Goal: Feedback & Contribution: Submit feedback/report problem

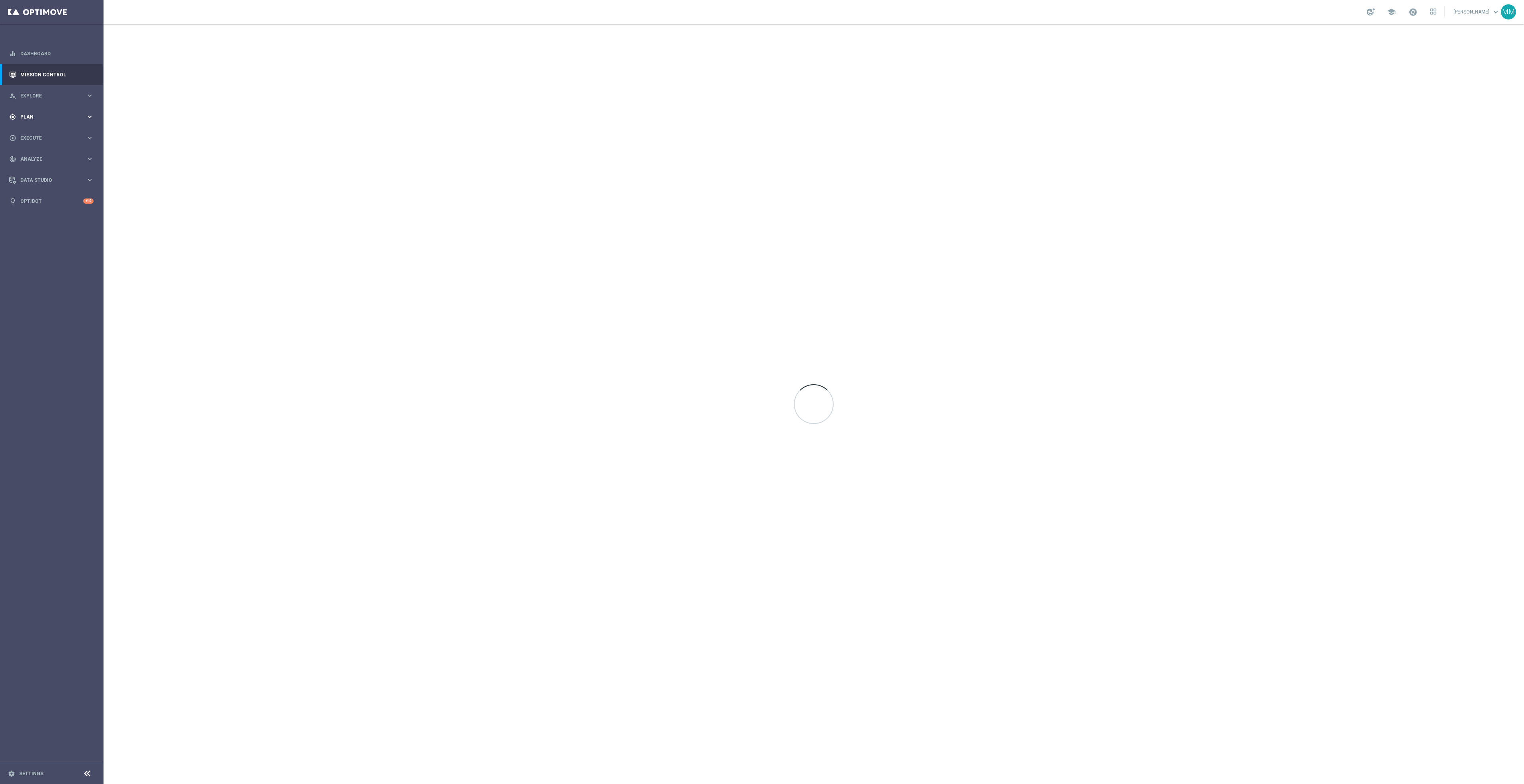
click at [35, 111] on div "gps_fixed Plan keyboard_arrow_right" at bounding box center [51, 117] width 103 height 21
click at [54, 157] on span "Templates" at bounding box center [50, 157] width 57 height 5
click at [57, 206] on link "Web Push Notifications" at bounding box center [54, 205] width 58 height 7
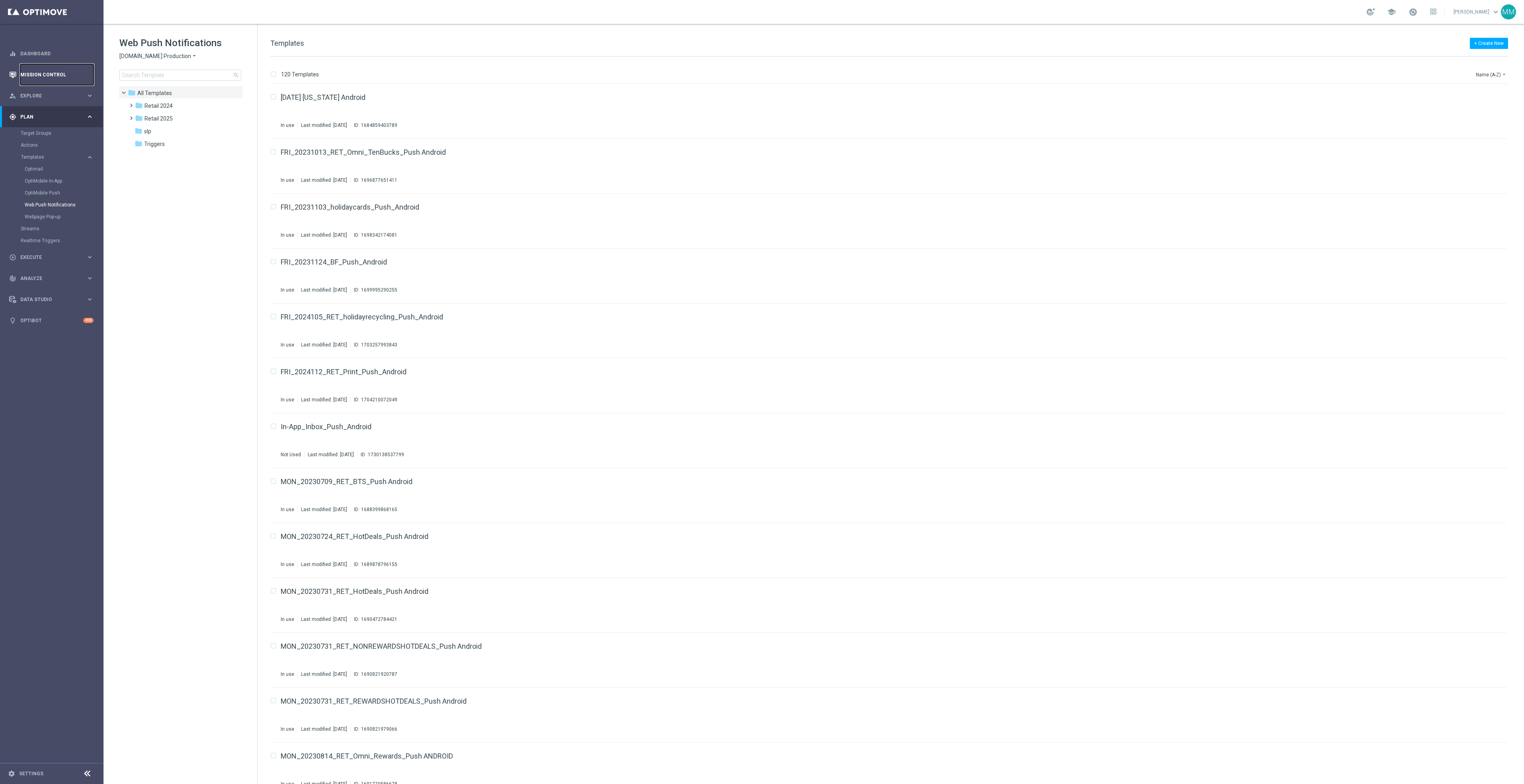
click at [64, 69] on link "Mission Control" at bounding box center [57, 74] width 73 height 21
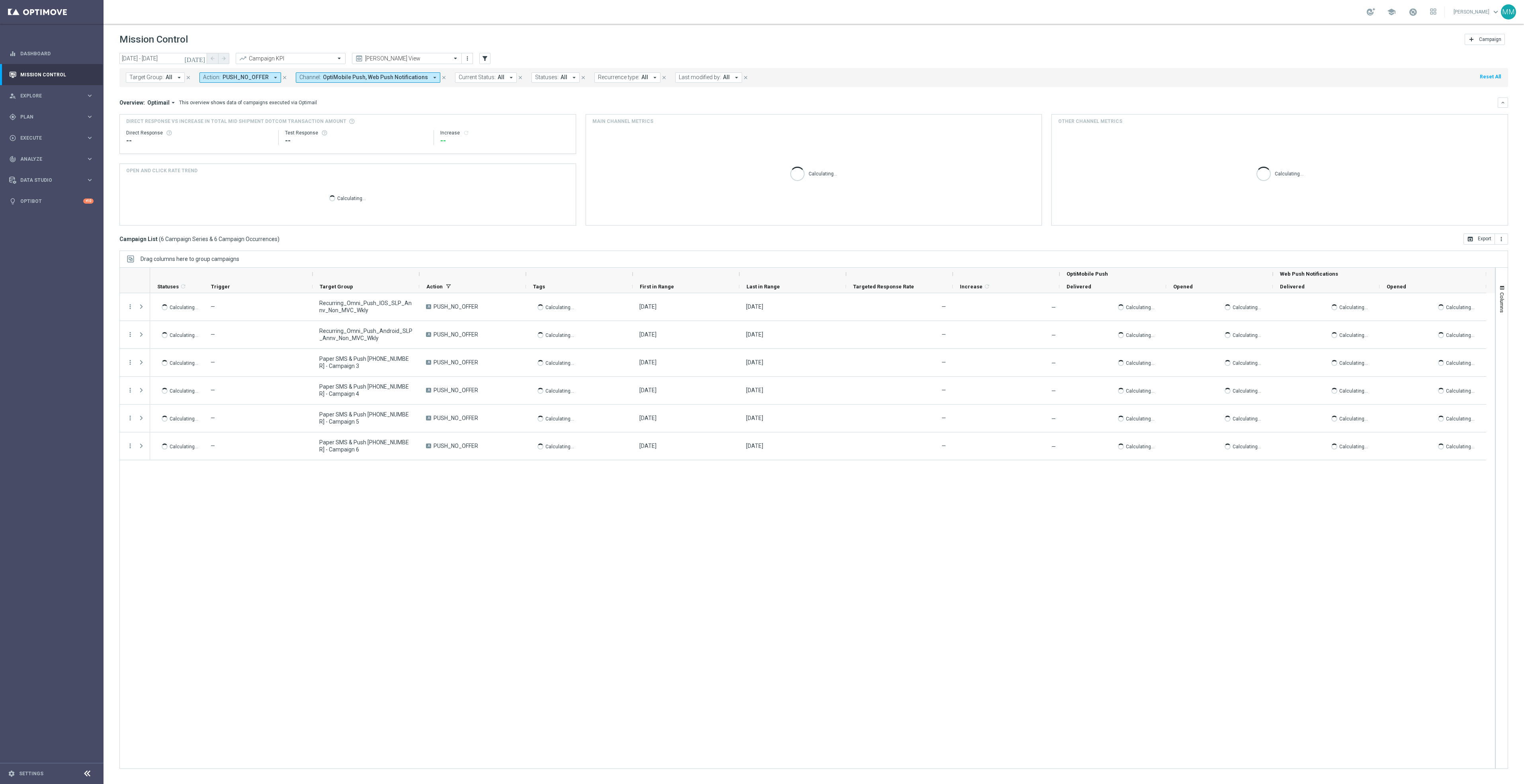
click at [169, 67] on div "Target Group: All arrow_drop_down close Action: PUSH_NO_OFFER arrow_drop_down c…" at bounding box center [813, 76] width 1389 height 22
click at [178, 56] on input "06 Oct 2025 - 06 Oct 2025" at bounding box center [163, 59] width 88 height 11
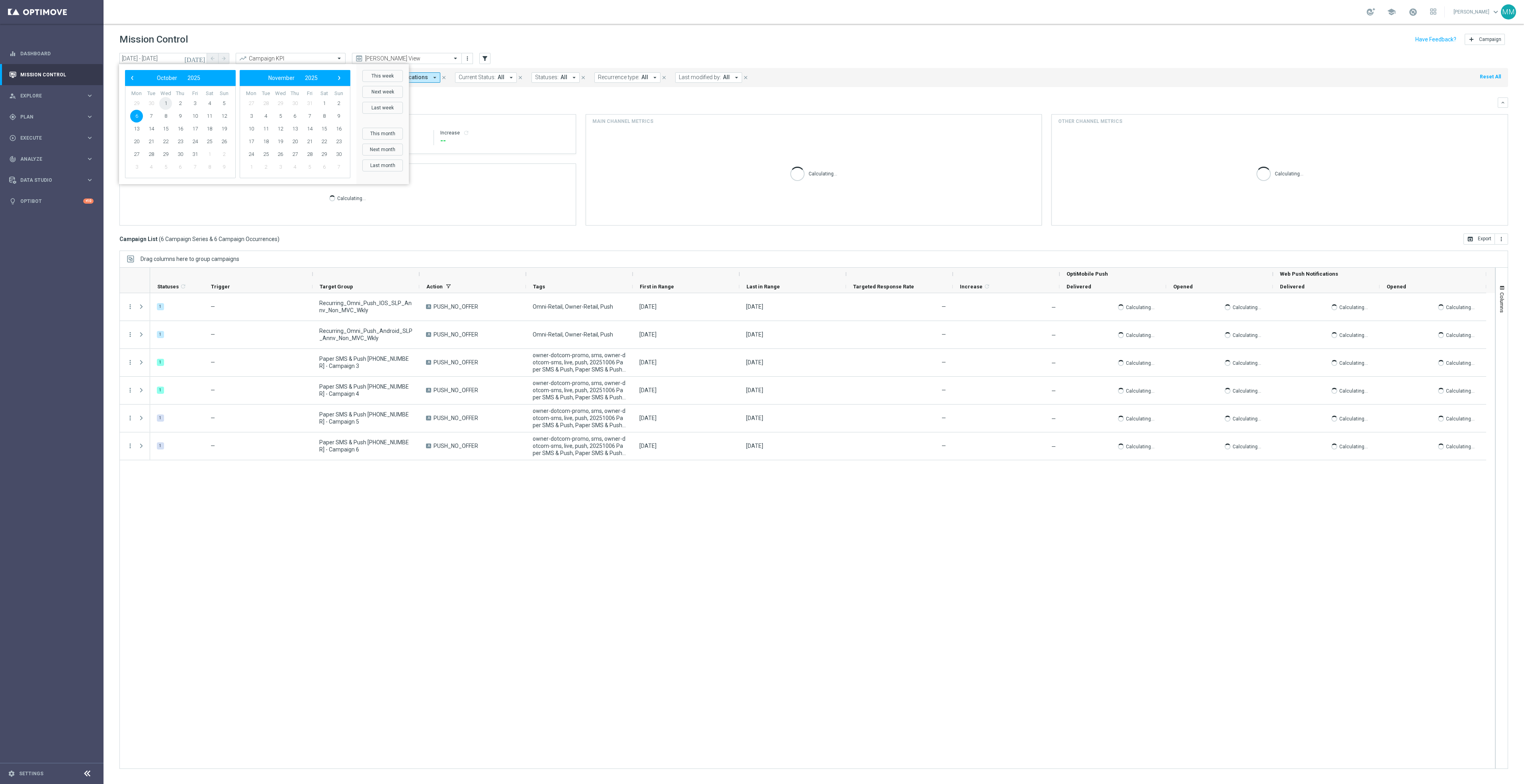
click at [171, 103] on span "1" at bounding box center [166, 103] width 13 height 13
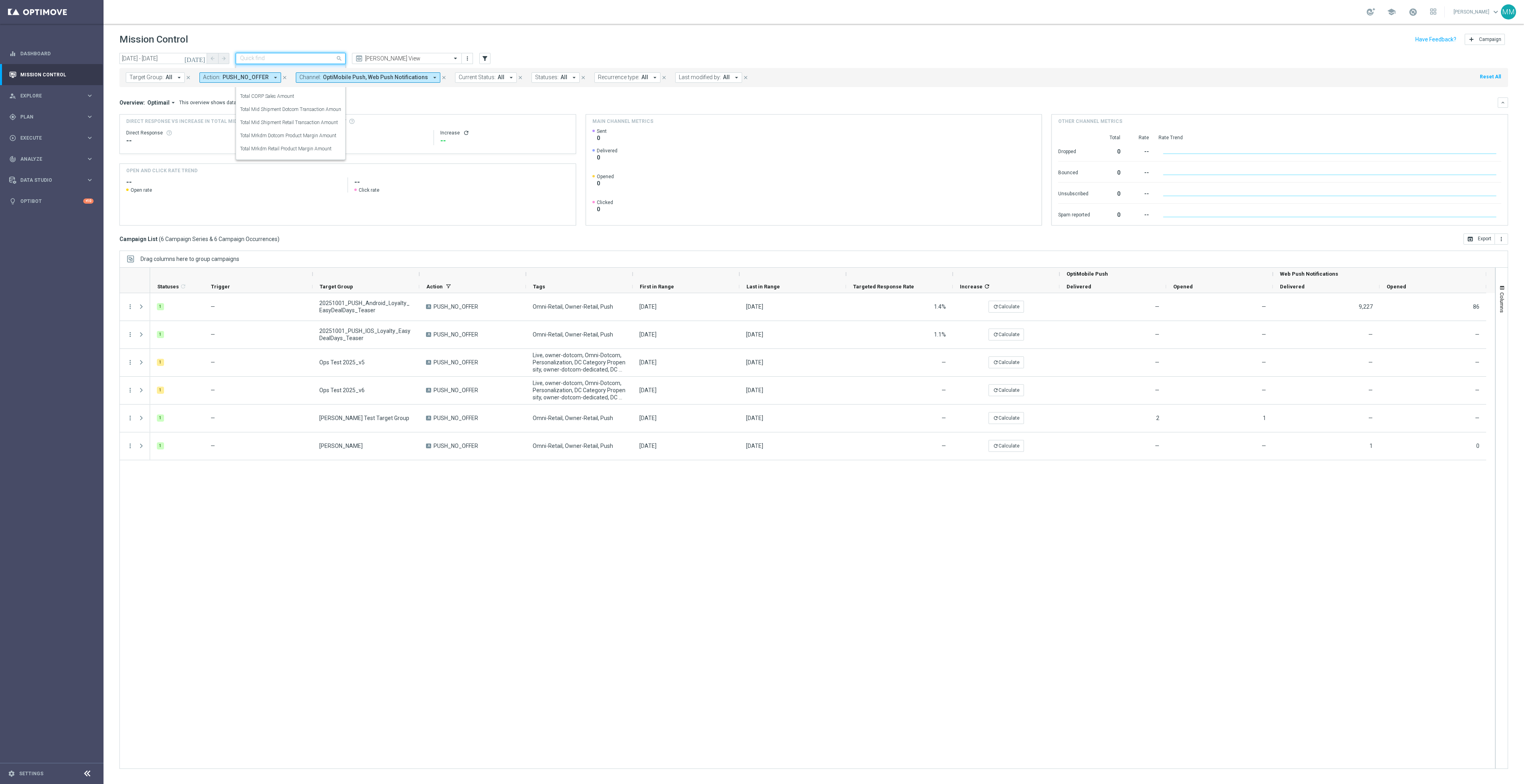
click at [301, 57] on input "text" at bounding box center [283, 59] width 85 height 7
click at [190, 55] on input "01 Oct 2025 - 01 Oct 2025" at bounding box center [163, 59] width 88 height 11
click at [131, 75] on span "‹" at bounding box center [132, 77] width 10 height 10
click at [222, 142] on span "28" at bounding box center [224, 142] width 13 height 13
click at [327, 104] on span "4" at bounding box center [324, 103] width 13 height 13
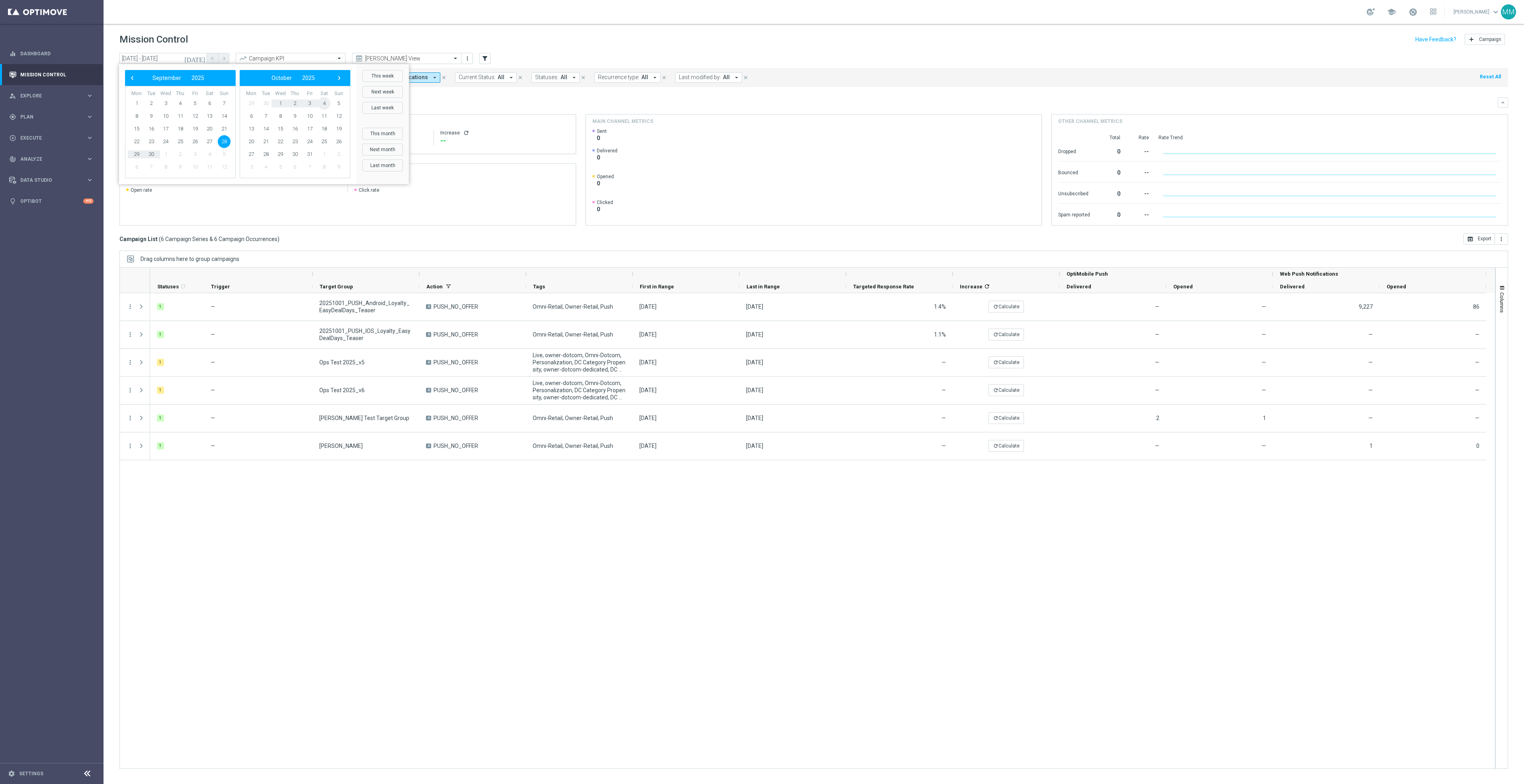
type input "28 Sep 2025 - 04 Oct 2025"
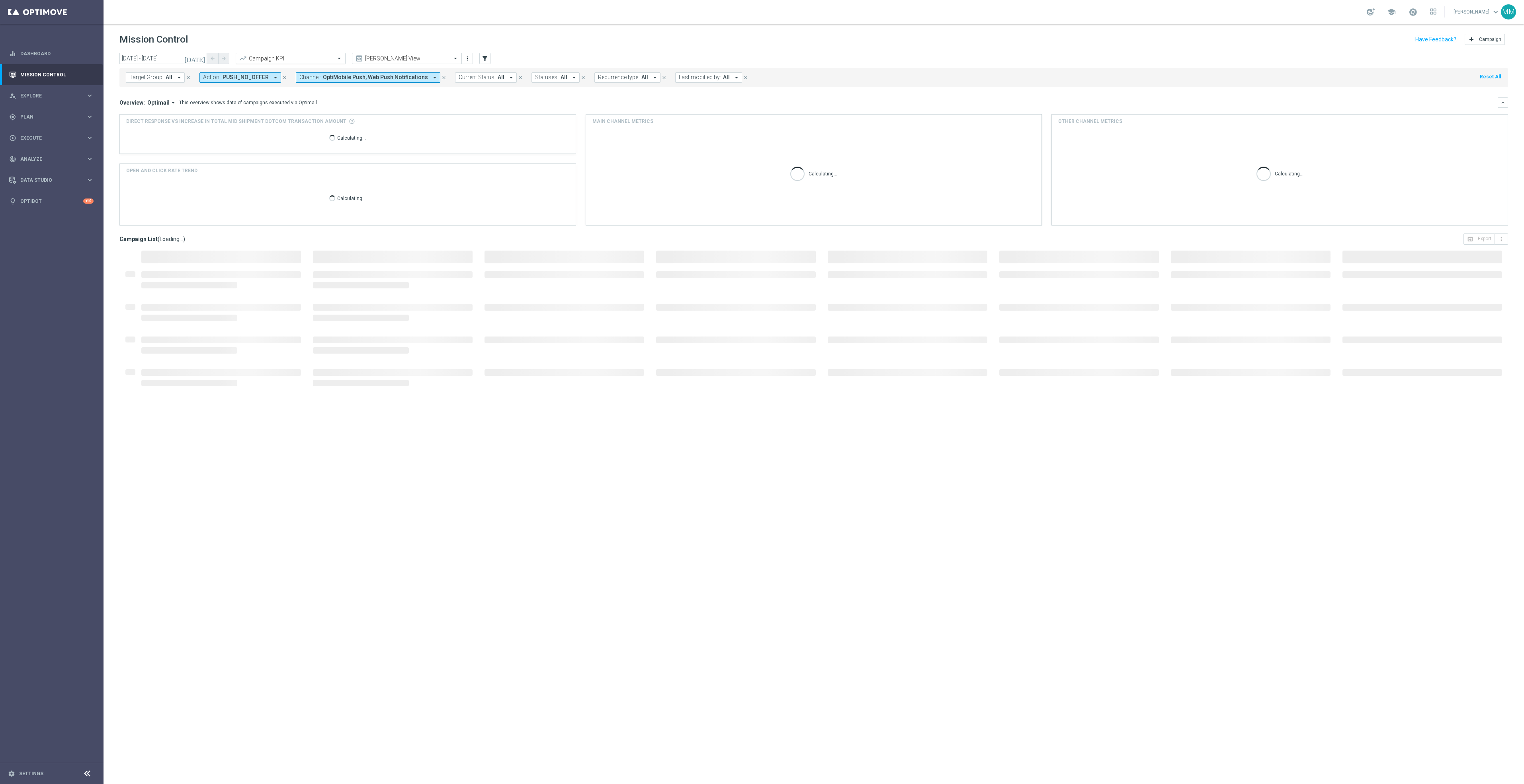
click at [301, 62] on input "text" at bounding box center [283, 59] width 85 height 7
click at [317, 98] on label "Total Mrkdm Dotcom Product Margin Amount" at bounding box center [288, 100] width 96 height 7
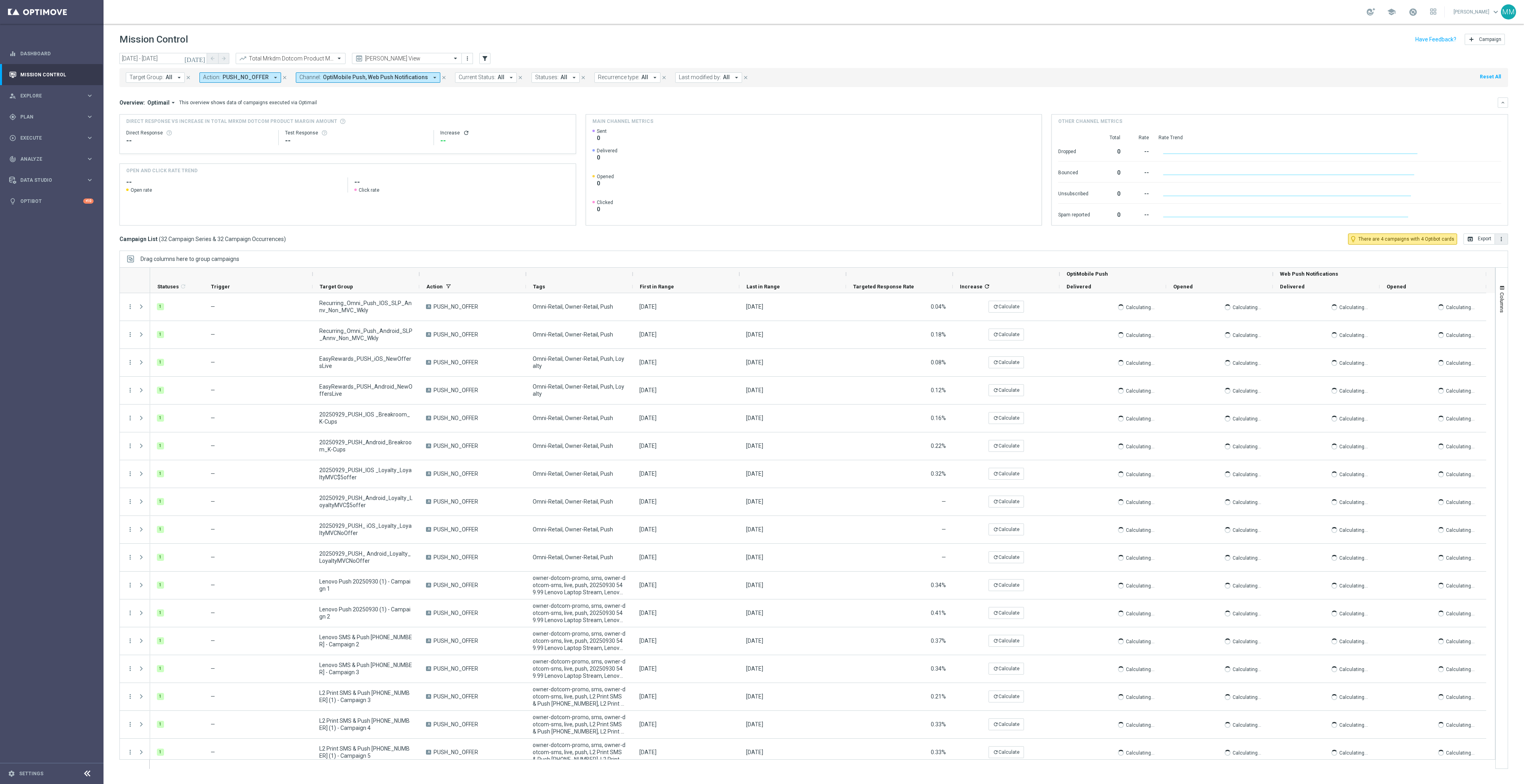
click at [1502, 236] on icon "more_vert" at bounding box center [1501, 239] width 7 height 7
click at [1488, 255] on span "Export with occurrences" at bounding box center [1475, 252] width 53 height 5
click at [277, 56] on input "text" at bounding box center [283, 59] width 85 height 7
click at [309, 122] on label "Total Mid Shipment Retail Transaction Amount" at bounding box center [289, 122] width 98 height 7
click at [1500, 237] on icon "more_vert" at bounding box center [1501, 239] width 7 height 7
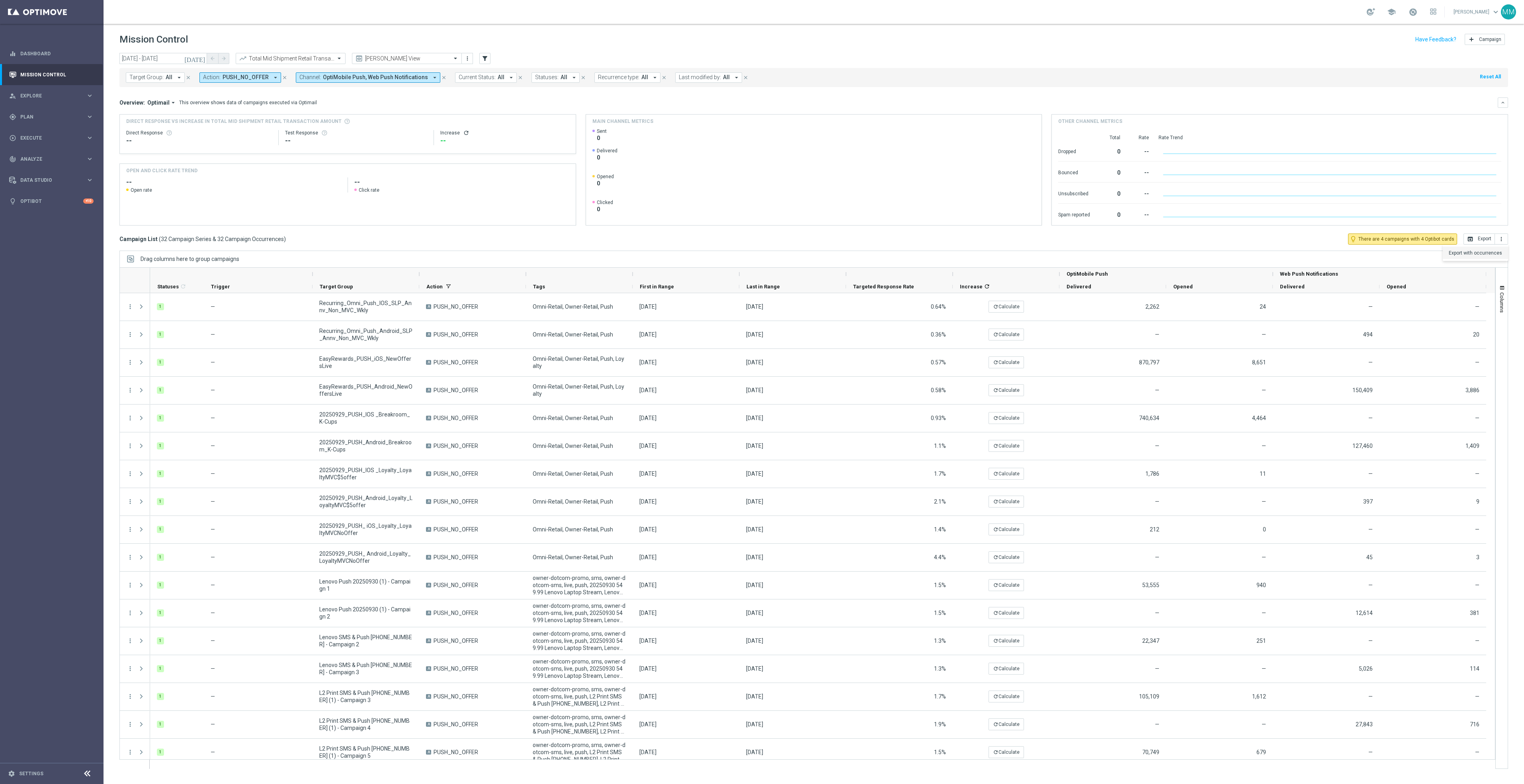
click at [1464, 258] on li "Export with occurrences" at bounding box center [1475, 253] width 65 height 13
drag, startPoint x: 480, startPoint y: 25, endPoint x: 442, endPoint y: 40, distance: 40.9
click at [480, 25] on header "Mission Control add Campaign" at bounding box center [813, 38] width 1420 height 29
click at [305, 64] on div "Total Mid Shipment Retail Transaction Amount" at bounding box center [290, 59] width 110 height 11
click at [313, 149] on label "Total Mrkdm Retail Product Margin Amount" at bounding box center [286, 148] width 92 height 7
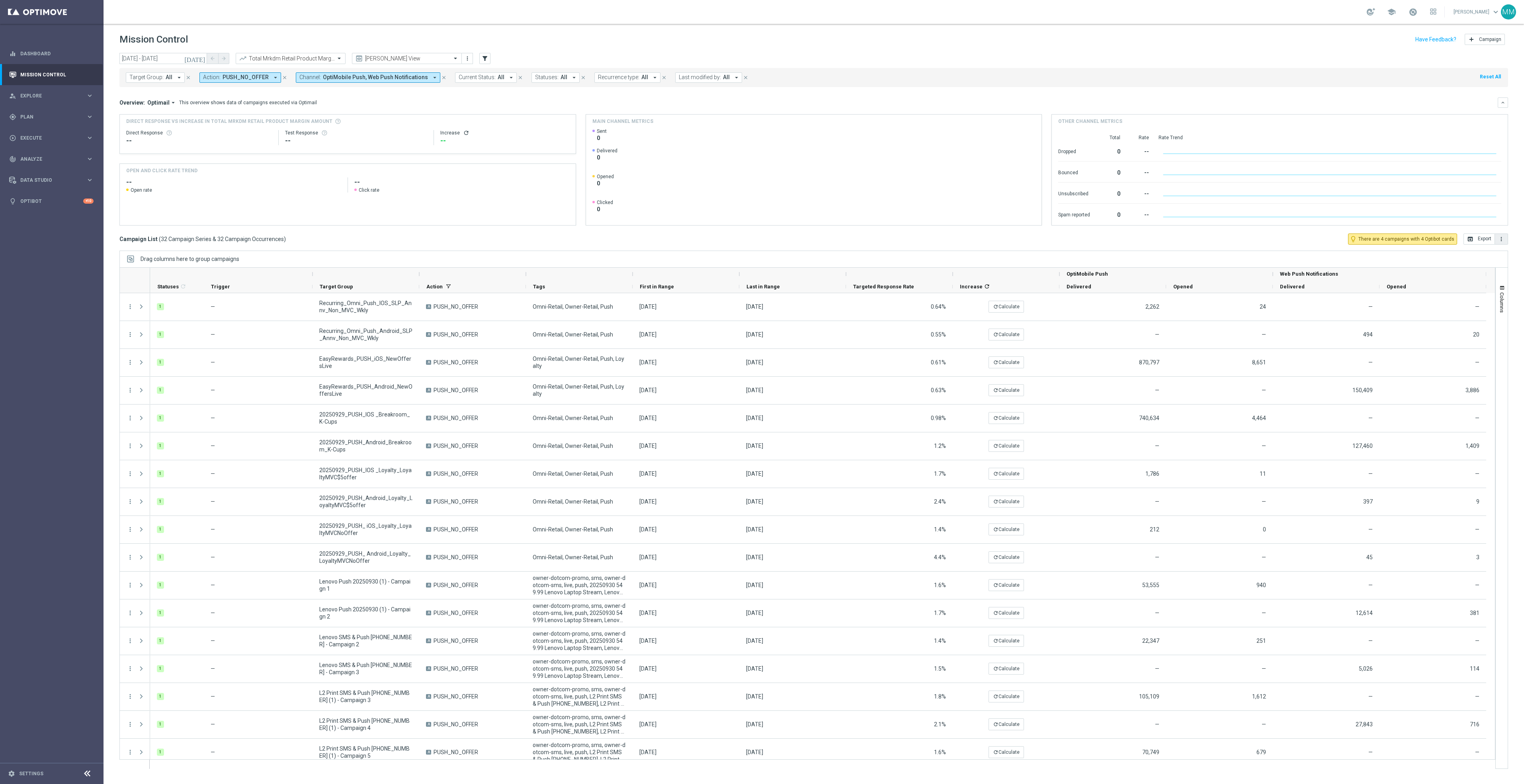
click at [1503, 240] on icon "more_vert" at bounding box center [1501, 239] width 7 height 7
click at [1480, 260] on li "Export with occurrences" at bounding box center [1475, 253] width 65 height 13
click at [338, 2] on div "school Mary Musialowski keyboard_arrow_down MM" at bounding box center [813, 12] width 1420 height 24
click at [313, 56] on input "text" at bounding box center [283, 59] width 85 height 7
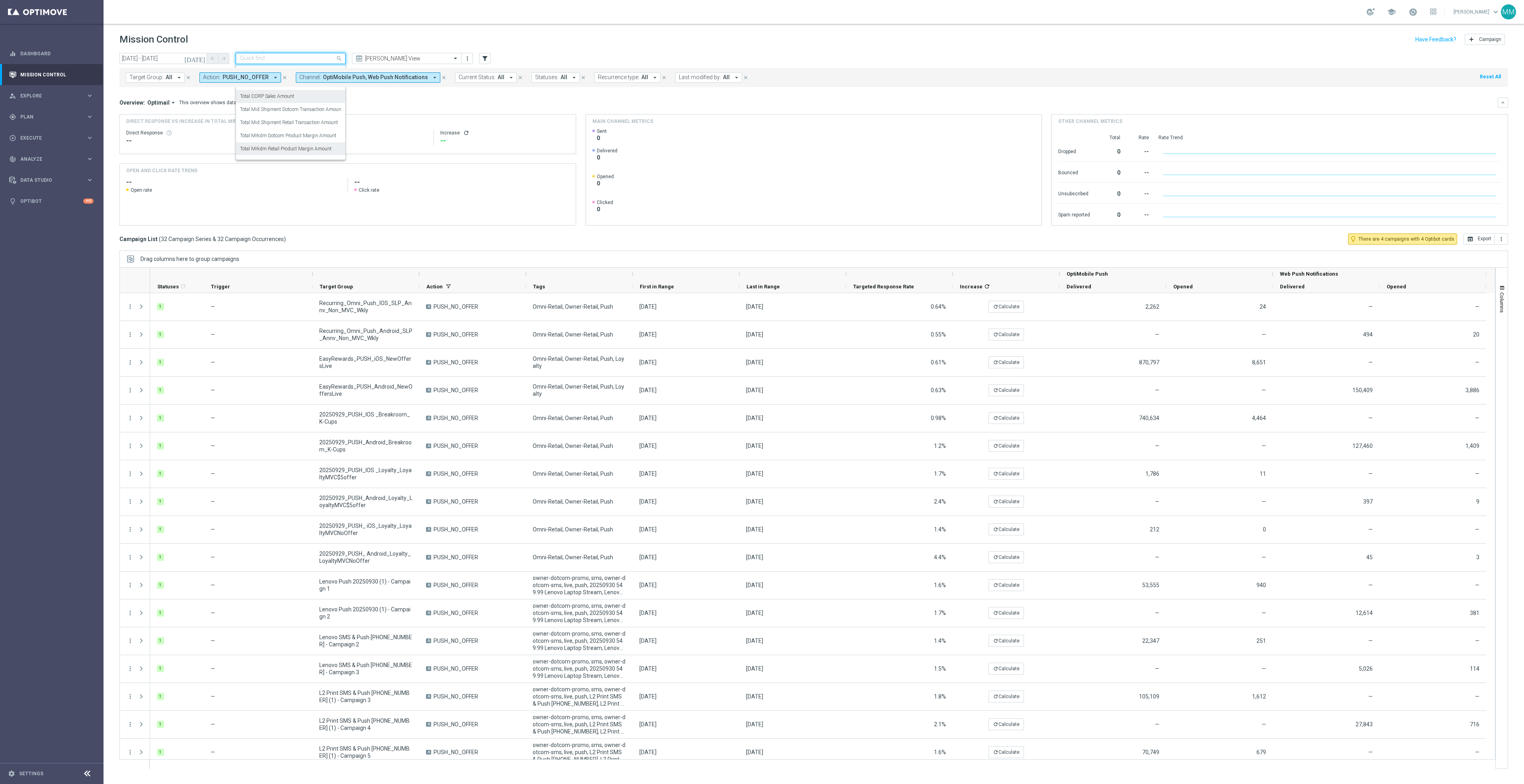
click at [296, 93] on div "Total CORP Sales Amount" at bounding box center [290, 96] width 101 height 13
click at [633, 38] on div "Mission Control add Campaign" at bounding box center [813, 40] width 1389 height 15
click at [1500, 240] on icon "more_vert" at bounding box center [1501, 239] width 7 height 7
click at [1477, 253] on span "Export with occurrences" at bounding box center [1475, 252] width 53 height 5
click at [290, 60] on input "text" at bounding box center [283, 59] width 85 height 7
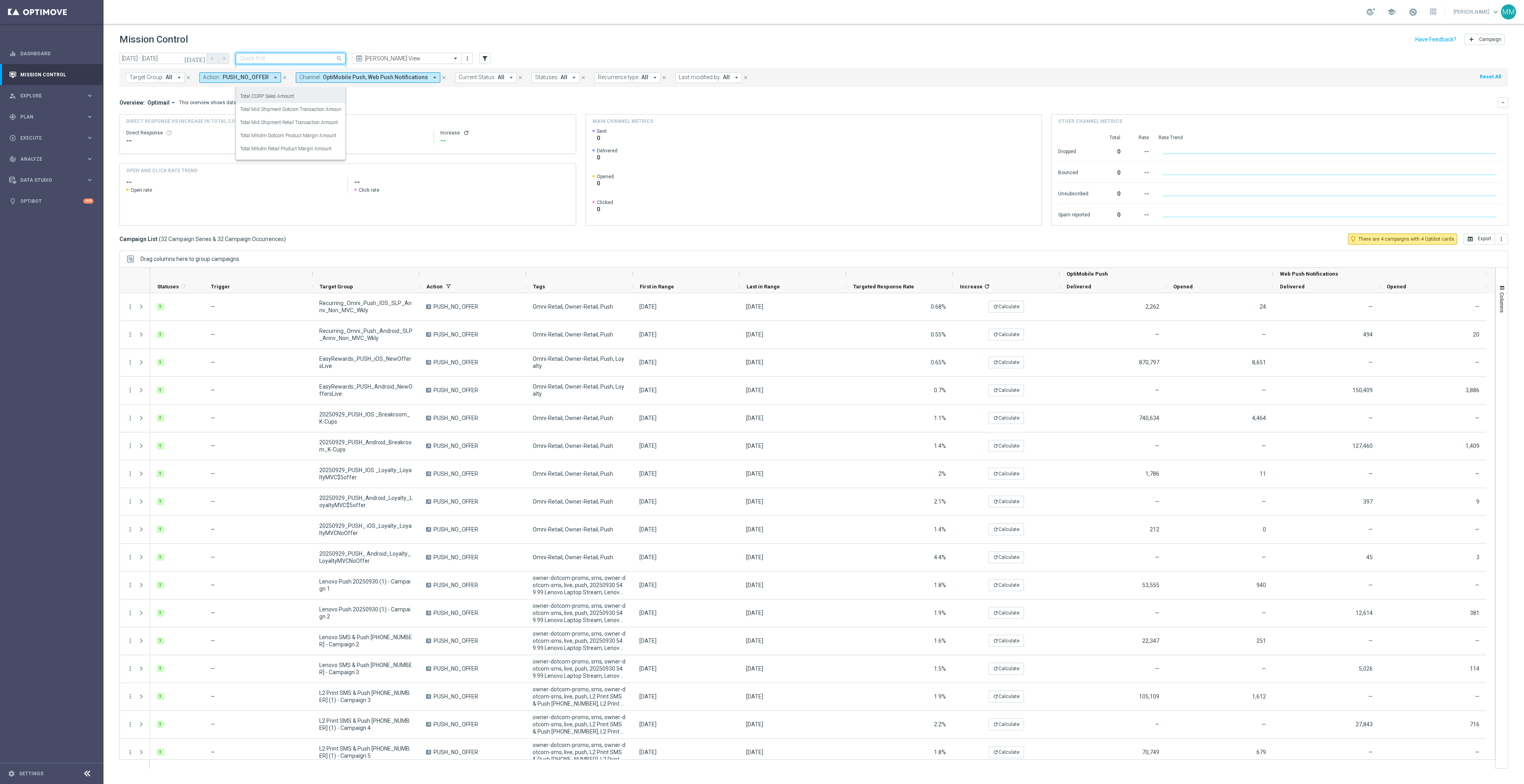
click at [269, 89] on div "Total CORP Product Margin" at bounding box center [290, 84] width 101 height 13
click at [1499, 239] on icon "more_vert" at bounding box center [1501, 239] width 7 height 7
click at [1490, 250] on li "Export with occurrences" at bounding box center [1475, 253] width 65 height 13
click at [34, 133] on div "play_circle_outline Execute keyboard_arrow_right" at bounding box center [51, 138] width 103 height 21
click at [48, 115] on span "Plan" at bounding box center [53, 117] width 66 height 5
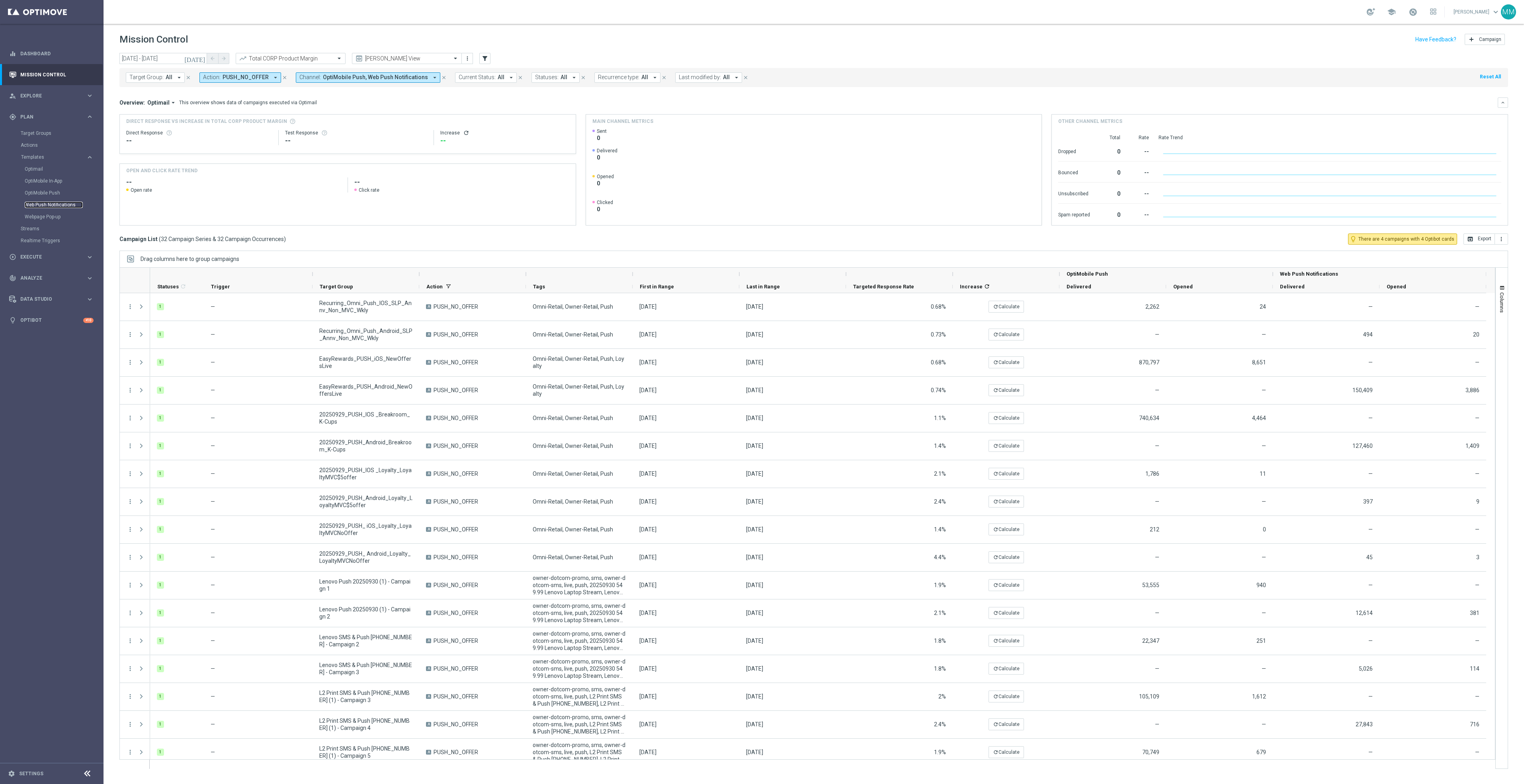
click at [48, 205] on link "Web Push Notifications" at bounding box center [54, 205] width 58 height 7
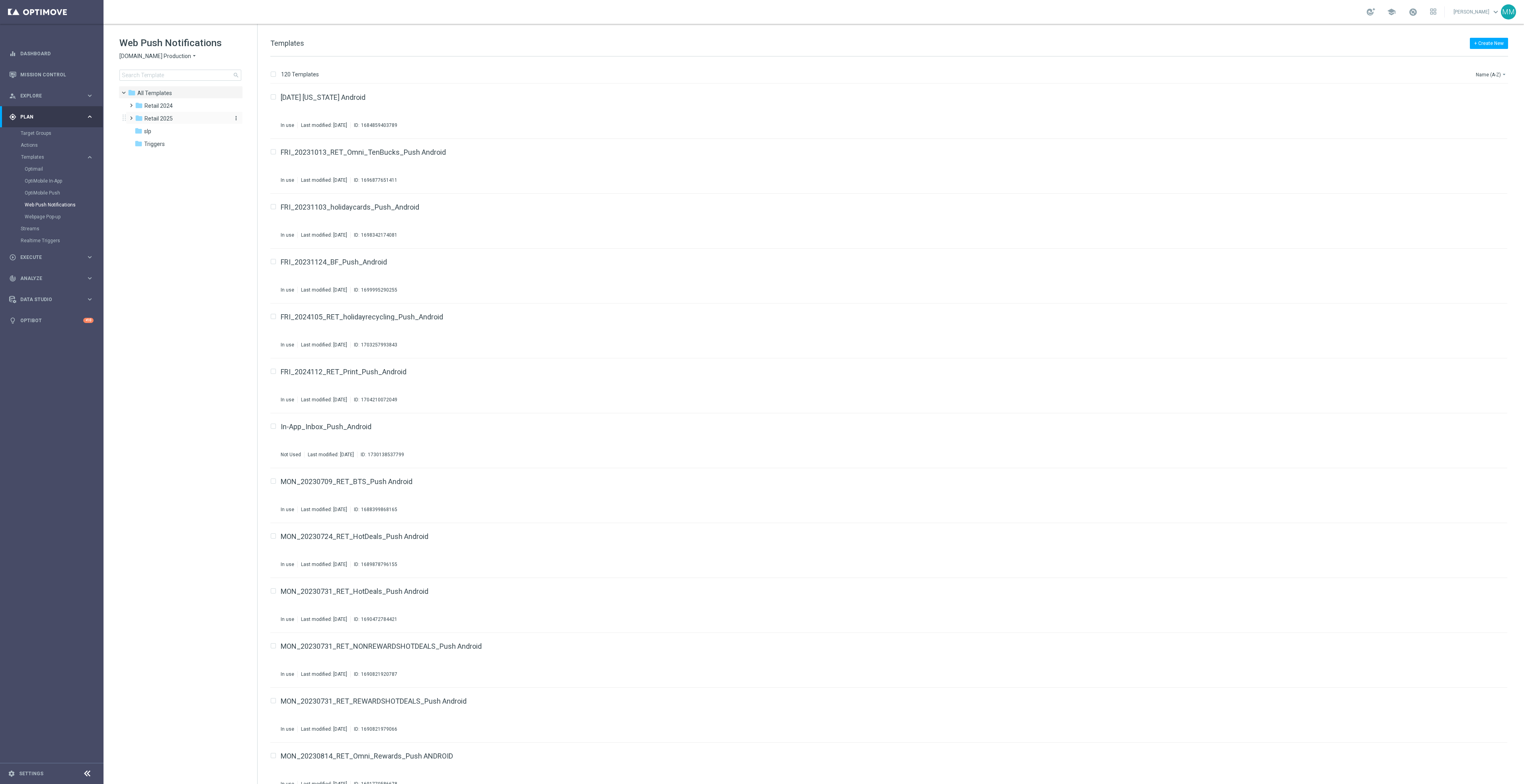
click at [176, 114] on div "folder Retail 2025" at bounding box center [180, 118] width 92 height 9
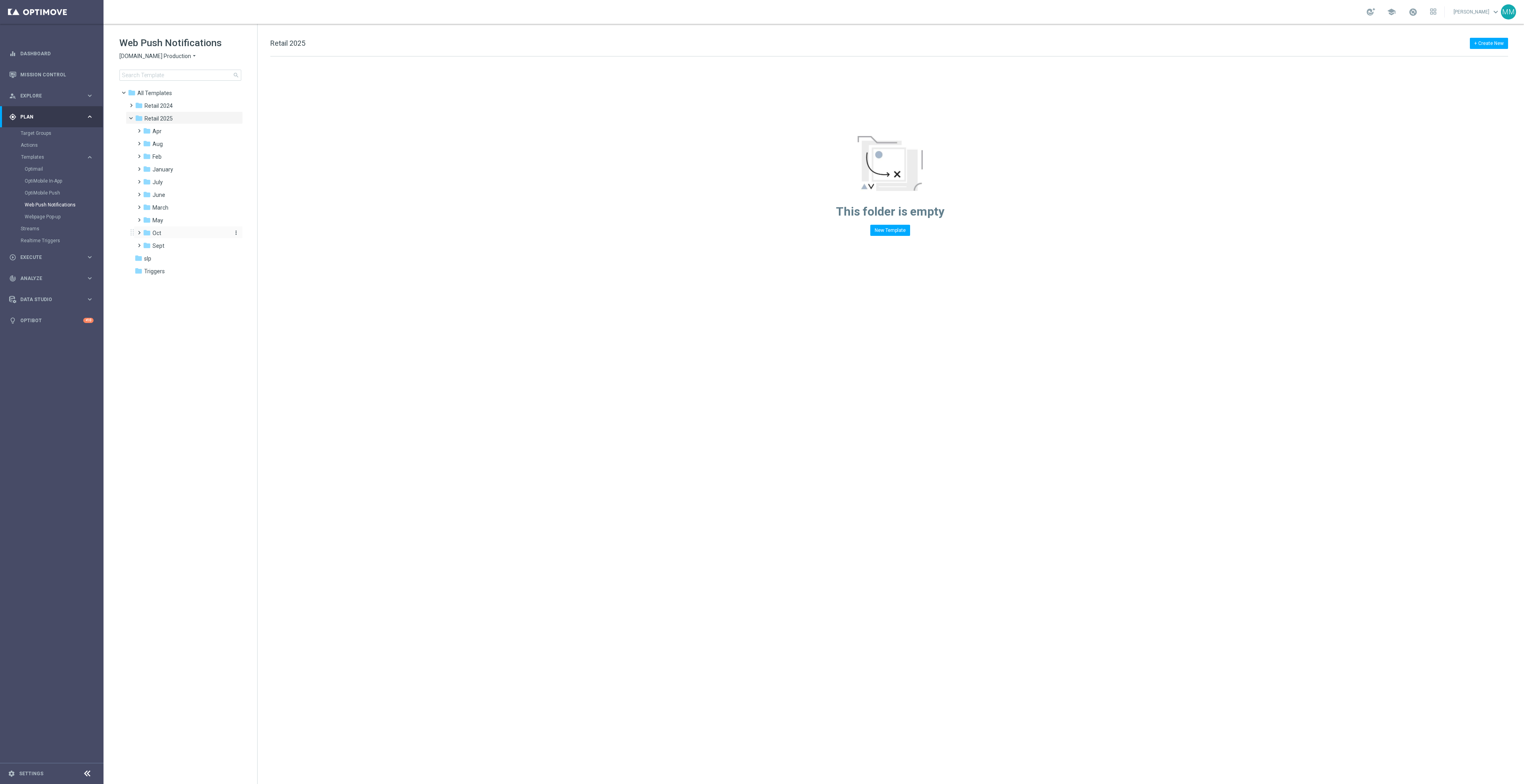
click at [177, 233] on div "folder Oct" at bounding box center [185, 233] width 85 height 9
click at [180, 283] on div "folder wo 10.5" at bounding box center [189, 284] width 79 height 9
click at [189, 280] on div "folder wo 10.5" at bounding box center [189, 284] width 79 height 9
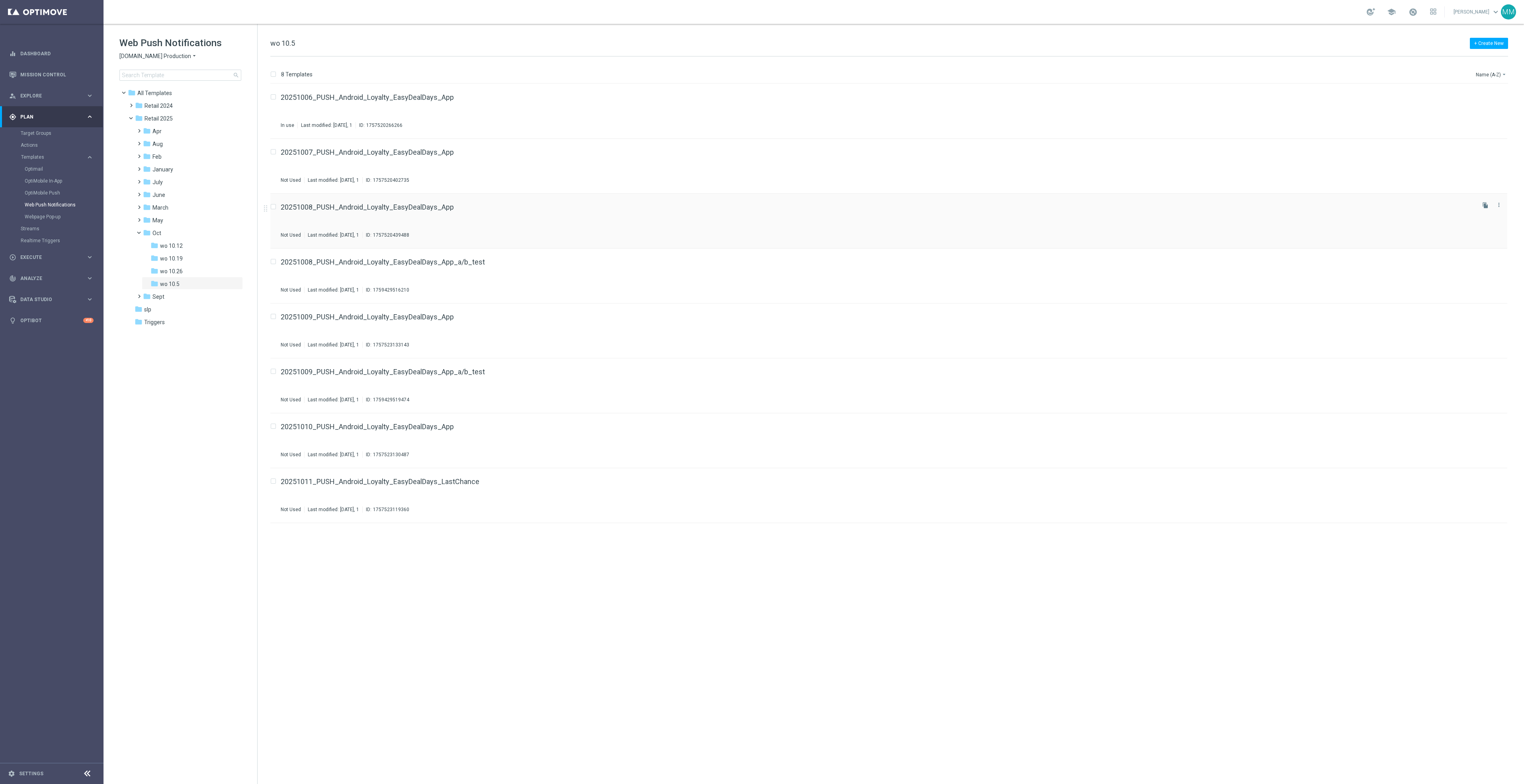
drag, startPoint x: 438, startPoint y: 212, endPoint x: 404, endPoint y: 213, distance: 34.0
drag, startPoint x: 404, startPoint y: 213, endPoint x: 388, endPoint y: 208, distance: 16.8
drag, startPoint x: 355, startPoint y: 367, endPoint x: 341, endPoint y: 375, distance: 16.1
click at [165, 295] on div "folder Sept" at bounding box center [185, 297] width 85 height 9
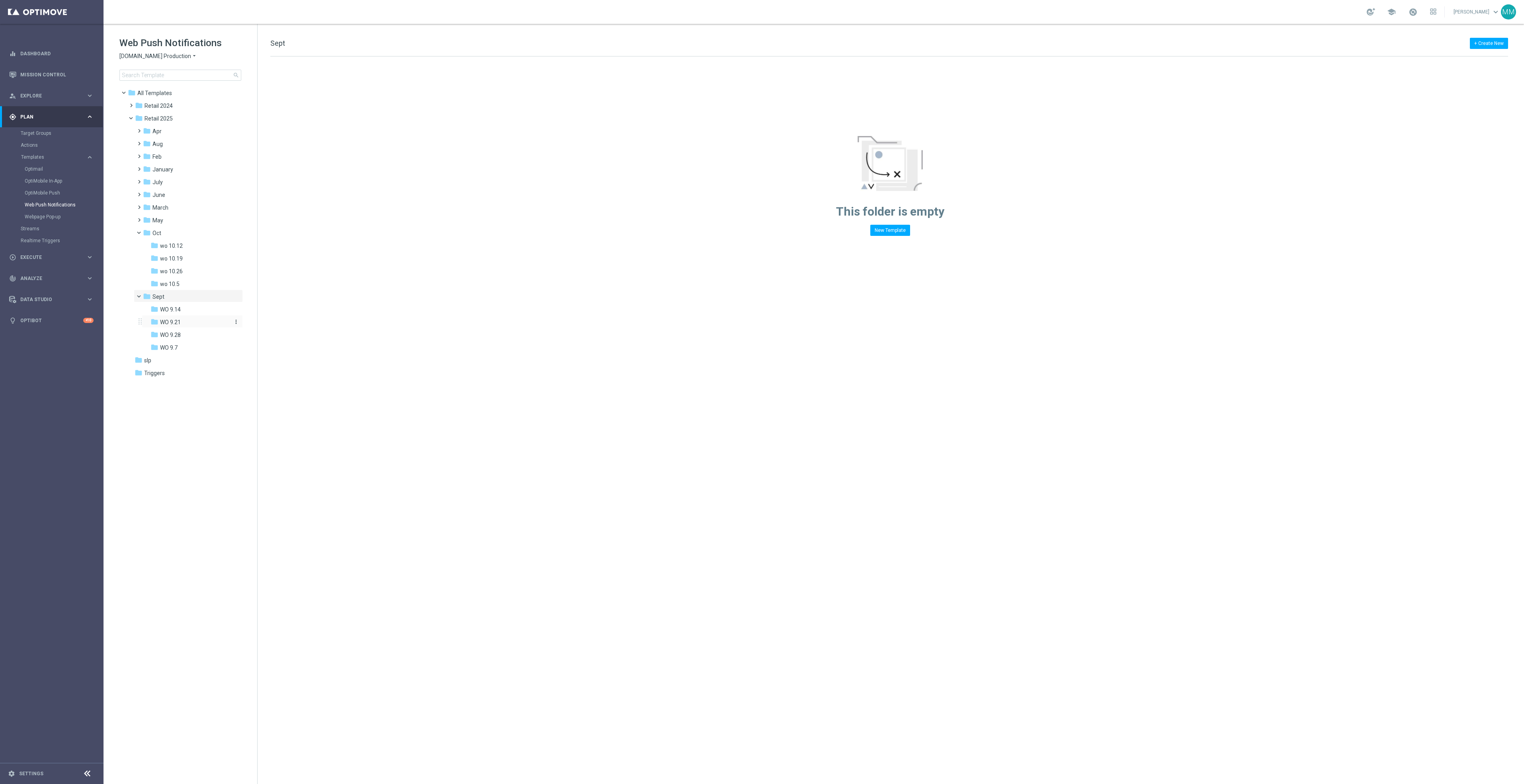
click at [186, 318] on div "folder WO 9.21" at bounding box center [189, 322] width 79 height 9
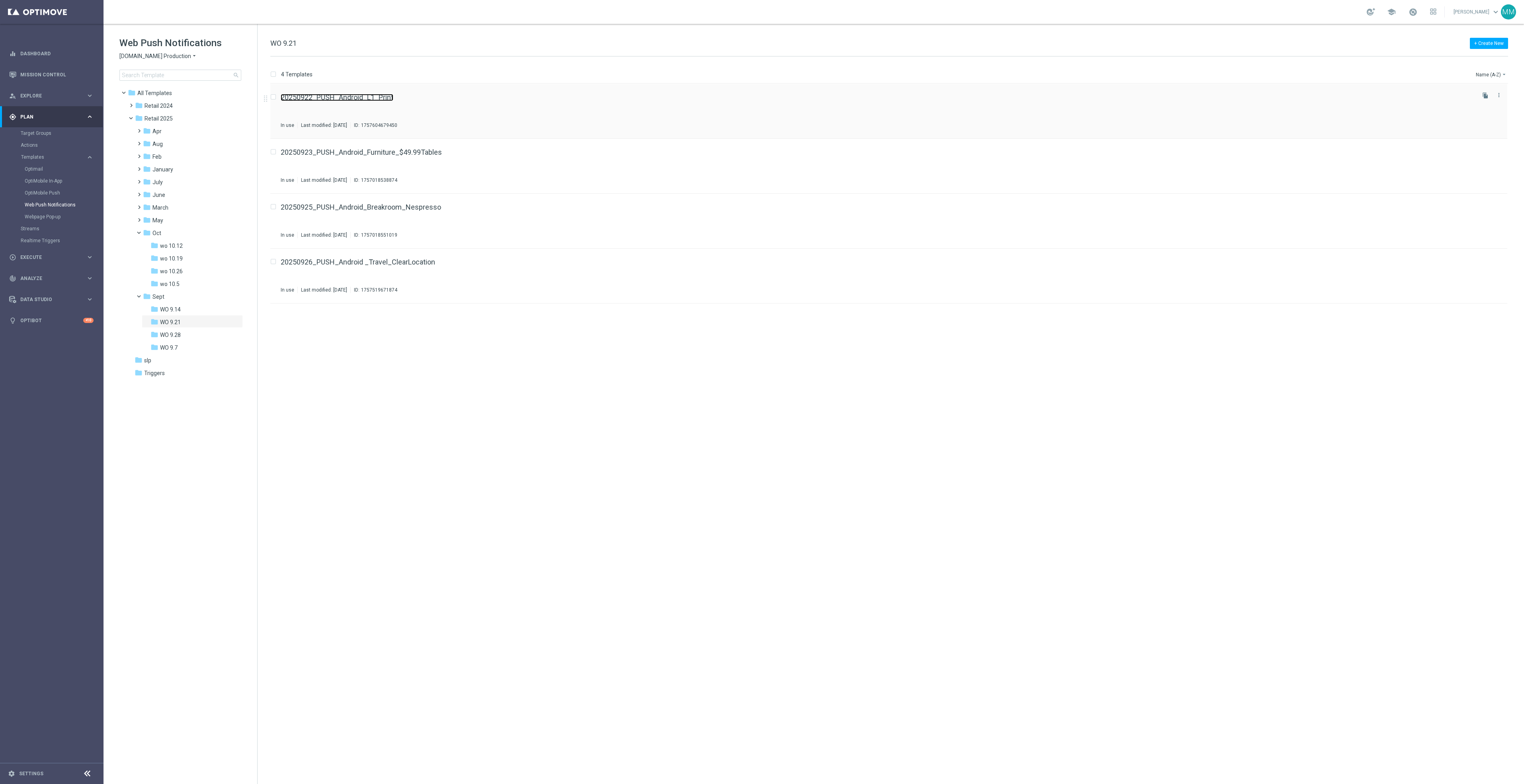
drag, startPoint x: 337, startPoint y: 92, endPoint x: 318, endPoint y: 97, distance: 19.6
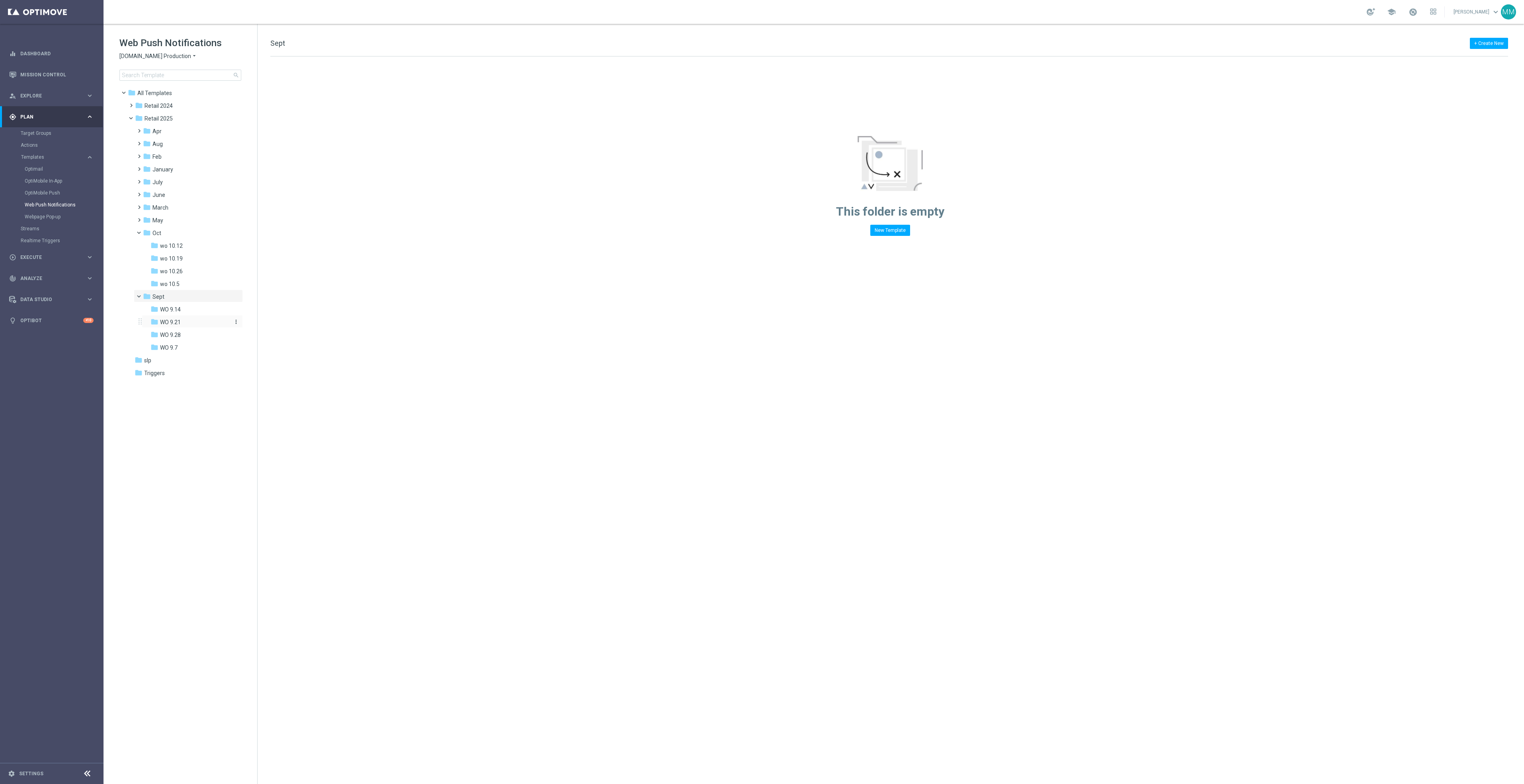
click at [181, 322] on span "WO 9.21" at bounding box center [170, 322] width 21 height 7
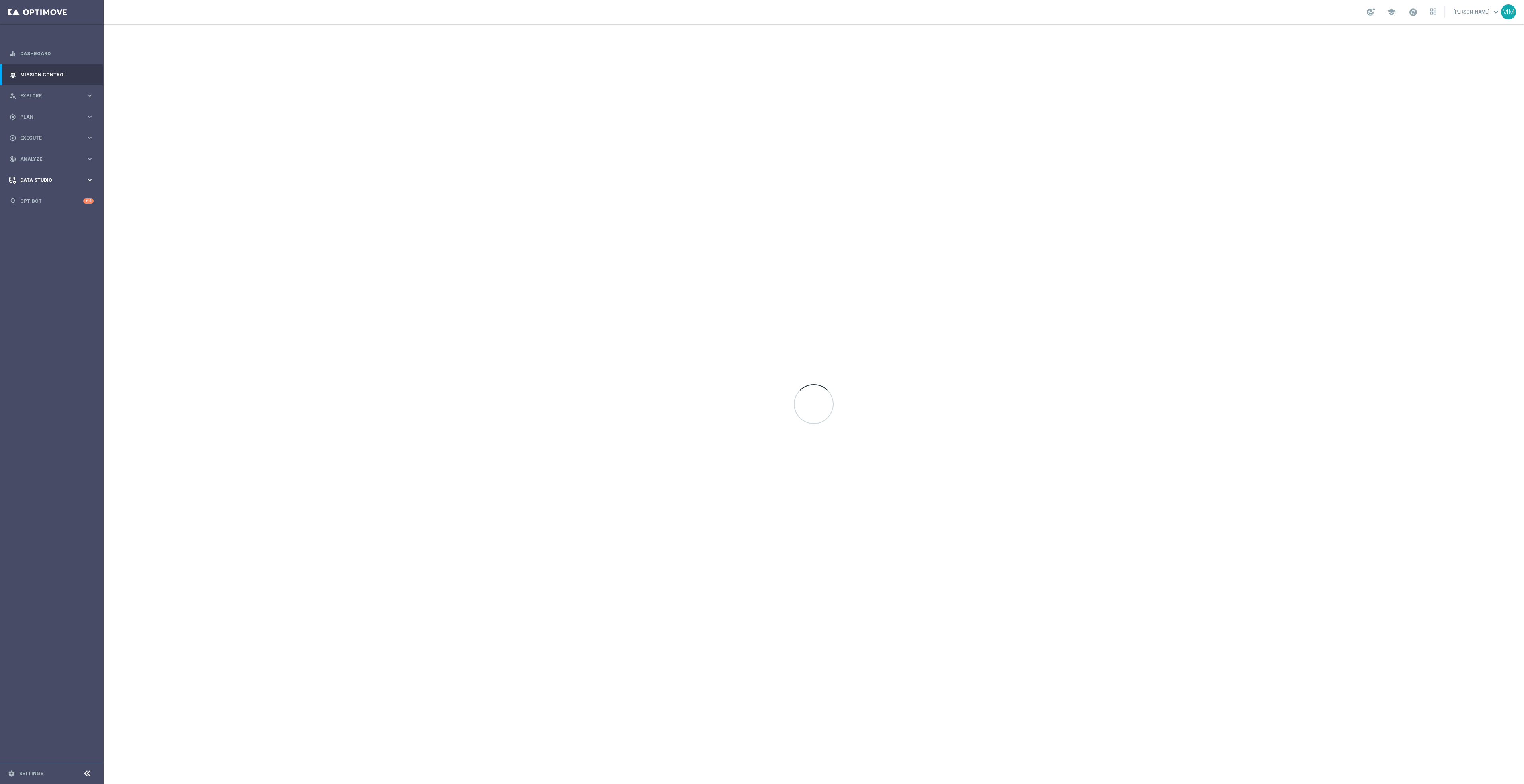
click at [44, 178] on span "Data Studio" at bounding box center [53, 180] width 66 height 5
click at [55, 147] on div "play_circle_outline Execute keyboard_arrow_right" at bounding box center [51, 138] width 103 height 21
click at [48, 160] on div "Stream Builder" at bounding box center [62, 166] width 82 height 12
click at [44, 182] on span "Analyze" at bounding box center [53, 183] width 66 height 5
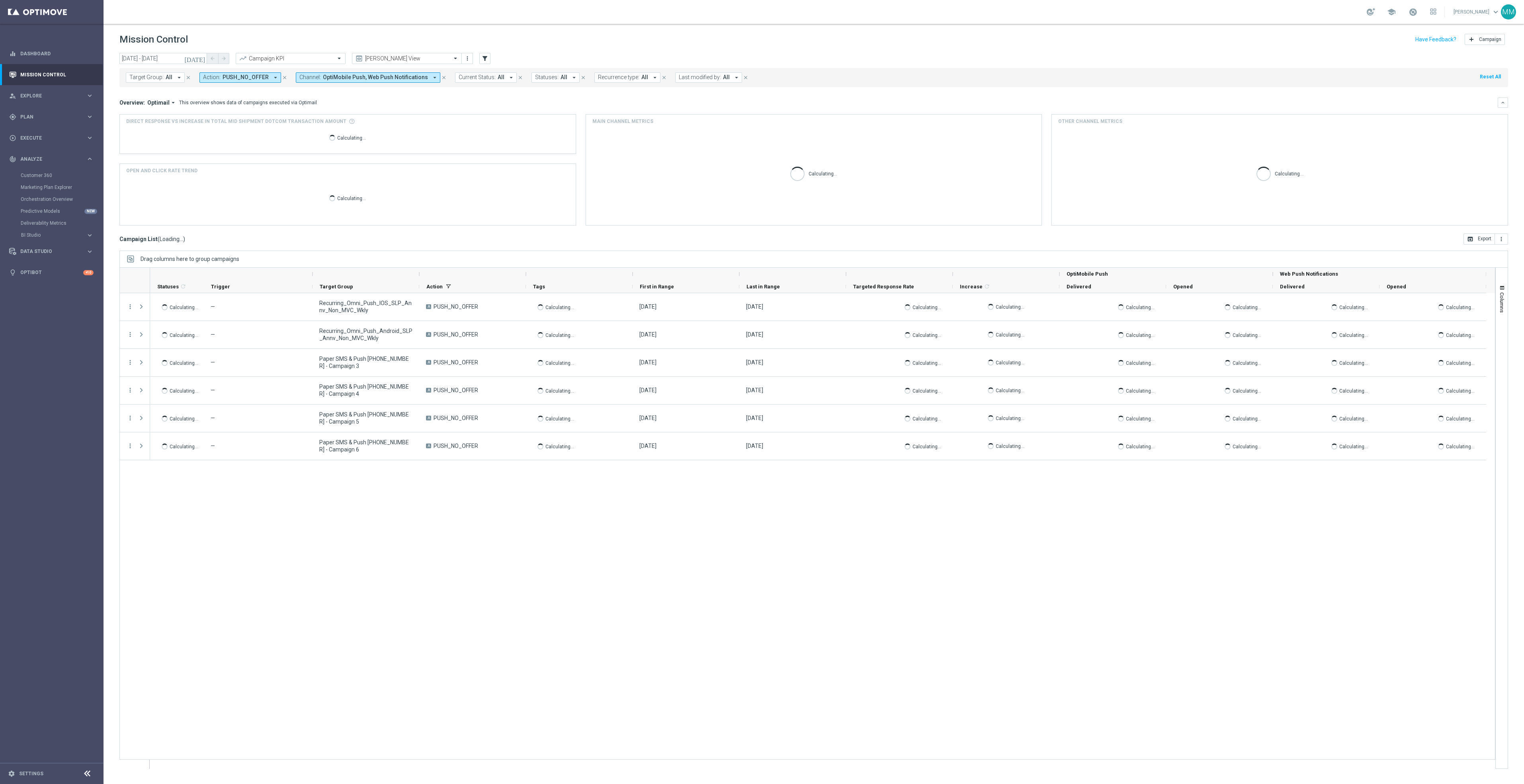
click at [42, 180] on div "Customer 360" at bounding box center [62, 176] width 82 height 12
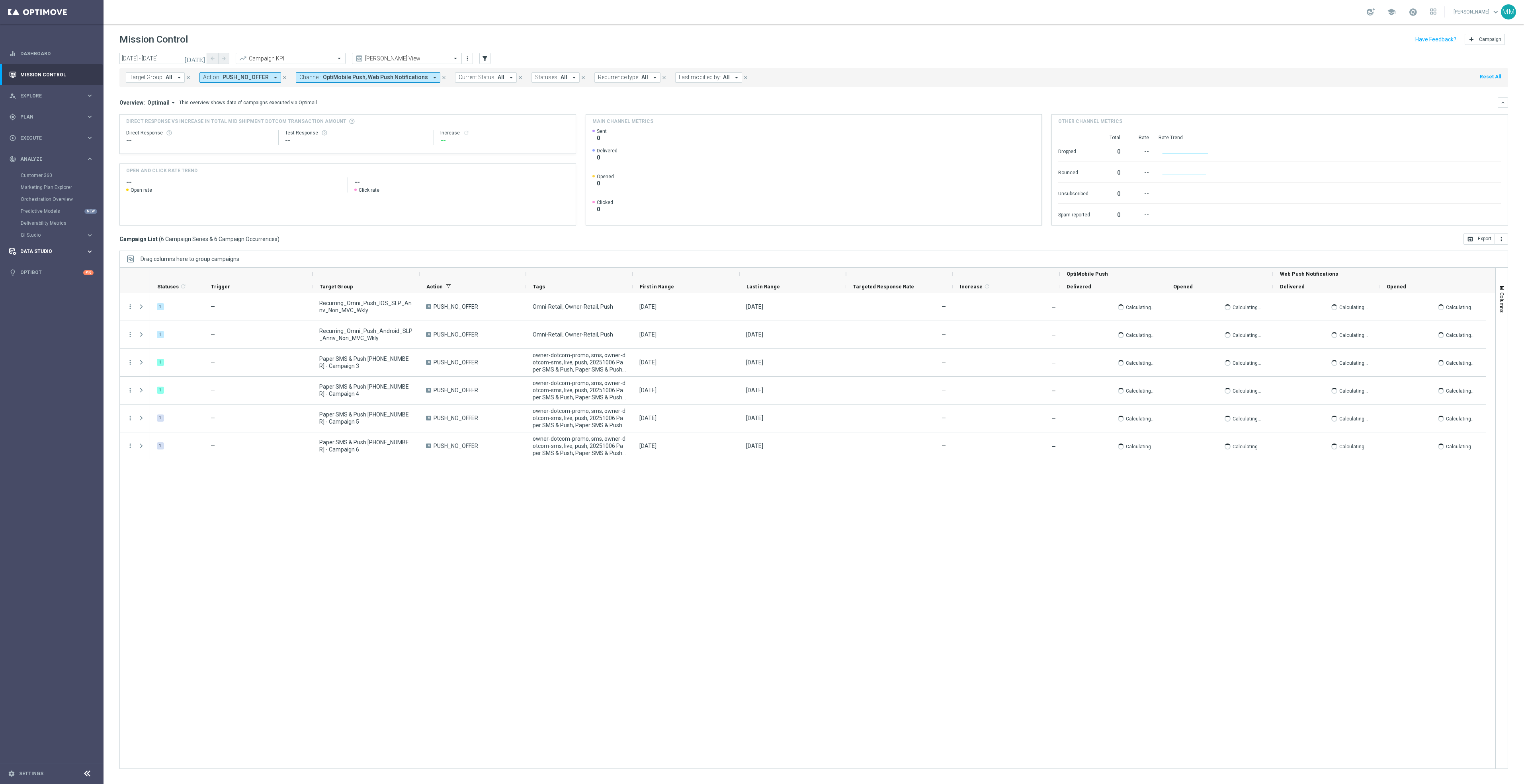
click at [41, 241] on div "Data Studio keyboard_arrow_right" at bounding box center [51, 252] width 103 height 21
click at [40, 235] on div "Data Ingestion NEW" at bounding box center [62, 232] width 82 height 12
click at [46, 158] on span "Analyze" at bounding box center [53, 159] width 66 height 5
click at [41, 238] on button "BI Studio keyboard_arrow_right" at bounding box center [57, 235] width 73 height 7
click at [53, 280] on link "Push Baseline Matchback" at bounding box center [54, 283] width 58 height 7
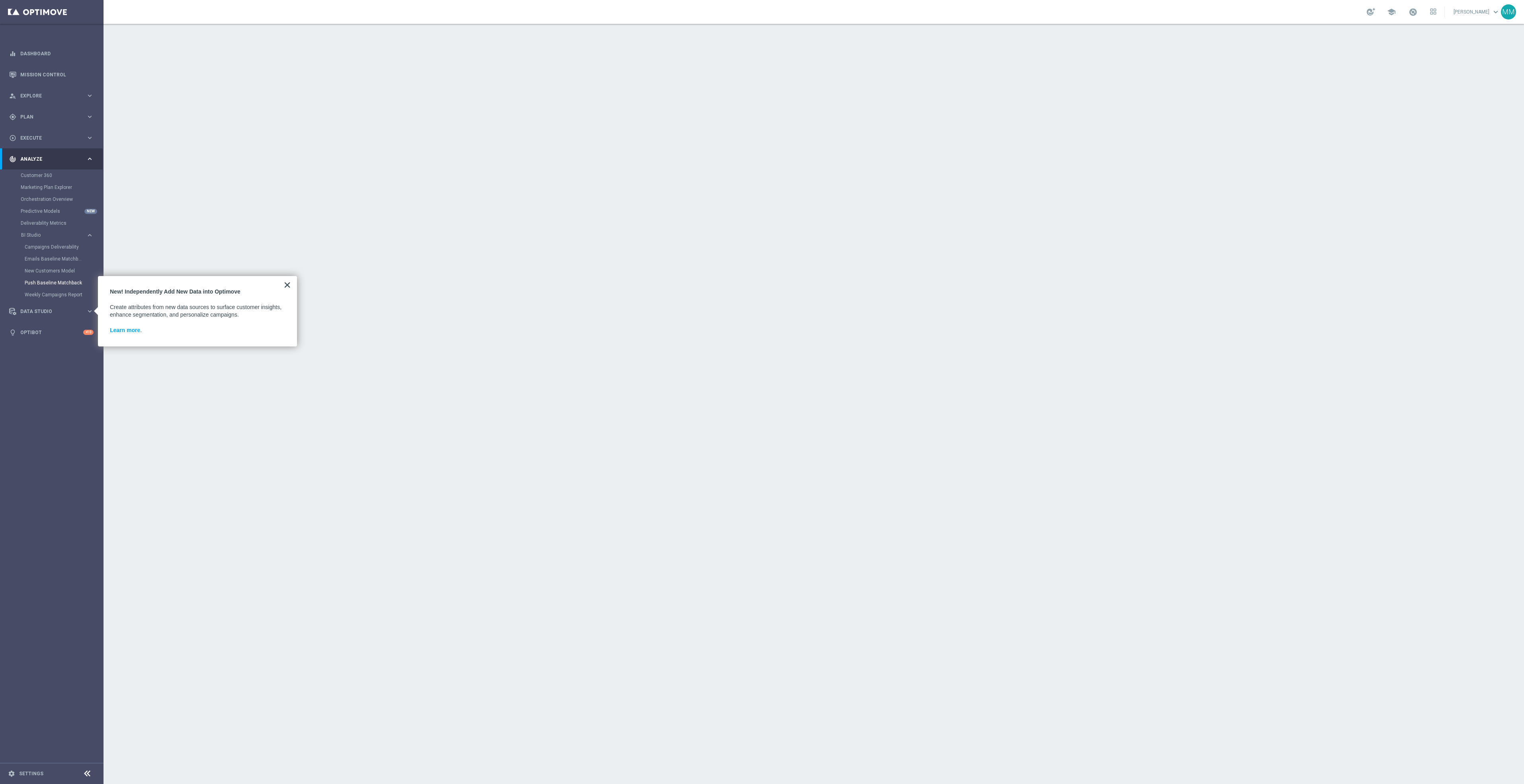
click at [283, 284] on button "×" at bounding box center [287, 285] width 8 height 13
click at [68, 76] on link "Mission Control" at bounding box center [57, 74] width 73 height 21
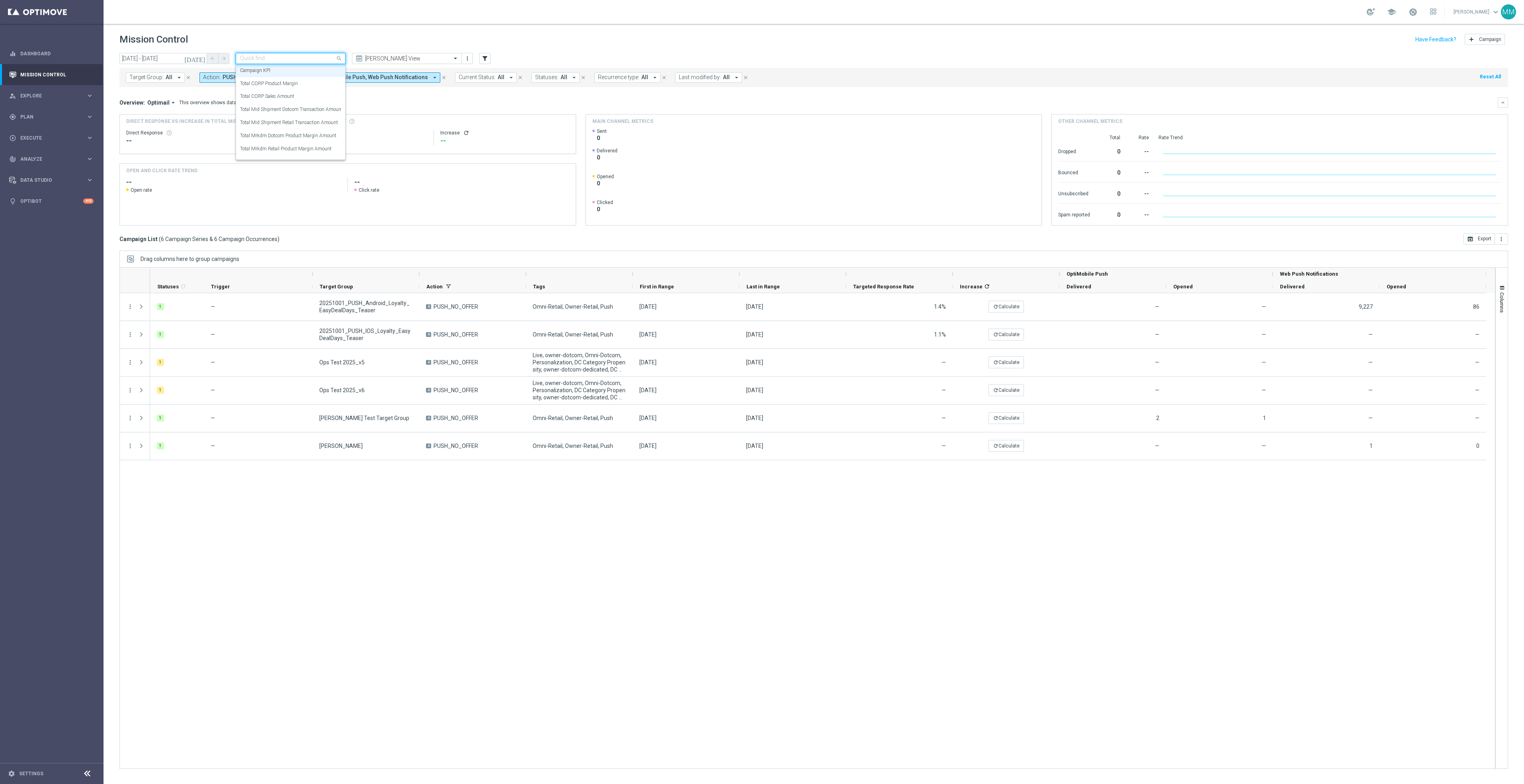
click at [283, 57] on input "text" at bounding box center [283, 59] width 85 height 7
click at [283, 114] on div "Total Mid Shipment Dotcom Transaction Amount" at bounding box center [290, 109] width 101 height 13
click at [191, 60] on input "01 Oct 2025 - 01 Oct 2025" at bounding box center [163, 59] width 88 height 11
click at [132, 76] on span "‹" at bounding box center [132, 77] width 10 height 10
click at [227, 143] on span "28" at bounding box center [224, 142] width 13 height 13
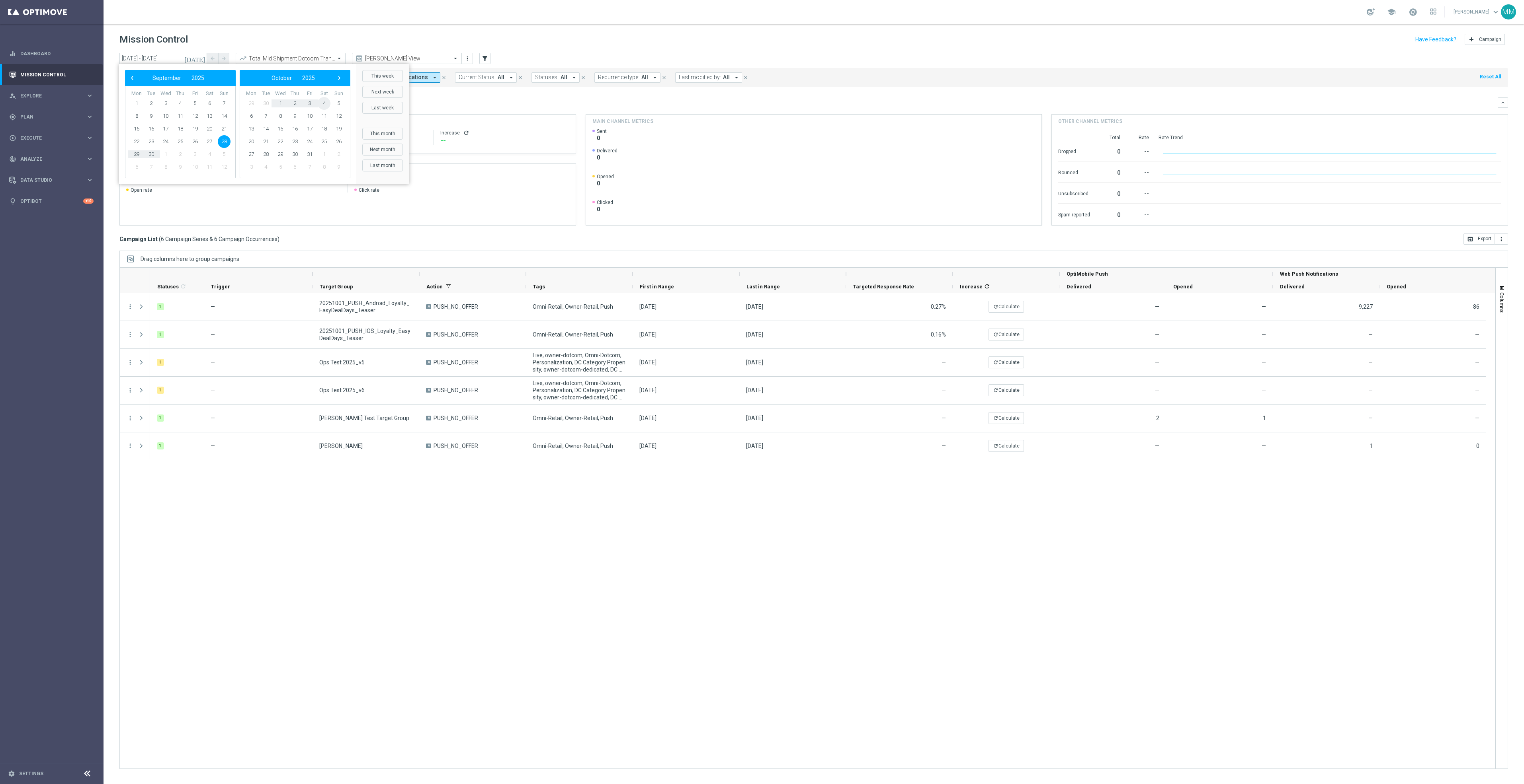
click at [327, 105] on span "4" at bounding box center [324, 103] width 13 height 13
type input "28 Sep 2025 - 04 Oct 2025"
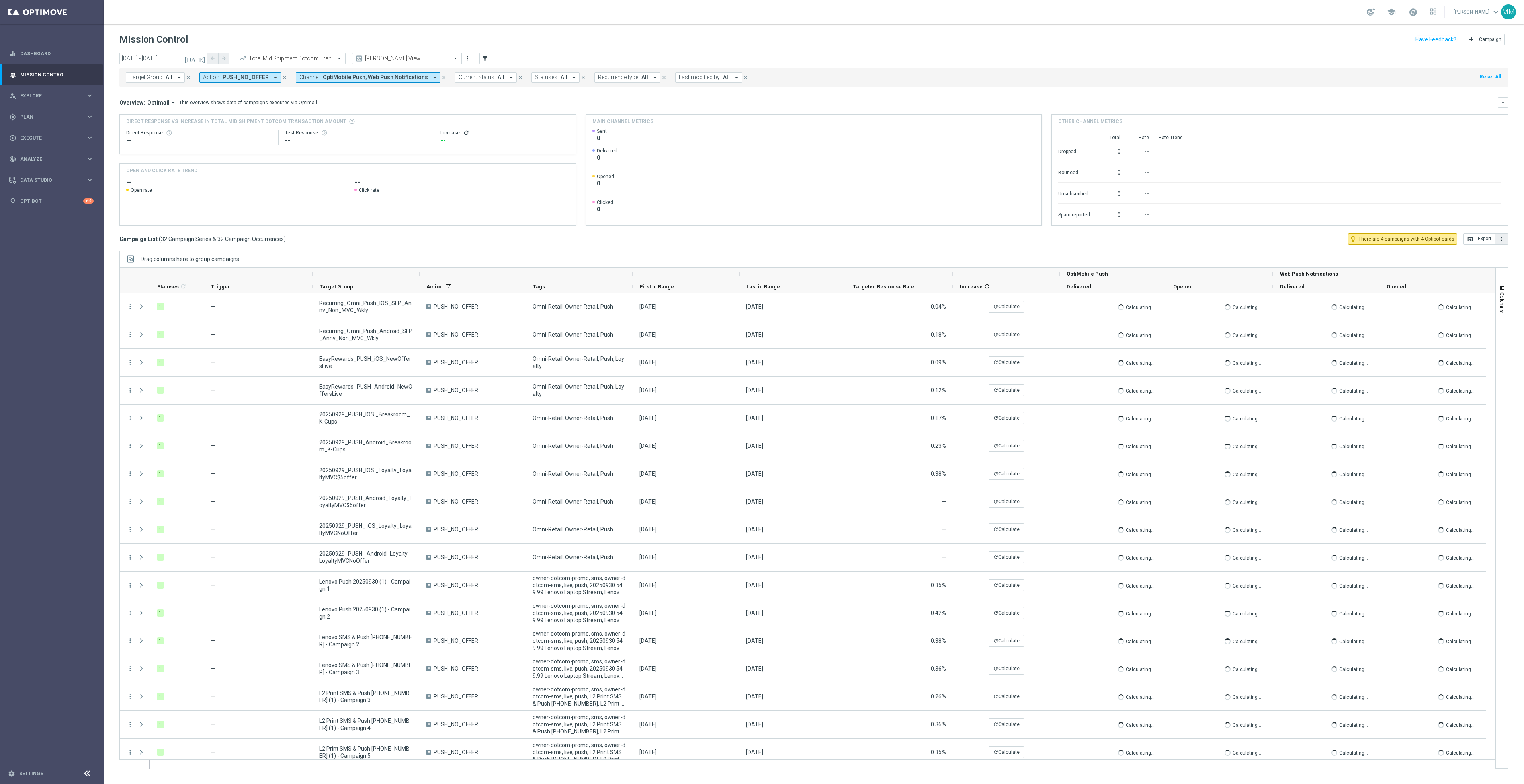
click at [1499, 237] on icon "more_vert" at bounding box center [1501, 239] width 7 height 7
click at [1486, 252] on span "Export with occurrences" at bounding box center [1475, 252] width 53 height 5
click at [306, 53] on div "Total Mid Shipment Dotcom Transaction Amount" at bounding box center [290, 59] width 110 height 11
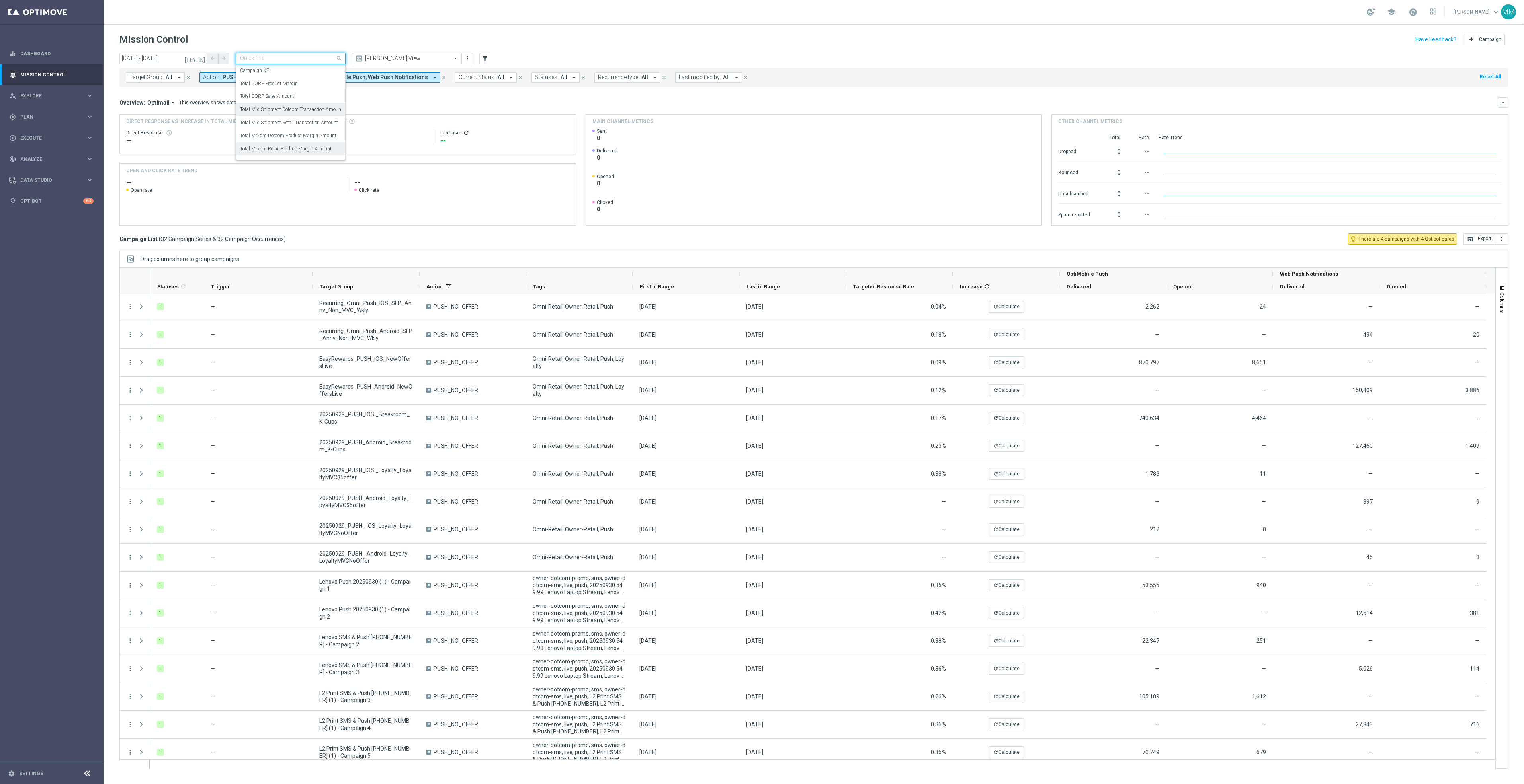
click at [313, 151] on label "Total Mrkdm Retail Product Margin Amount" at bounding box center [286, 148] width 92 height 7
click at [1502, 240] on icon "more_vert" at bounding box center [1501, 239] width 7 height 7
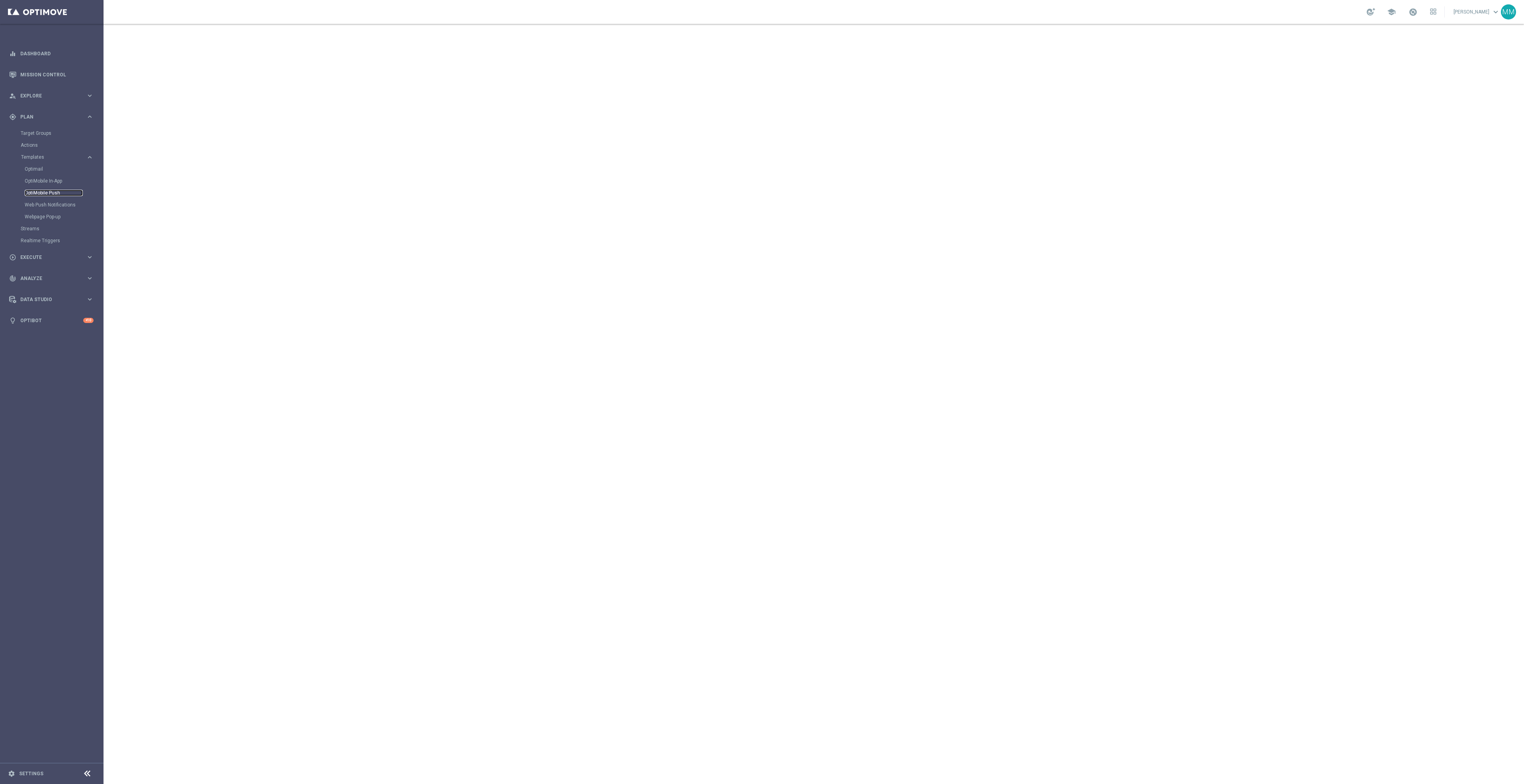
click at [44, 193] on link "OptiMobile Push" at bounding box center [54, 193] width 58 height 7
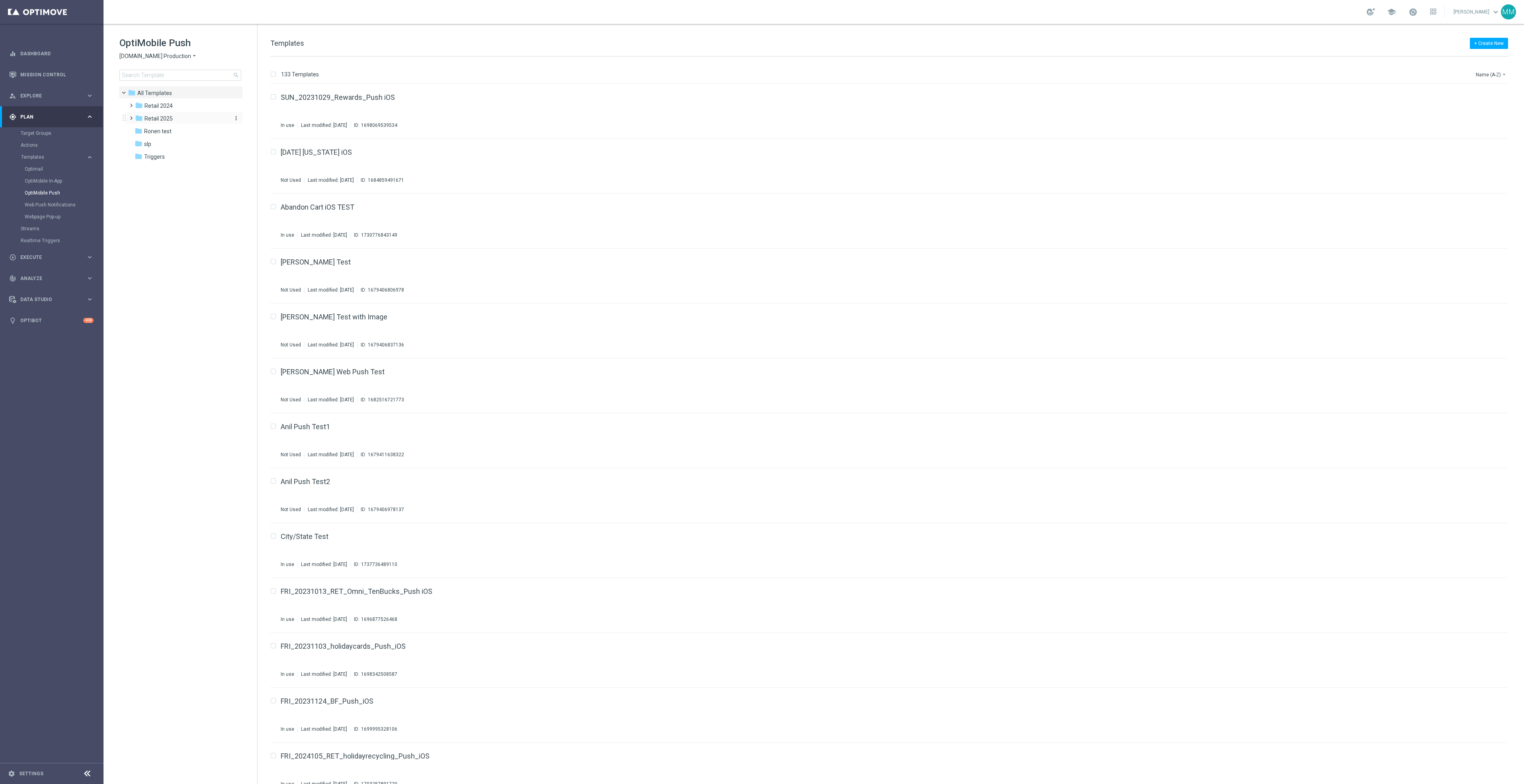
click at [186, 119] on div "folder Retail 2025" at bounding box center [180, 118] width 92 height 9
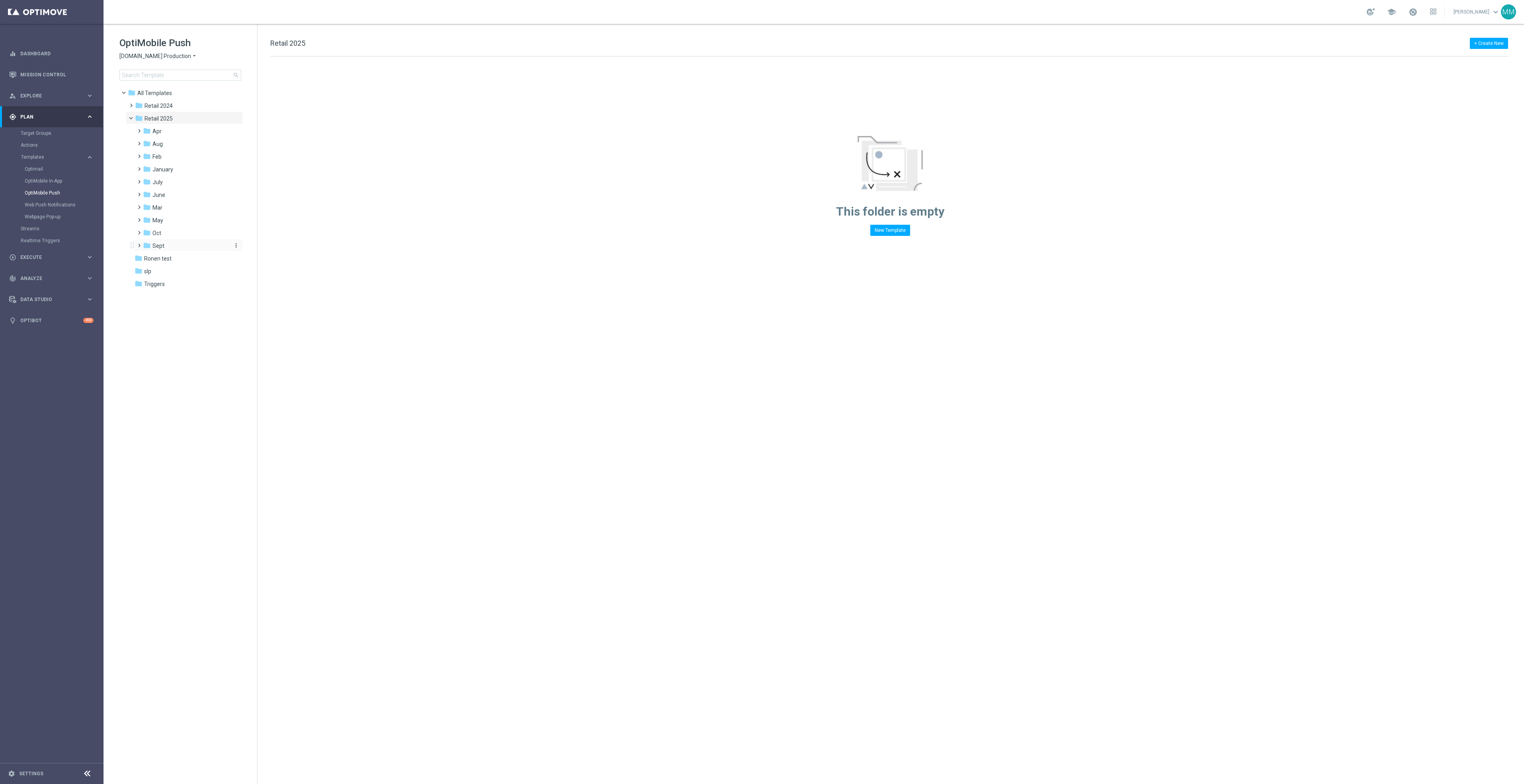
click at [172, 245] on div "folder Sept" at bounding box center [185, 245] width 85 height 9
click at [193, 290] on div "folder WO 9.7 more_vert" at bounding box center [192, 296] width 101 height 13
click at [192, 282] on div "folder WO 9.28" at bounding box center [189, 284] width 79 height 9
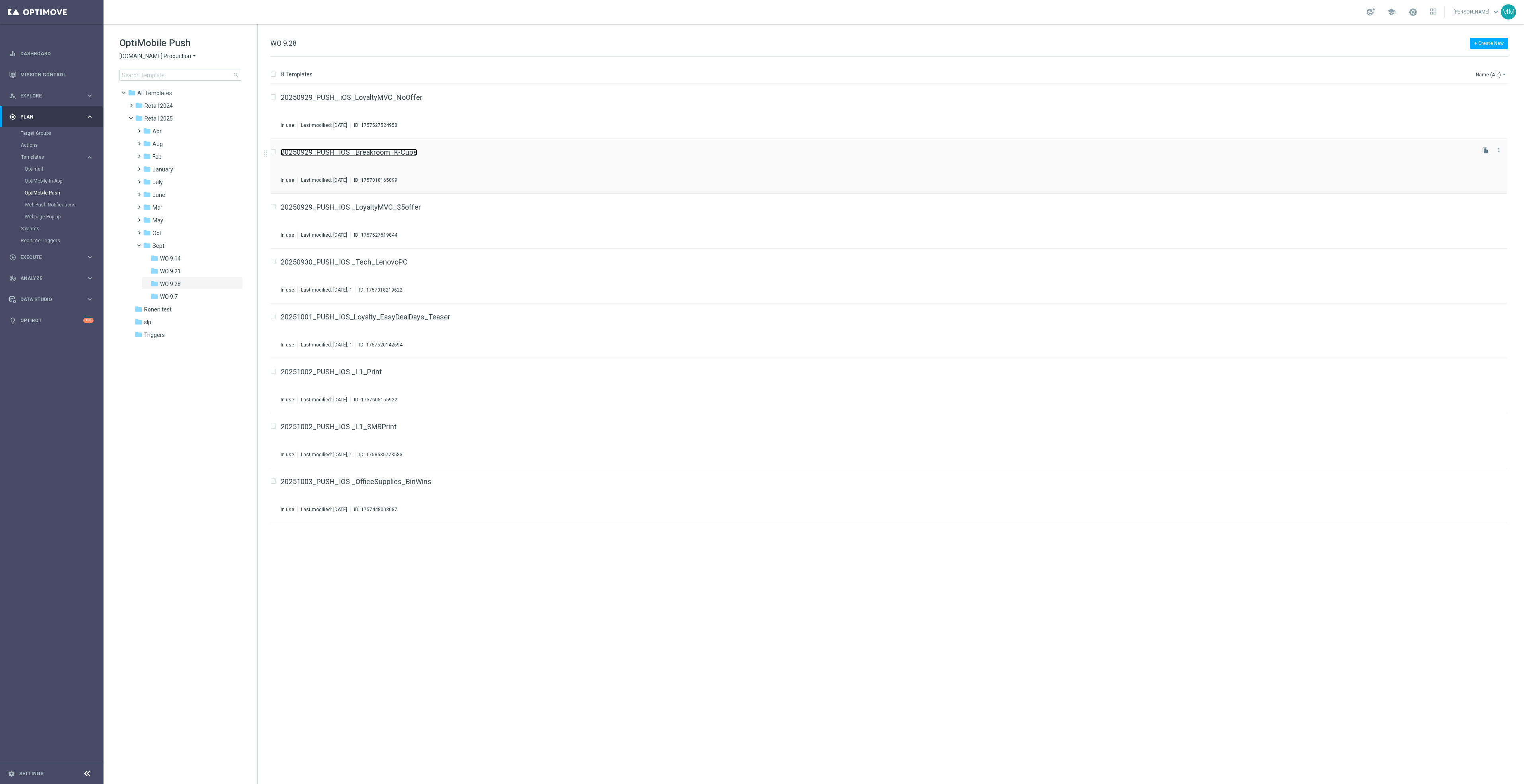
click at [378, 152] on link "20250929_PUSH_IOS _Breakroom_K-Cups" at bounding box center [348, 153] width 137 height 7
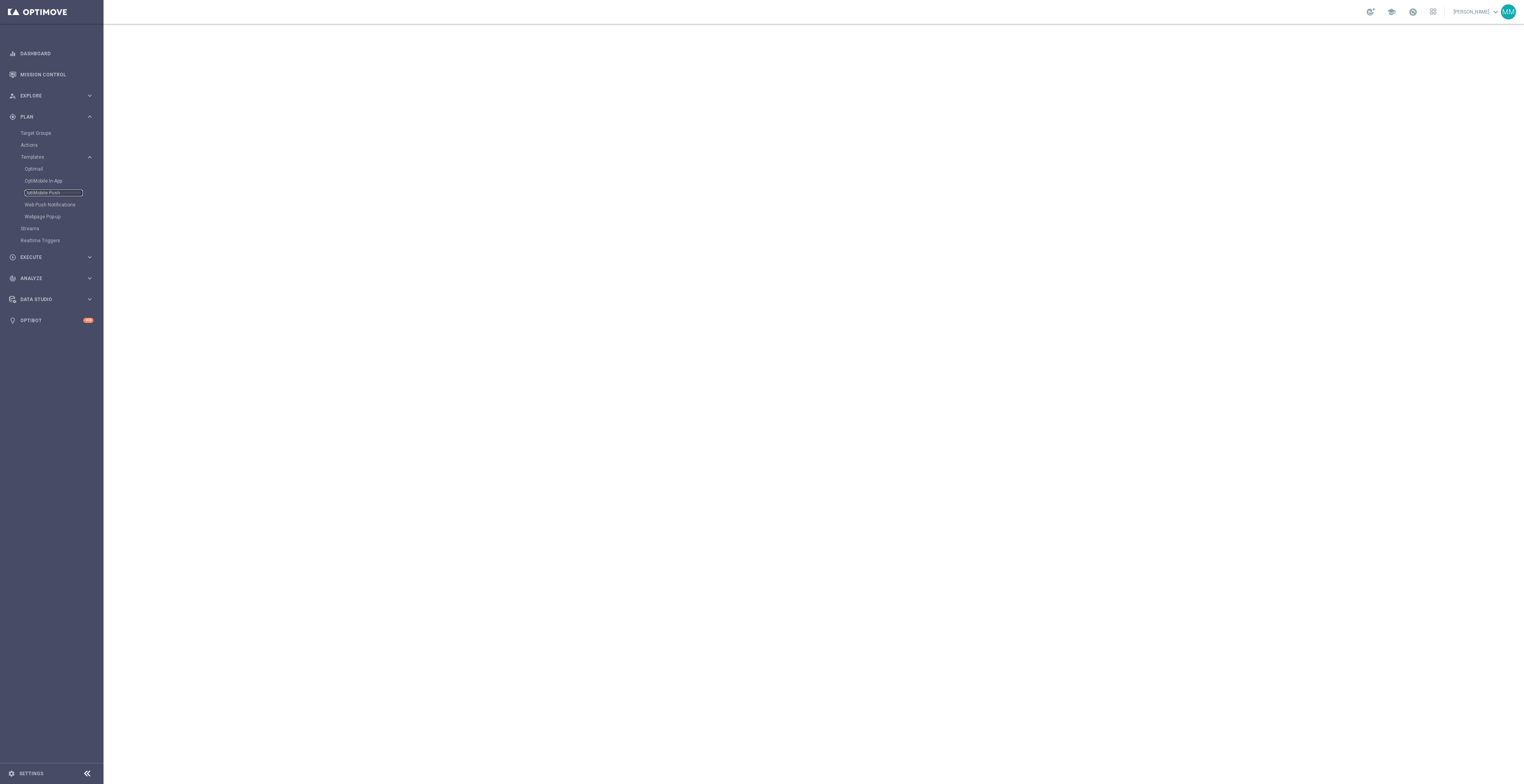
drag, startPoint x: 53, startPoint y: 193, endPoint x: 66, endPoint y: 174, distance: 23.0
click at [53, 193] on link "OptiMobile Push" at bounding box center [54, 193] width 58 height 7
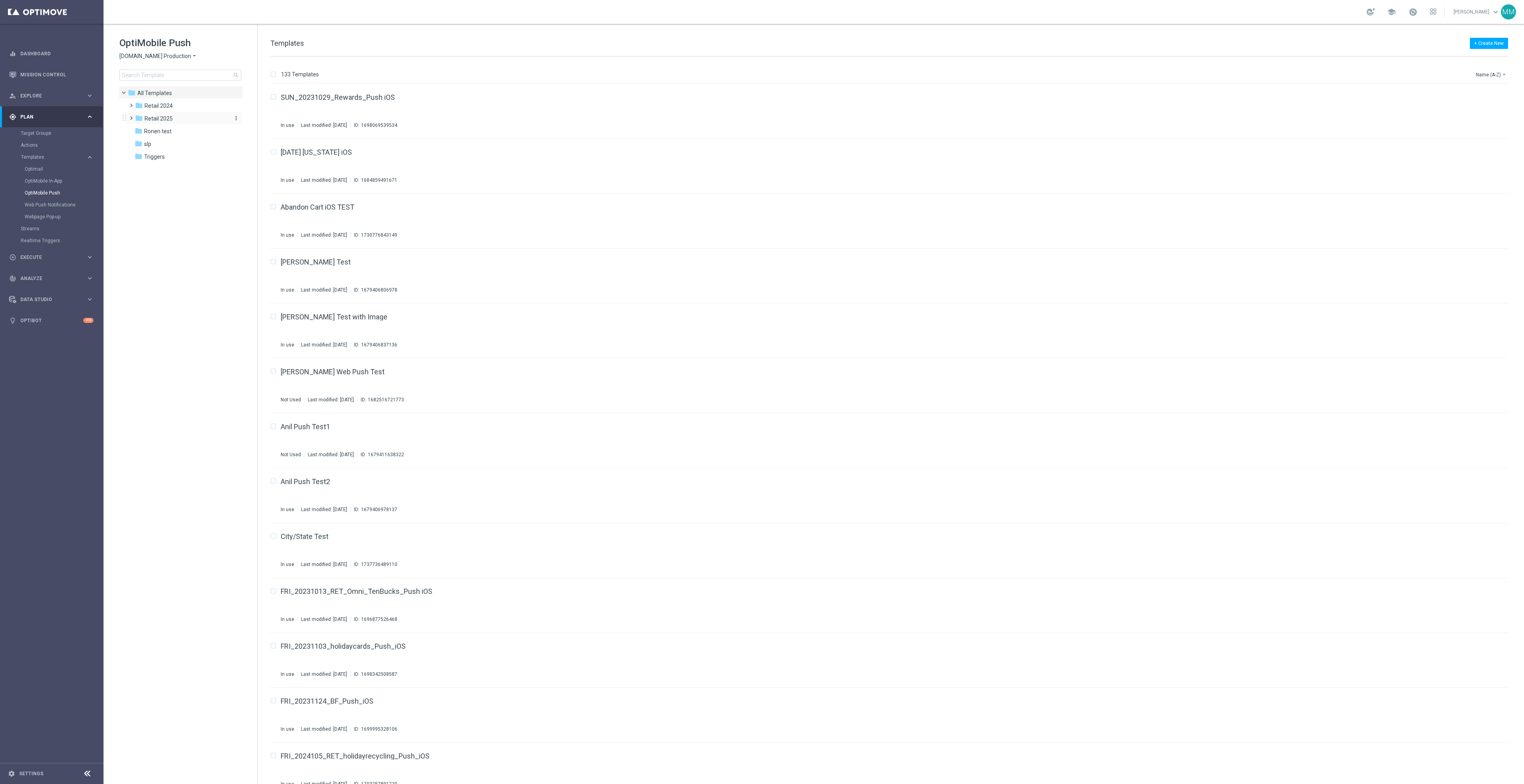
click at [179, 121] on div "folder Retail 2025" at bounding box center [180, 118] width 92 height 9
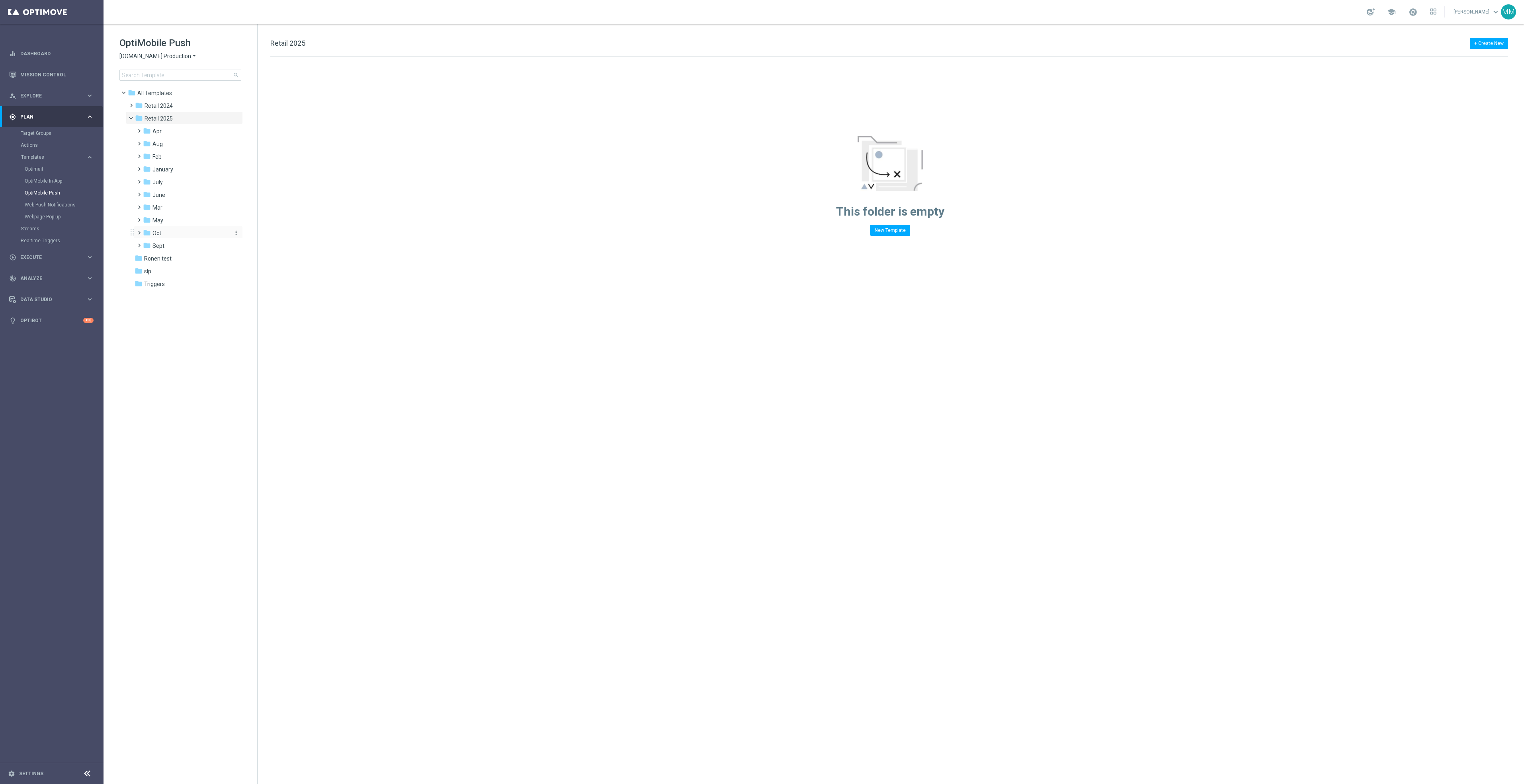
click at [173, 235] on div "folder Oct" at bounding box center [185, 233] width 85 height 9
click at [185, 278] on div "folder wo 10.5 more_vert" at bounding box center [192, 283] width 101 height 13
click at [182, 282] on div "folder wo 10.5" at bounding box center [189, 284] width 79 height 9
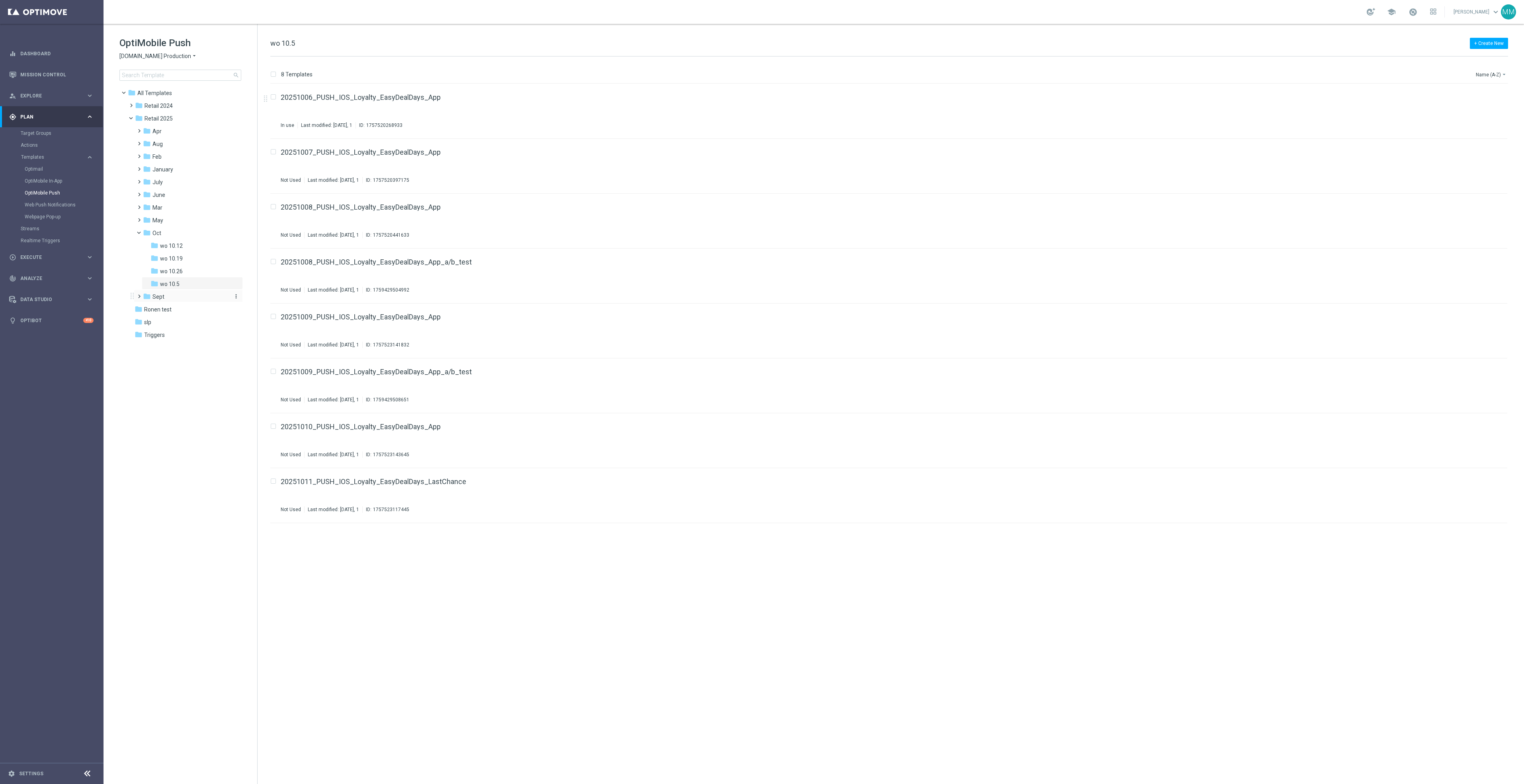
click at [178, 300] on div "folder Sept" at bounding box center [185, 297] width 85 height 9
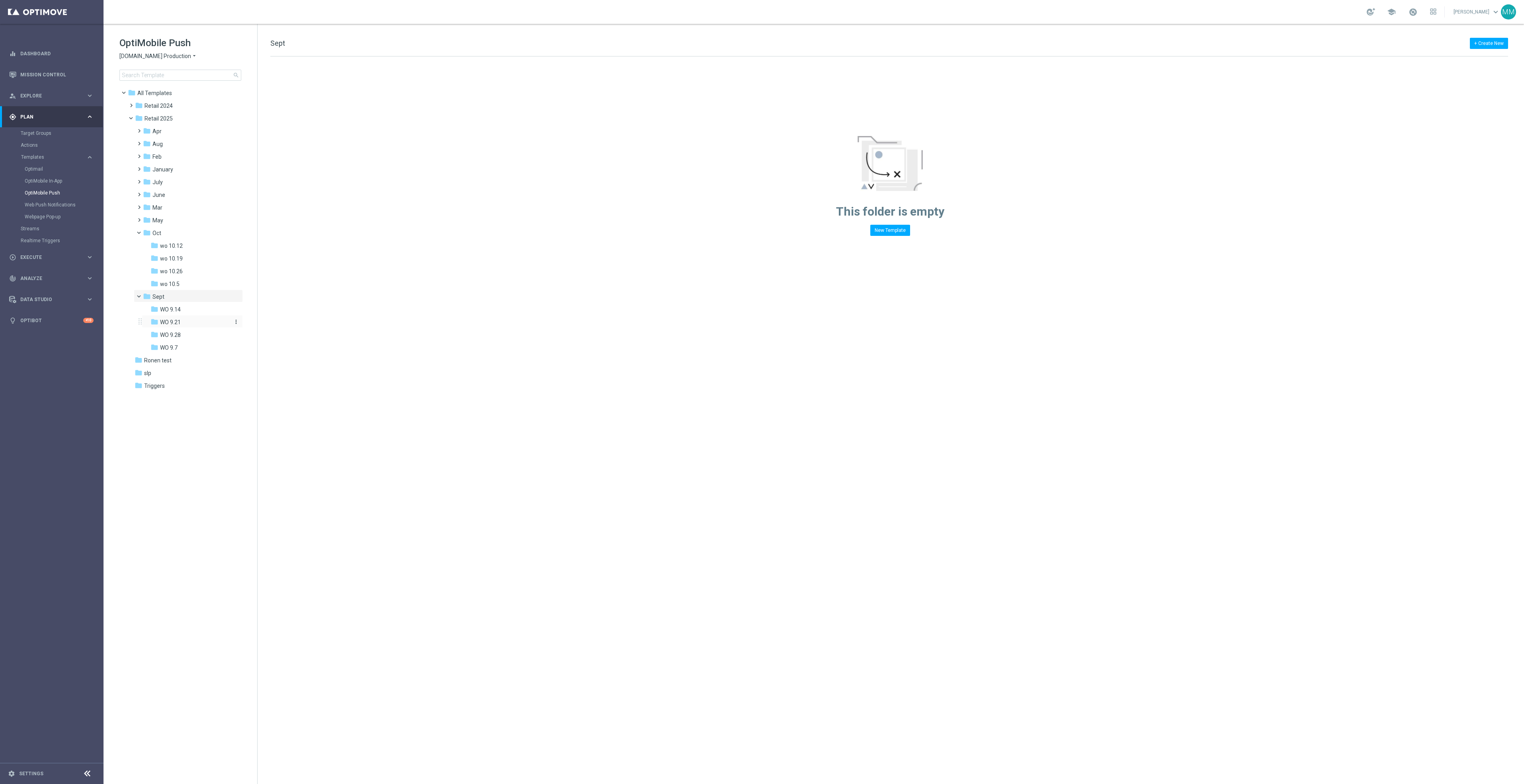
click at [189, 325] on div "folder WO 9.21" at bounding box center [189, 322] width 79 height 9
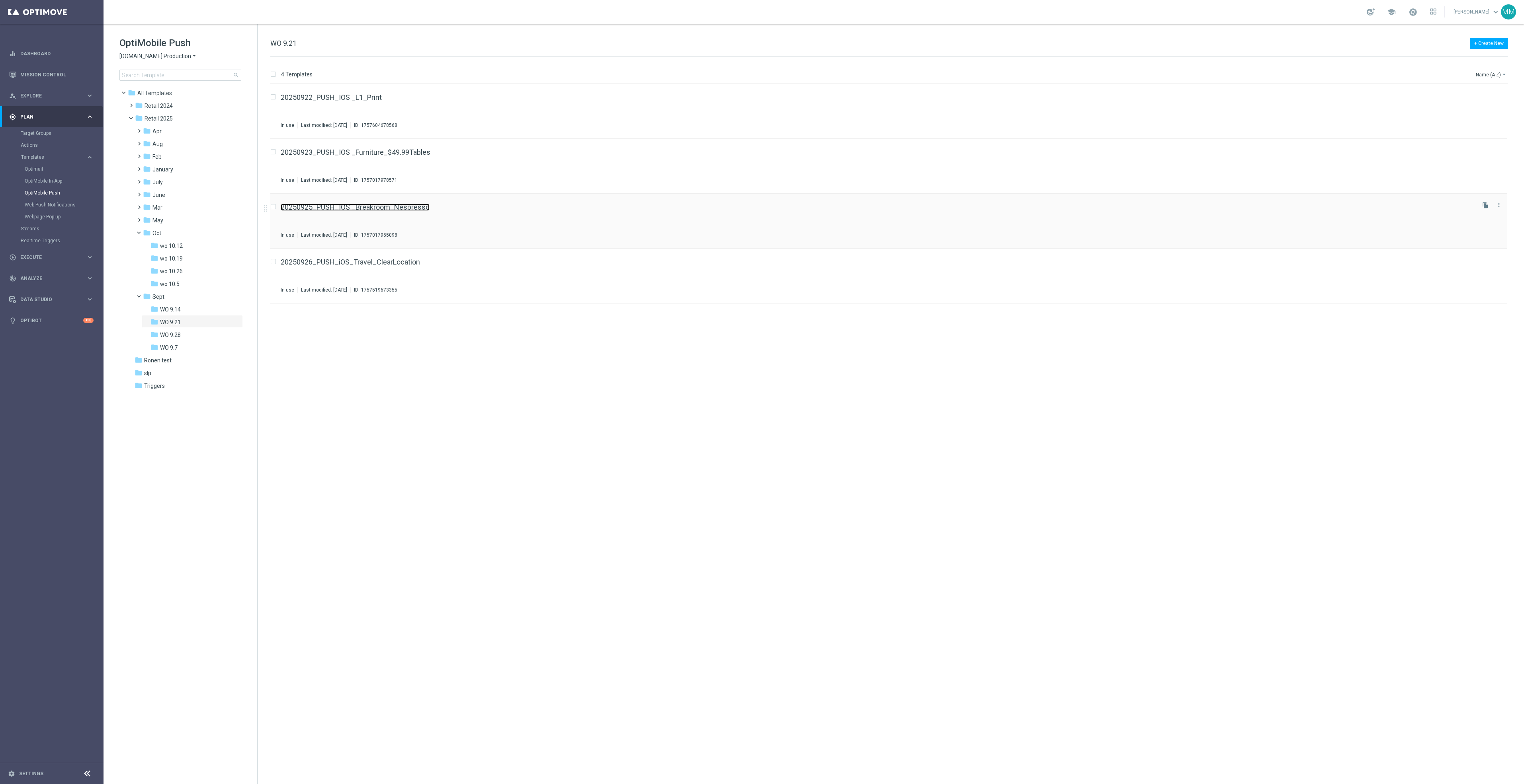
click at [350, 207] on link "20250925_PUSH_IOS _Breakroom_Nespresso" at bounding box center [355, 208] width 149 height 7
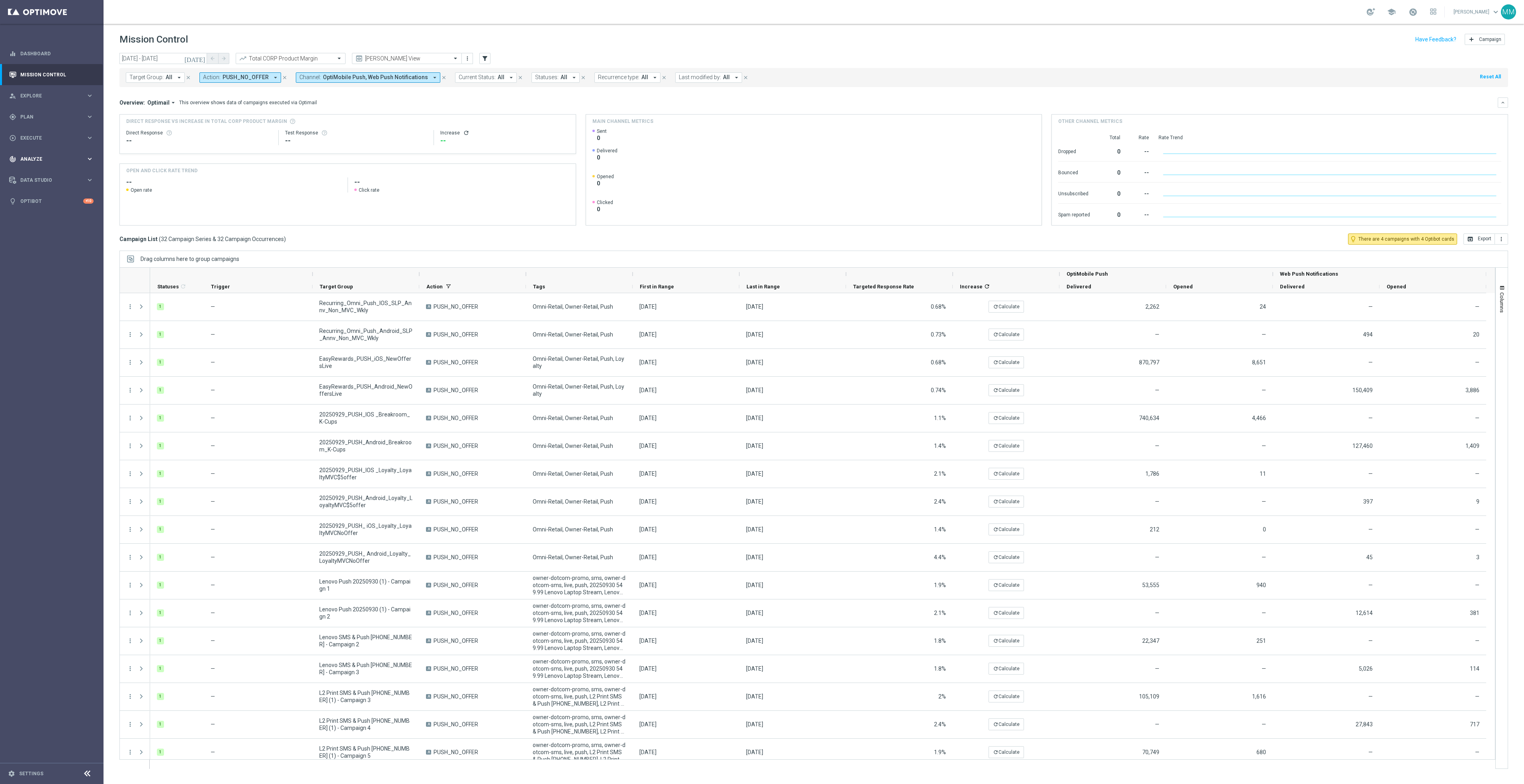
click at [67, 161] on div "track_changes Analyze" at bounding box center [47, 159] width 77 height 7
click at [53, 235] on span "BI Studio" at bounding box center [50, 235] width 57 height 5
click at [68, 282] on link "Push Baseline Matchback" at bounding box center [54, 283] width 58 height 7
click at [55, 144] on div "play_circle_outline Execute keyboard_arrow_right" at bounding box center [51, 138] width 103 height 21
click at [51, 176] on div "track_changes Analyze keyboard_arrow_right" at bounding box center [51, 183] width 103 height 21
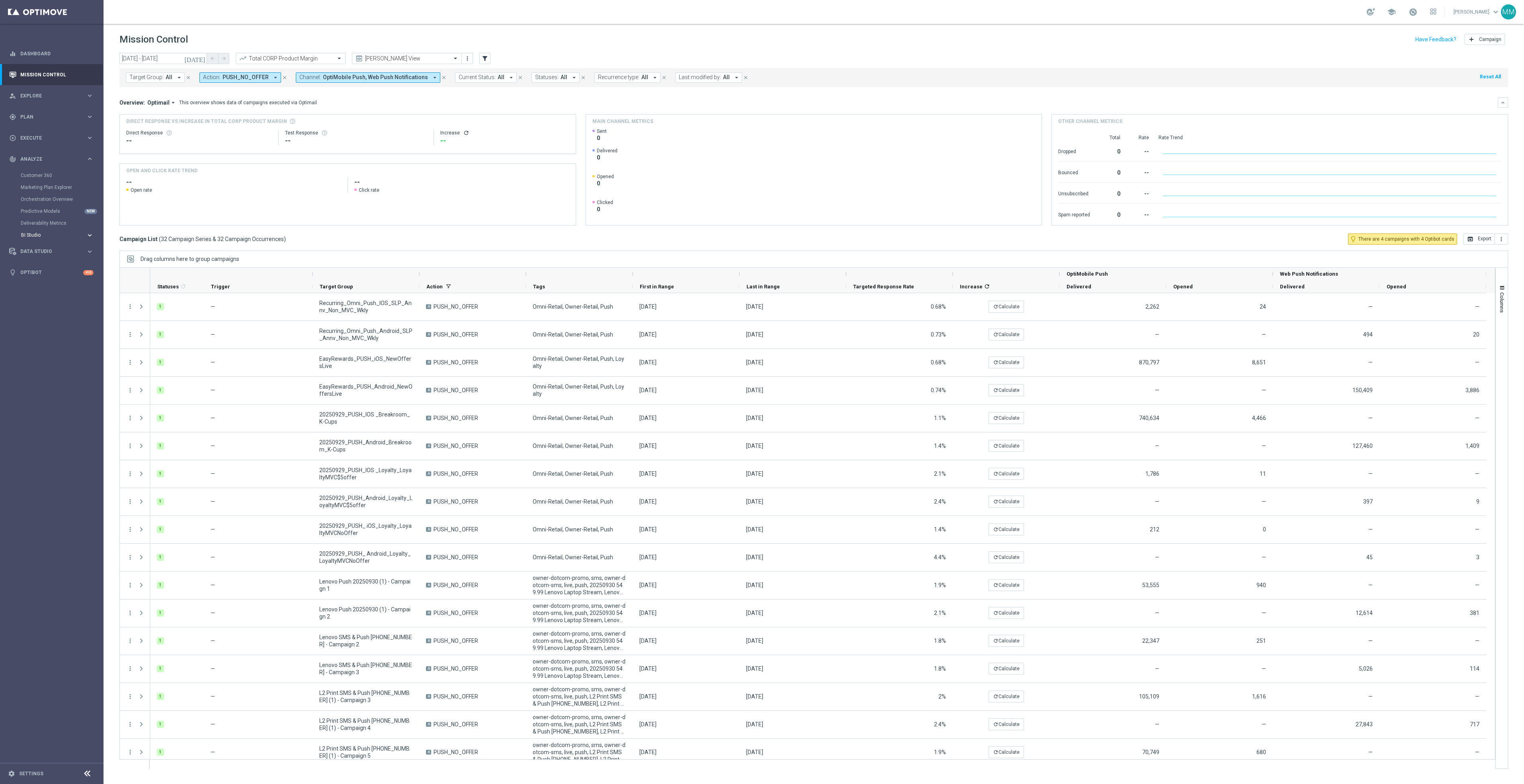
click at [48, 232] on button "BI Studio keyboard_arrow_right" at bounding box center [57, 235] width 73 height 7
click at [61, 284] on link "Push Baseline Matchback" at bounding box center [54, 283] width 58 height 7
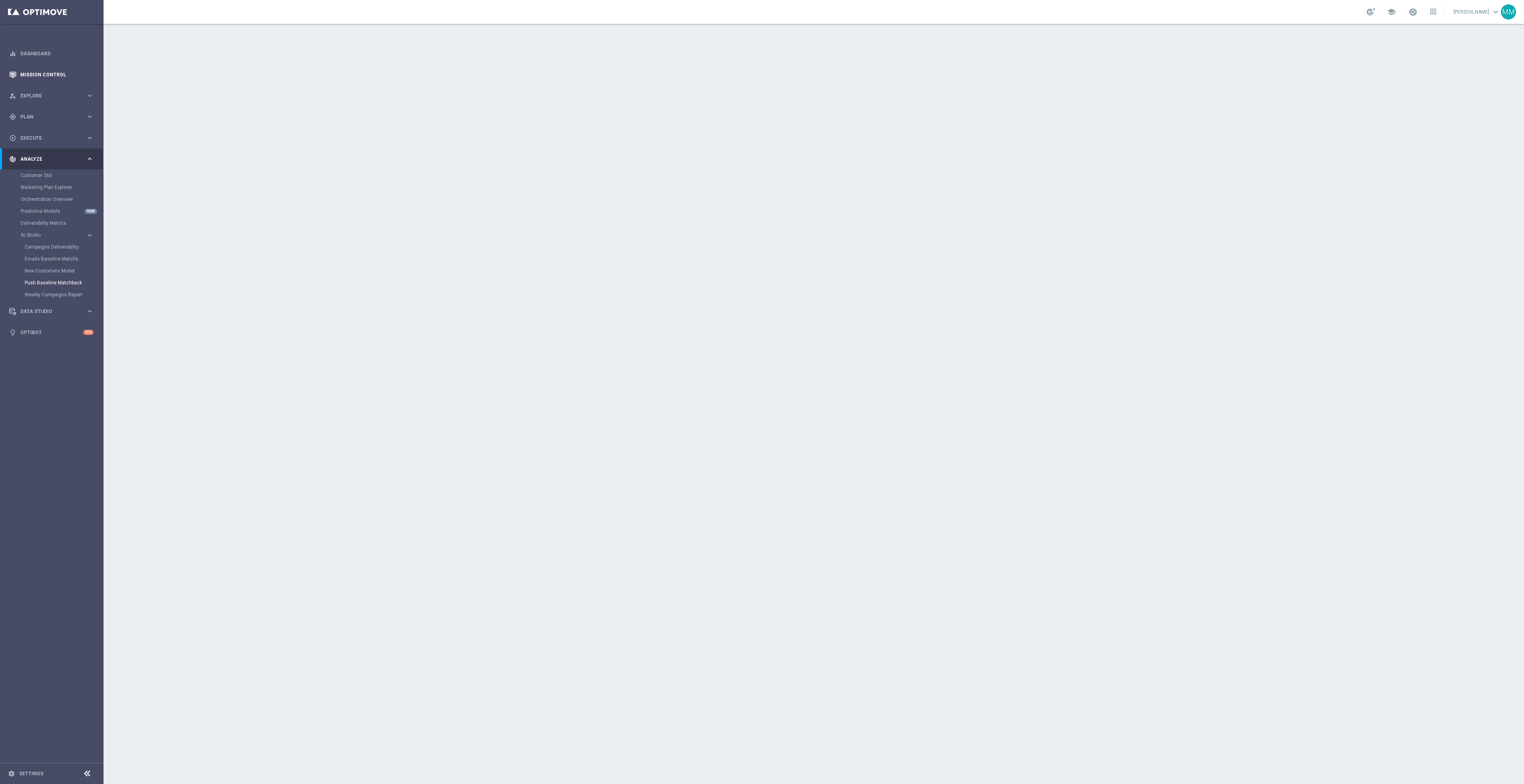
click at [56, 74] on link "Mission Control" at bounding box center [57, 74] width 73 height 21
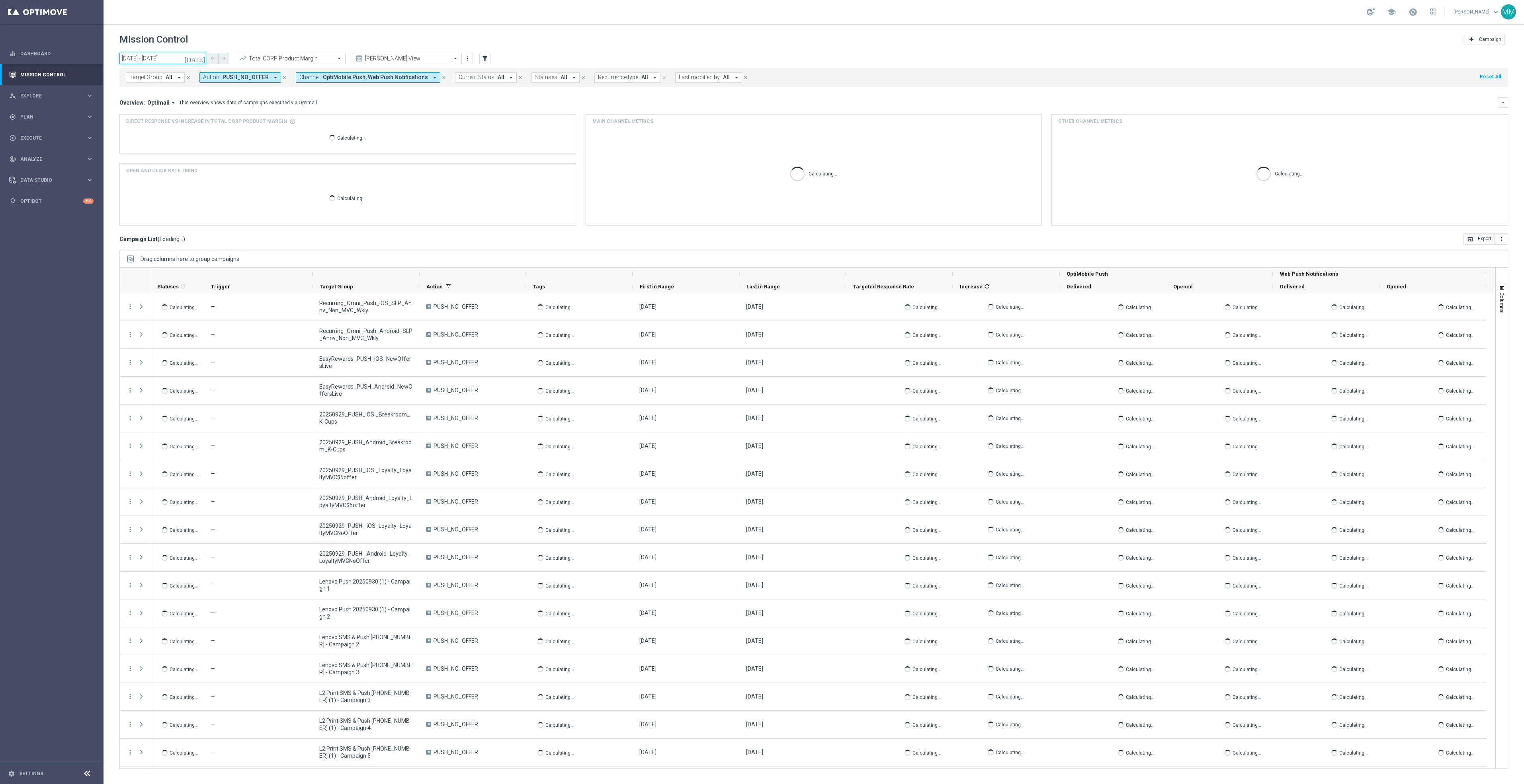
click at [170, 58] on input "28 Sep 2025 - 04 Oct 2025" at bounding box center [163, 59] width 88 height 11
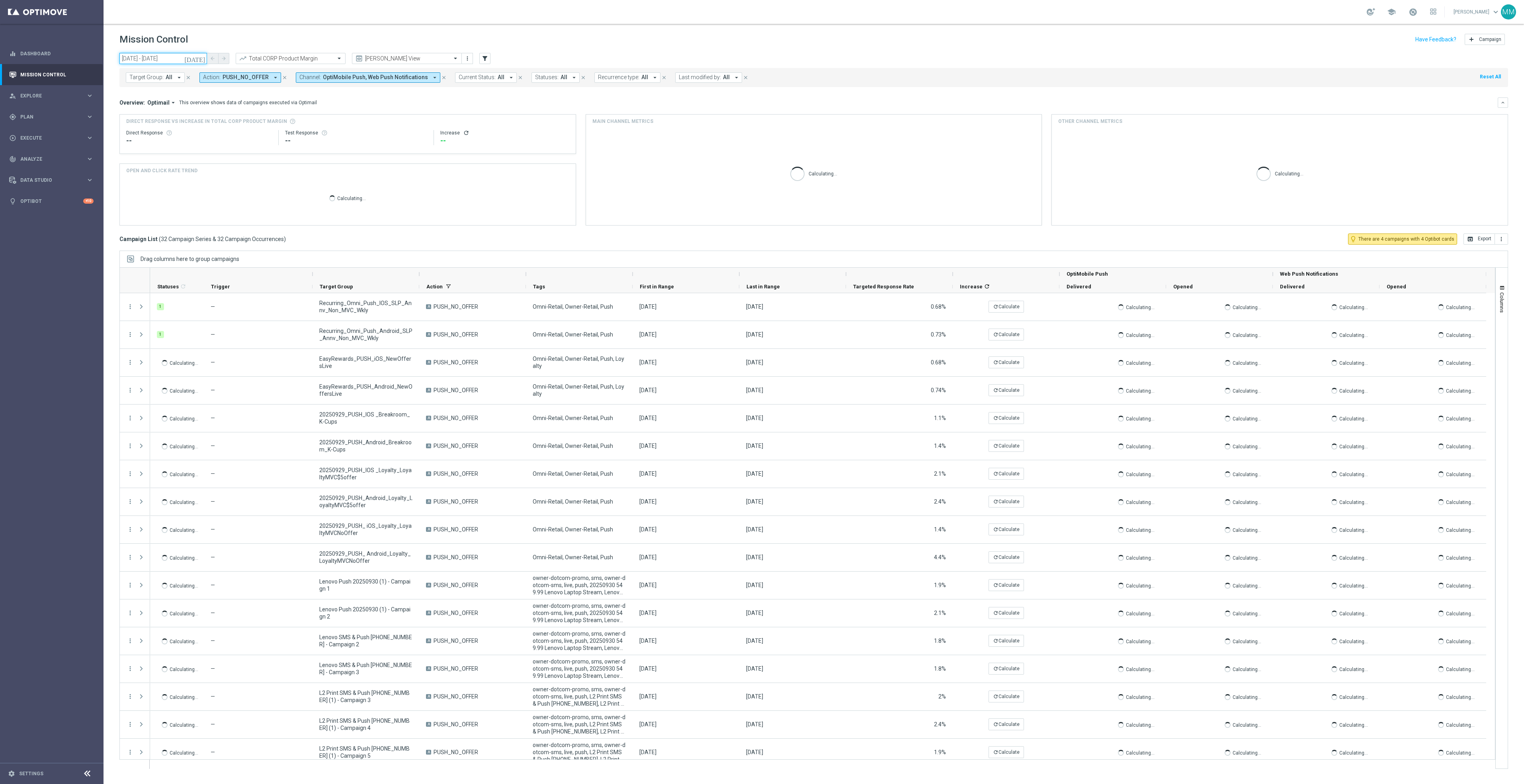
click at [184, 55] on input "28 Sep 2025 - 04 Oct 2025" at bounding box center [163, 59] width 88 height 11
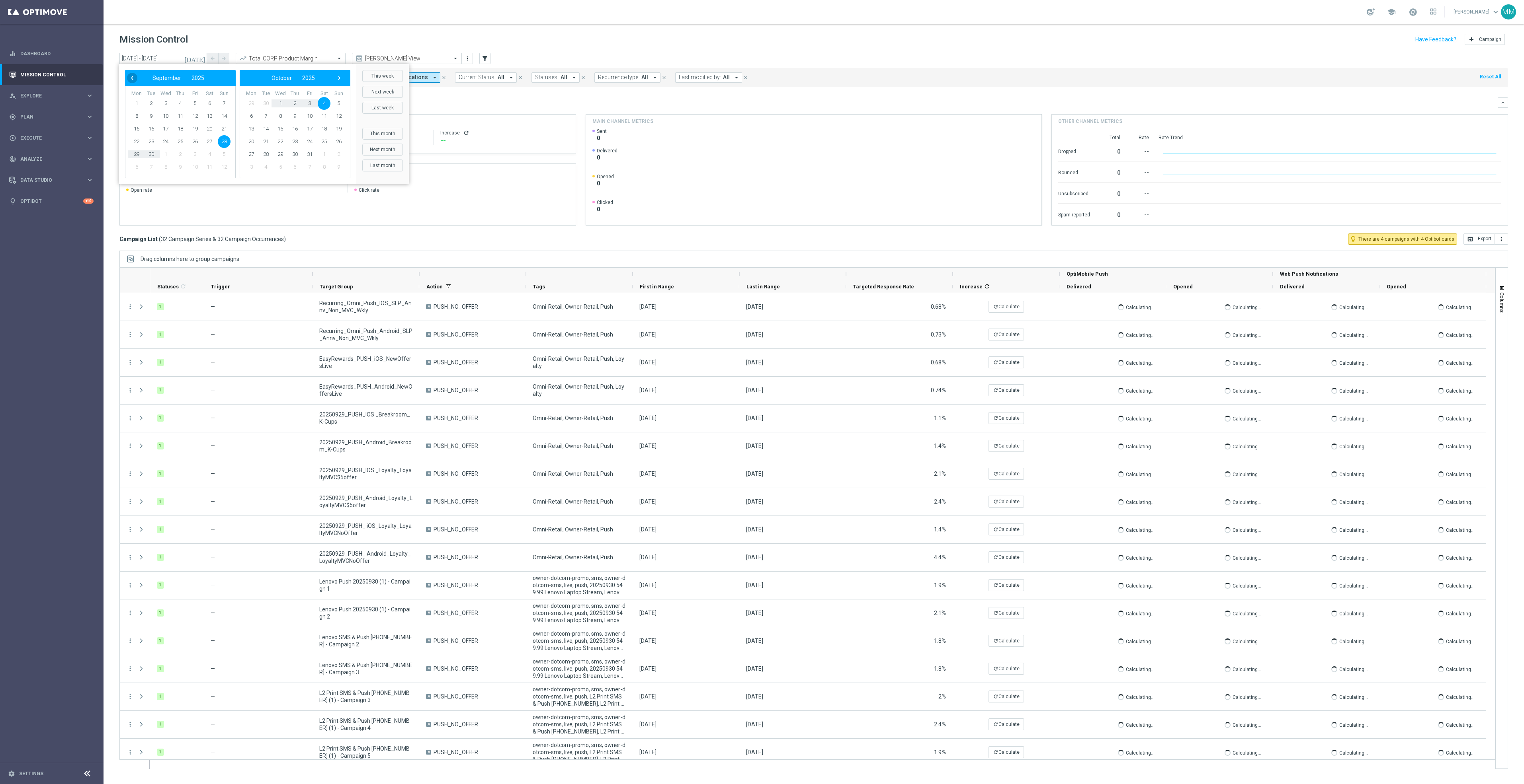
click at [133, 73] on span "‹" at bounding box center [132, 77] width 10 height 10
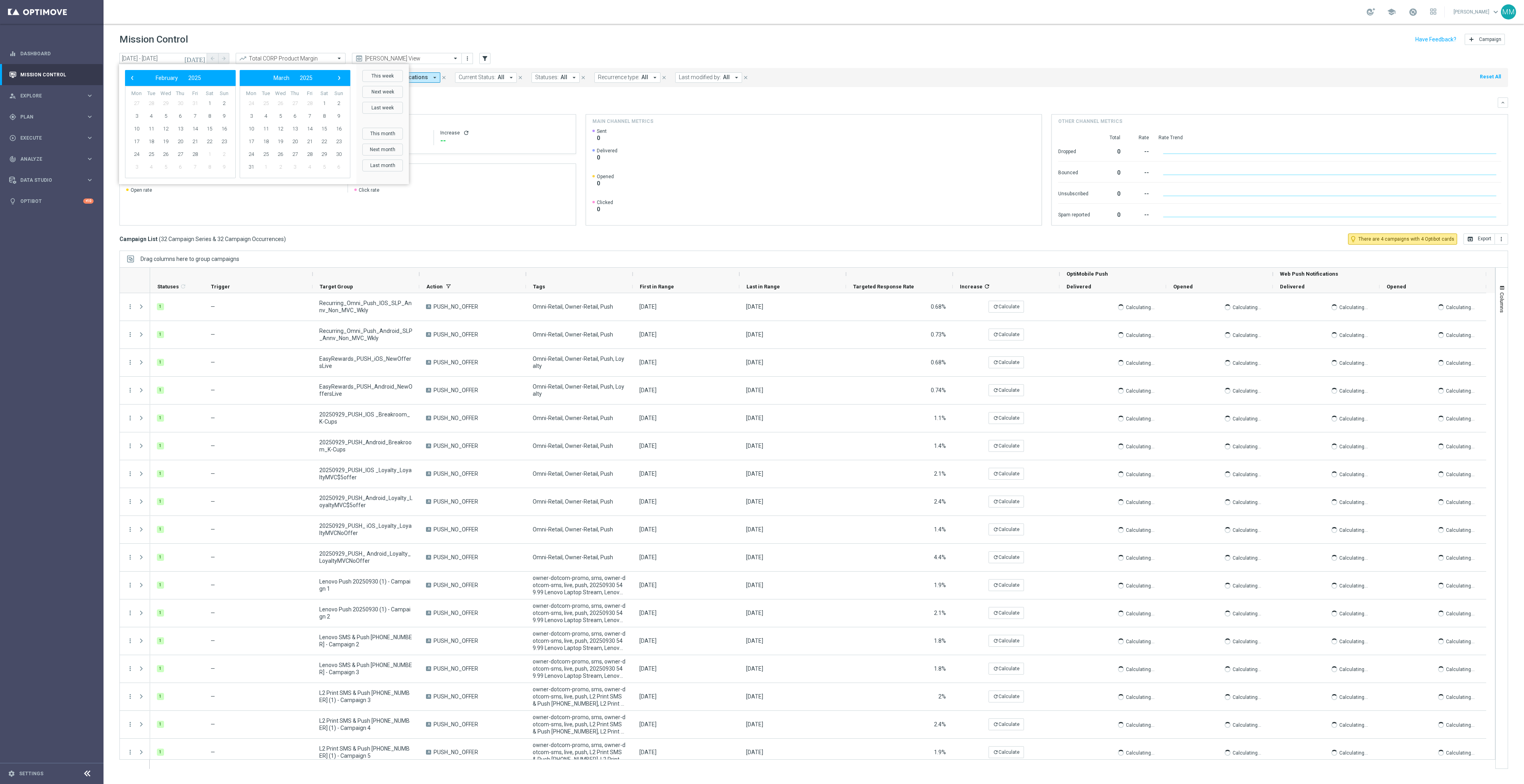
click at [133, 73] on span "‹" at bounding box center [132, 77] width 10 height 10
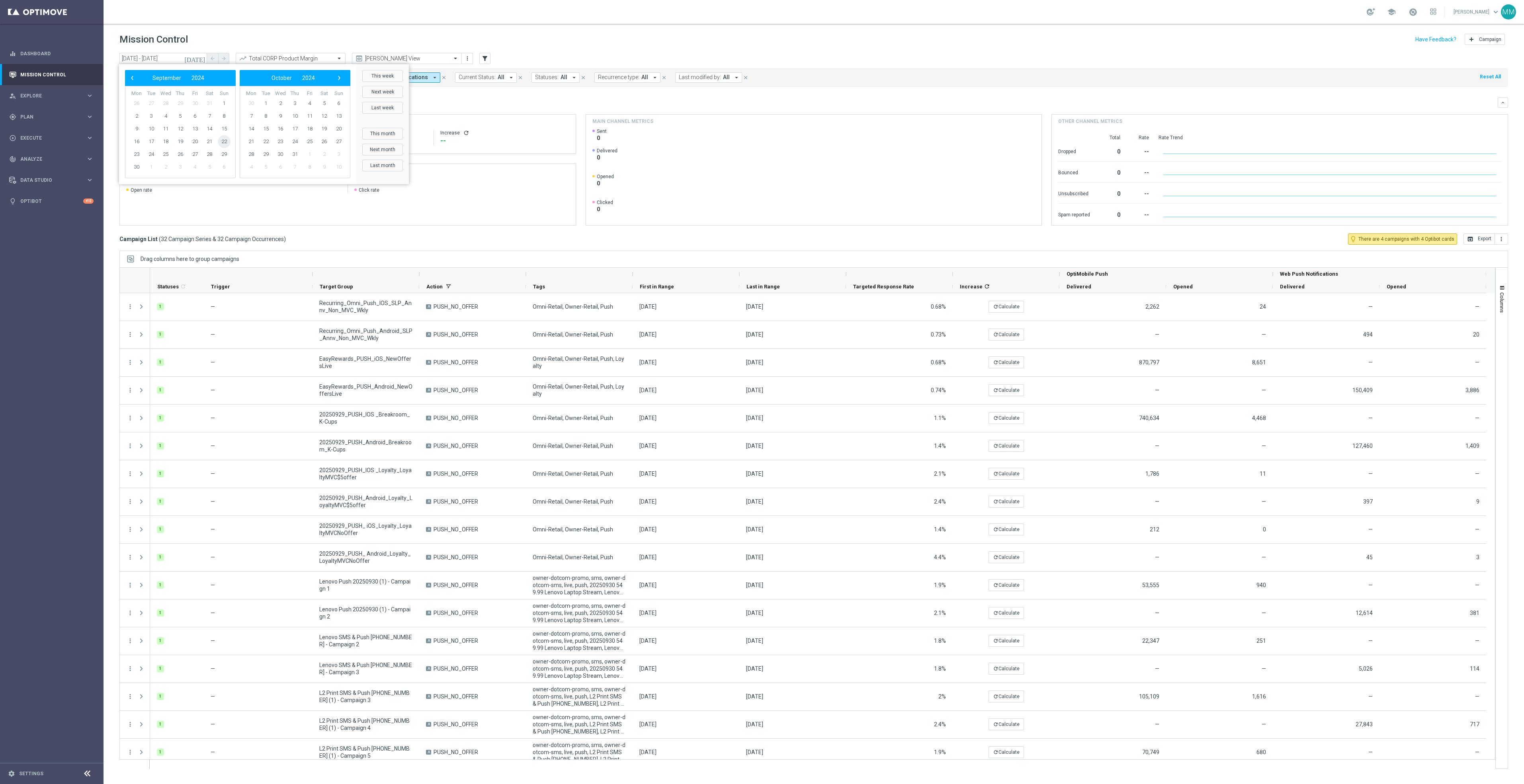
click at [220, 141] on span "22" at bounding box center [224, 142] width 13 height 13
click at [205, 154] on span "28" at bounding box center [209, 154] width 13 height 13
type input "22 Sep 2024 - 28 Sep 2024"
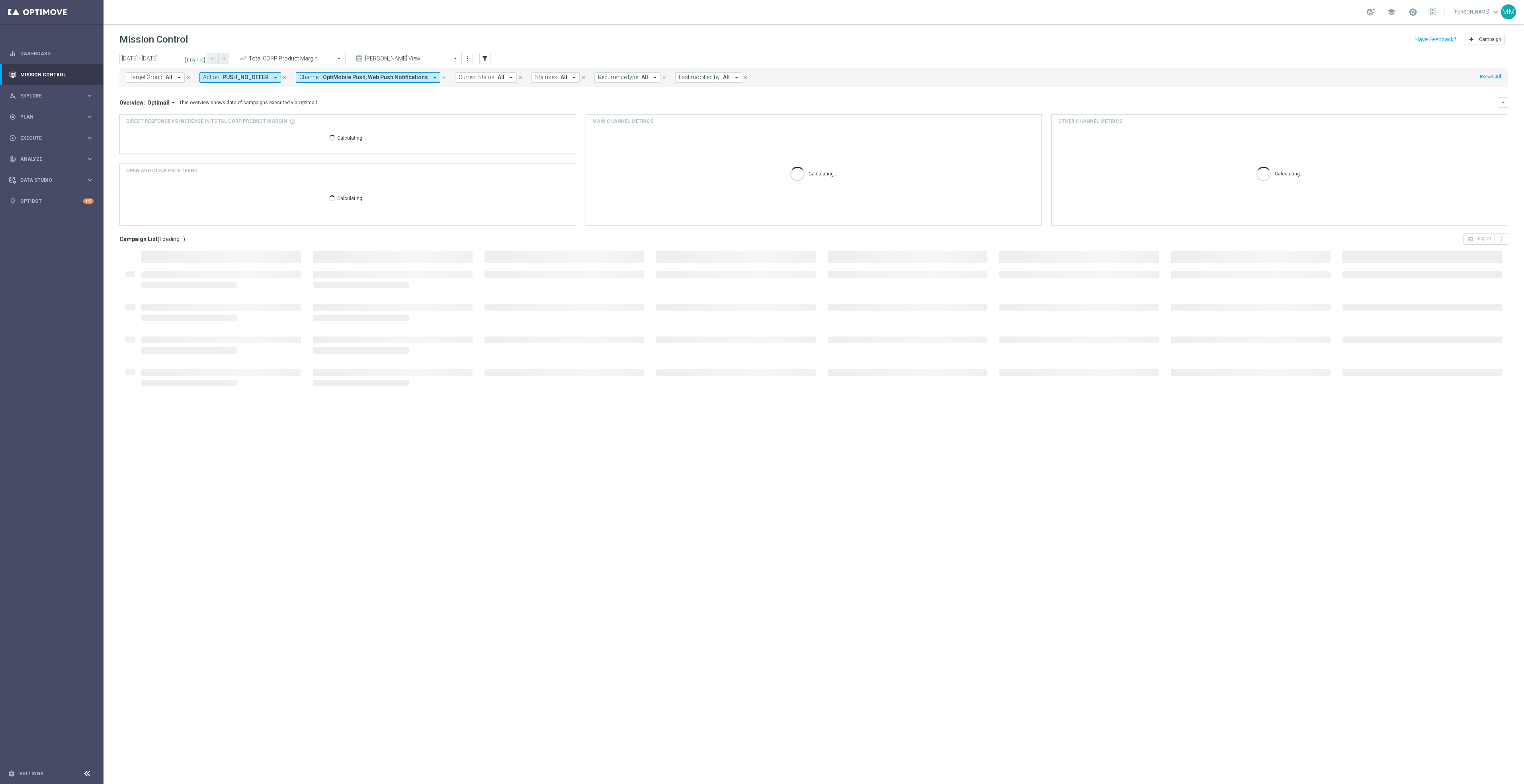
click at [324, 57] on input "text" at bounding box center [283, 59] width 85 height 7
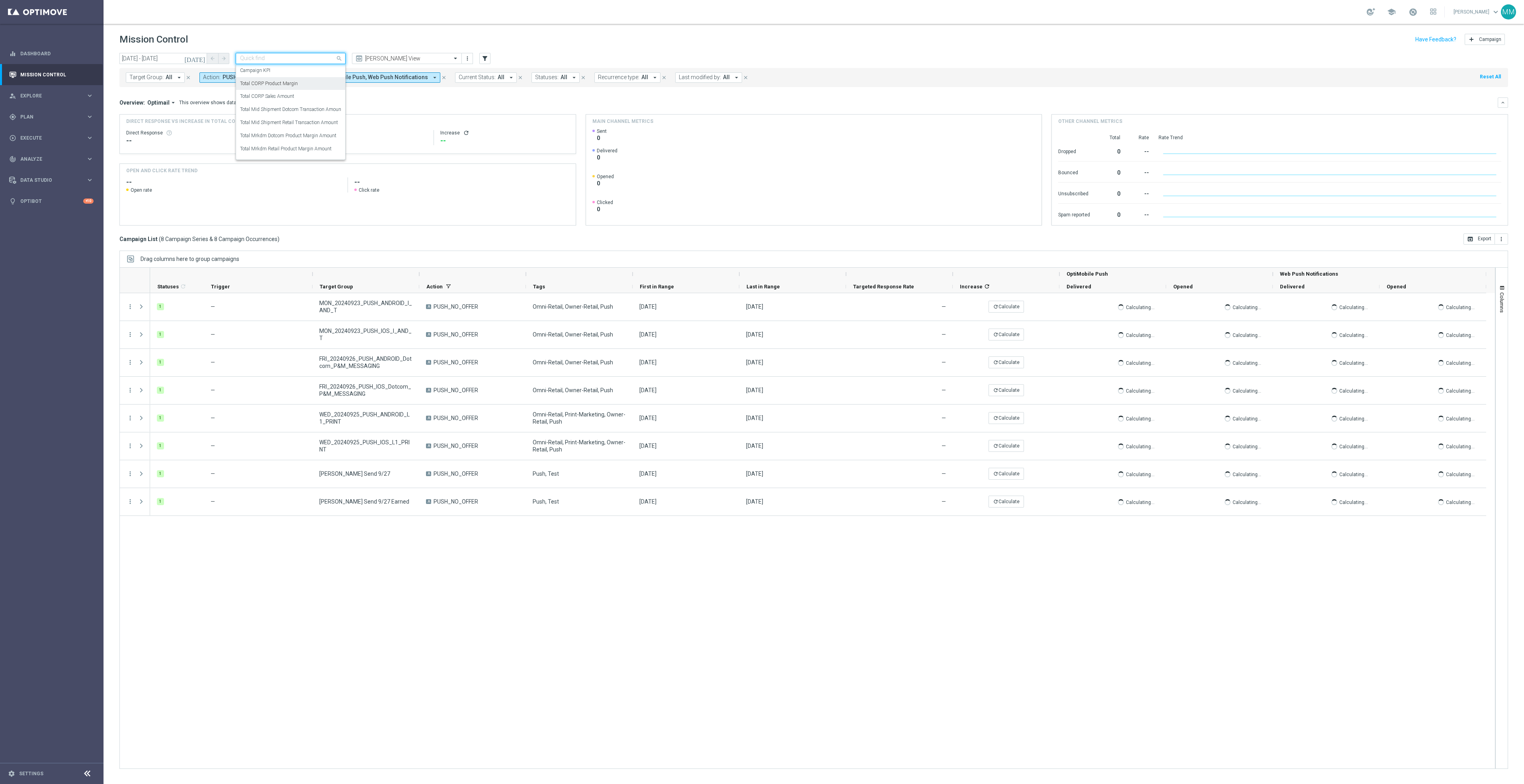
click at [308, 85] on div "Total CORP Product Margin" at bounding box center [290, 84] width 101 height 13
click at [1504, 242] on icon "more_vert" at bounding box center [1501, 239] width 7 height 7
click at [1484, 256] on span "Export with occurrences" at bounding box center [1475, 252] width 53 height 5
click at [271, 56] on input "text" at bounding box center [283, 59] width 85 height 7
click at [305, 96] on div "Total CORP Sales Amount" at bounding box center [290, 96] width 101 height 13
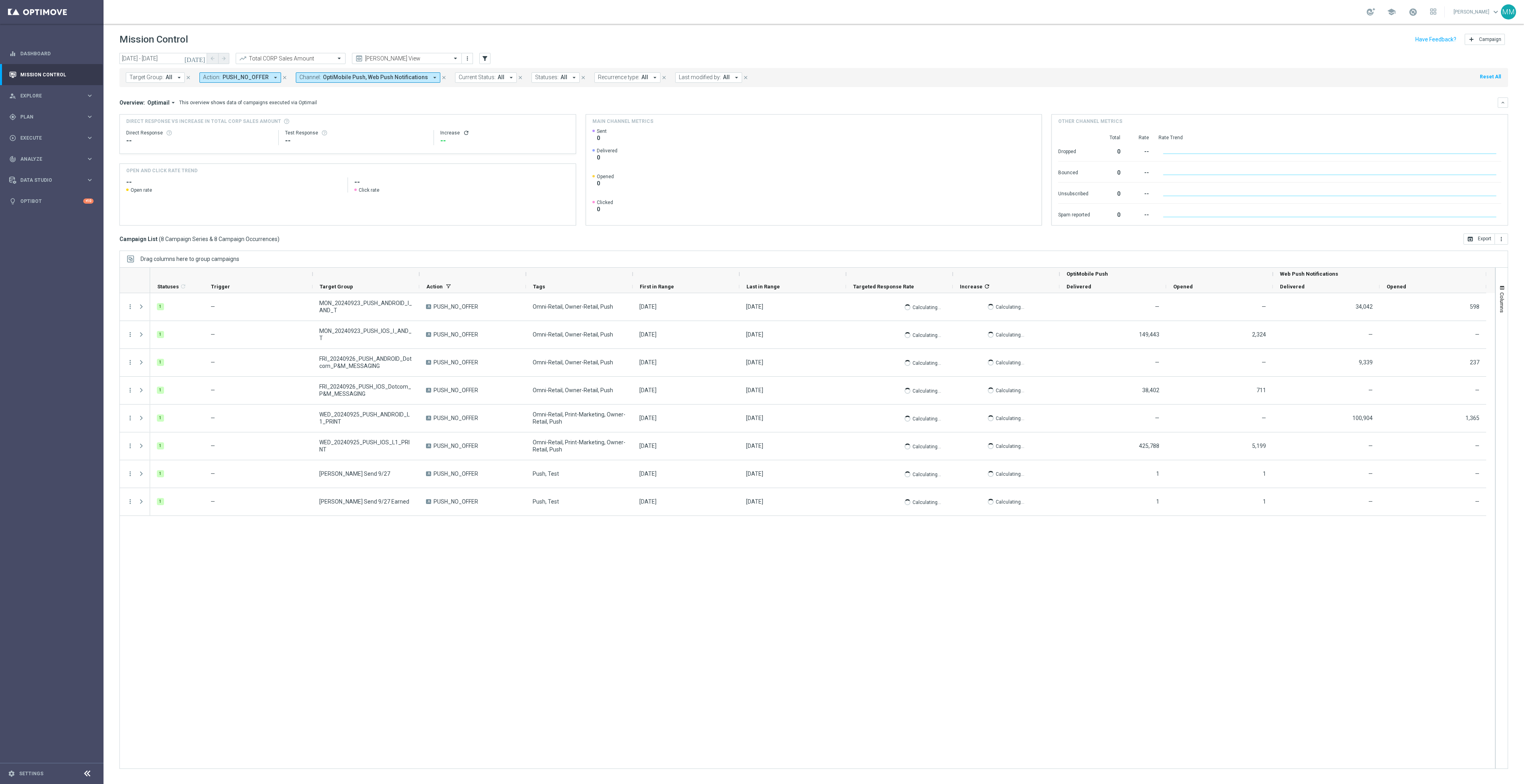
click at [883, 635] on div "1 — MON_20240923_PUSH_ANDROID_I_AND_T A PUSH_NO_OFFER Omni-Retail, Owner-Retail…" at bounding box center [822, 531] width 1345 height 475
click at [1507, 241] on button "more_vert" at bounding box center [1502, 239] width 13 height 11
click at [1490, 252] on span "Export with occurrences" at bounding box center [1475, 252] width 53 height 5
click at [154, 61] on input "22 Sep 2024 - 28 Sep 2024" at bounding box center [163, 59] width 88 height 11
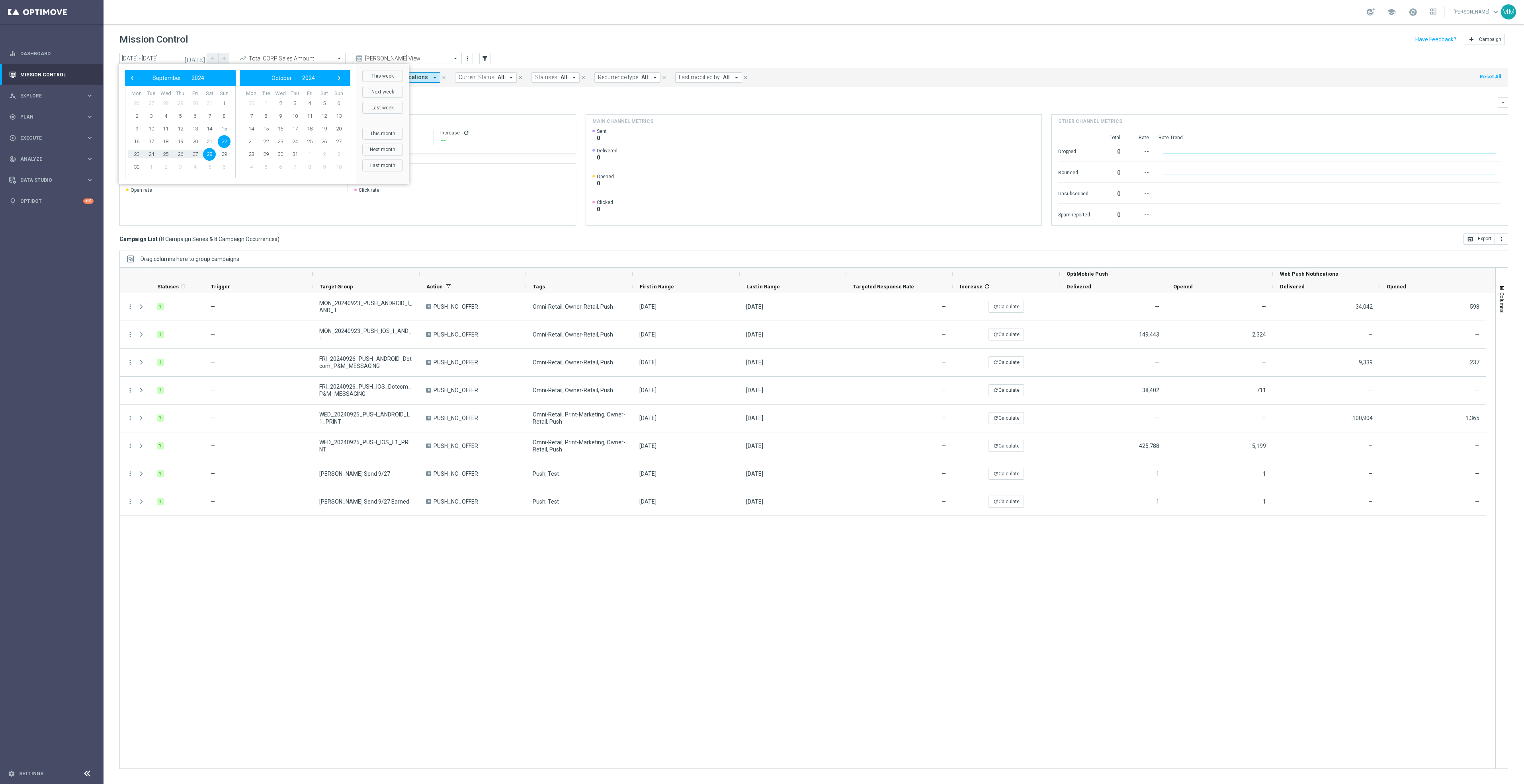
click at [402, 686] on div "1 — MON_20240923_PUSH_ANDROID_I_AND_T A PUSH_NO_OFFER Omni-Retail, Owner-Retail…" at bounding box center [822, 531] width 1345 height 475
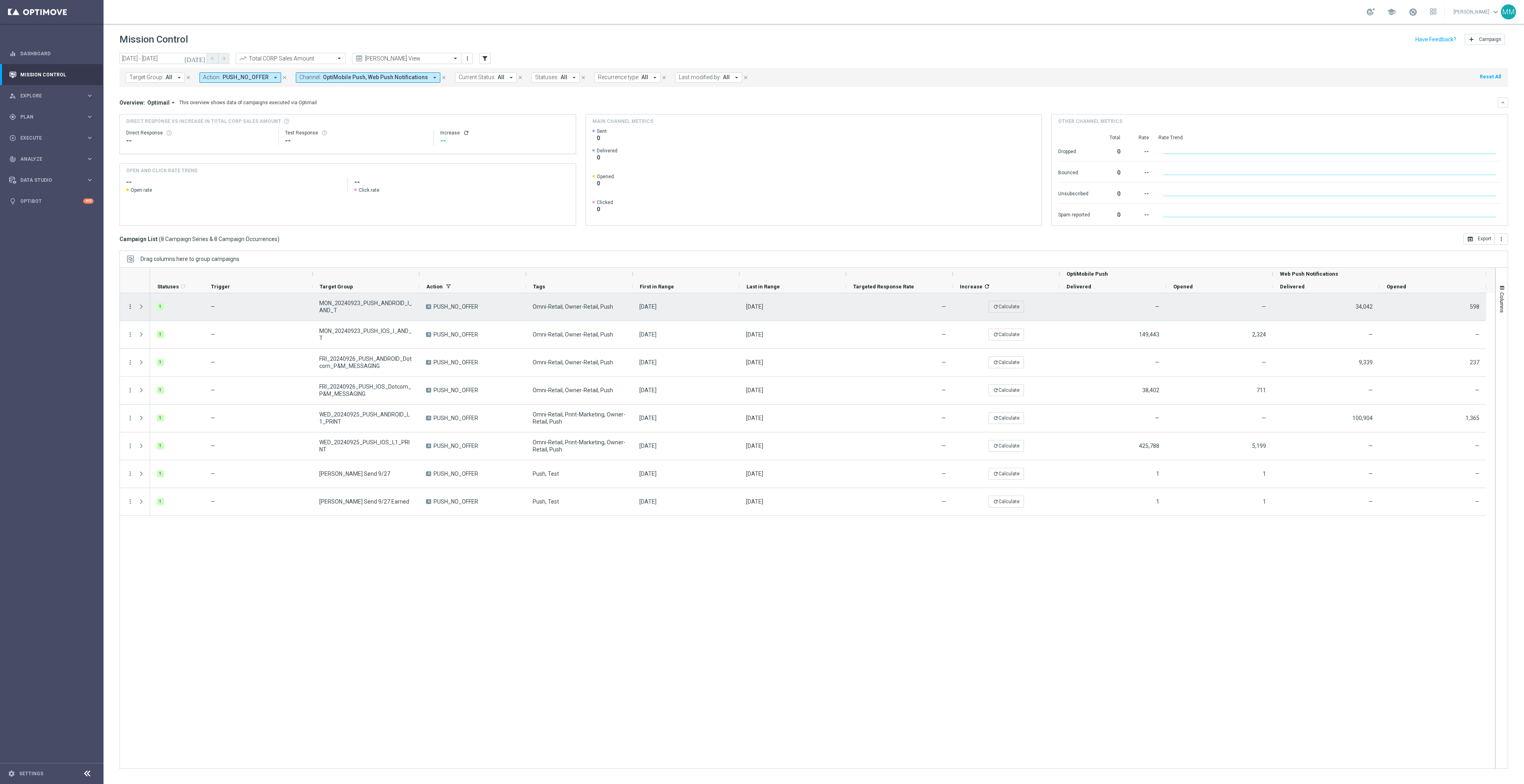
click at [129, 307] on icon "more_vert" at bounding box center [130, 307] width 7 height 7
click at [179, 333] on span "Channel Metrics" at bounding box center [164, 334] width 37 height 5
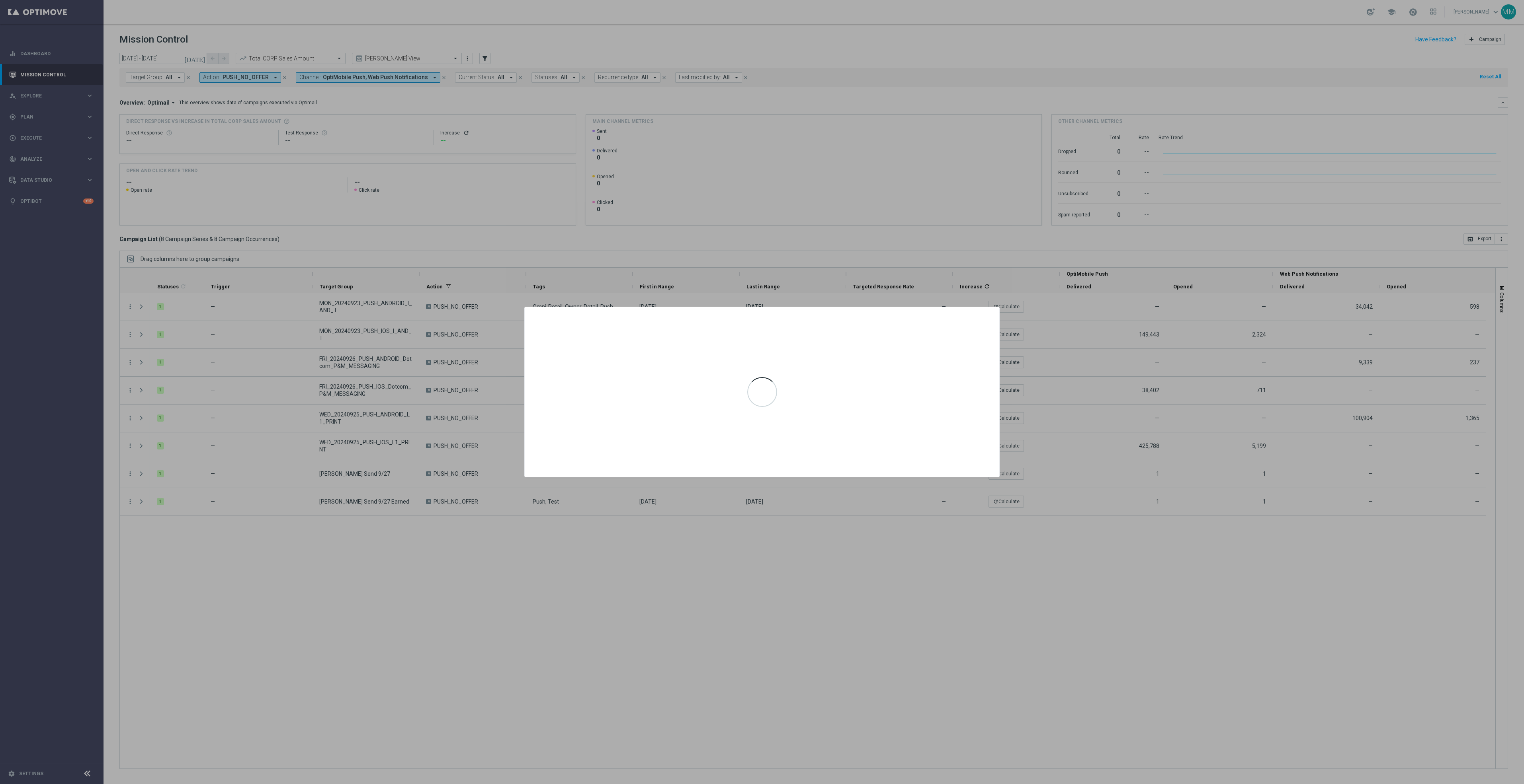
drag, startPoint x: 855, startPoint y: 595, endPoint x: 388, endPoint y: 338, distance: 533.0
click at [854, 592] on div at bounding box center [762, 392] width 1524 height 784
click at [586, 295] on div at bounding box center [762, 392] width 1524 height 784
click at [578, 766] on div at bounding box center [762, 392] width 1524 height 784
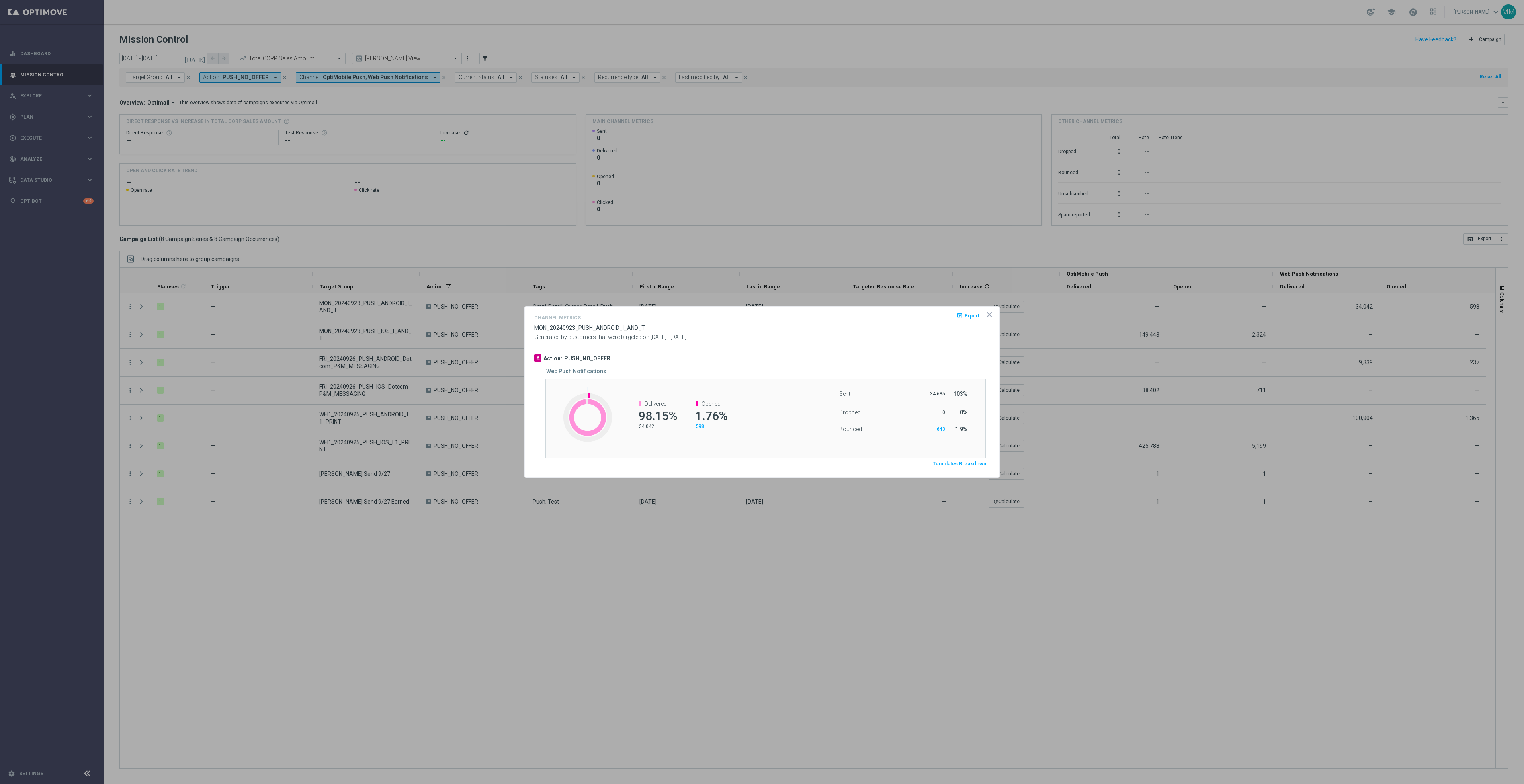
click at [984, 314] on div "open_in_browser Export" at bounding box center [977, 319] width 24 height 12
click at [986, 315] on icon "icon" at bounding box center [989, 315] width 8 height 8
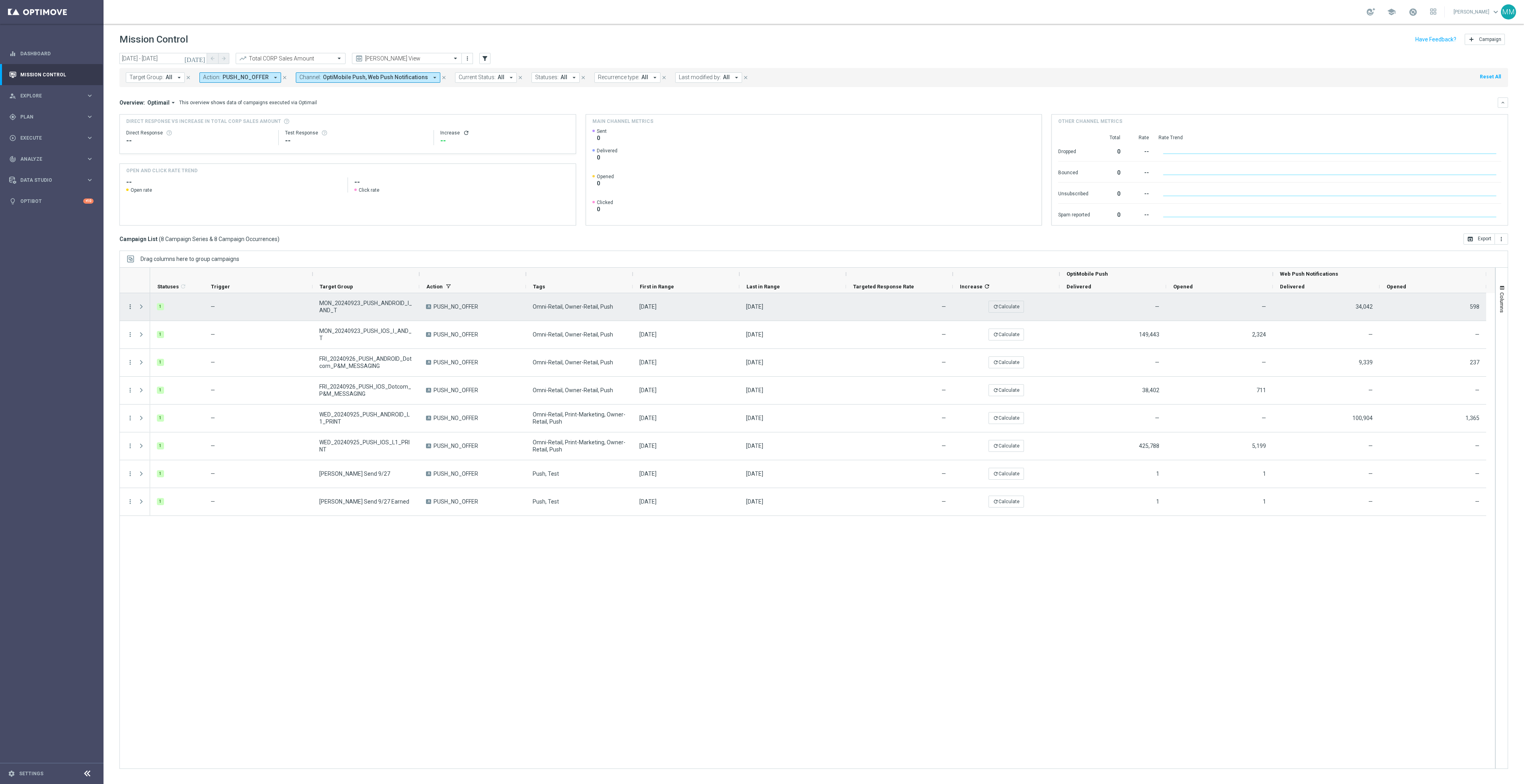
click at [130, 310] on icon "more_vert" at bounding box center [130, 307] width 7 height 7
click at [182, 315] on div "Campaign Details" at bounding box center [183, 312] width 74 height 5
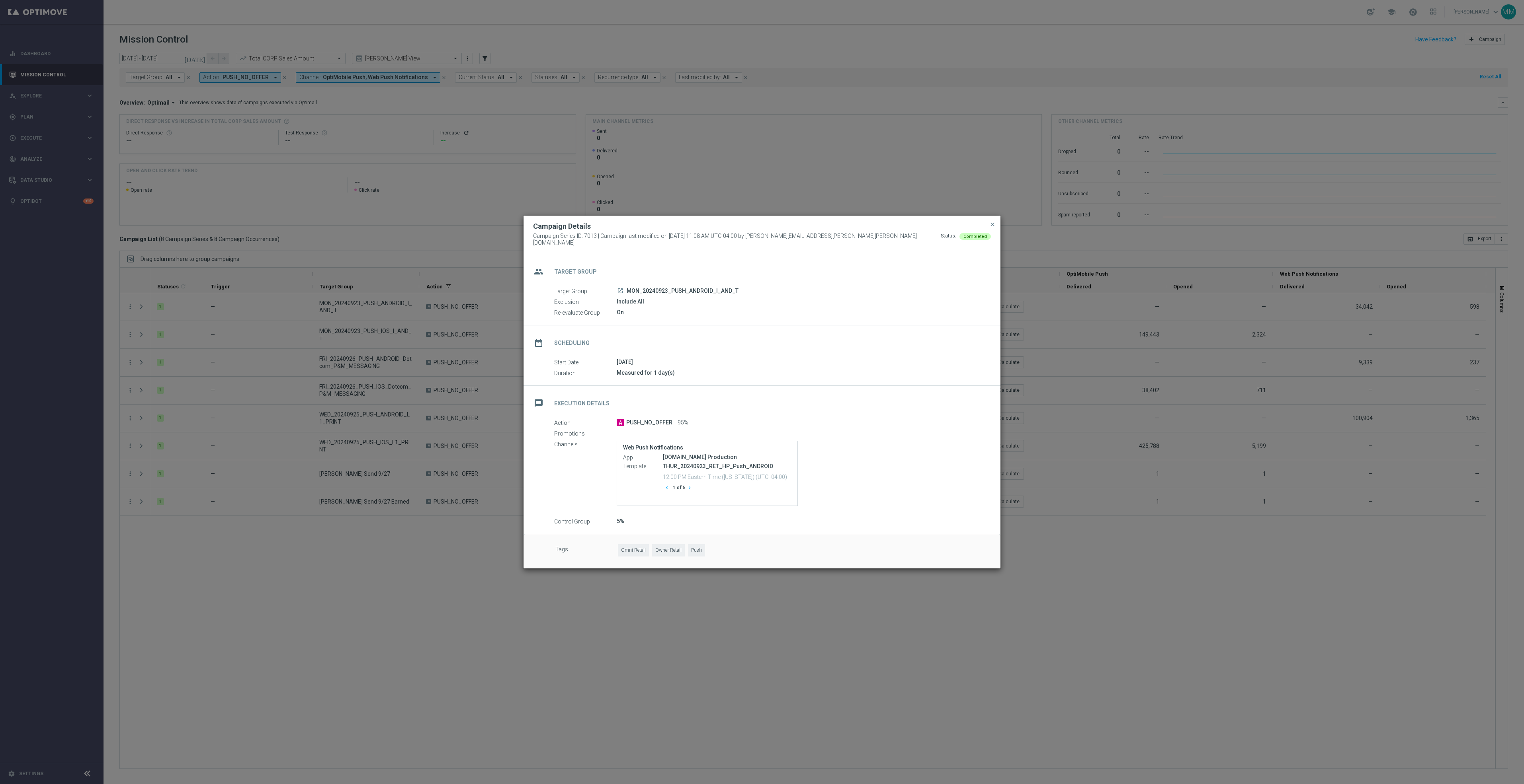
click at [690, 485] on icon "chevron_right" at bounding box center [689, 487] width 5 height 5
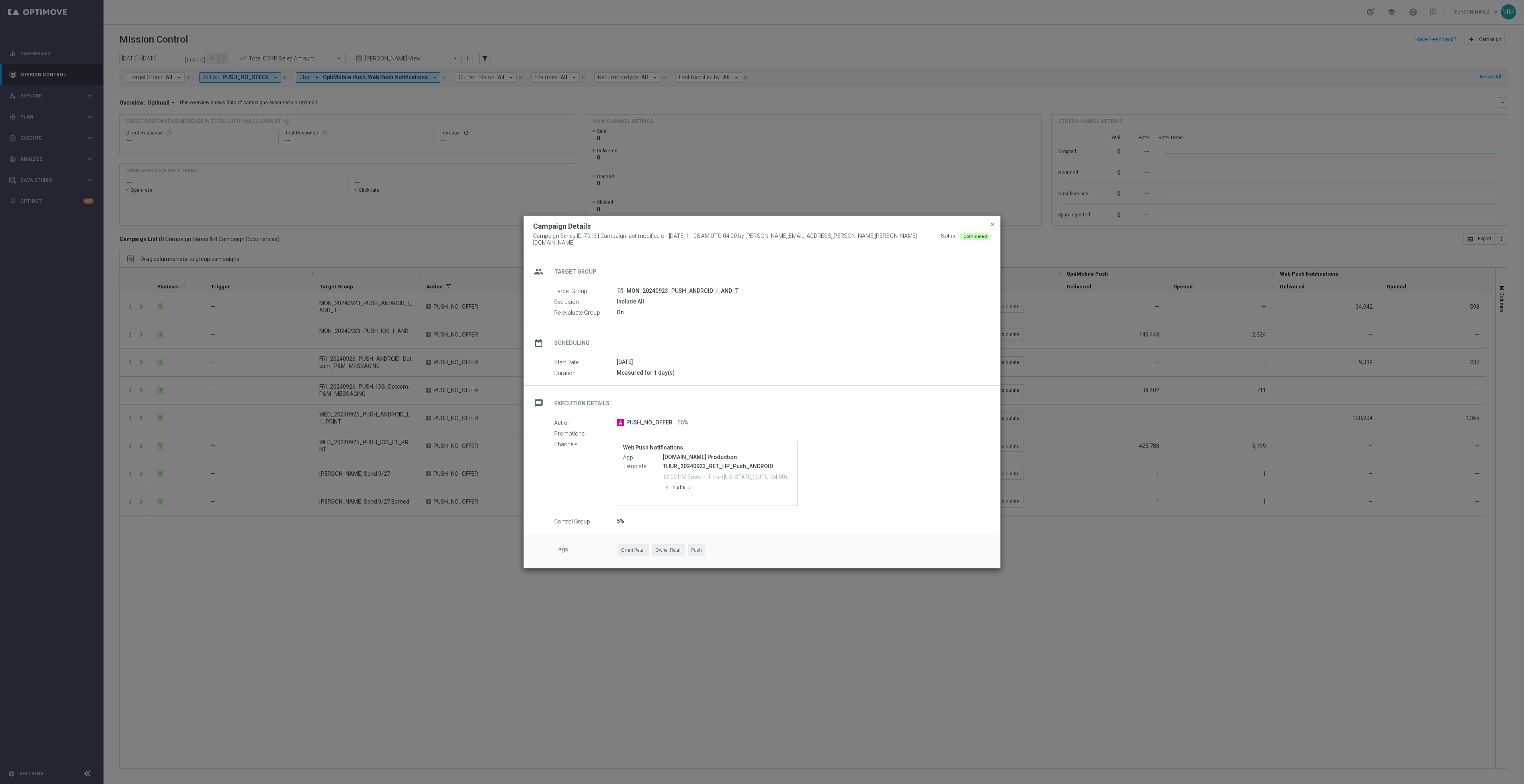
click at [690, 485] on icon "chevron_right" at bounding box center [689, 487] width 5 height 5
click at [994, 223] on span "close" at bounding box center [992, 224] width 7 height 7
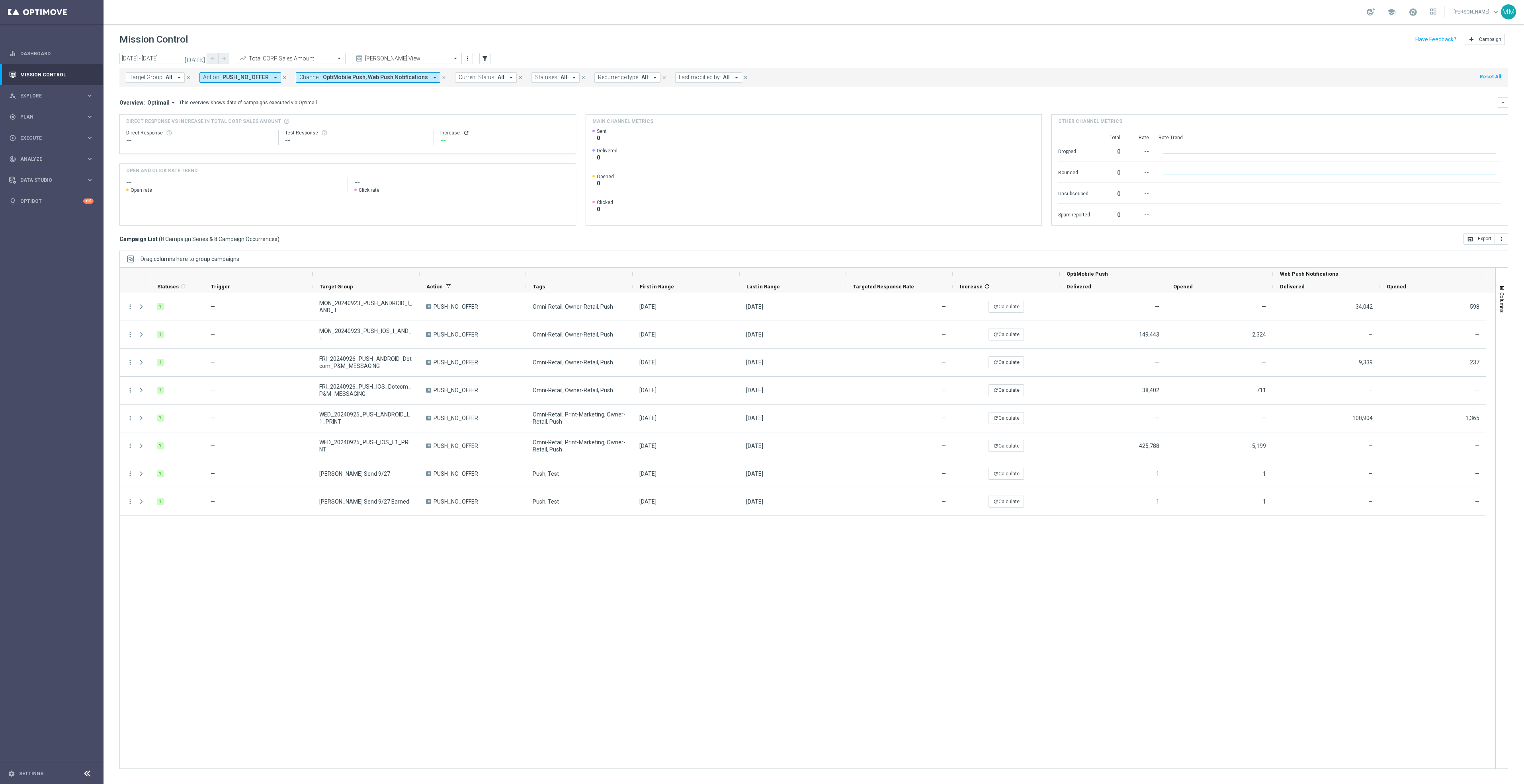
click at [459, 571] on div "1 — MON_20240923_PUSH_ANDROID_I_AND_T A PUSH_NO_OFFER Omni-Retail, Owner-Retail…" at bounding box center [822, 531] width 1345 height 475
click at [427, 60] on input "text" at bounding box center [399, 59] width 85 height 7
click at [393, 149] on div "Promo Email" at bounding box center [406, 149] width 101 height 13
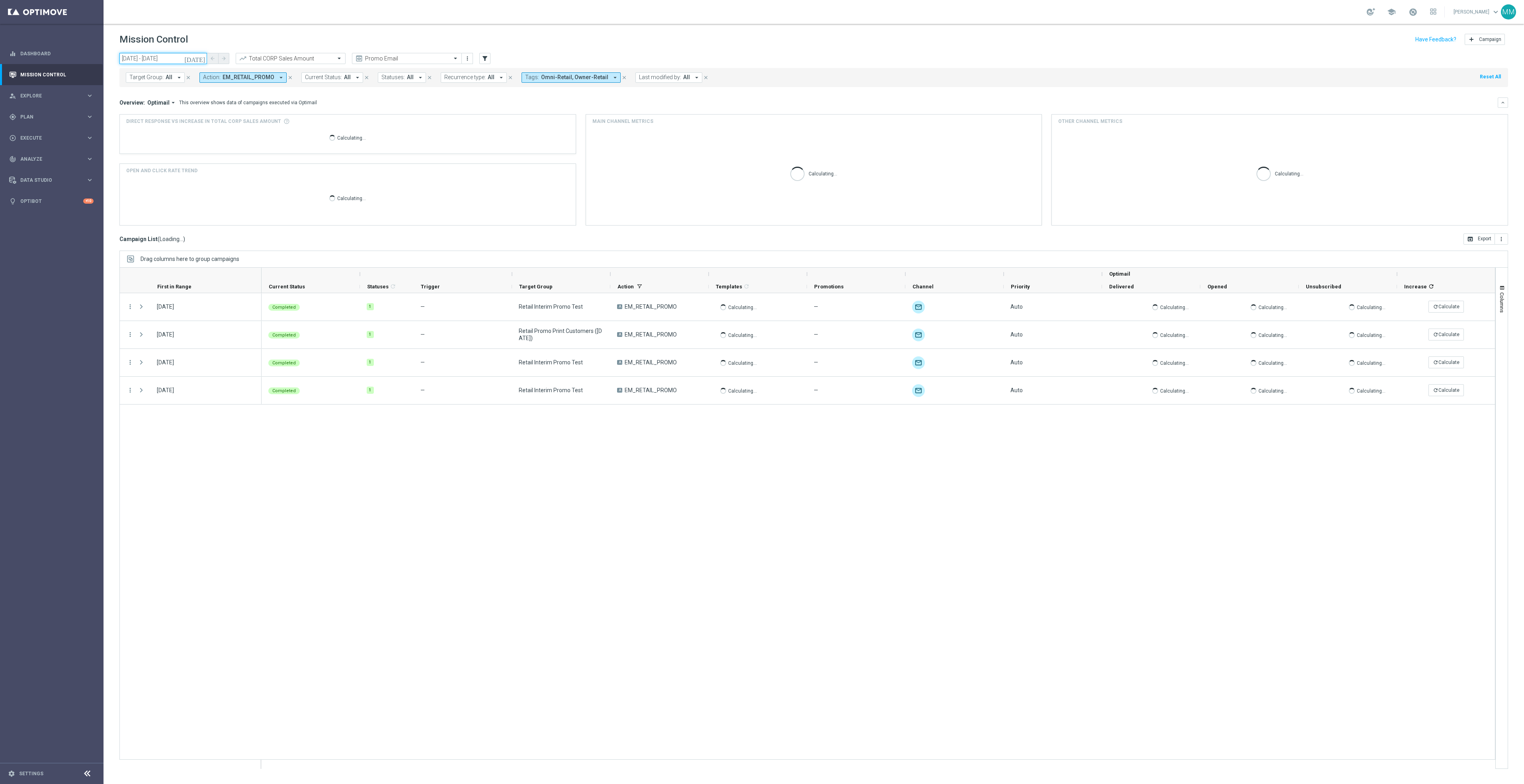
click at [172, 57] on input "22 Sep 2024 - 28 Sep 2024" at bounding box center [163, 59] width 88 height 11
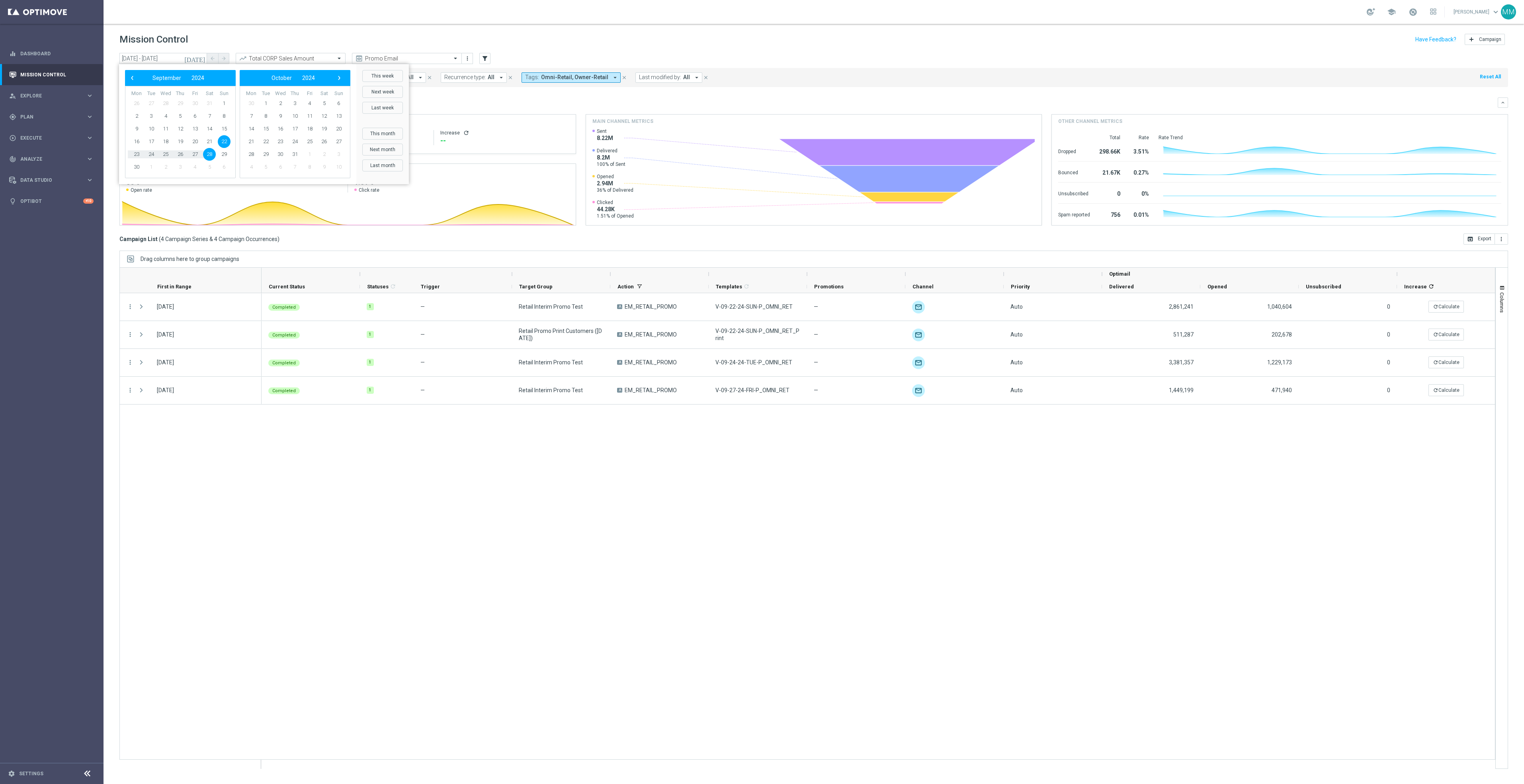
click at [289, 436] on div "Completed 1 — Retail Interim Promo Test A EM_RETAIL_PROMO V-09-22-24-SUN-P_OMNI…" at bounding box center [878, 531] width 1234 height 475
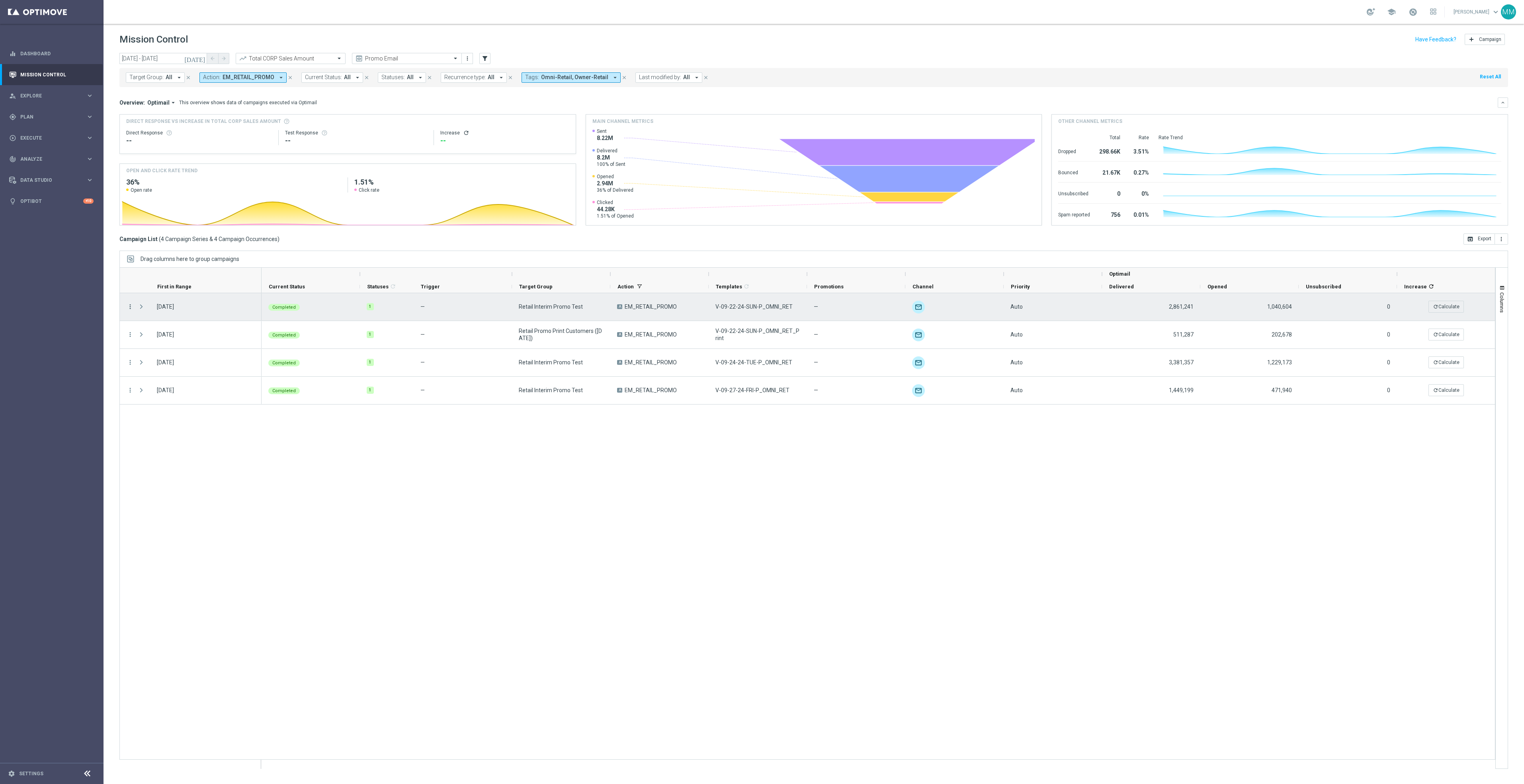
click at [131, 309] on icon "more_vert" at bounding box center [130, 307] width 7 height 7
click at [190, 311] on div "Campaign Details" at bounding box center [183, 312] width 74 height 5
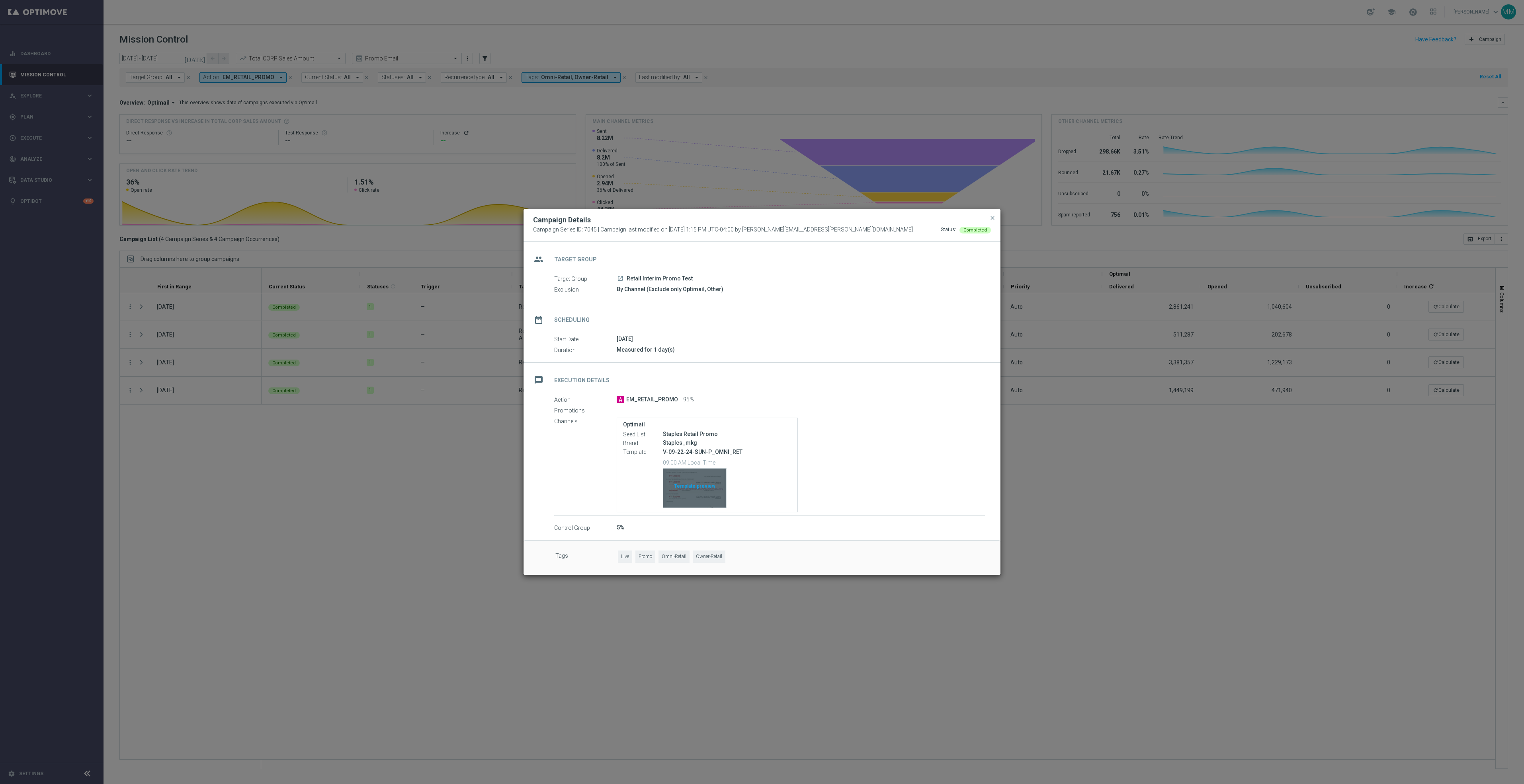
click at [706, 479] on div "Template preview" at bounding box center [695, 488] width 63 height 39
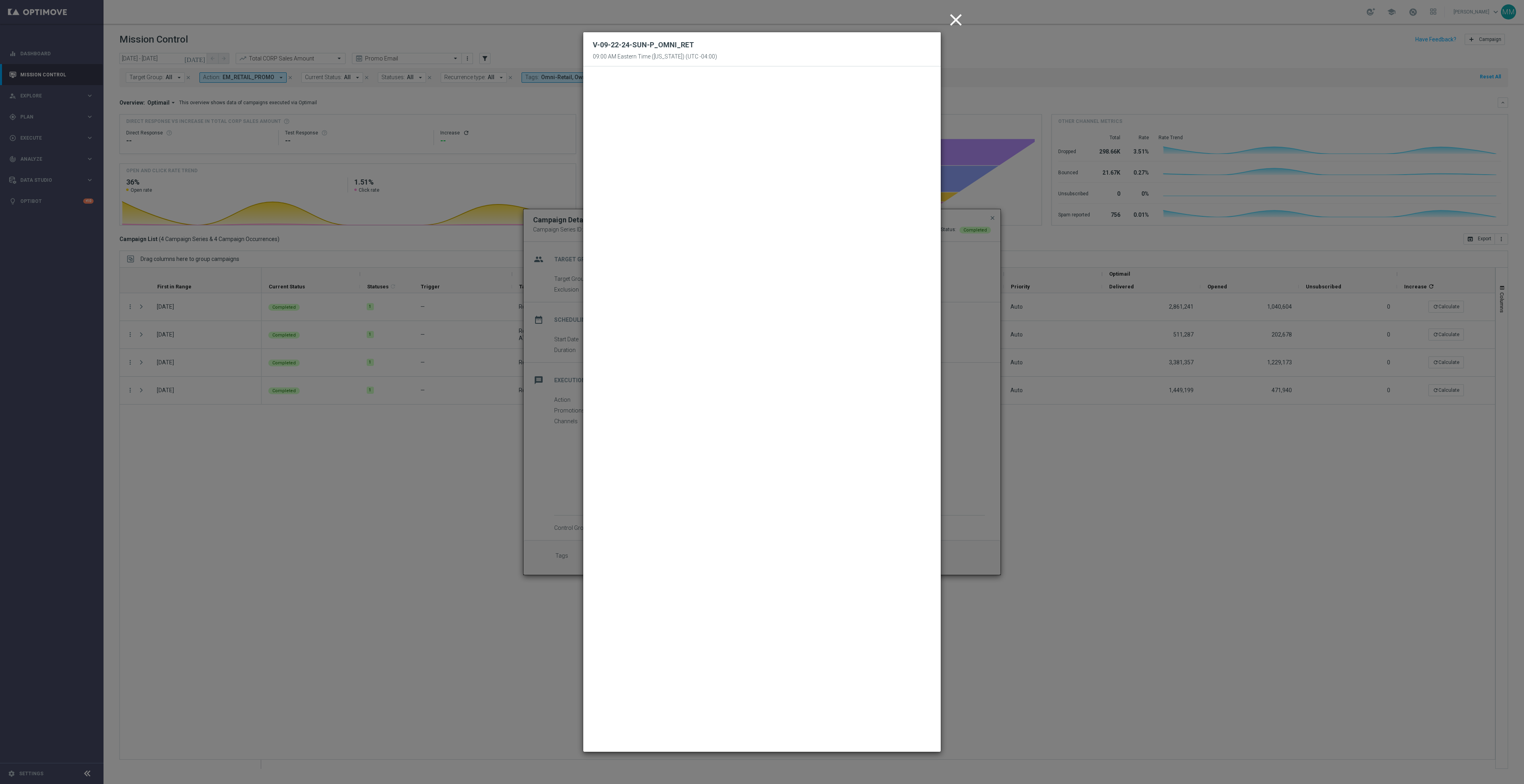
click at [960, 17] on icon "close" at bounding box center [956, 20] width 20 height 20
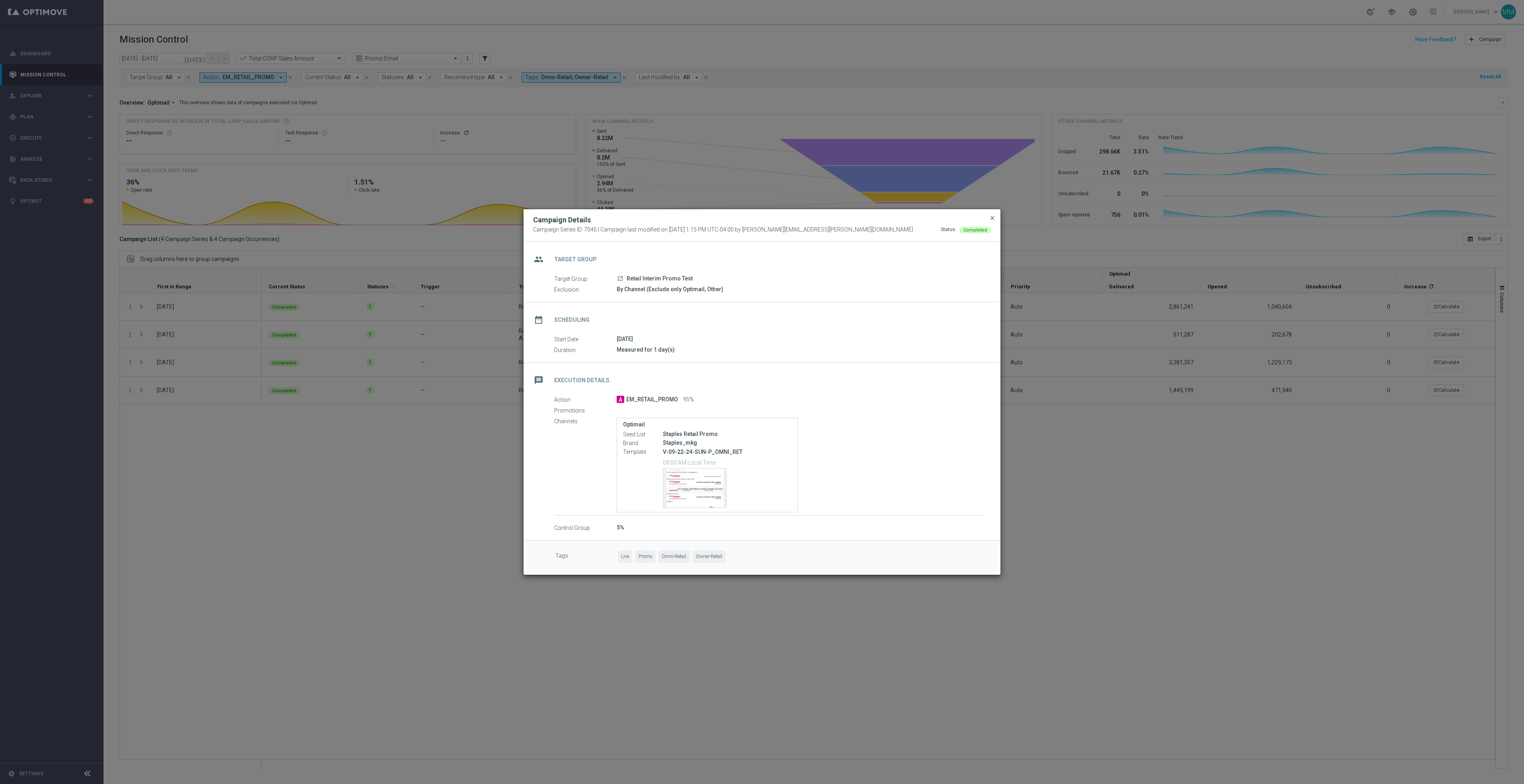
click at [992, 219] on span "close" at bounding box center [992, 218] width 7 height 7
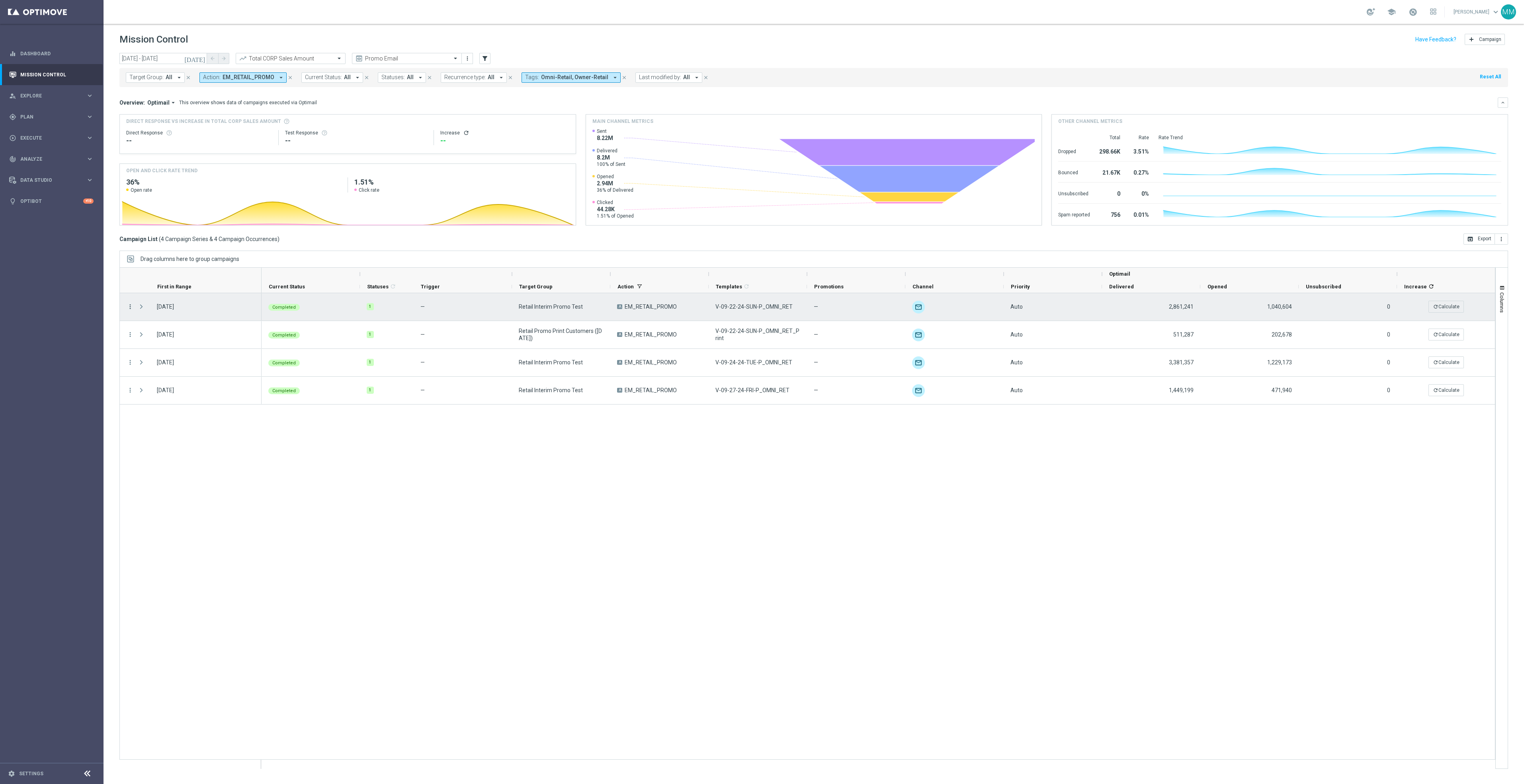
click at [129, 306] on icon "more_vert" at bounding box center [130, 307] width 7 height 7
click at [171, 335] on span "Channel Metrics" at bounding box center [164, 334] width 37 height 5
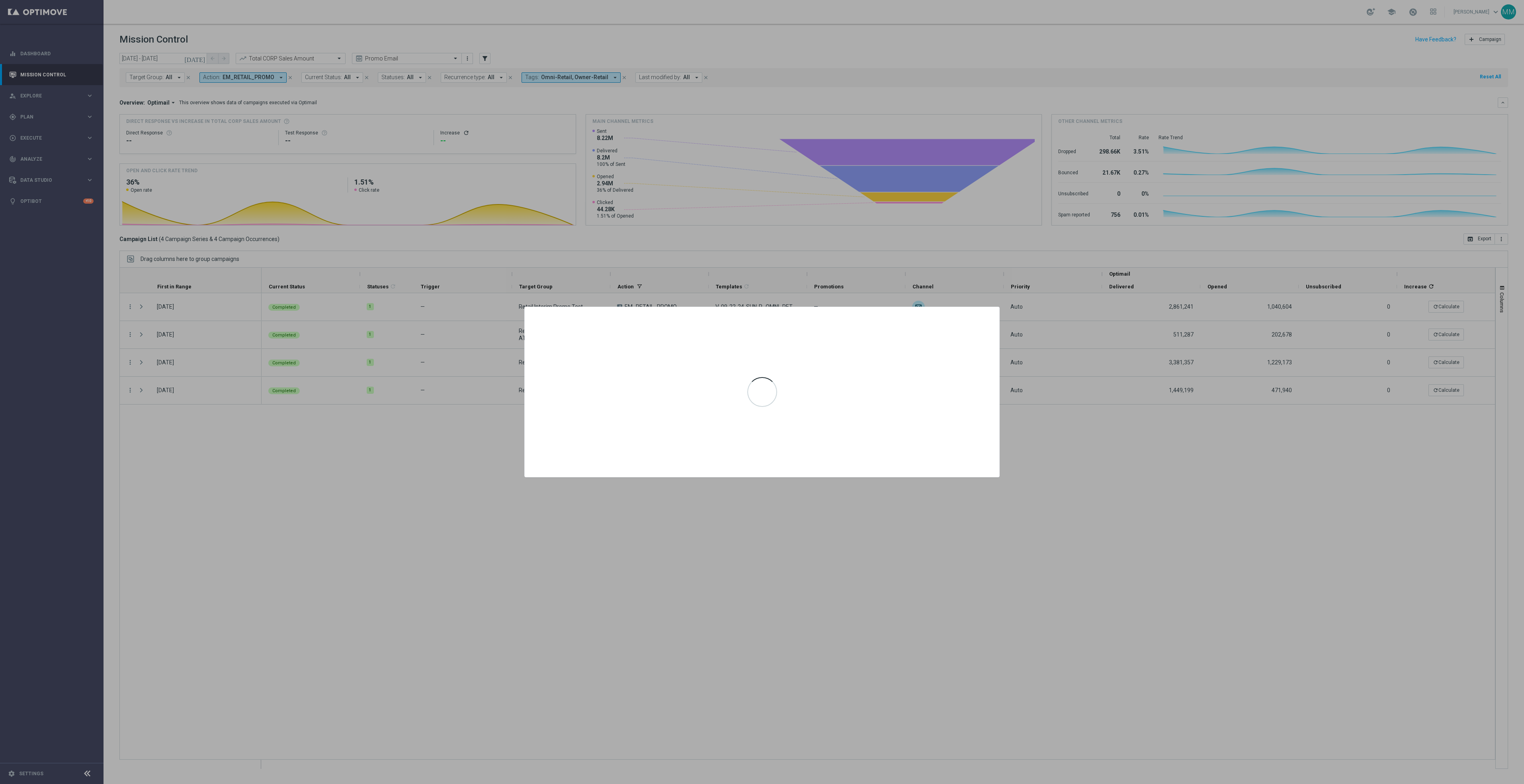
drag, startPoint x: 206, startPoint y: 22, endPoint x: 195, endPoint y: 41, distance: 22.0
click at [206, 22] on div at bounding box center [762, 392] width 1524 height 784
click at [186, 62] on div at bounding box center [762, 392] width 1524 height 784
click at [217, 37] on div at bounding box center [762, 392] width 1524 height 784
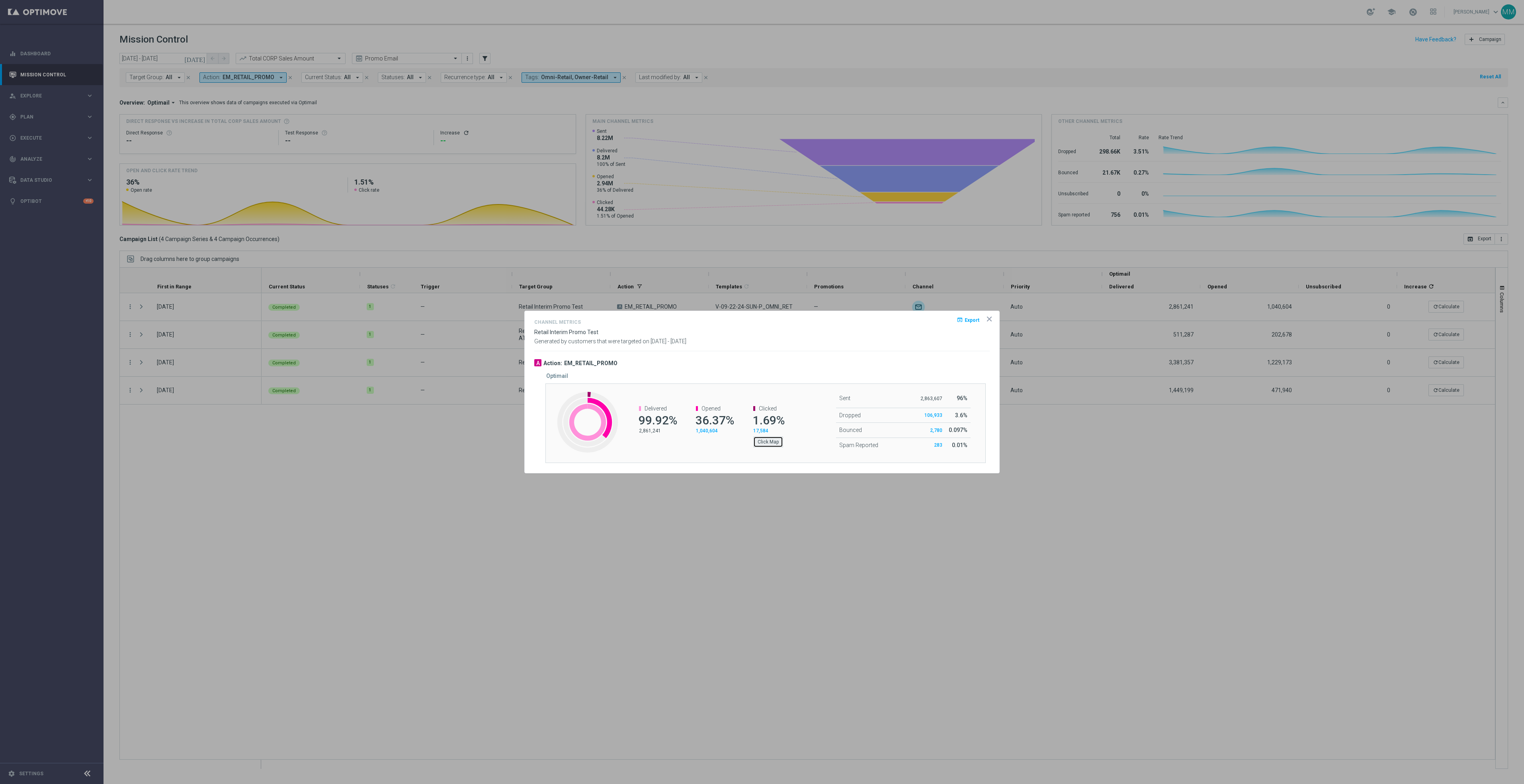
click at [767, 440] on button "Click Map" at bounding box center [768, 442] width 30 height 11
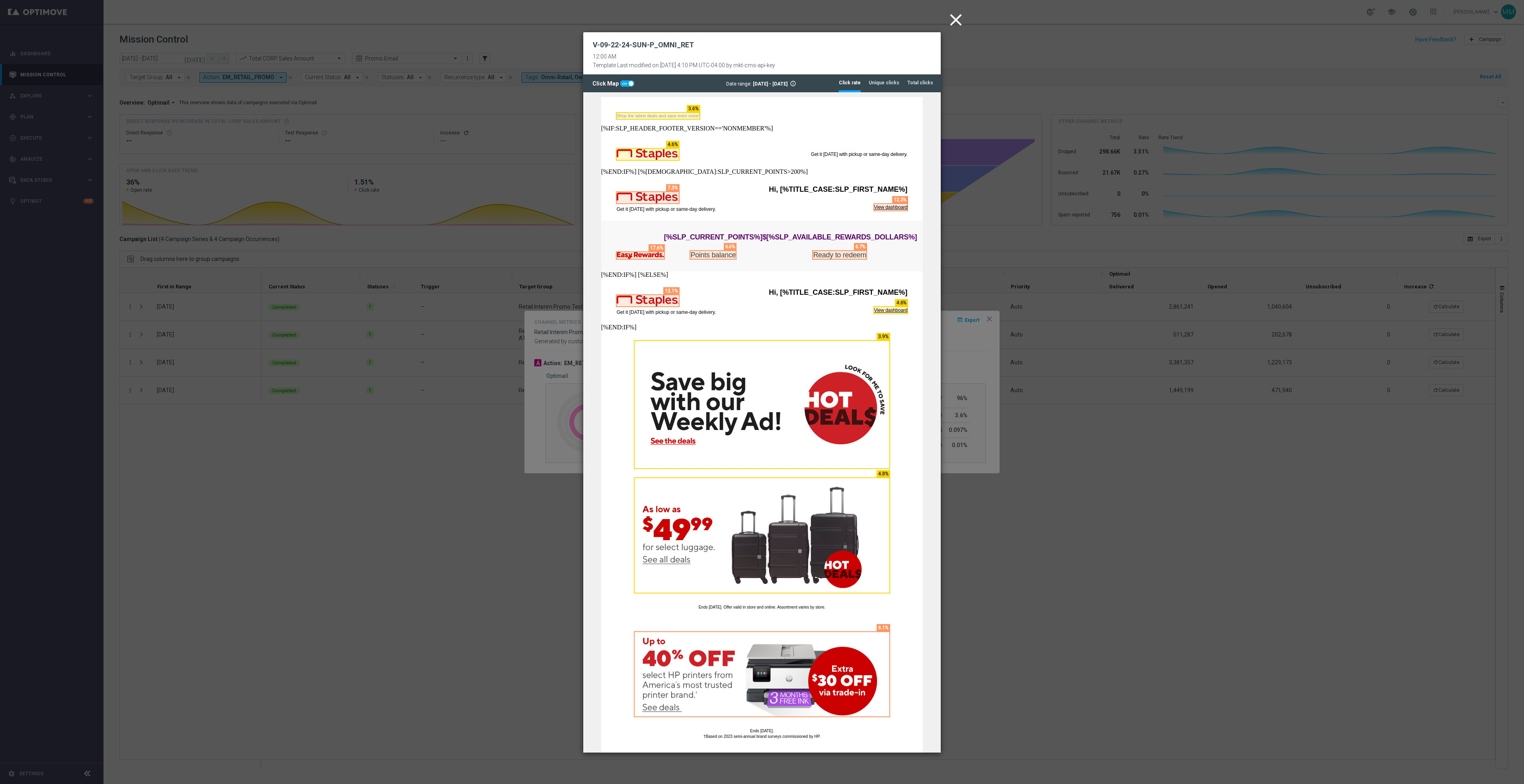
drag, startPoint x: 954, startPoint y: 21, endPoint x: 993, endPoint y: 192, distance: 175.4
click at [954, 21] on icon "close" at bounding box center [956, 20] width 20 height 20
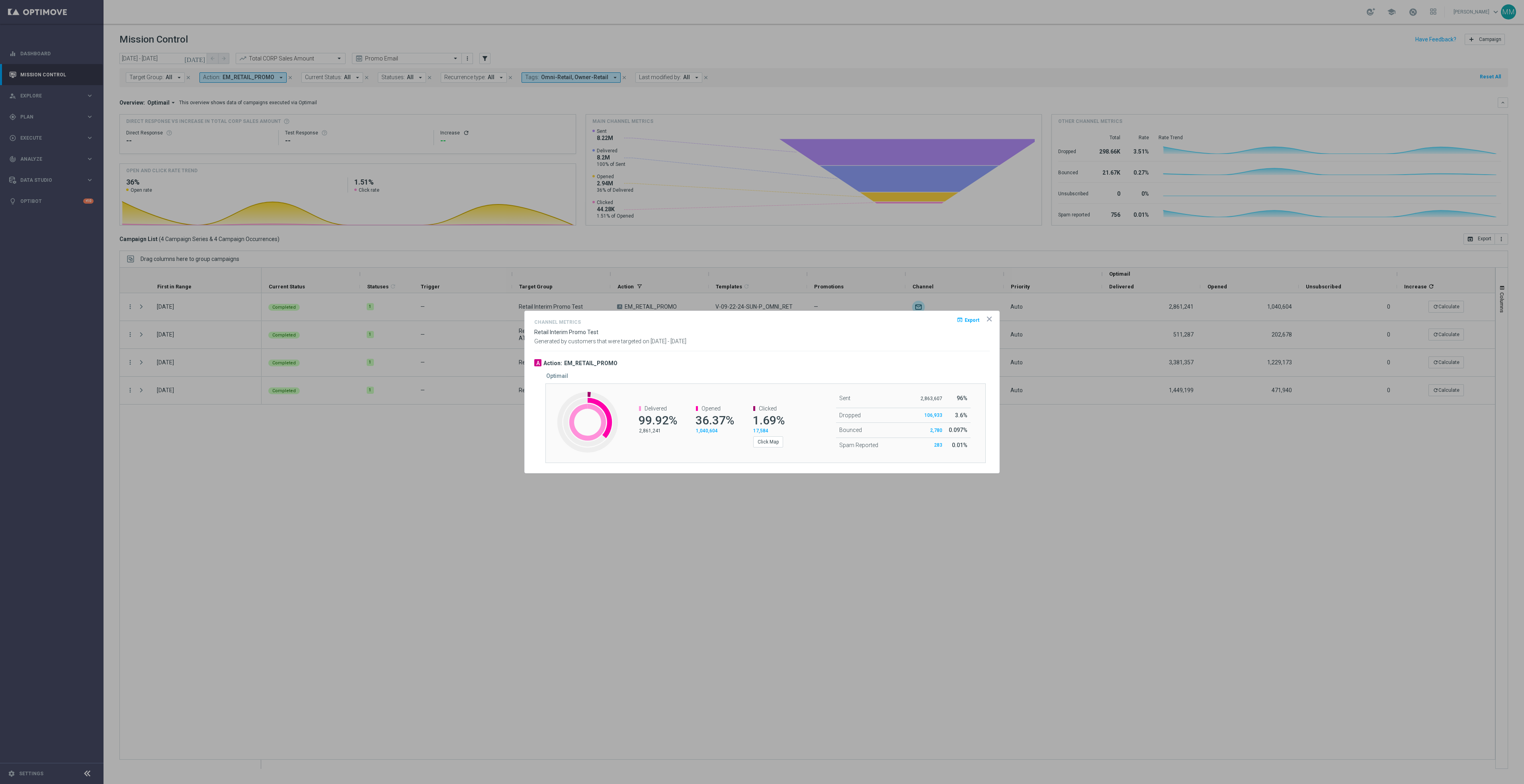
click at [988, 322] on icon "icon" at bounding box center [989, 319] width 8 height 8
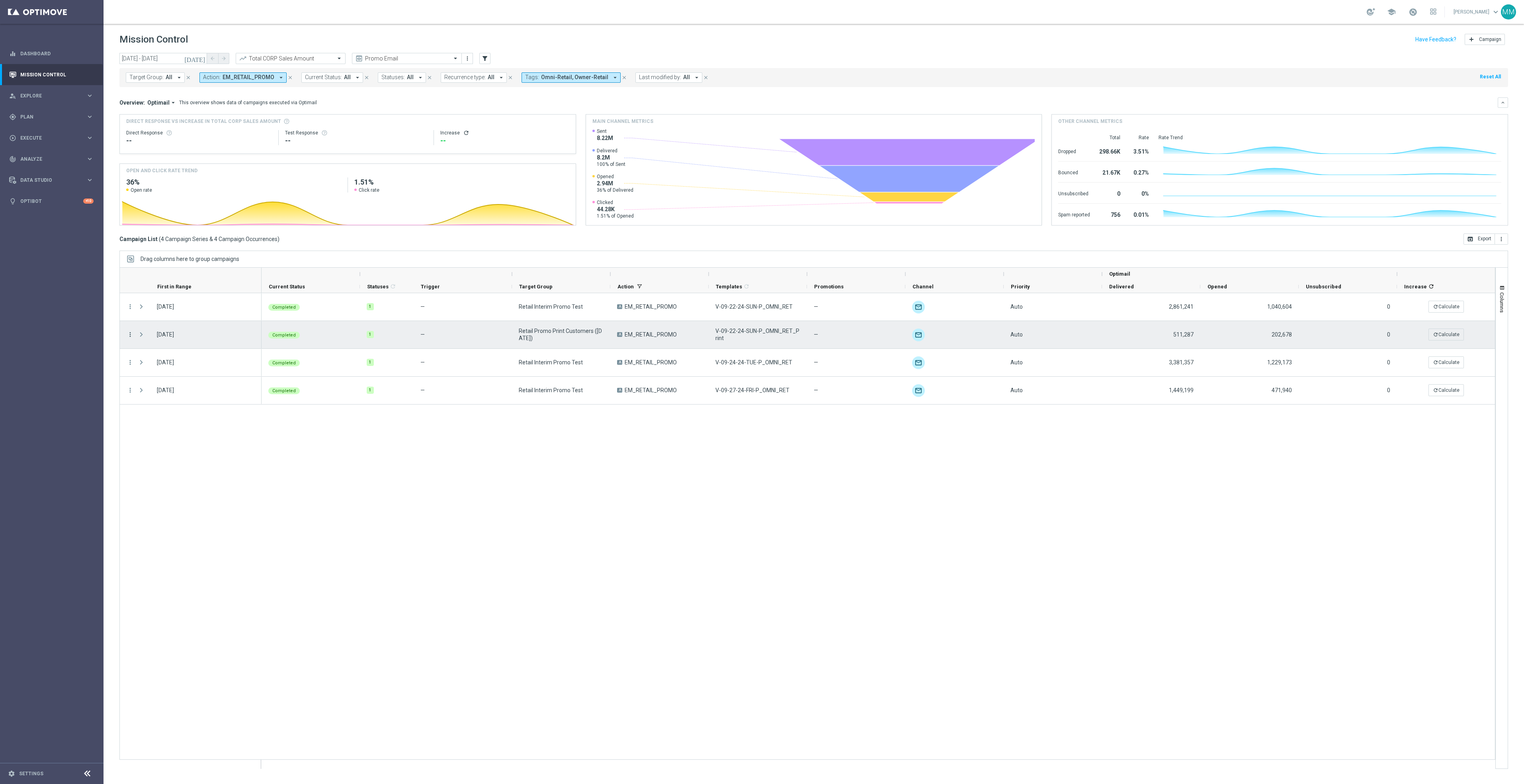
click at [128, 333] on icon "more_vert" at bounding box center [130, 335] width 7 height 7
click at [185, 361] on div "Channel Metrics" at bounding box center [183, 362] width 74 height 5
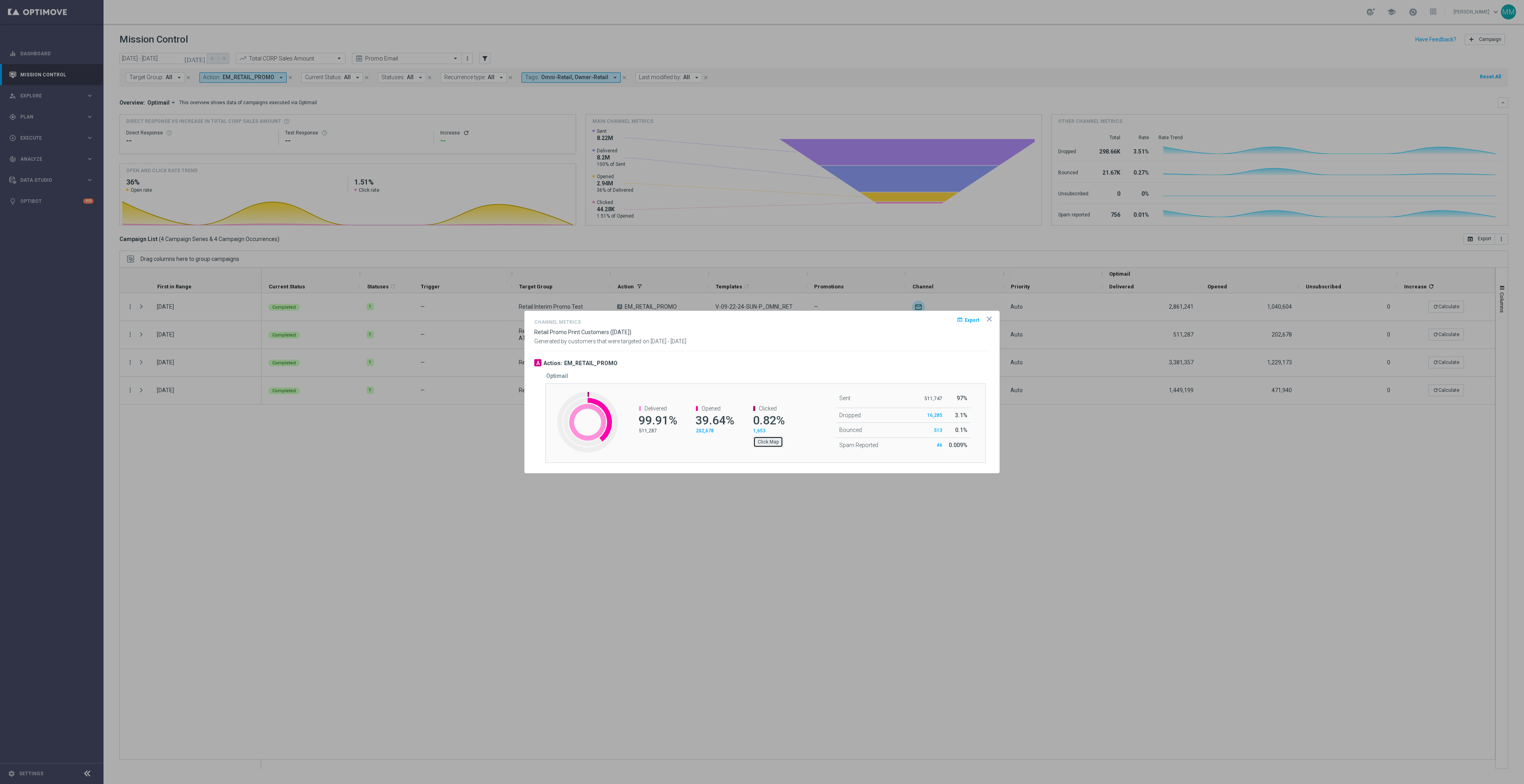
click at [768, 443] on button "Click Map" at bounding box center [768, 442] width 30 height 11
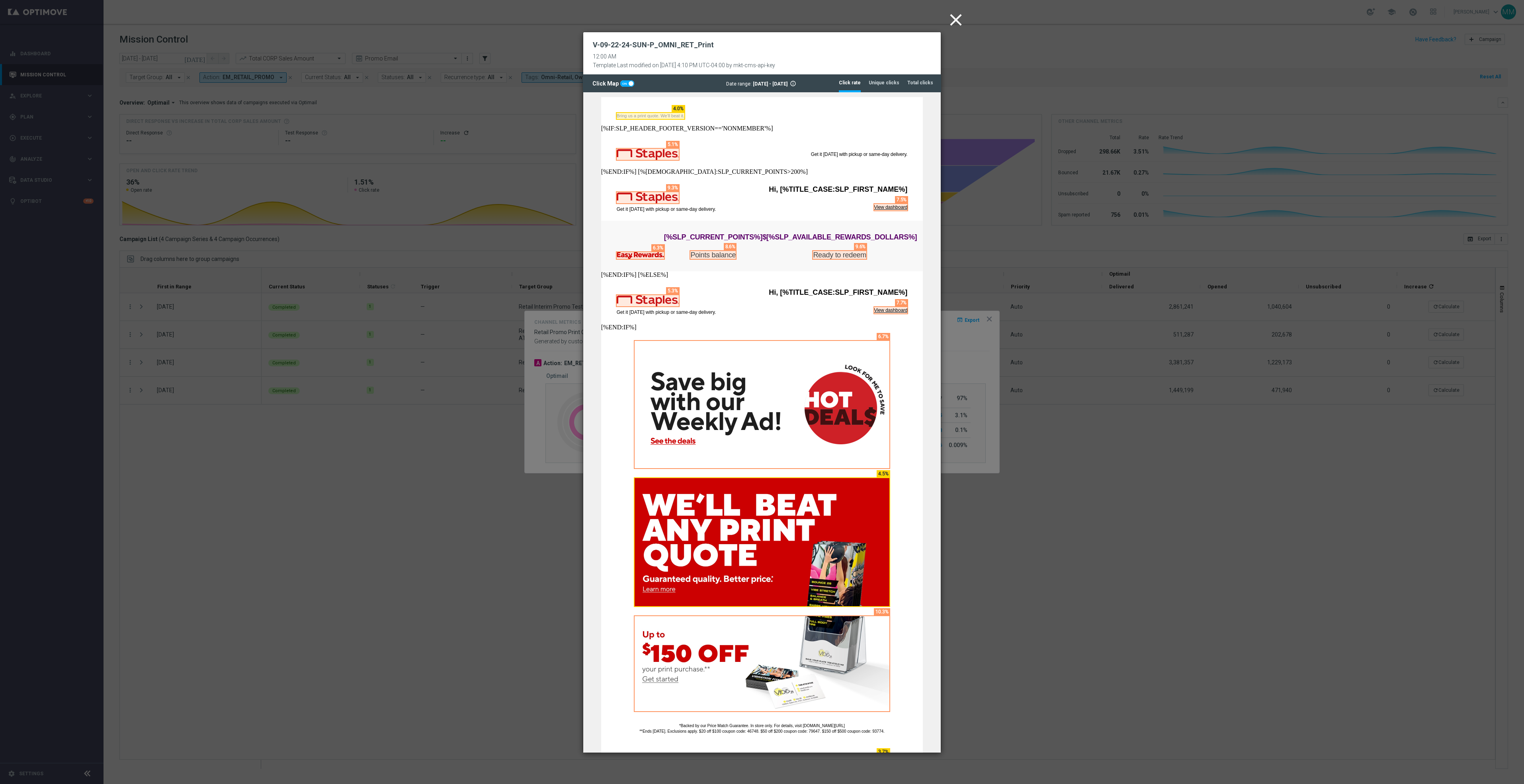
drag, startPoint x: 960, startPoint y: 21, endPoint x: 964, endPoint y: 77, distance: 56.1
click at [960, 21] on icon "close" at bounding box center [956, 20] width 20 height 20
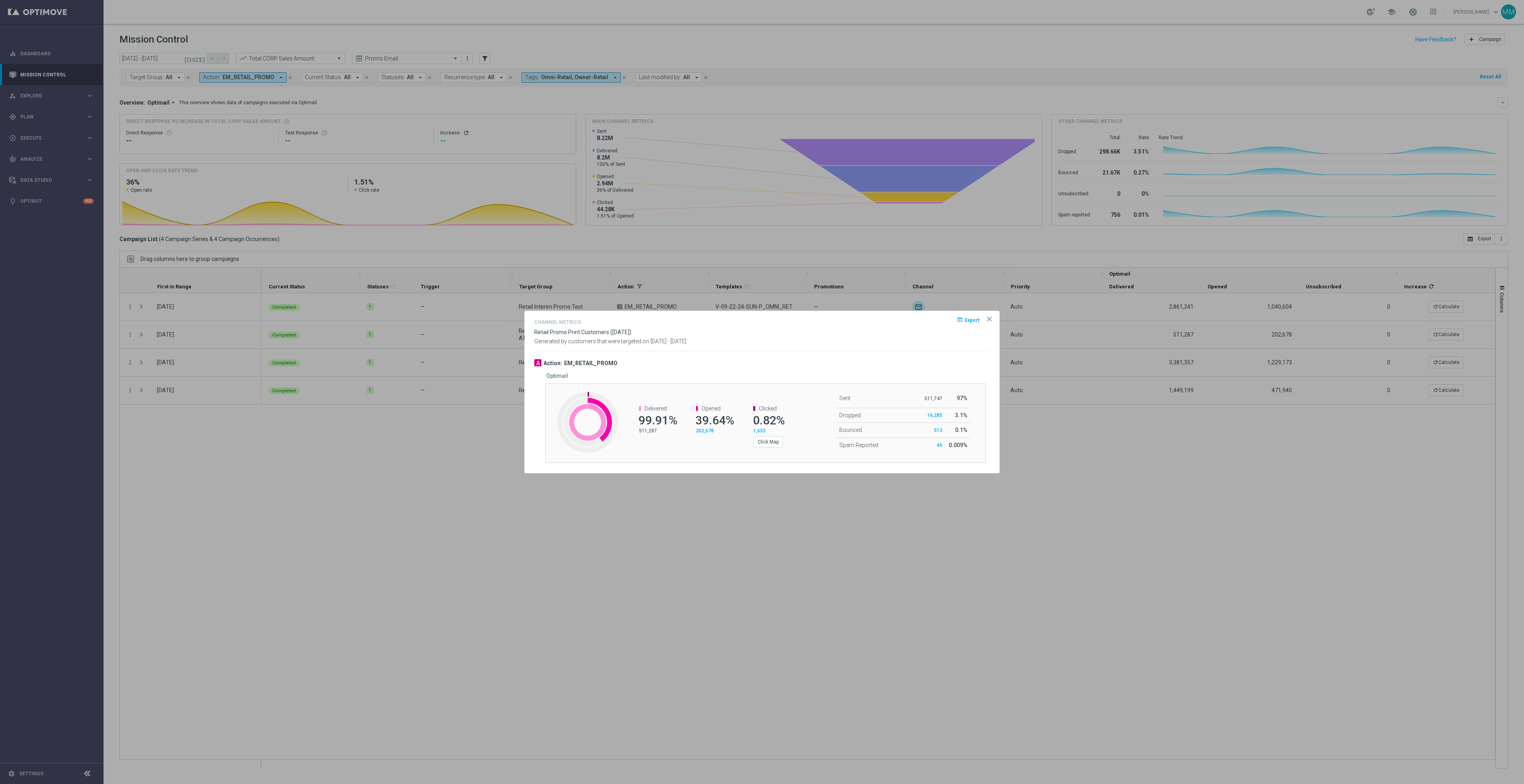
click at [987, 321] on icon "icon" at bounding box center [989, 319] width 4 height 4
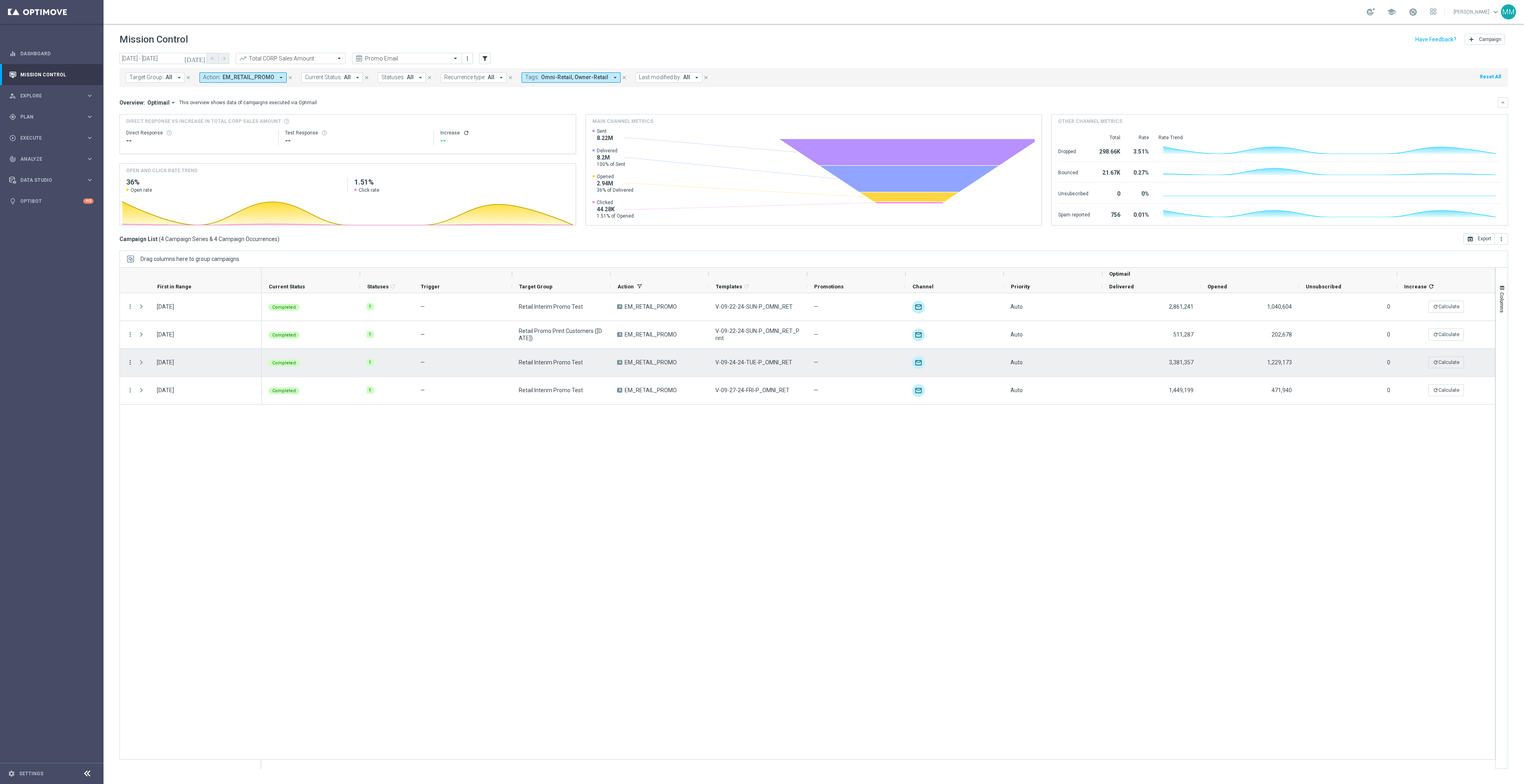
click at [129, 363] on icon "more_vert" at bounding box center [130, 362] width 7 height 7
click at [178, 391] on span "Channel Metrics" at bounding box center [164, 390] width 37 height 5
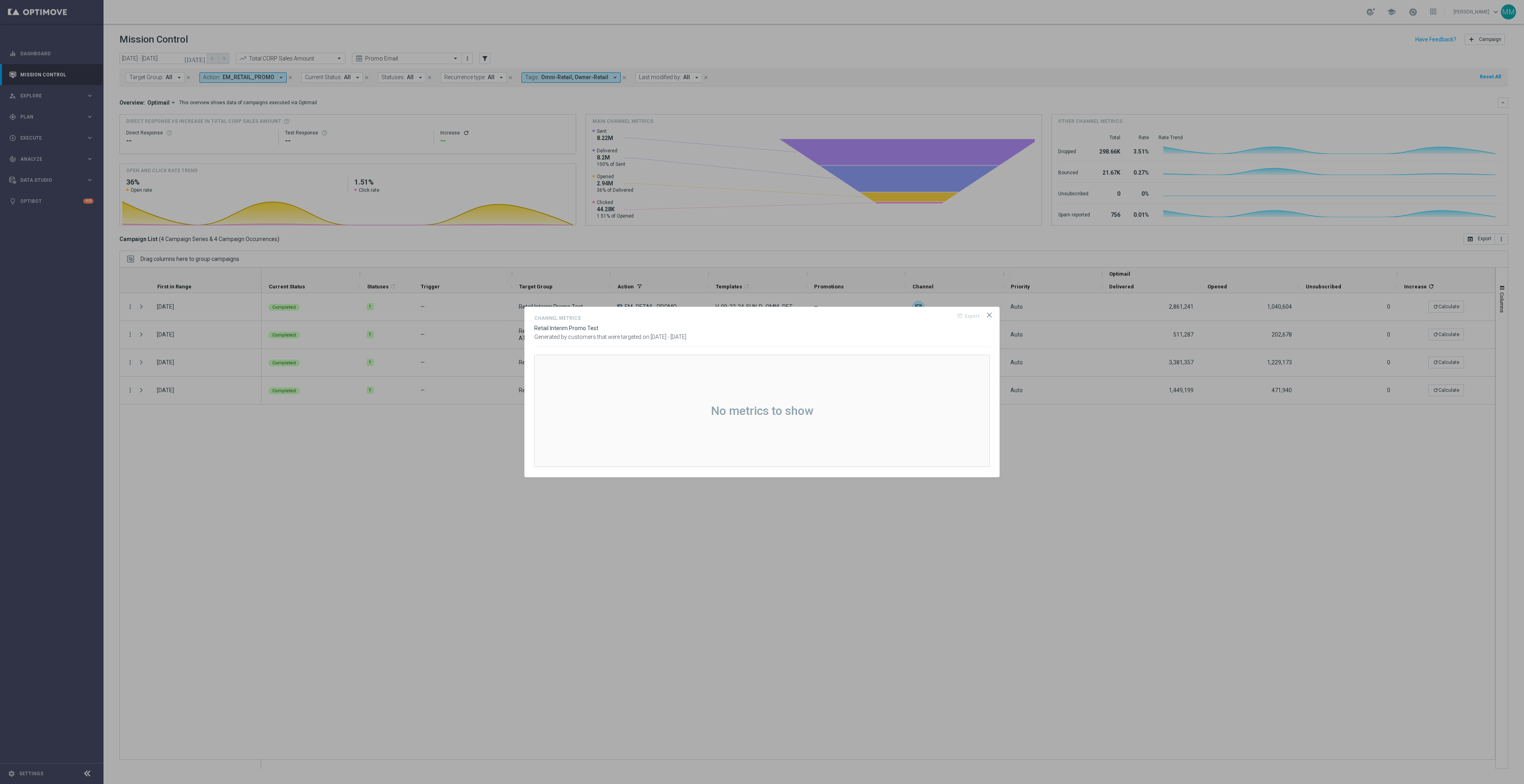
click at [988, 315] on icon "icon" at bounding box center [989, 315] width 8 height 8
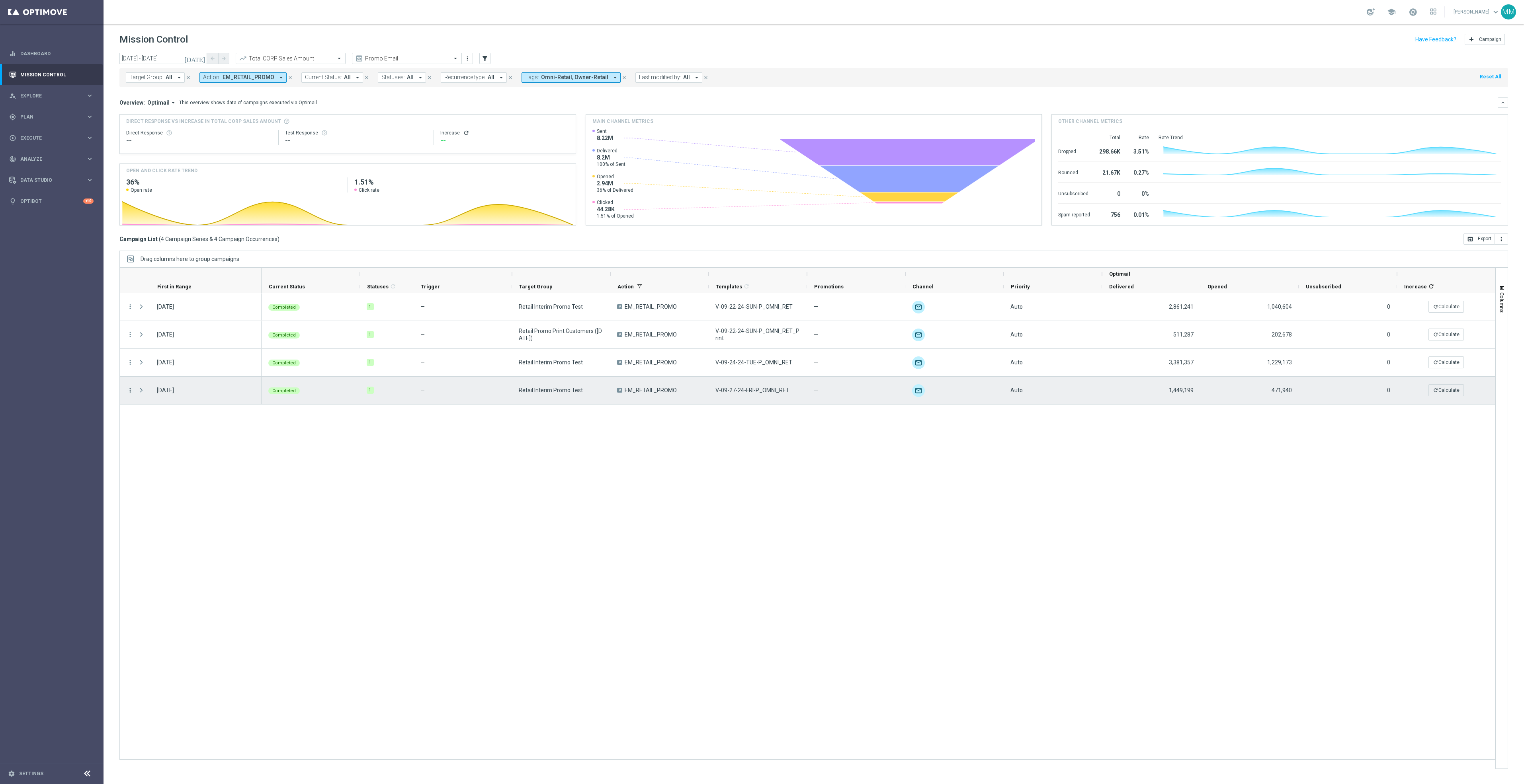
click at [131, 391] on icon "more_vert" at bounding box center [130, 390] width 7 height 7
click at [164, 420] on span "Channel Metrics" at bounding box center [164, 418] width 37 height 5
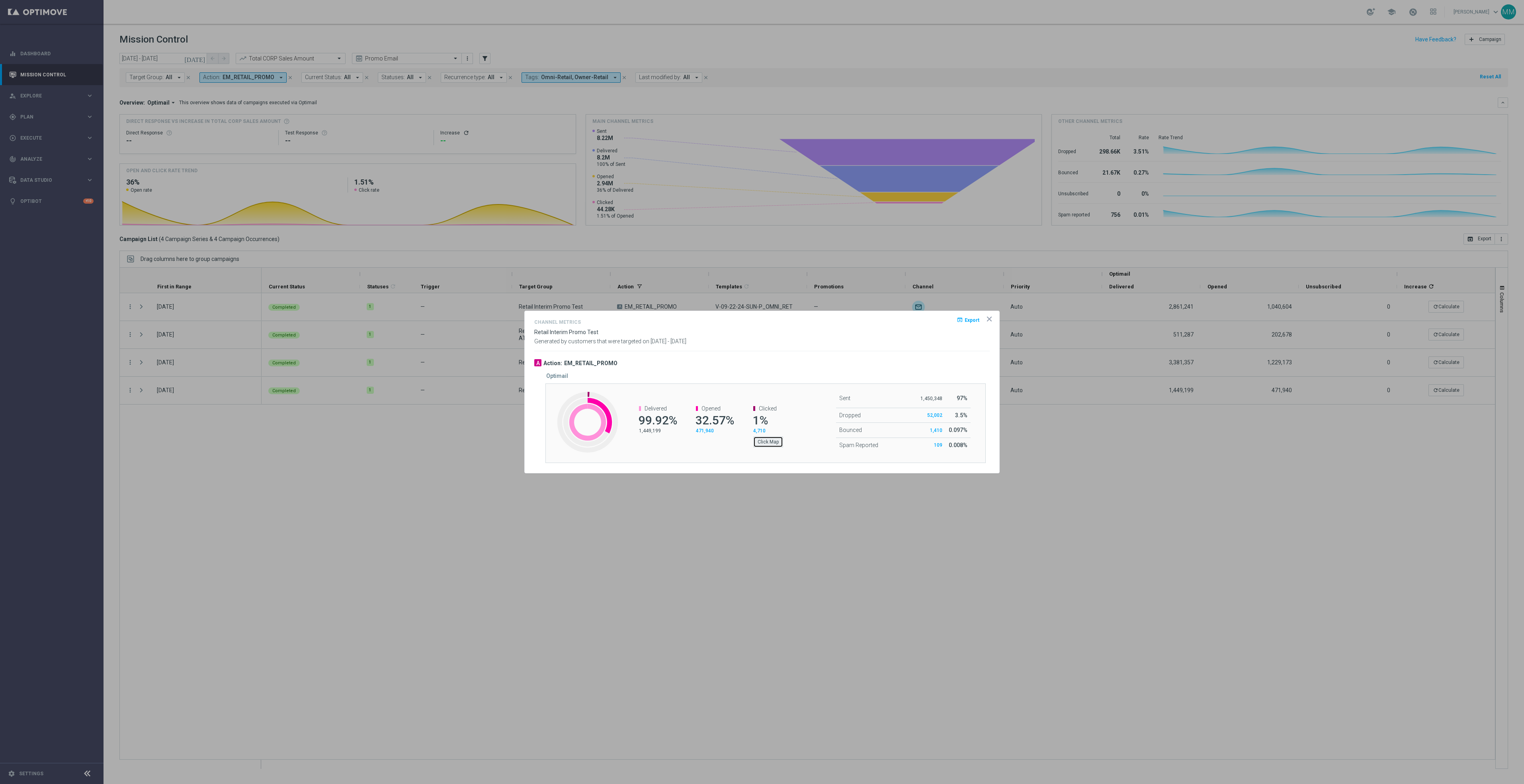
click at [776, 442] on button "Click Map" at bounding box center [768, 442] width 30 height 11
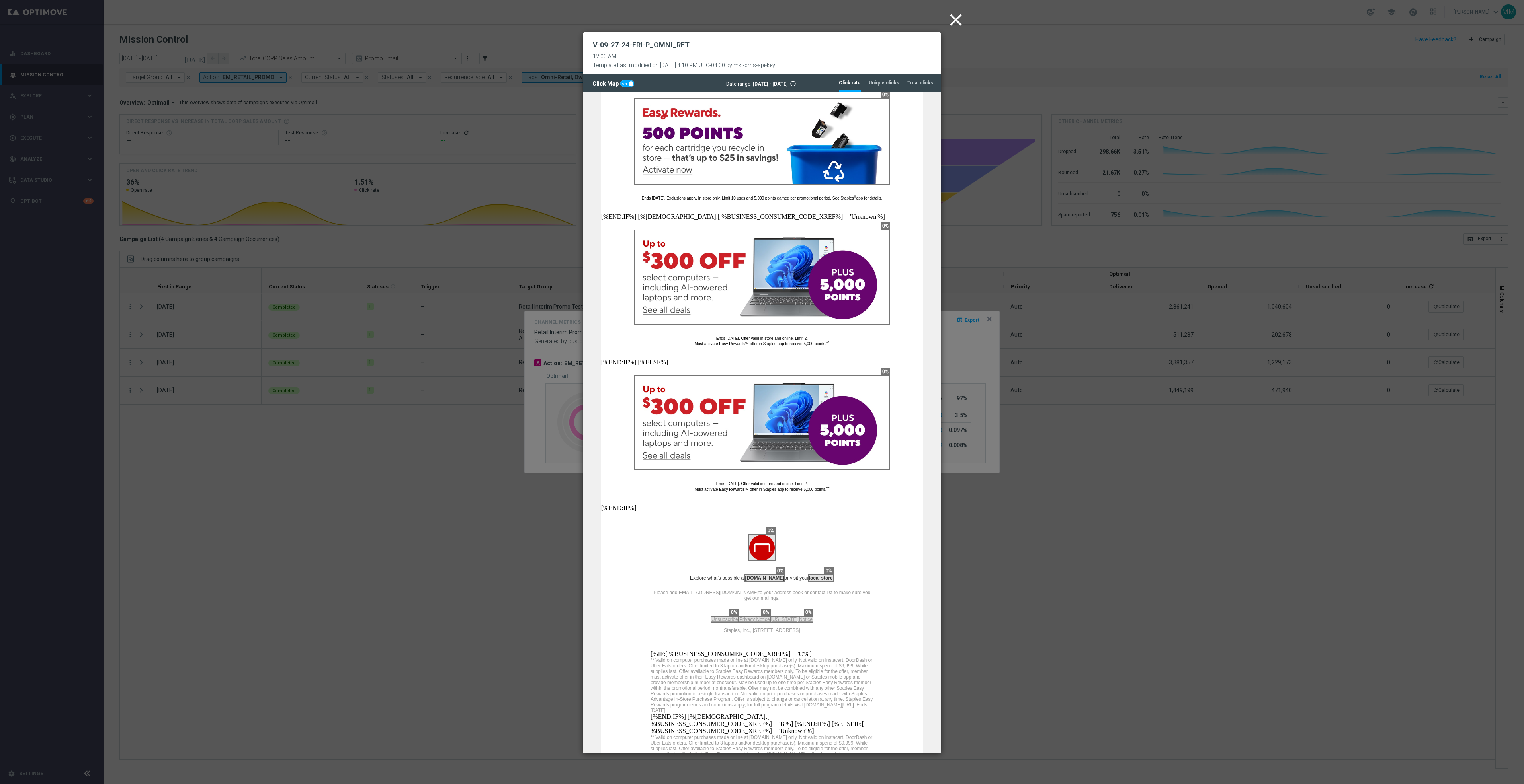
scroll to position [2089, 0]
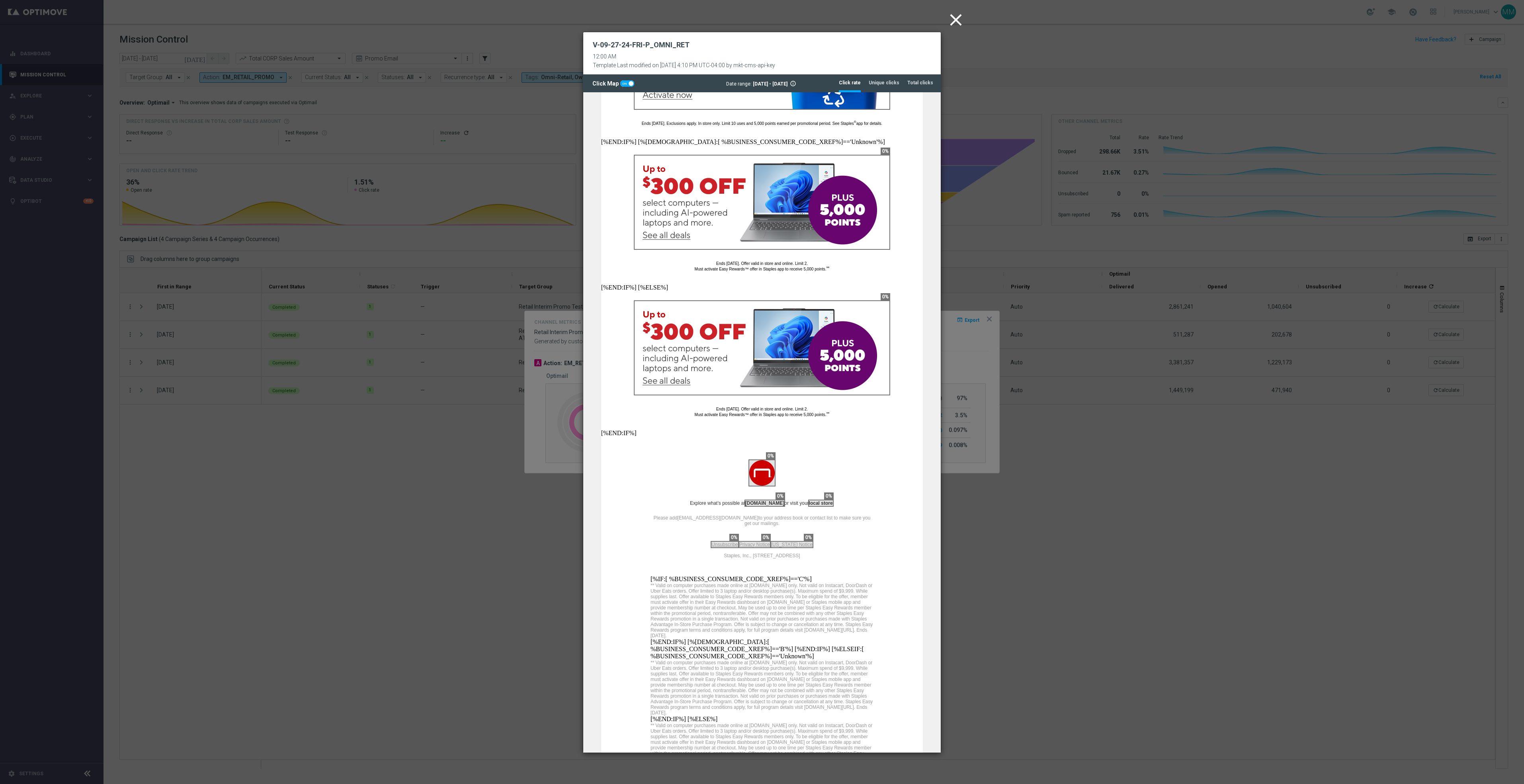
drag, startPoint x: 957, startPoint y: 17, endPoint x: 1006, endPoint y: 199, distance: 188.5
click at [957, 17] on icon "close" at bounding box center [956, 20] width 20 height 20
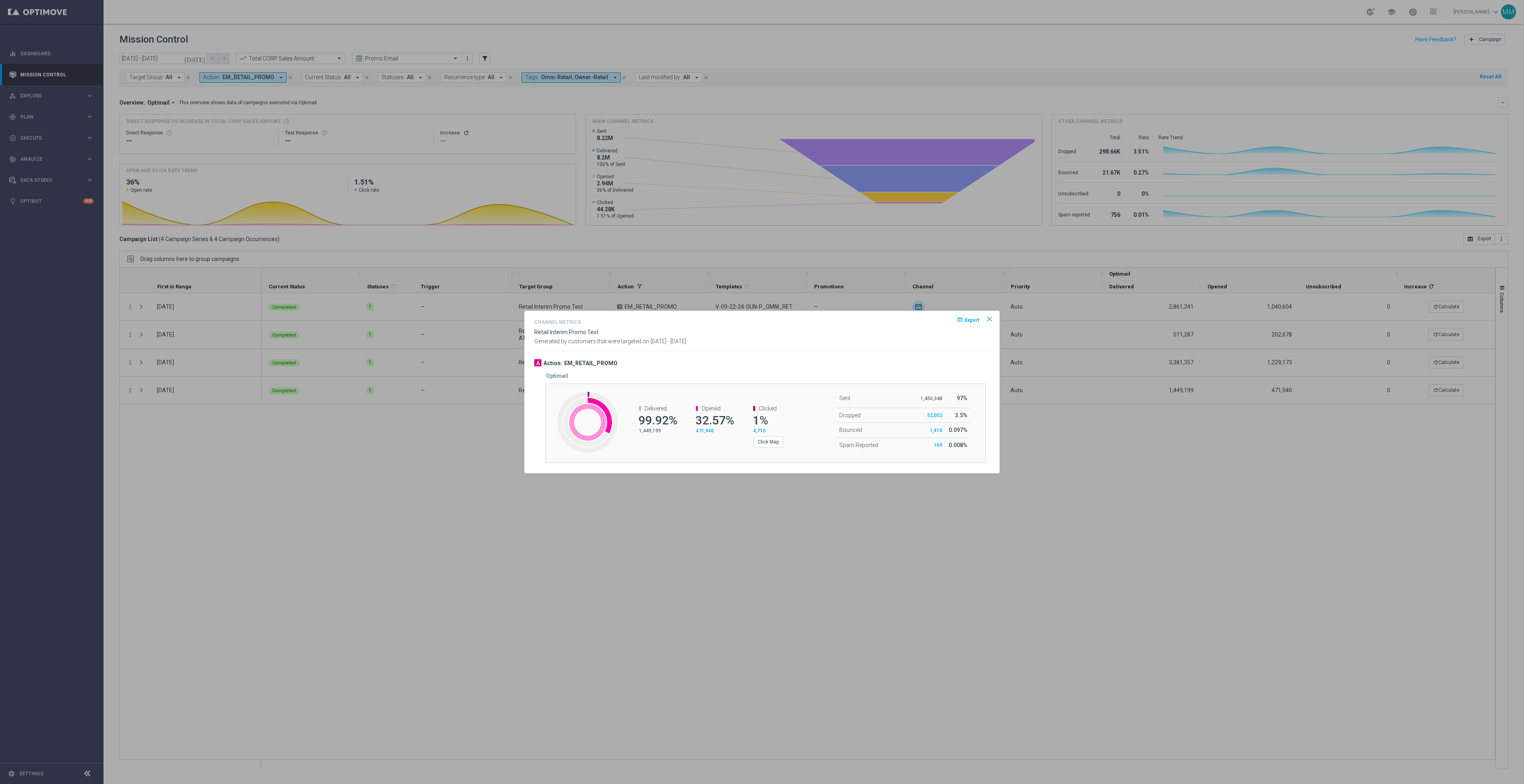
click at [990, 318] on icon "icon" at bounding box center [989, 319] width 4 height 4
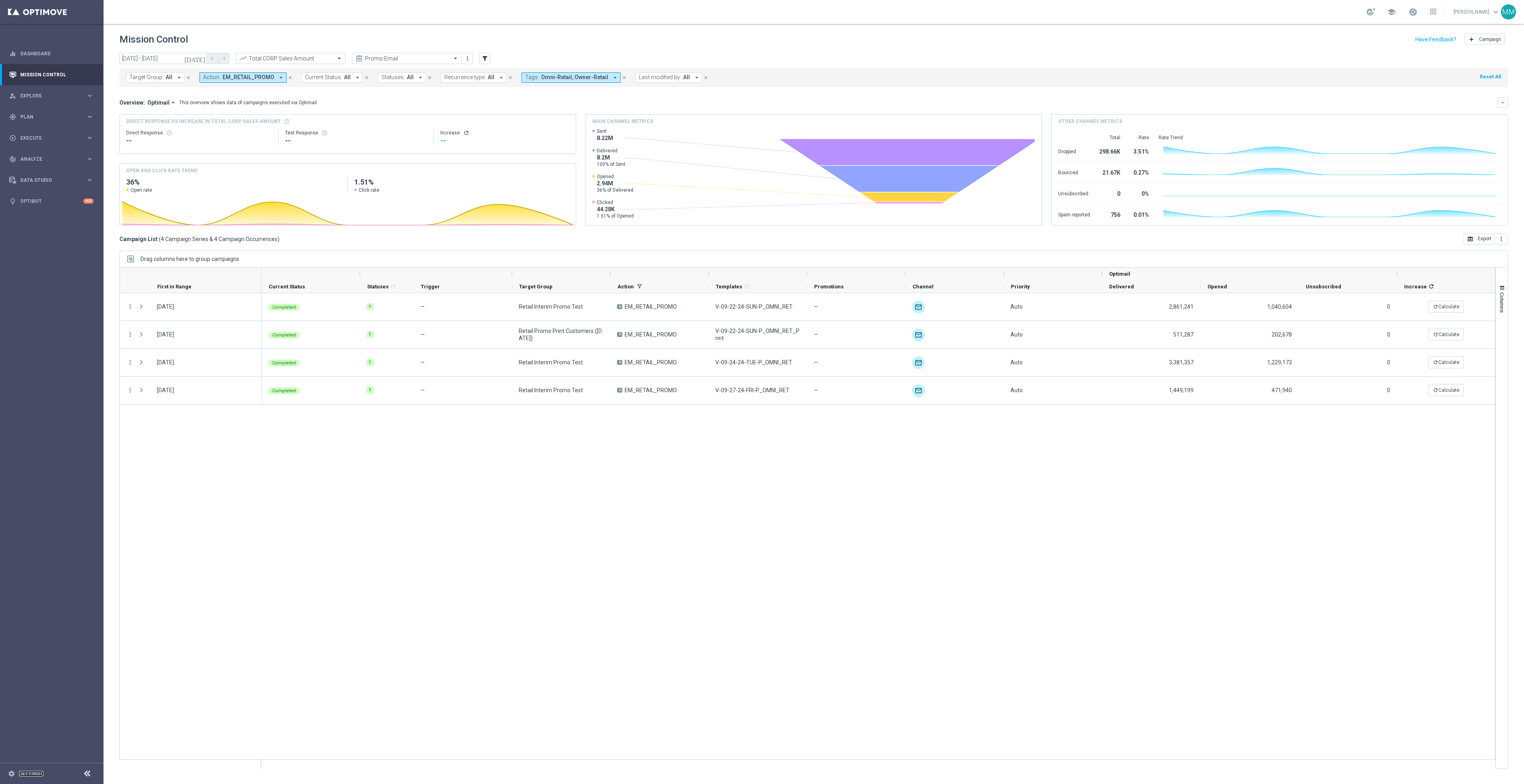
drag, startPoint x: 36, startPoint y: 773, endPoint x: 41, endPoint y: 767, distance: 7.8
click at [36, 773] on link "Settings" at bounding box center [31, 774] width 24 height 5
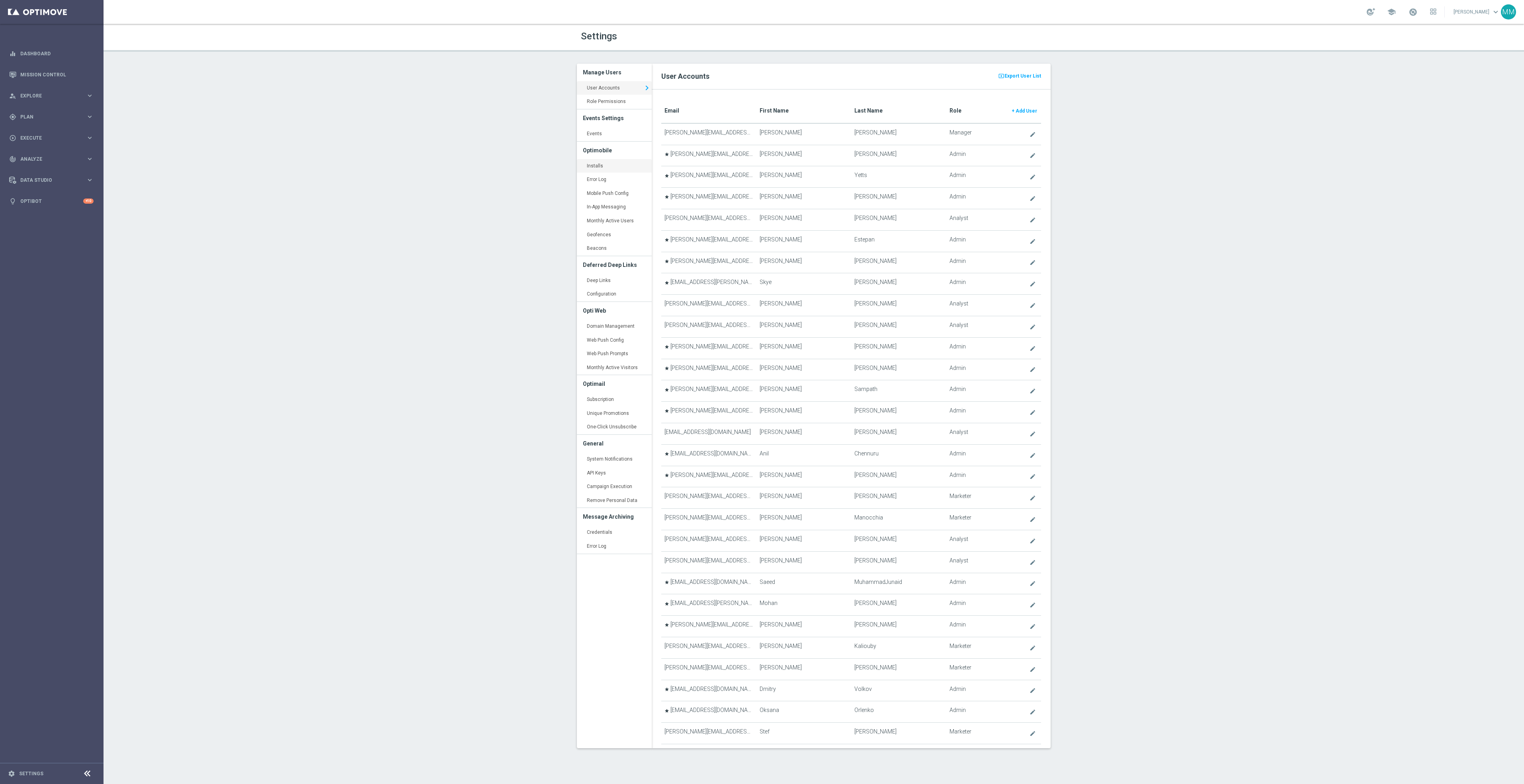
click at [607, 164] on link "Installs keyboard_arrow_right" at bounding box center [614, 166] width 75 height 14
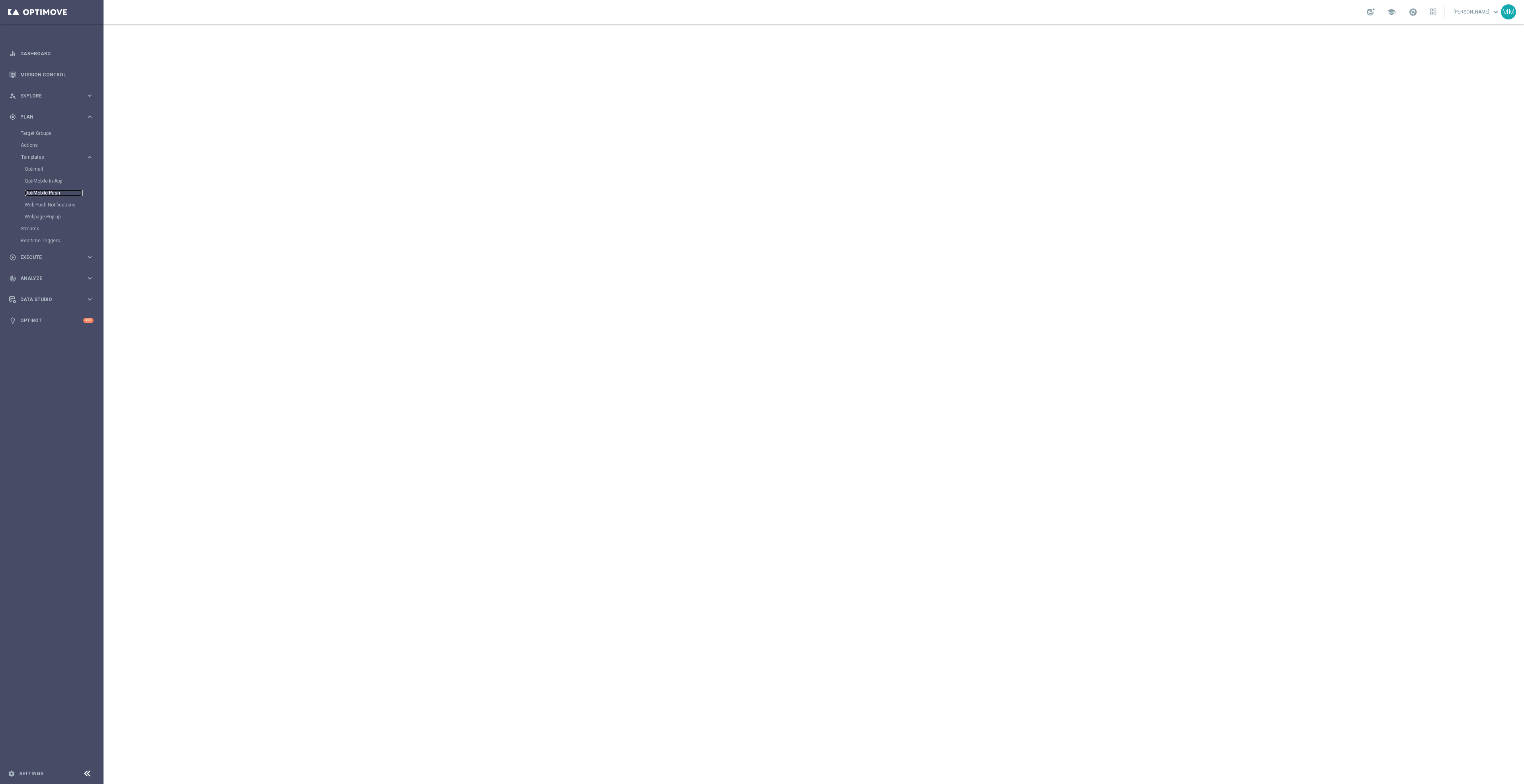
click at [55, 190] on link "OptiMobile Push" at bounding box center [54, 193] width 58 height 7
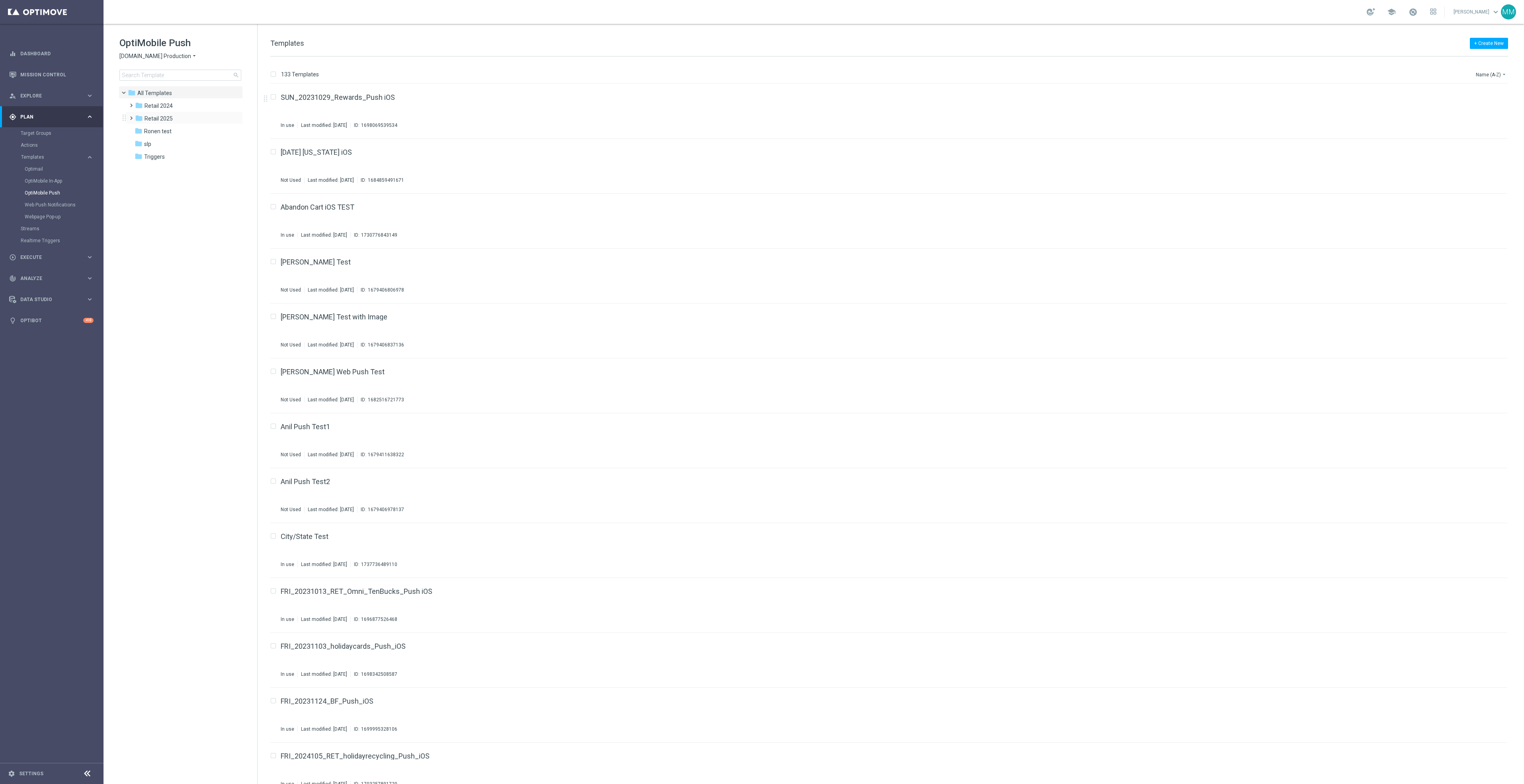
click at [190, 114] on div "folder Retail 2025 more_vert" at bounding box center [185, 118] width 117 height 13
click at [167, 121] on span "Retail 2025" at bounding box center [159, 118] width 28 height 7
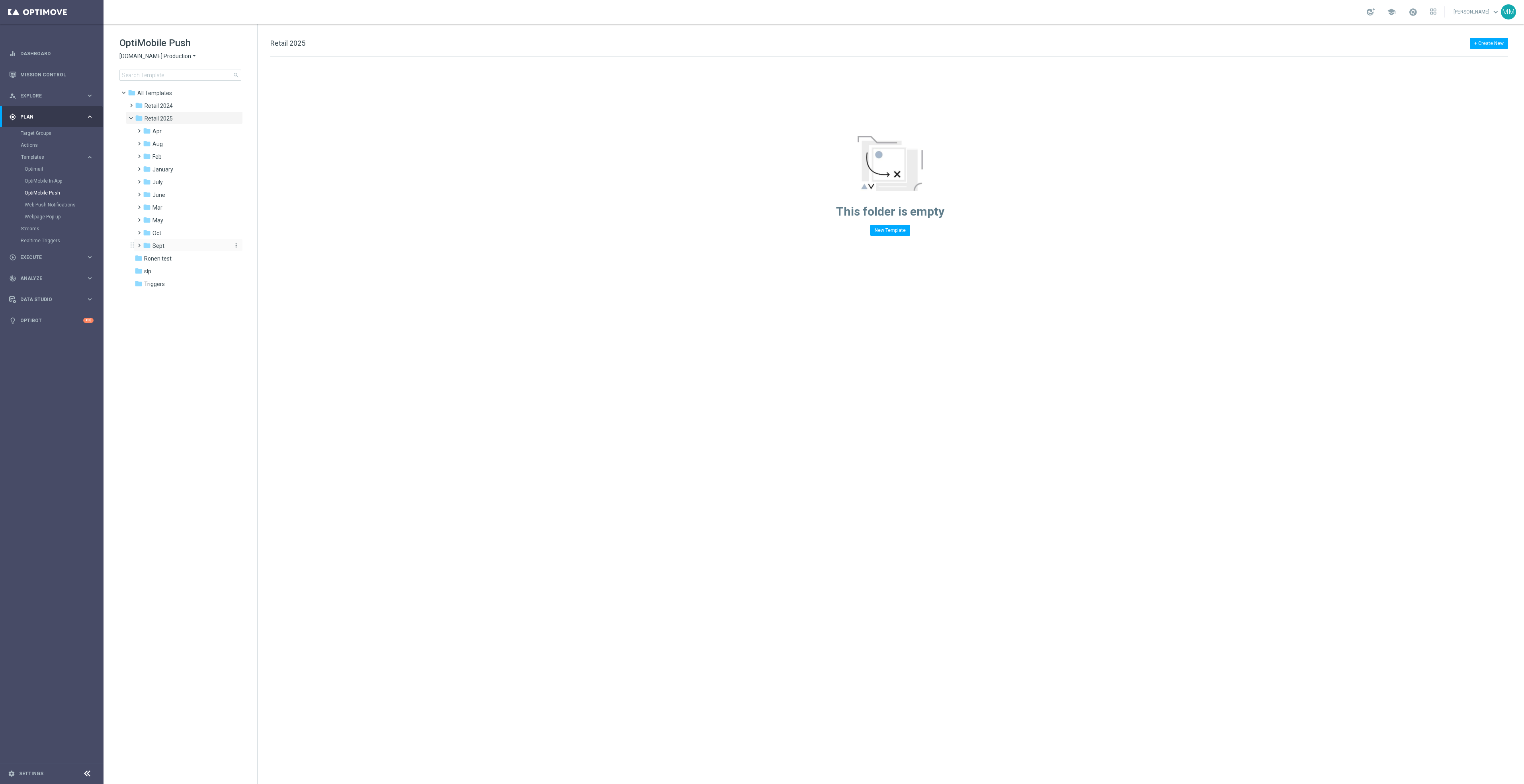
click at [179, 245] on div "folder Sept" at bounding box center [185, 245] width 85 height 9
click at [177, 283] on span "WO 9.28" at bounding box center [170, 284] width 21 height 7
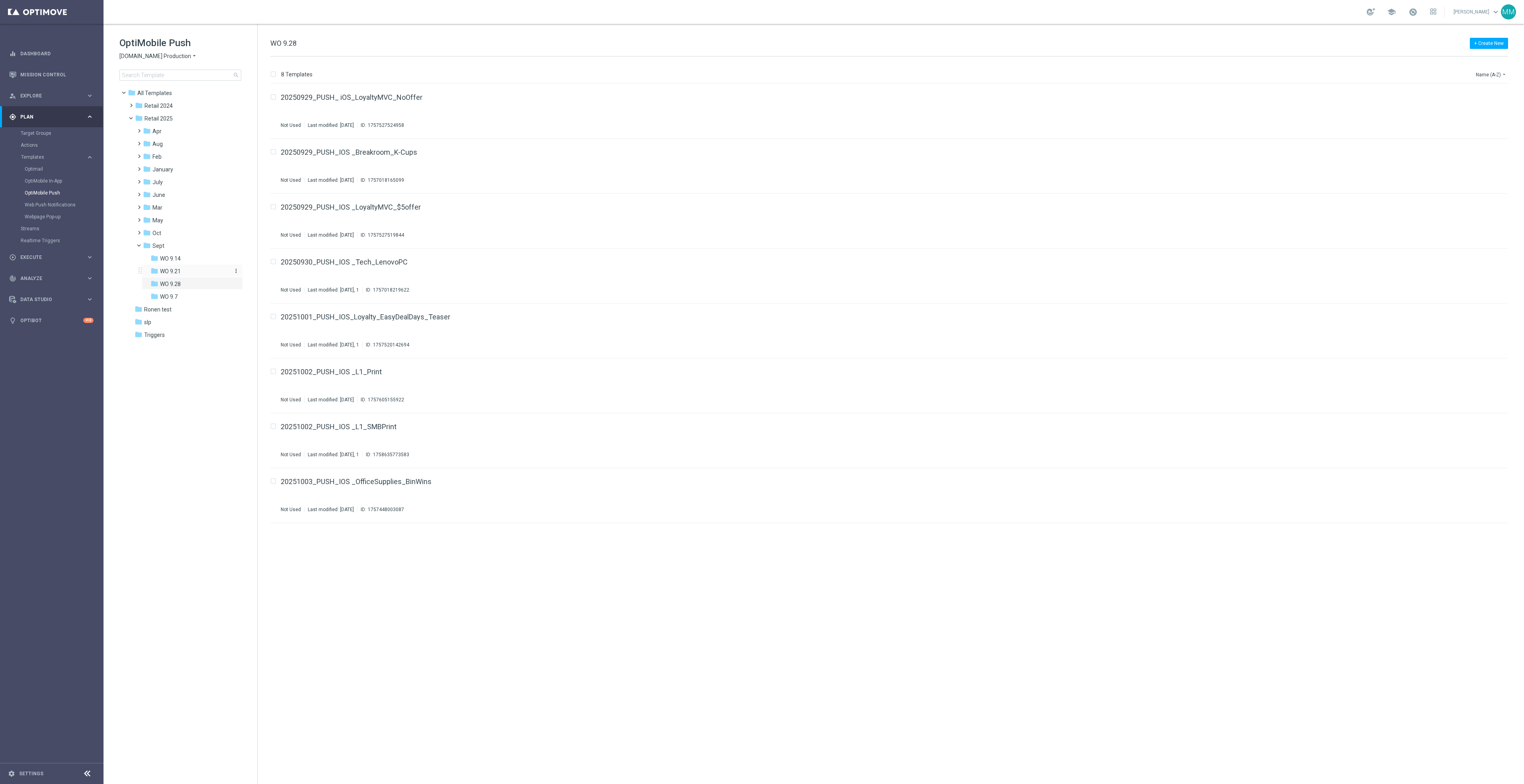
click at [180, 270] on span "WO 9.21" at bounding box center [170, 271] width 21 height 7
click at [193, 231] on div "folder Oct" at bounding box center [185, 233] width 85 height 9
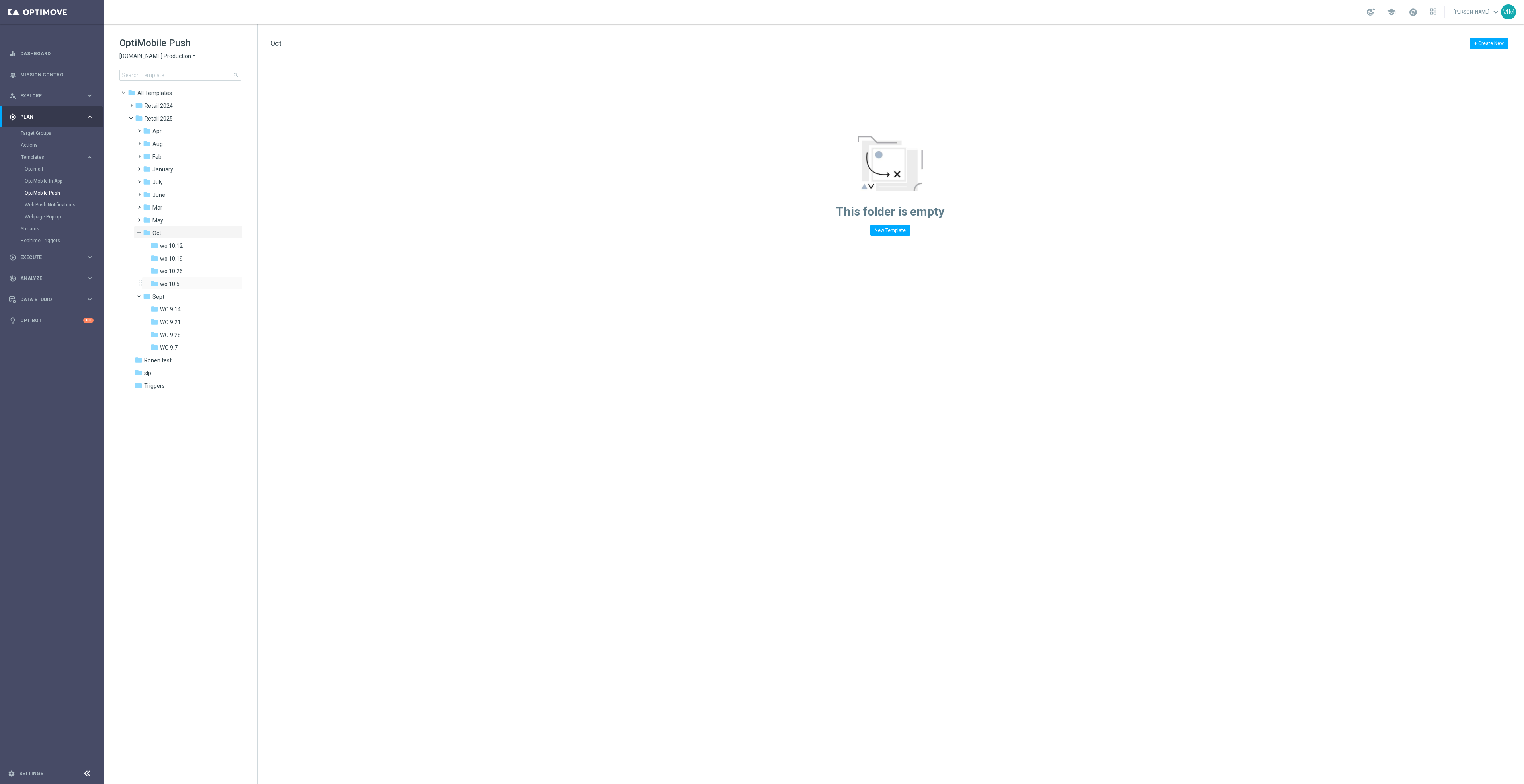
click at [190, 278] on div "folder wo 10.5 more_vert" at bounding box center [192, 283] width 101 height 13
click at [196, 281] on div "folder wo 10.5" at bounding box center [189, 284] width 79 height 9
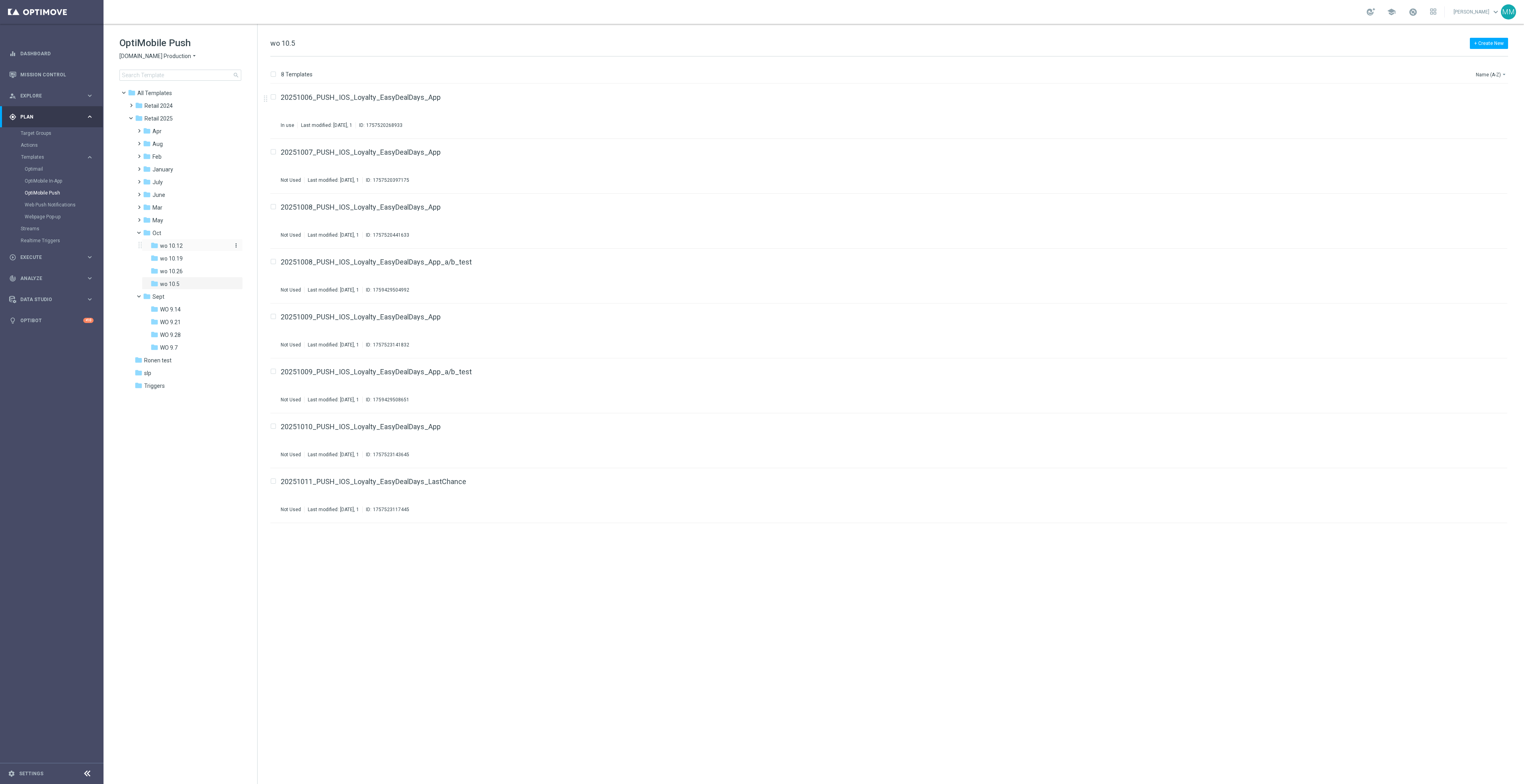
click at [196, 245] on div "folder wo 10.12" at bounding box center [189, 245] width 79 height 9
drag, startPoint x: 353, startPoint y: 541, endPoint x: 306, endPoint y: 537, distance: 47.2
click at [195, 281] on div "folder wo 10.5" at bounding box center [189, 284] width 79 height 9
click at [197, 235] on div "folder Oct" at bounding box center [185, 233] width 85 height 9
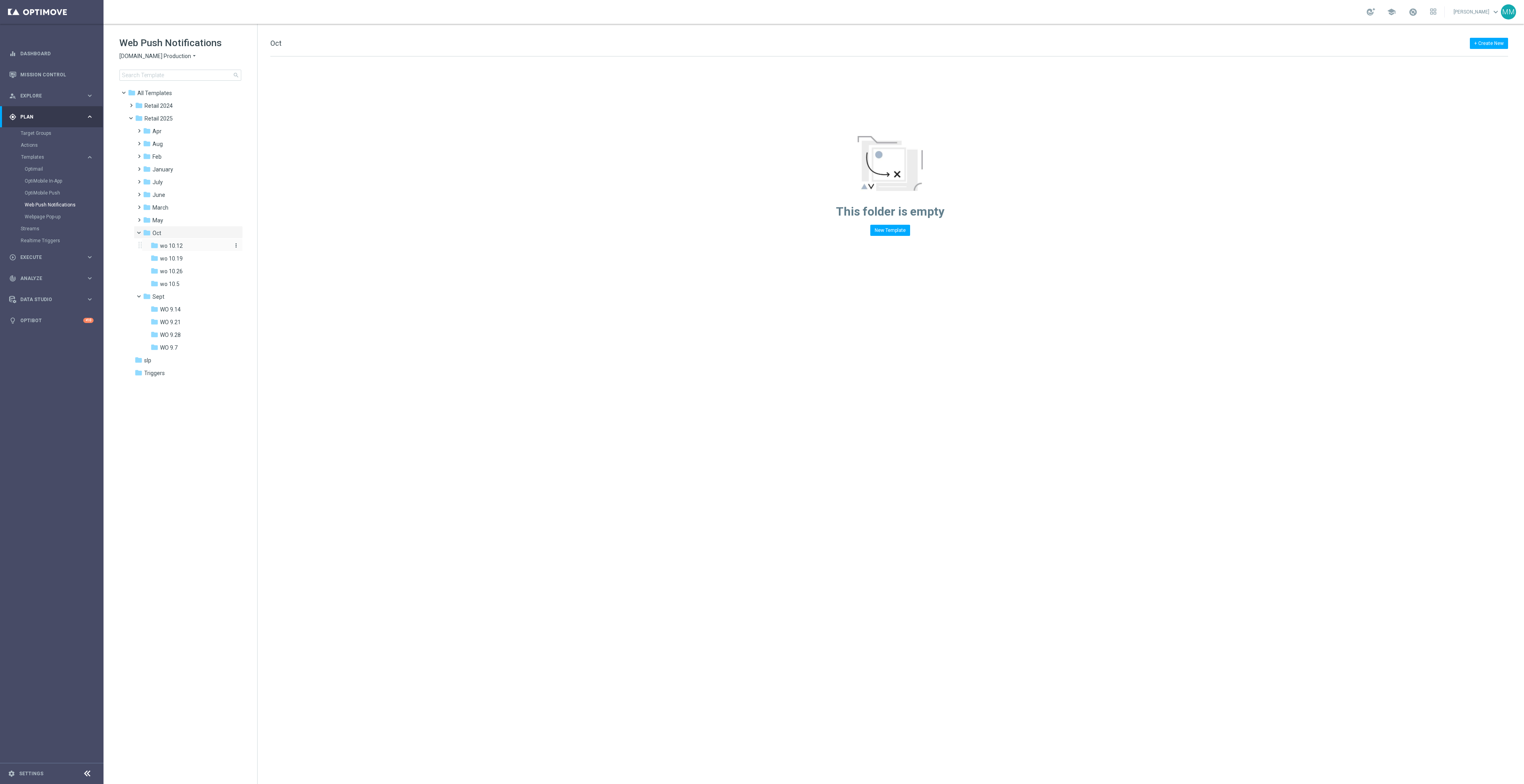
click at [192, 242] on div "folder wo 10.12" at bounding box center [189, 245] width 79 height 9
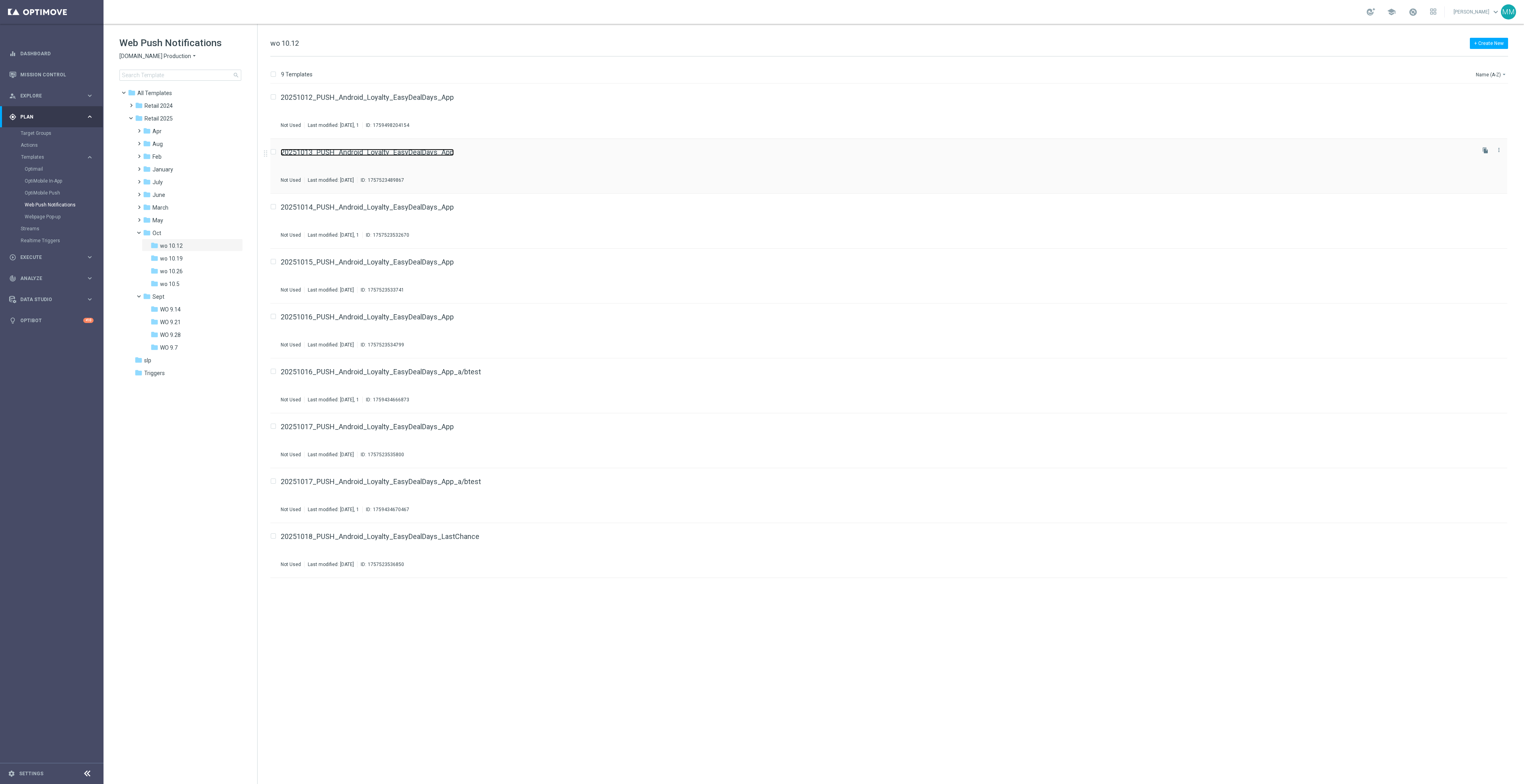
drag, startPoint x: 337, startPoint y: 156, endPoint x: 325, endPoint y: 151, distance: 13.0
drag, startPoint x: 322, startPoint y: 431, endPoint x: 294, endPoint y: 423, distance: 29.1
drag, startPoint x: 294, startPoint y: 423, endPoint x: 287, endPoint y: 426, distance: 7.6
click at [1499, 147] on icon "more_vert" at bounding box center [1499, 150] width 7 height 7
click at [1475, 170] on div "Delete" at bounding box center [1467, 170] width 48 height 5
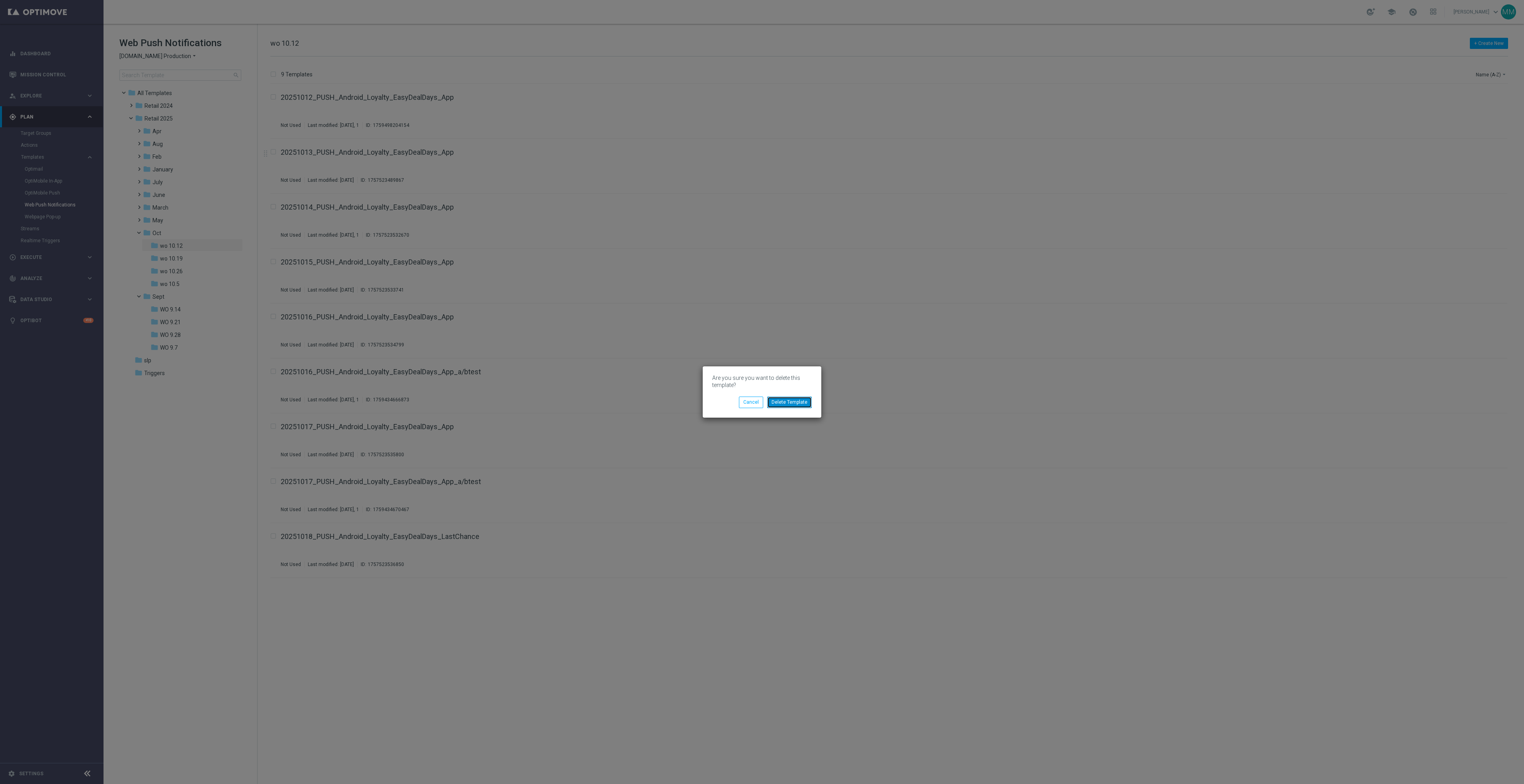
click at [800, 397] on button "Delete Template" at bounding box center [789, 402] width 44 height 11
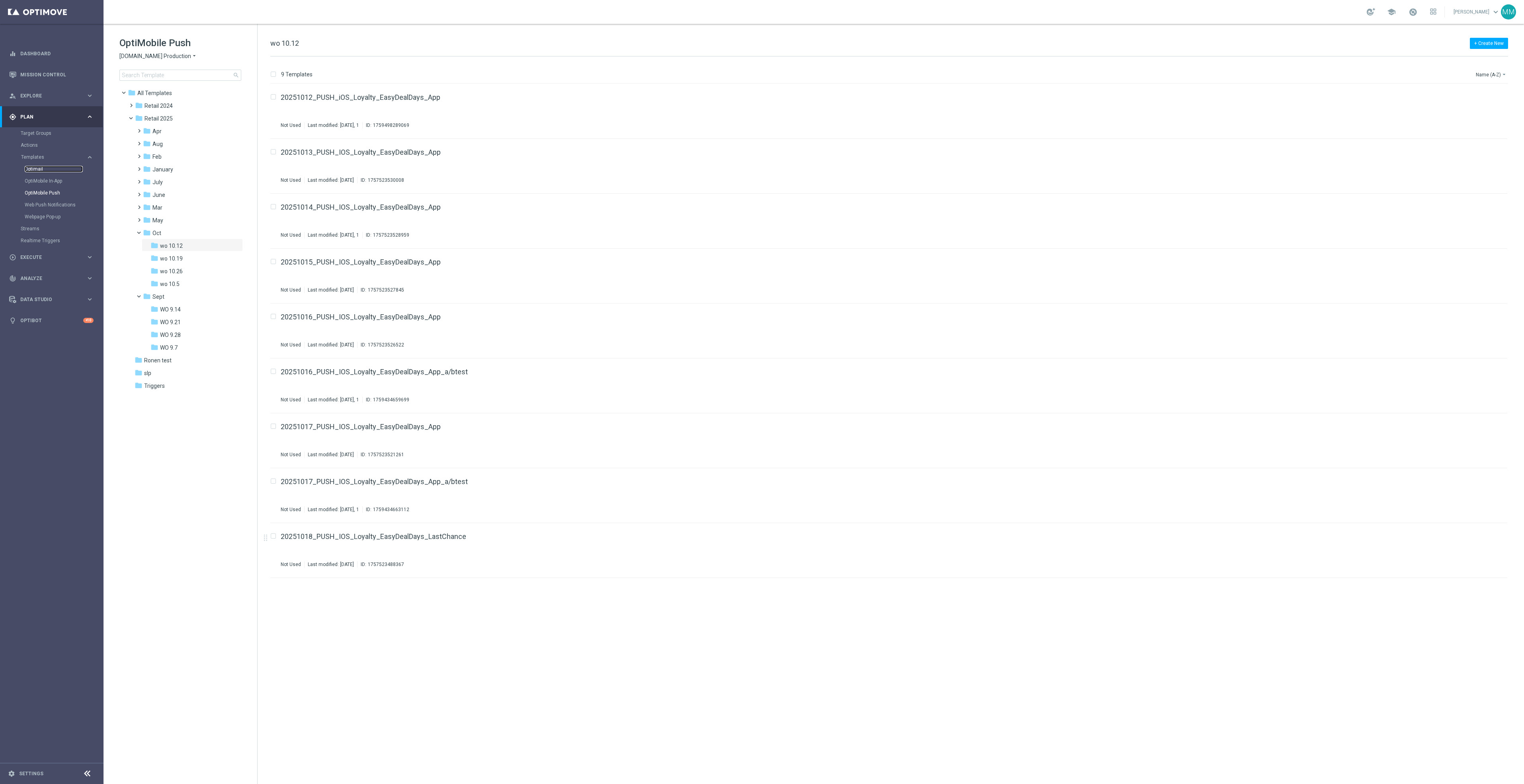
click at [38, 169] on link "Optimail" at bounding box center [54, 169] width 58 height 7
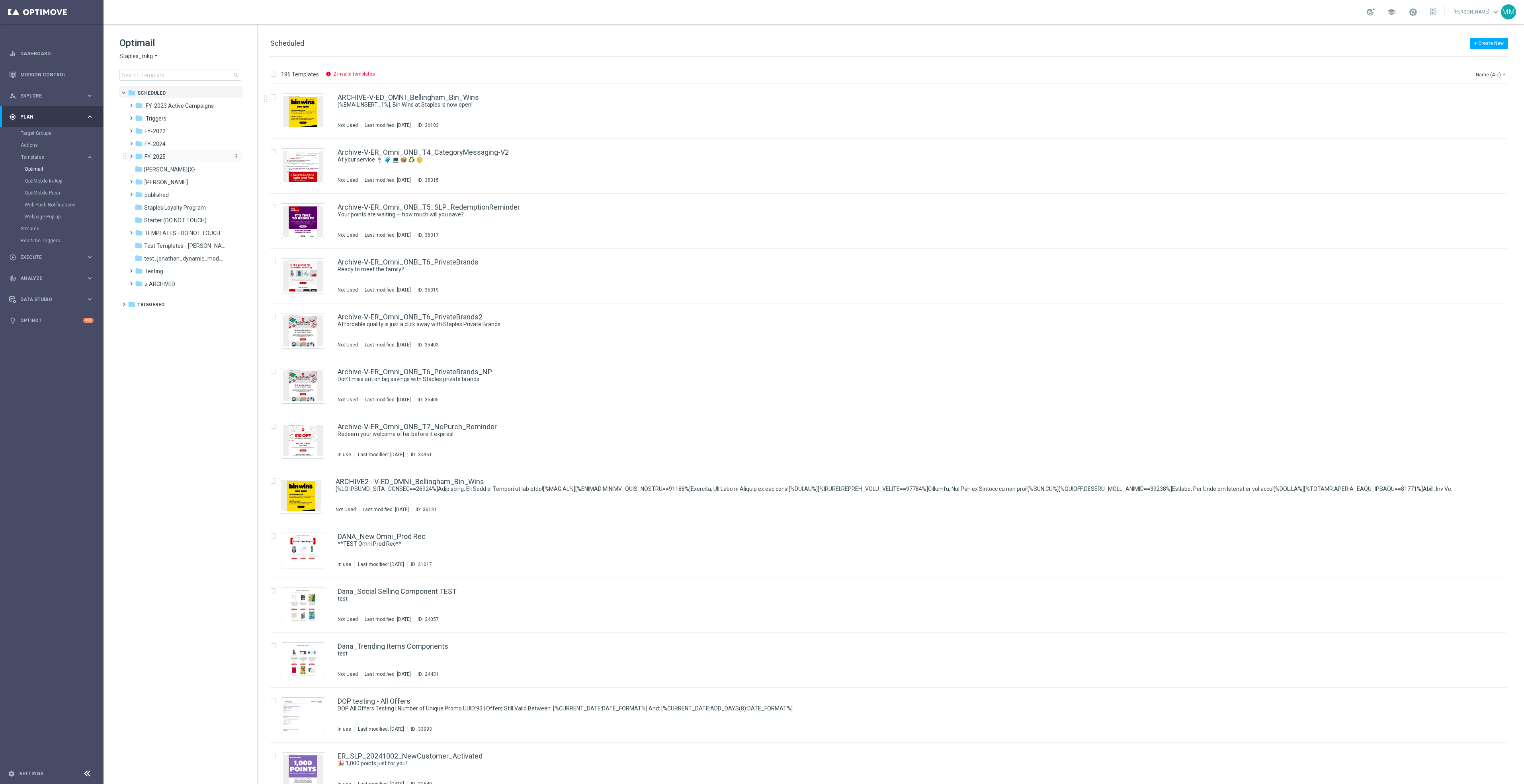
click at [175, 155] on div "folder FY-2025" at bounding box center [180, 157] width 92 height 9
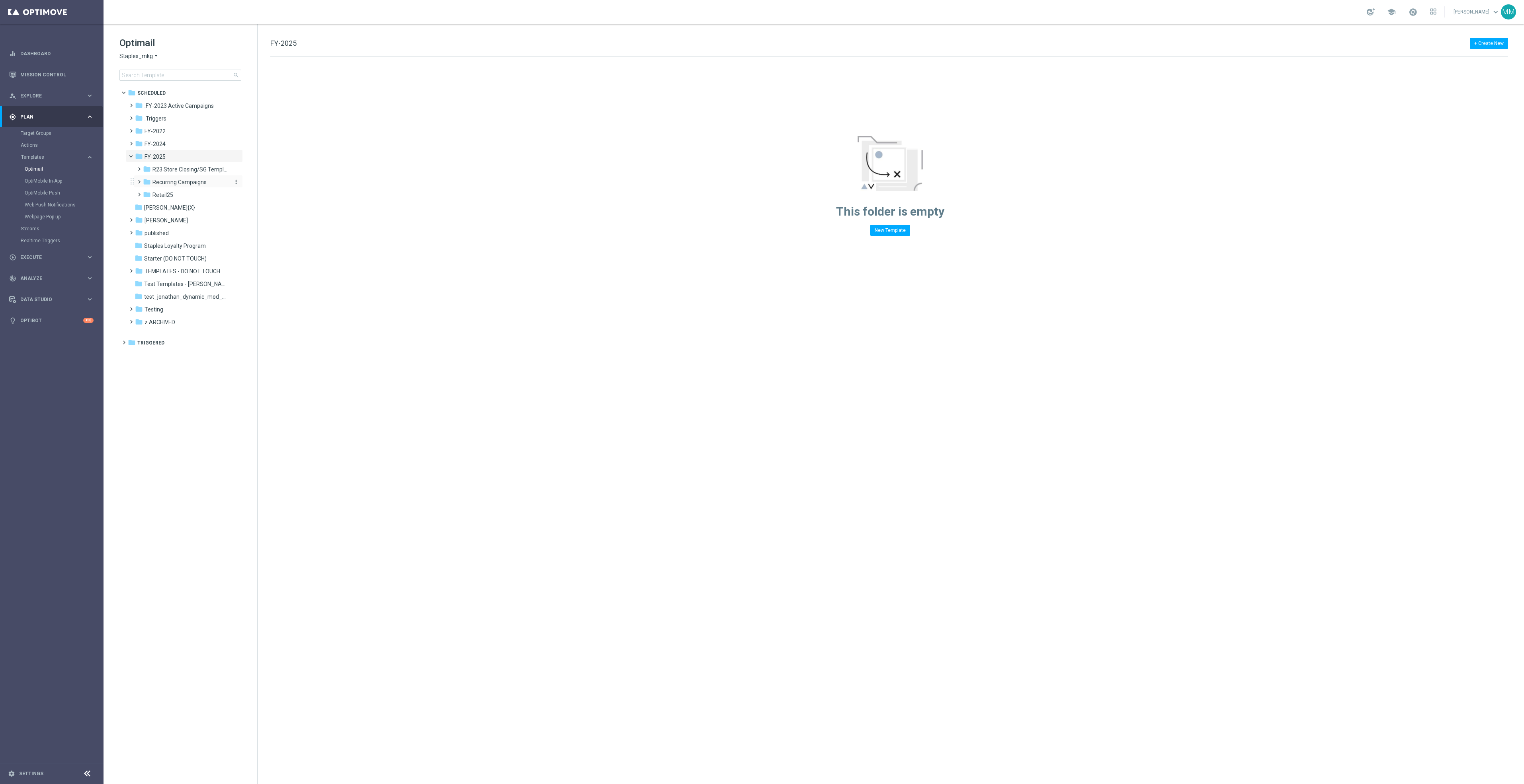
click at [178, 184] on span "Recurring Campaigns" at bounding box center [180, 182] width 54 height 7
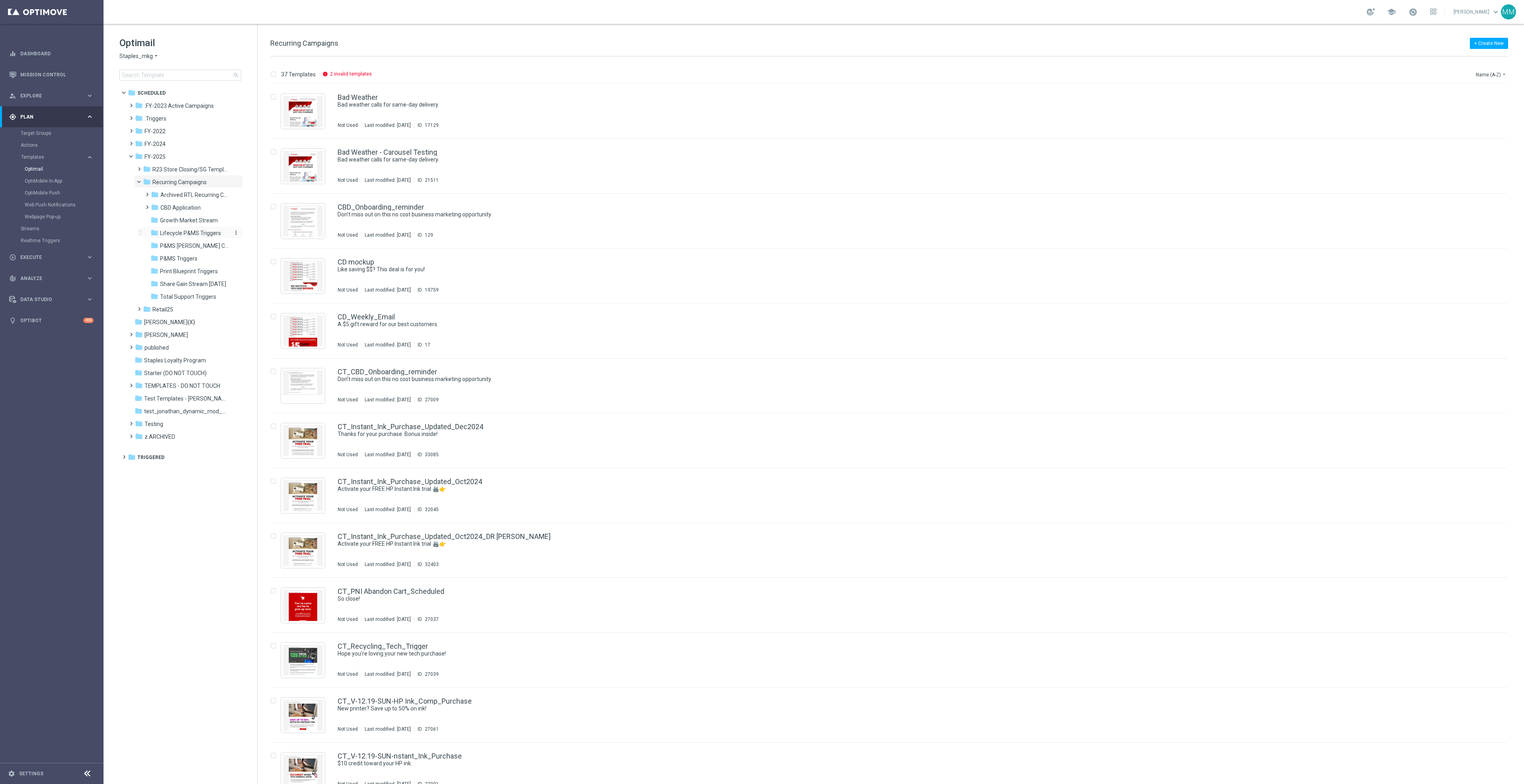
click at [197, 229] on span "Lifecycle P&MS Triggers" at bounding box center [190, 233] width 61 height 7
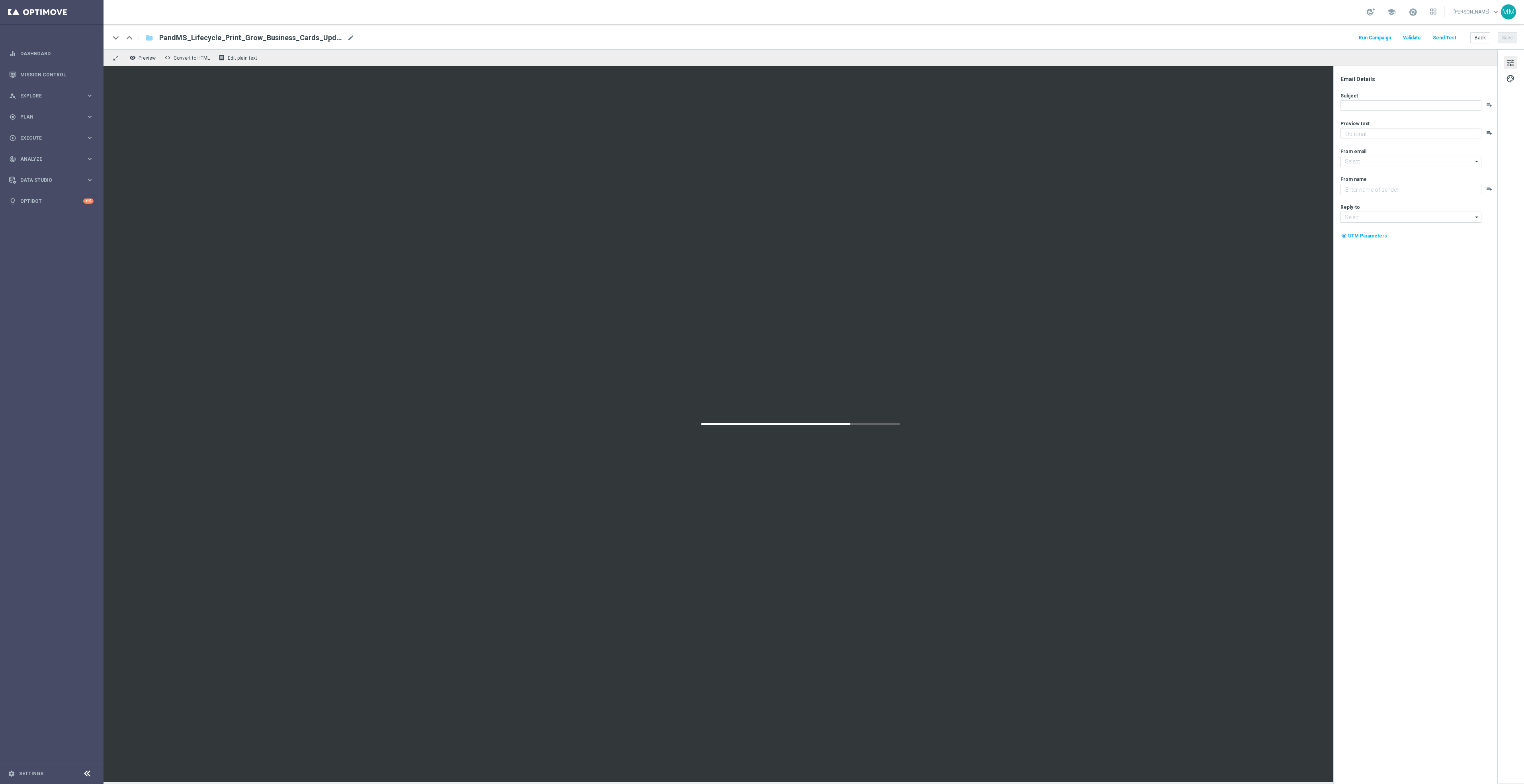
type textarea "A whole lot more!"
type input "[EMAIL_ADDRESS][DOMAIN_NAME]"
type textarea "Staples"
type input "[EMAIL_ADDRESS][DOMAIN_NAME]"
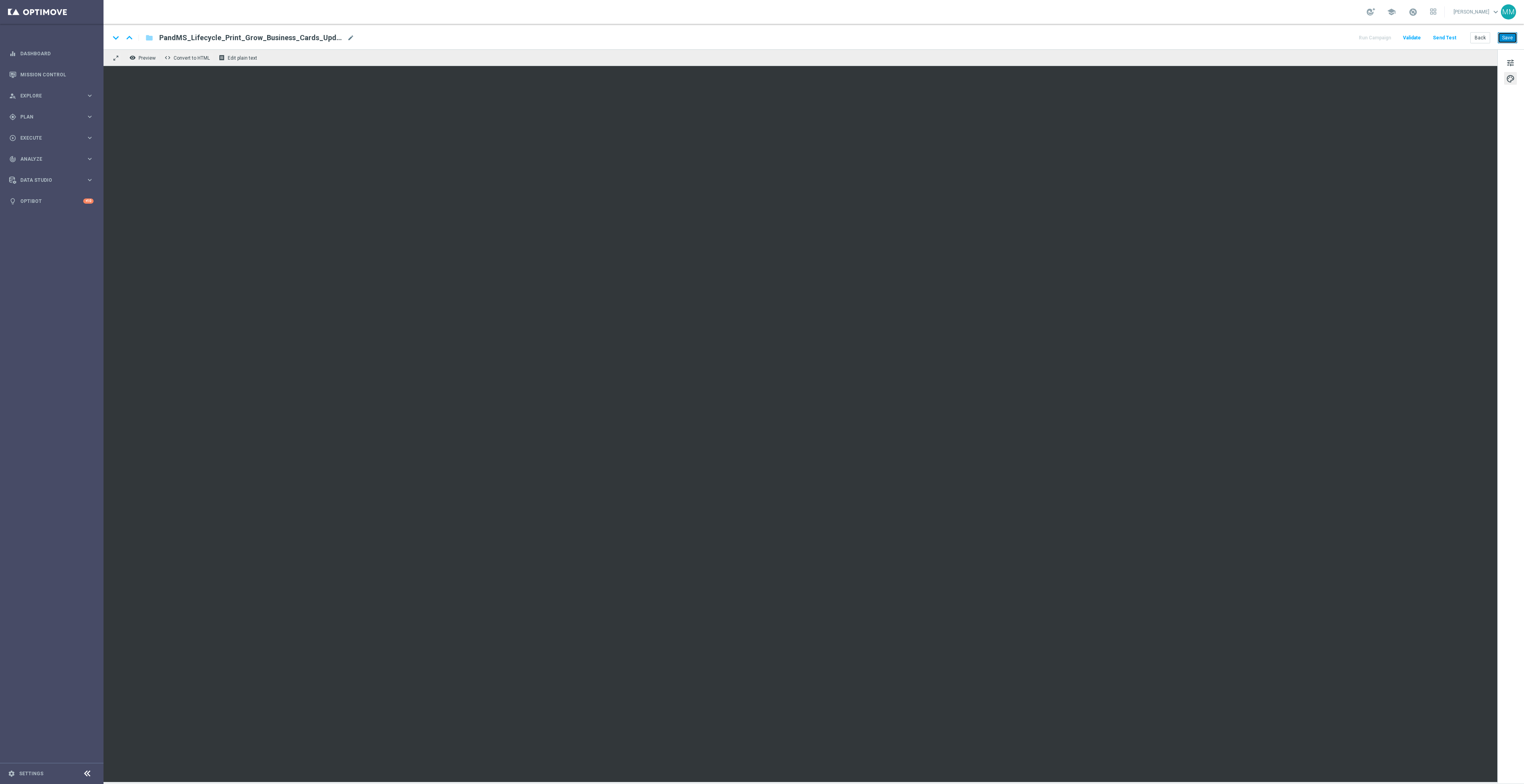
click at [1516, 42] on button "Save" at bounding box center [1507, 38] width 20 height 11
click at [1509, 38] on button "Save" at bounding box center [1507, 38] width 20 height 11
click at [1445, 37] on button "Send Test" at bounding box center [1445, 38] width 26 height 11
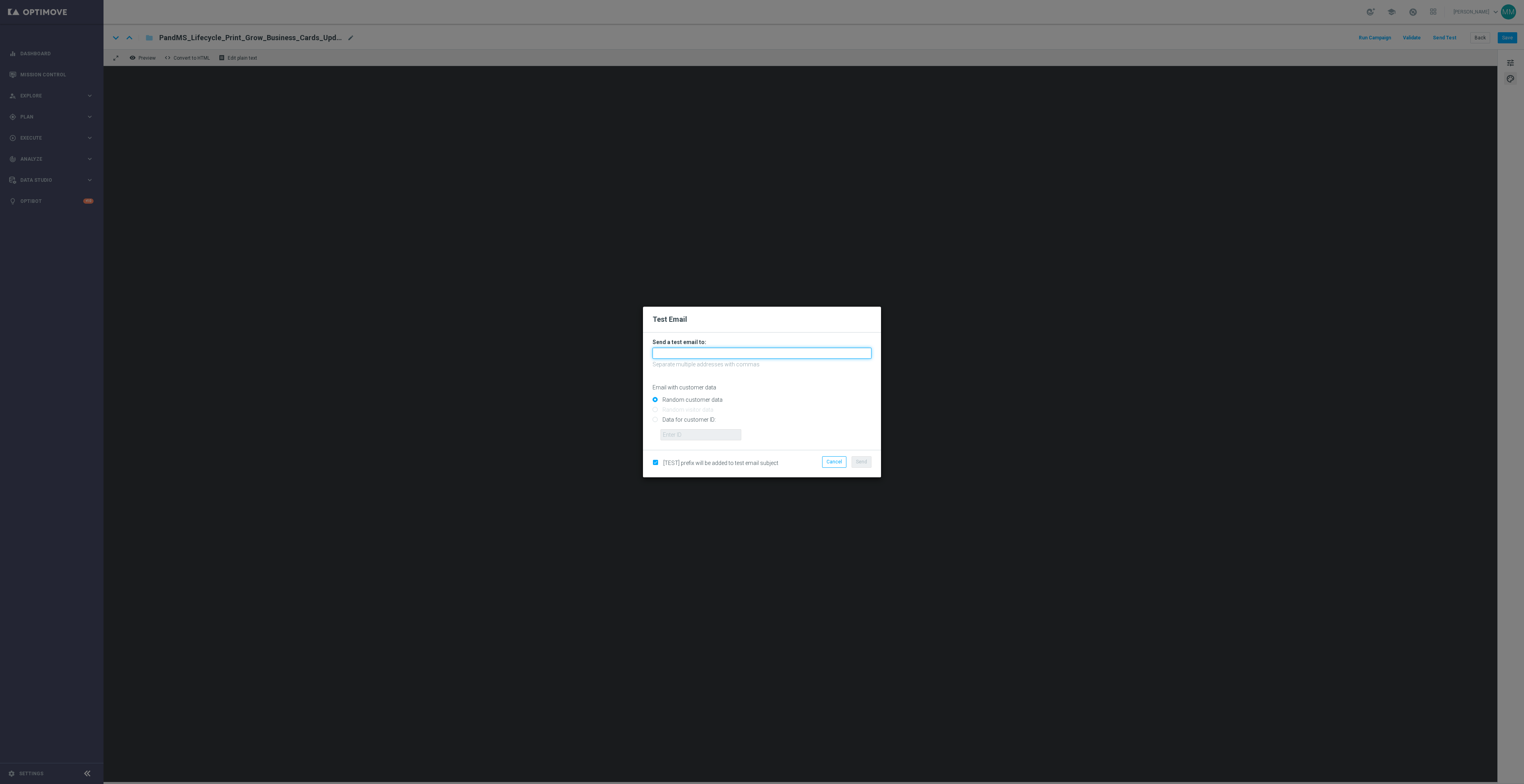
click at [779, 354] on input "text" at bounding box center [762, 353] width 219 height 11
paste input "[EMAIL_ADDRESS][DOMAIN_NAME]"
type input "[EMAIL_ADDRESS][DOMAIN_NAME]"
click at [866, 457] on button "Send" at bounding box center [861, 462] width 20 height 11
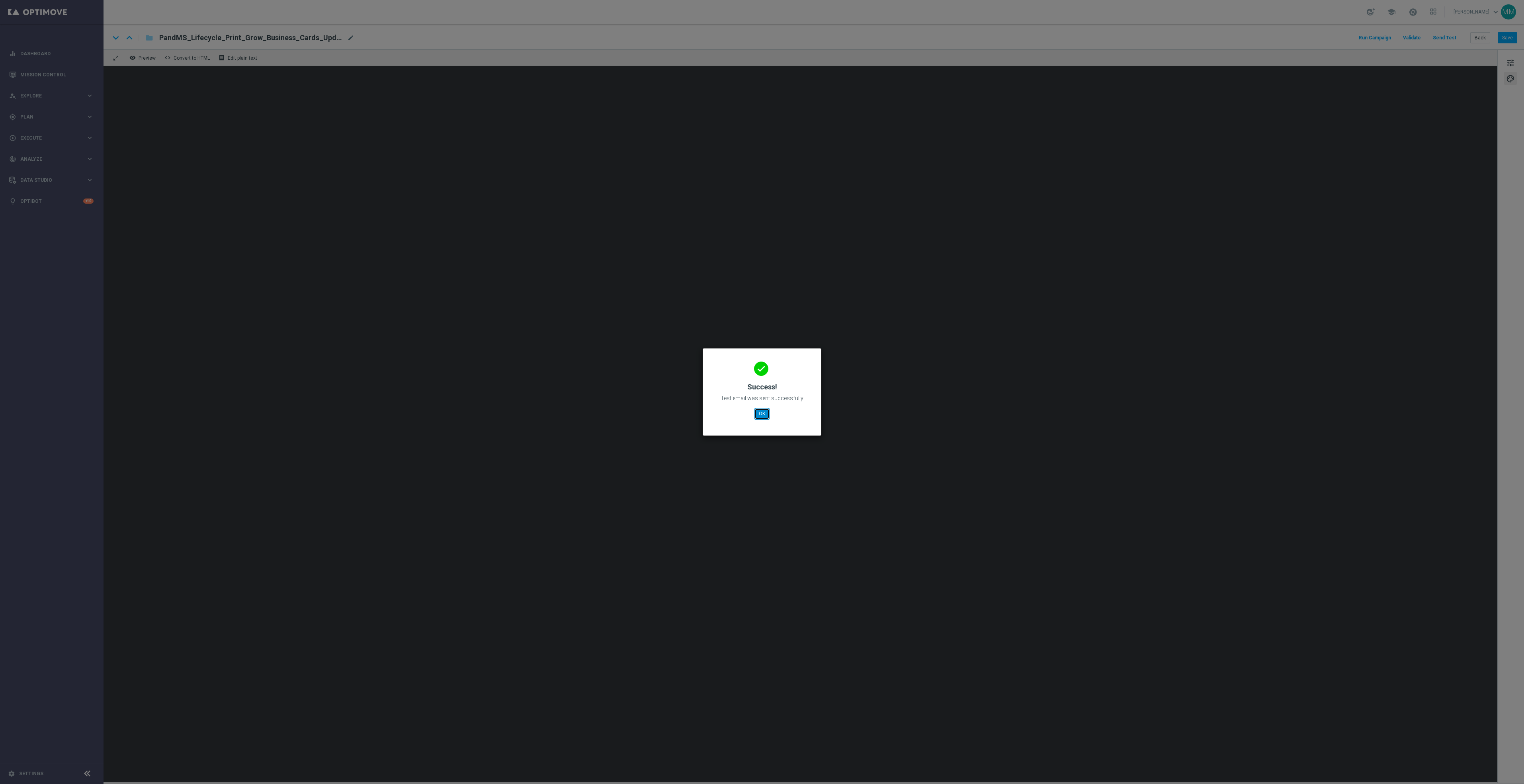
click at [755, 413] on button "OK" at bounding box center [762, 413] width 15 height 11
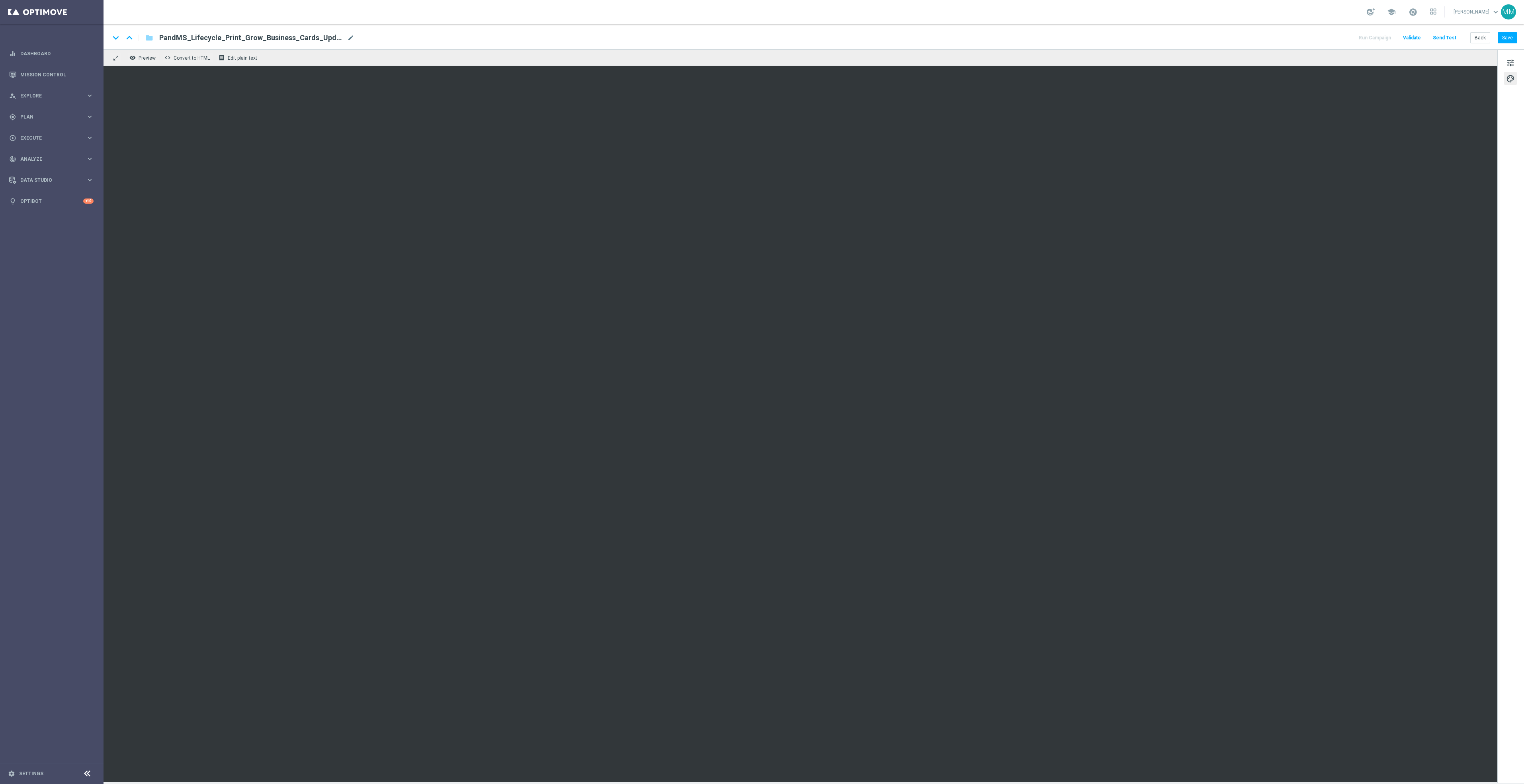
click at [1515, 46] on div "keyboard_arrow_down keyboard_arrow_up folder PandMS_Lifecycle_Print_Grow_Busine…" at bounding box center [813, 36] width 1420 height 25
click at [1511, 40] on button "Save" at bounding box center [1507, 38] width 20 height 11
click at [1505, 36] on button "Save" at bounding box center [1507, 38] width 20 height 11
click at [1451, 37] on button "Send Test" at bounding box center [1445, 38] width 26 height 11
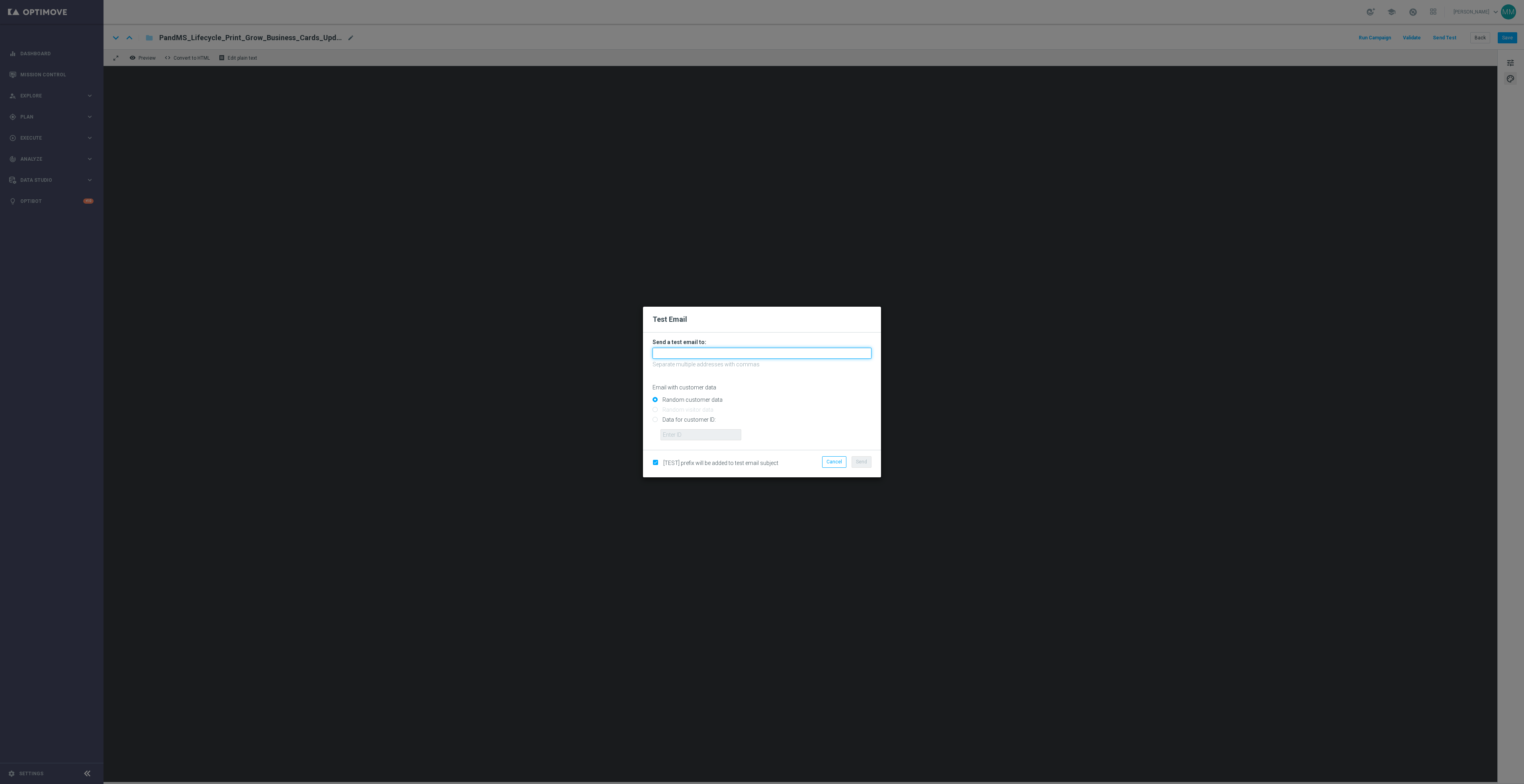
click at [735, 354] on input "text" at bounding box center [762, 353] width 219 height 11
paste input "[EMAIL_ADDRESS][DOMAIN_NAME]"
type input "[EMAIL_ADDRESS][DOMAIN_NAME]"
click at [867, 463] on button "Send" at bounding box center [861, 462] width 20 height 11
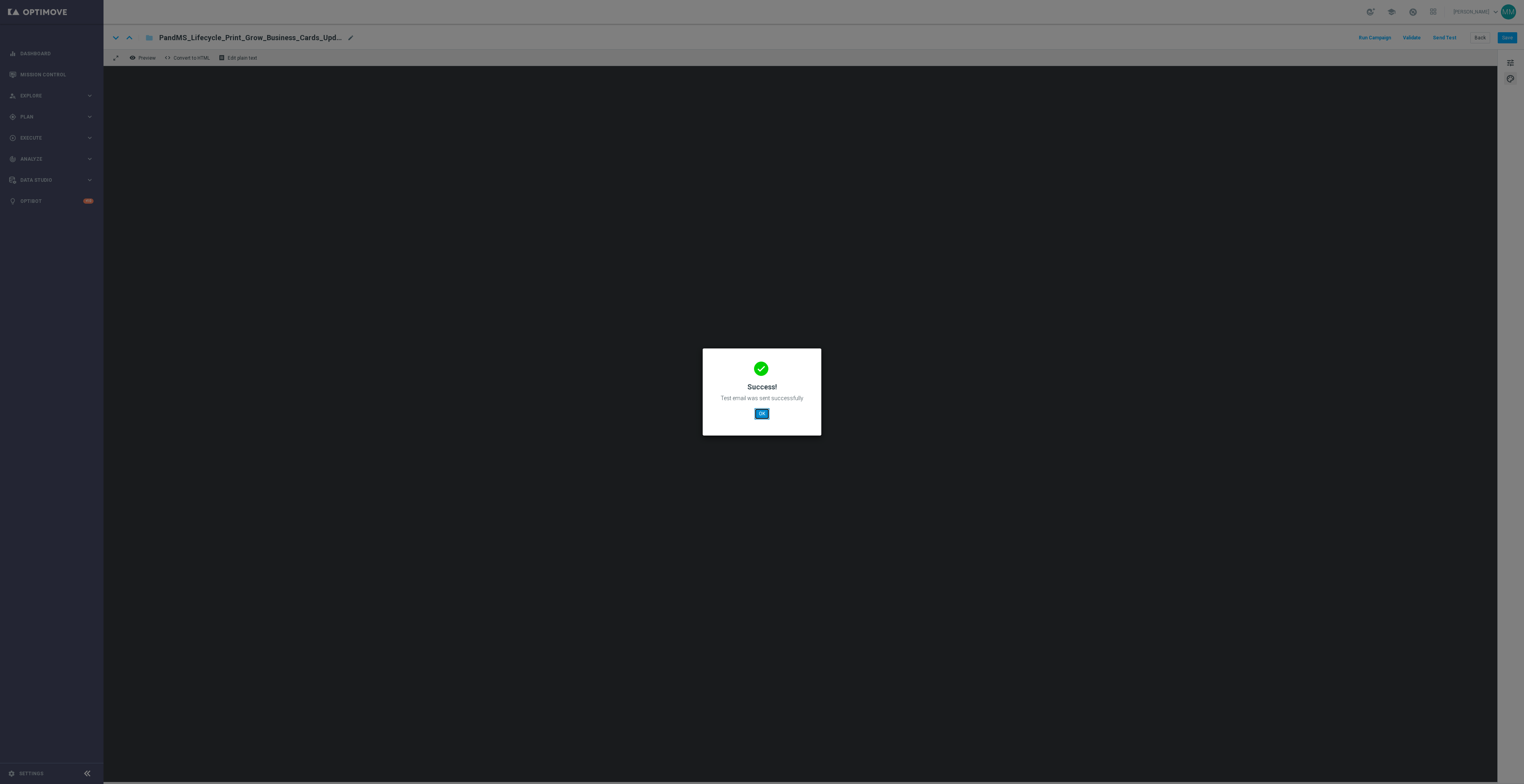
click at [758, 419] on button "OK" at bounding box center [762, 413] width 15 height 11
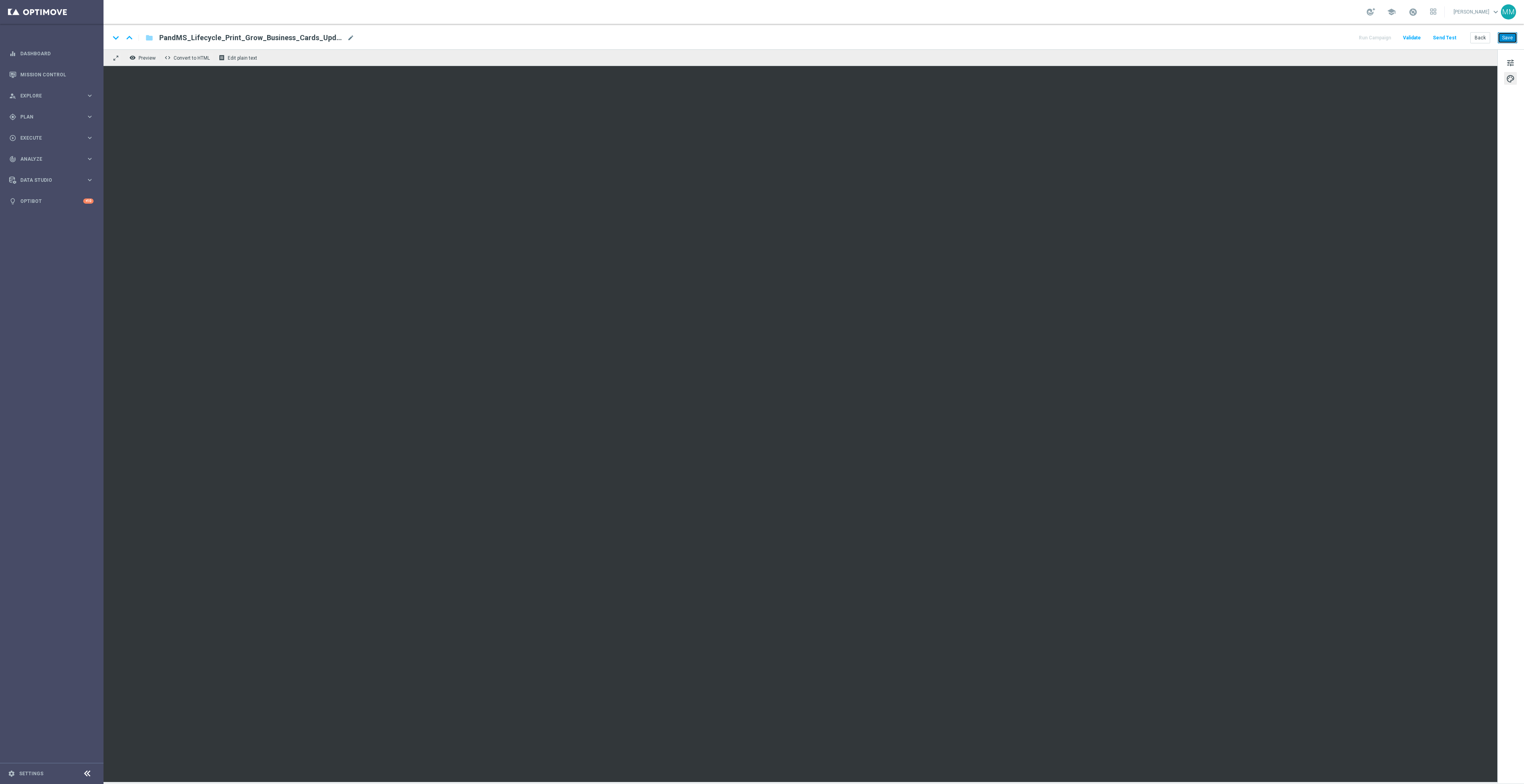
click at [1509, 36] on button "Save" at bounding box center [1507, 38] width 20 height 11
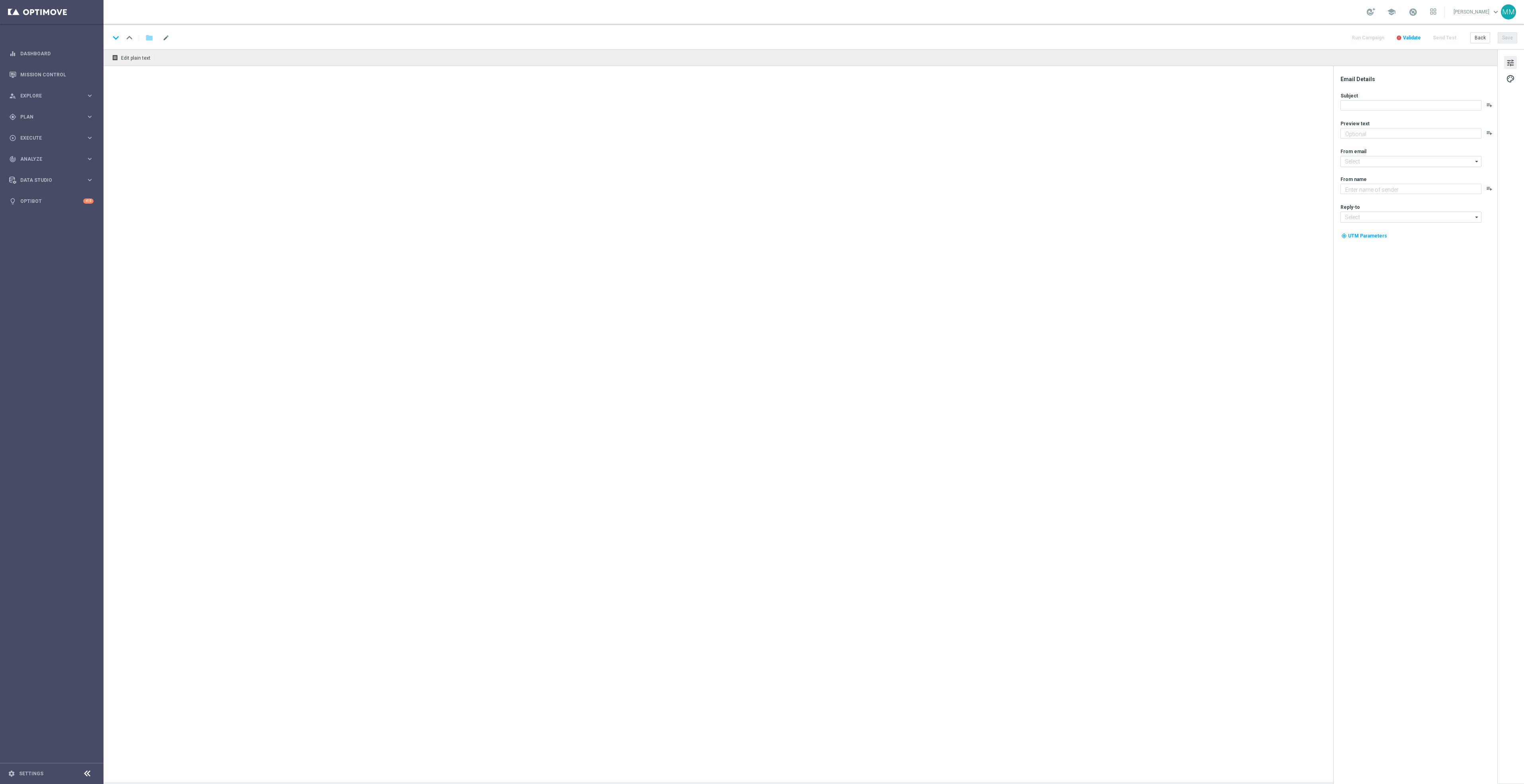
type textarea "Expand your reach with custom signage."
type input "[EMAIL_ADDRESS][DOMAIN_NAME]"
type textarea "Staples"
type input "[EMAIL_ADDRESS][DOMAIN_NAME]"
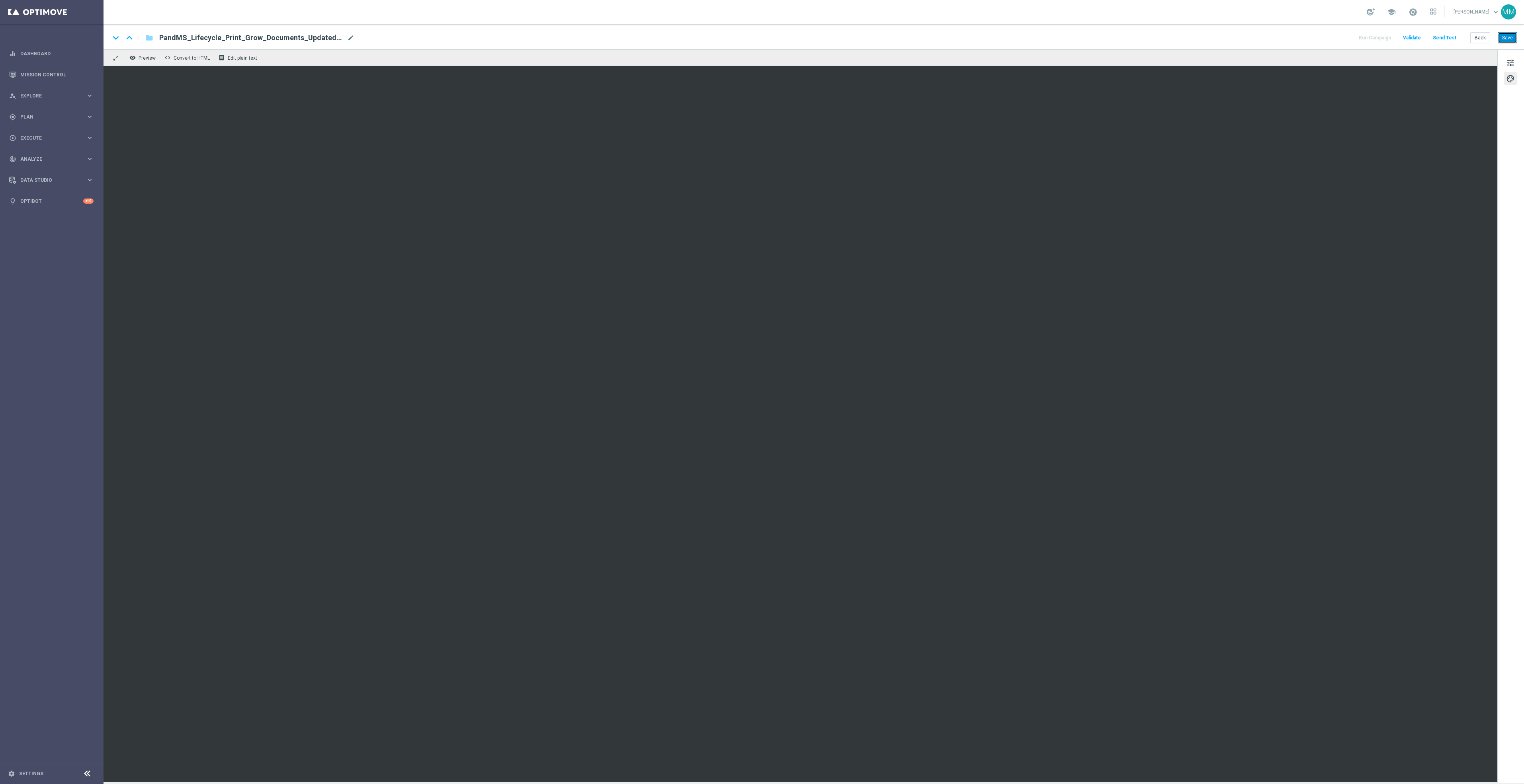
click at [1505, 37] on button "Save" at bounding box center [1507, 38] width 20 height 11
click at [1512, 34] on button "Save" at bounding box center [1507, 38] width 20 height 11
click at [1511, 34] on button "Save" at bounding box center [1507, 38] width 20 height 11
click at [1509, 41] on button "Save" at bounding box center [1507, 38] width 20 height 11
drag, startPoint x: 1516, startPoint y: 38, endPoint x: 1497, endPoint y: 49, distance: 22.0
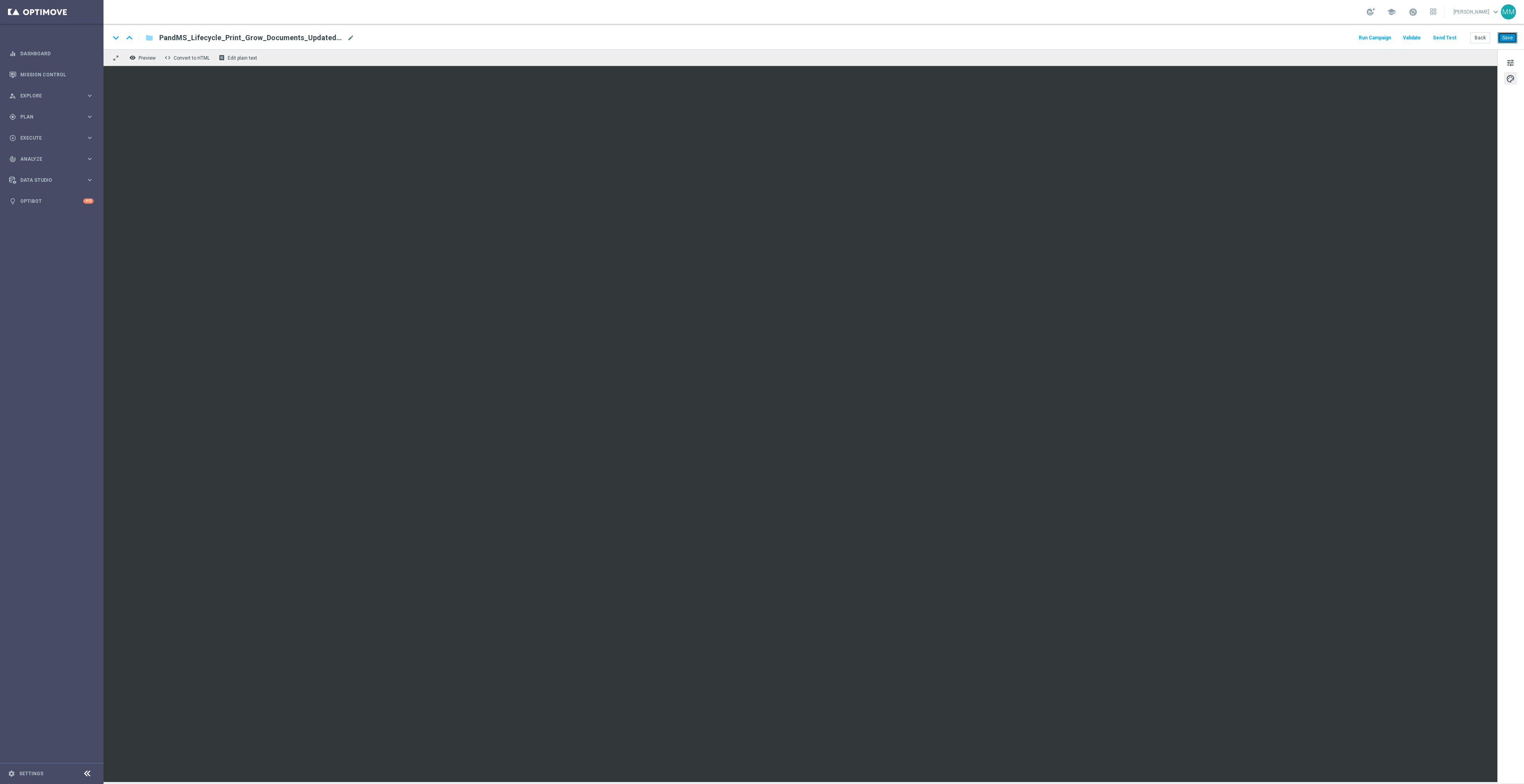
click at [1516, 38] on button "Save" at bounding box center [1507, 38] width 20 height 11
click at [1449, 38] on button "Send Test" at bounding box center [1445, 38] width 26 height 11
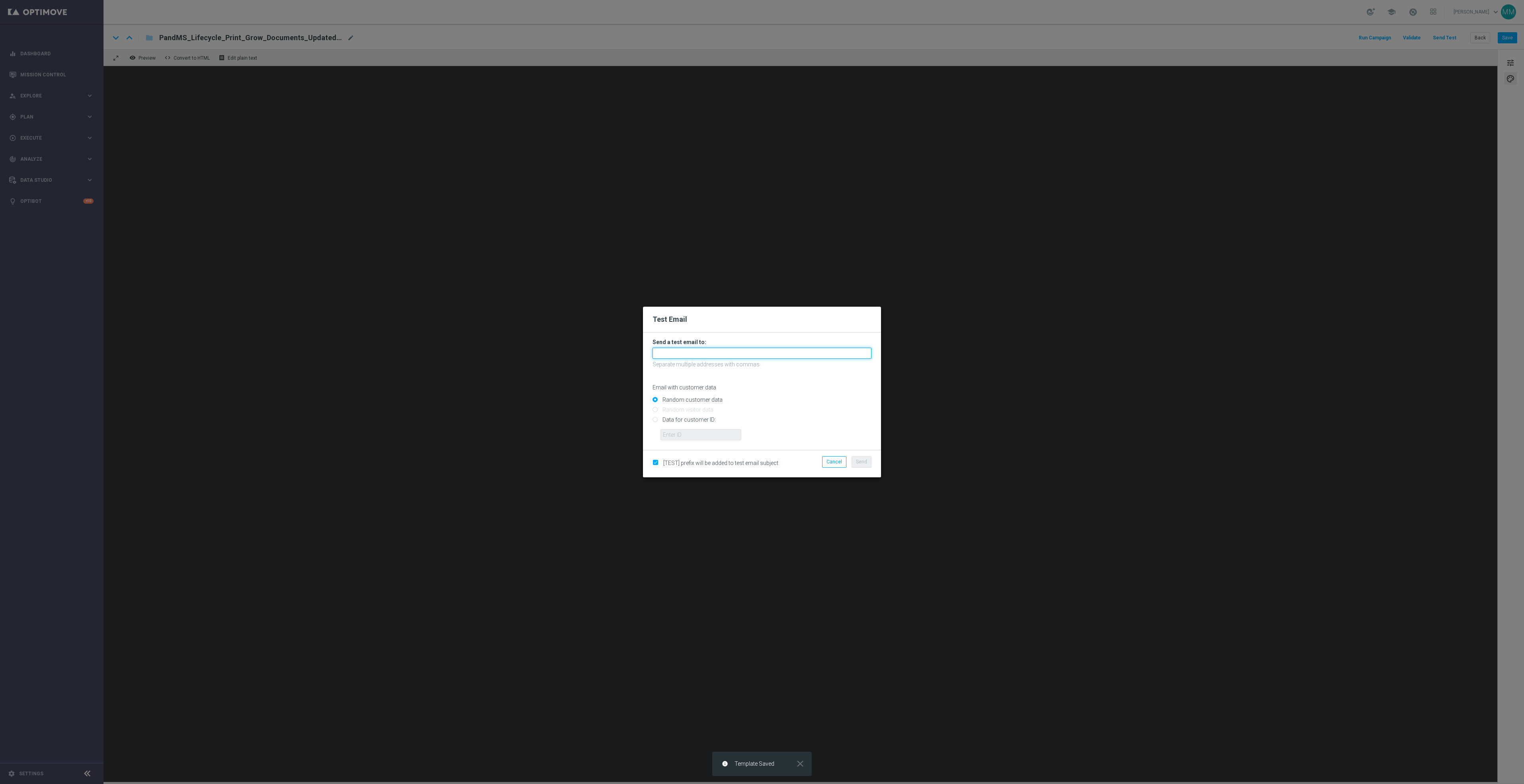
click at [737, 351] on input "text" at bounding box center [762, 353] width 219 height 11
paste input "[EMAIL_ADDRESS][DOMAIN_NAME]"
type input "[EMAIL_ADDRESS][DOMAIN_NAME]"
click at [859, 464] on span "Send" at bounding box center [861, 462] width 11 height 5
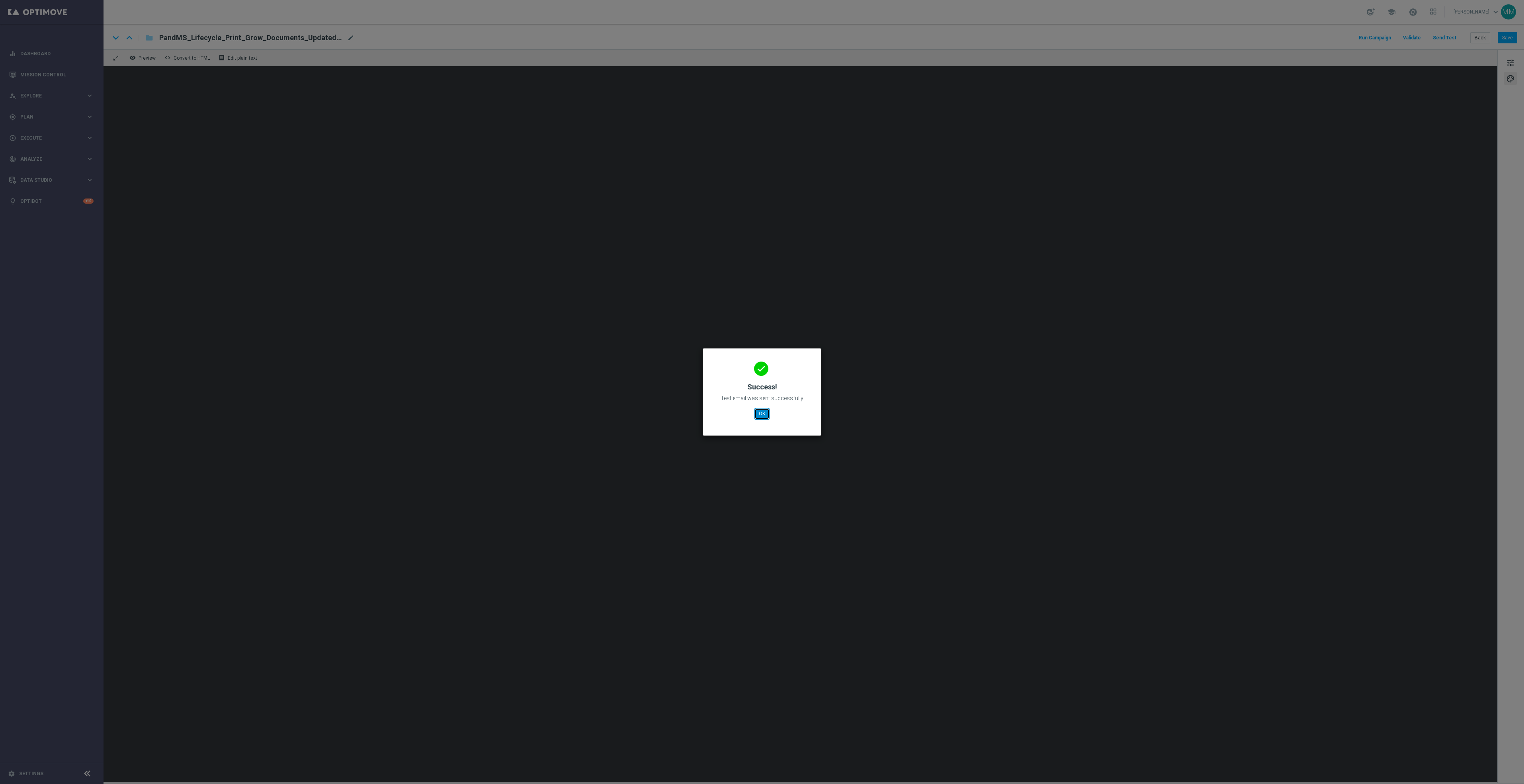
click at [761, 418] on button "OK" at bounding box center [762, 413] width 15 height 11
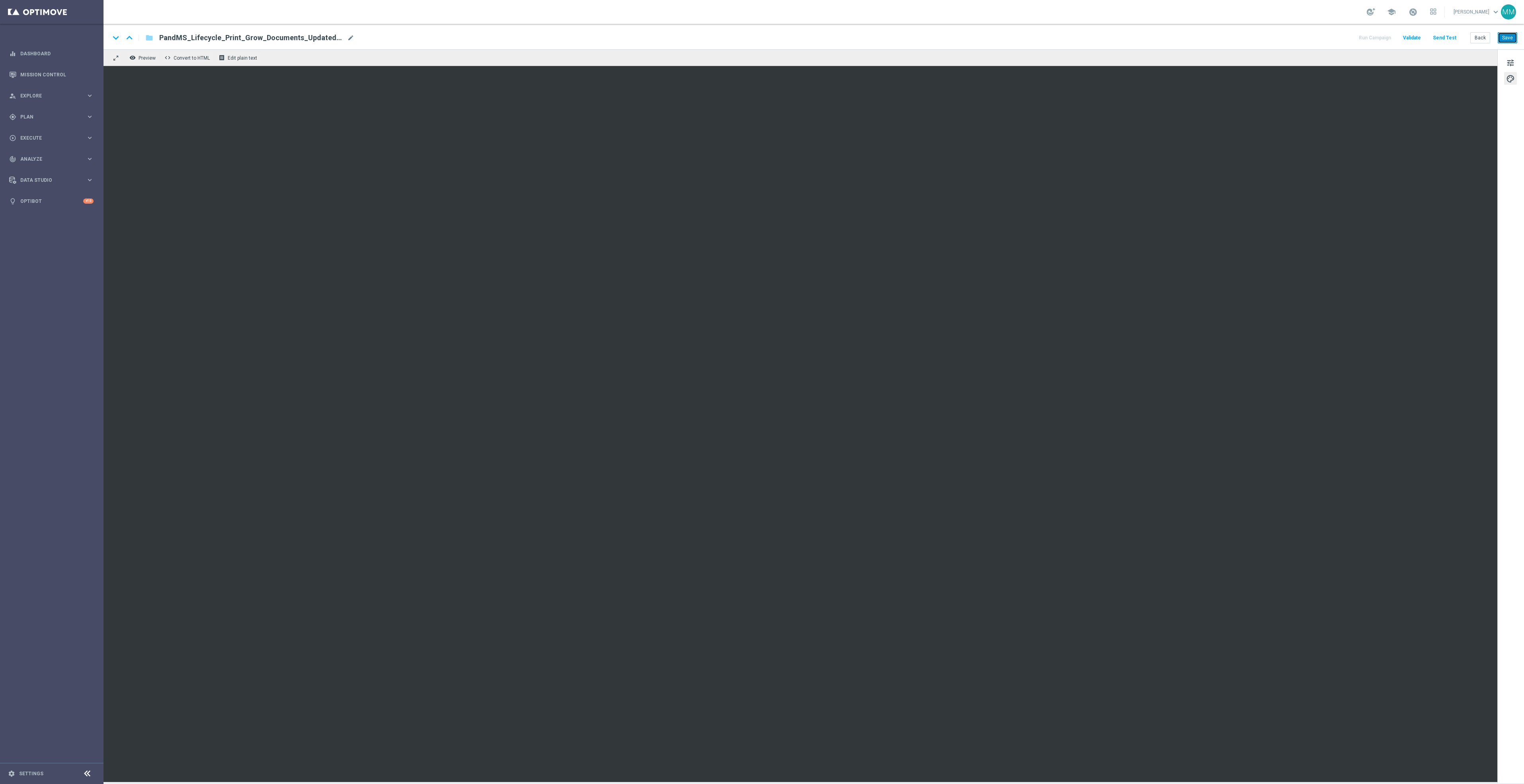
click at [1513, 38] on button "Save" at bounding box center [1507, 38] width 20 height 11
drag, startPoint x: 1510, startPoint y: 38, endPoint x: 1494, endPoint y: 53, distance: 21.9
click at [1510, 38] on button "Save" at bounding box center [1507, 38] width 20 height 11
click at [1443, 35] on button "Send Test" at bounding box center [1445, 38] width 26 height 11
click at [1449, 34] on button "Send Test" at bounding box center [1445, 38] width 26 height 11
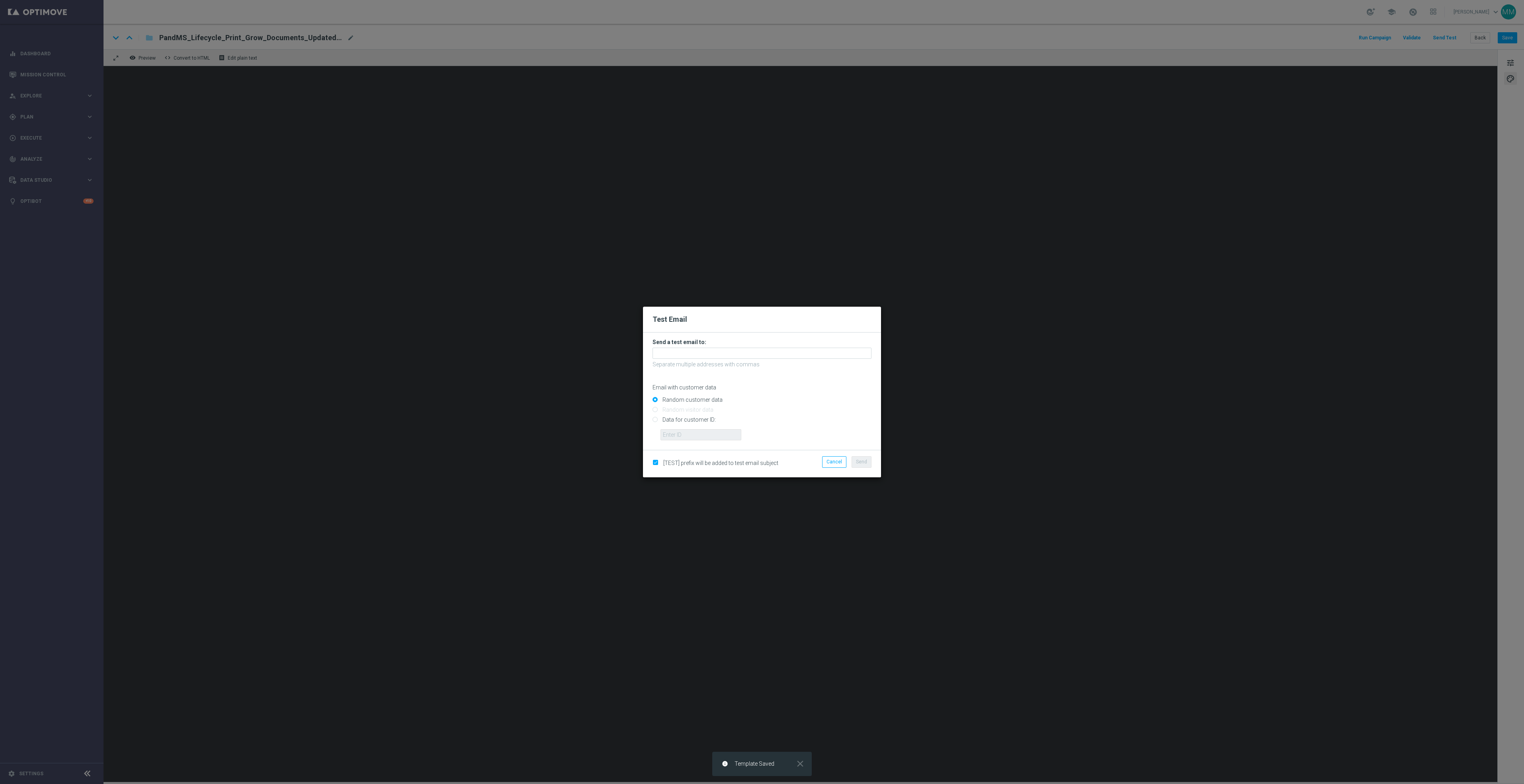
click at [835, 345] on h3 "Send a test email to:" at bounding box center [762, 342] width 219 height 7
click at [835, 348] on input "text" at bounding box center [762, 353] width 219 height 11
paste input "[EMAIL_ADDRESS][DOMAIN_NAME]"
type input "[EMAIL_ADDRESS][DOMAIN_NAME]"
click at [864, 466] on button "Send" at bounding box center [861, 462] width 20 height 11
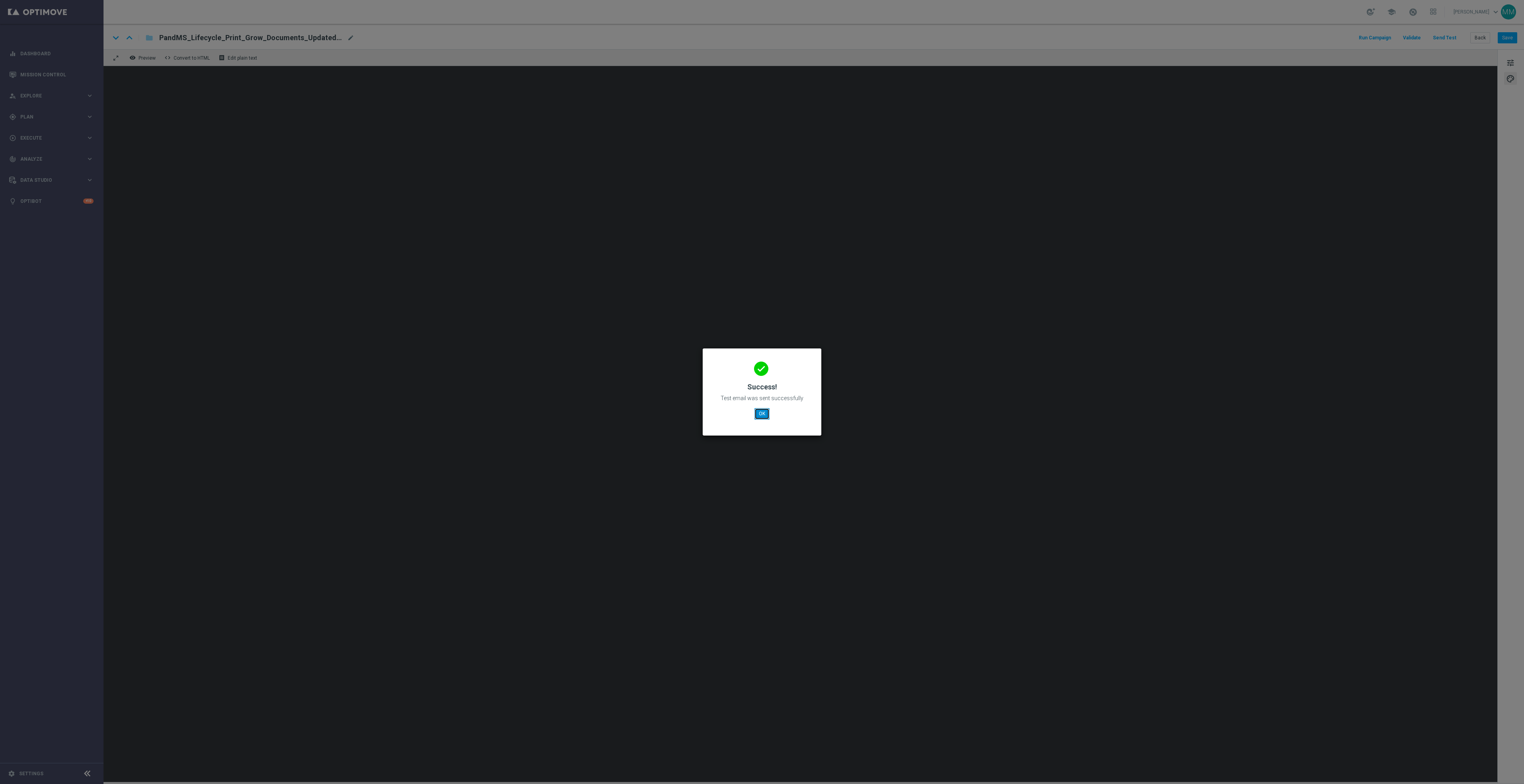
click at [769, 414] on button "OK" at bounding box center [762, 413] width 15 height 11
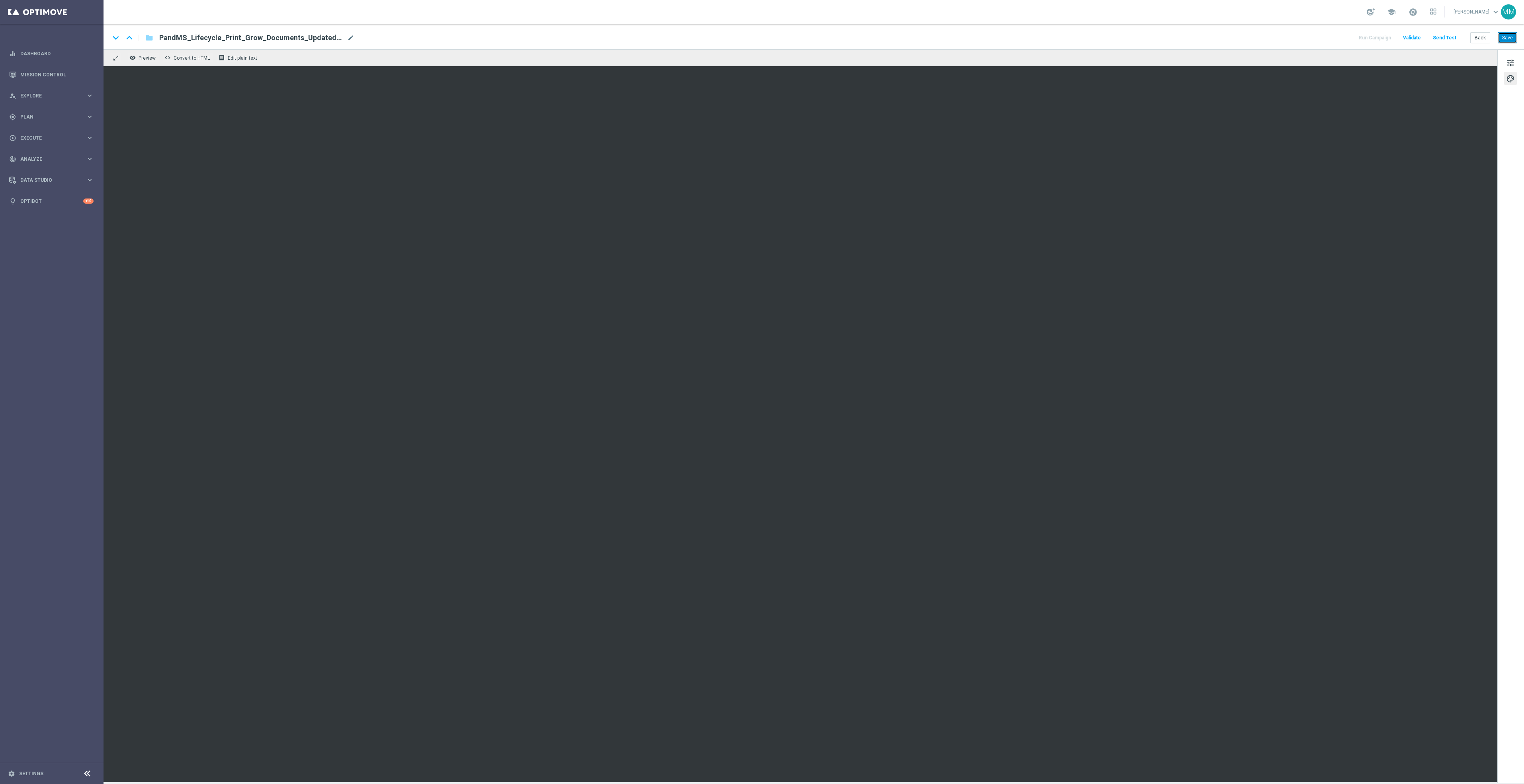
click at [1504, 38] on button "Save" at bounding box center [1507, 38] width 20 height 11
click at [1512, 34] on button "Save" at bounding box center [1507, 38] width 20 height 11
click at [1449, 38] on button "Send Test" at bounding box center [1445, 38] width 26 height 11
click at [1443, 38] on button "Send Test" at bounding box center [1445, 38] width 26 height 11
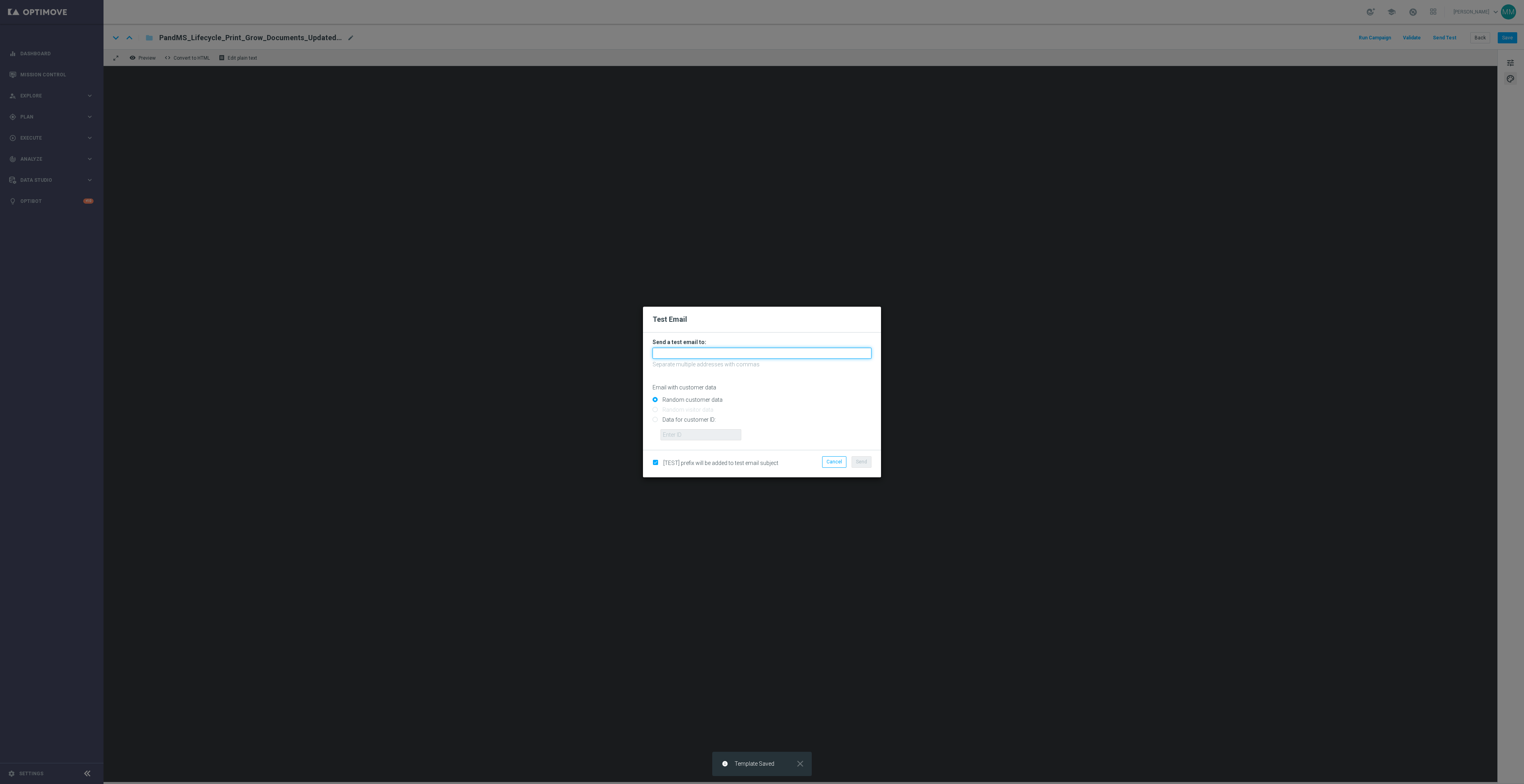
click at [837, 350] on input "text" at bounding box center [762, 353] width 219 height 11
paste input "[EMAIL_ADDRESS][DOMAIN_NAME]"
type input "[EMAIL_ADDRESS][DOMAIN_NAME]"
click at [863, 466] on button "Send" at bounding box center [861, 462] width 20 height 11
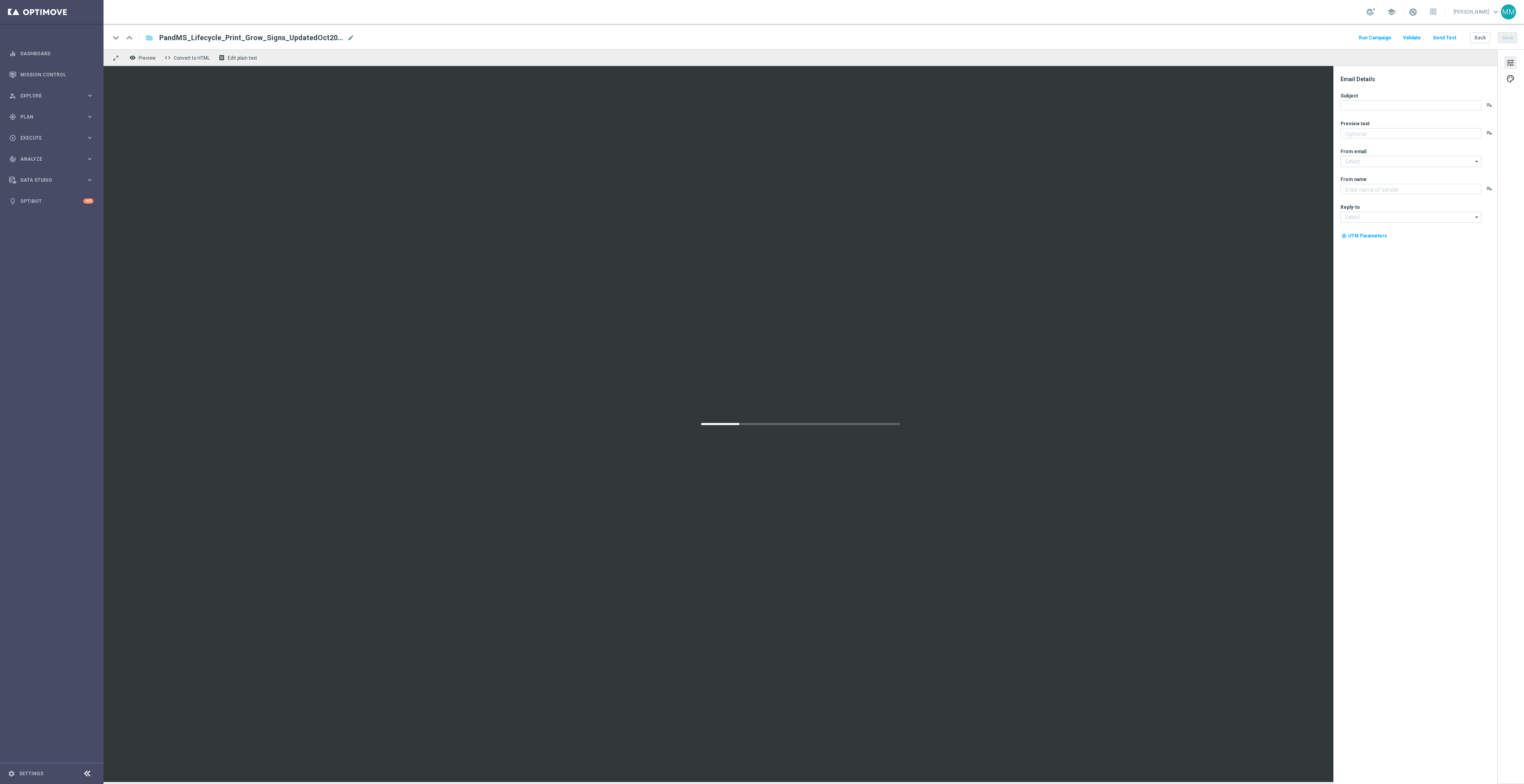
type textarea "Boost your reach with postcards, brochures and more."
type input "[EMAIL_ADDRESS][DOMAIN_NAME]"
type textarea "Staples"
type input "[EMAIL_ADDRESS][DOMAIN_NAME]"
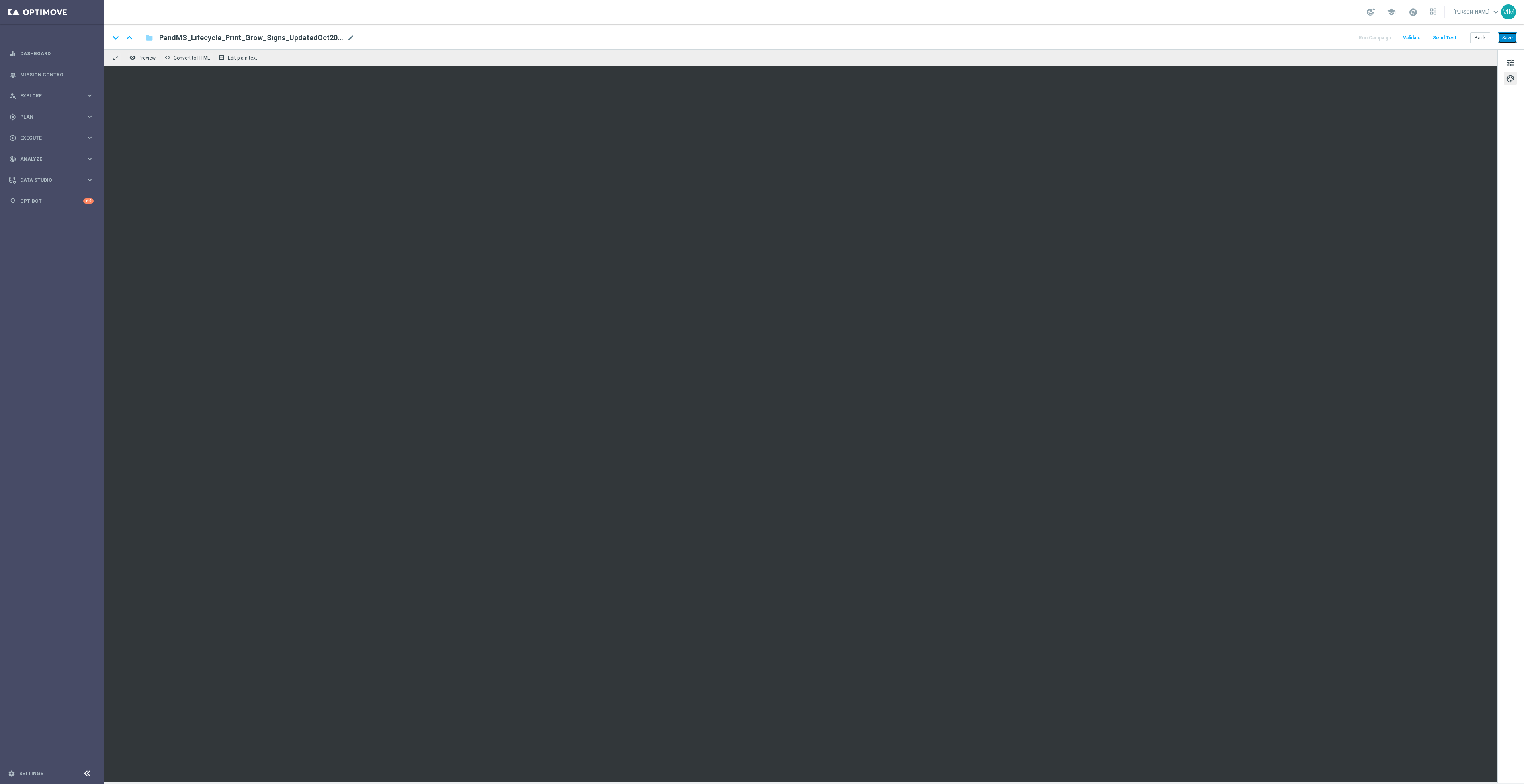
click at [1503, 40] on button "Save" at bounding box center [1507, 38] width 20 height 11
click at [1510, 36] on button "Save" at bounding box center [1507, 38] width 20 height 11
click at [1510, 38] on button "Save" at bounding box center [1507, 38] width 20 height 11
click at [1506, 42] on button "Save" at bounding box center [1507, 38] width 20 height 11
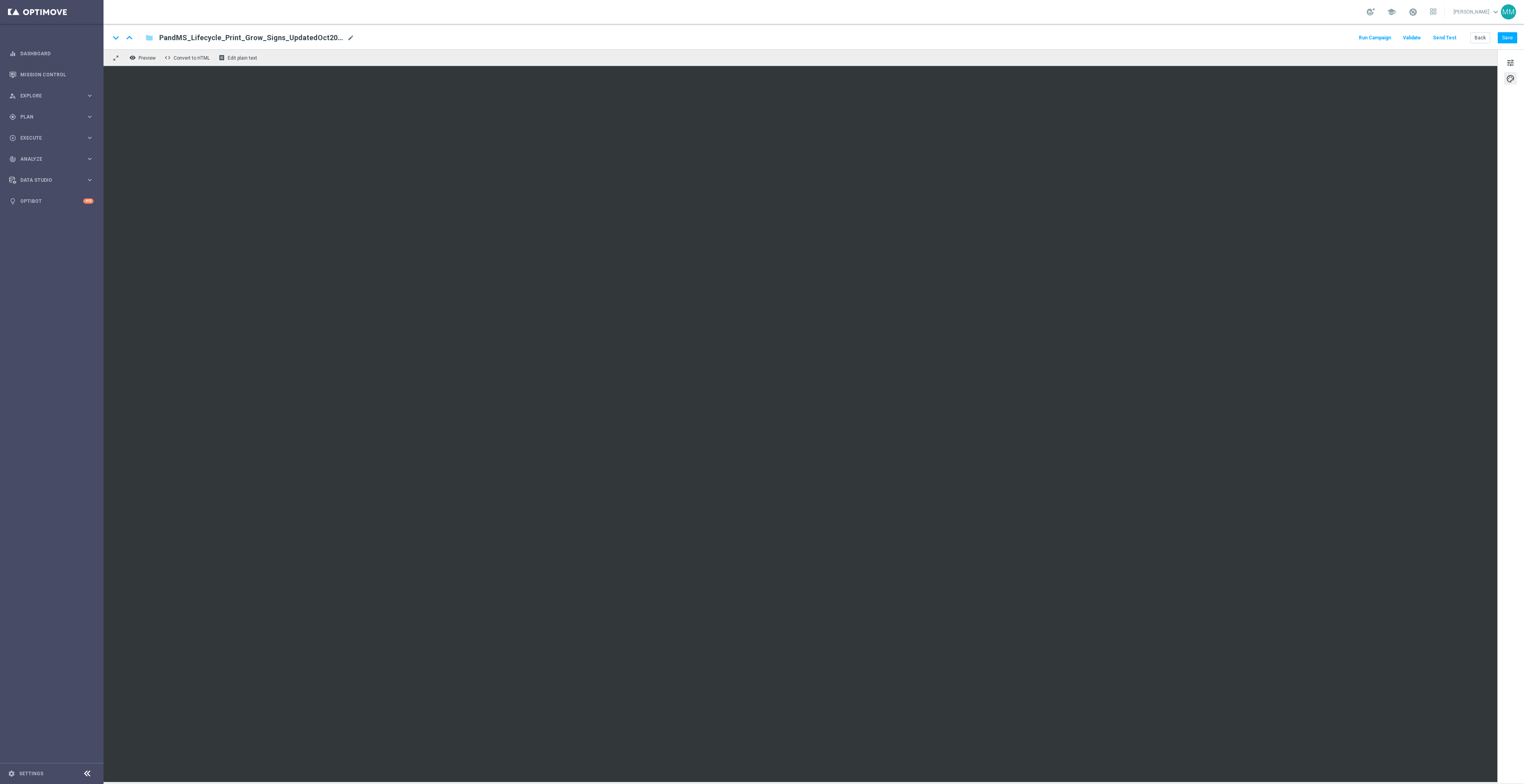
click at [1452, 36] on button "Send Test" at bounding box center [1445, 38] width 26 height 11
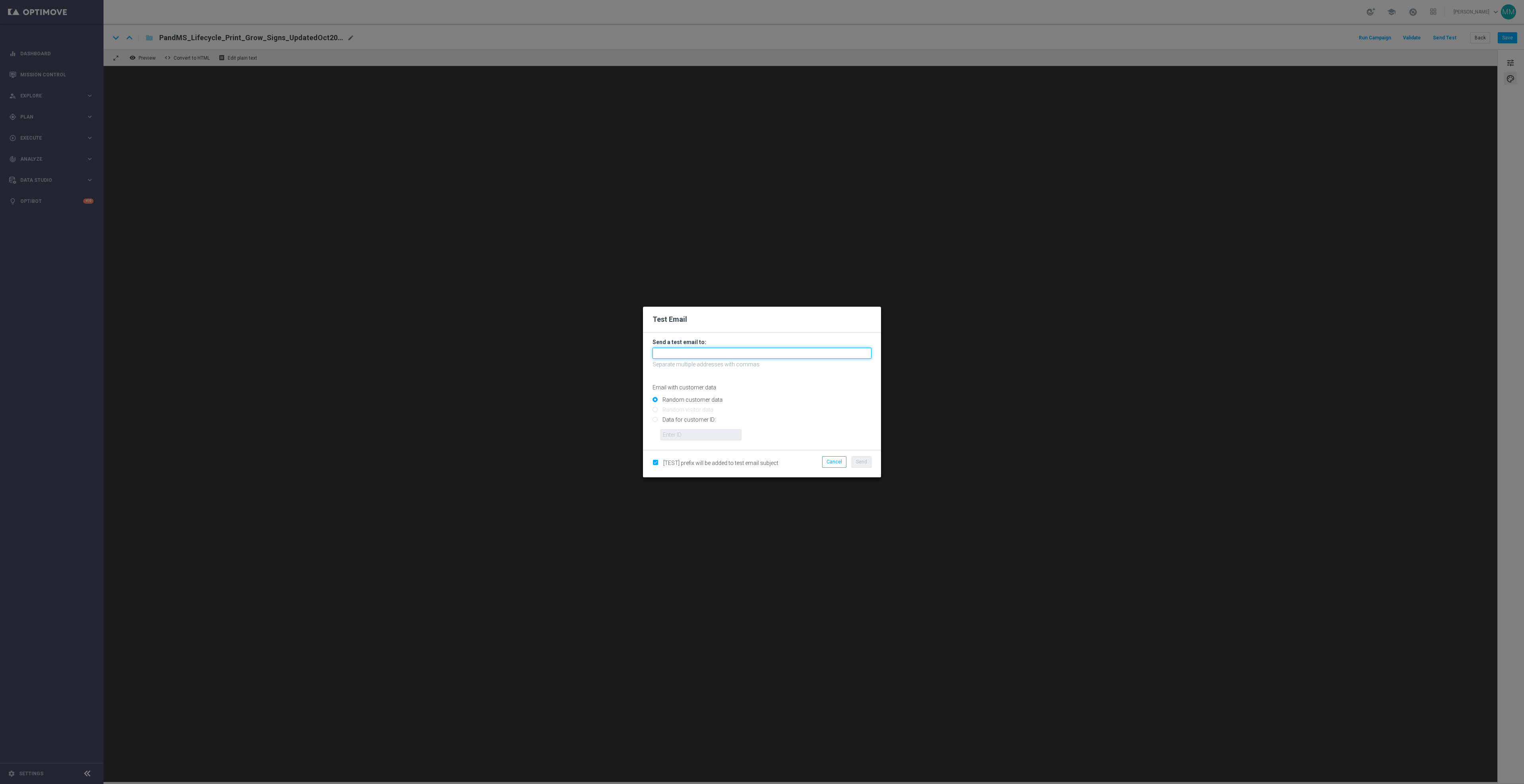
click at [825, 348] on input "text" at bounding box center [762, 353] width 219 height 11
paste input "[EMAIL_ADDRESS][DOMAIN_NAME]"
type input "[EMAIL_ADDRESS][DOMAIN_NAME]"
click at [865, 469] on div "Cancel Send" at bounding box center [839, 464] width 77 height 15
click at [865, 464] on span "Send" at bounding box center [861, 462] width 11 height 5
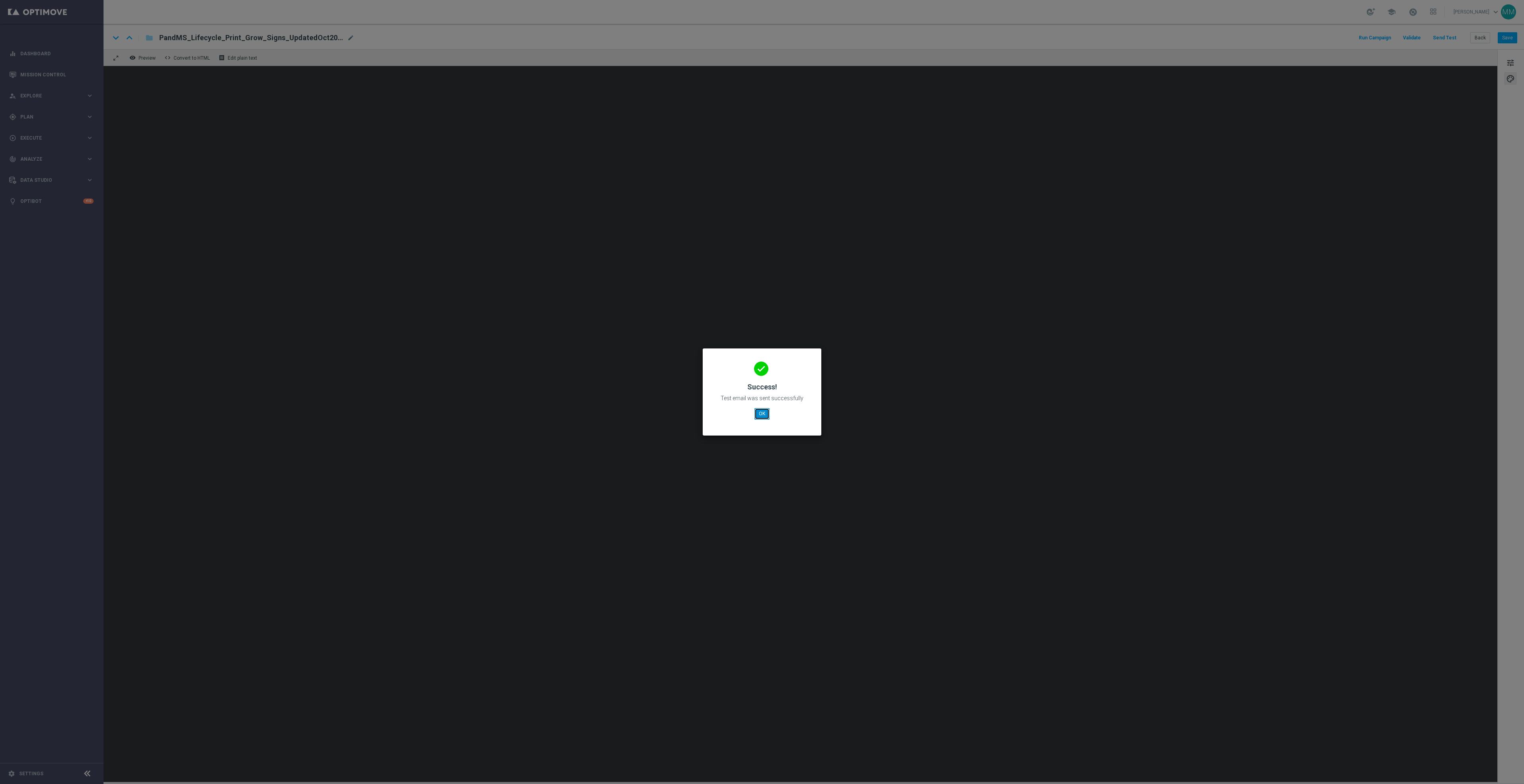
click at [767, 417] on button "OK" at bounding box center [762, 413] width 15 height 11
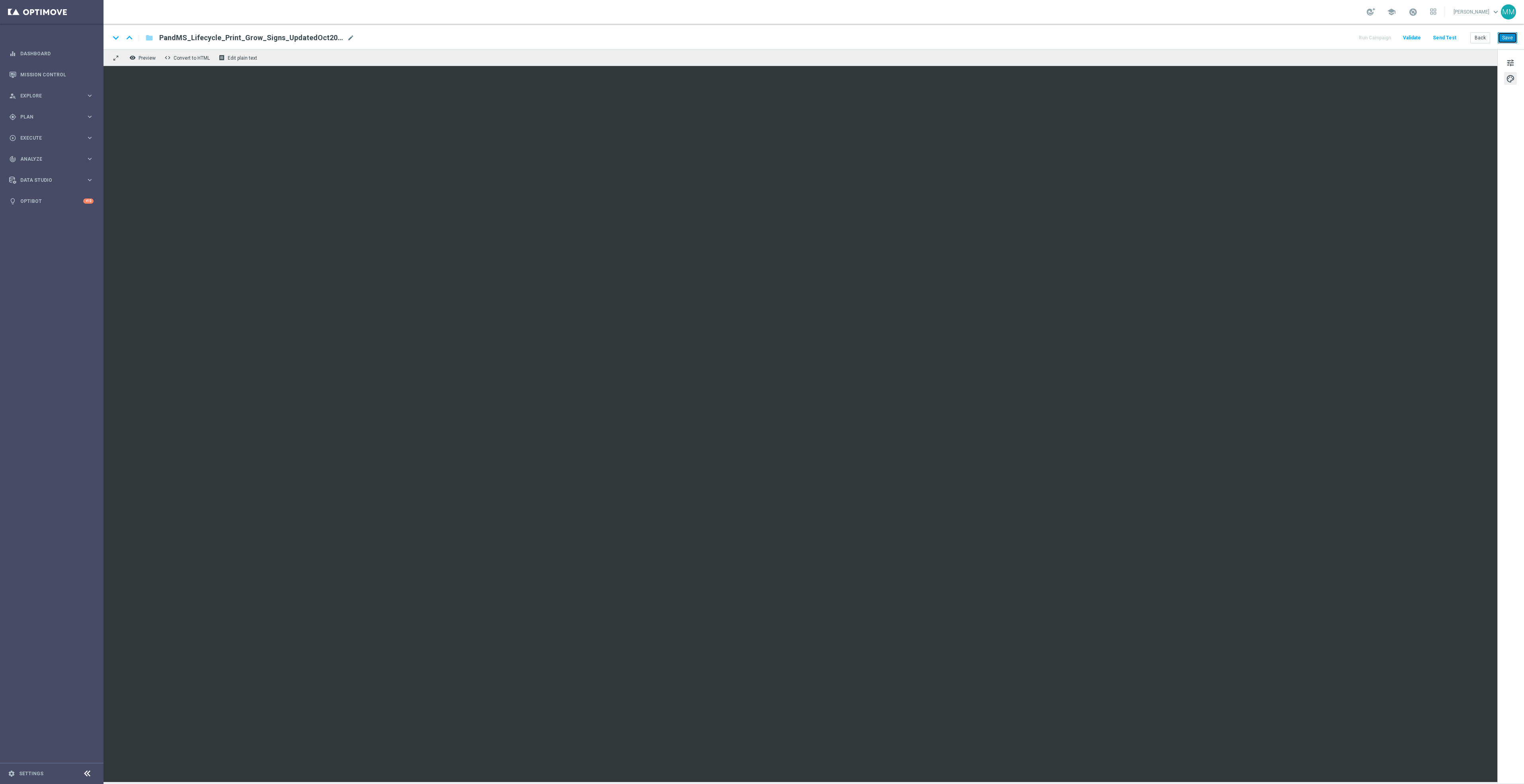
click at [1517, 36] on button "Save" at bounding box center [1507, 38] width 20 height 11
click at [1436, 40] on button "Send Test" at bounding box center [1445, 38] width 26 height 11
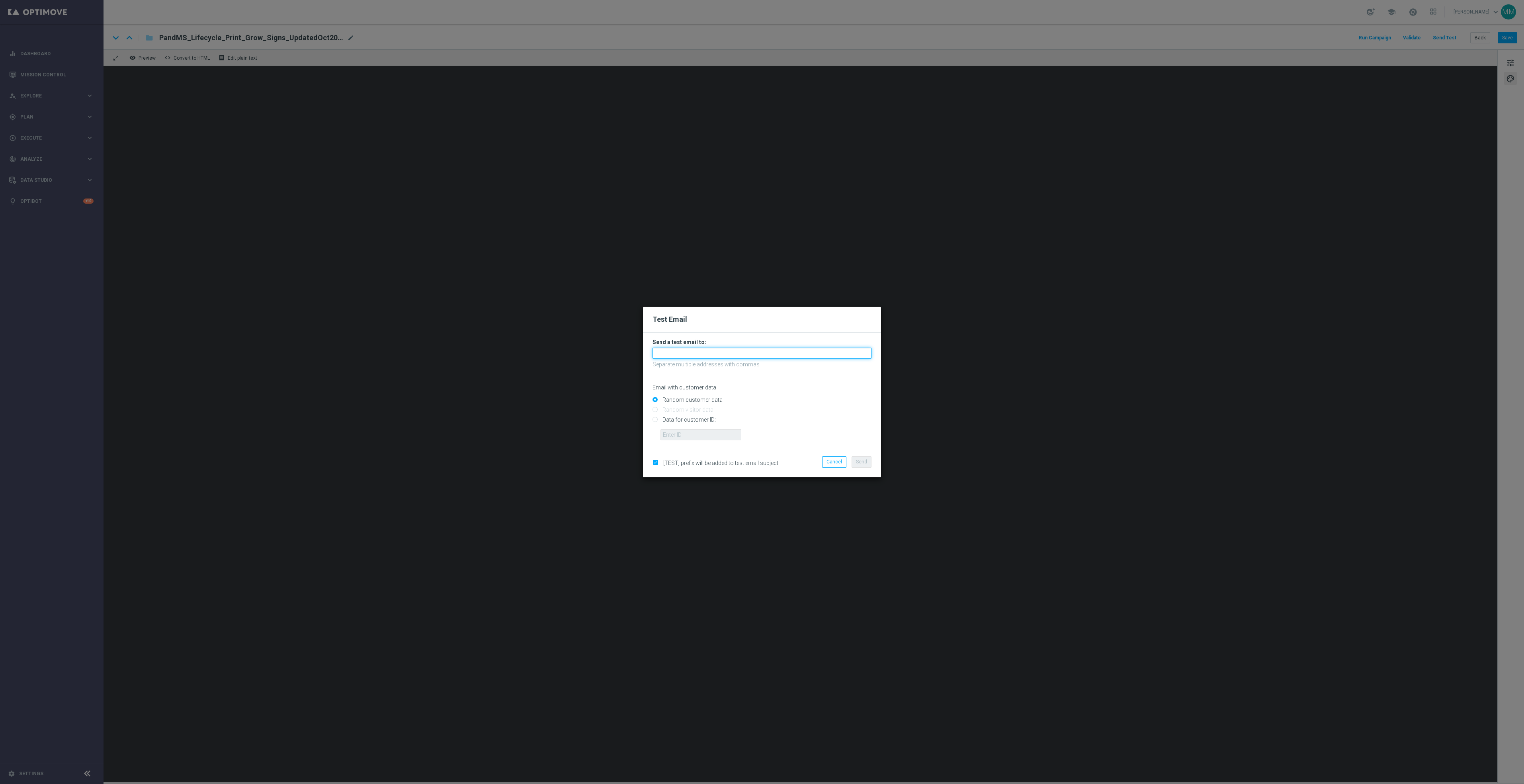
click at [806, 350] on input "text" at bounding box center [762, 353] width 219 height 11
paste input "[EMAIL_ADDRESS][DOMAIN_NAME]"
type input "[EMAIL_ADDRESS][DOMAIN_NAME]"
click at [865, 464] on span "Send" at bounding box center [861, 462] width 11 height 5
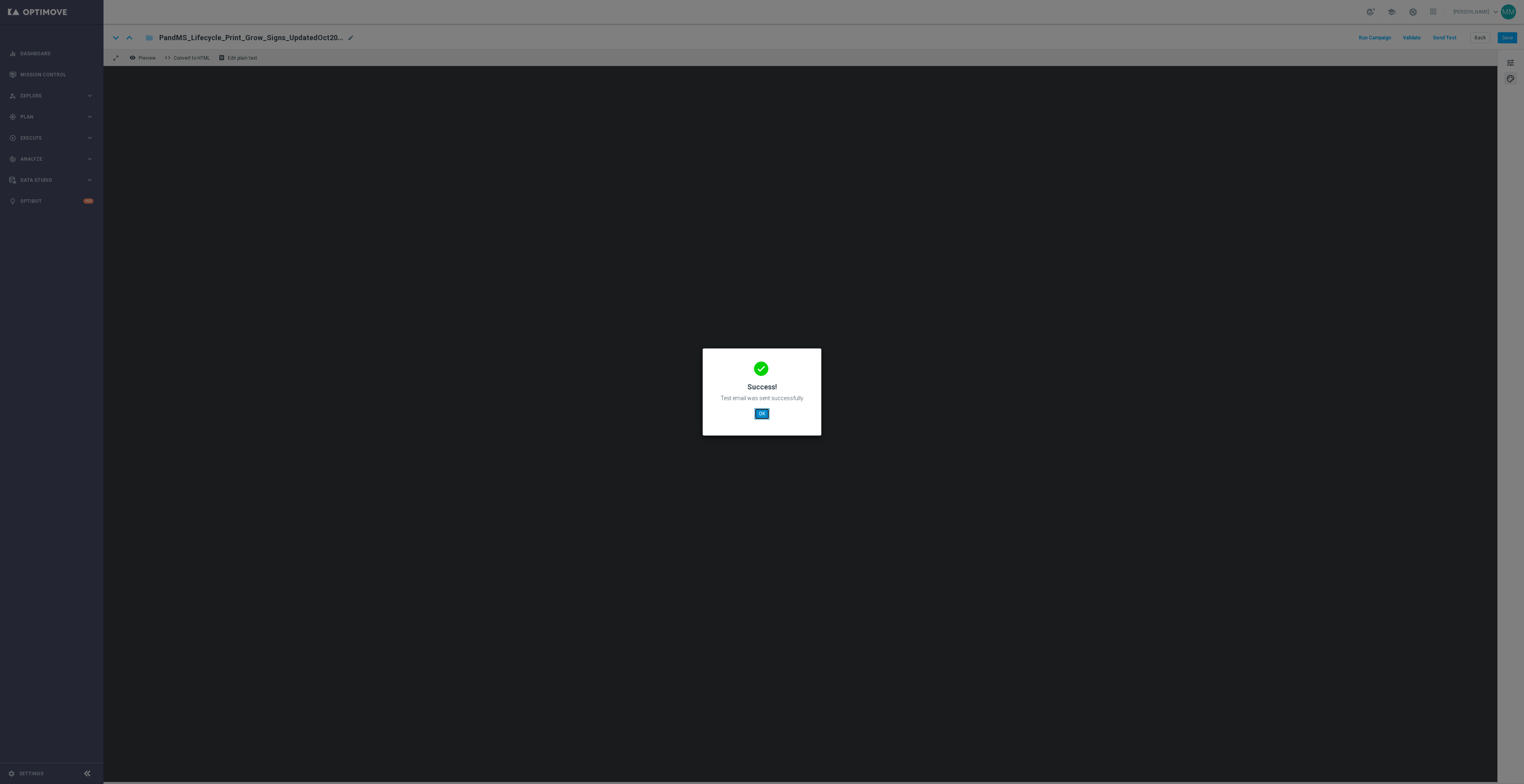
click at [764, 412] on button "OK" at bounding box center [762, 413] width 15 height 11
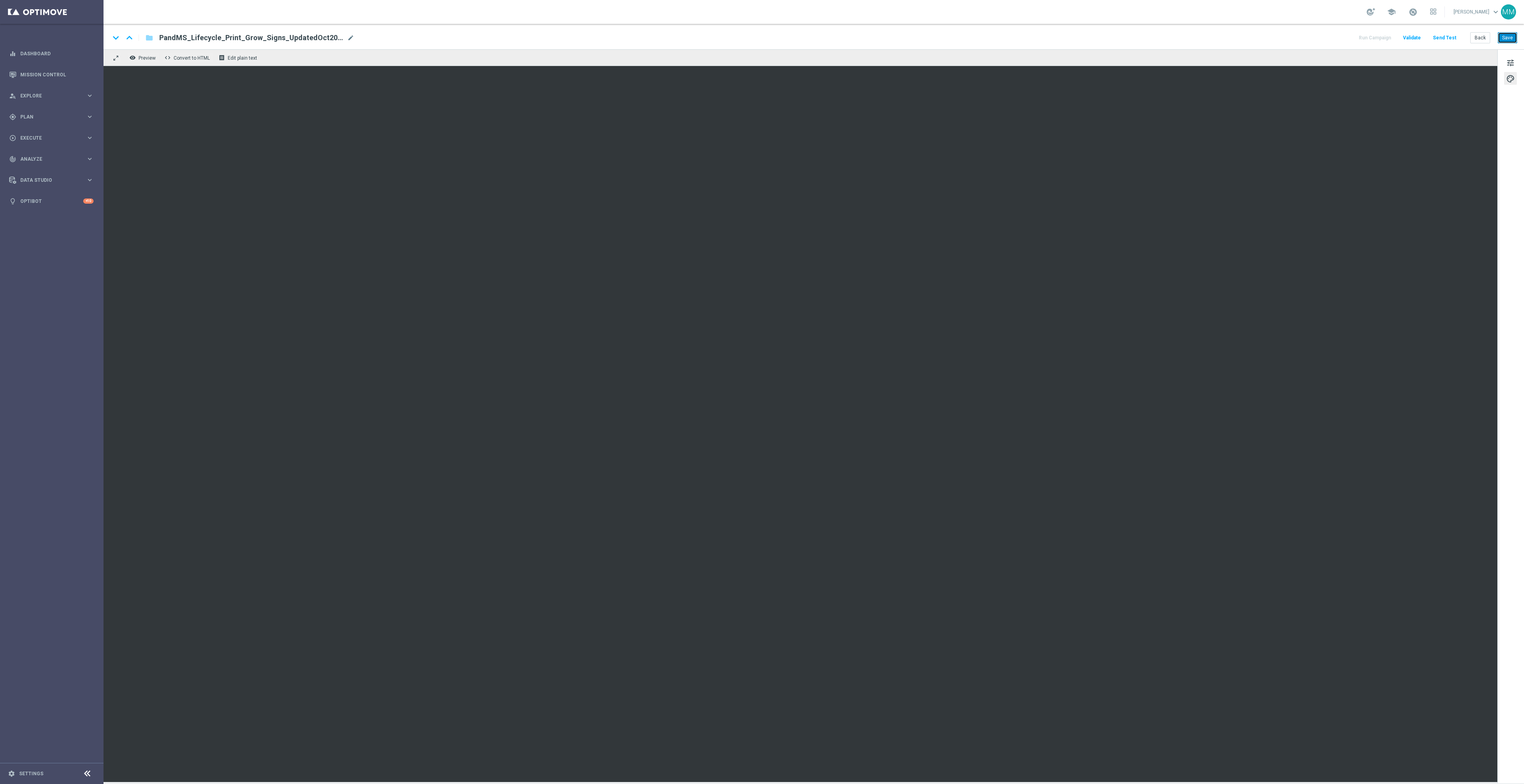
click at [1512, 38] on button "Save" at bounding box center [1507, 38] width 20 height 11
click at [1446, 33] on button "Send Test" at bounding box center [1445, 38] width 26 height 11
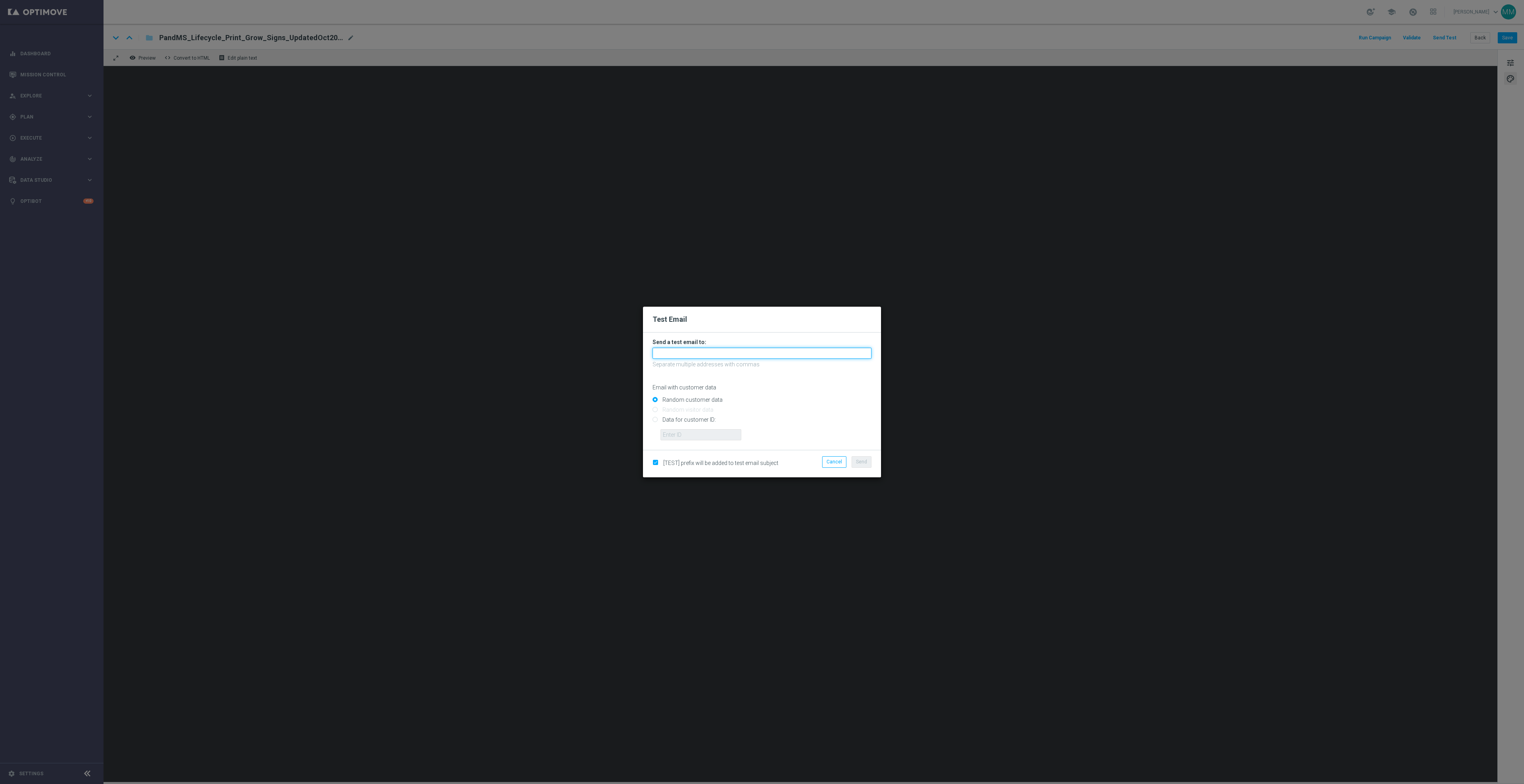
click at [756, 357] on input "text" at bounding box center [762, 353] width 219 height 11
paste input "[EMAIL_ADDRESS][DOMAIN_NAME]"
type input "[EMAIL_ADDRESS][DOMAIN_NAME]"
click at [861, 459] on span "Send" at bounding box center [861, 462] width 11 height 5
drag, startPoint x: 863, startPoint y: 464, endPoint x: 854, endPoint y: 474, distance: 13.5
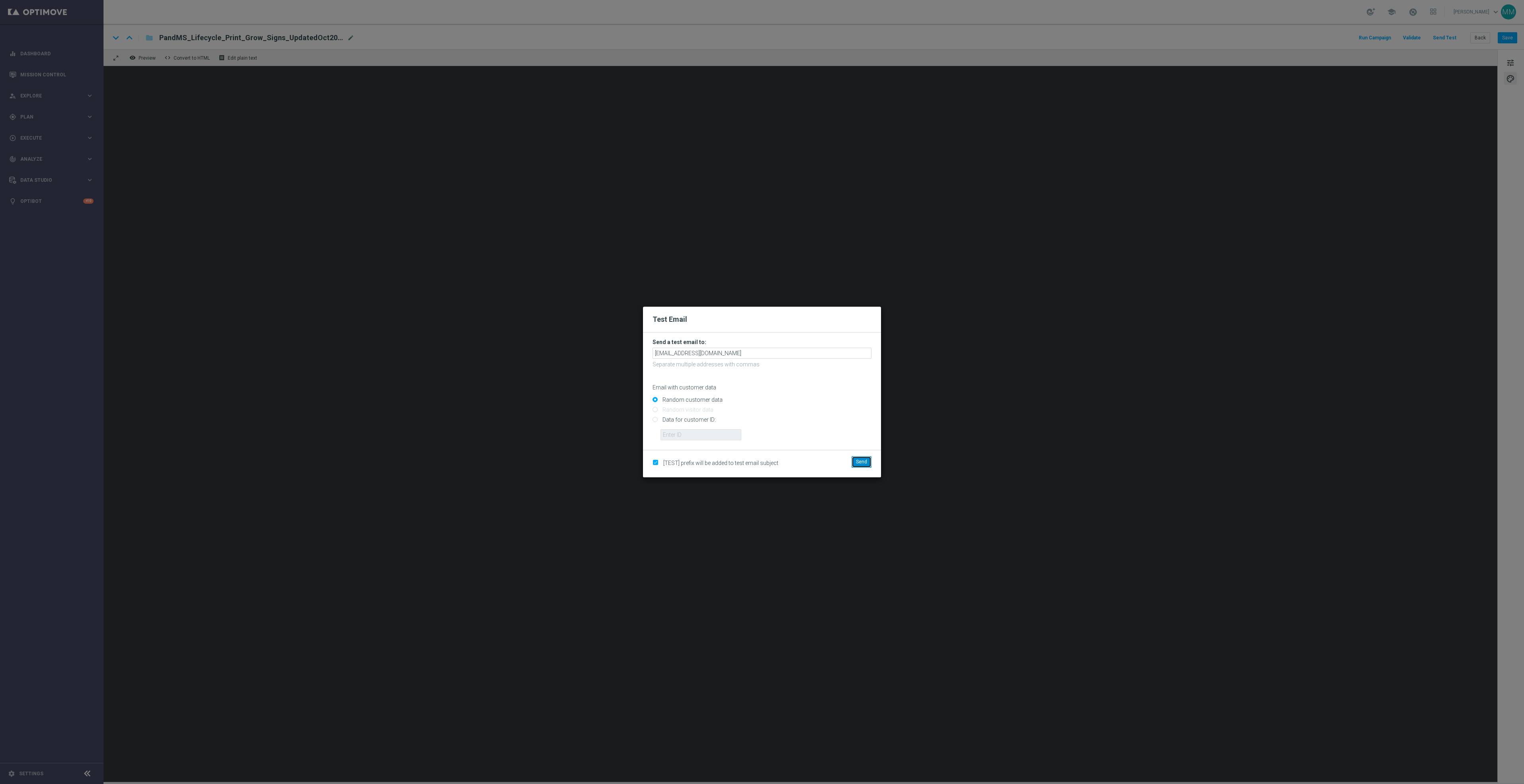
click at [863, 464] on span "Send" at bounding box center [861, 462] width 11 height 5
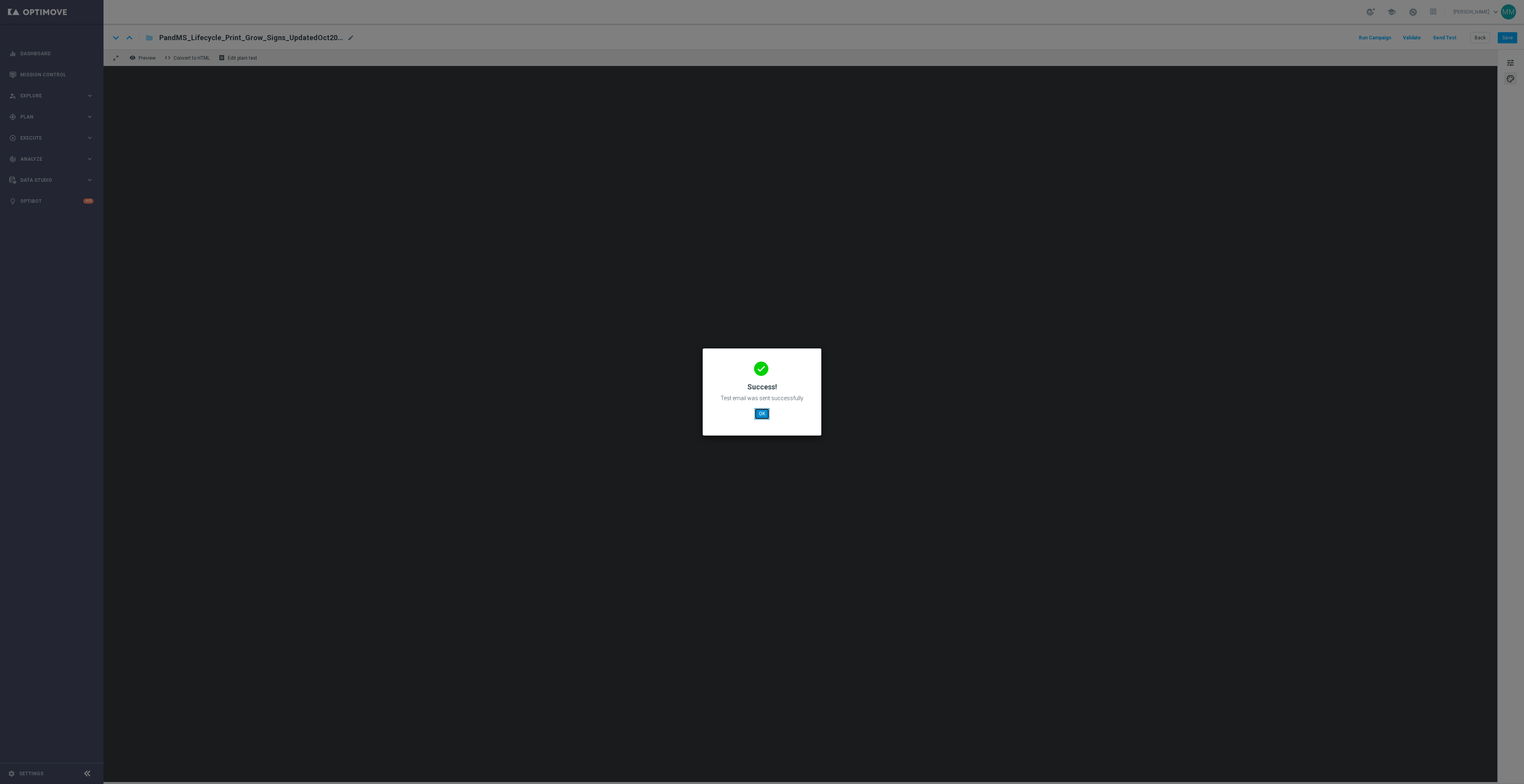
click at [766, 417] on button "OK" at bounding box center [762, 413] width 15 height 11
click at [761, 413] on button "OK" at bounding box center [762, 413] width 15 height 11
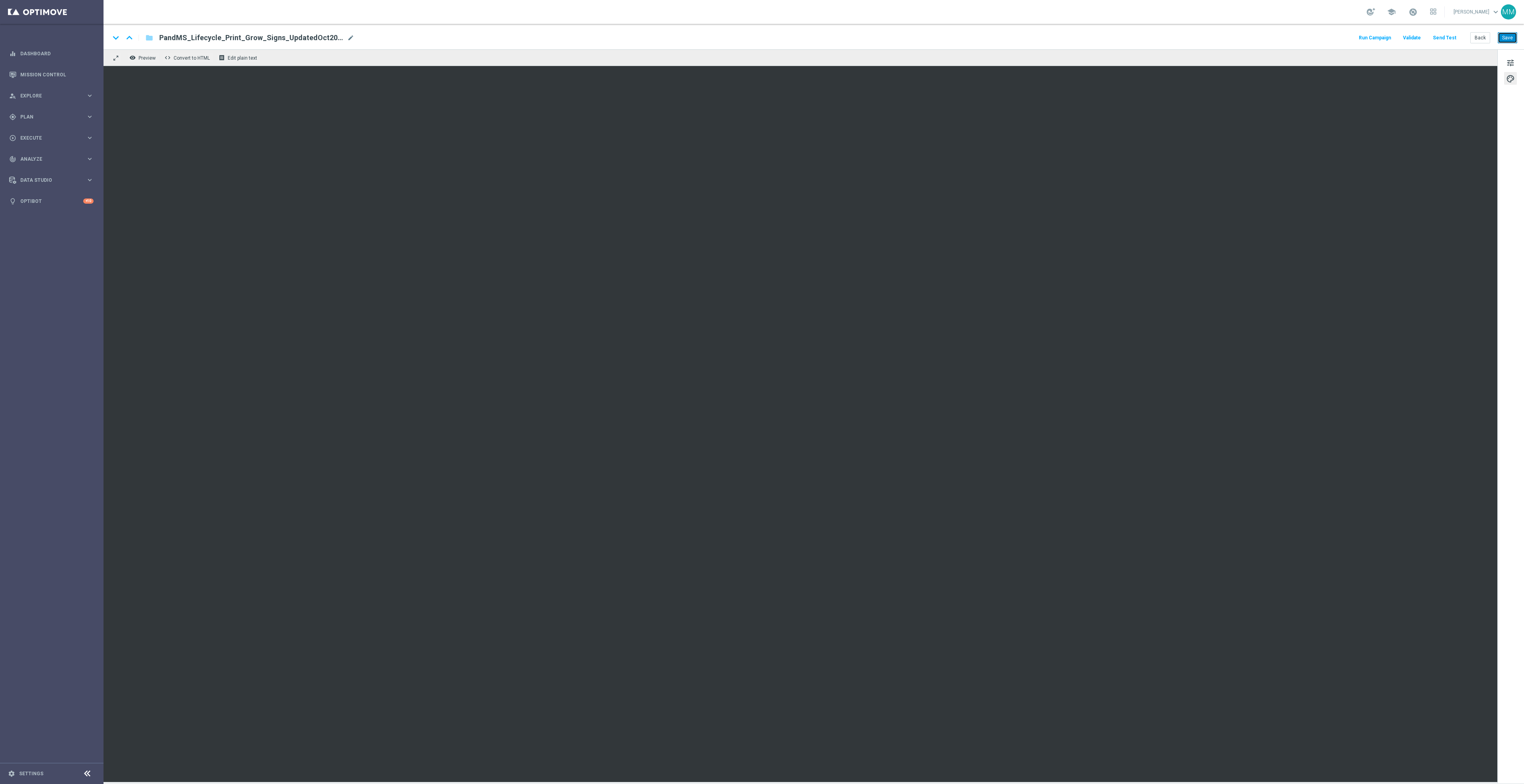
click at [1504, 38] on button "Save" at bounding box center [1507, 38] width 20 height 11
click at [1500, 33] on button "Save" at bounding box center [1507, 38] width 20 height 11
click at [1500, 40] on button "Save" at bounding box center [1507, 38] width 20 height 11
click at [1435, 40] on button "Send Test" at bounding box center [1445, 38] width 26 height 11
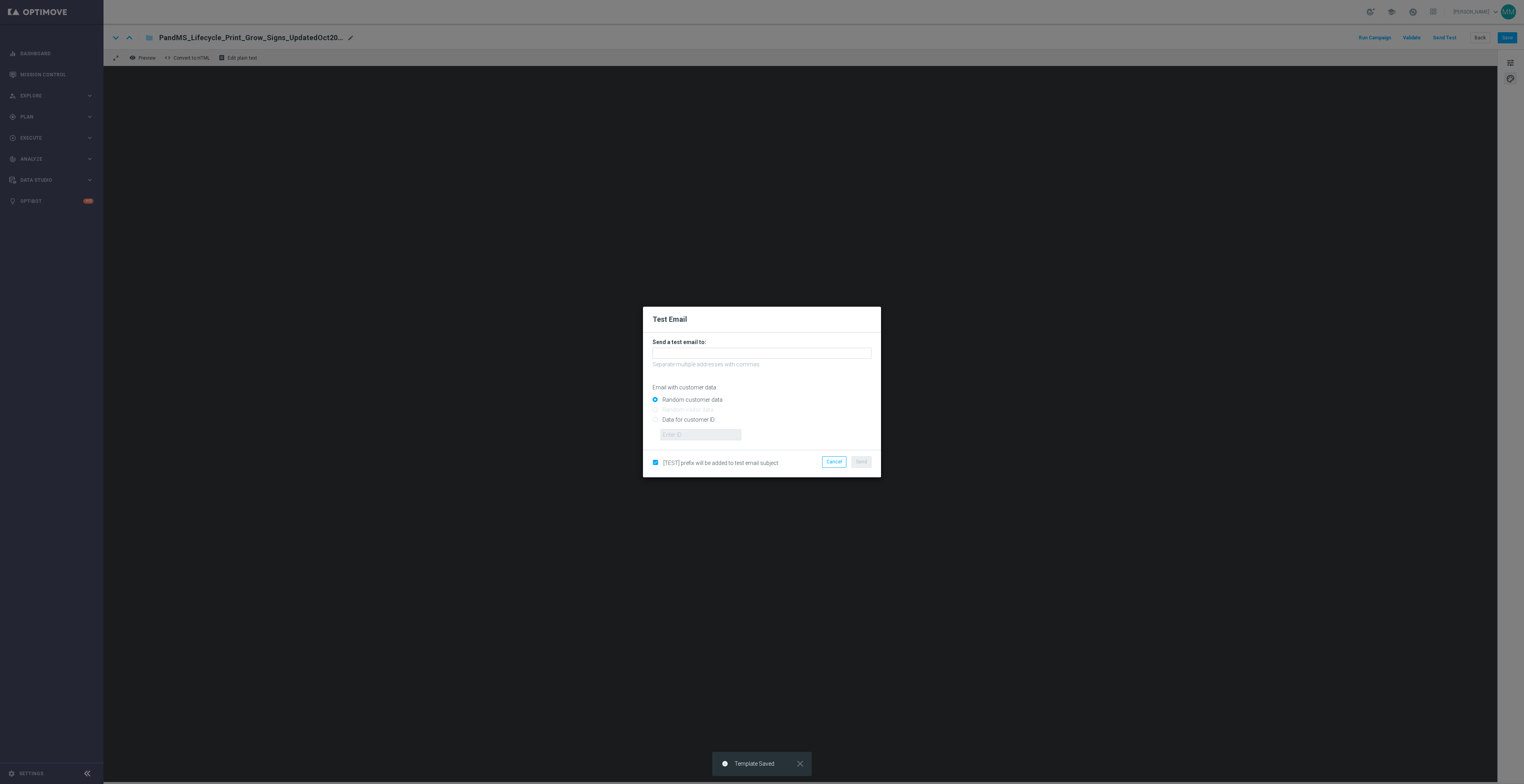
click at [783, 346] on form "Send a test email to: Separate multiple addresses with commas Email with custom…" at bounding box center [762, 390] width 219 height 102
drag, startPoint x: 784, startPoint y: 346, endPoint x: 797, endPoint y: 350, distance: 13.6
click at [784, 347] on form "Send a test email to: Separate multiple addresses with commas Email with custom…" at bounding box center [762, 390] width 219 height 102
click at [797, 350] on input "text" at bounding box center [762, 353] width 219 height 11
paste input "[EMAIL_ADDRESS][DOMAIN_NAME]"
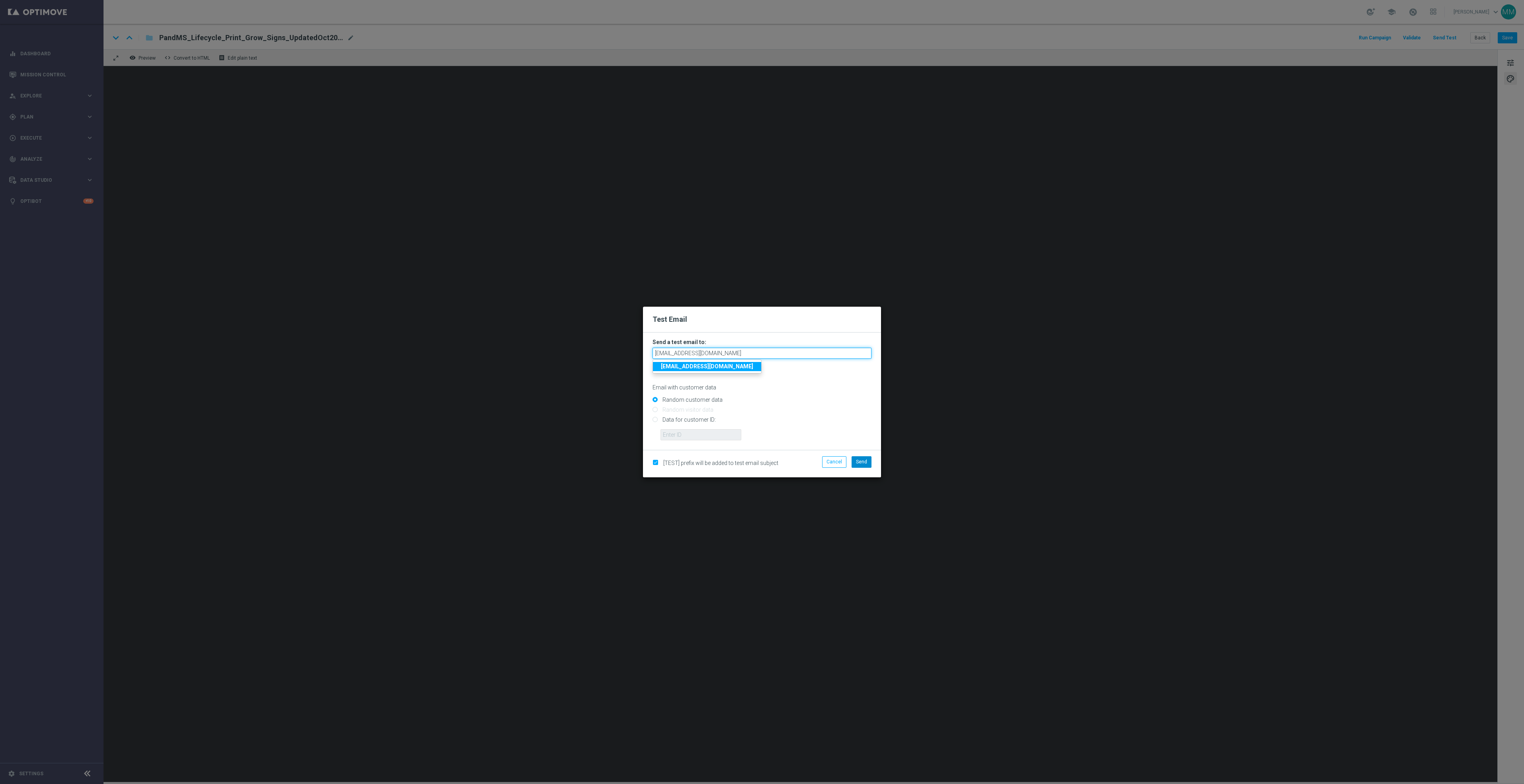
type input "[EMAIL_ADDRESS][DOMAIN_NAME]"
click at [865, 465] on span "Send" at bounding box center [861, 462] width 11 height 5
click at [861, 468] on button "Send" at bounding box center [861, 462] width 20 height 11
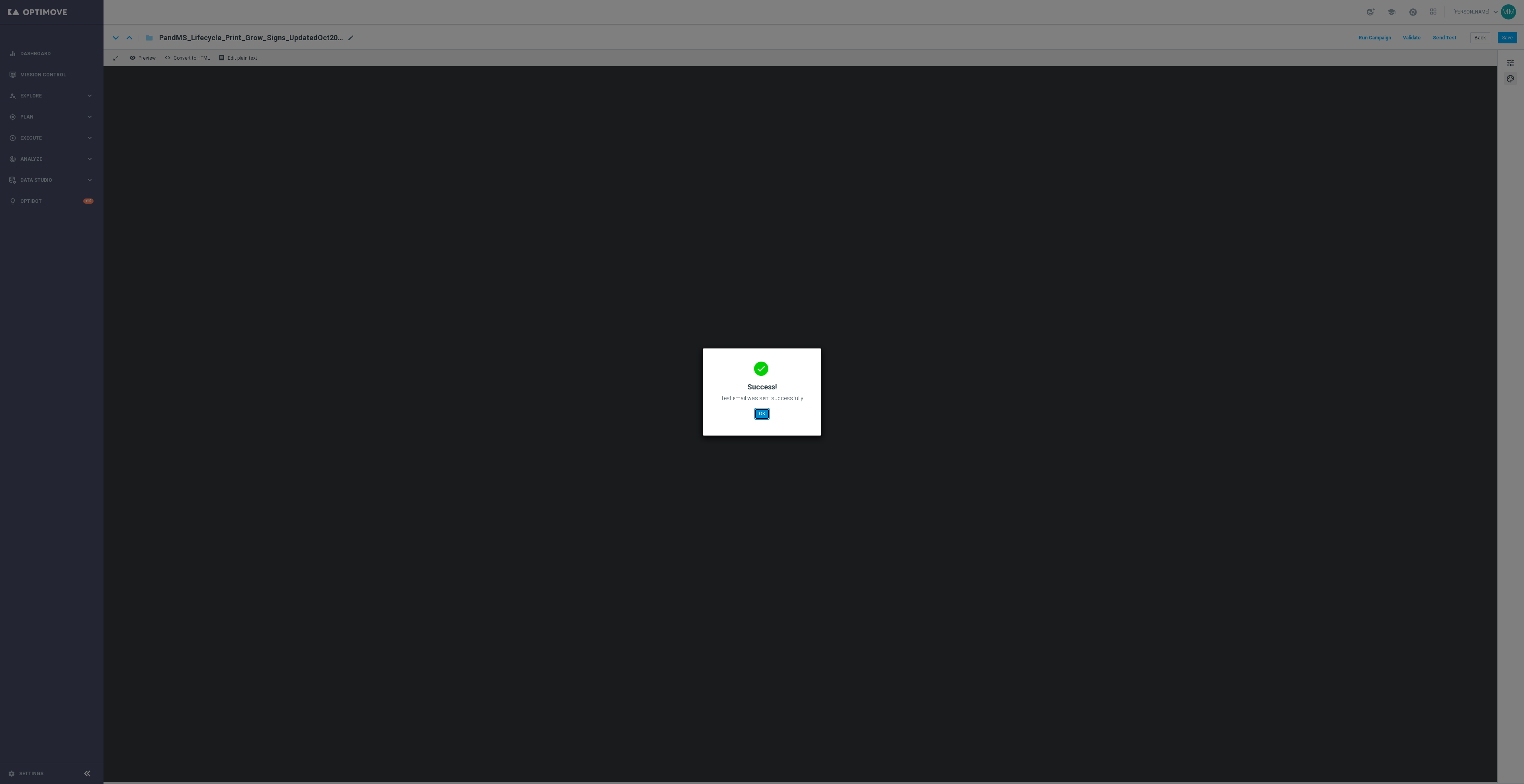
click at [769, 412] on button "OK" at bounding box center [762, 413] width 15 height 11
click at [757, 409] on button "OK" at bounding box center [762, 413] width 15 height 11
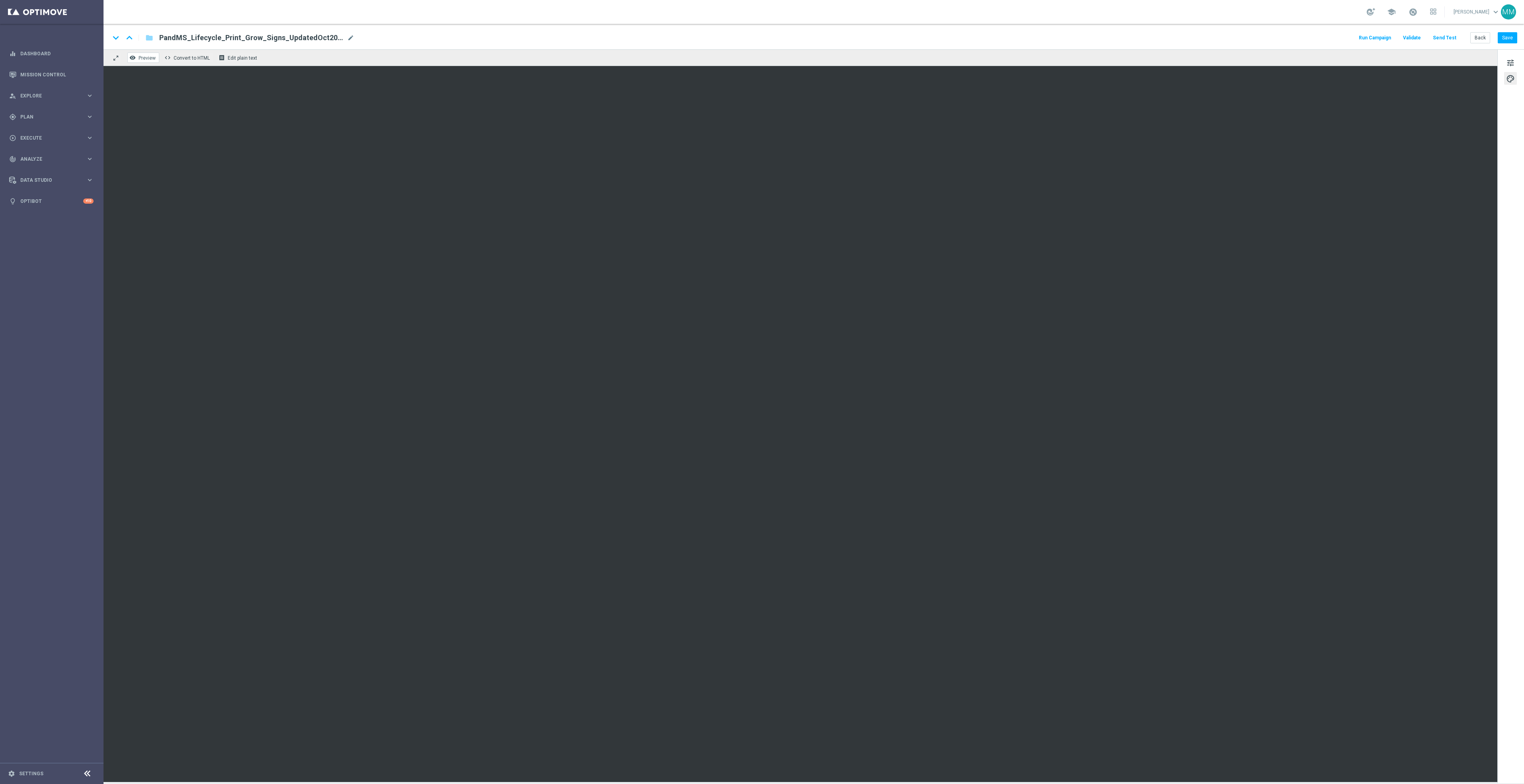
click at [138, 56] on span "Preview" at bounding box center [147, 58] width 17 height 5
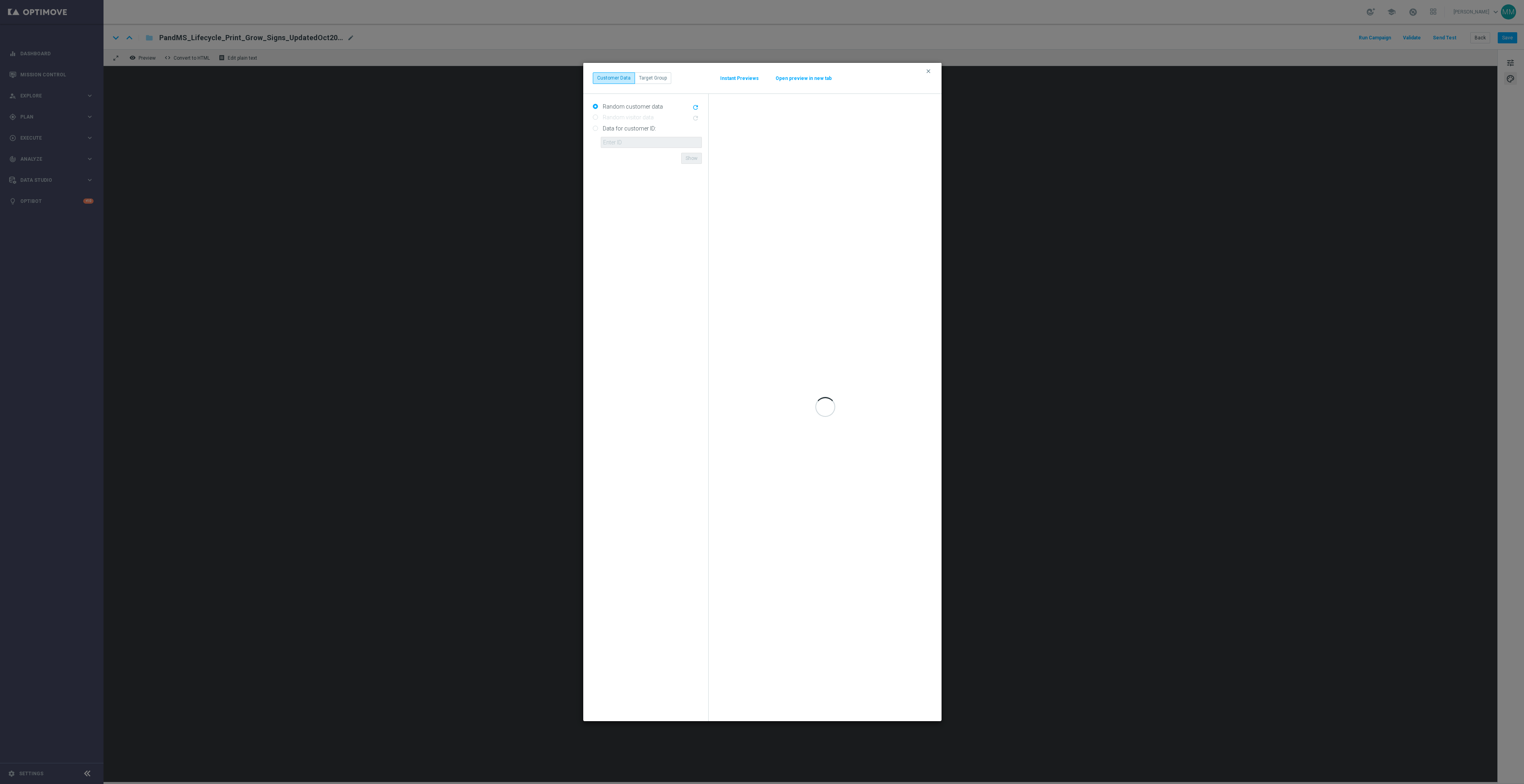
click at [924, 69] on div "clear Customer Data Target Group Instant Previews Open preview in new tab" at bounding box center [763, 78] width 359 height 31
click at [927, 69] on icon "clear" at bounding box center [928, 71] width 7 height 7
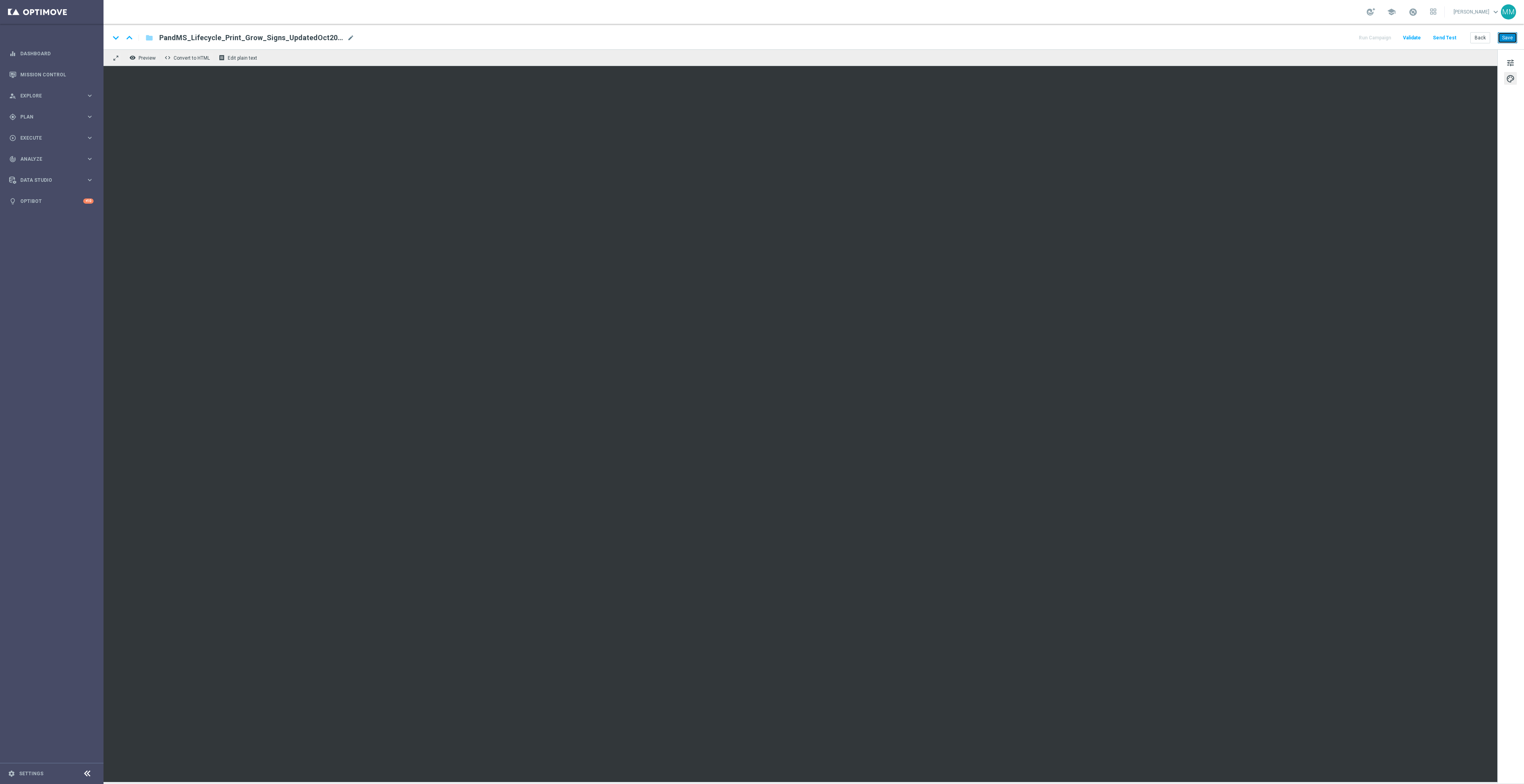
click at [1511, 33] on button "Save" at bounding box center [1507, 38] width 20 height 11
click at [1504, 38] on button "Save" at bounding box center [1507, 38] width 20 height 11
click at [1449, 41] on button "Send Test" at bounding box center [1445, 38] width 26 height 11
click at [1435, 37] on button "Send Test" at bounding box center [1445, 38] width 26 height 11
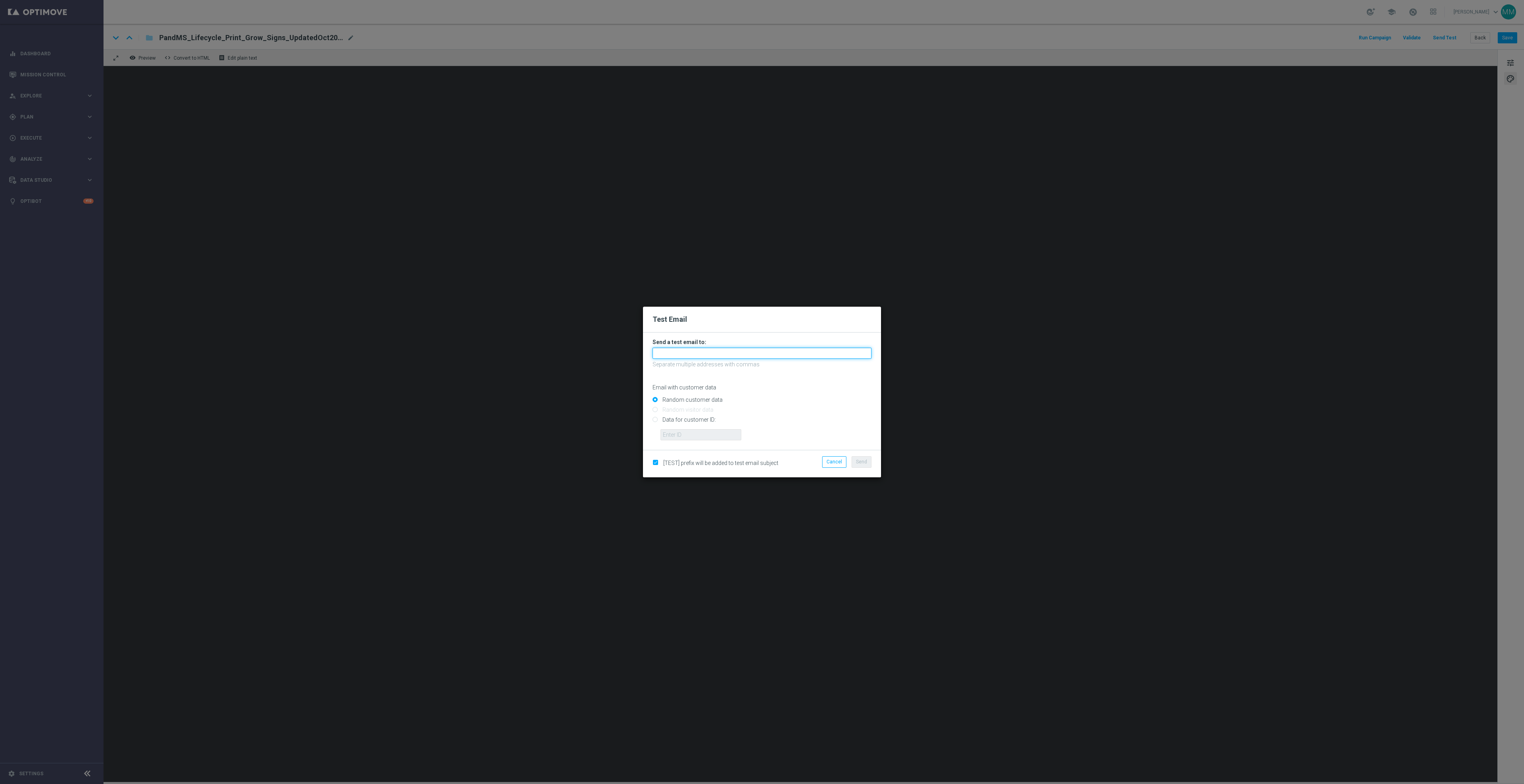
click at [860, 350] on input "text" at bounding box center [762, 353] width 219 height 11
paste input "[EMAIL_ADDRESS][DOMAIN_NAME]"
type input "[EMAIL_ADDRESS][DOMAIN_NAME]"
click at [868, 460] on button "Send" at bounding box center [861, 462] width 20 height 11
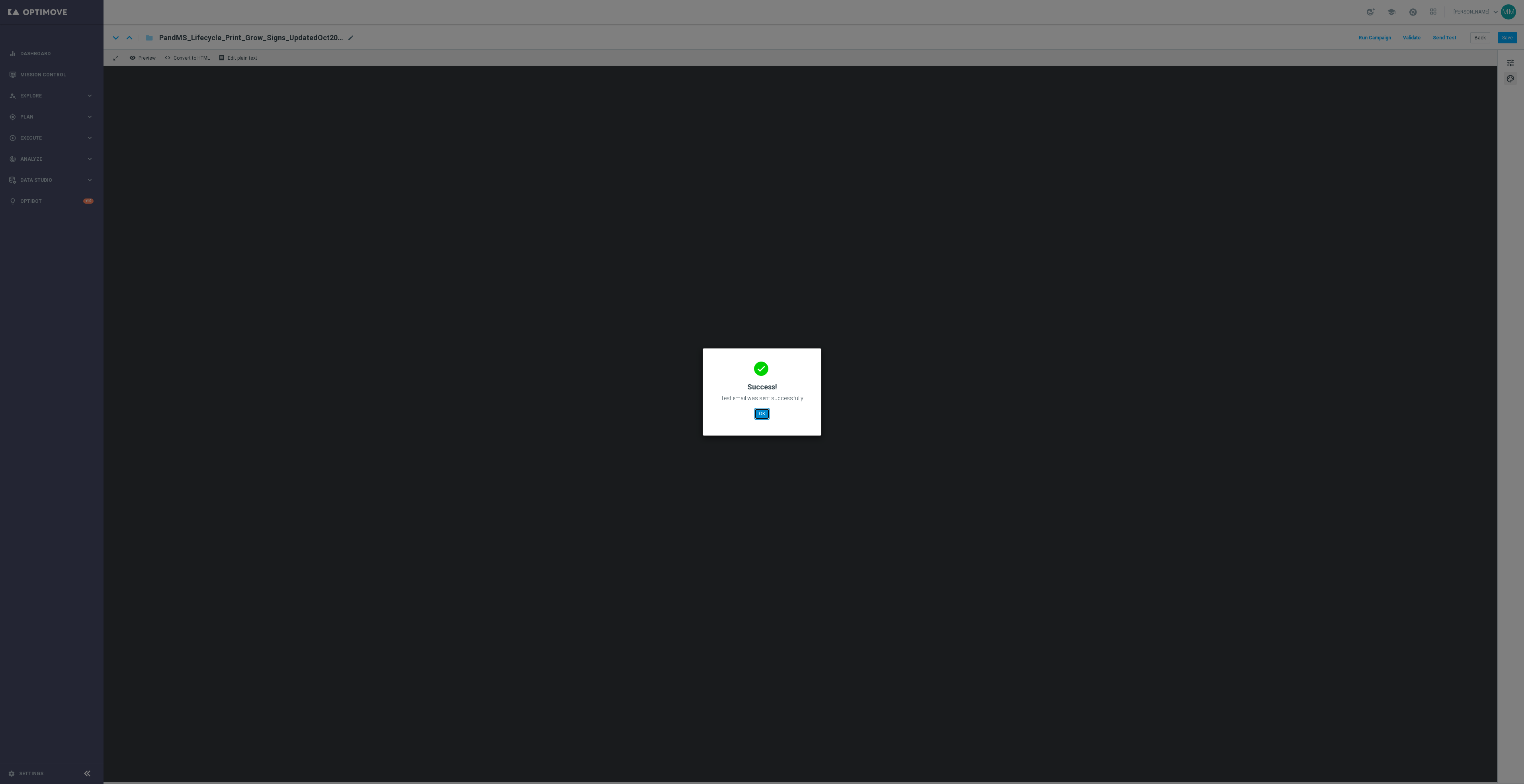
click at [766, 410] on button "OK" at bounding box center [762, 413] width 15 height 11
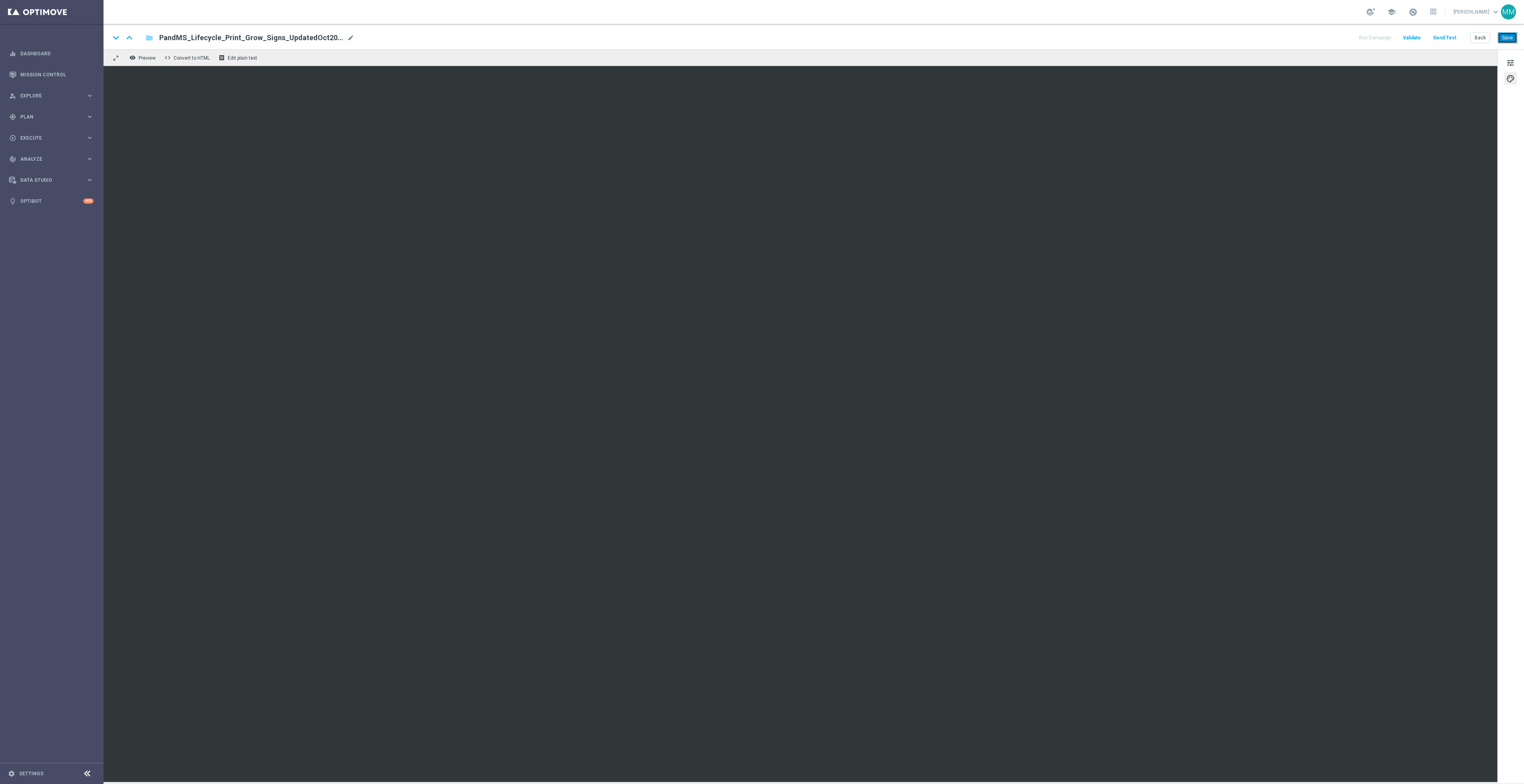
click at [1514, 34] on button "Save" at bounding box center [1507, 38] width 20 height 11
click at [1505, 41] on button "Save" at bounding box center [1507, 38] width 20 height 11
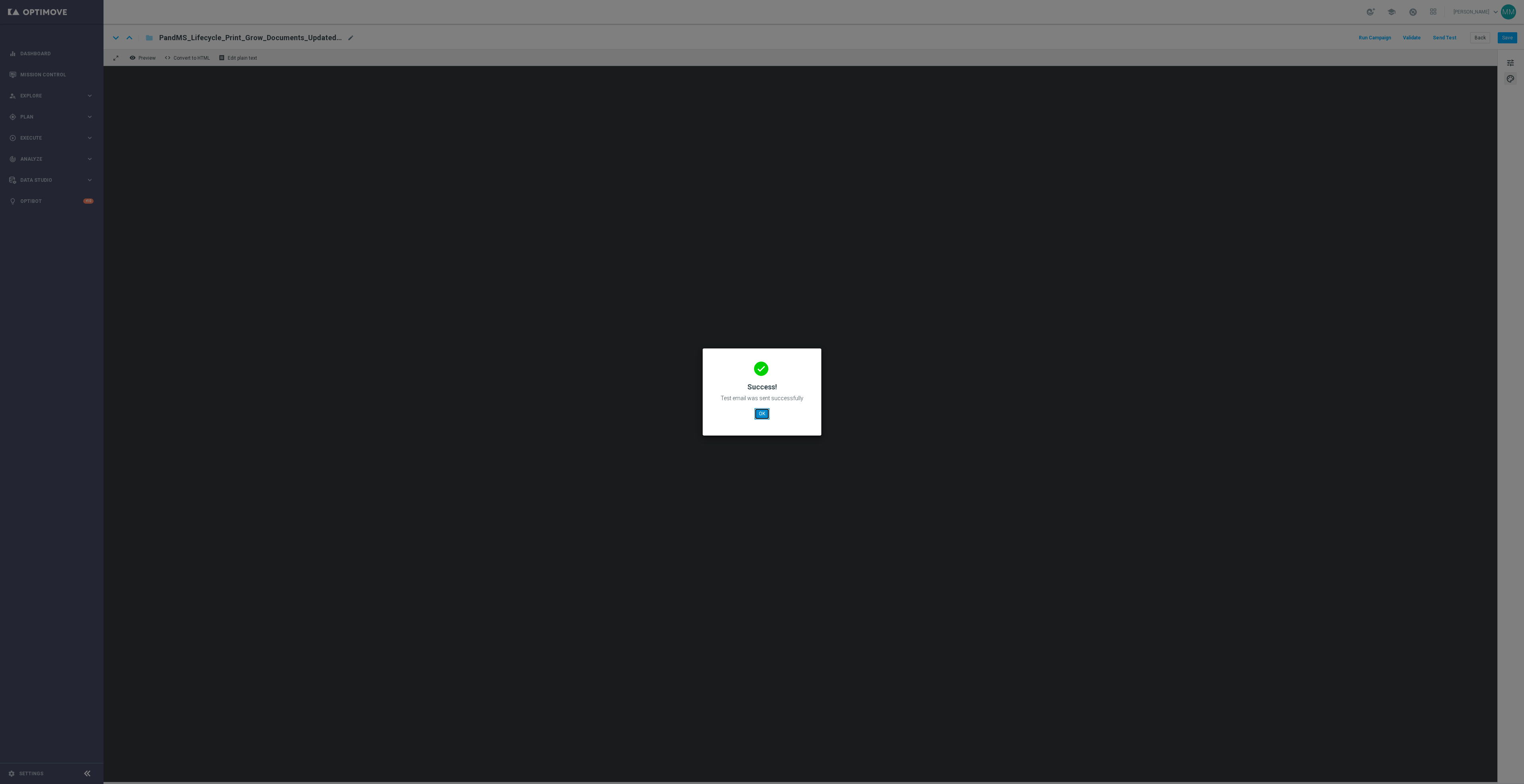
click at [763, 416] on button "OK" at bounding box center [762, 413] width 15 height 11
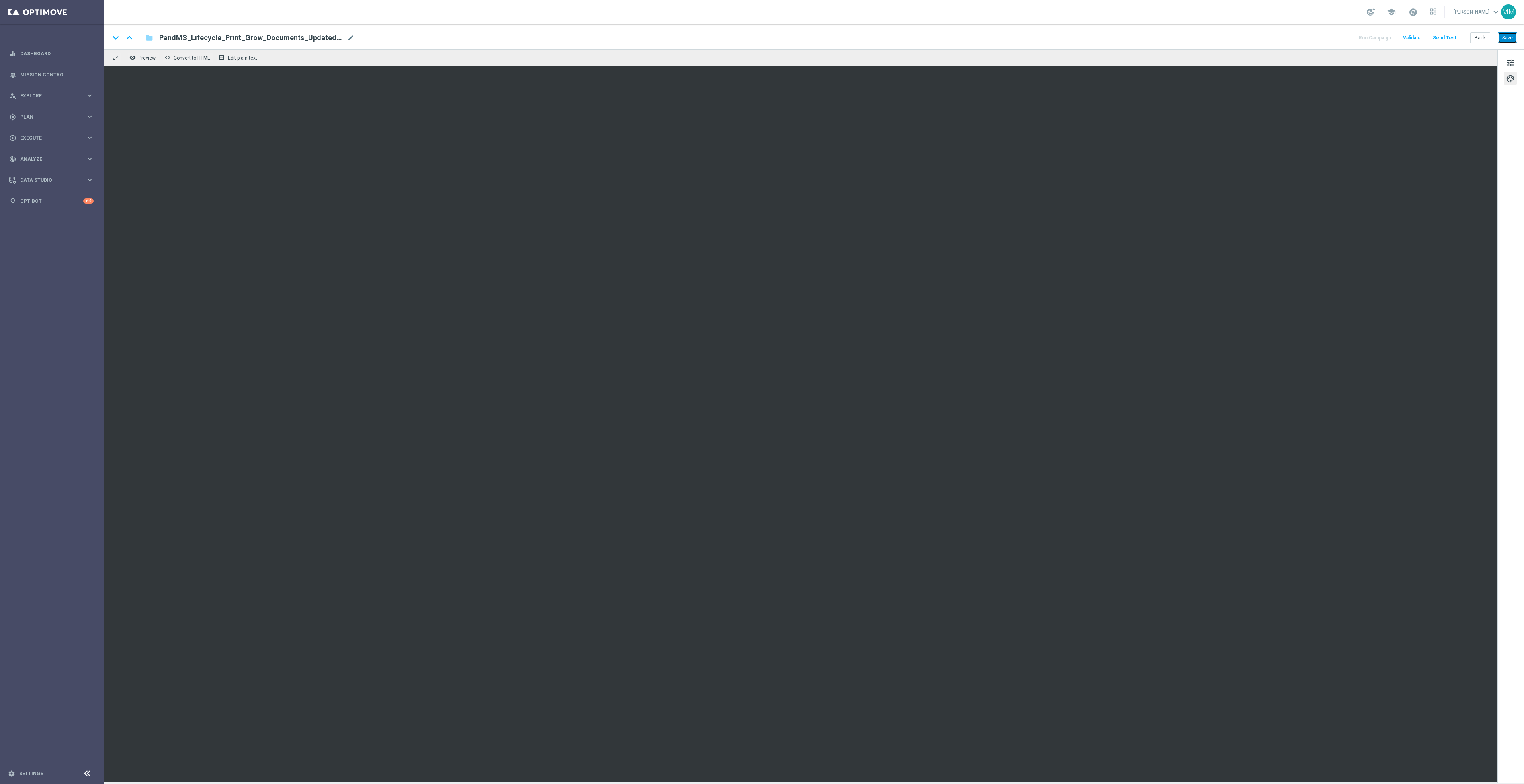
click at [1504, 38] on button "Save" at bounding box center [1507, 38] width 20 height 11
click at [1504, 37] on button "Save" at bounding box center [1507, 38] width 20 height 11
click at [1509, 34] on button "Save" at bounding box center [1507, 38] width 20 height 11
click at [1507, 36] on button "Save" at bounding box center [1507, 38] width 20 height 11
click at [1449, 40] on button "Send Test" at bounding box center [1445, 38] width 26 height 11
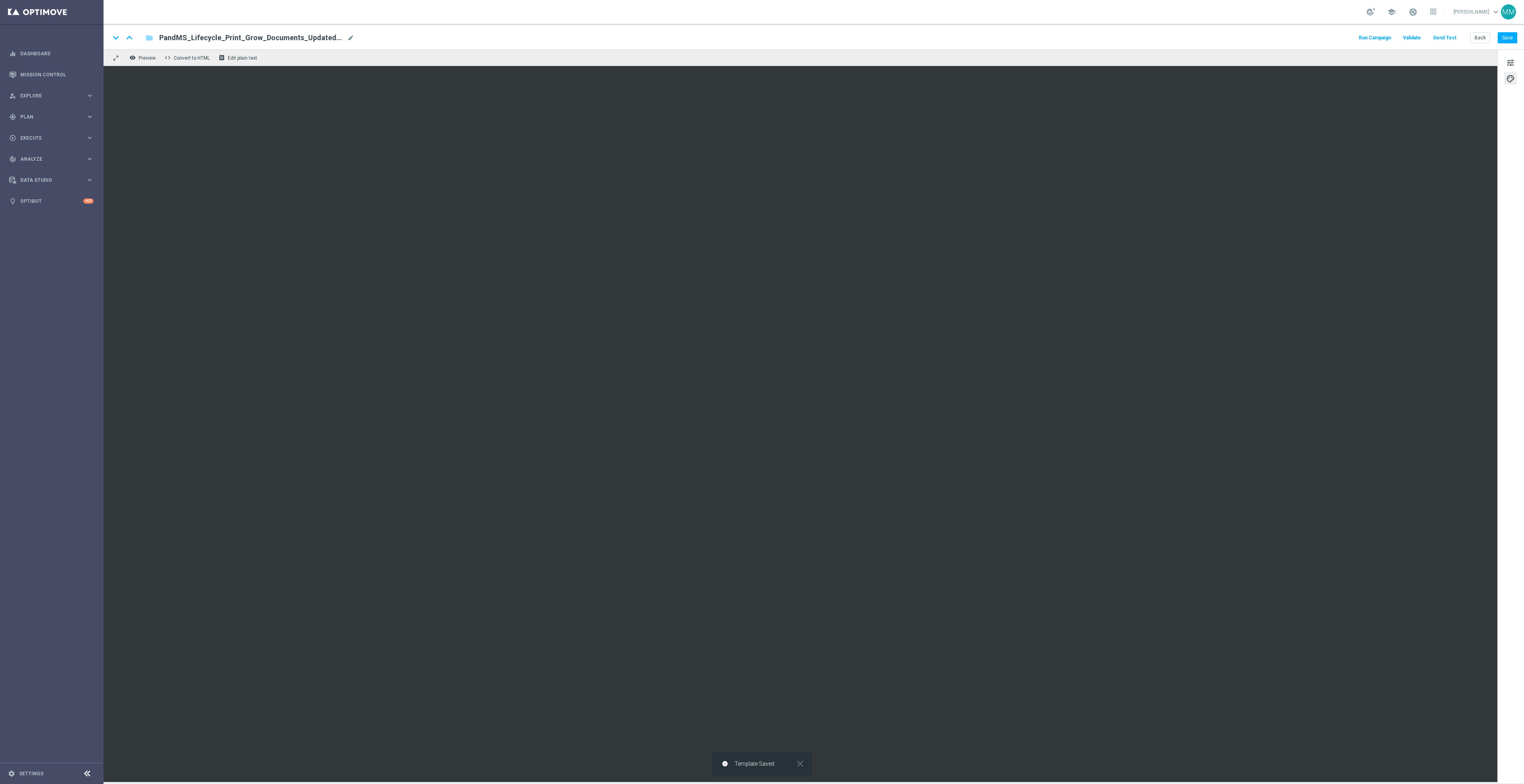
click at [1443, 36] on button "Send Test" at bounding box center [1445, 38] width 26 height 11
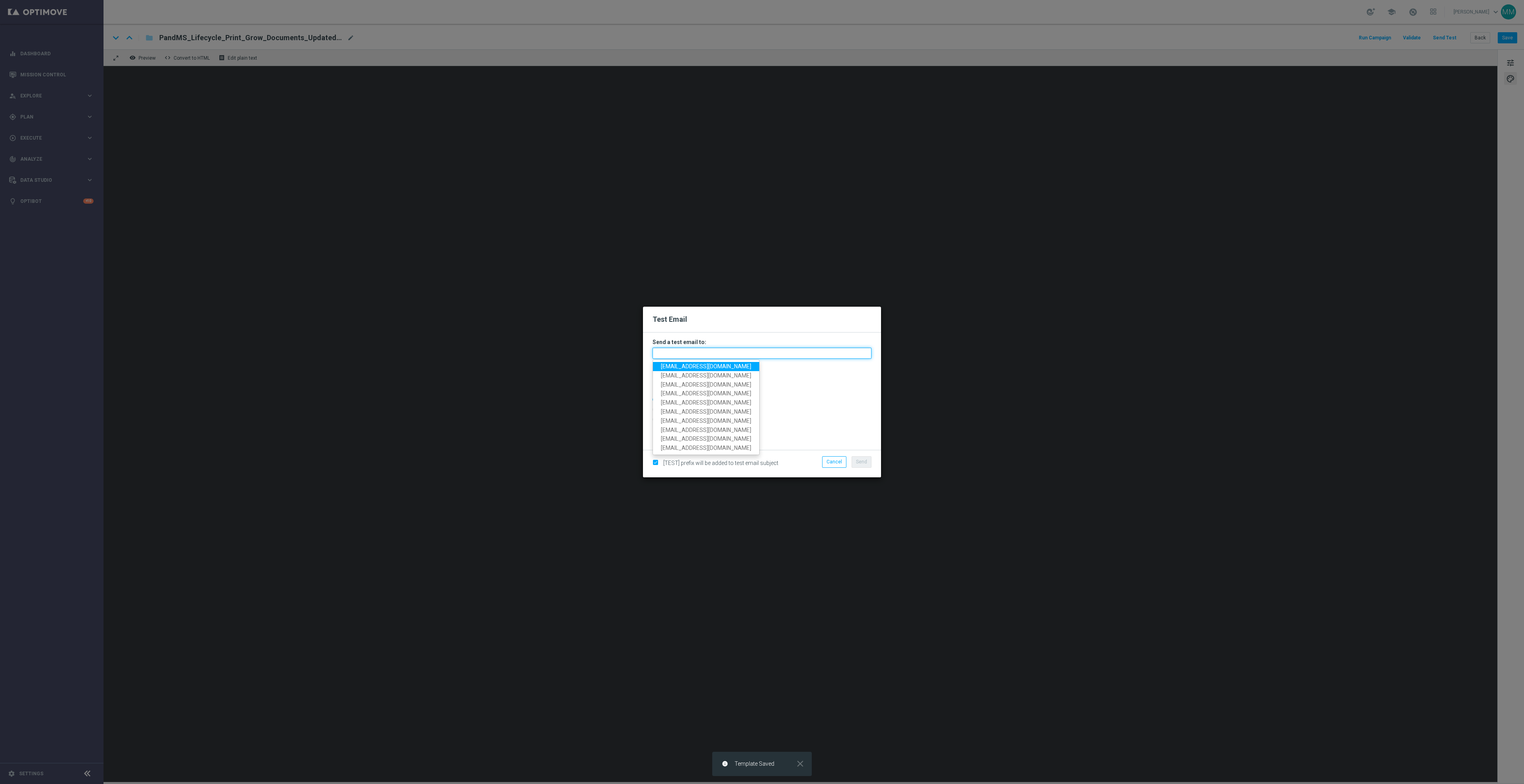
click at [774, 356] on input "text" at bounding box center [762, 353] width 219 height 11
paste input "[EMAIL_ADDRESS][DOMAIN_NAME]"
type input "[EMAIL_ADDRESS][DOMAIN_NAME]"
click at [859, 465] on span "Send" at bounding box center [861, 462] width 11 height 5
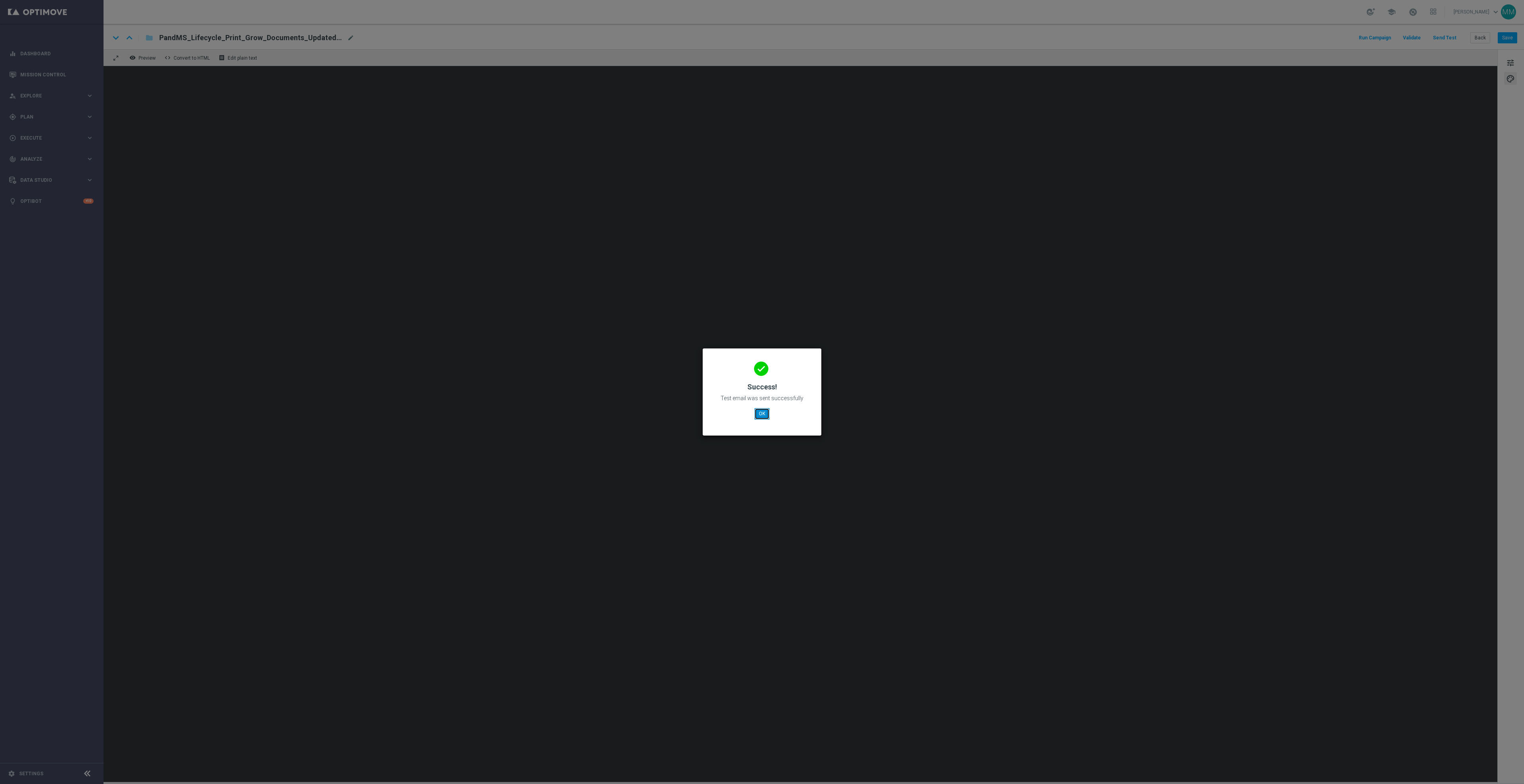
click at [762, 418] on button "OK" at bounding box center [762, 413] width 15 height 11
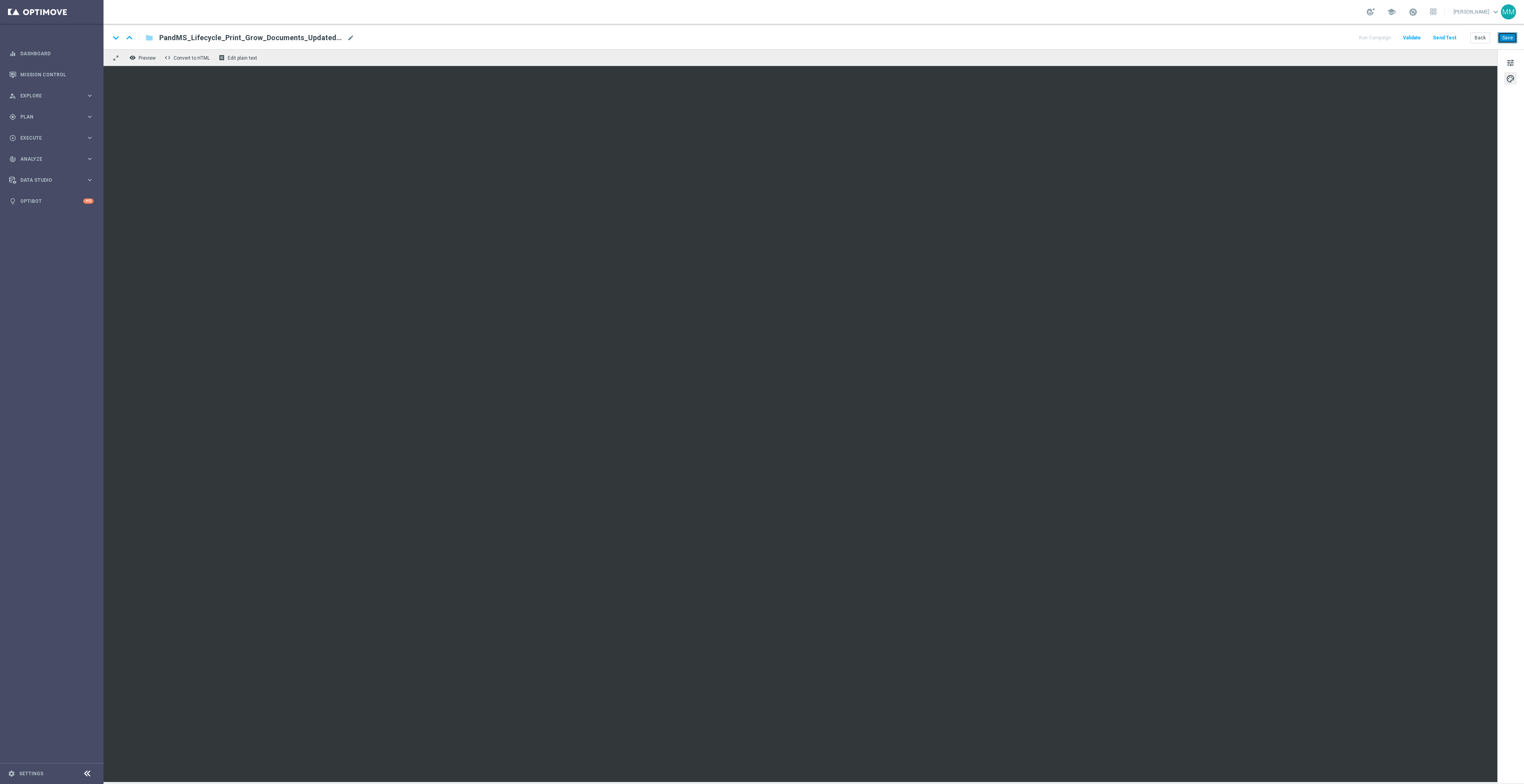
click at [1502, 43] on button "Save" at bounding box center [1507, 38] width 20 height 11
click at [1499, 41] on button "Save" at bounding box center [1507, 38] width 20 height 11
click at [1511, 37] on button "Save" at bounding box center [1507, 38] width 20 height 11
click at [1455, 36] on button "Send Test" at bounding box center [1445, 38] width 26 height 11
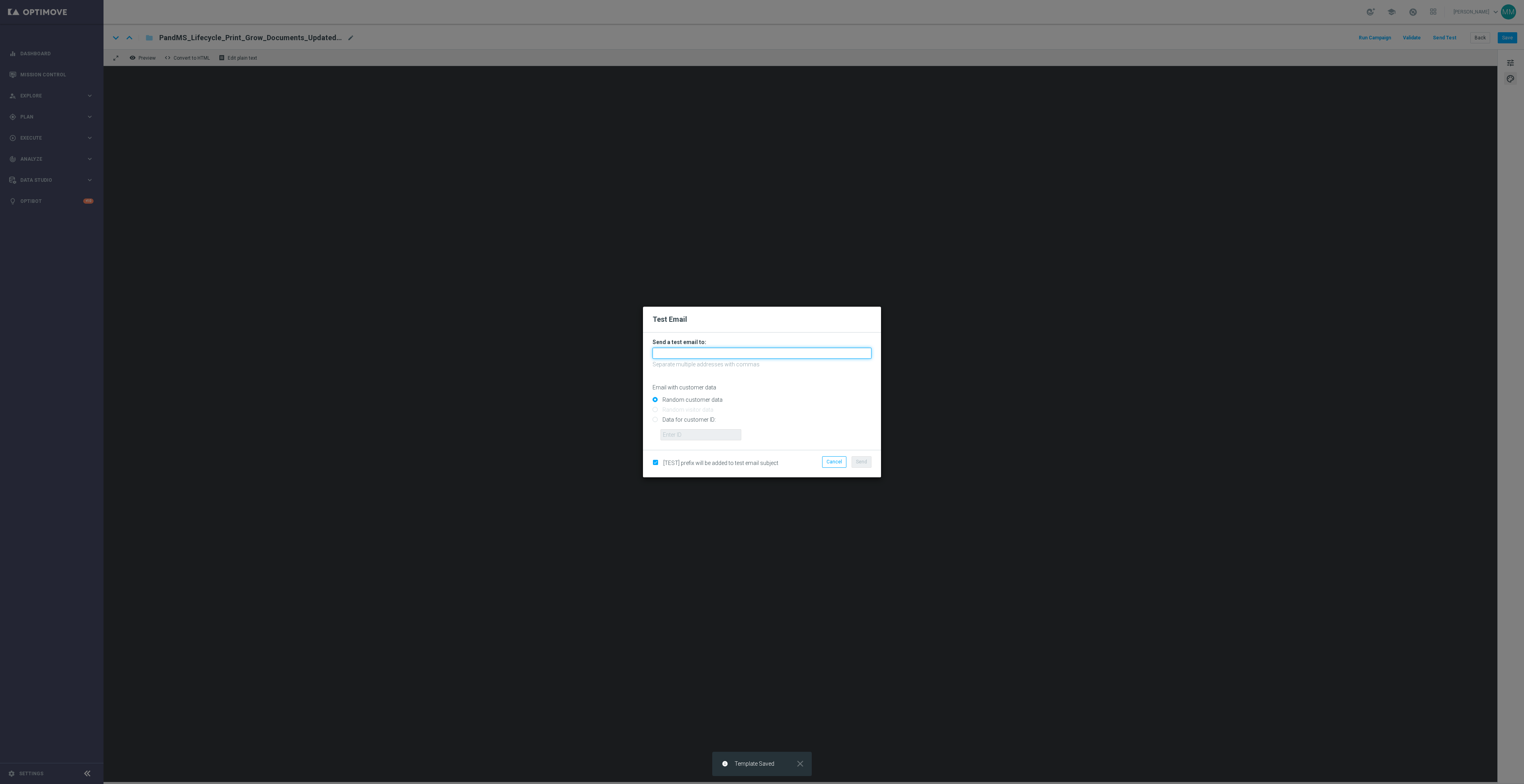
click at [764, 350] on input "text" at bounding box center [762, 353] width 219 height 11
paste input "staples.96a1-bites@litmusemail.com"
type input "staples.96a1-bites@litmusemail.com"
click at [865, 459] on span "Send" at bounding box center [861, 462] width 11 height 5
click at [860, 458] on button "Send" at bounding box center [861, 462] width 20 height 11
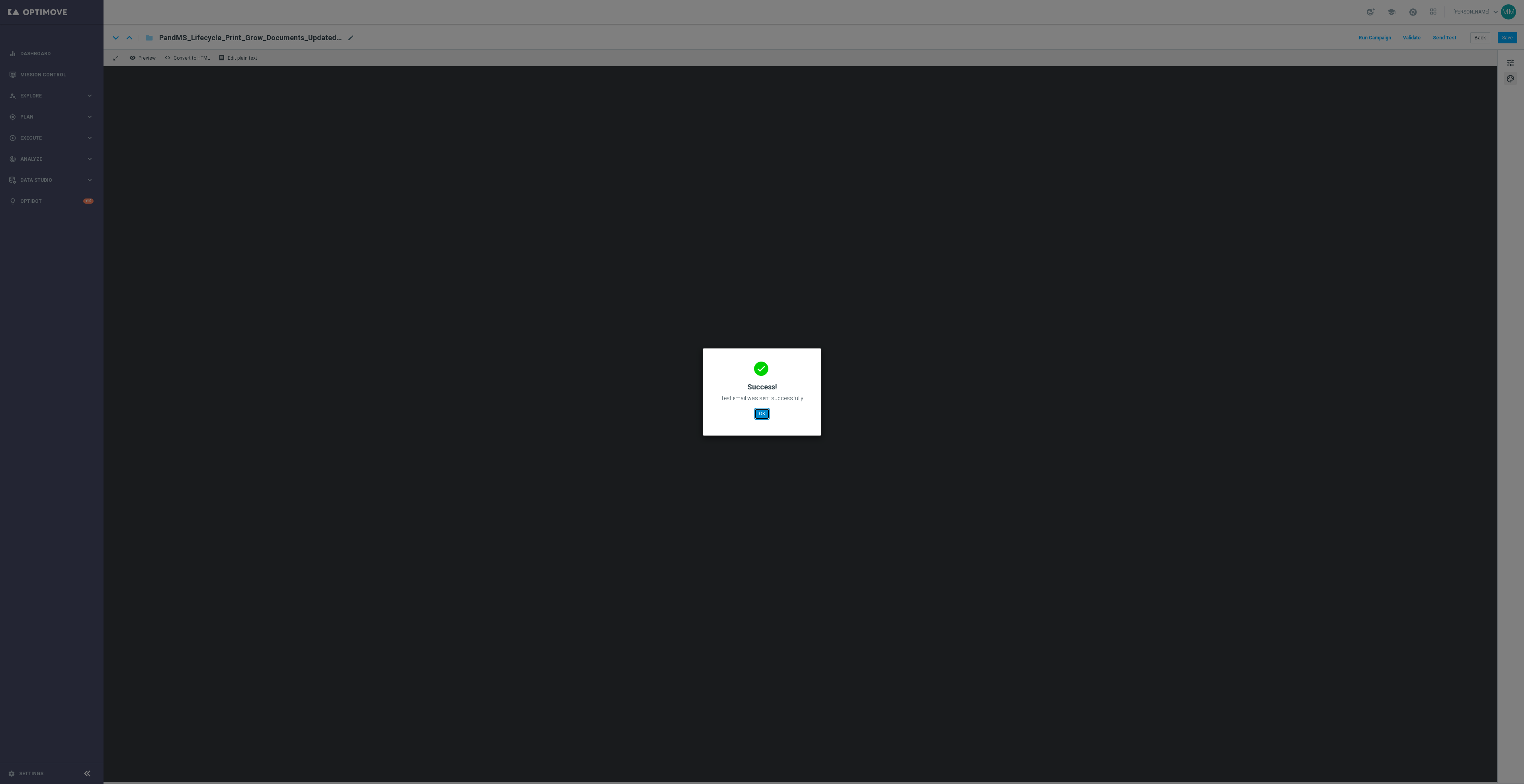
drag, startPoint x: 761, startPoint y: 414, endPoint x: 748, endPoint y: 408, distance: 14.3
click at [761, 414] on button "OK" at bounding box center [762, 413] width 15 height 11
click at [765, 416] on button "OK" at bounding box center [762, 413] width 15 height 11
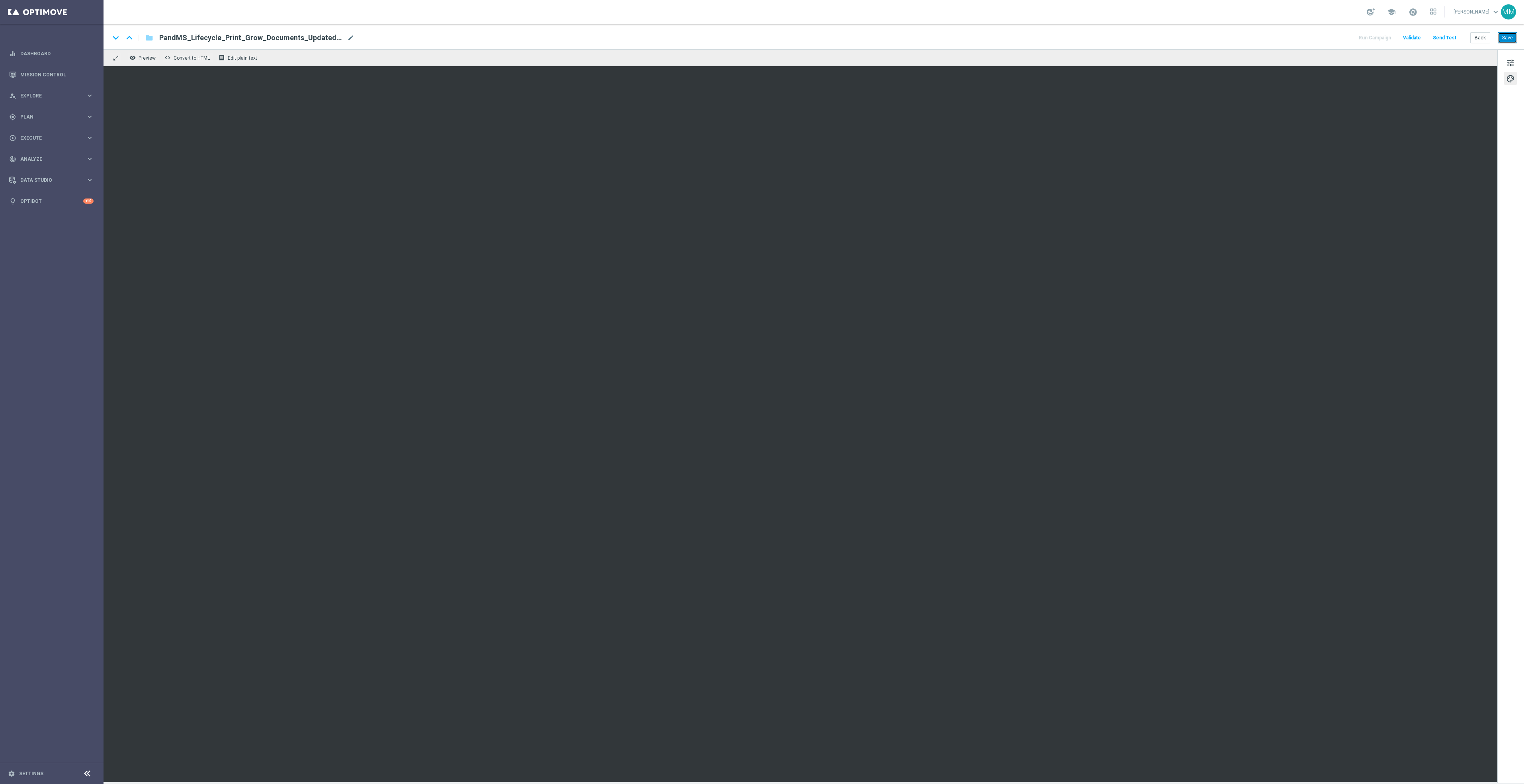
click at [1511, 36] on button "Save" at bounding box center [1507, 38] width 20 height 11
click at [1512, 37] on button "Save" at bounding box center [1507, 38] width 20 height 11
click at [1511, 40] on button "Save" at bounding box center [1507, 38] width 20 height 11
click at [1513, 40] on button "Save" at bounding box center [1507, 38] width 20 height 11
click at [1499, 38] on button "Save" at bounding box center [1507, 38] width 20 height 11
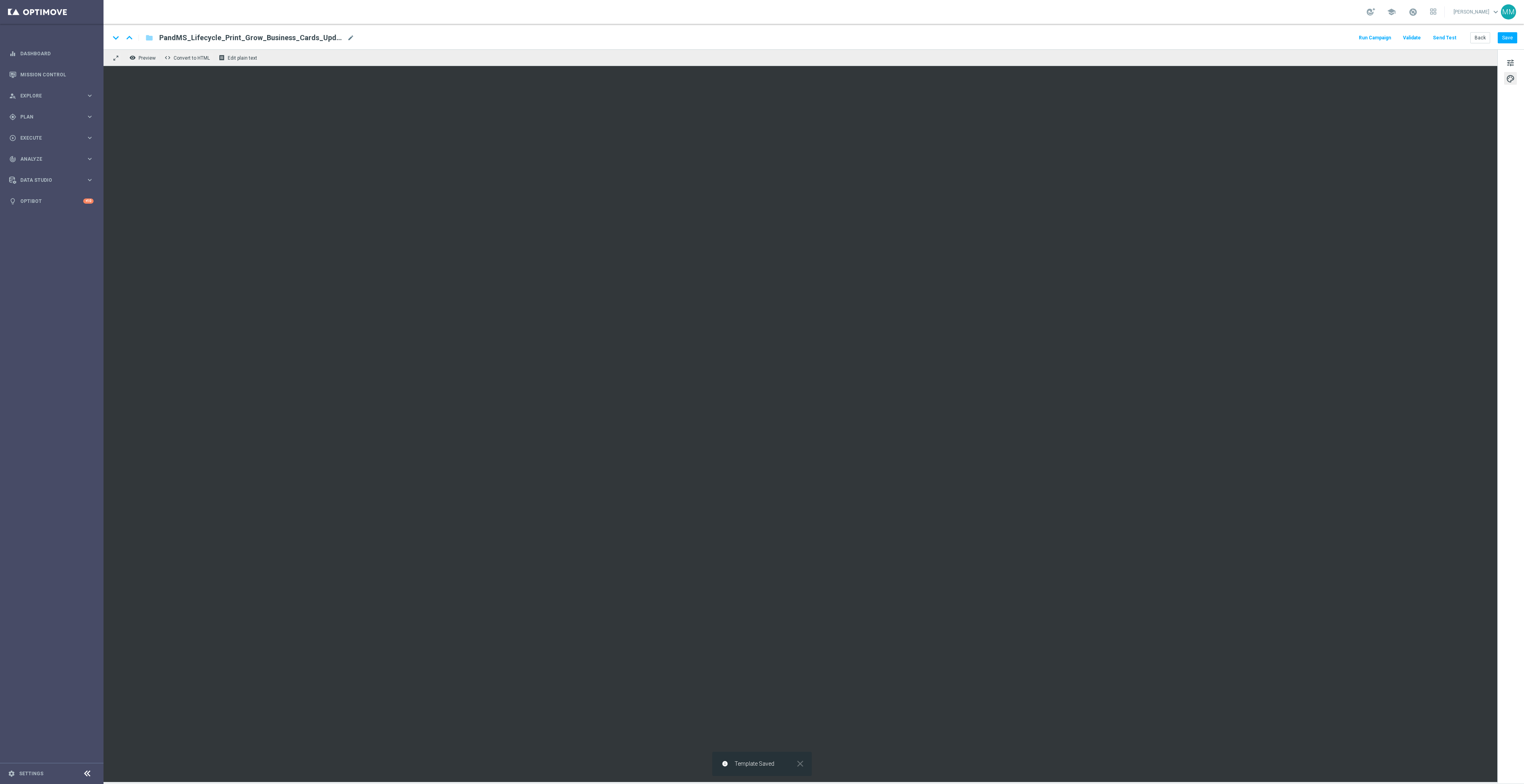
click at [1445, 37] on button "Send Test" at bounding box center [1445, 38] width 26 height 11
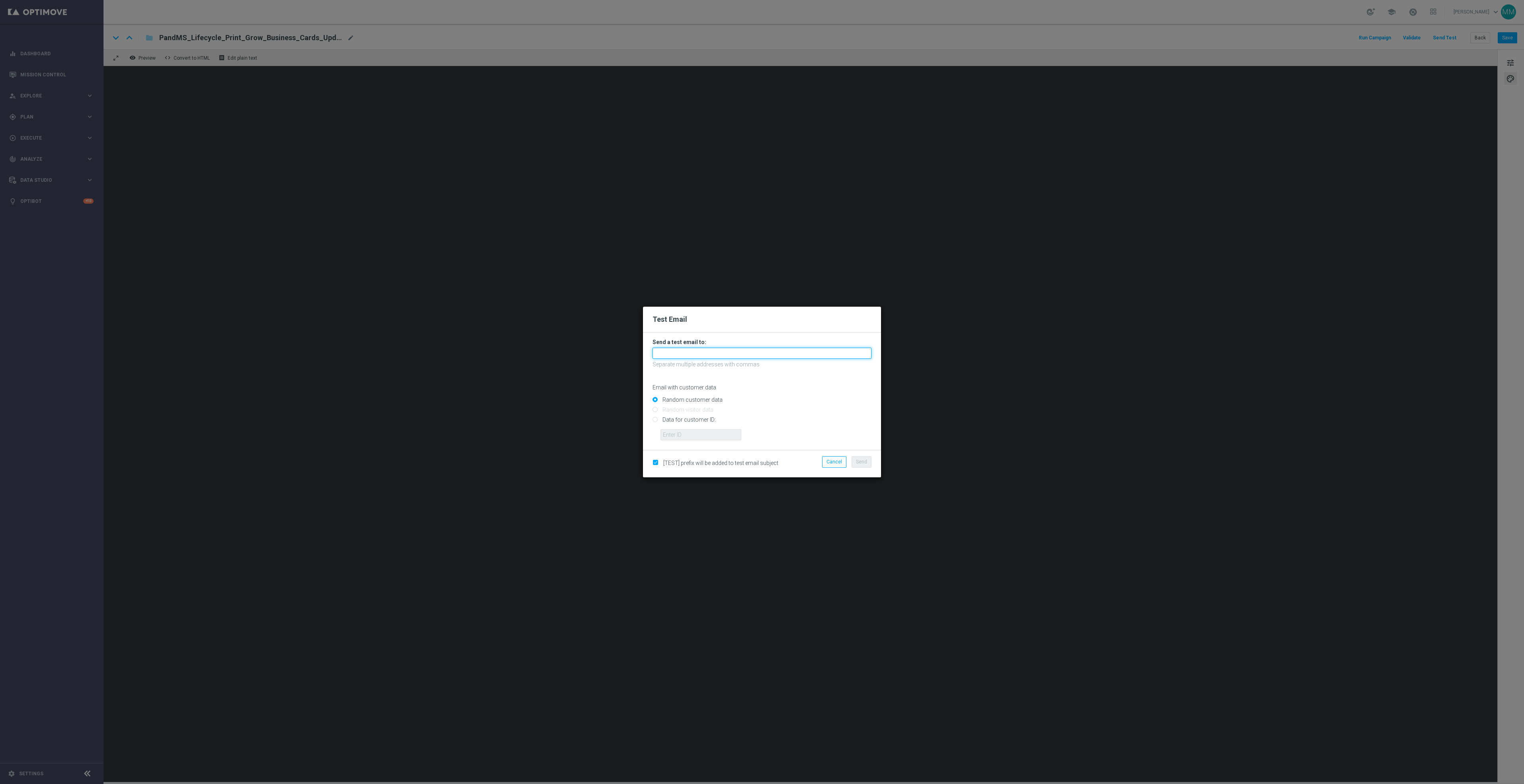
click at [799, 355] on input "text" at bounding box center [762, 353] width 219 height 11
paste input "[EMAIL_ADDRESS][DOMAIN_NAME]"
type input "[EMAIL_ADDRESS][DOMAIN_NAME]"
click at [863, 465] on button "Send" at bounding box center [861, 462] width 20 height 11
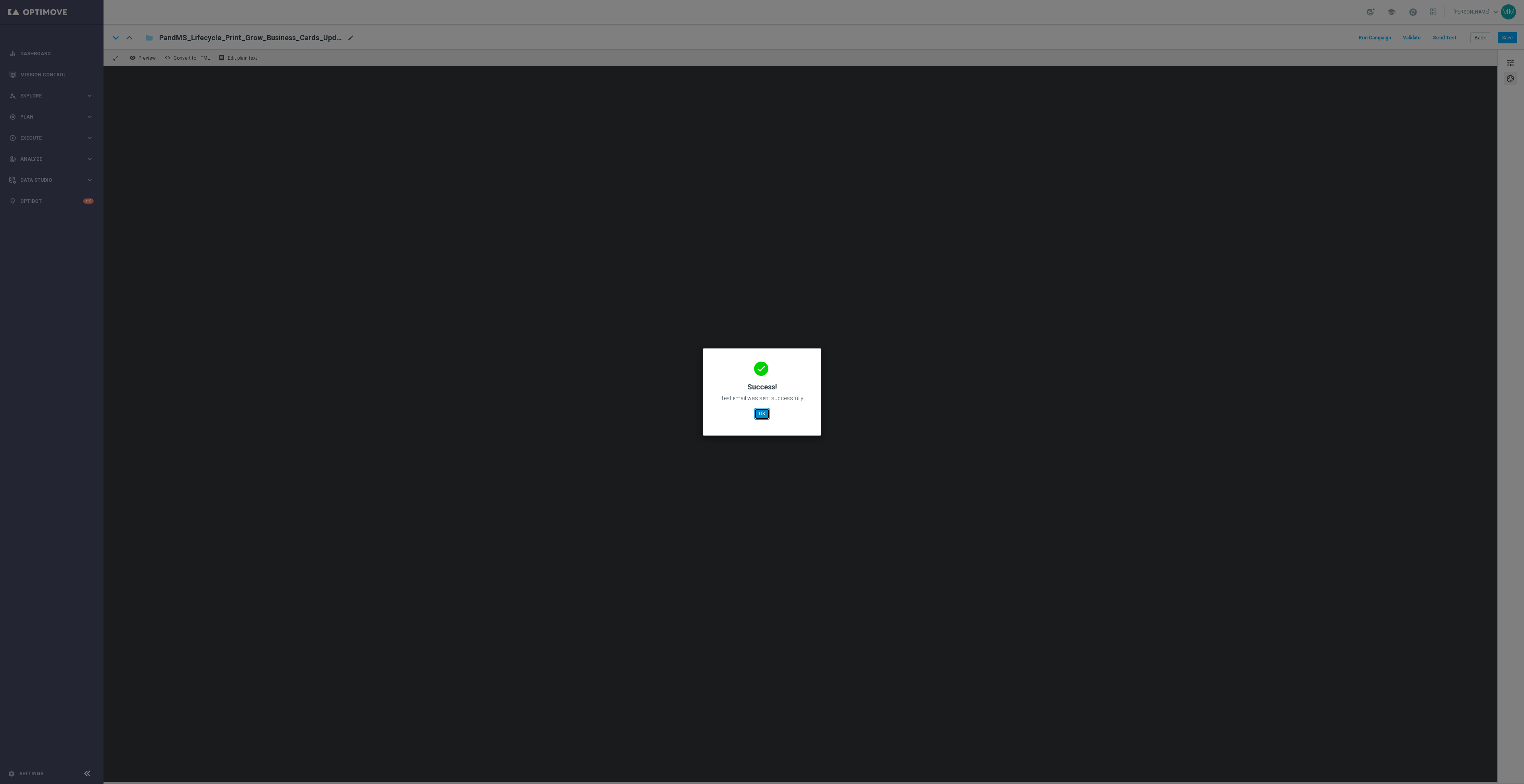
click at [761, 413] on button "OK" at bounding box center [762, 413] width 15 height 11
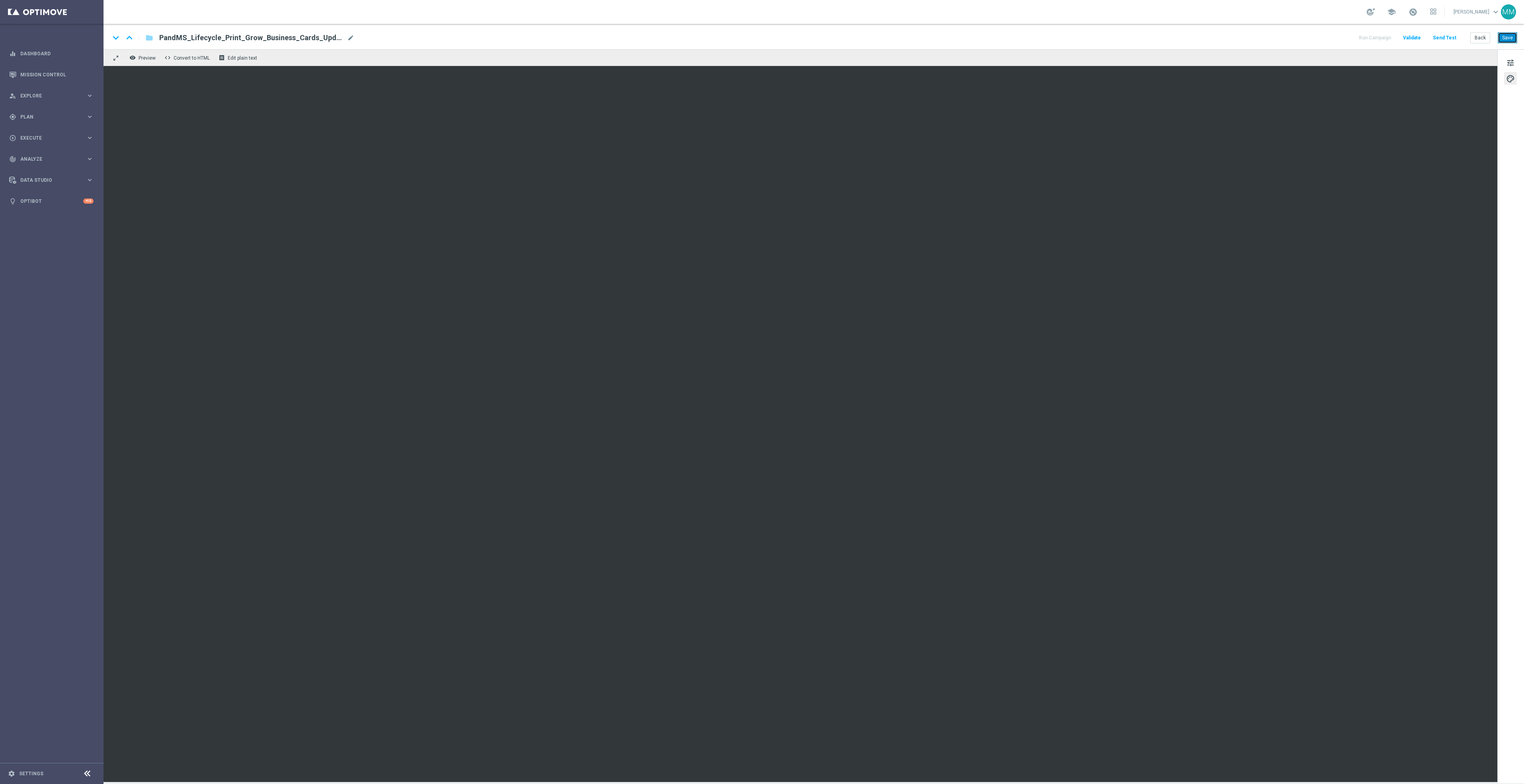
click at [1507, 36] on button "Save" at bounding box center [1507, 38] width 20 height 11
click at [1457, 33] on button "Send Test" at bounding box center [1445, 38] width 26 height 11
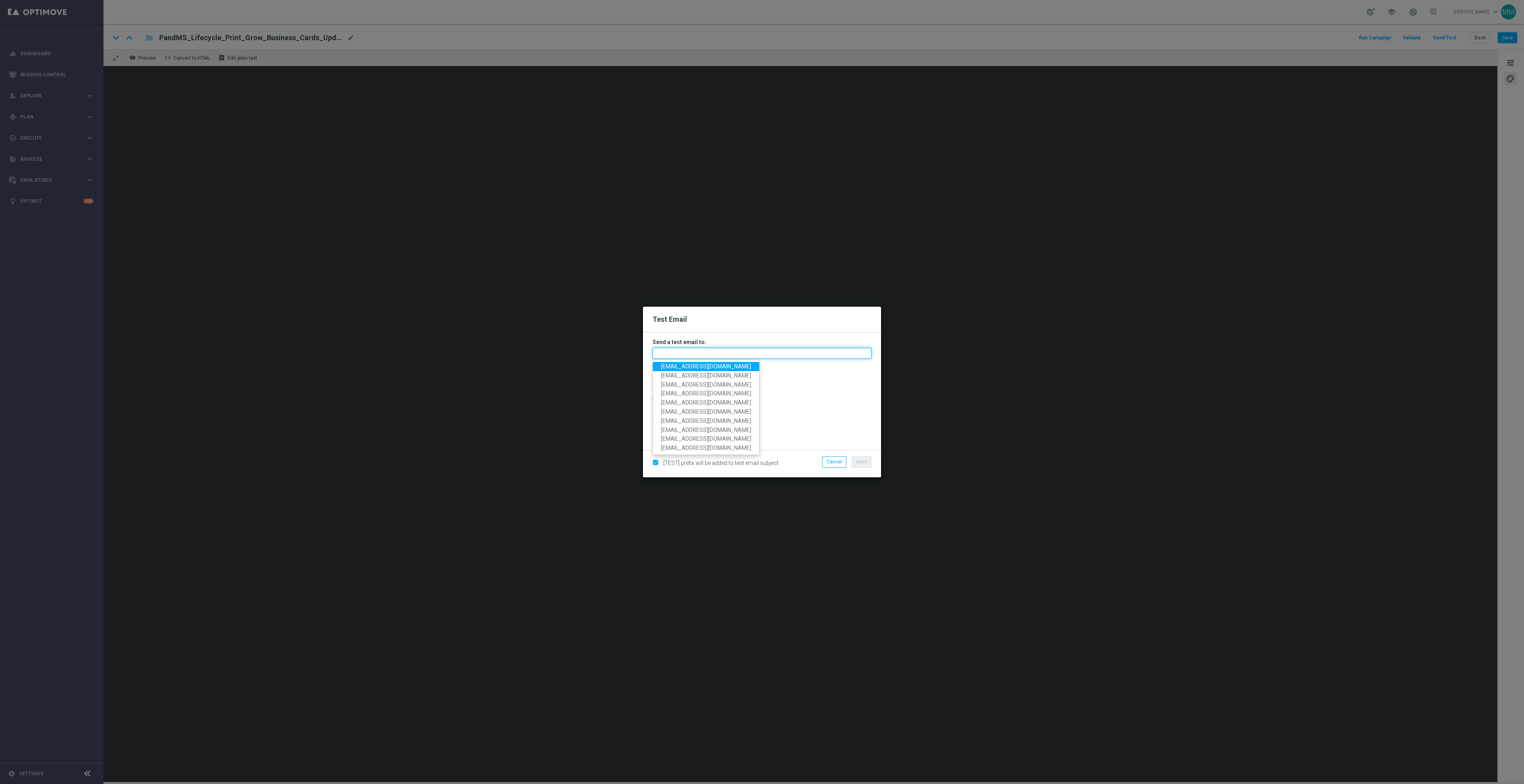
click at [735, 351] on input "text" at bounding box center [762, 353] width 219 height 11
paste input "[EMAIL_ADDRESS][DOMAIN_NAME]"
type input "[EMAIL_ADDRESS][DOMAIN_NAME]"
click at [863, 466] on button "Send" at bounding box center [861, 462] width 20 height 11
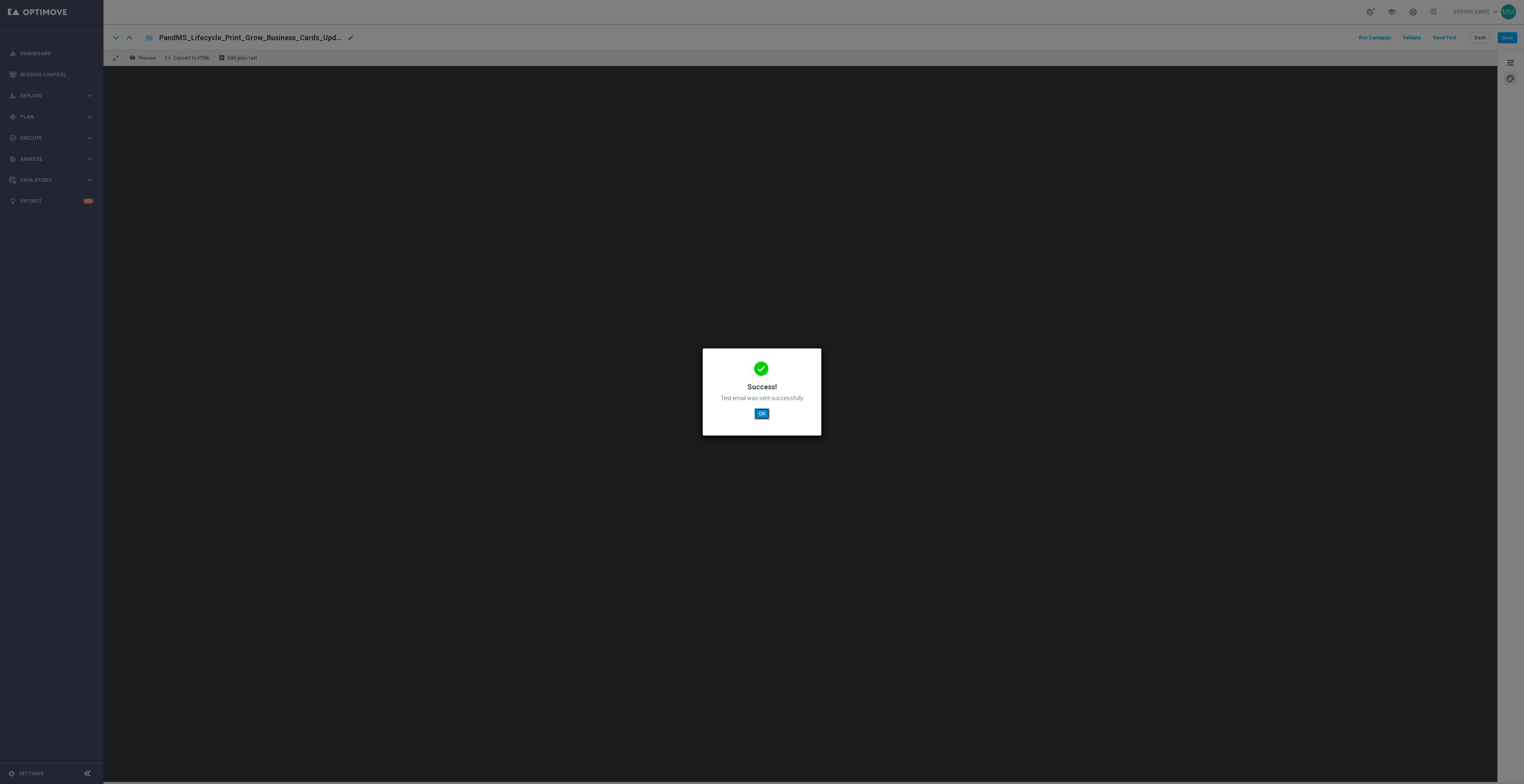
click at [760, 411] on button "OK" at bounding box center [762, 413] width 15 height 11
click at [764, 411] on button "OK" at bounding box center [762, 413] width 15 height 11
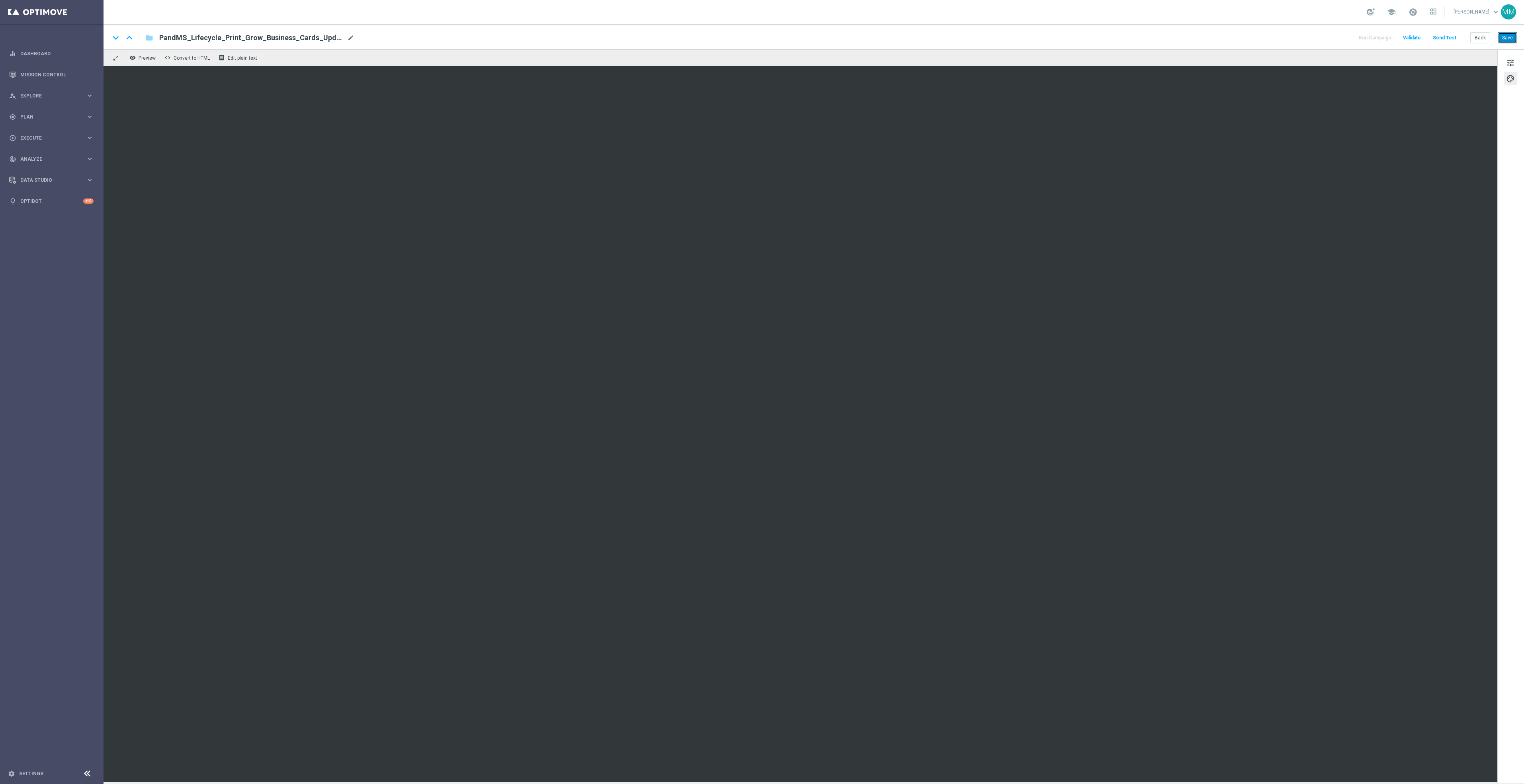
drag, startPoint x: 1502, startPoint y: 38, endPoint x: 1506, endPoint y: 40, distance: 4.5
click at [1502, 38] on button "Save" at bounding box center [1507, 38] width 20 height 11
click at [1449, 36] on button "Send Test" at bounding box center [1445, 38] width 26 height 11
click at [1510, 37] on button "Save" at bounding box center [1507, 38] width 20 height 11
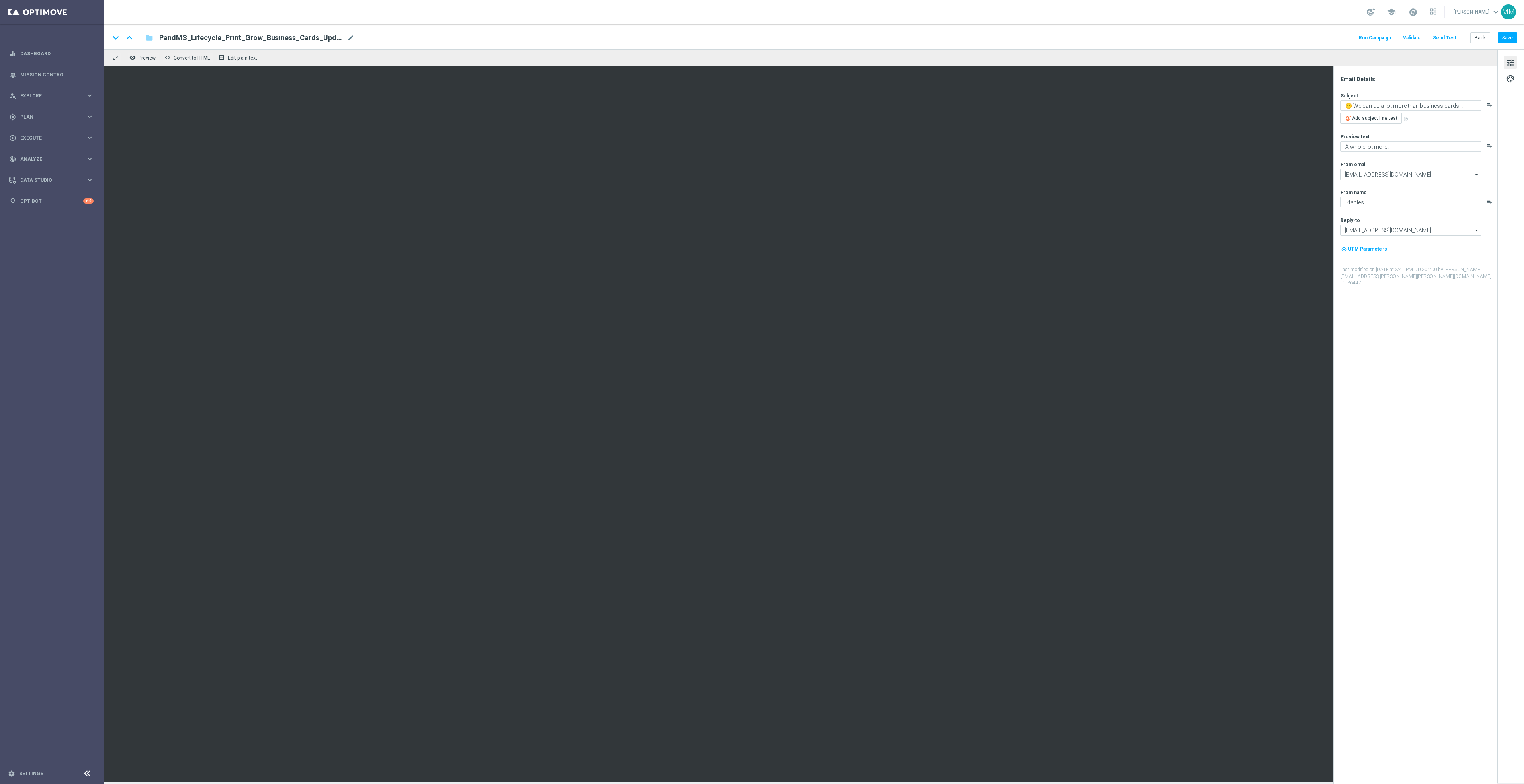
click at [1441, 35] on button "Send Test" at bounding box center [1445, 38] width 26 height 11
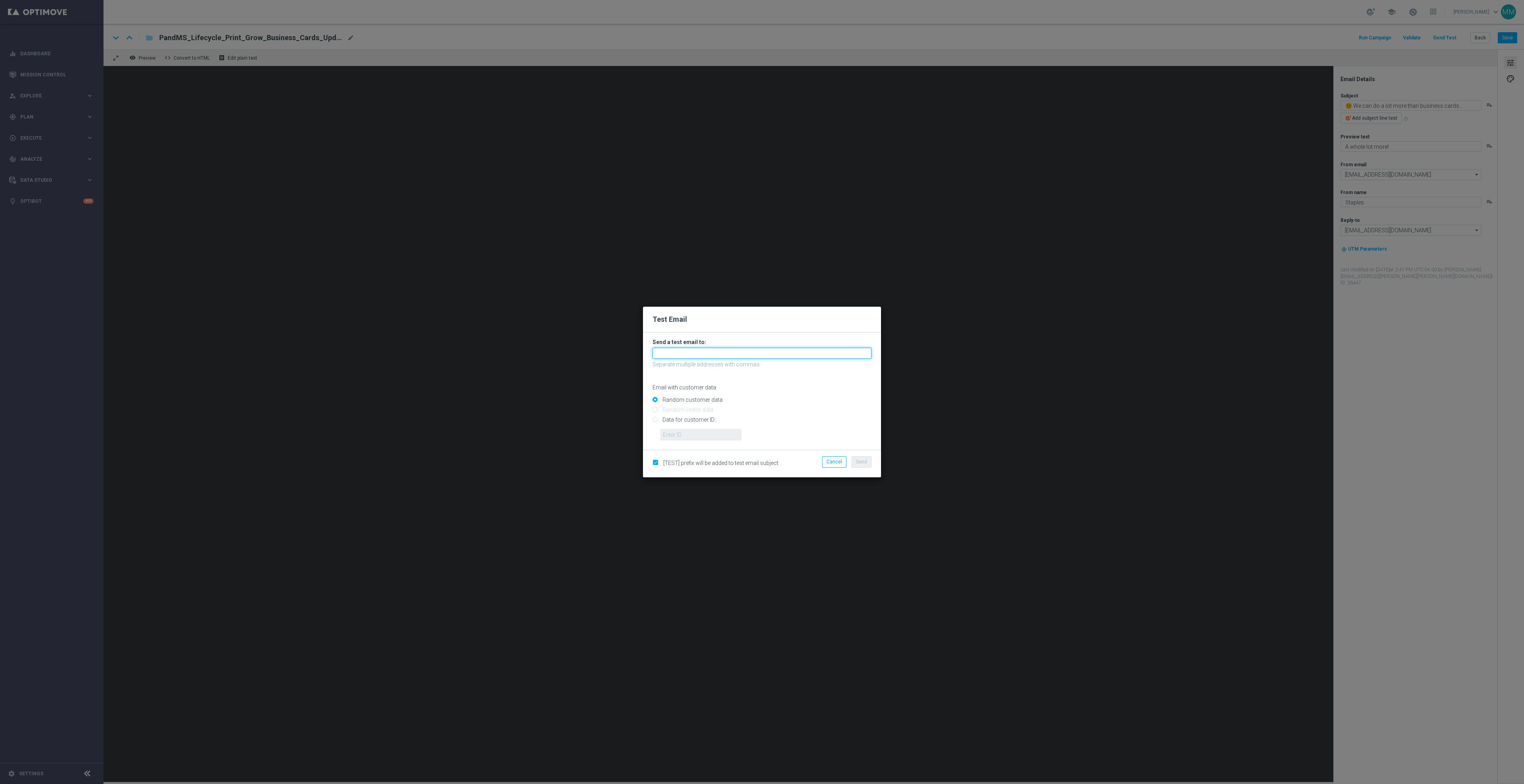
click at [829, 350] on input "text" at bounding box center [762, 353] width 219 height 11
paste input "[EMAIL_ADDRESS][DOMAIN_NAME]"
type input "[EMAIL_ADDRESS][DOMAIN_NAME]"
click at [866, 465] on span "Send" at bounding box center [861, 462] width 11 height 5
click at [855, 466] on button "Send" at bounding box center [861, 462] width 20 height 11
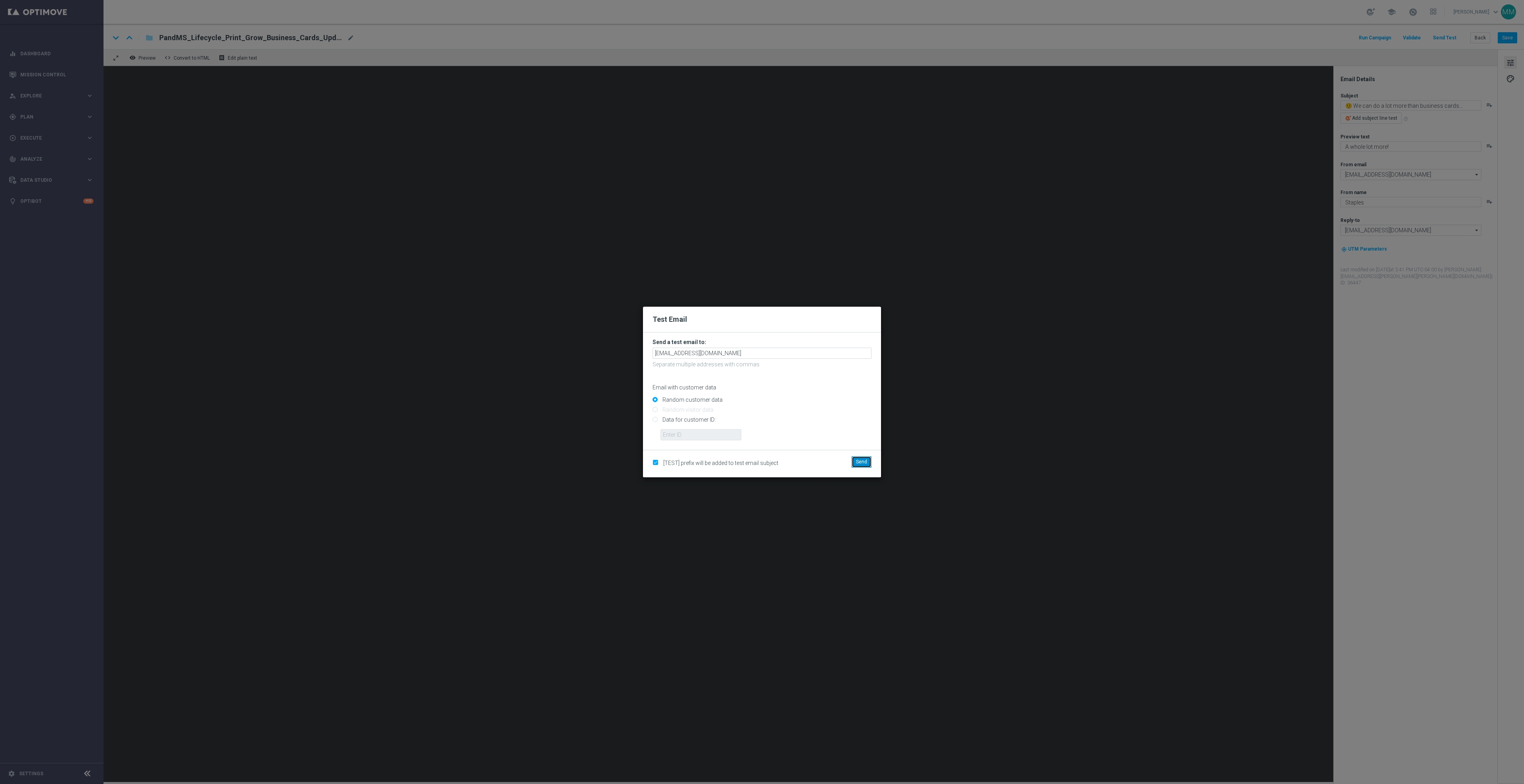
click at [865, 465] on span "Send" at bounding box center [861, 462] width 11 height 5
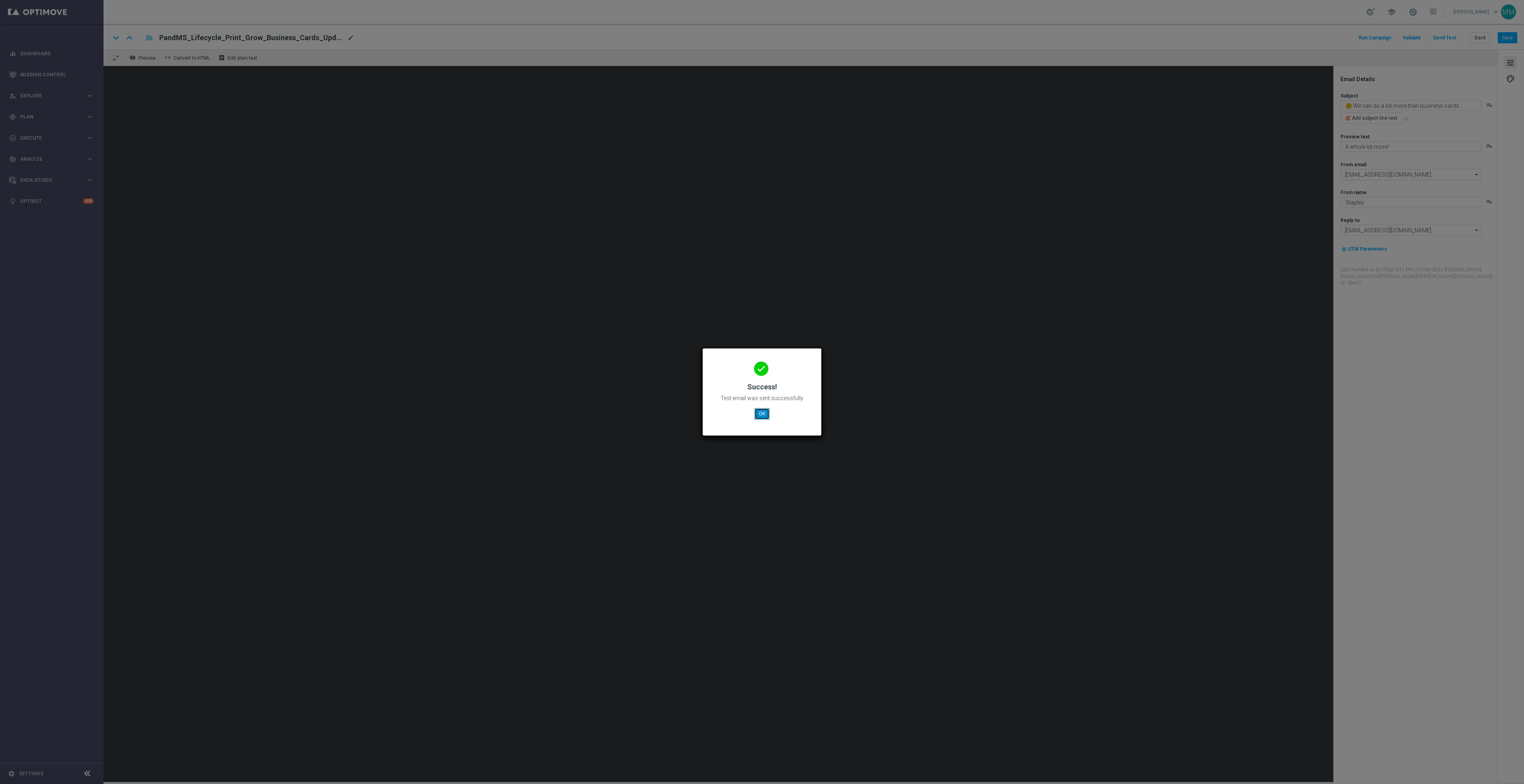
drag, startPoint x: 763, startPoint y: 412, endPoint x: 691, endPoint y: 335, distance: 105.4
click at [763, 412] on button "OK" at bounding box center [762, 413] width 15 height 11
click at [767, 413] on button "OK" at bounding box center [762, 413] width 15 height 11
click at [767, 414] on button "OK" at bounding box center [762, 413] width 15 height 11
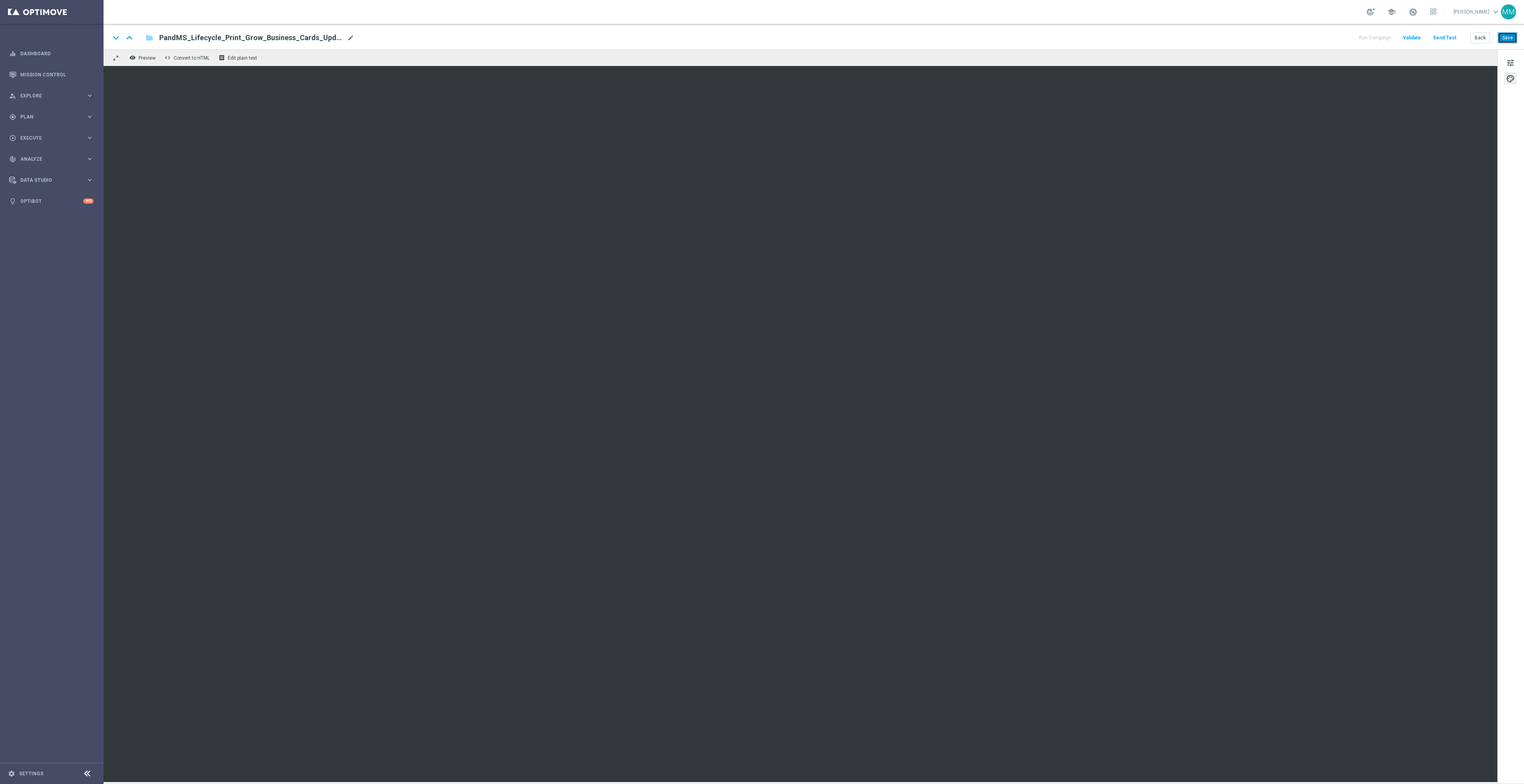
click at [1509, 38] on button "Save" at bounding box center [1507, 38] width 20 height 11
click at [1506, 38] on button "Save" at bounding box center [1507, 38] width 20 height 11
click at [1448, 41] on button "Send Test" at bounding box center [1445, 38] width 26 height 11
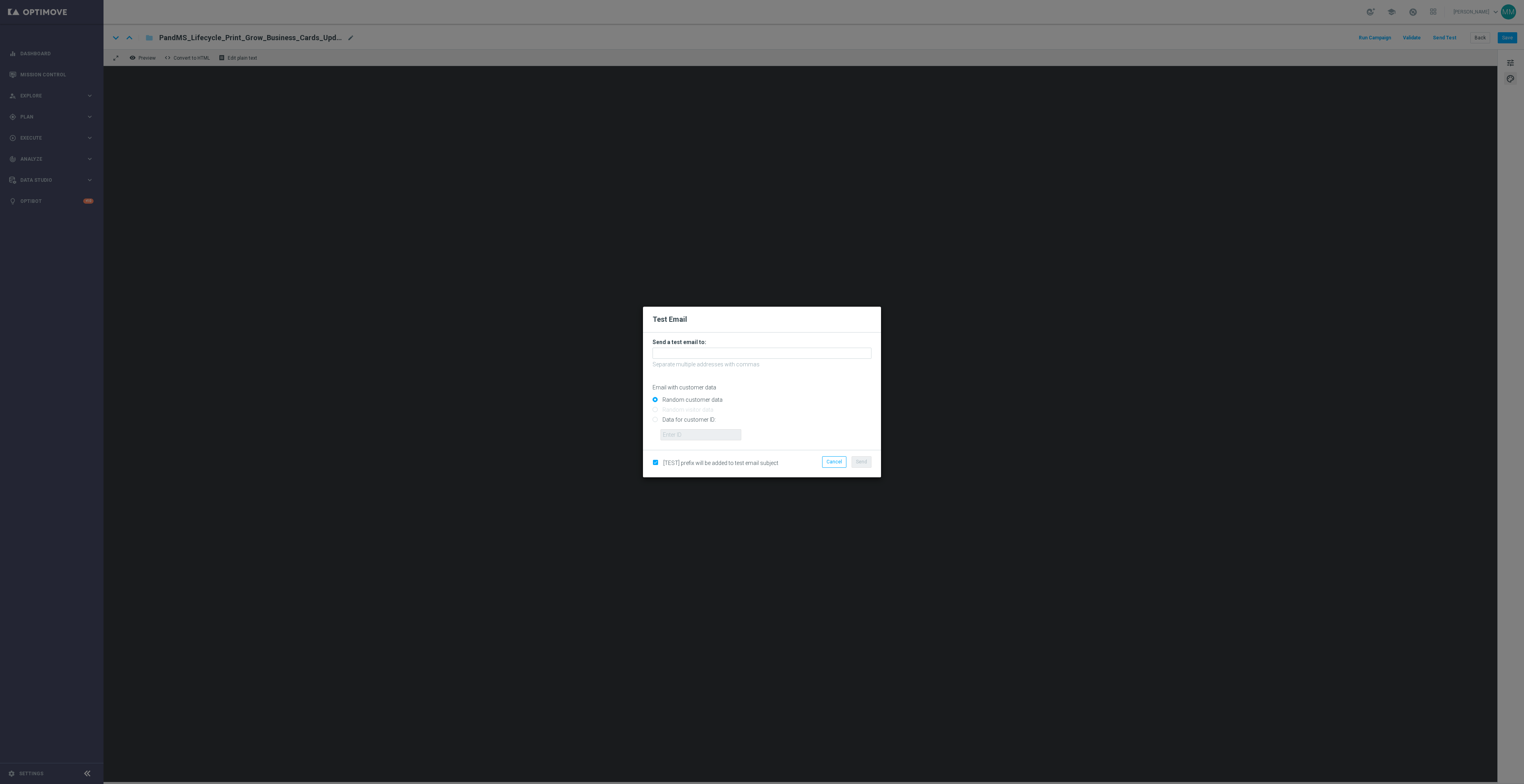
click at [777, 359] on form "Send a test email to: Separate multiple addresses with commas Email with custom…" at bounding box center [762, 390] width 219 height 102
click at [783, 356] on input "text" at bounding box center [762, 353] width 219 height 11
paste input "[EMAIL_ADDRESS][DOMAIN_NAME]"
type input "[EMAIL_ADDRESS][DOMAIN_NAME]"
click at [863, 458] on button "Send" at bounding box center [861, 462] width 20 height 11
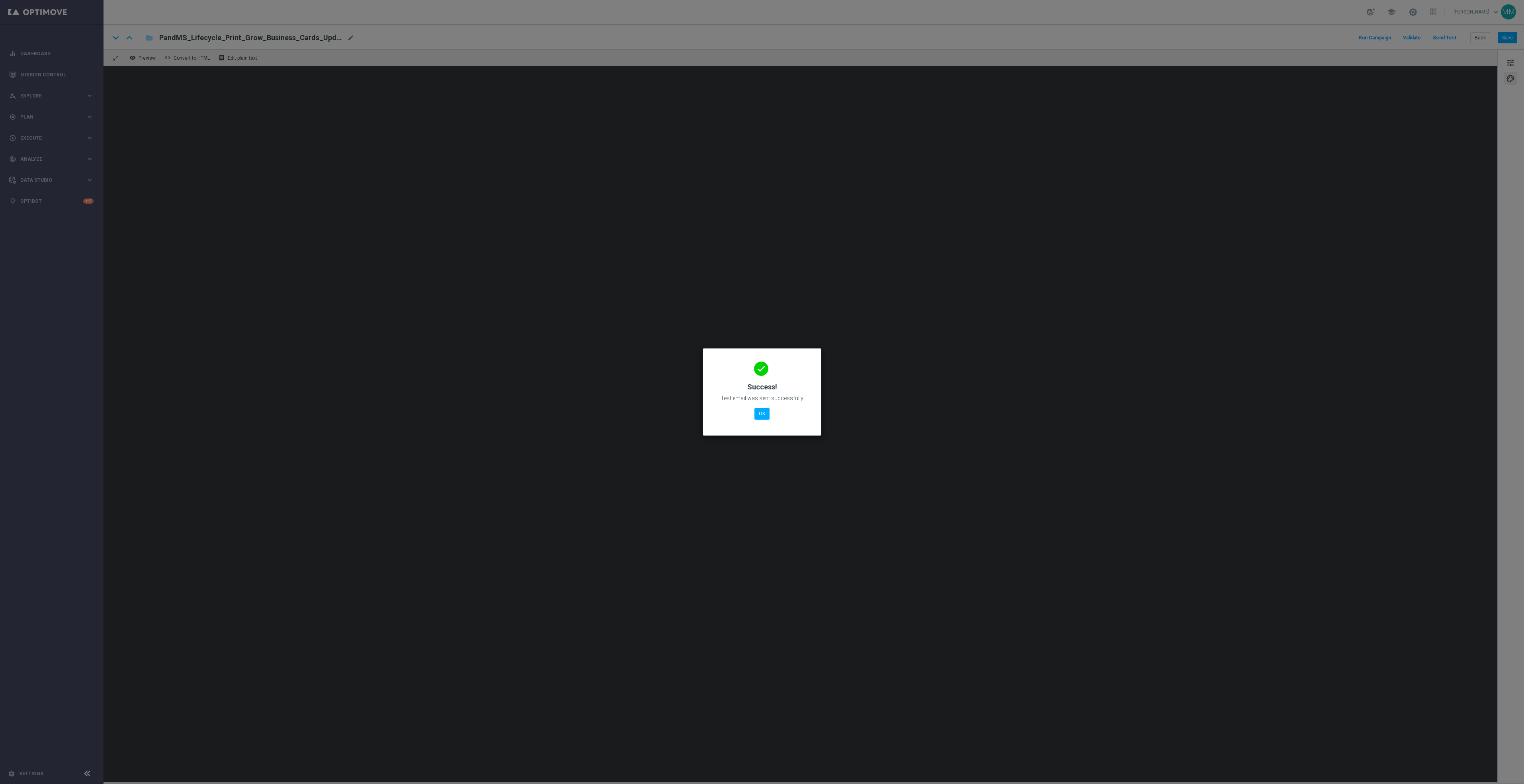
click at [757, 407] on div "done Success! Test email was sent successfully OK" at bounding box center [762, 390] width 99 height 69
drag, startPoint x: 773, startPoint y: 412, endPoint x: 763, endPoint y: 411, distance: 10.0
click at [771, 412] on div "done Success! Test email was sent successfully OK" at bounding box center [762, 390] width 99 height 69
click at [760, 410] on button "OK" at bounding box center [762, 413] width 15 height 11
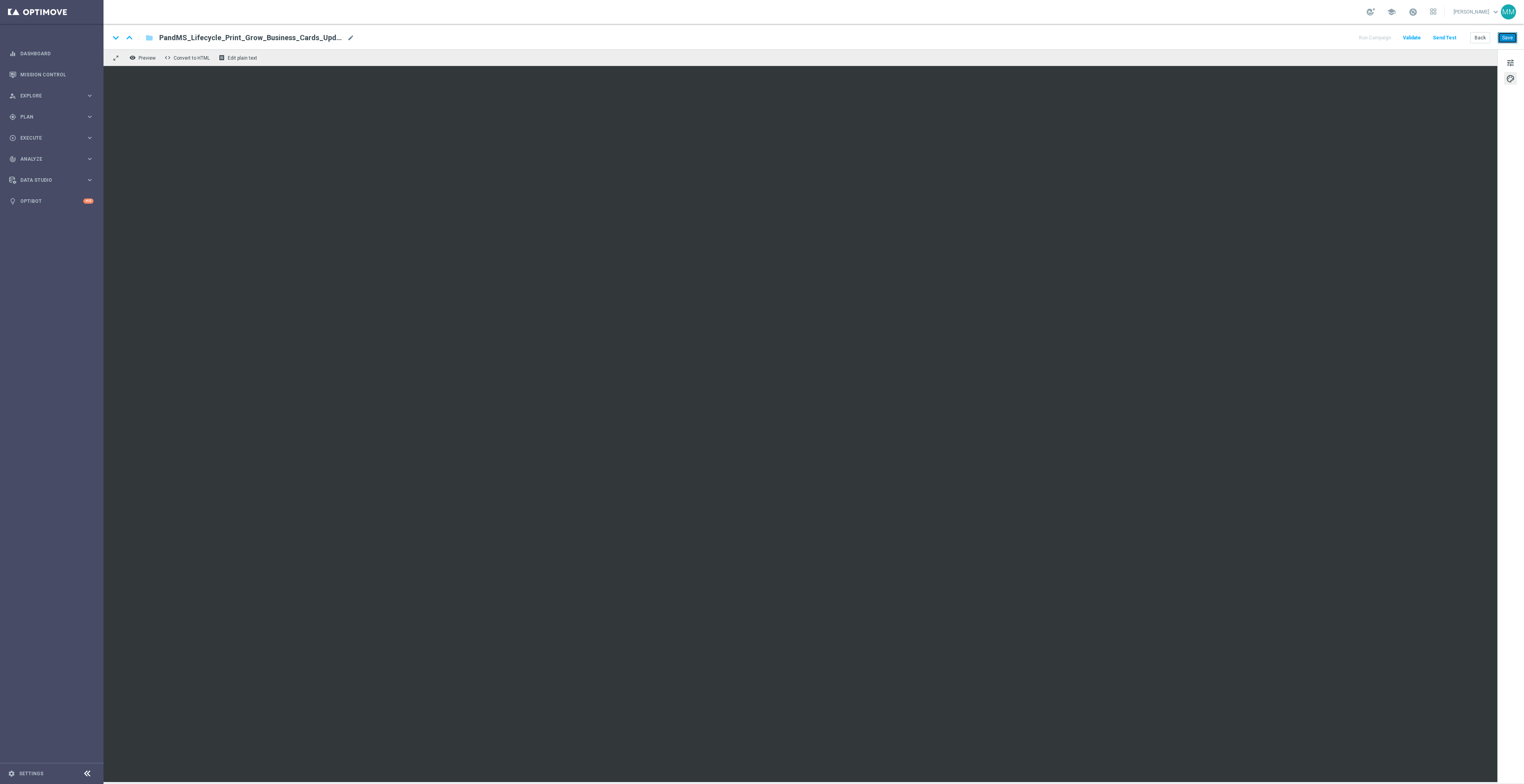
click at [1512, 36] on button "Save" at bounding box center [1507, 38] width 20 height 11
click at [1503, 38] on button "Save" at bounding box center [1507, 38] width 20 height 11
click at [1500, 34] on button "Save" at bounding box center [1507, 38] width 20 height 11
click at [1448, 34] on button "Send Test" at bounding box center [1445, 38] width 26 height 11
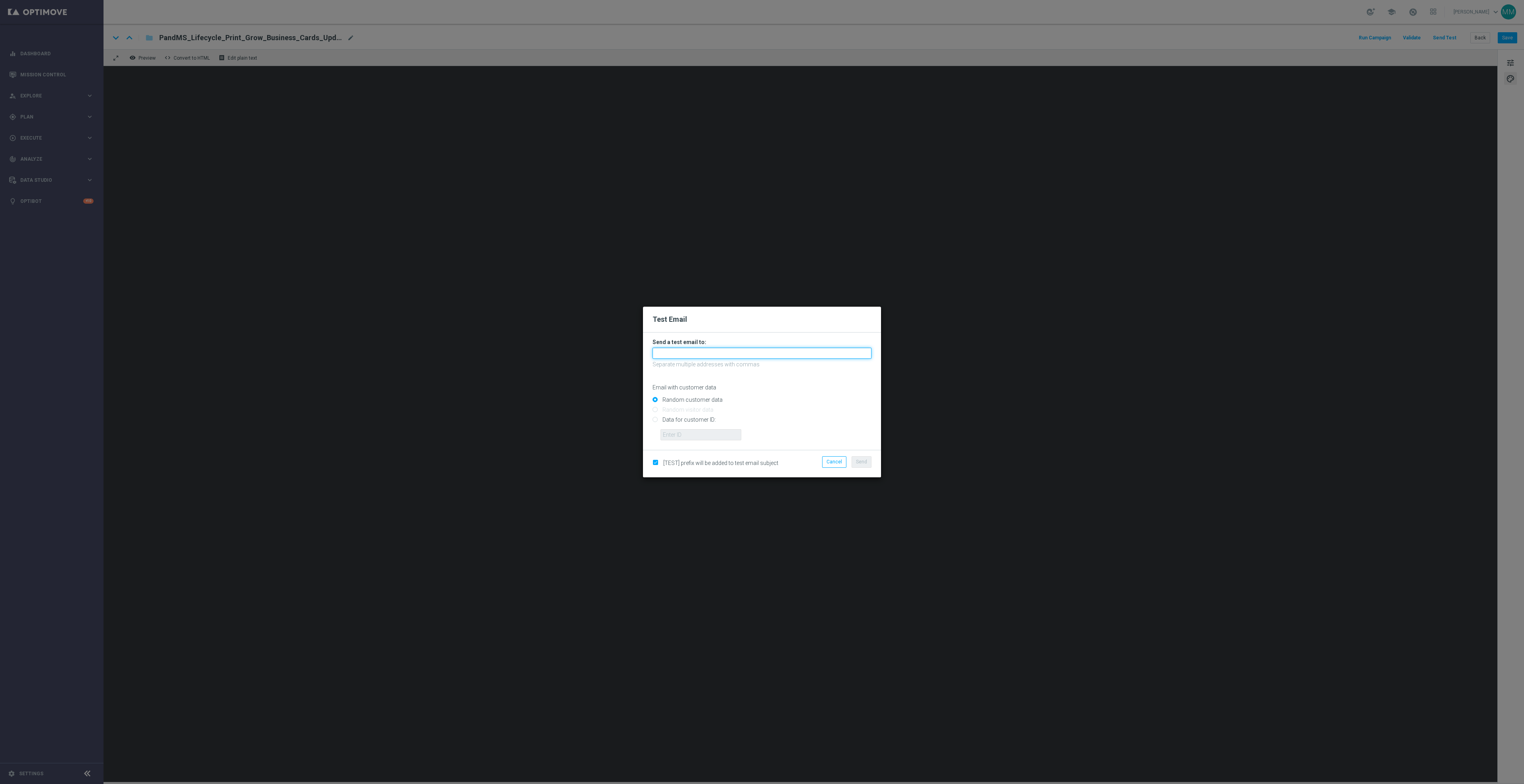
click at [803, 355] on input "text" at bounding box center [762, 353] width 219 height 11
paste input "[EMAIL_ADDRESS][DOMAIN_NAME]"
type input "[EMAIL_ADDRESS][DOMAIN_NAME]"
click at [865, 461] on span "Send" at bounding box center [861, 462] width 11 height 5
click at [861, 464] on span "Send" at bounding box center [861, 462] width 11 height 5
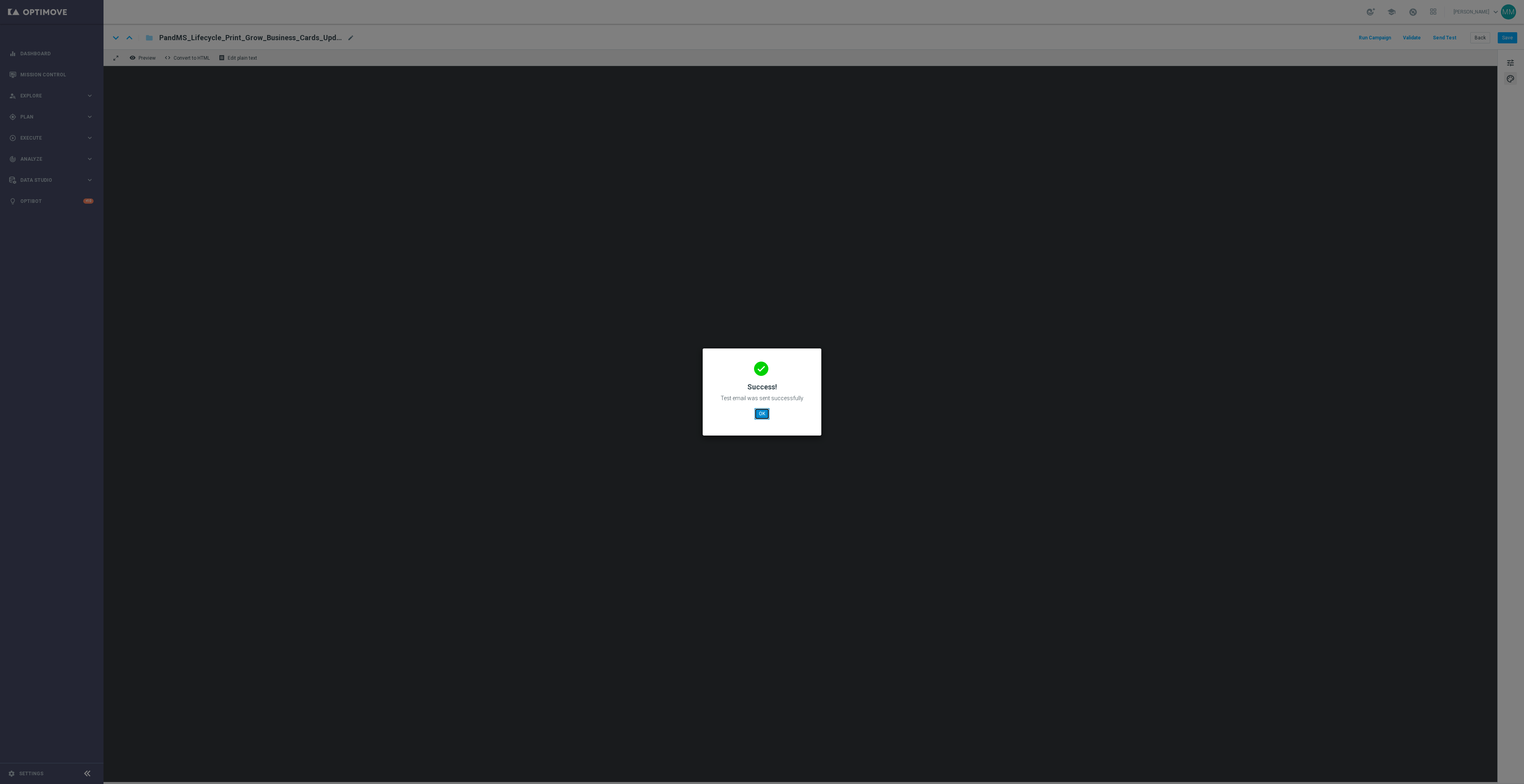
click at [761, 411] on button "OK" at bounding box center [762, 413] width 15 height 11
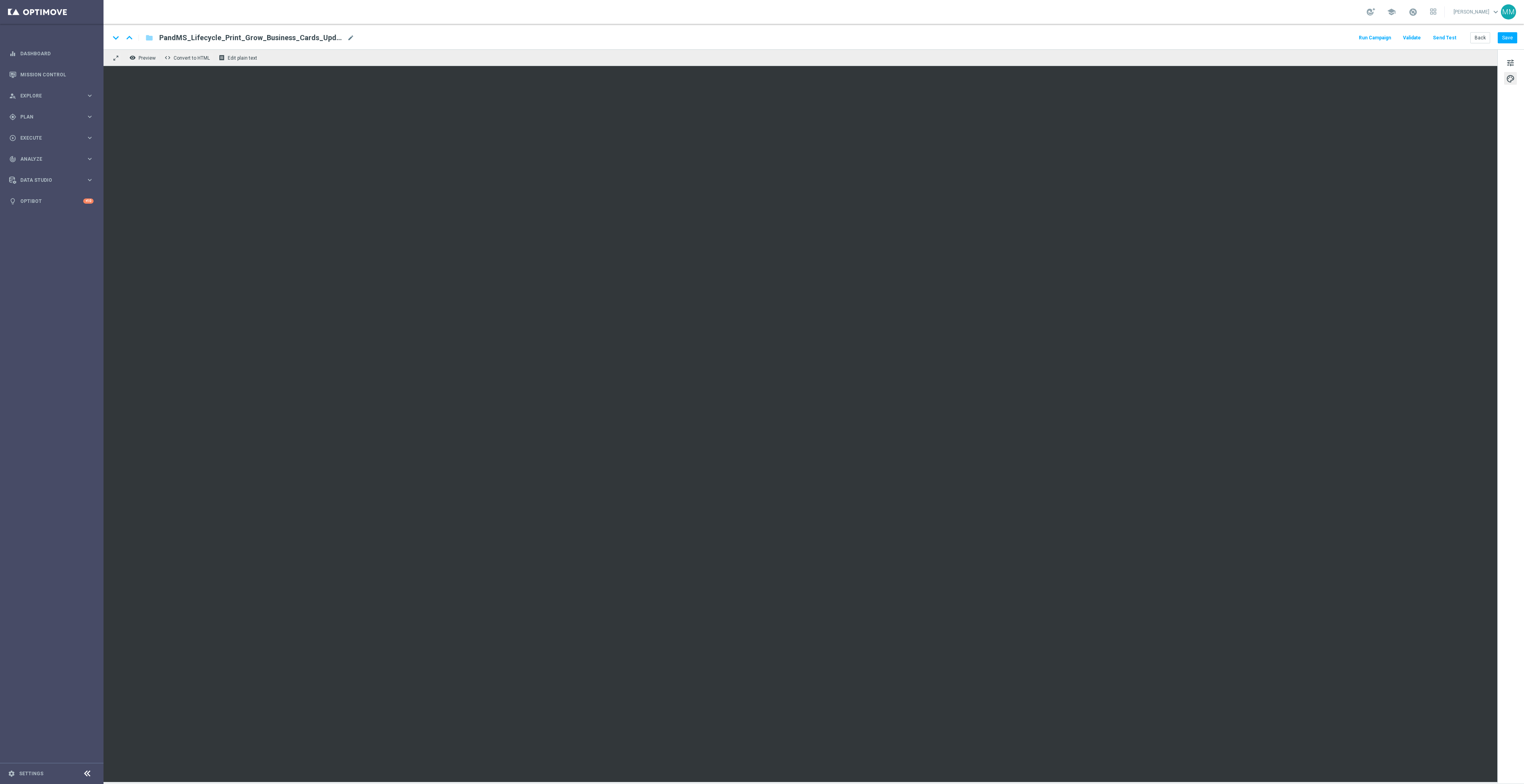
click at [1451, 36] on button "Send Test" at bounding box center [1445, 38] width 26 height 11
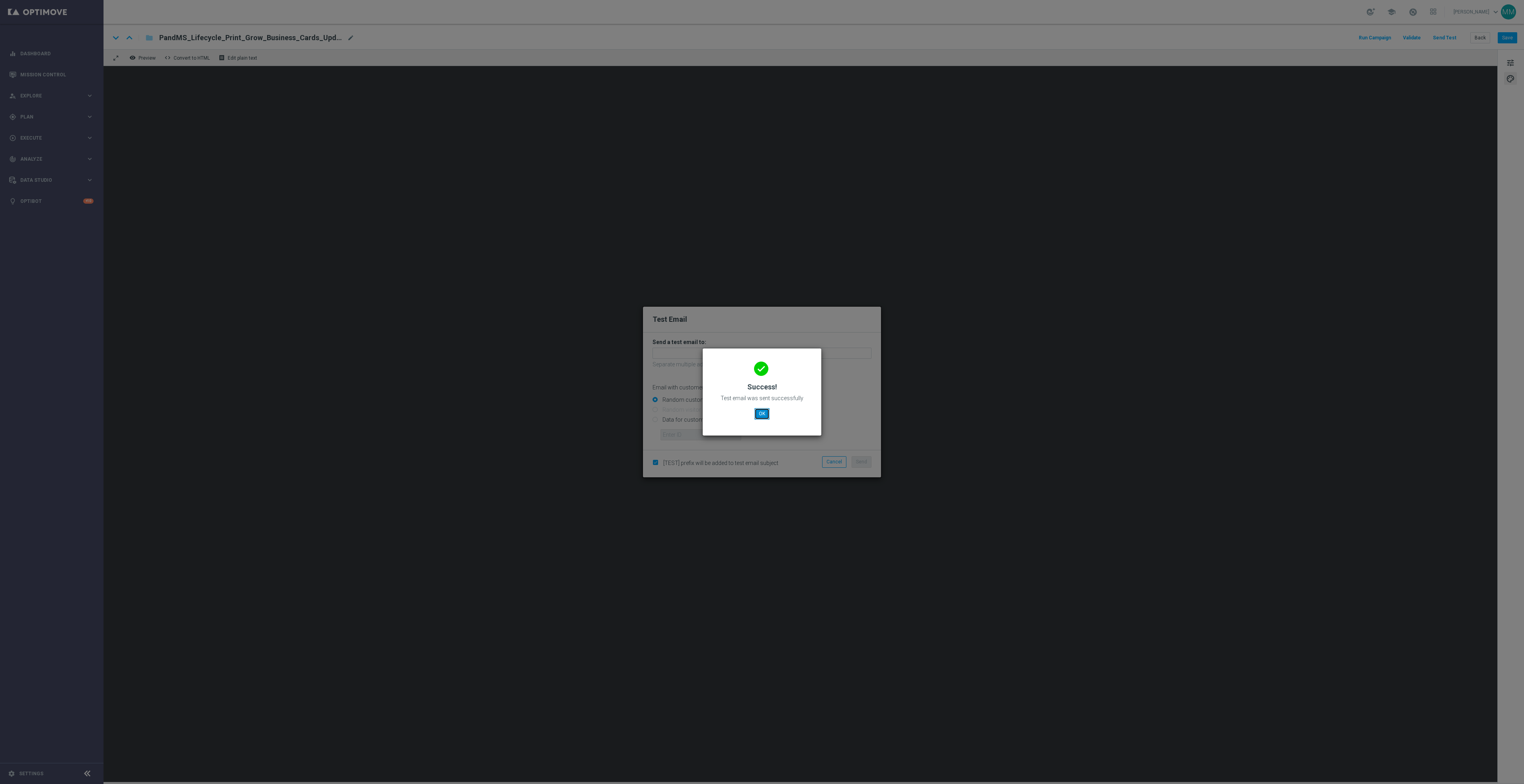
drag, startPoint x: 759, startPoint y: 409, endPoint x: 767, endPoint y: 400, distance: 12.0
click at [759, 409] on button "OK" at bounding box center [762, 413] width 15 height 11
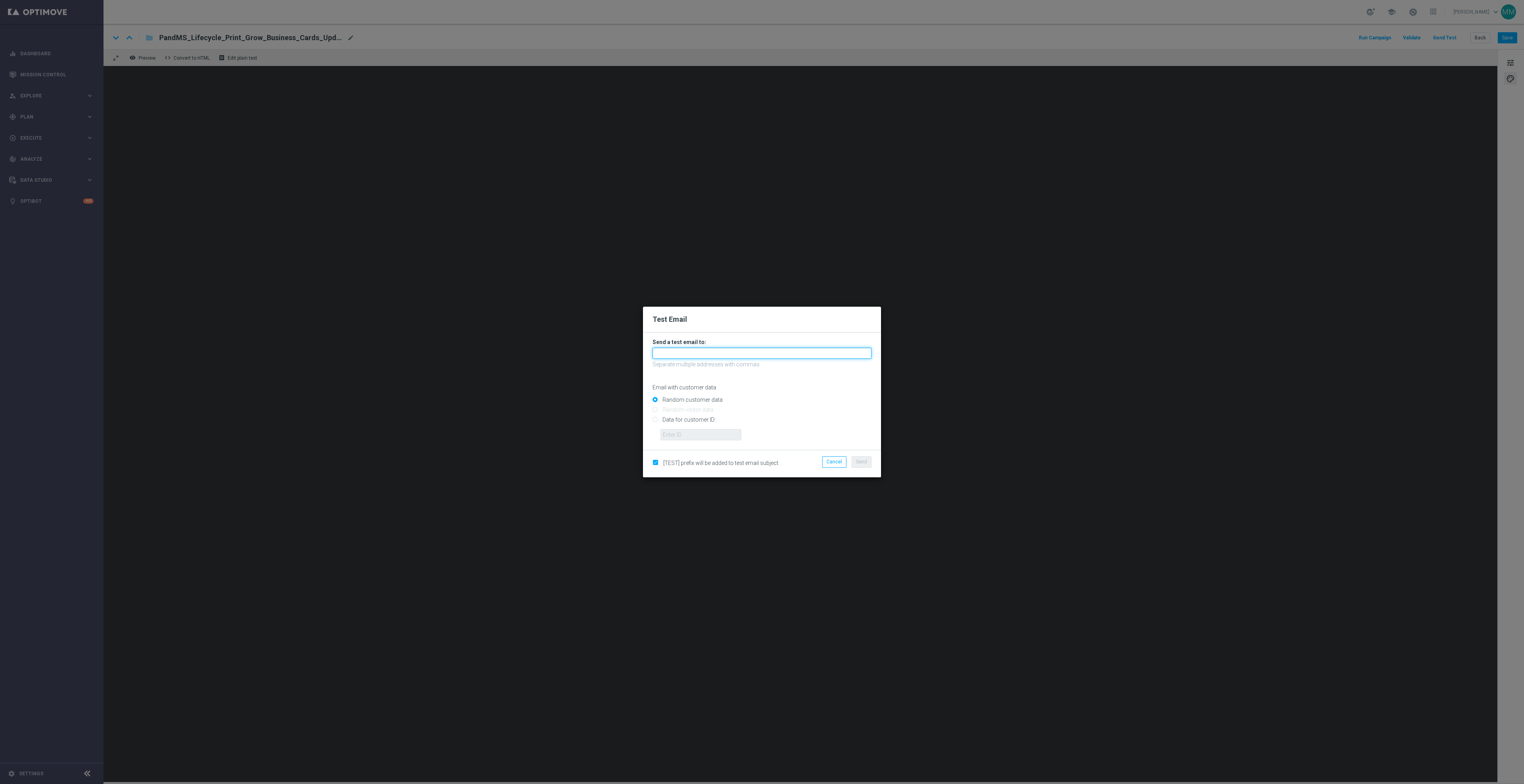
click at [787, 354] on input "text" at bounding box center [762, 353] width 219 height 11
paste input "[EMAIL_ADDRESS][DOMAIN_NAME]"
type input "[EMAIL_ADDRESS][DOMAIN_NAME]"
click at [858, 456] on button "Send" at bounding box center [861, 462] width 20 height 11
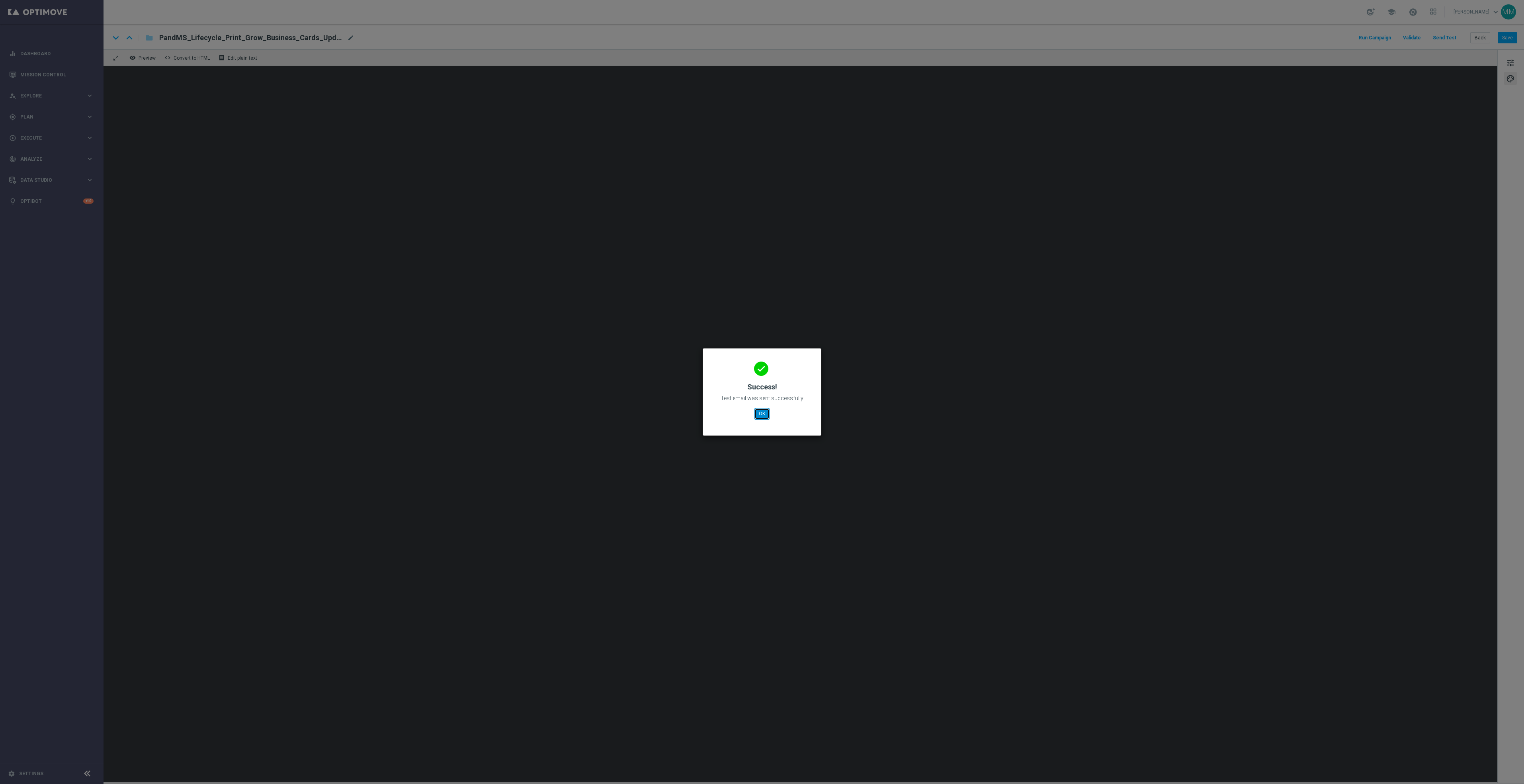
click at [760, 416] on button "OK" at bounding box center [762, 413] width 15 height 11
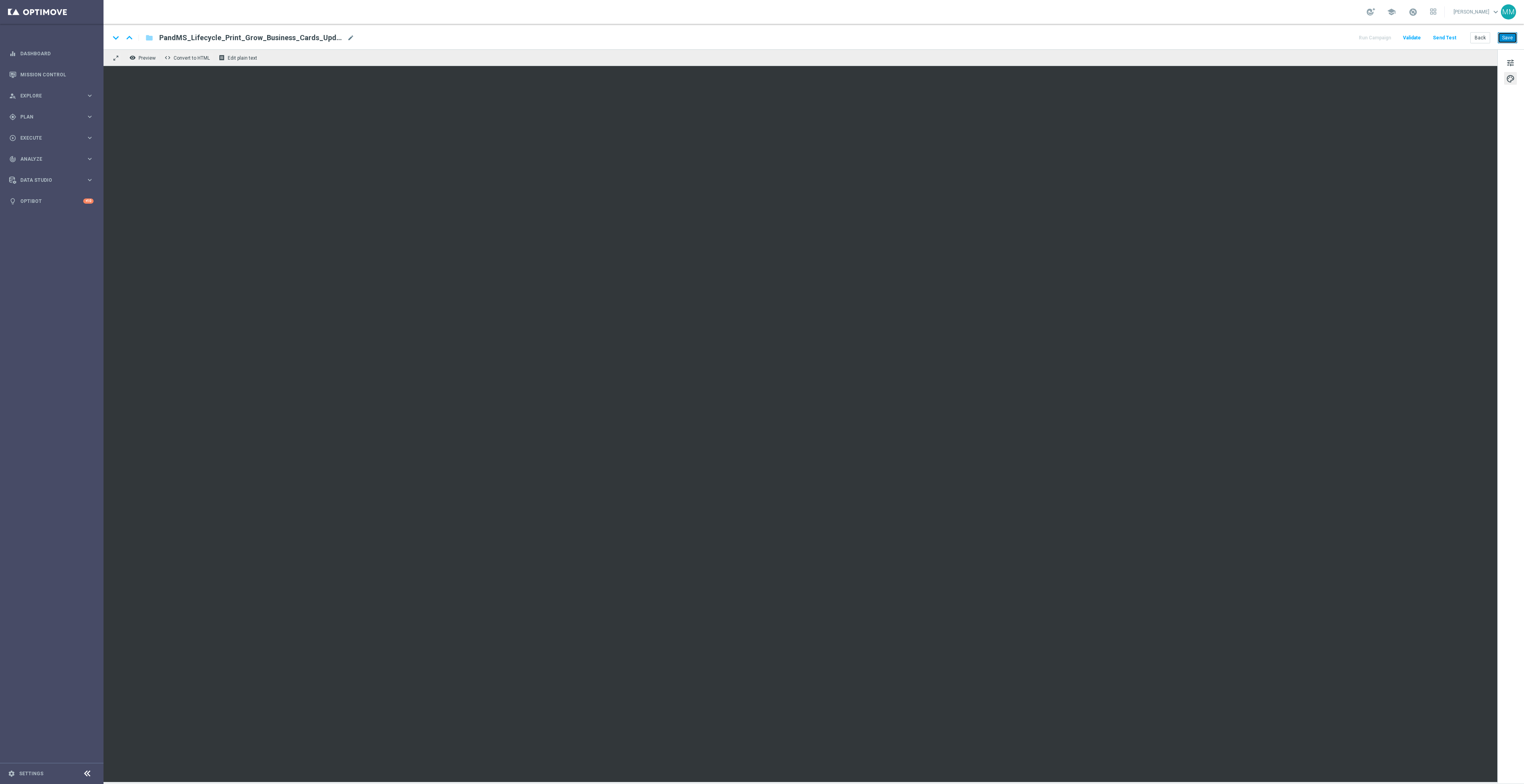
click at [1511, 37] on button "Save" at bounding box center [1507, 38] width 20 height 11
click at [1507, 40] on button "Save" at bounding box center [1507, 38] width 20 height 11
click at [1506, 40] on button "Save" at bounding box center [1507, 38] width 20 height 11
click at [1510, 37] on button "Save" at bounding box center [1507, 38] width 20 height 11
click at [1507, 36] on button "Save" at bounding box center [1507, 38] width 20 height 11
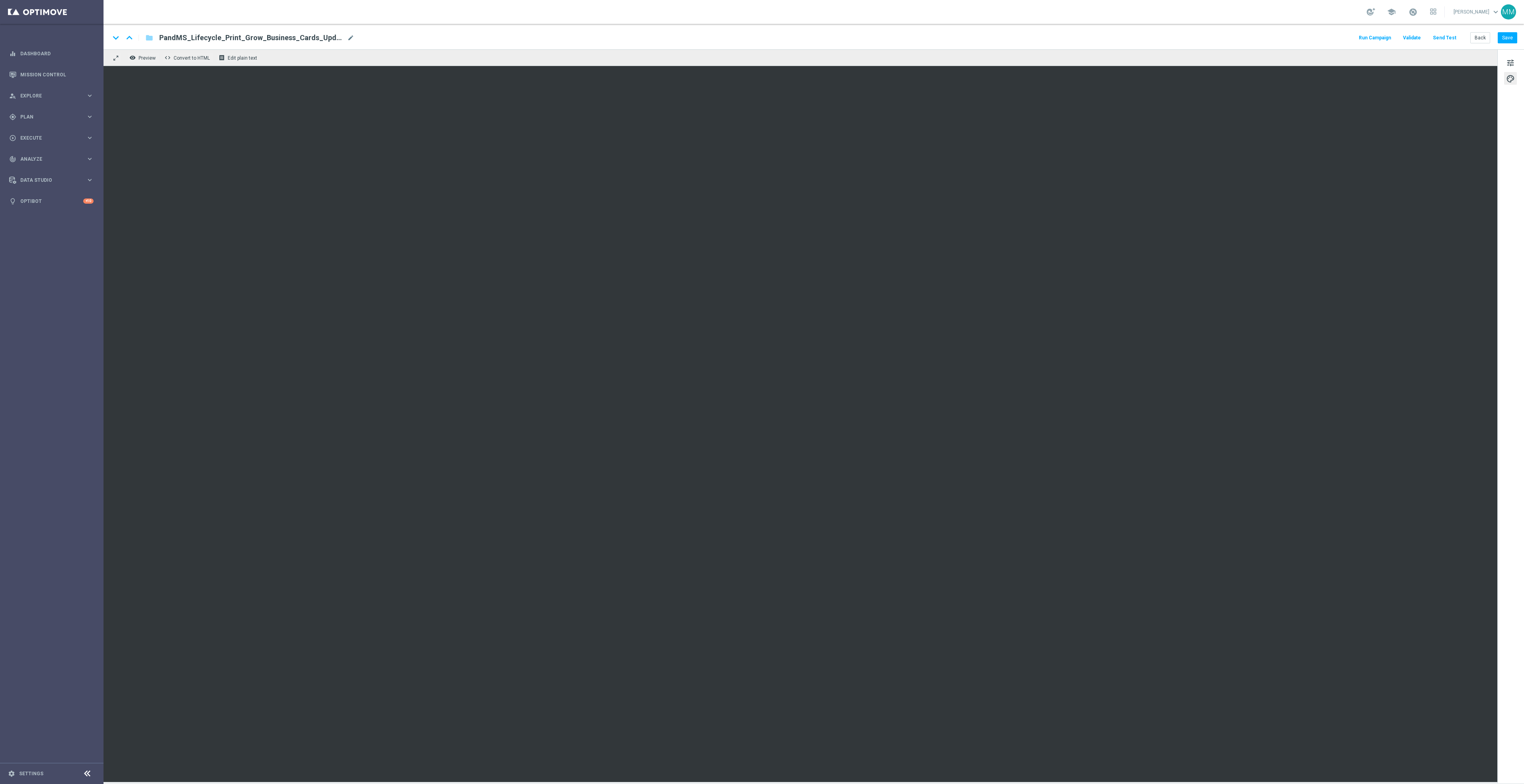
click at [1438, 38] on button "Send Test" at bounding box center [1445, 38] width 26 height 11
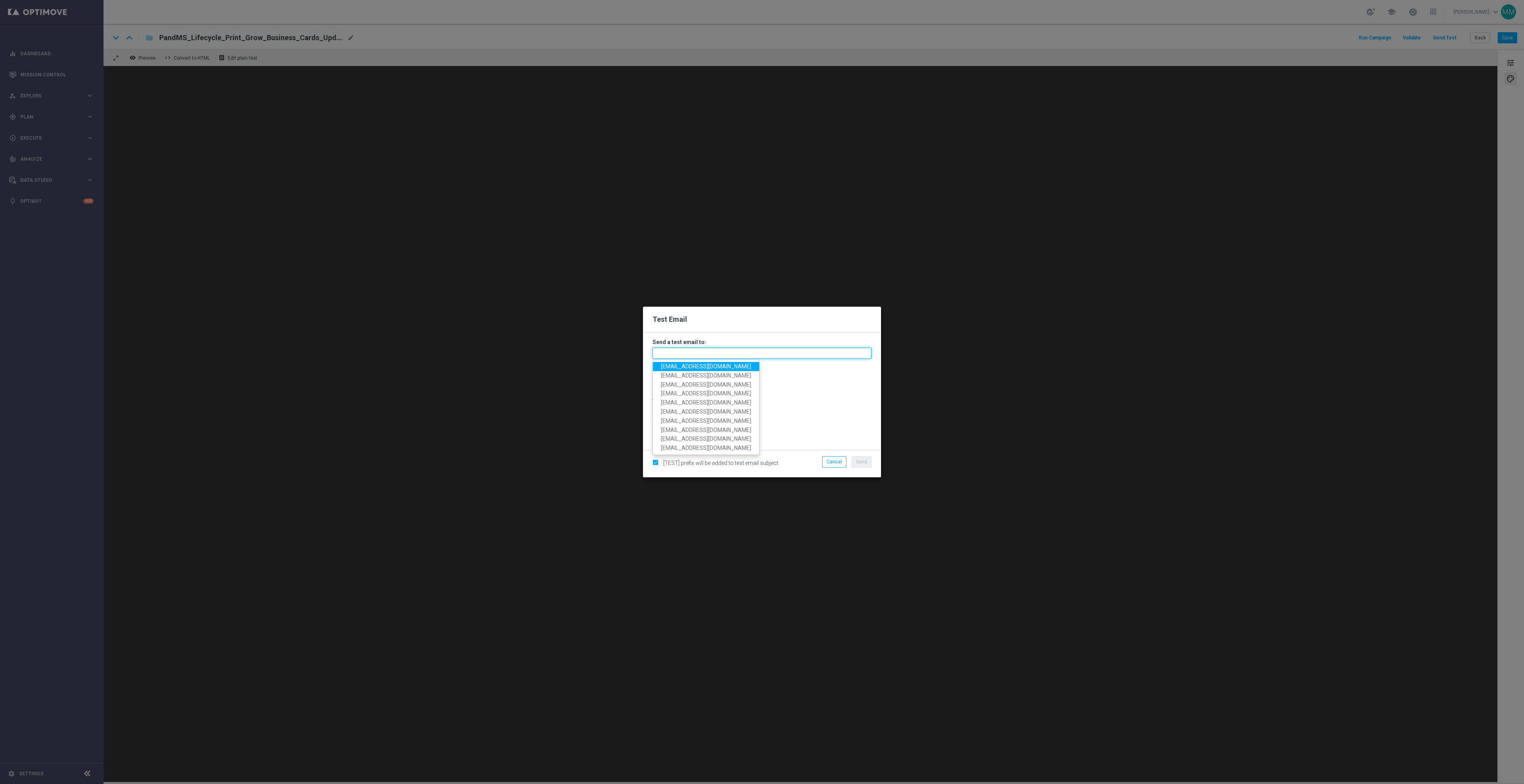
click at [769, 350] on input "text" at bounding box center [762, 353] width 219 height 11
paste input "[EMAIL_ADDRESS][DOMAIN_NAME]"
type input "[EMAIL_ADDRESS][DOMAIN_NAME]"
click at [859, 462] on span "Send" at bounding box center [861, 462] width 11 height 5
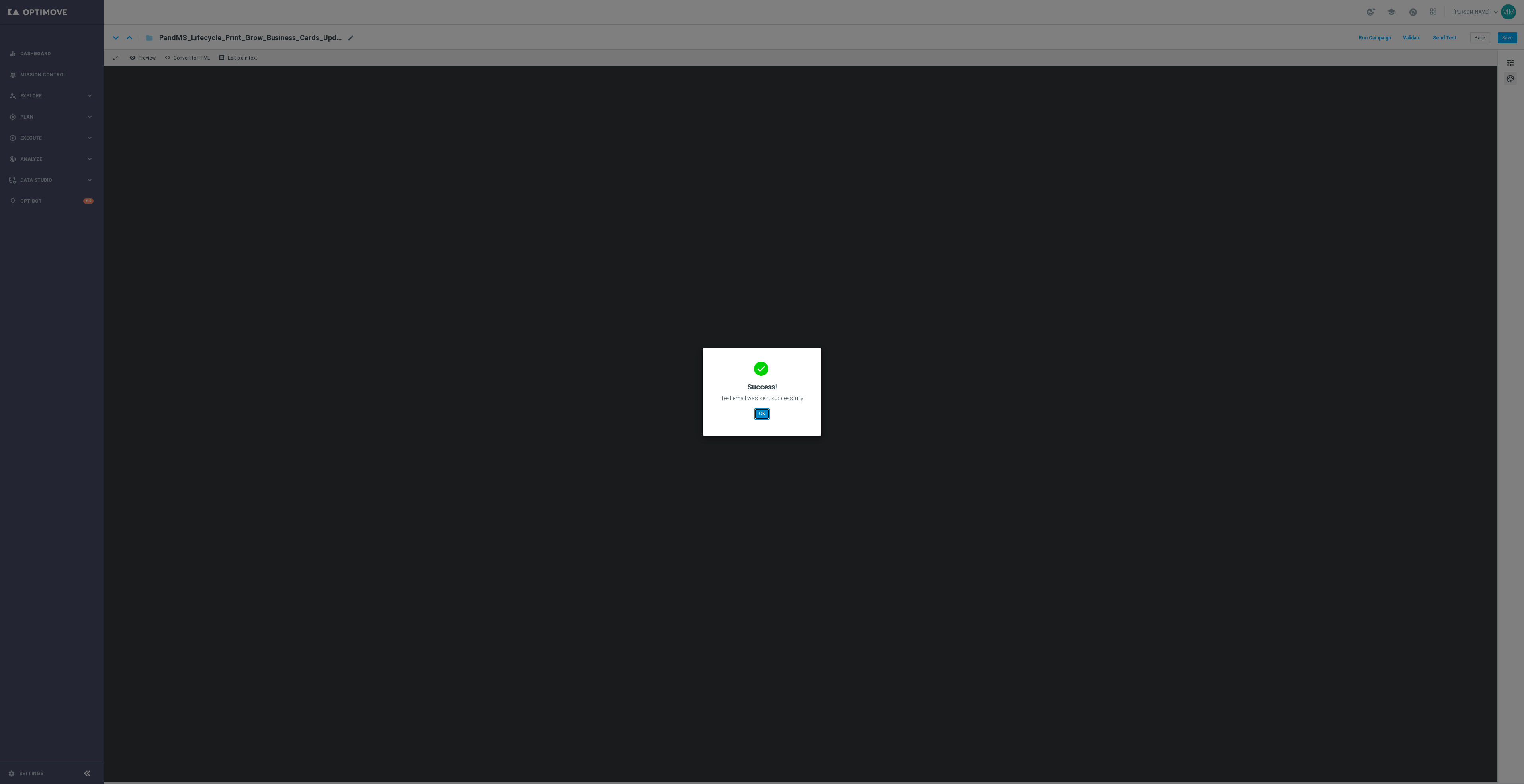
click at [766, 413] on button "OK" at bounding box center [762, 413] width 15 height 11
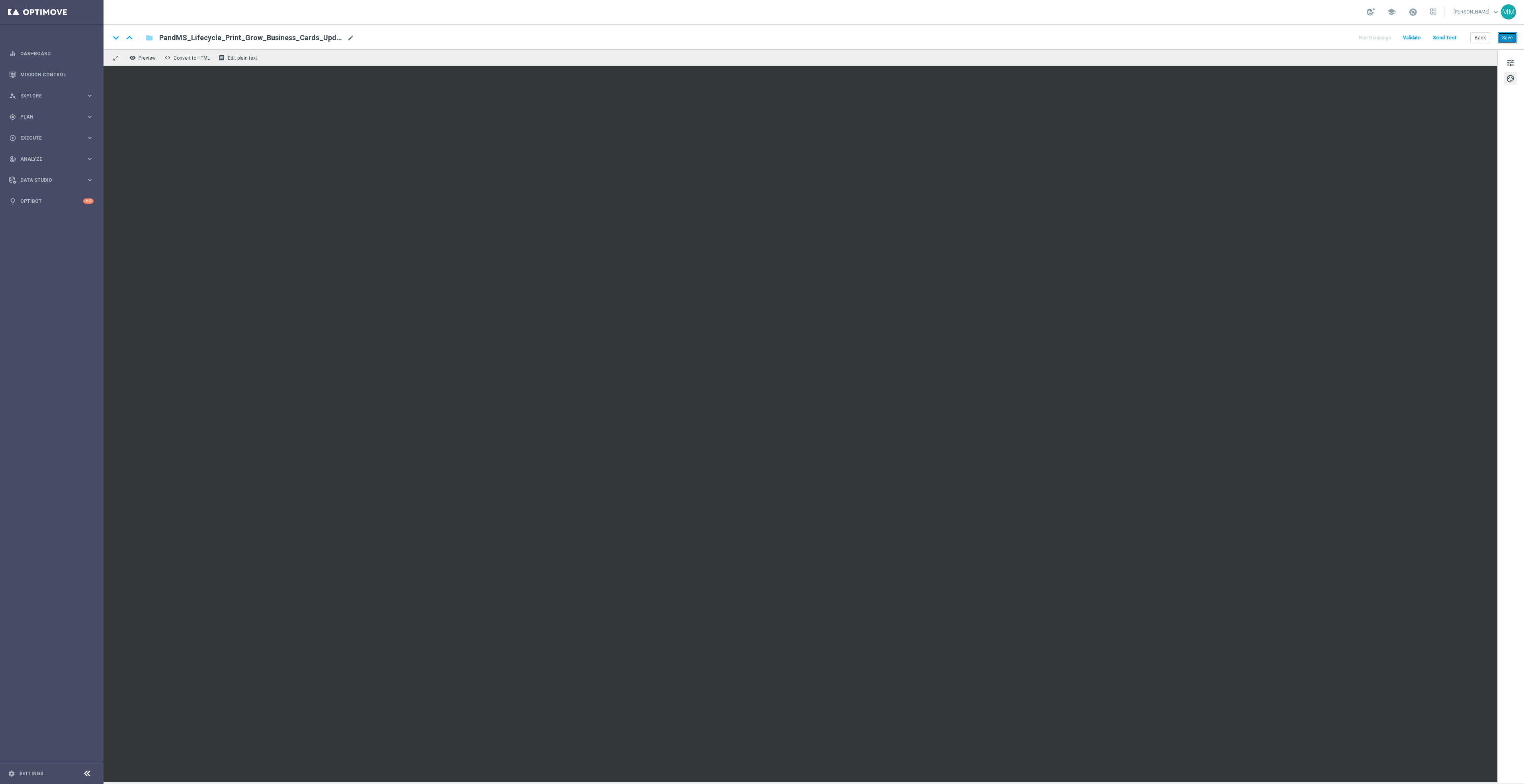
click at [1506, 37] on button "Save" at bounding box center [1507, 38] width 20 height 11
click at [1516, 35] on button "Save" at bounding box center [1507, 38] width 20 height 11
click at [1448, 35] on button "Send Test" at bounding box center [1445, 38] width 26 height 11
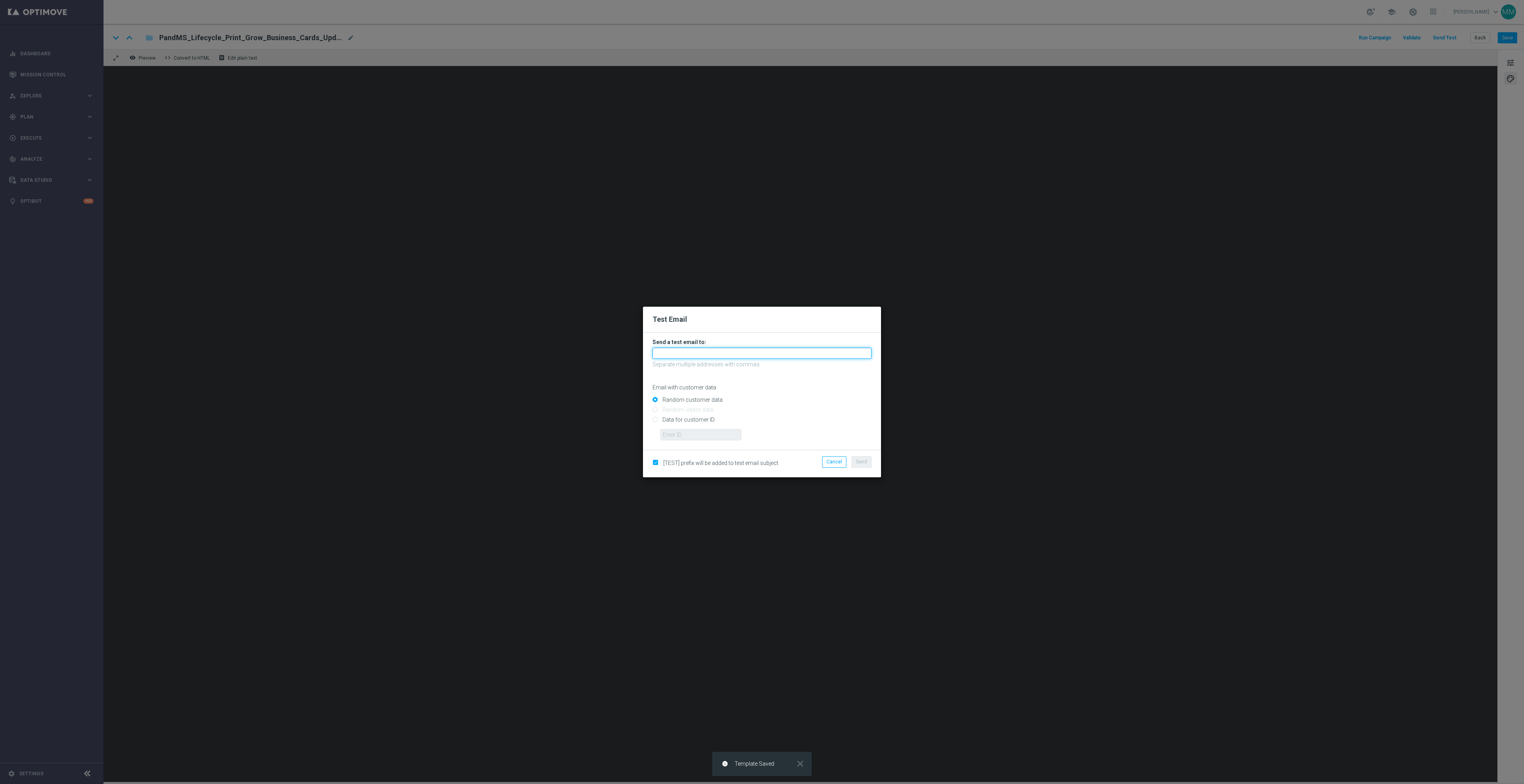
click at [727, 354] on input "text" at bounding box center [762, 353] width 219 height 11
paste input "[EMAIL_ADDRESS][DOMAIN_NAME]"
type input "[EMAIL_ADDRESS][DOMAIN_NAME]"
click at [872, 461] on li "Send" at bounding box center [861, 462] width 24 height 11
click at [867, 461] on button "Send" at bounding box center [861, 462] width 20 height 11
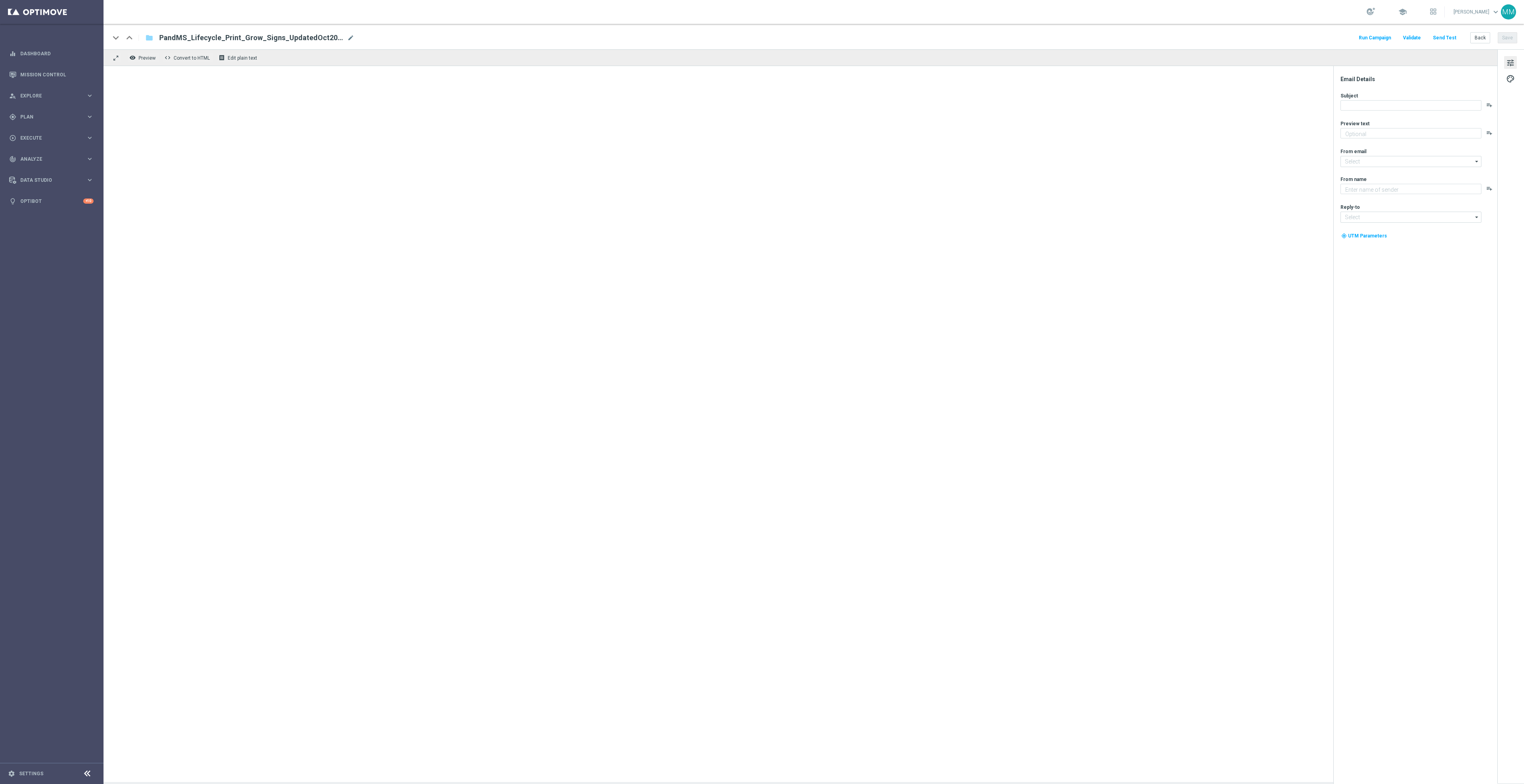
type textarea "Boost your reach with postcards, brochures and more."
type input "[EMAIL_ADDRESS][DOMAIN_NAME]"
type textarea "Staples"
type input "[EMAIL_ADDRESS][DOMAIN_NAME]"
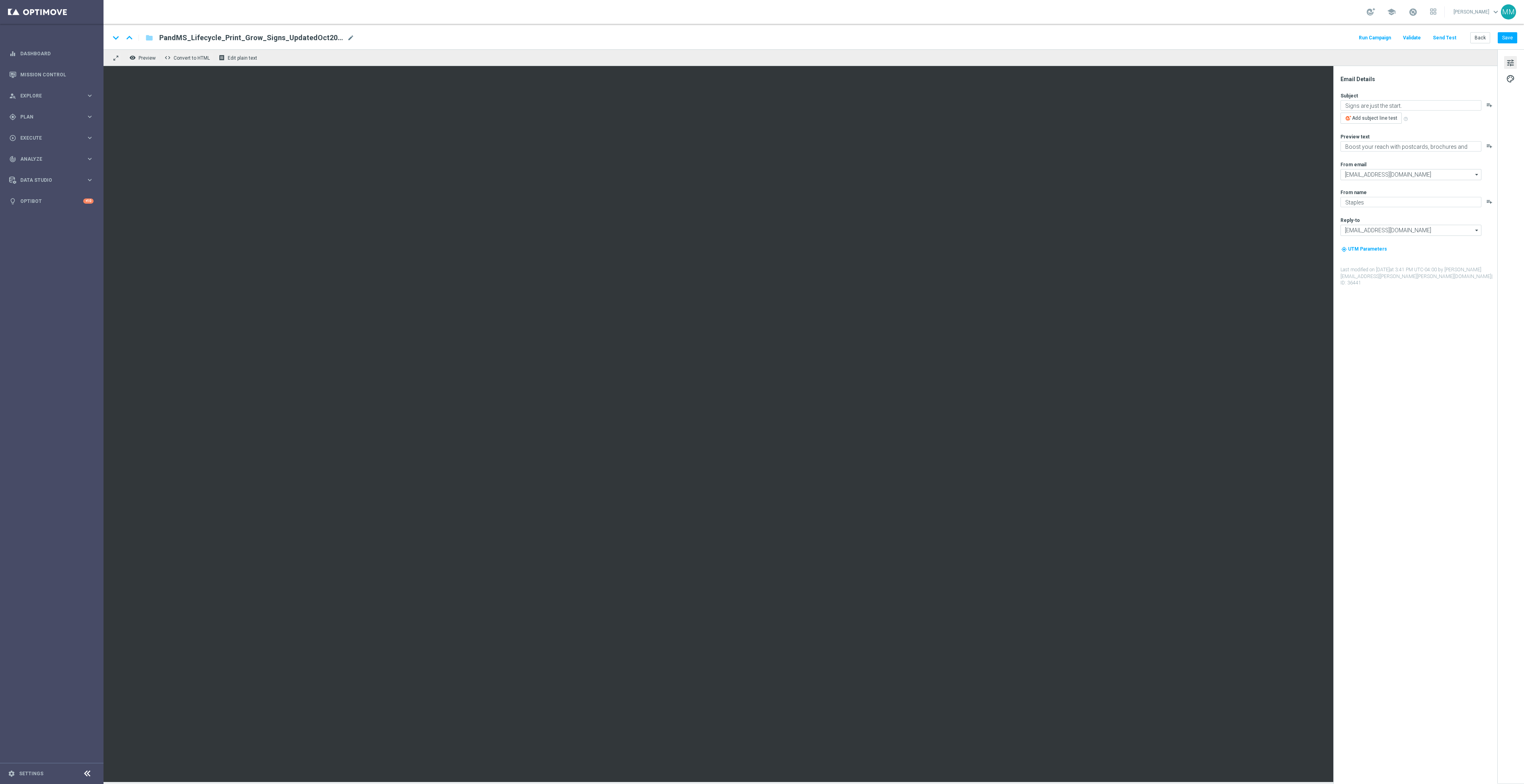
click at [1450, 40] on button "Send Test" at bounding box center [1445, 38] width 26 height 11
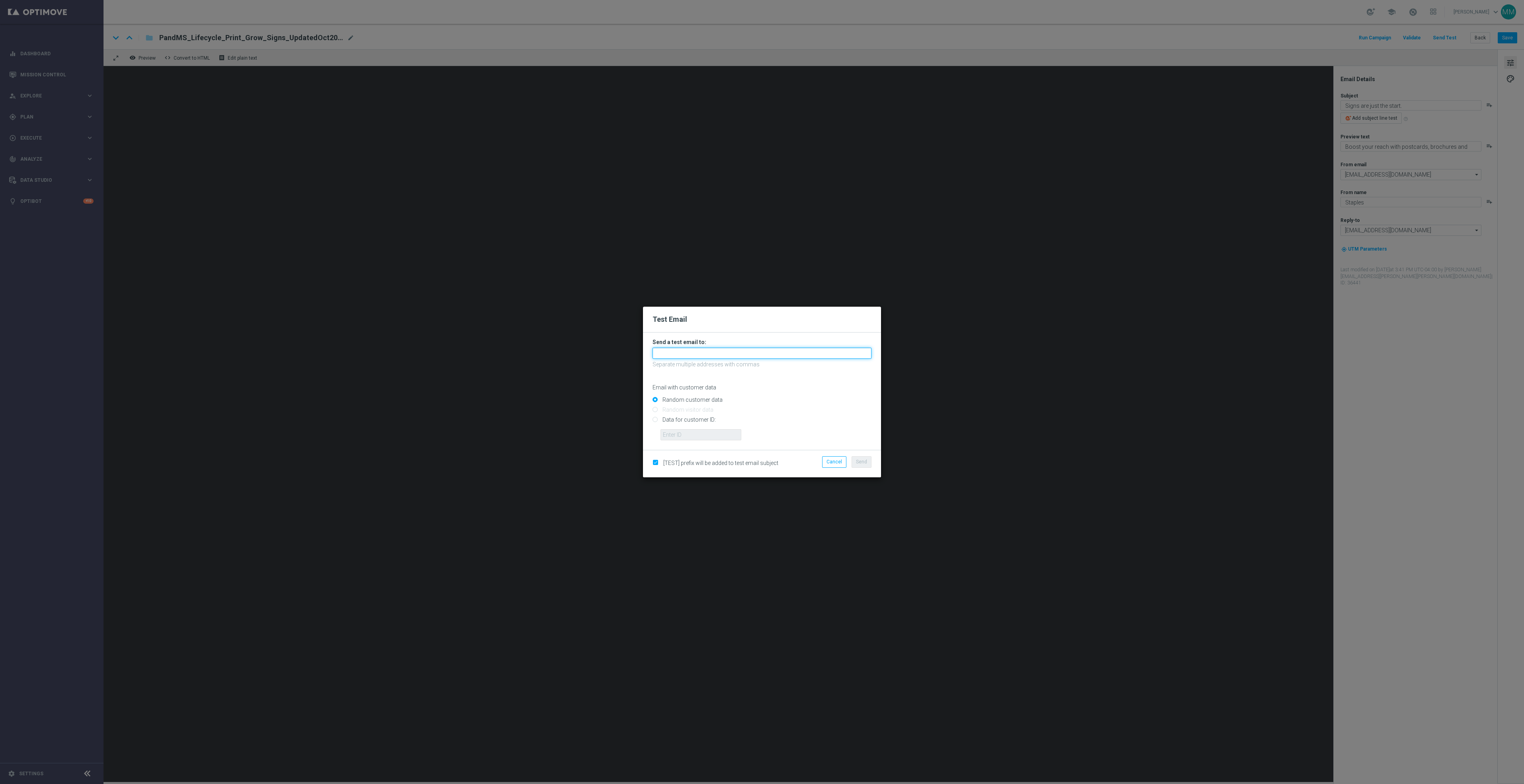
click at [716, 348] on input "text" at bounding box center [762, 353] width 219 height 11
click at [808, 350] on input "text" at bounding box center [762, 353] width 219 height 11
paste input "[EMAIL_ADDRESS][DOMAIN_NAME]"
type input "[EMAIL_ADDRESS][DOMAIN_NAME]"
click at [857, 462] on span "Send" at bounding box center [861, 462] width 11 height 5
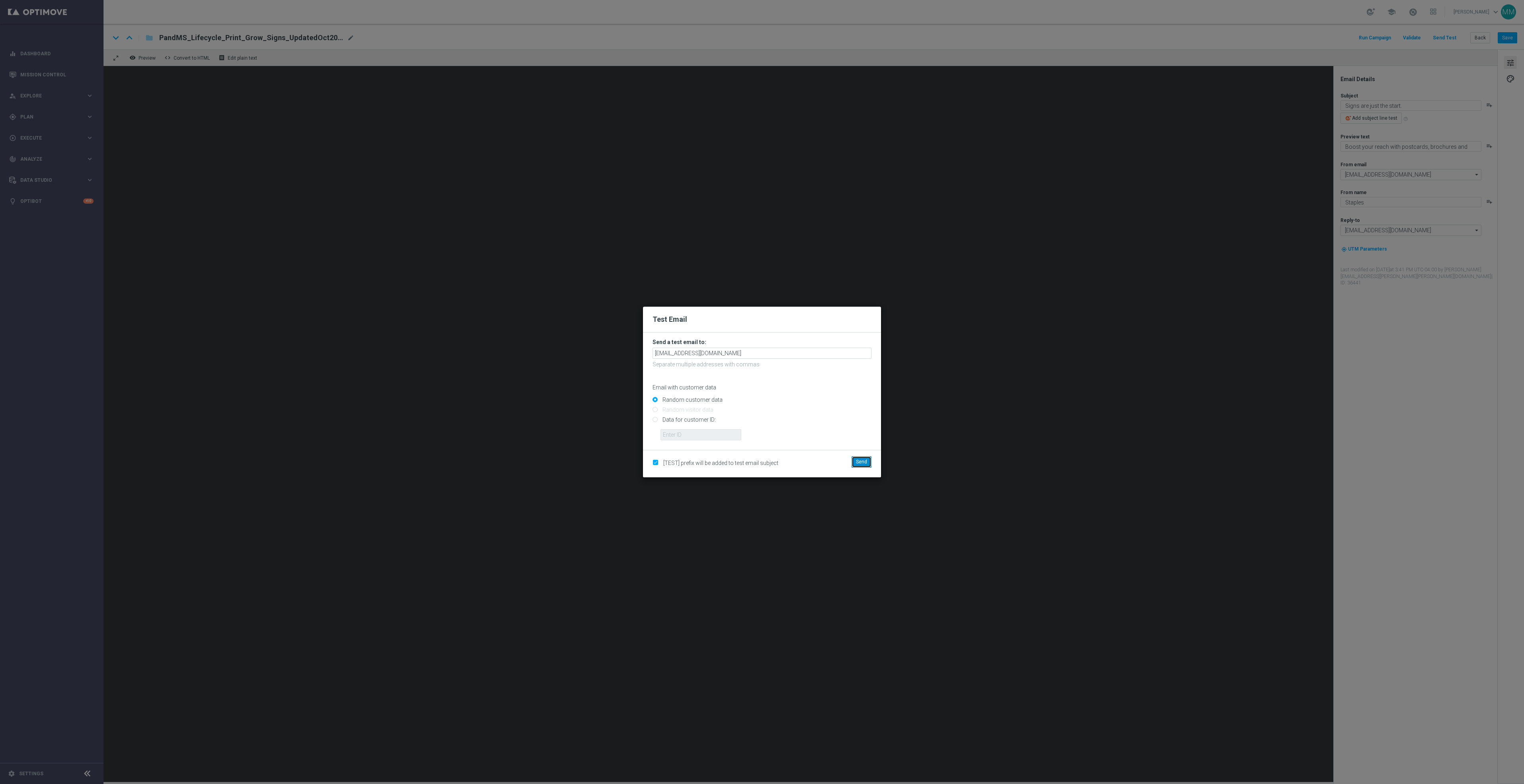
drag, startPoint x: 857, startPoint y: 463, endPoint x: 815, endPoint y: 384, distance: 89.5
click at [857, 463] on span "Send" at bounding box center [861, 462] width 11 height 5
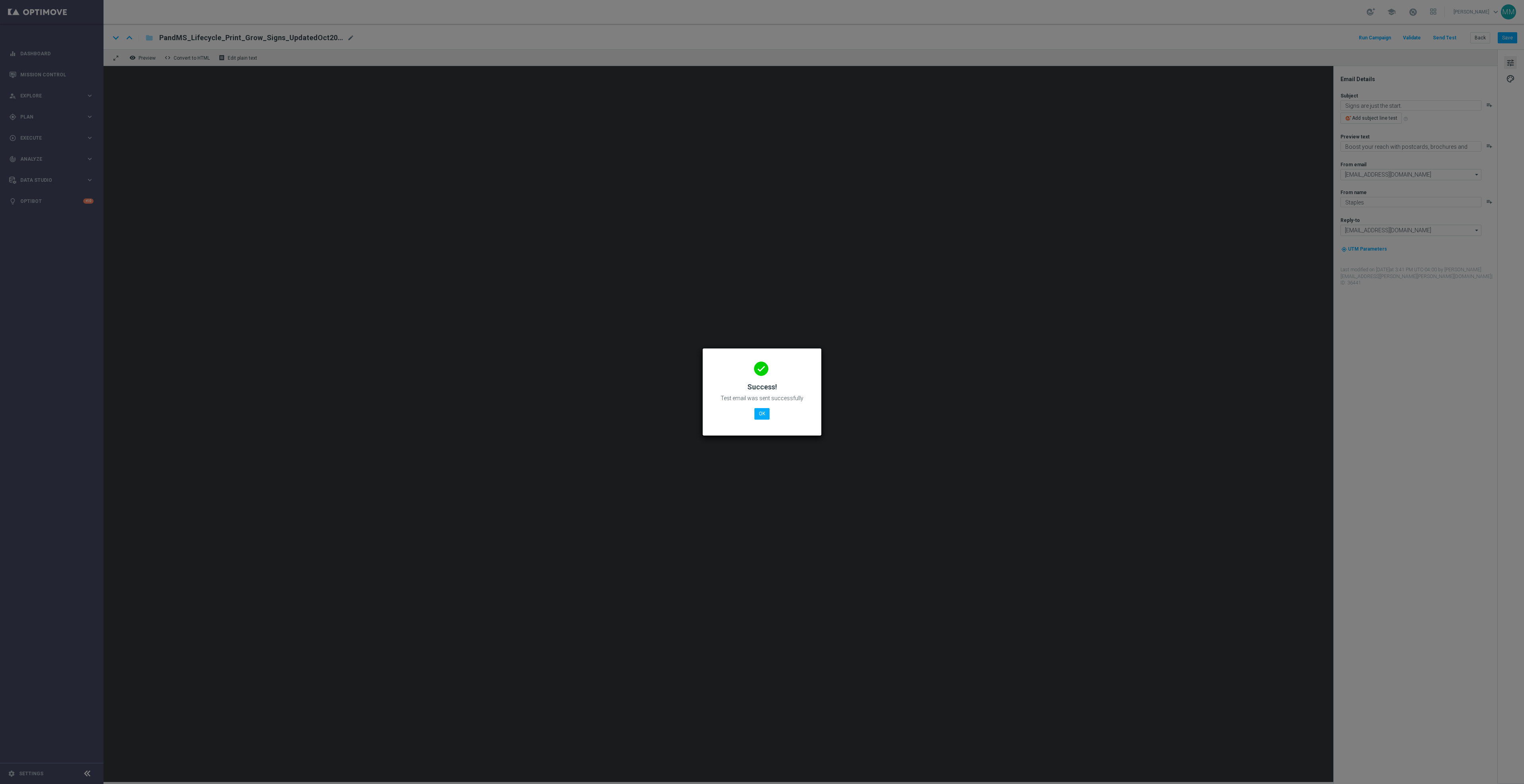
click at [918, 260] on modal-container "done Success! Test email was sent successfully OK" at bounding box center [762, 392] width 1524 height 784
click at [752, 417] on div "done Success! Test email was sent successfully OK" at bounding box center [762, 390] width 99 height 69
click at [755, 417] on button "OK" at bounding box center [762, 413] width 15 height 11
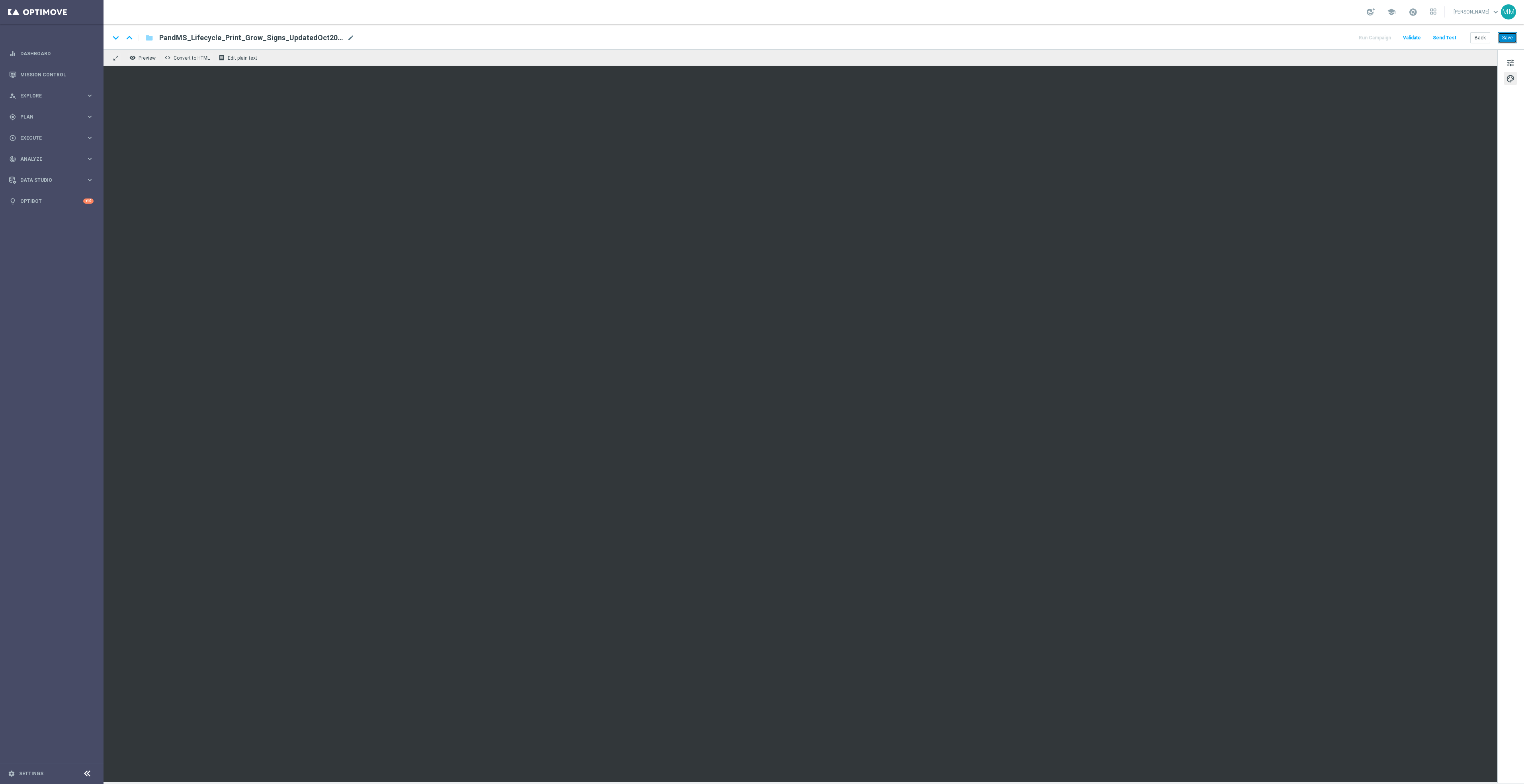
click at [1507, 37] on button "Save" at bounding box center [1507, 38] width 20 height 11
click at [1512, 36] on button "Save" at bounding box center [1507, 38] width 20 height 11
click at [1439, 40] on button "Send Test" at bounding box center [1445, 38] width 26 height 11
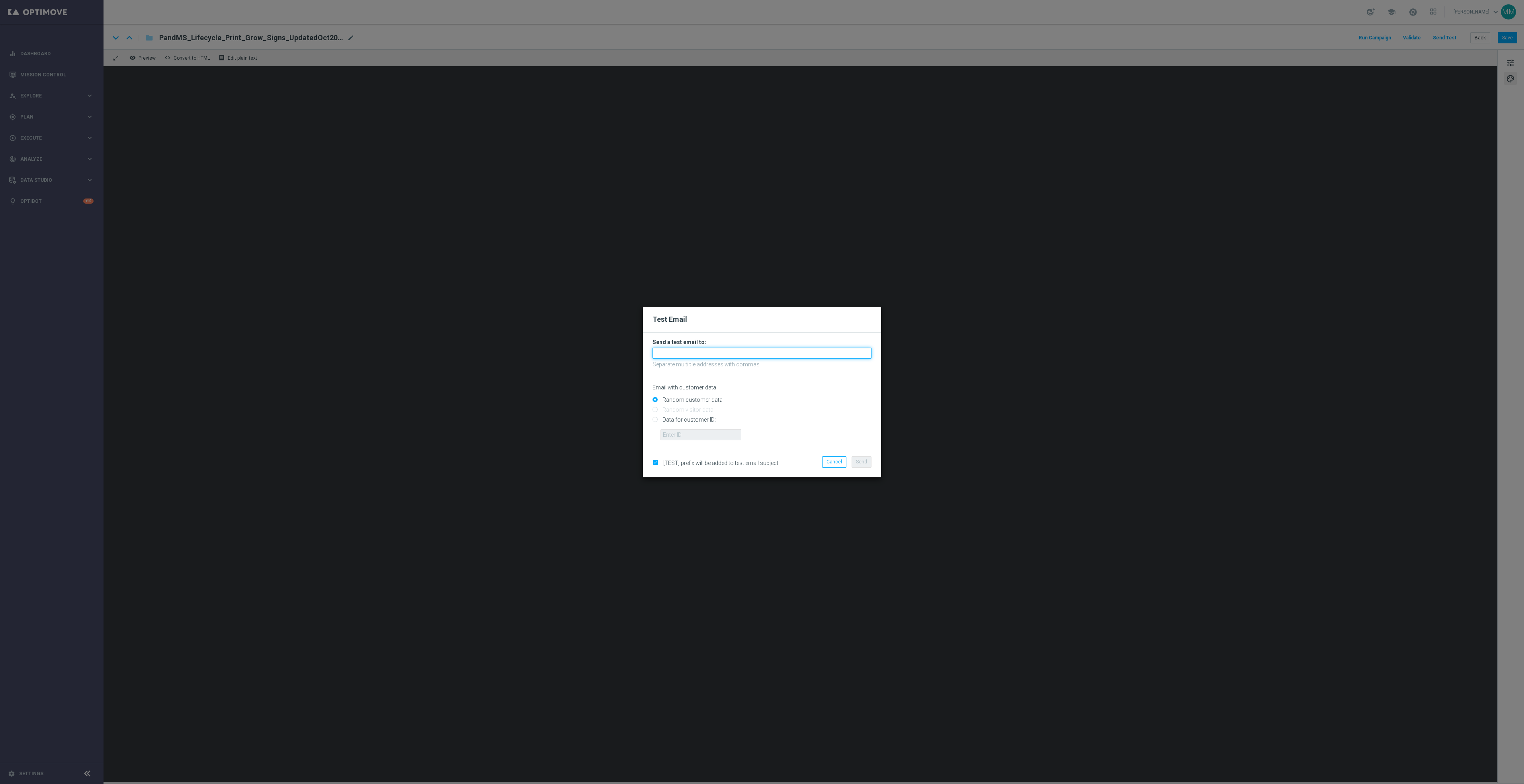
click at [764, 356] on input "text" at bounding box center [762, 353] width 219 height 11
paste input "[EMAIL_ADDRESS][DOMAIN_NAME]"
type input "[EMAIL_ADDRESS][DOMAIN_NAME]"
click at [855, 462] on button "Send" at bounding box center [861, 462] width 20 height 11
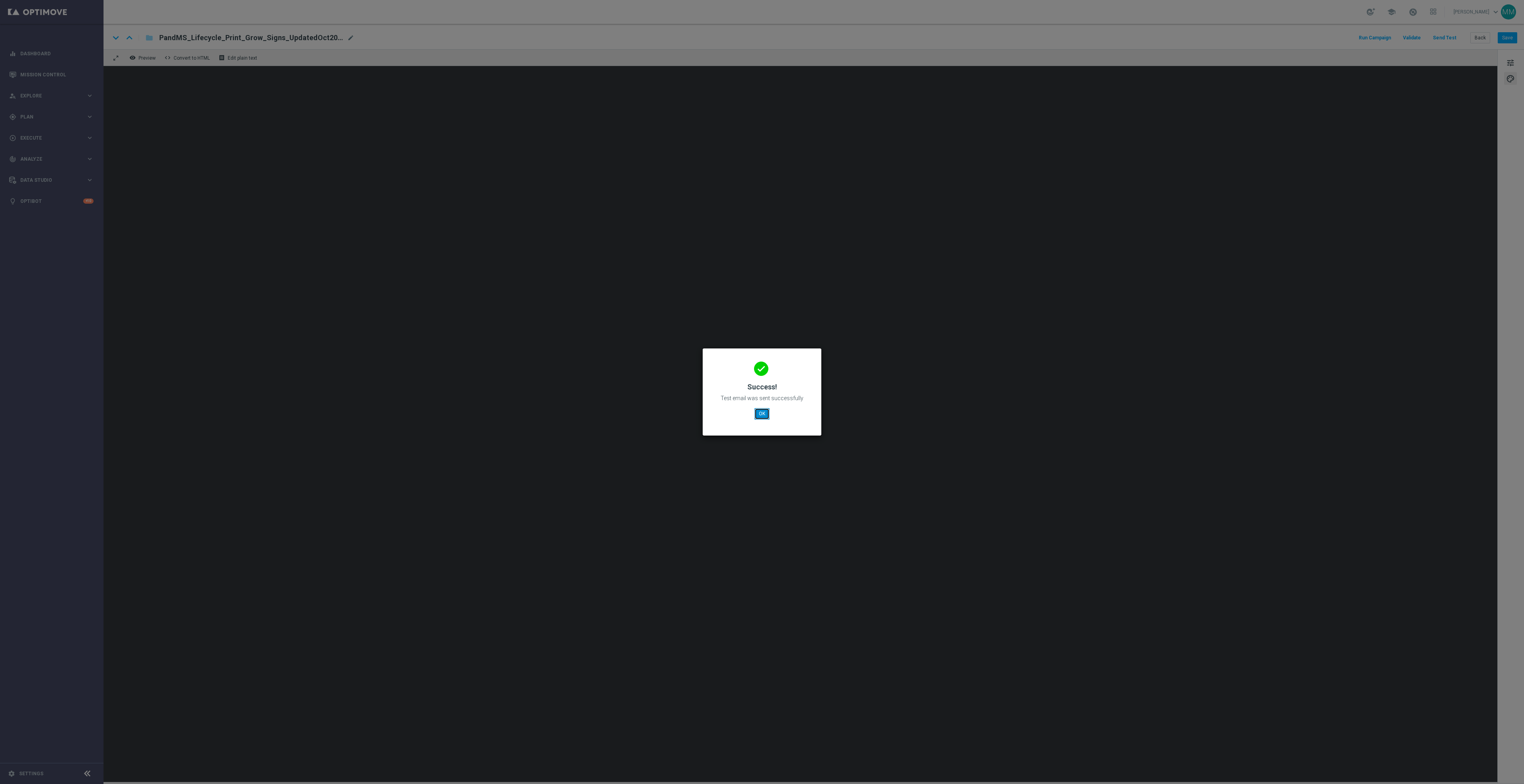
click at [761, 417] on button "OK" at bounding box center [762, 413] width 15 height 11
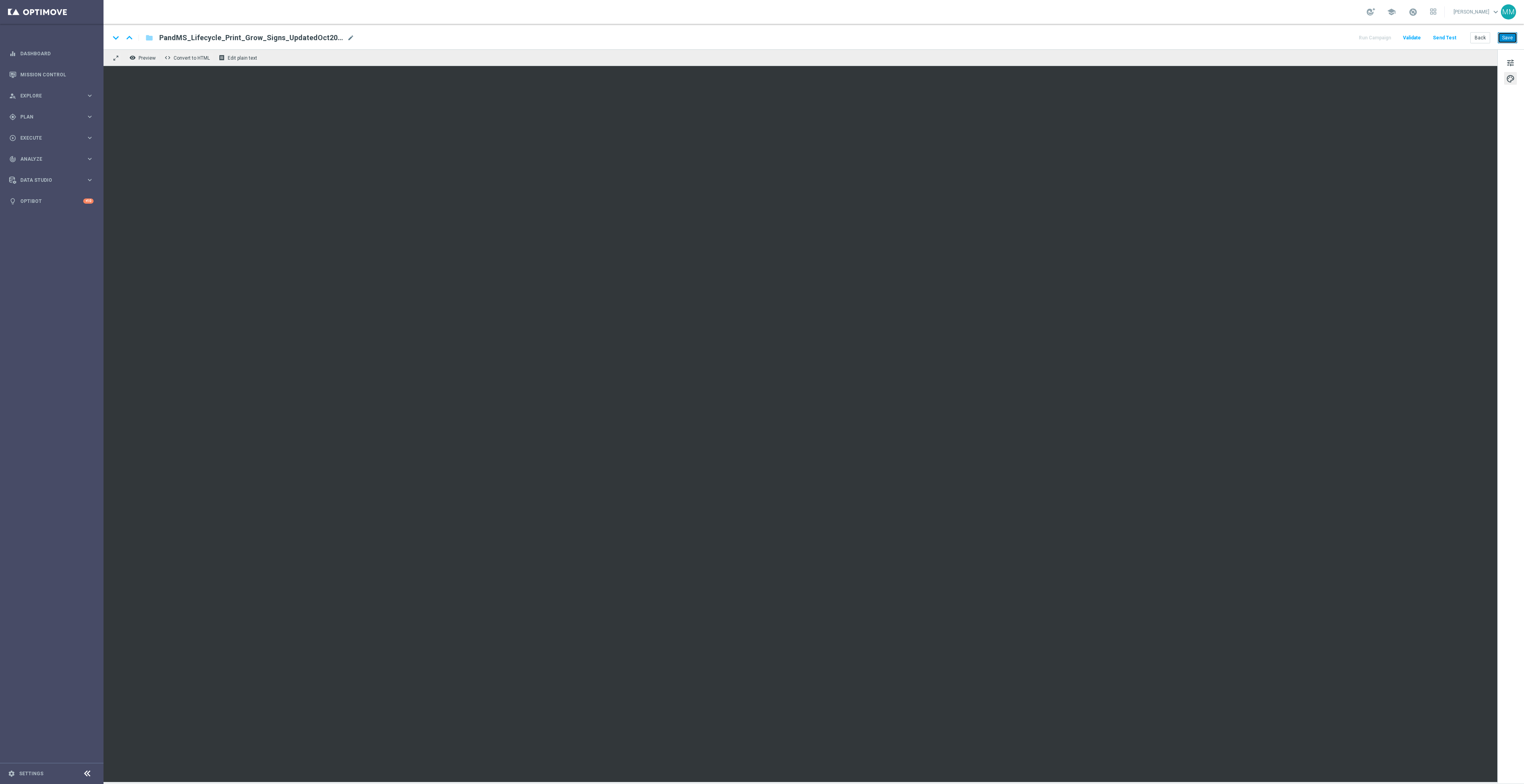
click at [1507, 38] on button "Save" at bounding box center [1507, 38] width 20 height 11
click at [1516, 40] on button "Save" at bounding box center [1507, 38] width 20 height 11
click at [1505, 35] on button "Save" at bounding box center [1507, 38] width 20 height 11
click at [1505, 38] on button "Save" at bounding box center [1507, 38] width 20 height 11
click at [1443, 36] on button "Send Test" at bounding box center [1445, 38] width 26 height 11
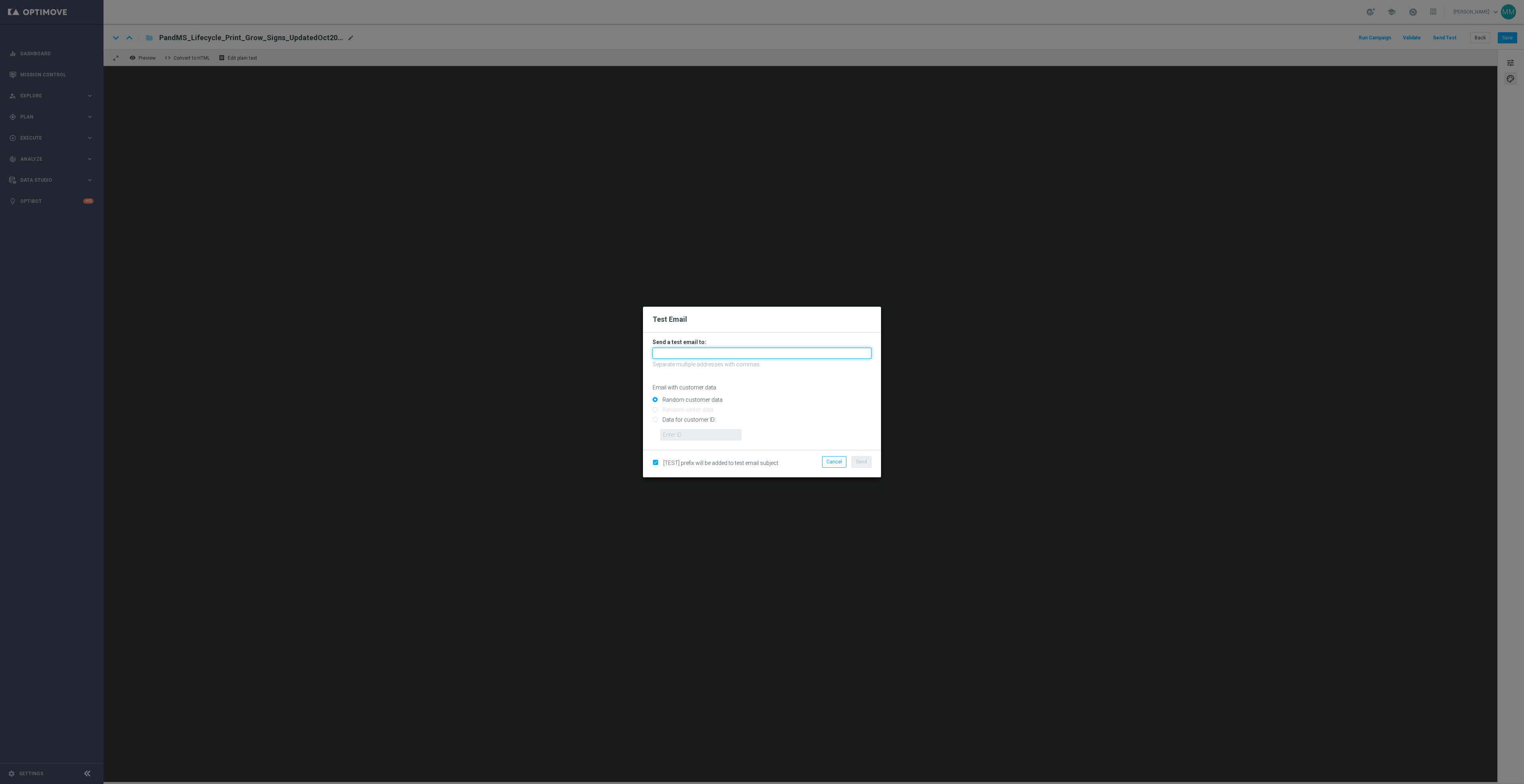
click at [767, 348] on input "text" at bounding box center [762, 353] width 219 height 11
paste input "[EMAIL_ADDRESS][DOMAIN_NAME]"
type input "[EMAIL_ADDRESS][DOMAIN_NAME]"
click at [863, 462] on span "Send" at bounding box center [861, 462] width 11 height 5
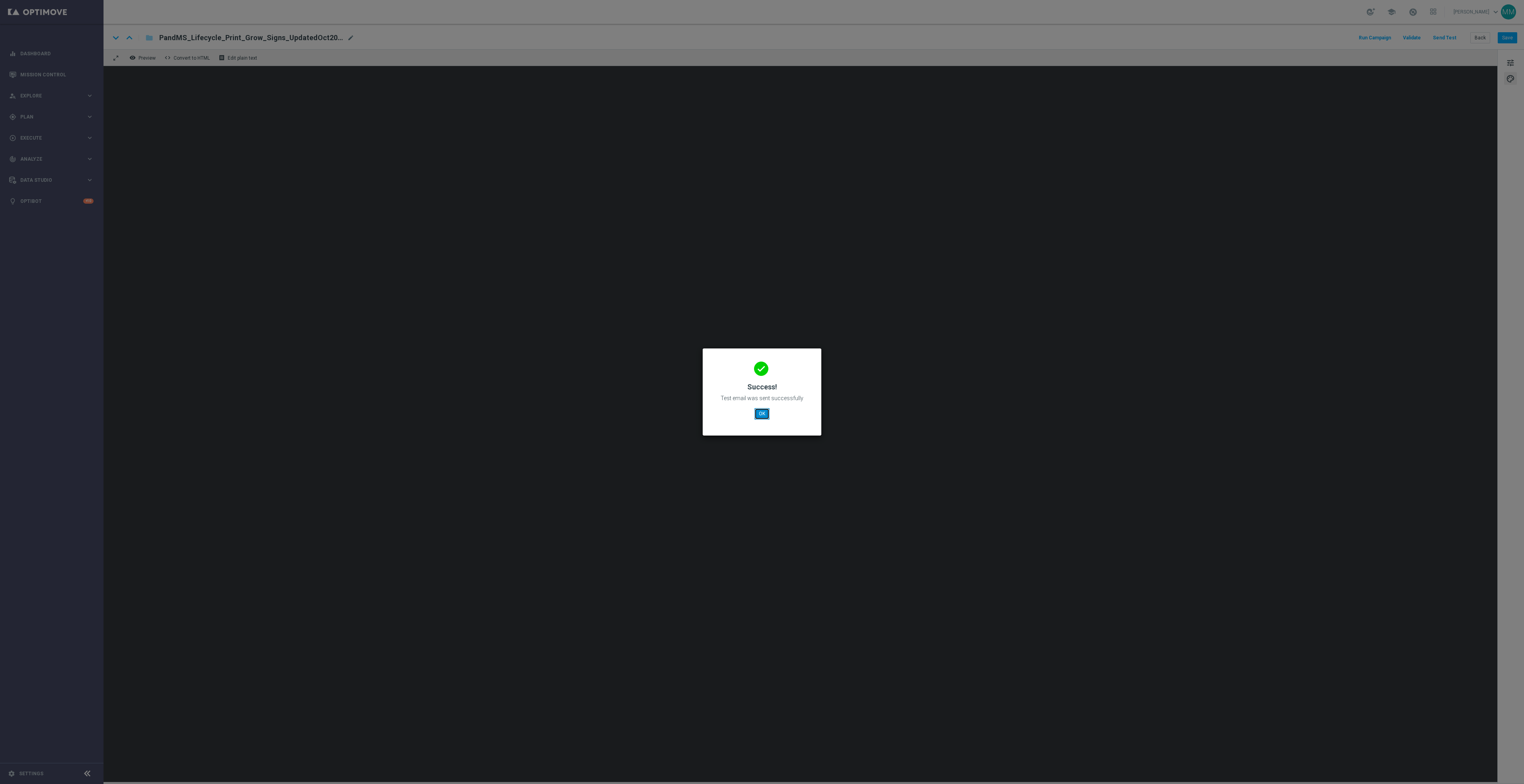
click at [766, 414] on button "OK" at bounding box center [762, 413] width 15 height 11
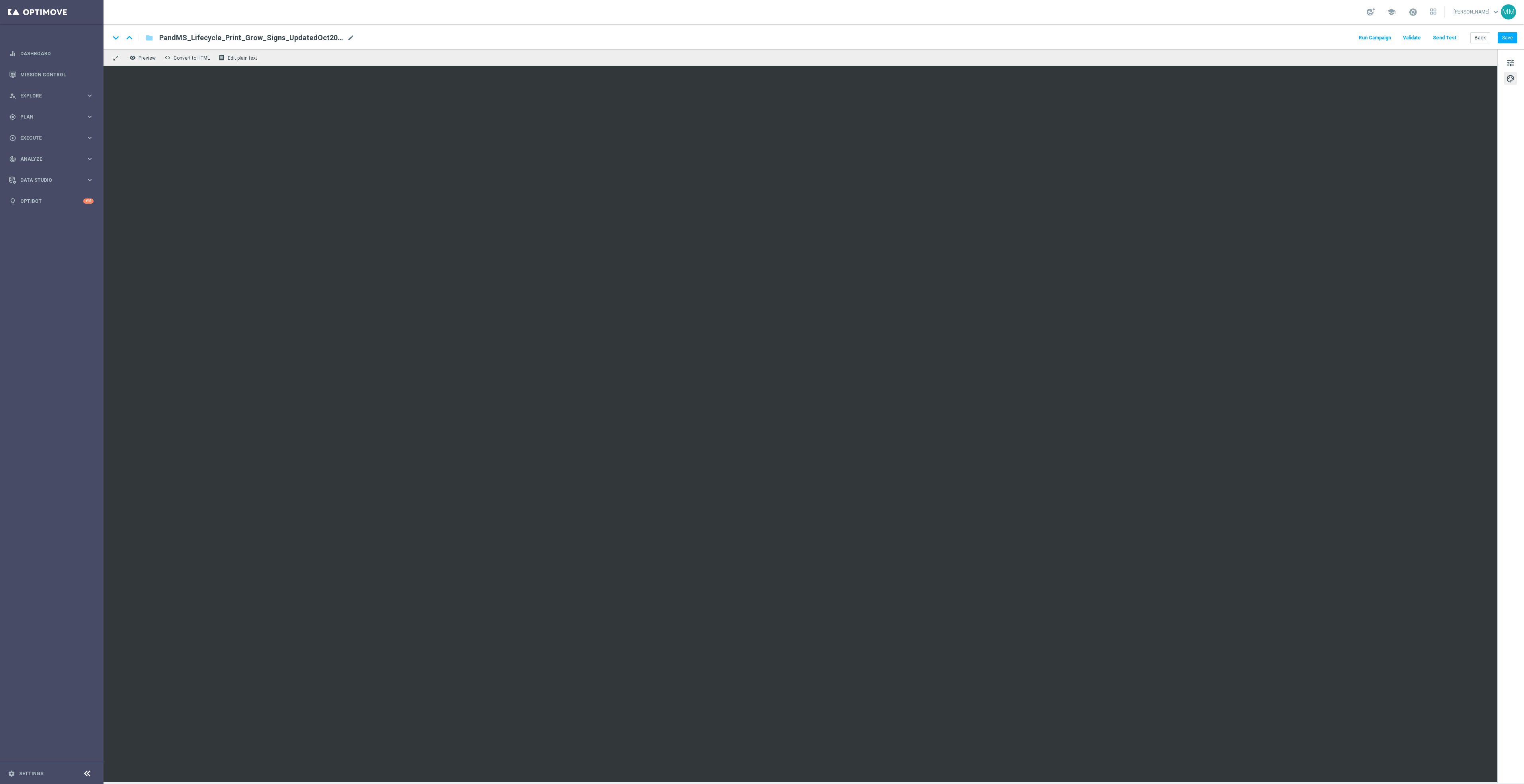
click at [1457, 36] on button "Send Test" at bounding box center [1445, 38] width 26 height 11
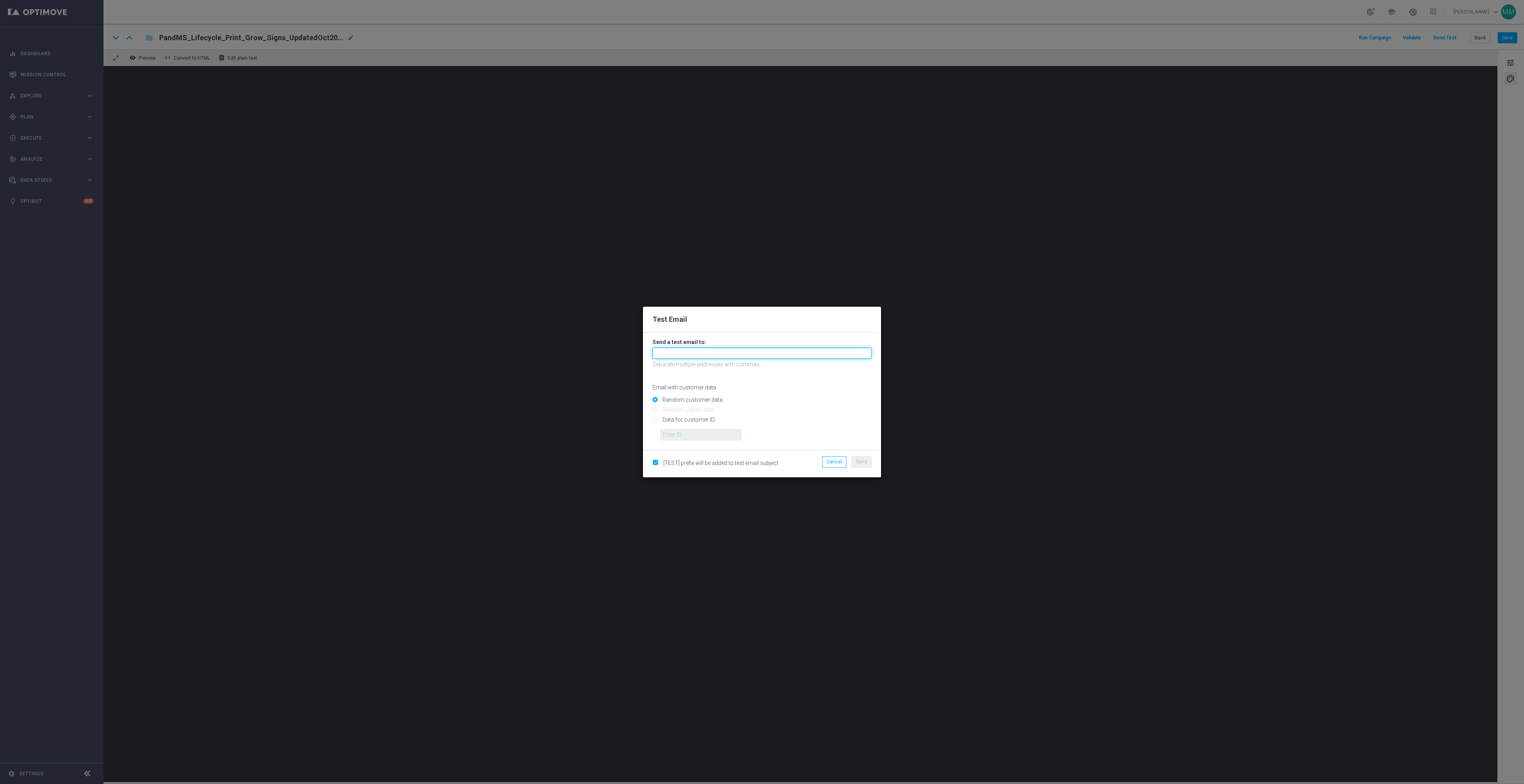
click at [827, 352] on input "text" at bounding box center [762, 353] width 219 height 11
paste input "[EMAIL_ADDRESS][DOMAIN_NAME]"
type input "[EMAIL_ADDRESS][DOMAIN_NAME]"
click at [867, 462] on button "Send" at bounding box center [861, 462] width 20 height 11
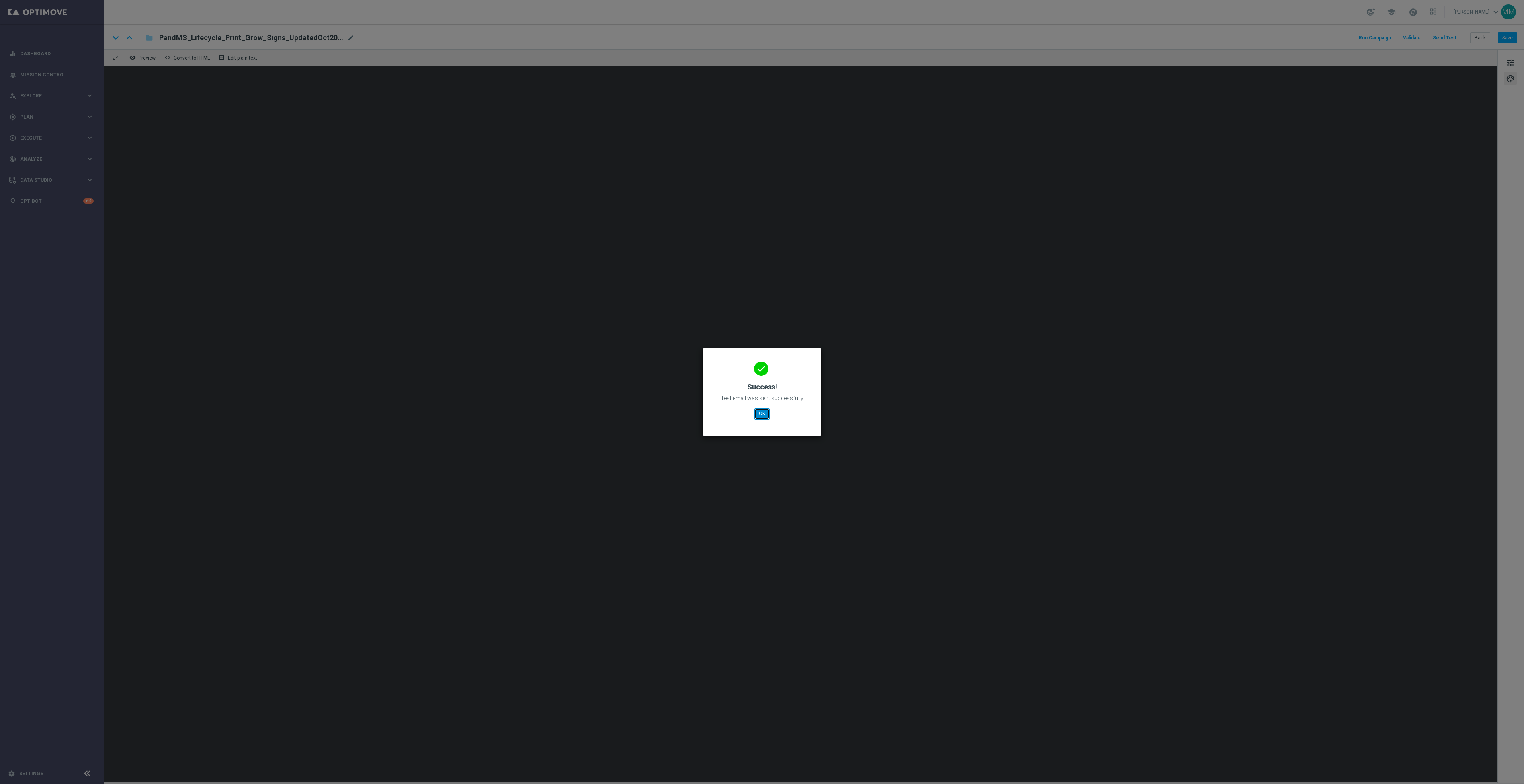
click at [764, 414] on button "OK" at bounding box center [762, 413] width 15 height 11
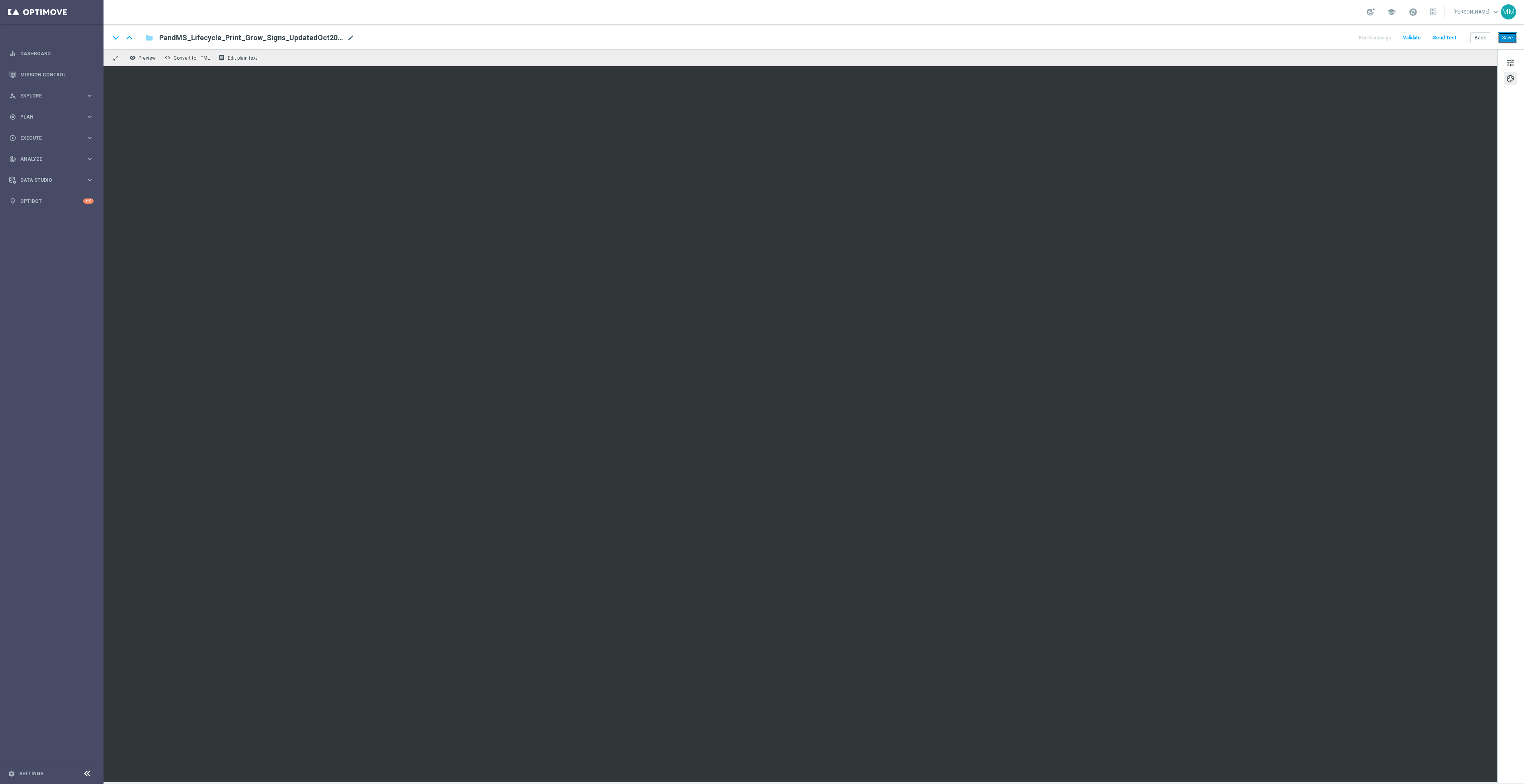
click at [1503, 36] on button "Save" at bounding box center [1507, 38] width 20 height 11
drag, startPoint x: 1514, startPoint y: 37, endPoint x: 1505, endPoint y: 41, distance: 9.8
click at [1514, 37] on button "Save" at bounding box center [1507, 38] width 20 height 11
click at [1503, 36] on button "Save" at bounding box center [1507, 38] width 20 height 11
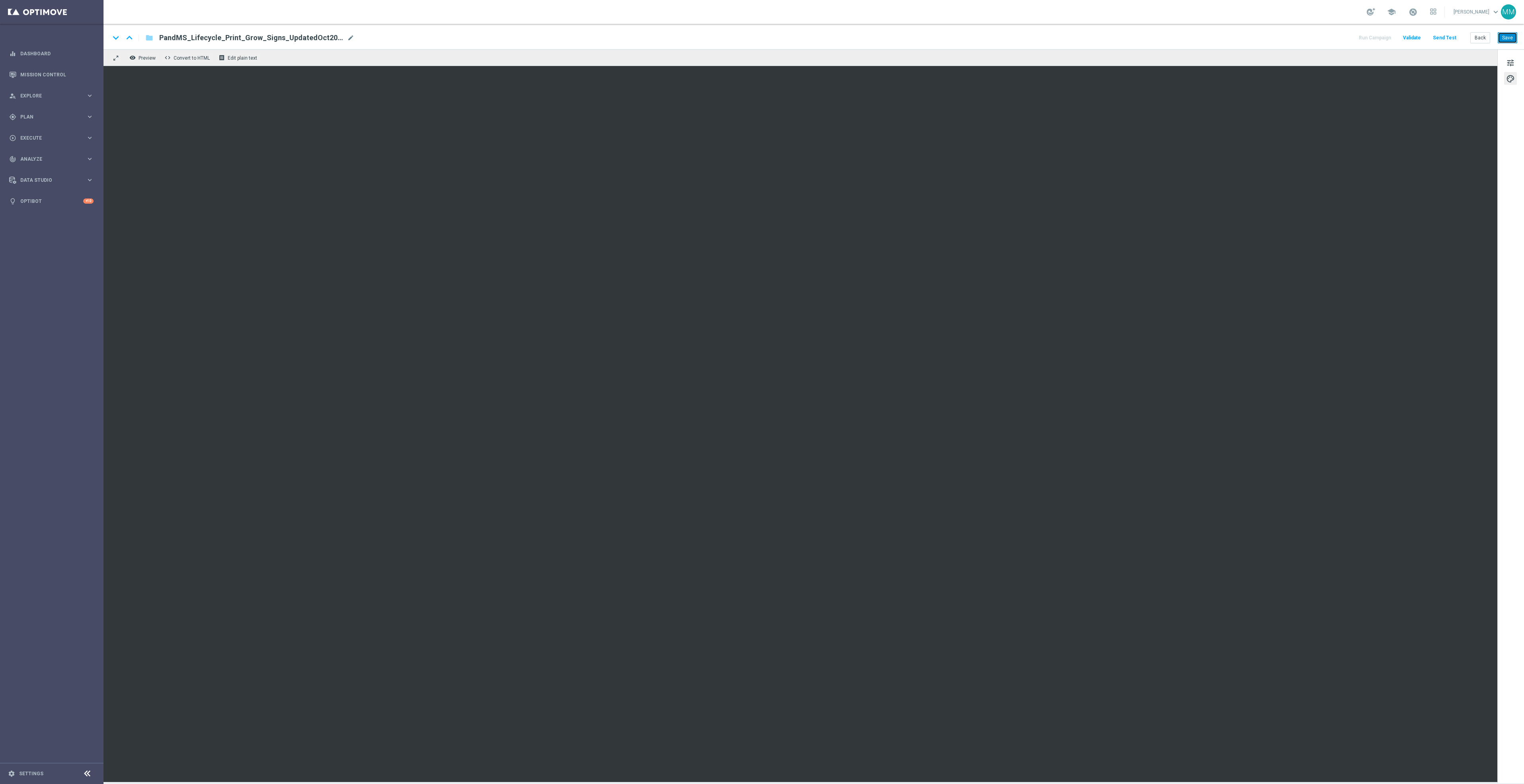
click at [1507, 38] on button "Save" at bounding box center [1507, 38] width 20 height 11
click at [1456, 41] on button "Send Test" at bounding box center [1445, 38] width 26 height 11
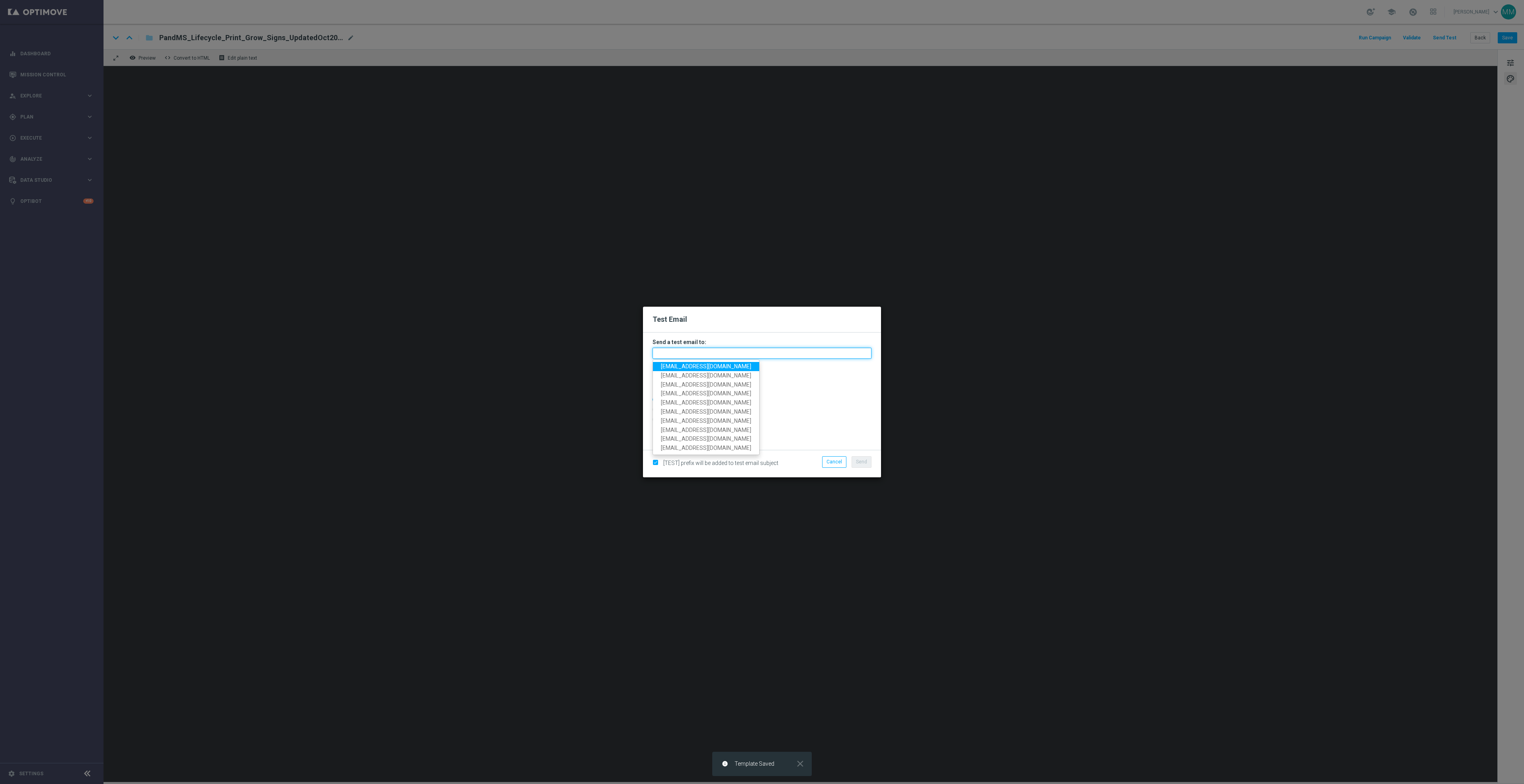
click at [706, 356] on input "text" at bounding box center [762, 353] width 219 height 11
paste input "[EMAIL_ADDRESS][DOMAIN_NAME]"
type input "[EMAIL_ADDRESS][DOMAIN_NAME]"
click at [859, 459] on span "Send" at bounding box center [861, 462] width 11 height 5
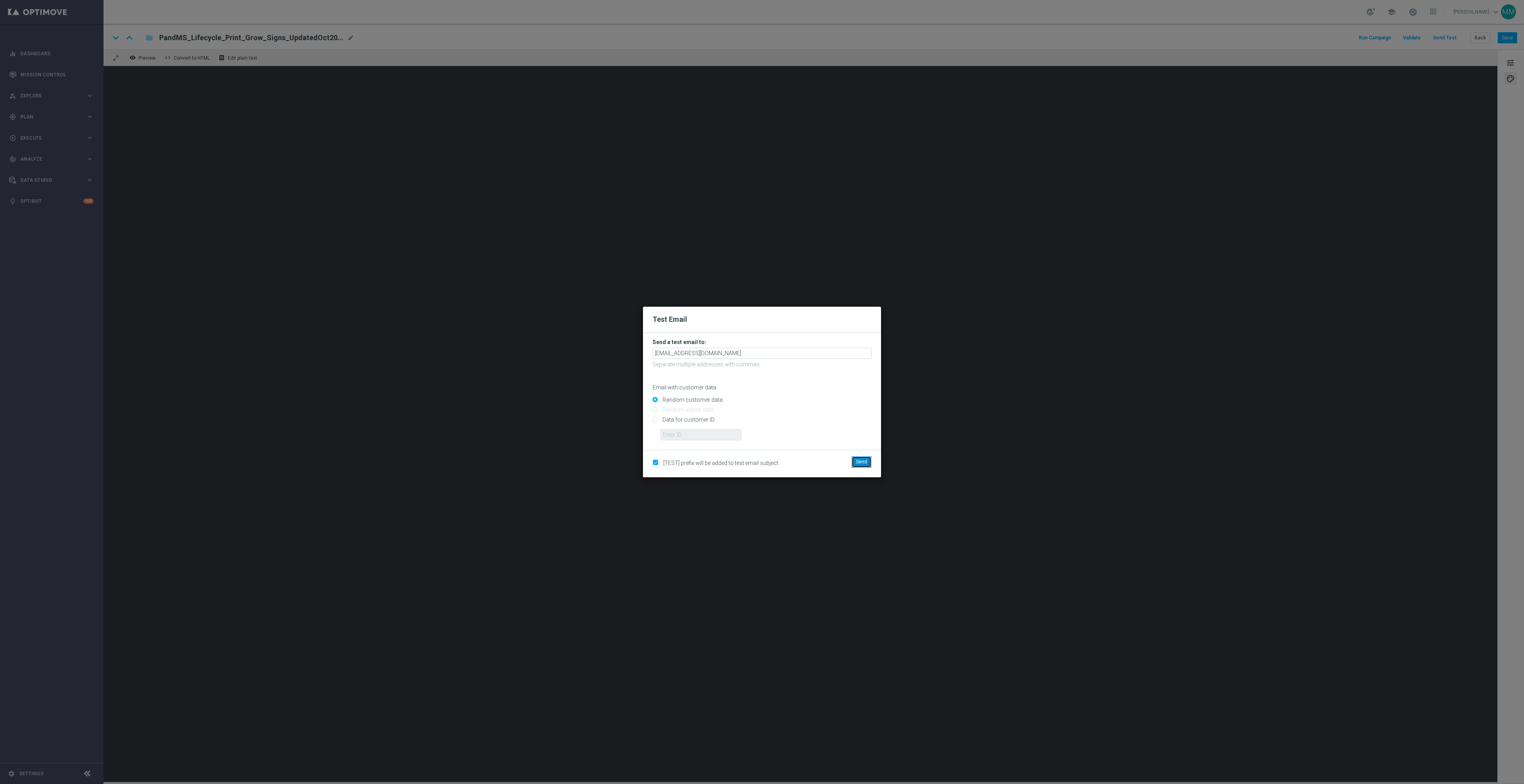
click at [861, 461] on span "Send" at bounding box center [861, 462] width 11 height 5
click at [864, 465] on span "Send" at bounding box center [861, 462] width 11 height 5
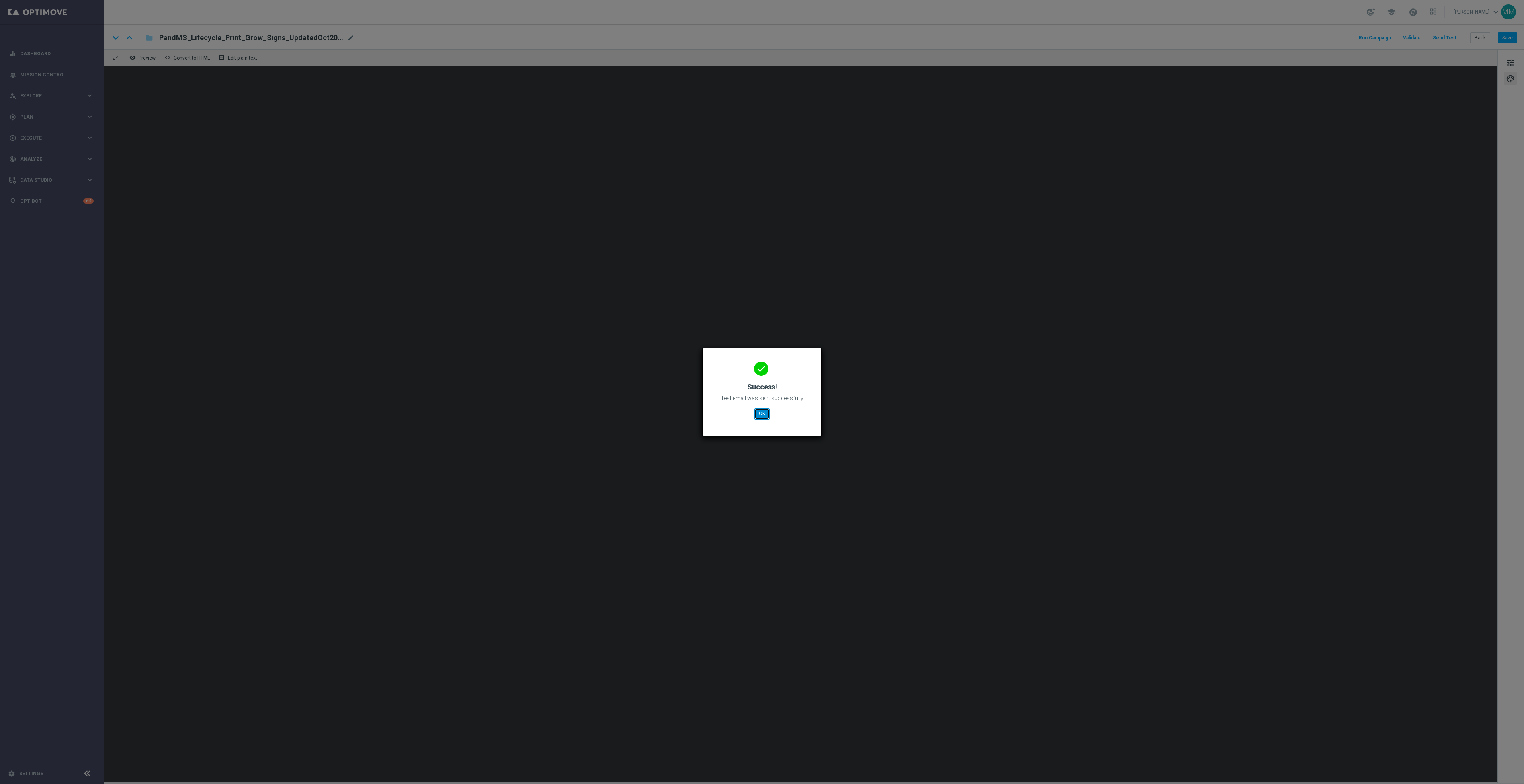
click at [764, 412] on button "OK" at bounding box center [762, 413] width 15 height 11
click at [763, 413] on button "OK" at bounding box center [762, 413] width 15 height 11
click at [759, 408] on button "OK" at bounding box center [762, 413] width 15 height 11
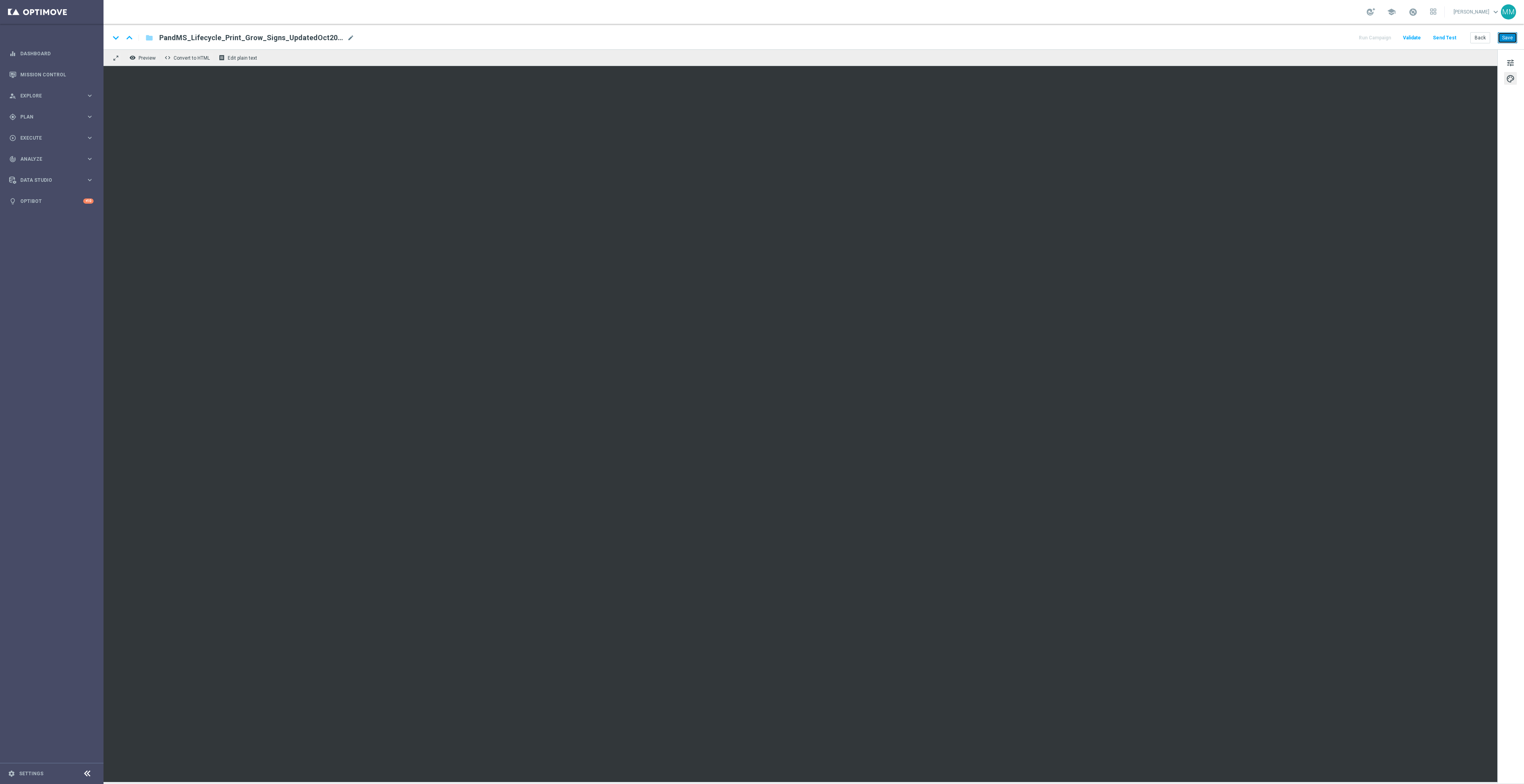
click at [1505, 41] on button "Save" at bounding box center [1507, 38] width 20 height 11
click at [1449, 38] on button "Send Test" at bounding box center [1445, 38] width 26 height 11
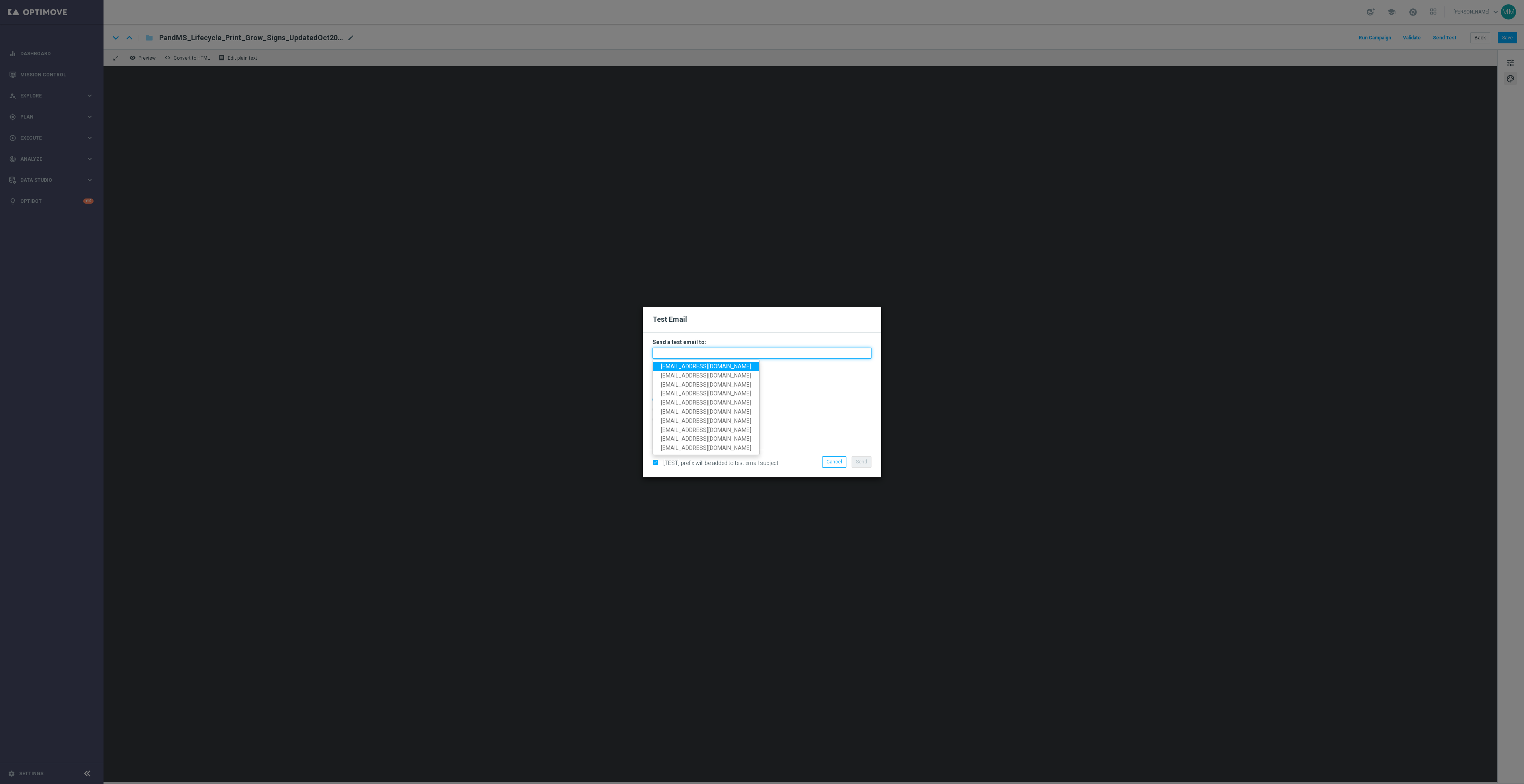
click at [800, 351] on input "text" at bounding box center [762, 353] width 219 height 11
paste input "[EMAIL_ADDRESS][DOMAIN_NAME]"
type input "[EMAIL_ADDRESS][DOMAIN_NAME]"
click at [856, 457] on button "Send" at bounding box center [861, 462] width 20 height 11
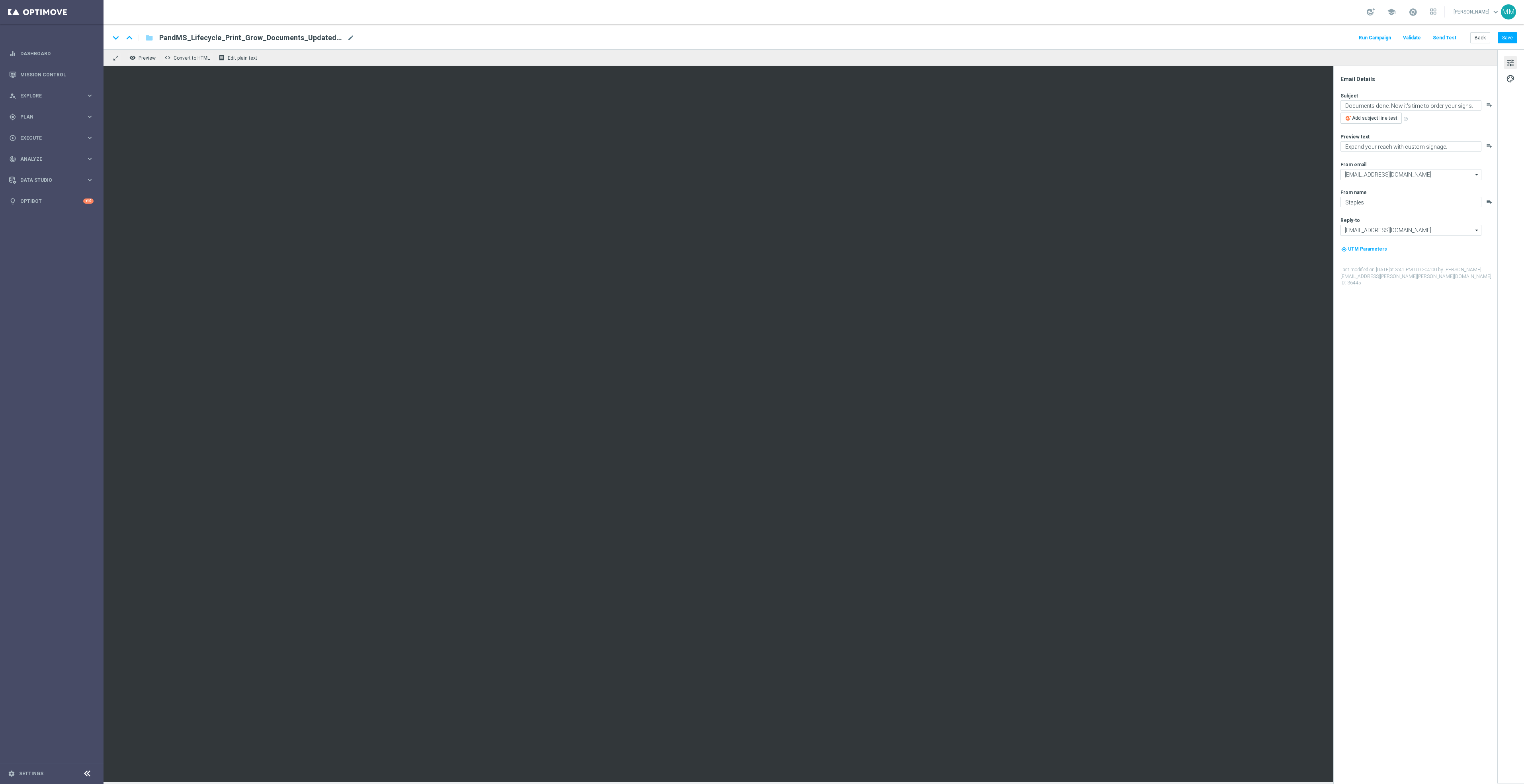
click at [1453, 34] on button "Send Test" at bounding box center [1445, 38] width 26 height 11
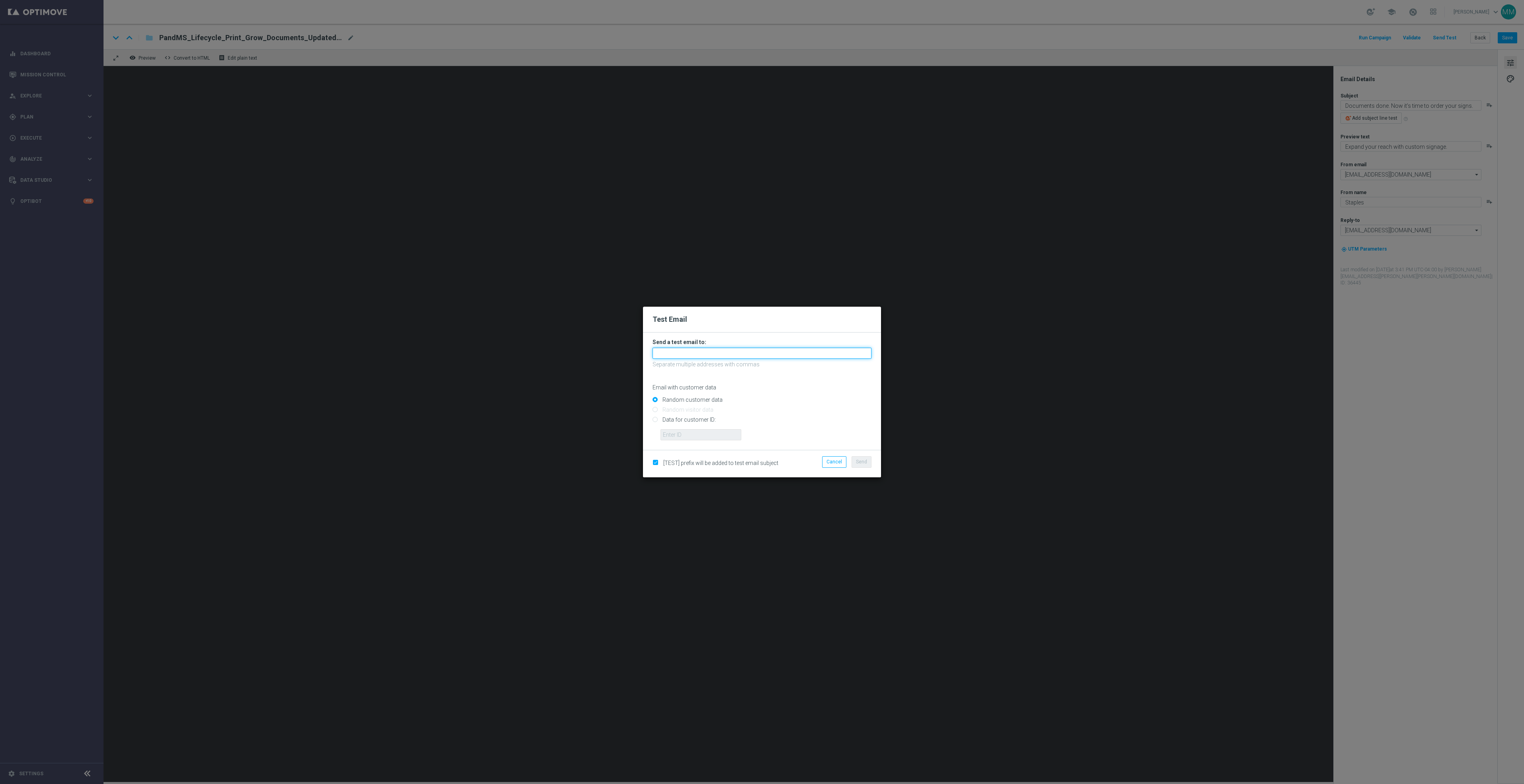
click at [715, 348] on input "text" at bounding box center [762, 353] width 219 height 11
paste input "[EMAIL_ADDRESS][DOMAIN_NAME]"
type input "[EMAIL_ADDRESS][DOMAIN_NAME]"
click at [866, 462] on span "Send" at bounding box center [861, 462] width 11 height 5
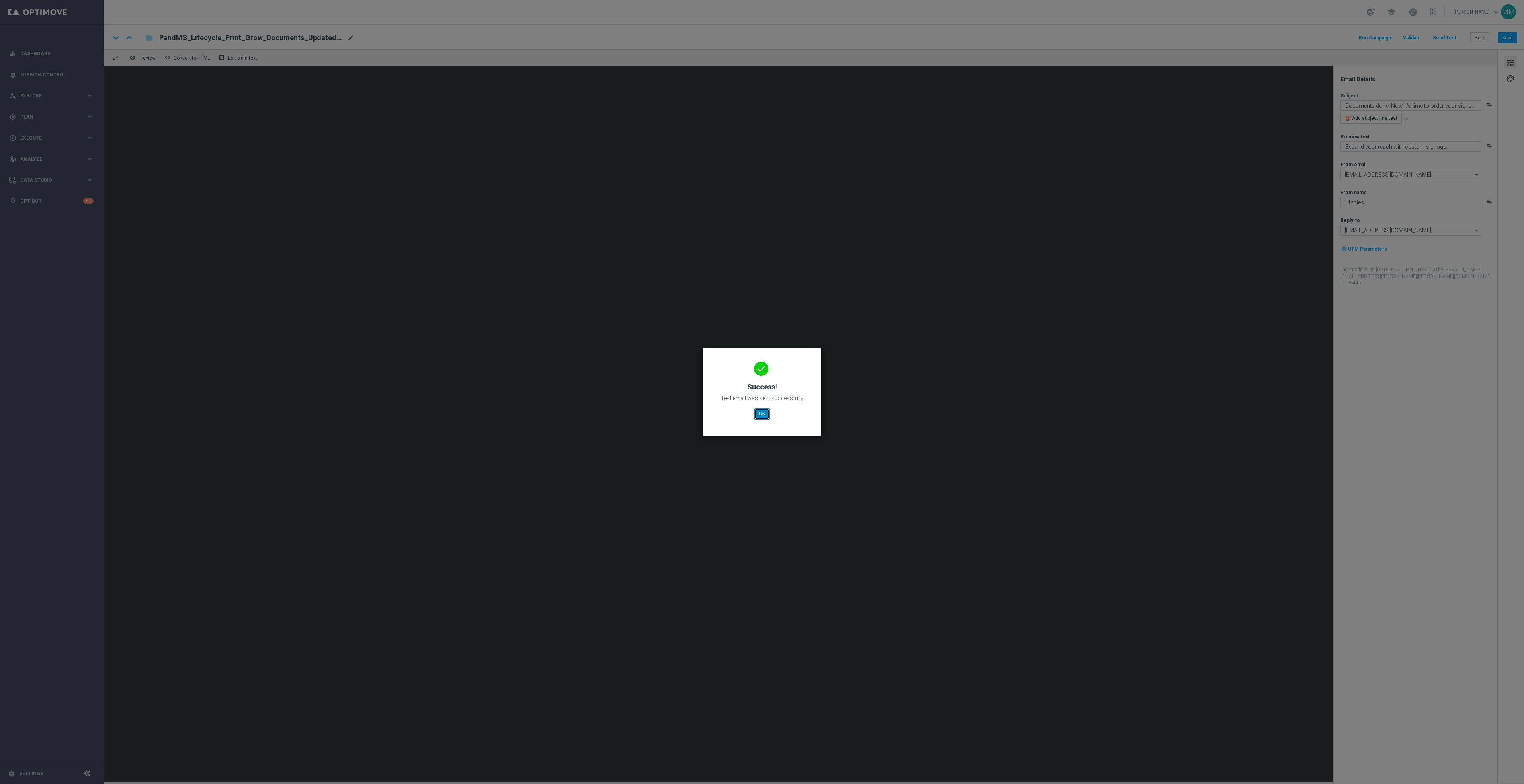
click at [763, 412] on button "OK" at bounding box center [762, 413] width 15 height 11
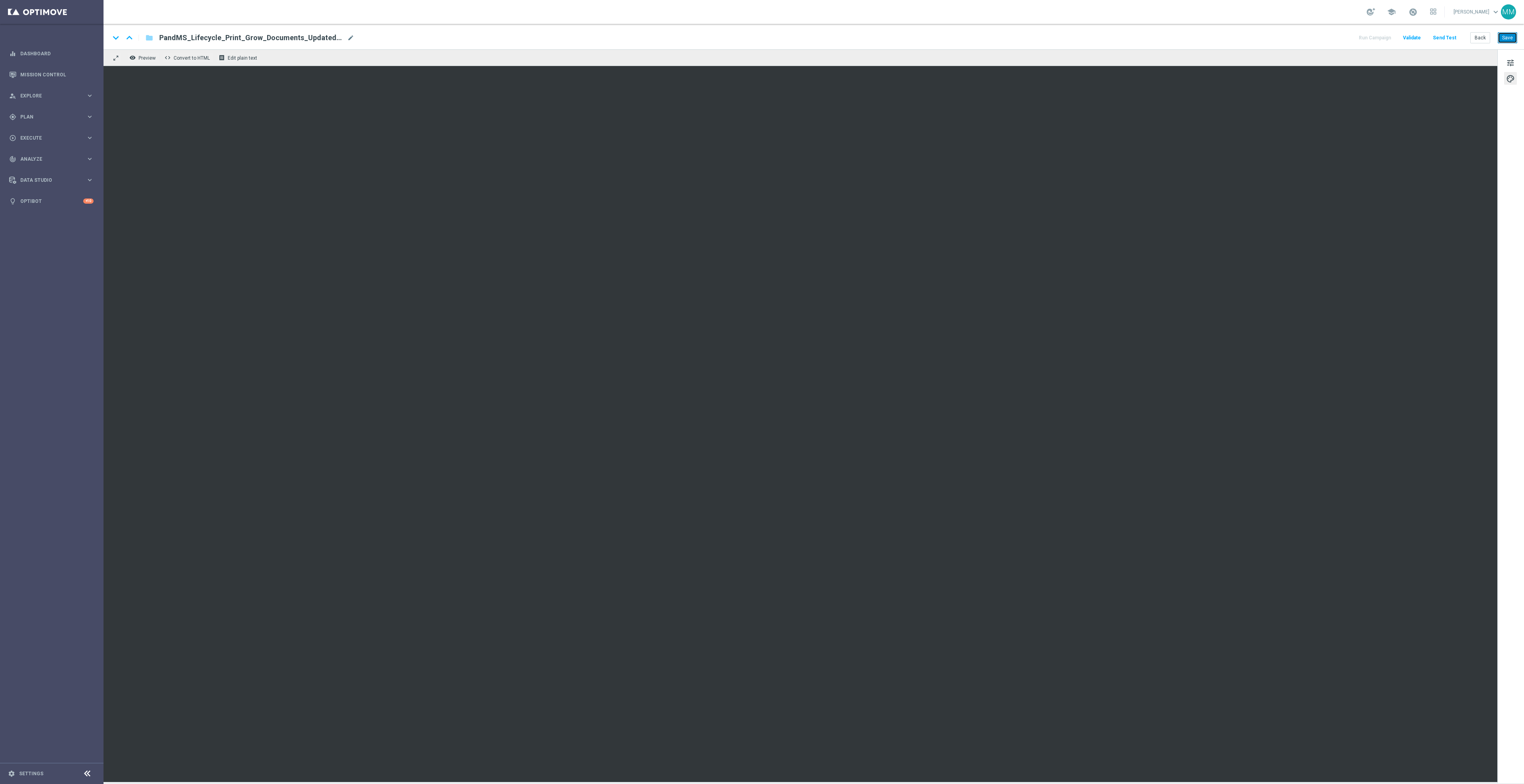
click at [1505, 38] on button "Save" at bounding box center [1507, 38] width 20 height 11
click at [1510, 34] on button "Save" at bounding box center [1507, 38] width 20 height 11
click at [1446, 41] on button "Send Test" at bounding box center [1445, 38] width 26 height 11
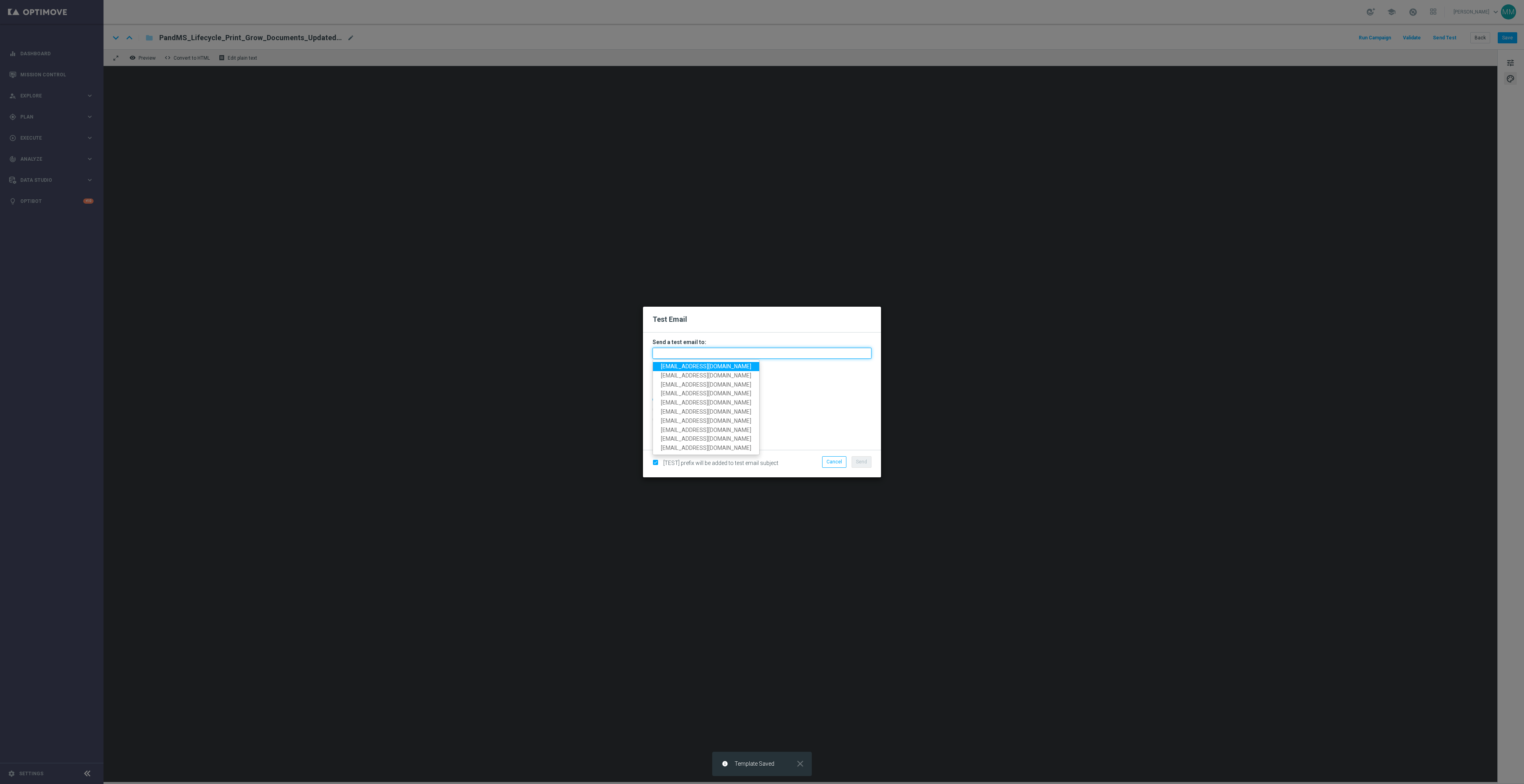
click at [861, 357] on input "text" at bounding box center [762, 353] width 219 height 11
paste input "[EMAIL_ADDRESS][DOMAIN_NAME]"
type input "[EMAIL_ADDRESS][DOMAIN_NAME]"
click at [860, 466] on button "Send" at bounding box center [861, 462] width 20 height 11
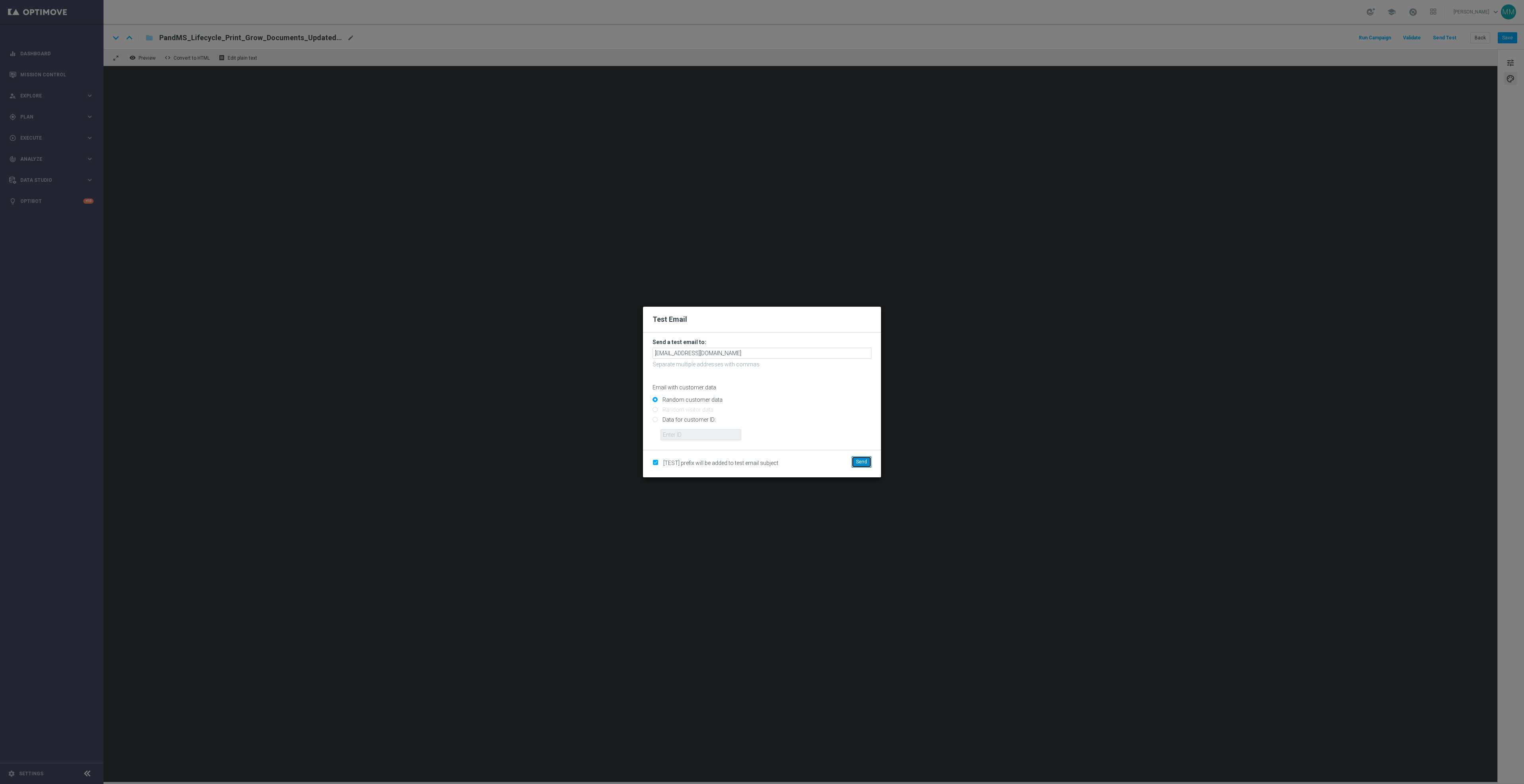
click at [867, 466] on button "Send" at bounding box center [861, 462] width 20 height 11
click at [1044, 431] on modal-container "Test Email Send a test email to: [EMAIL_ADDRESS][DOMAIN_NAME] Separate multiple…" at bounding box center [762, 392] width 1524 height 784
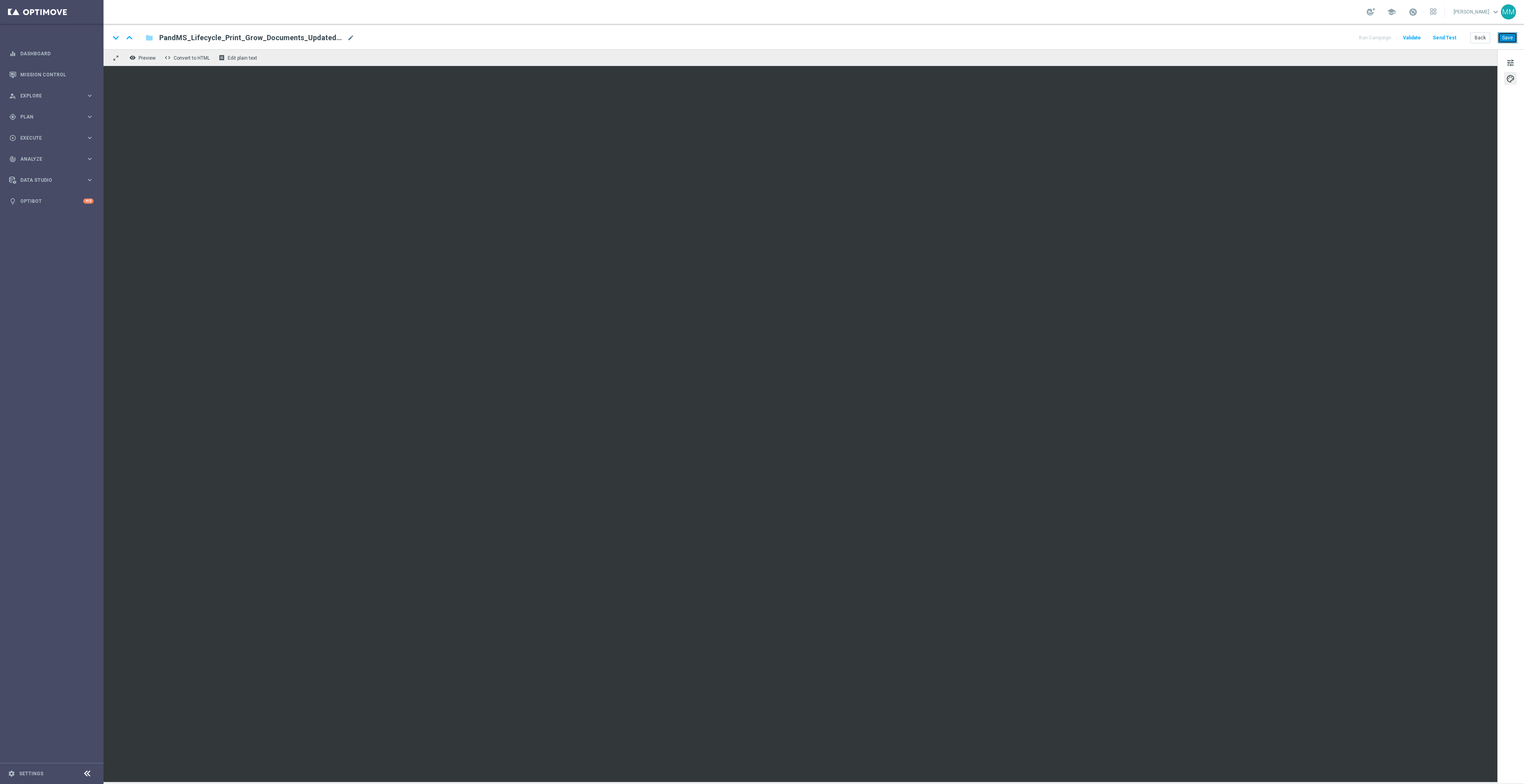
click at [1504, 37] on button "Save" at bounding box center [1507, 38] width 20 height 11
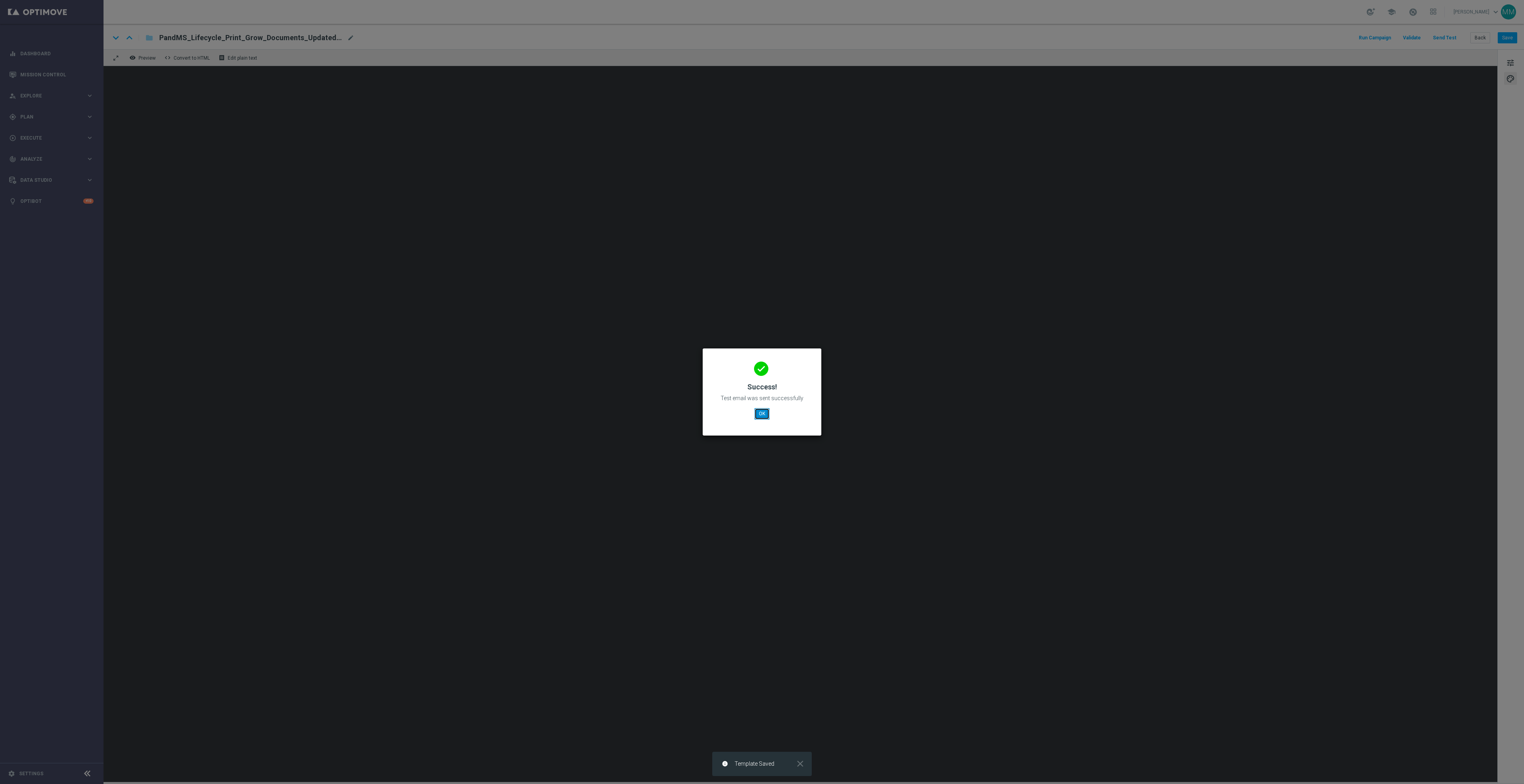
click at [764, 414] on button "OK" at bounding box center [762, 413] width 15 height 11
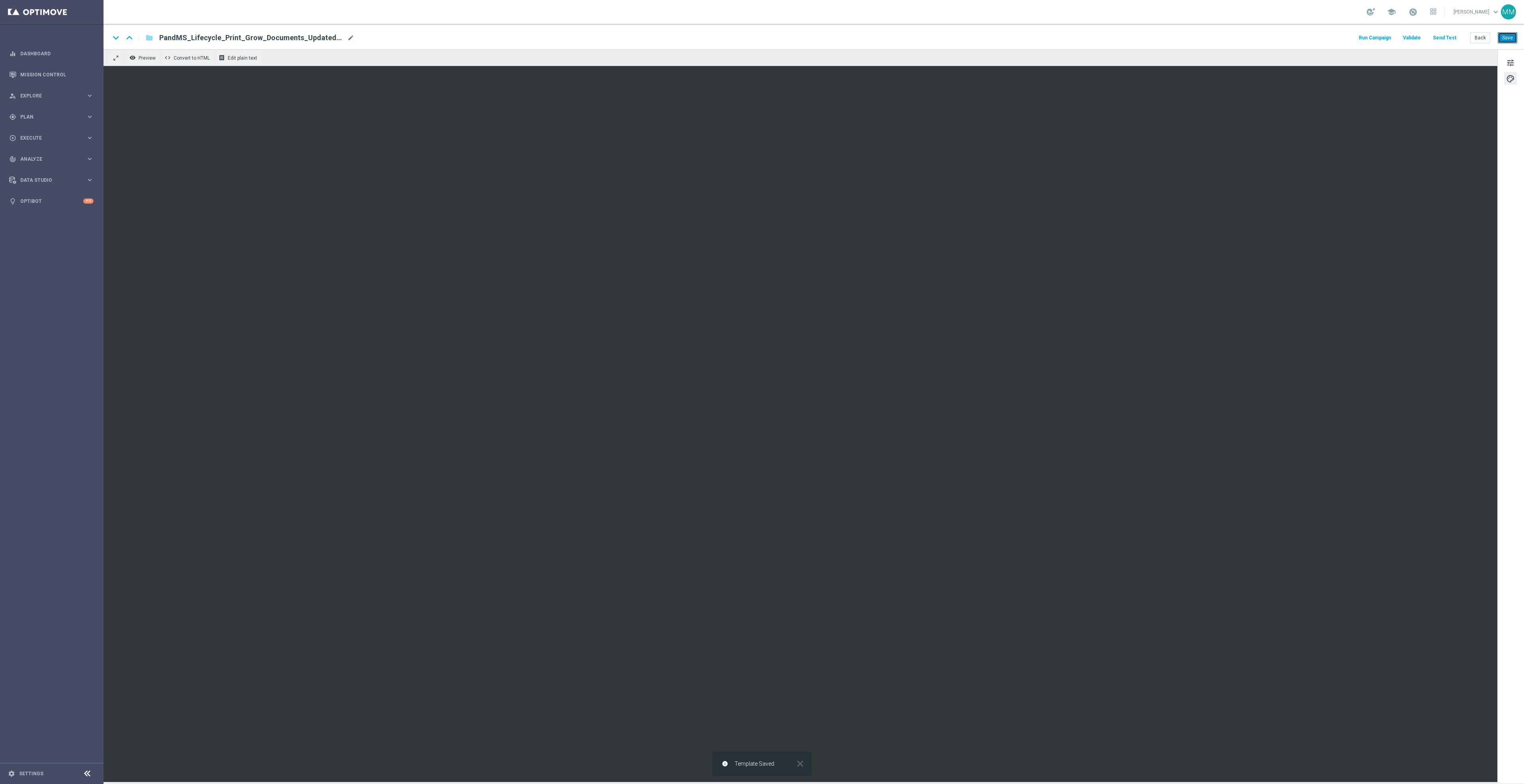
click at [1505, 41] on button "Save" at bounding box center [1507, 38] width 20 height 11
click at [1454, 38] on button "Send Test" at bounding box center [1445, 38] width 26 height 11
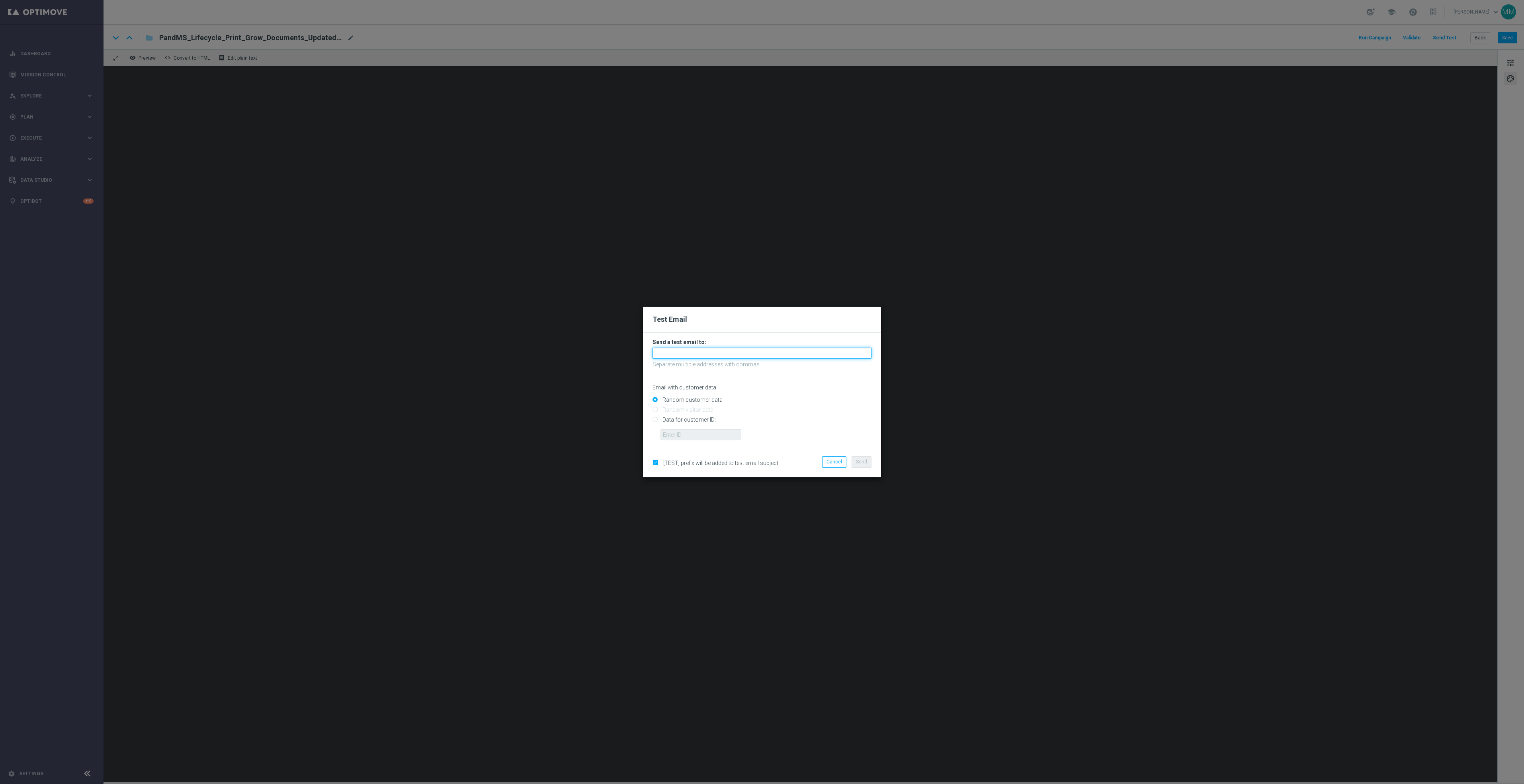
click at [787, 350] on input "text" at bounding box center [762, 353] width 219 height 11
paste input "[EMAIL_ADDRESS][DOMAIN_NAME]"
type input "[EMAIL_ADDRESS][DOMAIN_NAME]"
click at [866, 466] on button "Send" at bounding box center [861, 462] width 20 height 11
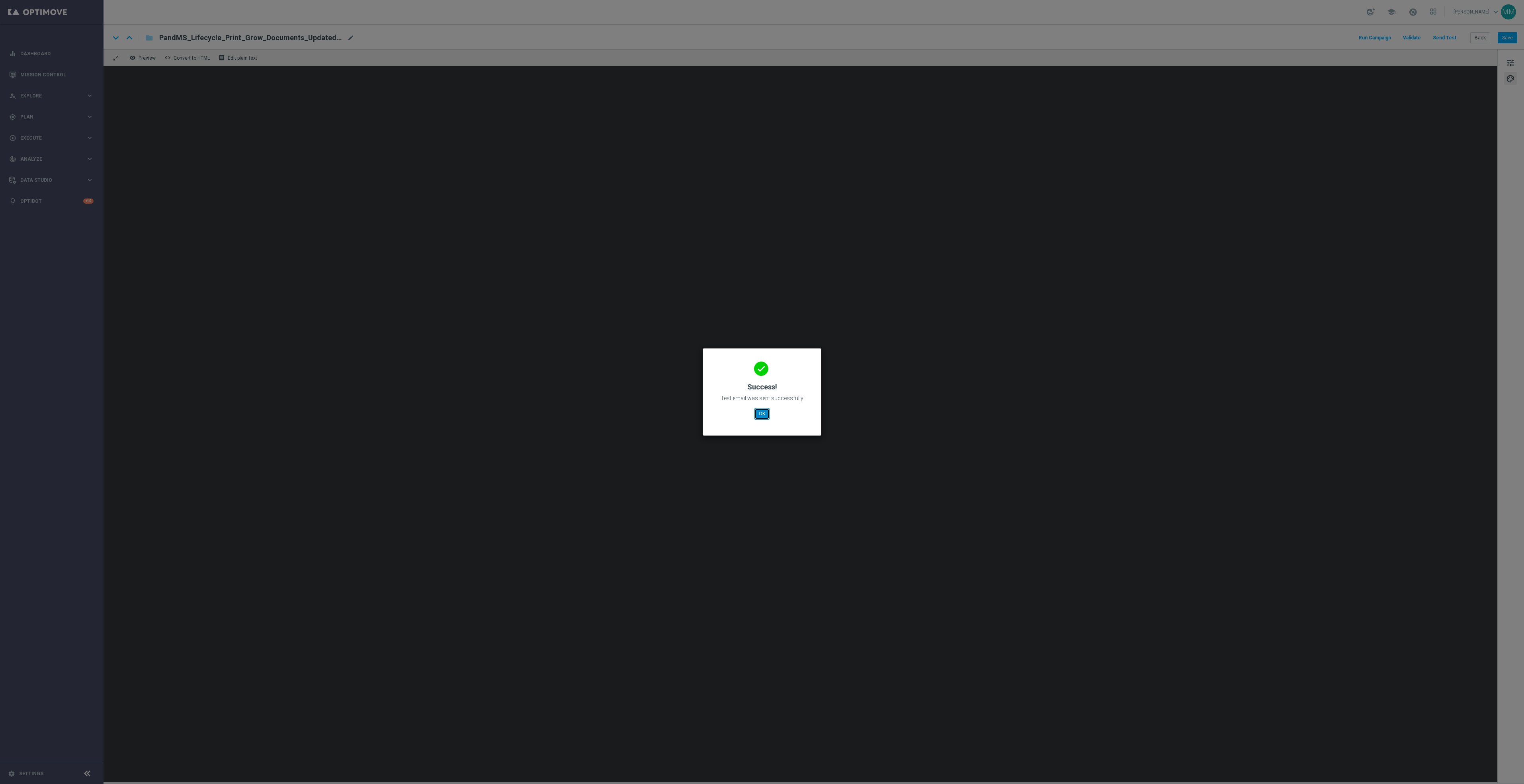
click at [759, 413] on button "OK" at bounding box center [762, 413] width 15 height 11
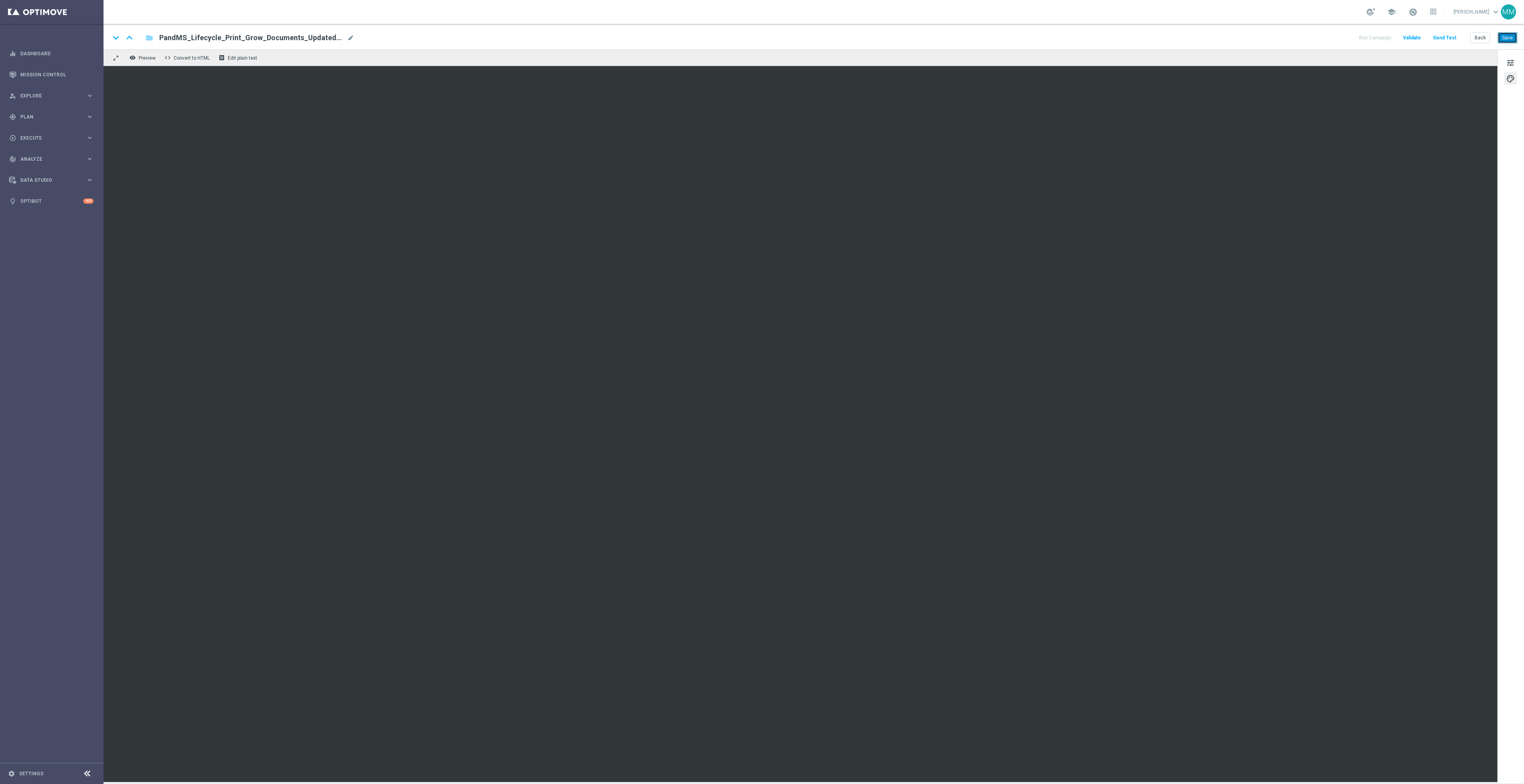
click at [1503, 35] on button "Save" at bounding box center [1507, 38] width 20 height 11
click at [1513, 44] on div "keyboard_arrow_down keyboard_arrow_up folder PandMS_Lifecycle_Print_Grow_Docume…" at bounding box center [813, 36] width 1420 height 25
click at [1510, 40] on button "Save" at bounding box center [1507, 38] width 20 height 11
click at [1504, 40] on button "Save" at bounding box center [1507, 38] width 20 height 11
click at [1511, 34] on button "Save" at bounding box center [1507, 38] width 20 height 11
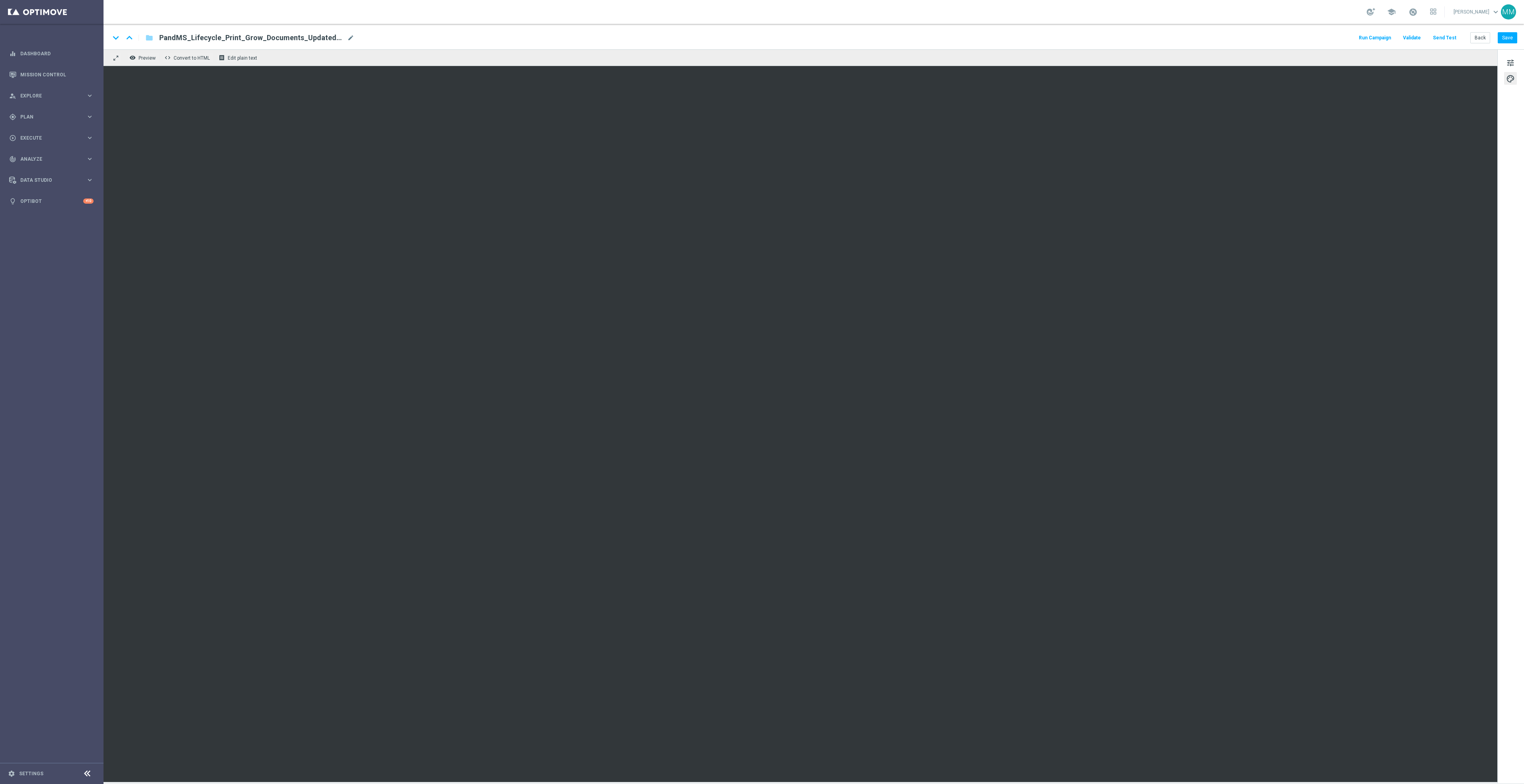
click at [1445, 36] on button "Send Test" at bounding box center [1445, 38] width 26 height 11
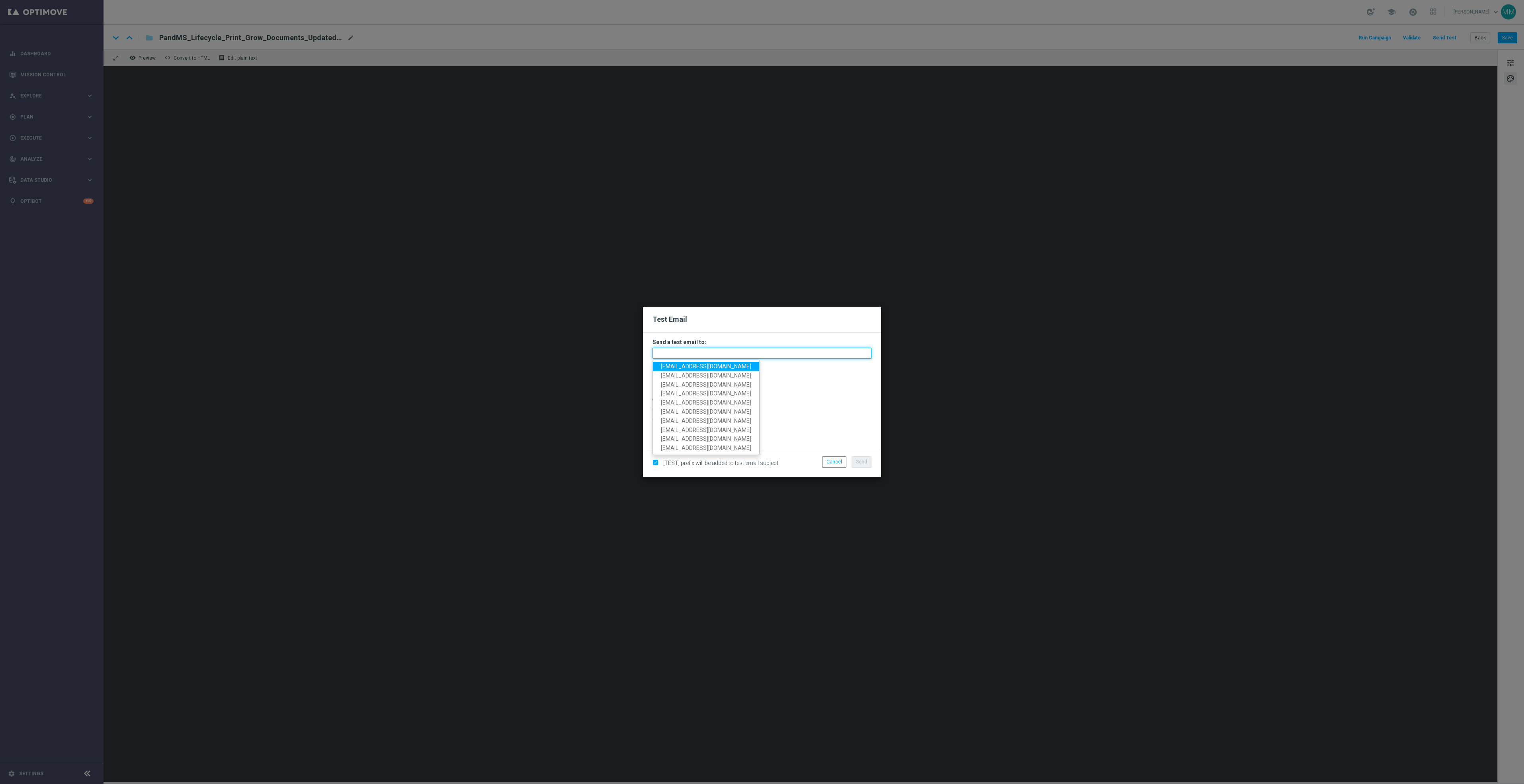
click at [773, 352] on input "text" at bounding box center [762, 353] width 219 height 11
paste input "staples.96a1-bis2t@litmusemail.com"
type input "staples.96a1-bis2t@litmusemail.com"
click at [868, 464] on button "Send" at bounding box center [861, 462] width 20 height 11
click at [865, 465] on span "Send" at bounding box center [861, 462] width 11 height 5
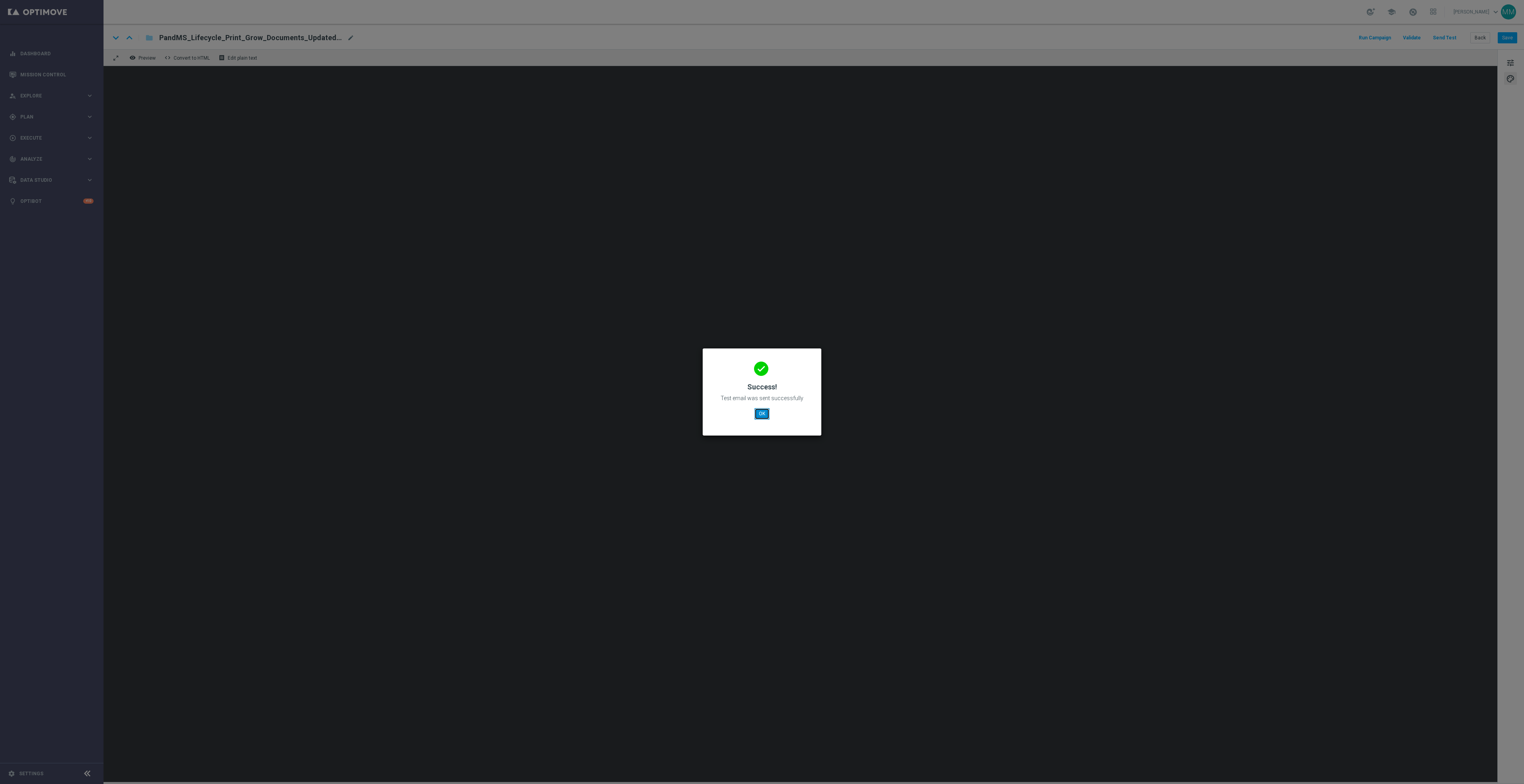
click at [766, 413] on button "OK" at bounding box center [762, 413] width 15 height 11
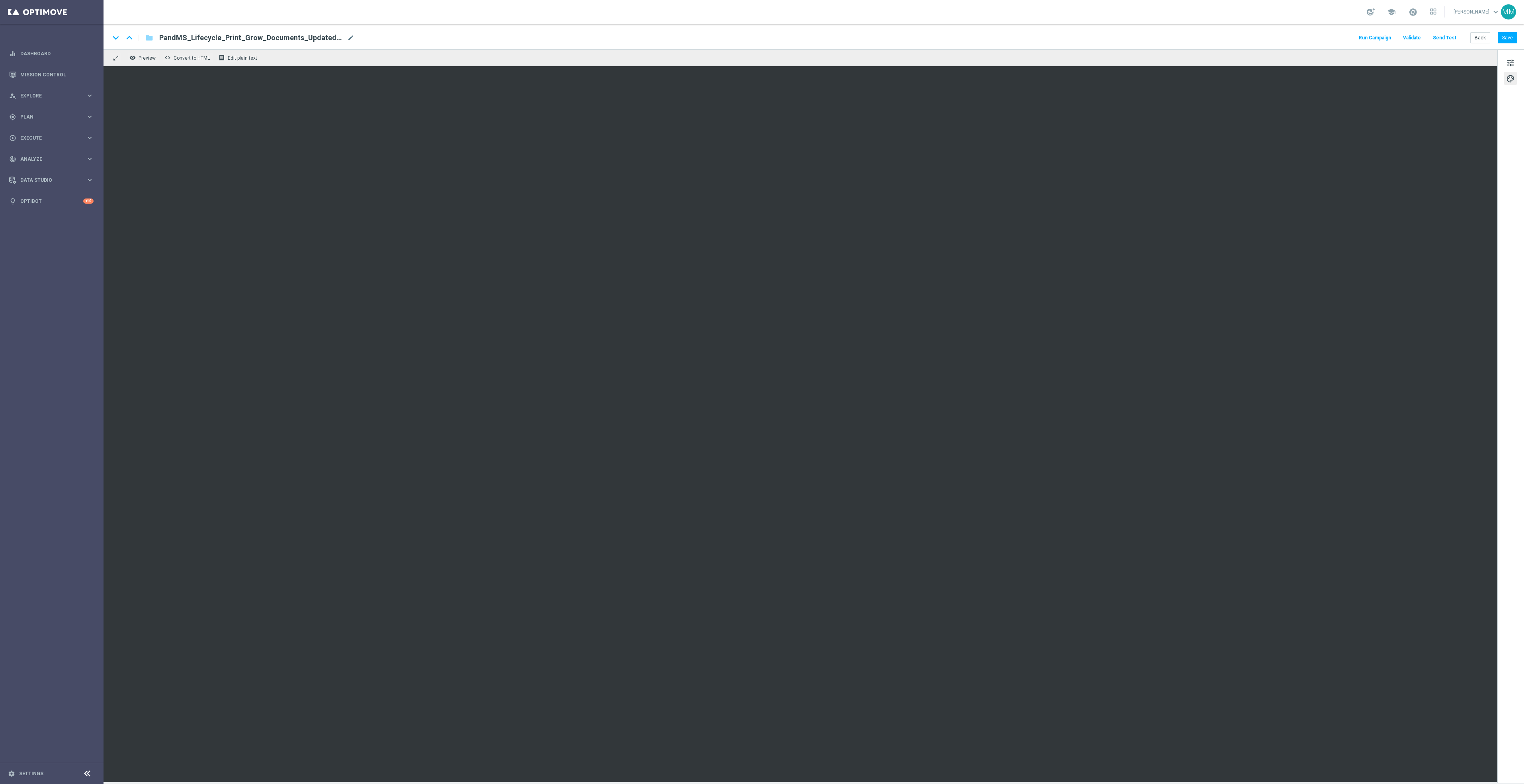
click at [1449, 37] on button "Send Test" at bounding box center [1445, 38] width 26 height 11
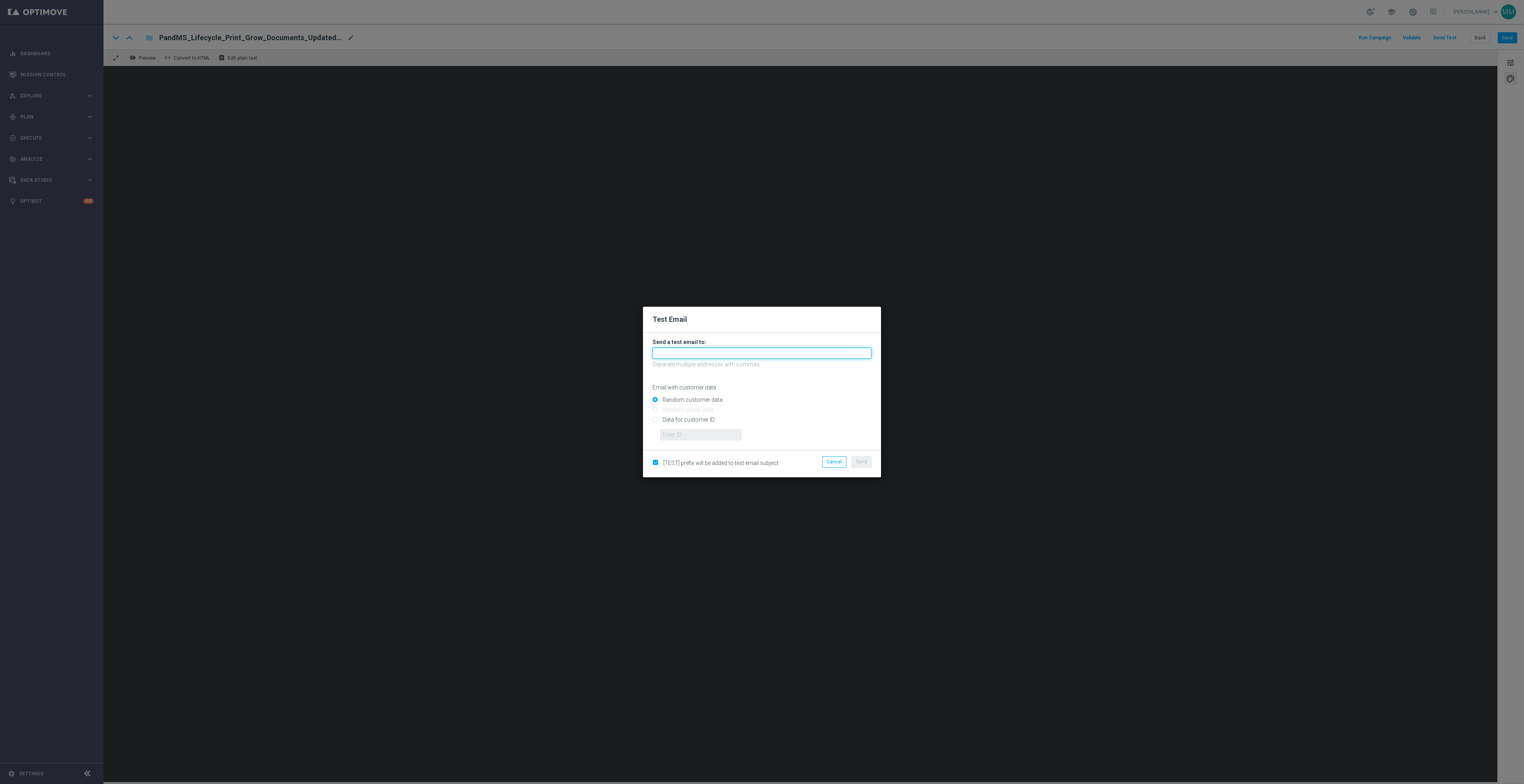
click at [853, 354] on input "text" at bounding box center [762, 353] width 219 height 11
paste input "staples.96a1-bites@litmusemail.com"
type input "staples.96a1-bites@litmusemail.com"
click at [860, 459] on span "Send" at bounding box center [861, 462] width 11 height 5
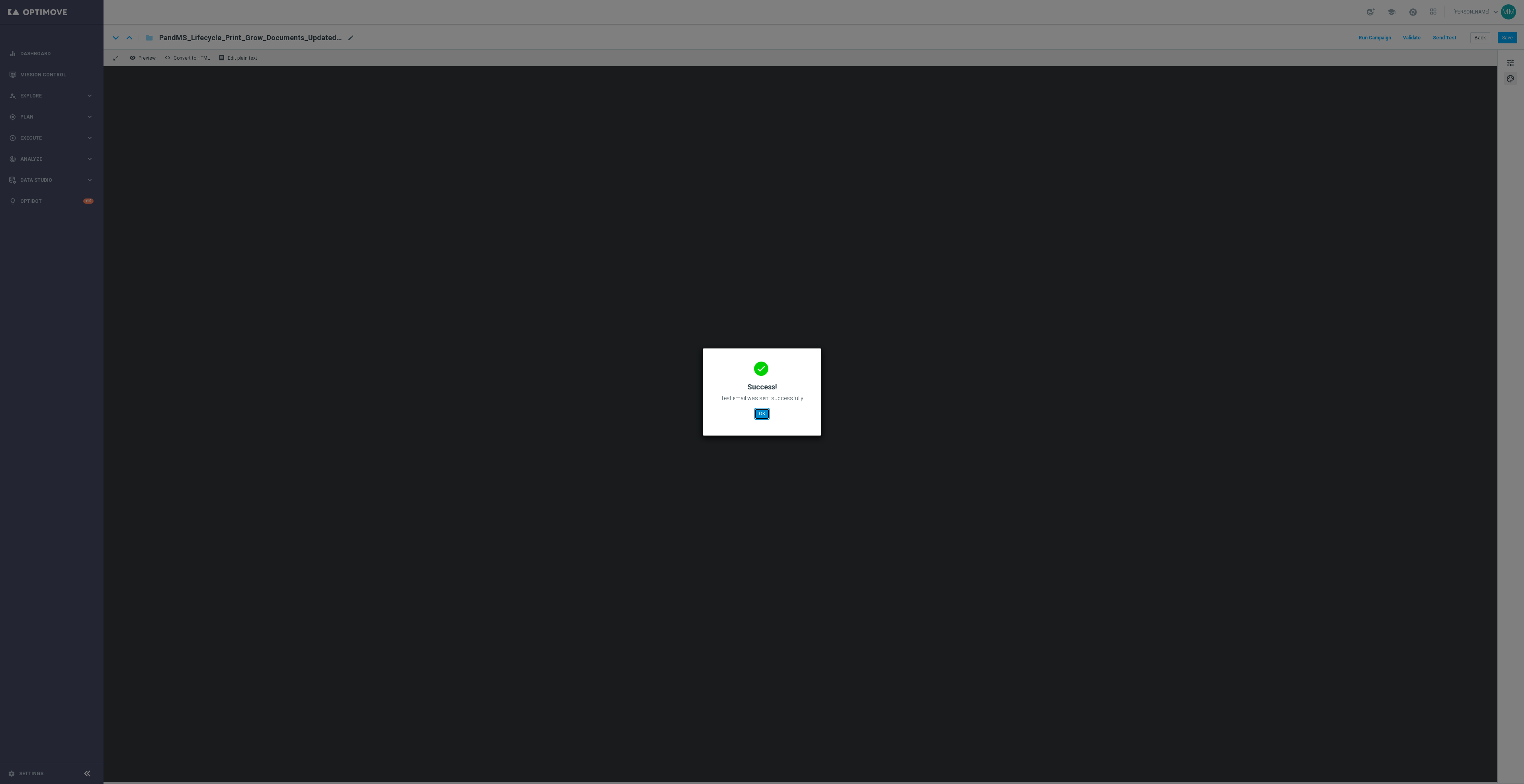
click at [758, 416] on button "OK" at bounding box center [762, 413] width 15 height 11
click at [764, 414] on button "OK" at bounding box center [762, 413] width 15 height 11
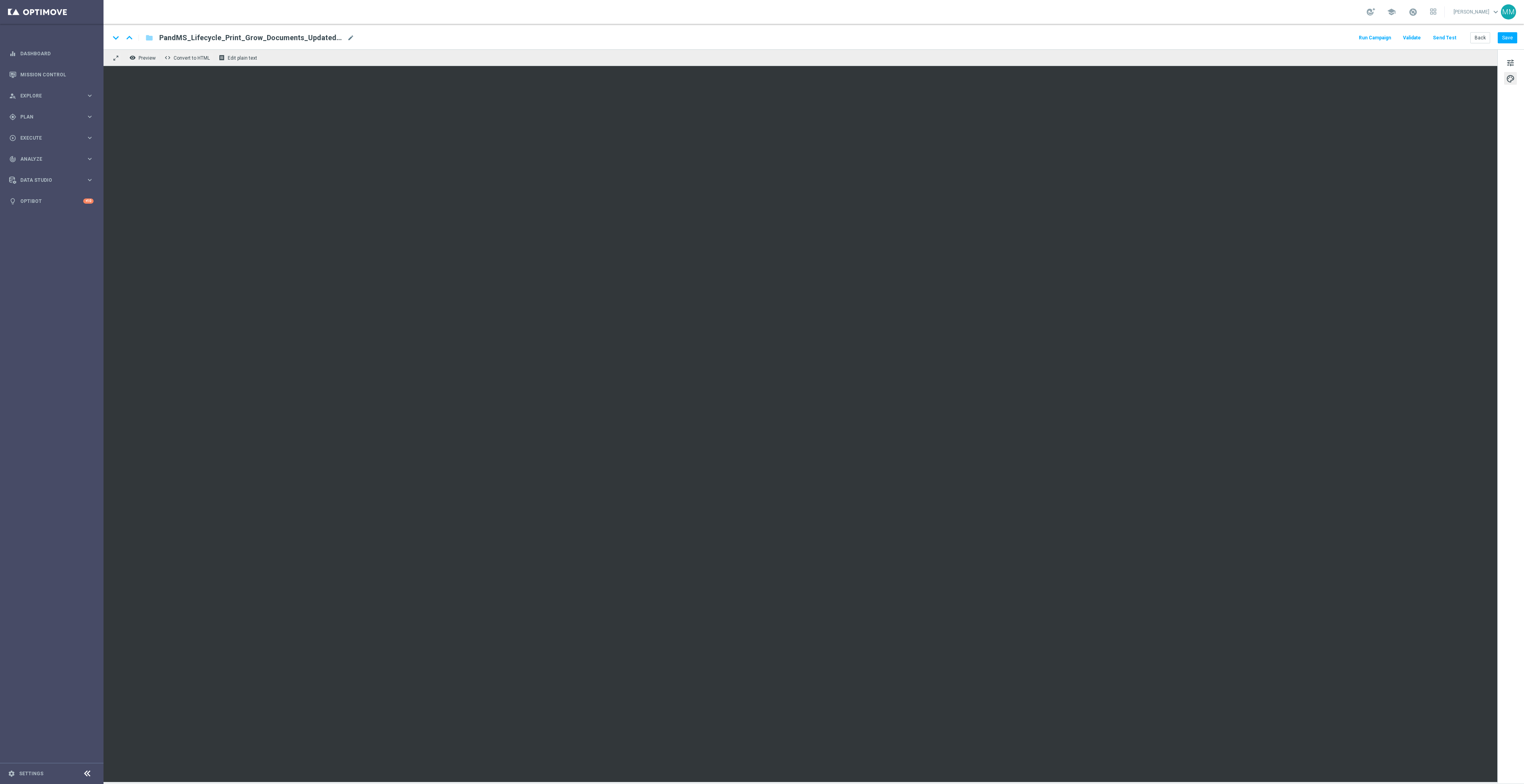
click at [1450, 34] on button "Send Test" at bounding box center [1445, 38] width 26 height 11
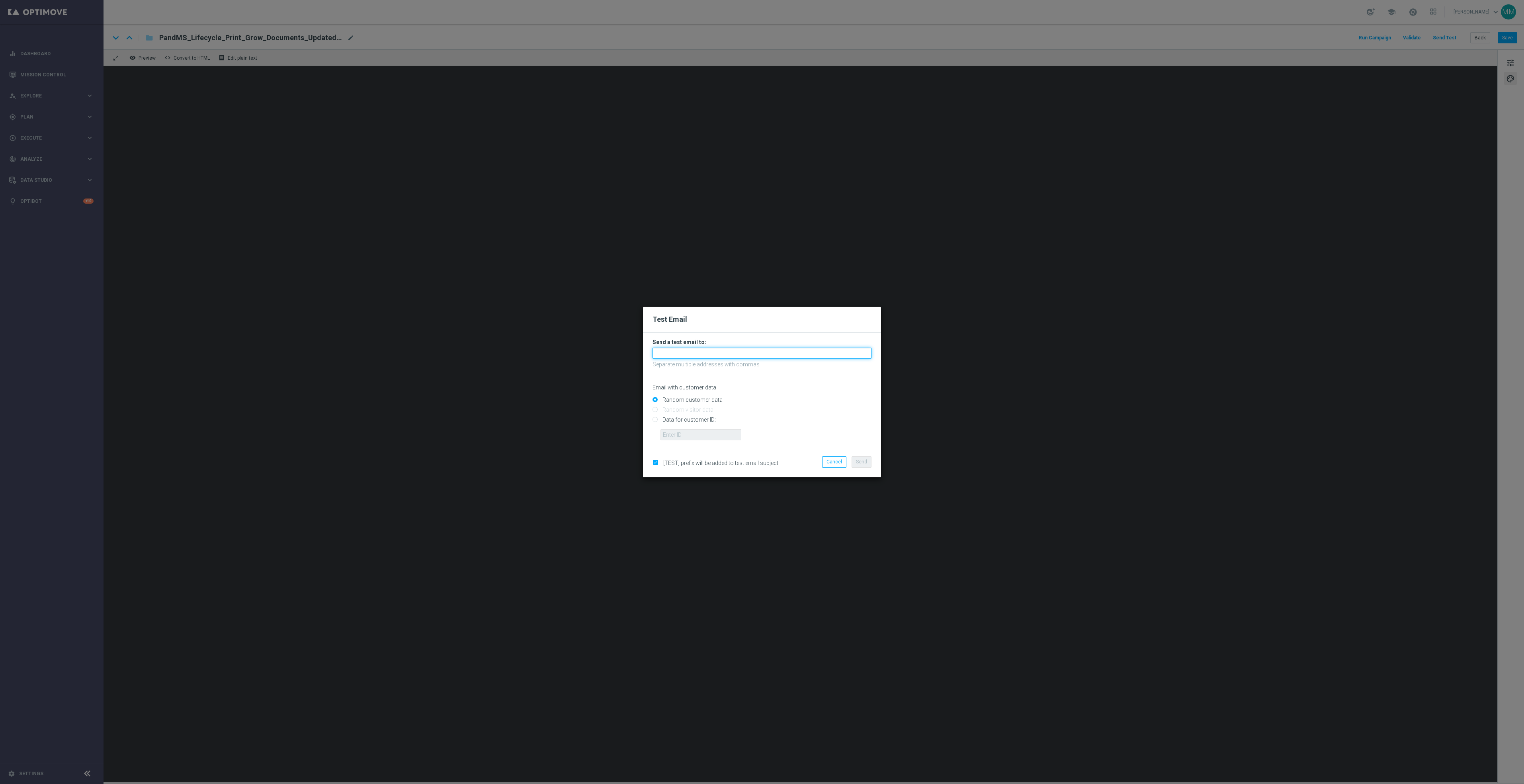
click at [811, 350] on input "text" at bounding box center [762, 353] width 219 height 11
paste input "staples.96a1-bites@litmusemail.com"
type input "staples.96a1-bites@litmusemail.com"
click at [870, 465] on button "Send" at bounding box center [861, 462] width 20 height 11
click at [861, 465] on span "Send" at bounding box center [861, 462] width 11 height 5
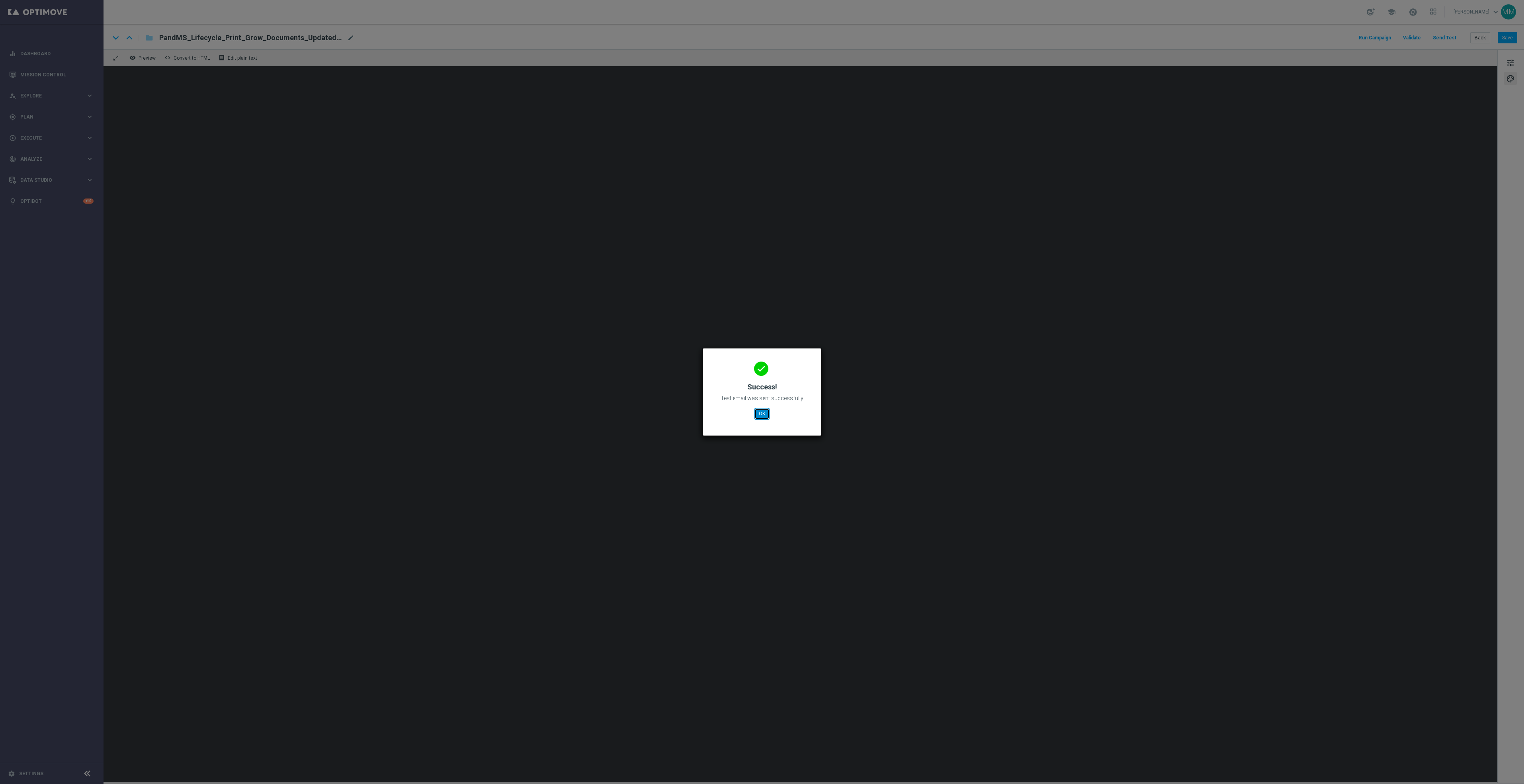
click at [757, 411] on button "OK" at bounding box center [762, 413] width 15 height 11
click at [763, 413] on button "OK" at bounding box center [762, 413] width 15 height 11
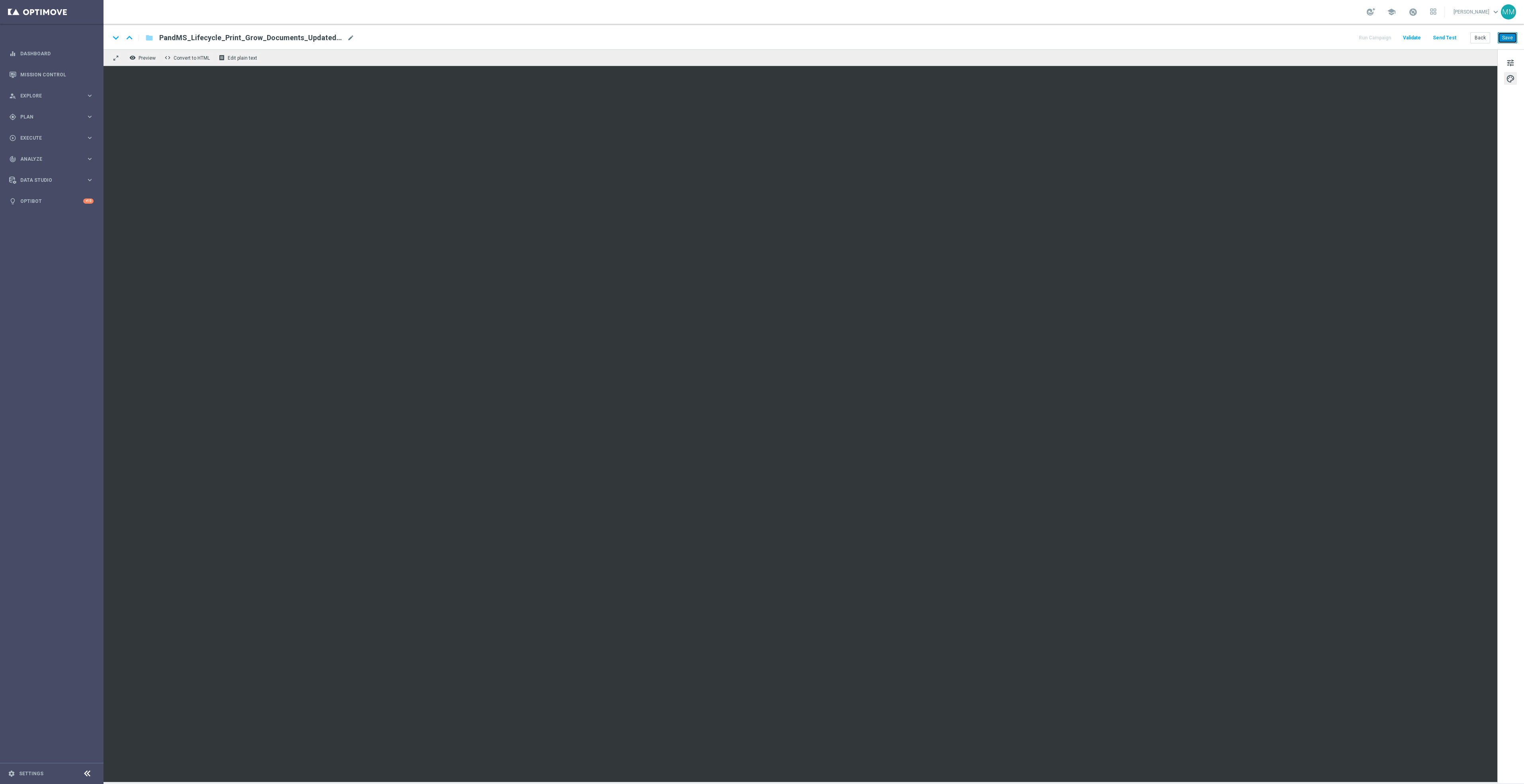
click at [1510, 40] on button "Save" at bounding box center [1507, 38] width 20 height 11
click at [1506, 40] on button "Save" at bounding box center [1507, 38] width 20 height 11
drag, startPoint x: 1512, startPoint y: 36, endPoint x: 1479, endPoint y: 68, distance: 46.0
click at [1512, 37] on button "Save" at bounding box center [1507, 38] width 20 height 11
click at [1504, 34] on button "Save" at bounding box center [1507, 38] width 20 height 11
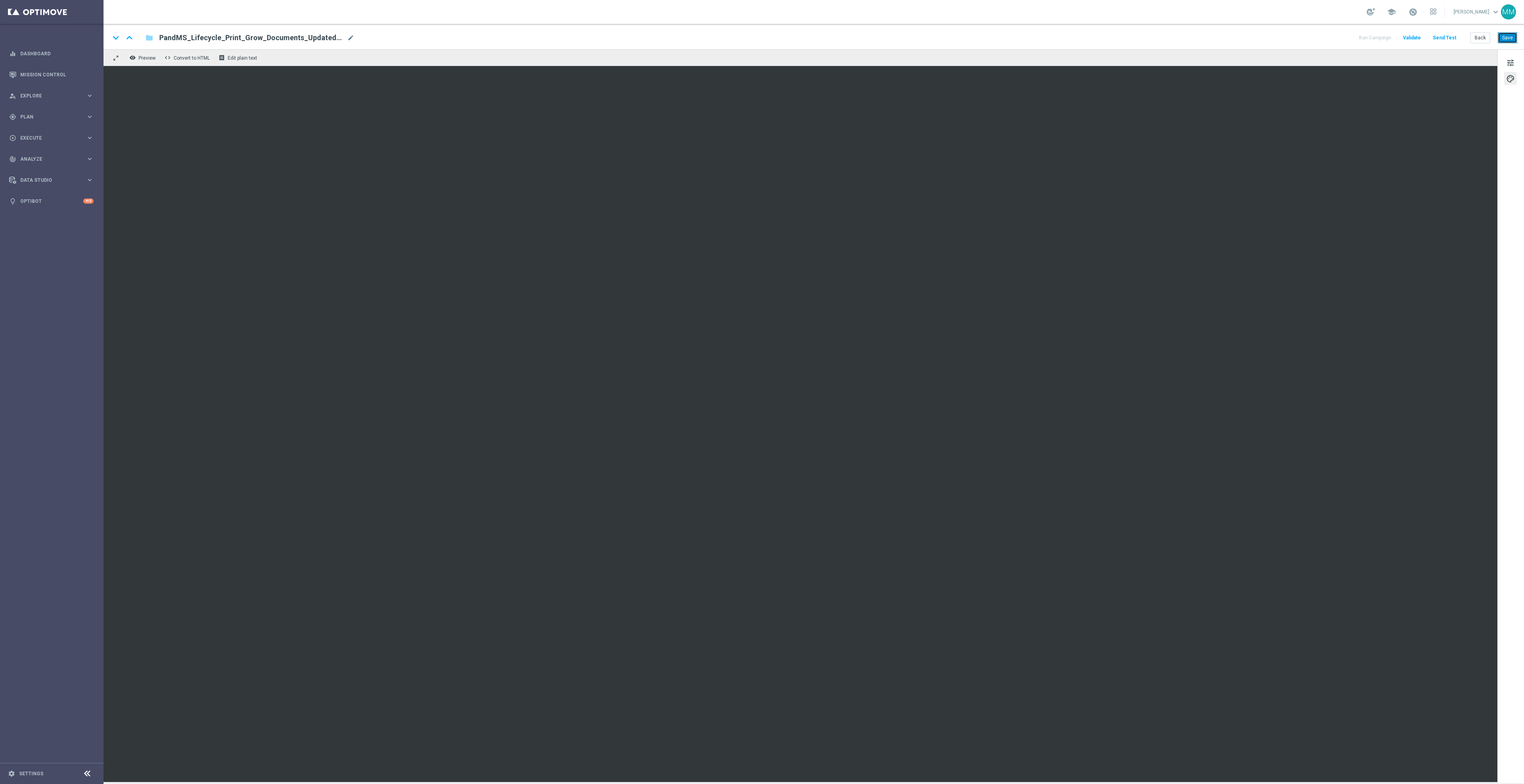
click at [1506, 38] on button "Save" at bounding box center [1507, 38] width 20 height 11
click at [1505, 36] on button "Save" at bounding box center [1507, 38] width 20 height 11
click at [1445, 38] on button "Send Test" at bounding box center [1445, 38] width 26 height 11
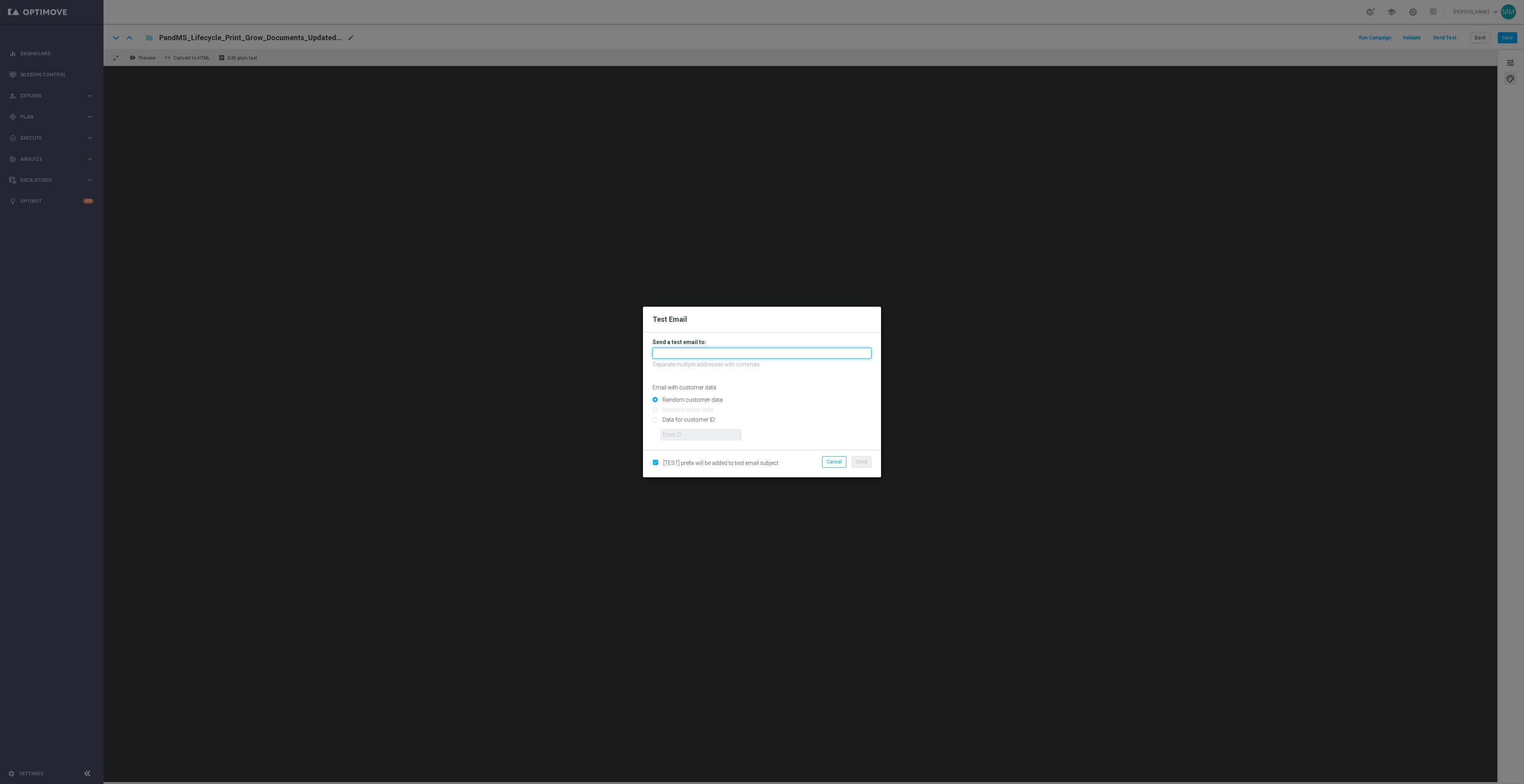
click at [742, 354] on input "text" at bounding box center [762, 353] width 219 height 11
paste input "staples.96a1-bites@litmusemail.com"
type input "staples.96a1-bites@litmusemail.com"
click at [858, 460] on span "Send" at bounding box center [861, 462] width 11 height 5
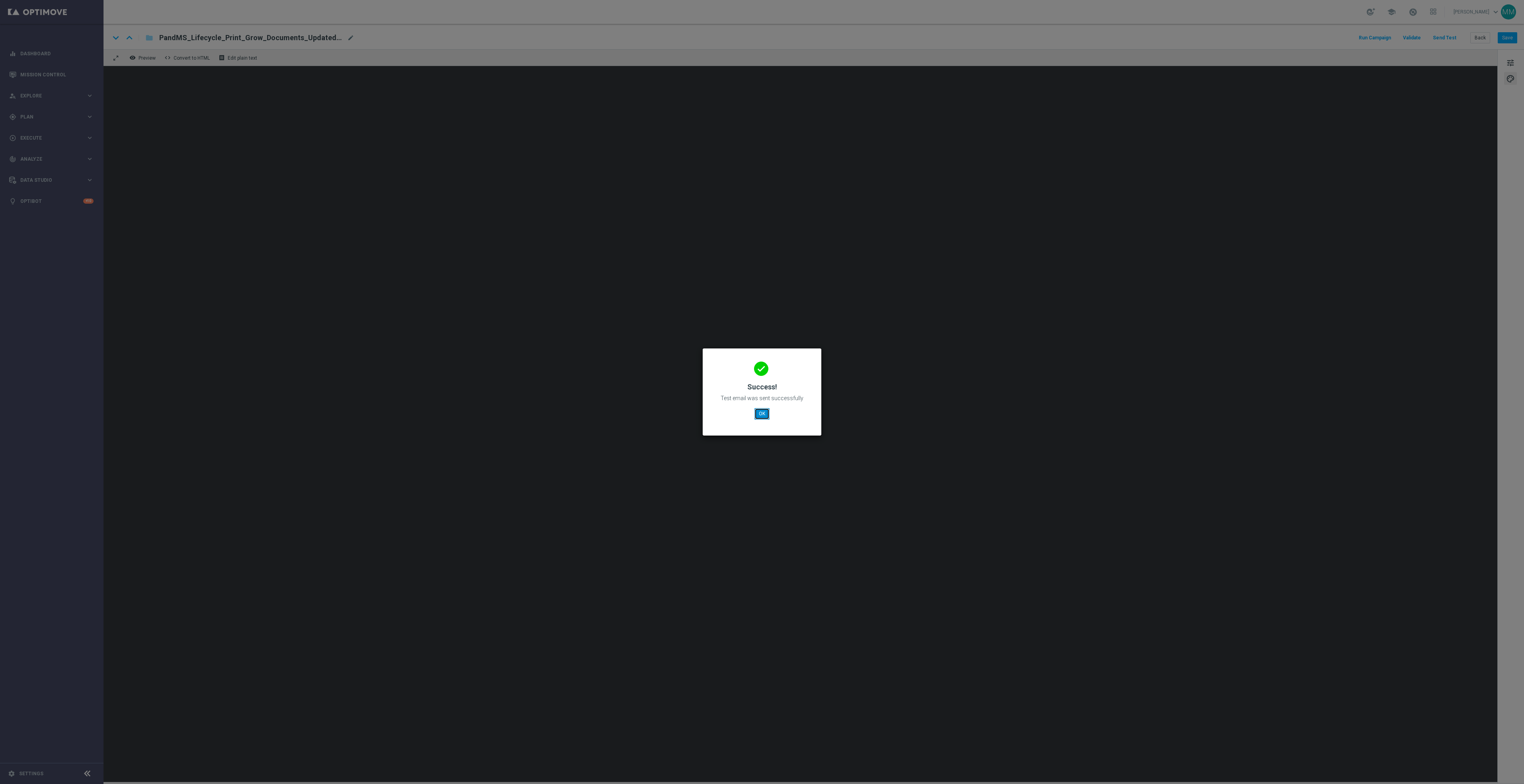
click at [758, 416] on button "OK" at bounding box center [762, 413] width 15 height 11
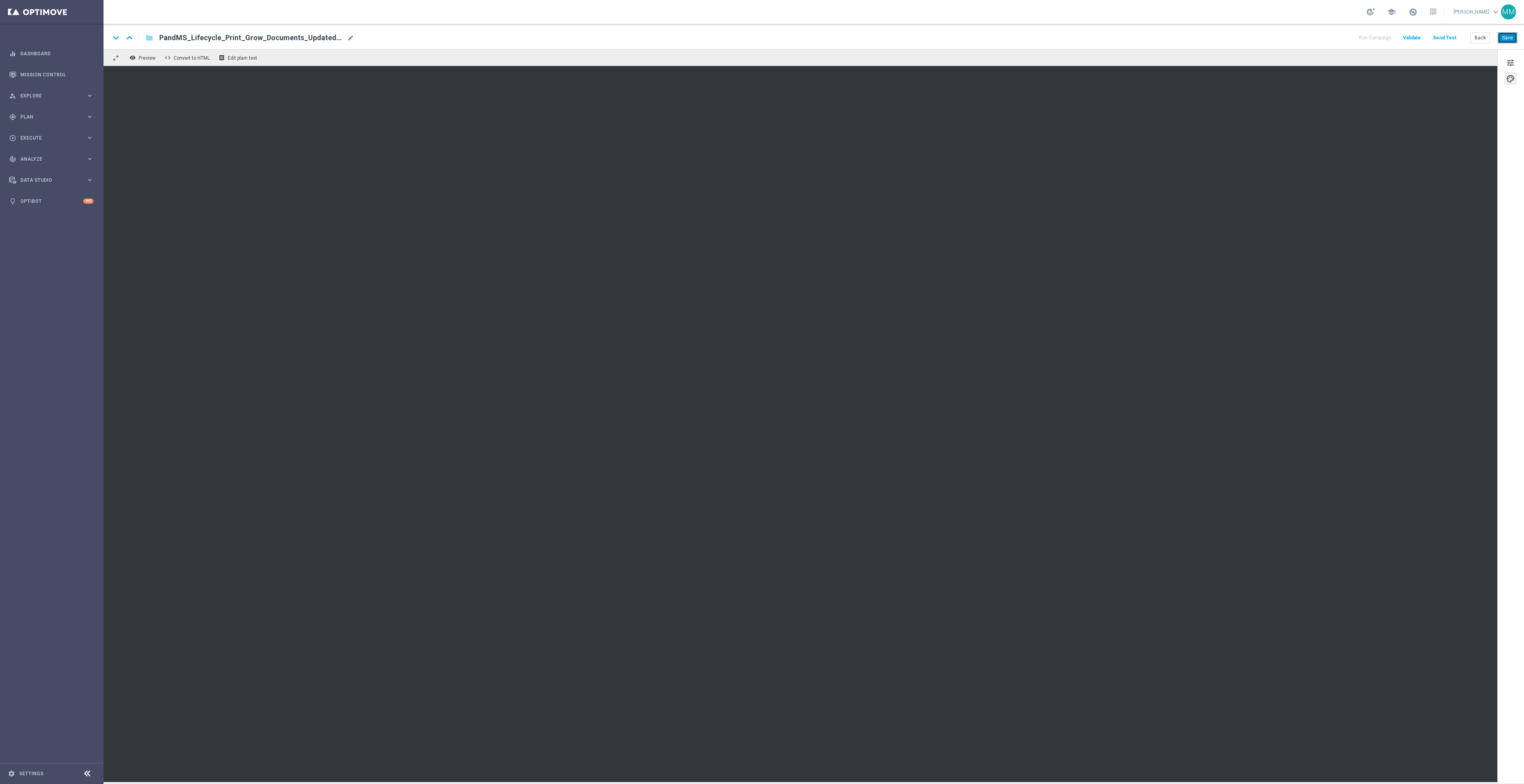
click at [1505, 38] on button "Save" at bounding box center [1507, 38] width 20 height 11
click at [1505, 35] on button "Save" at bounding box center [1507, 38] width 20 height 11
click at [1450, 36] on button "Send Test" at bounding box center [1445, 38] width 26 height 11
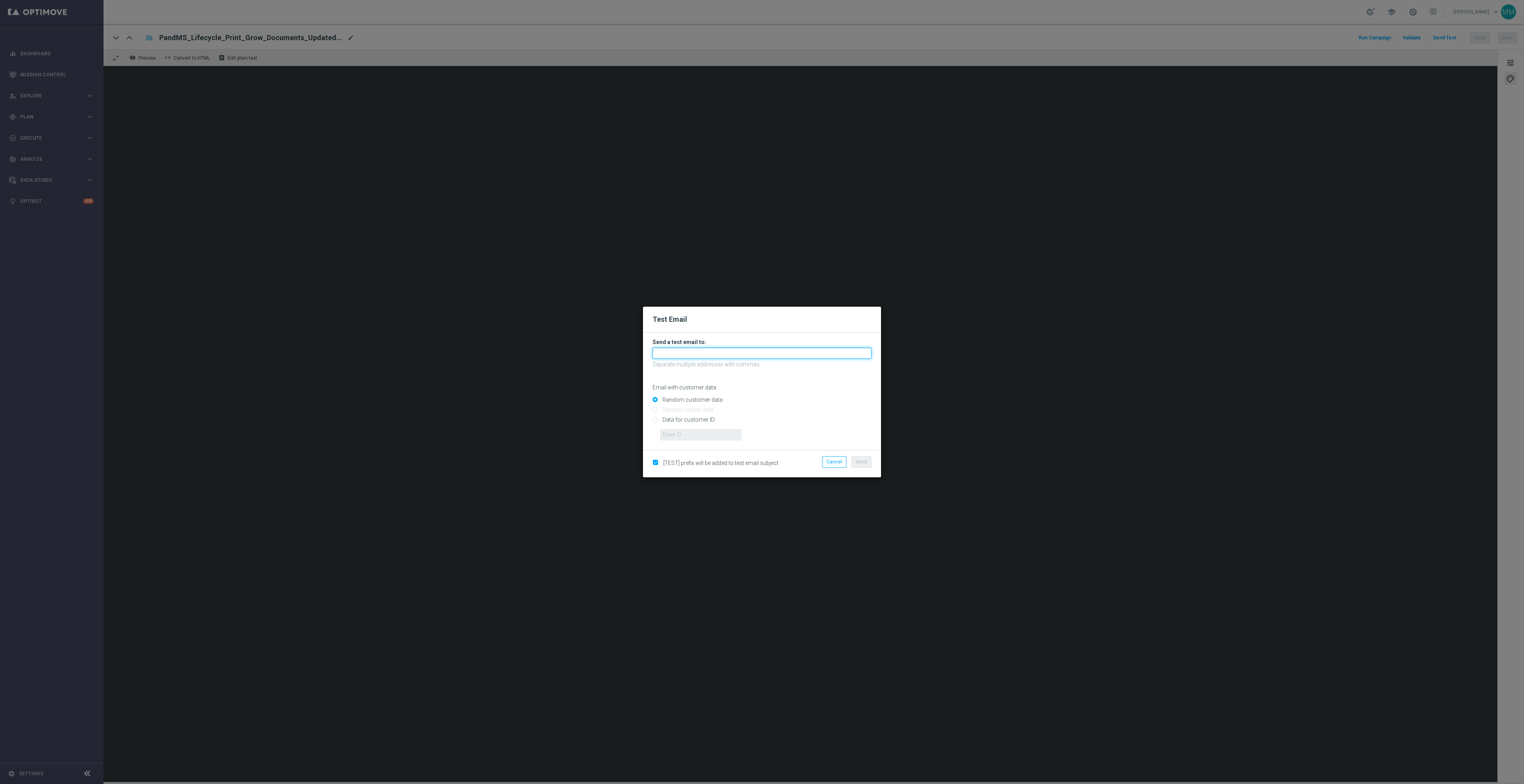
click at [834, 350] on input "text" at bounding box center [762, 353] width 219 height 11
paste input "staples.96a1-bites@litmusemail.com"
type input "staples.96a1-bites@litmusemail.com"
click at [856, 463] on span "Send" at bounding box center [861, 462] width 11 height 5
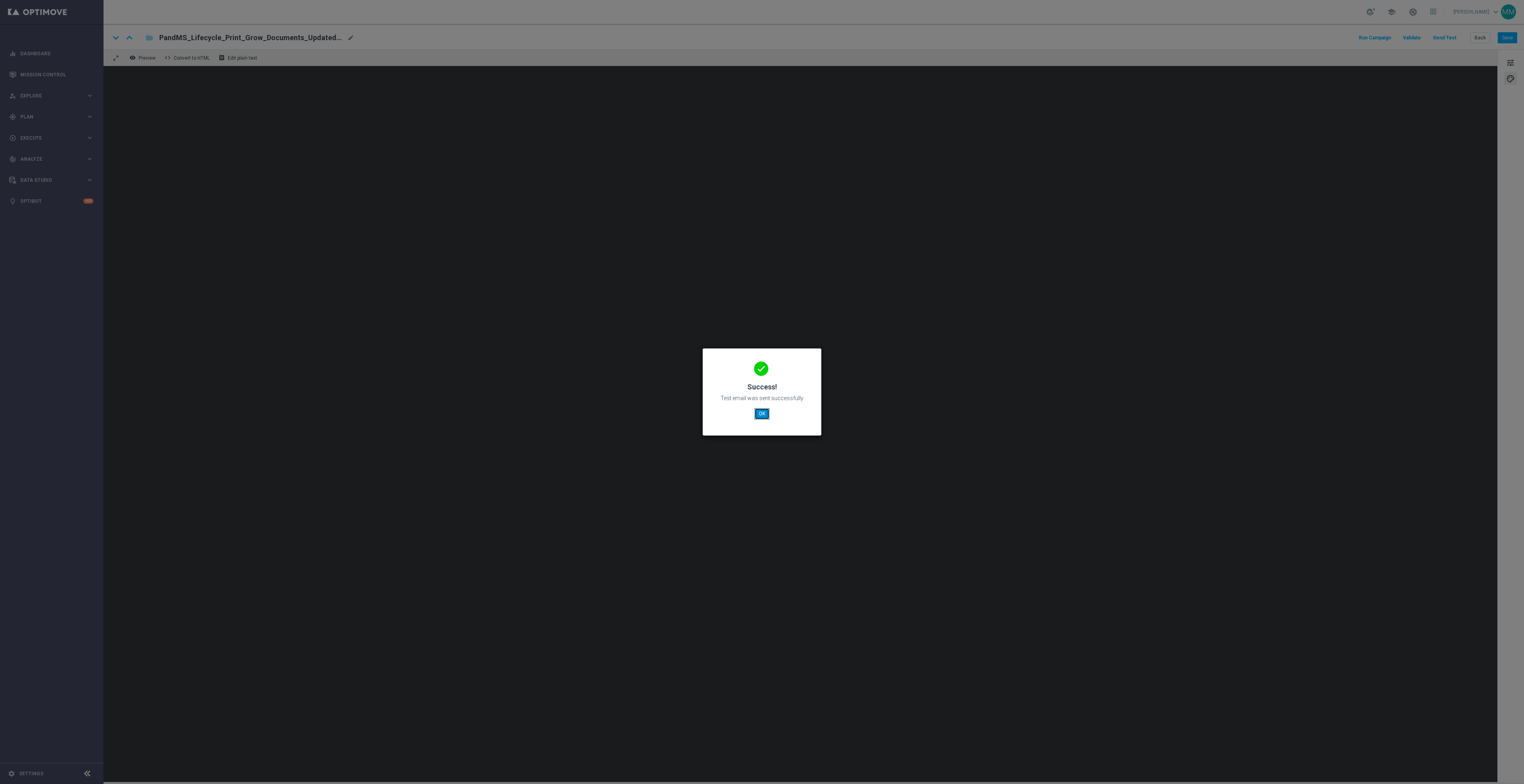
click at [760, 409] on button "OK" at bounding box center [762, 413] width 15 height 11
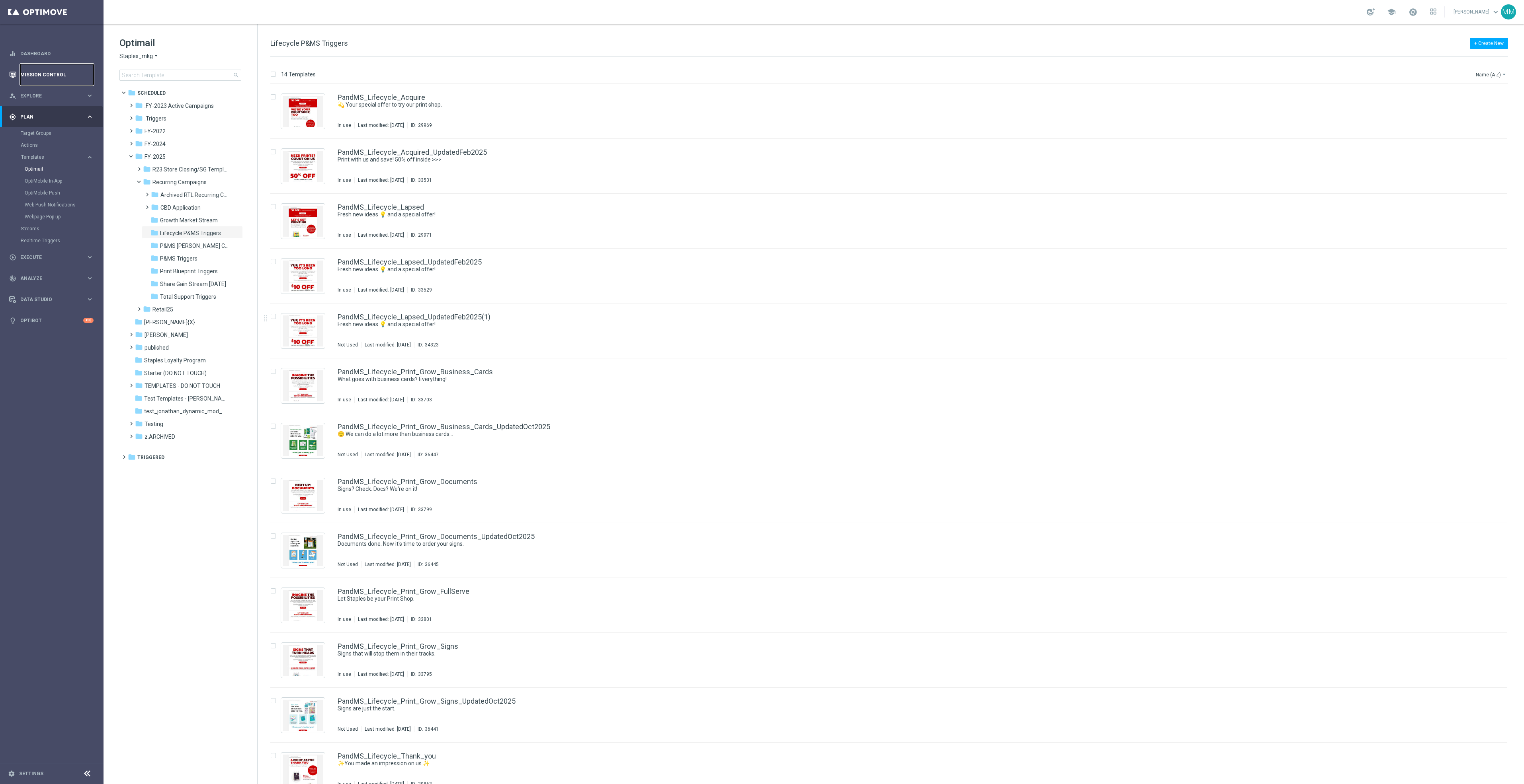
click at [38, 73] on link "Mission Control" at bounding box center [57, 74] width 73 height 21
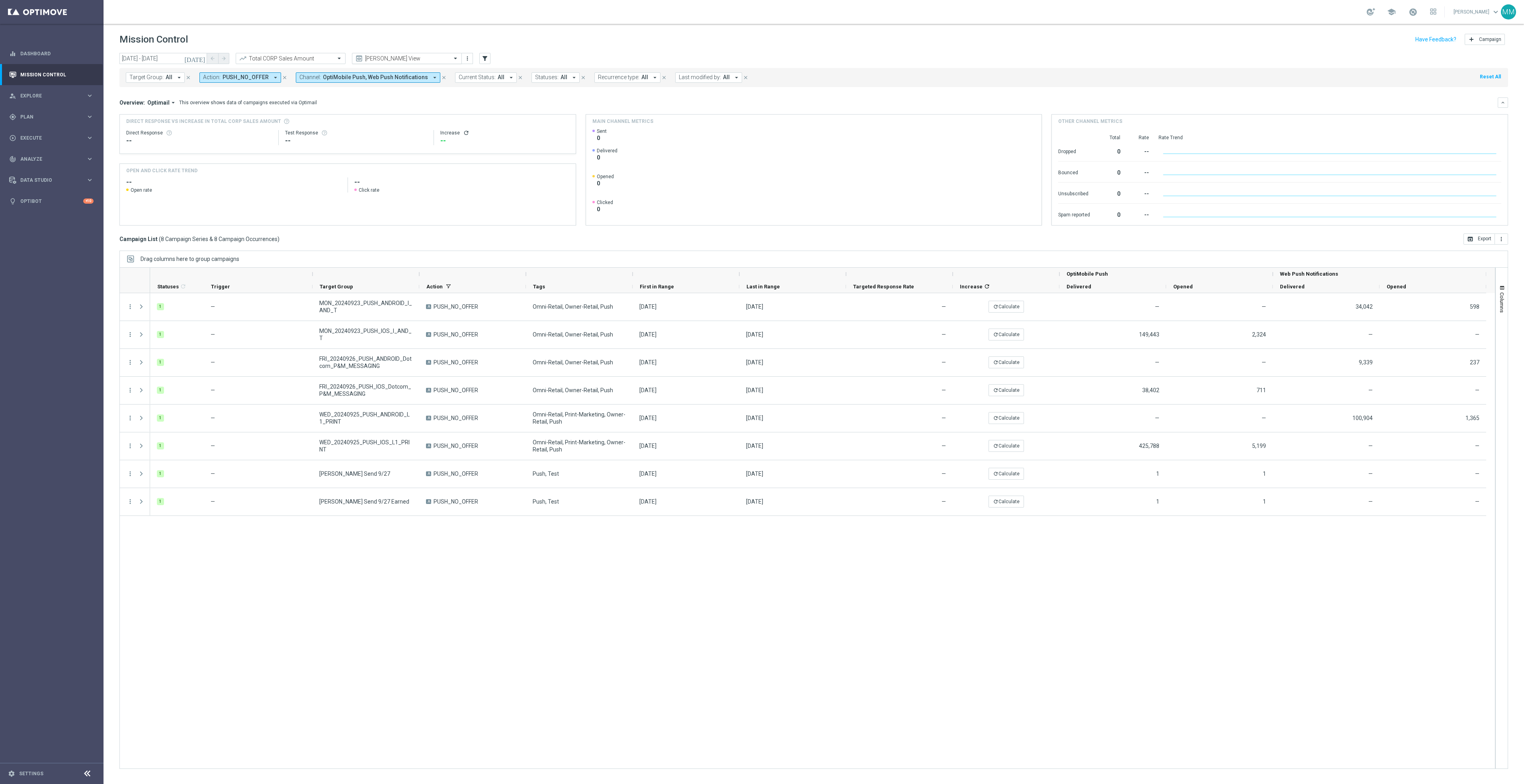
click at [368, 57] on input "text" at bounding box center [399, 59] width 85 height 7
click at [422, 150] on div "Promo Email" at bounding box center [406, 149] width 101 height 13
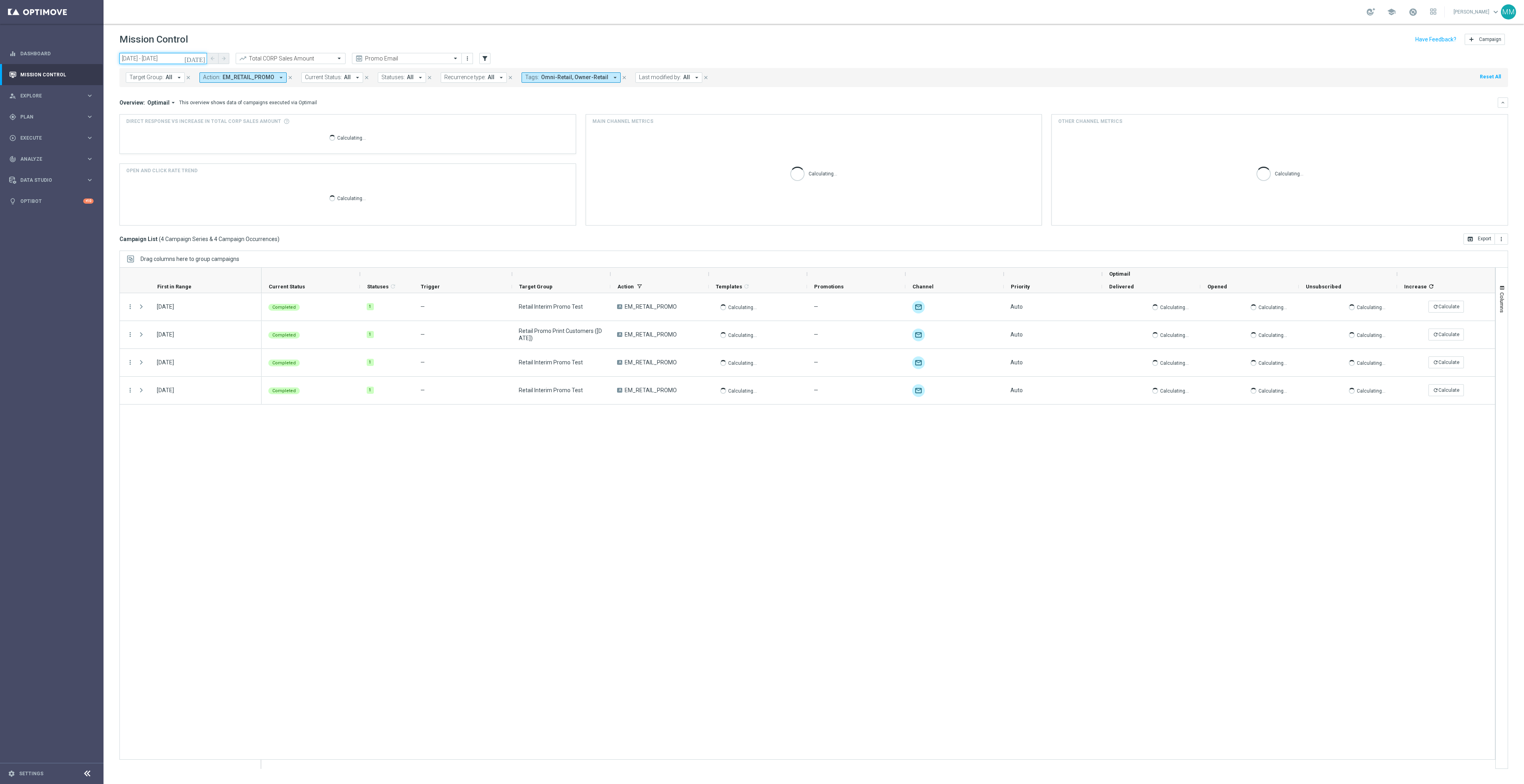
click at [185, 56] on input "[DATE] - [DATE]" at bounding box center [163, 59] width 88 height 11
click at [501, 560] on div "Completed 1 — Retail Interim Promo Test A EM_RETAIL_PROMO Calculating... — unfo…" at bounding box center [878, 531] width 1234 height 475
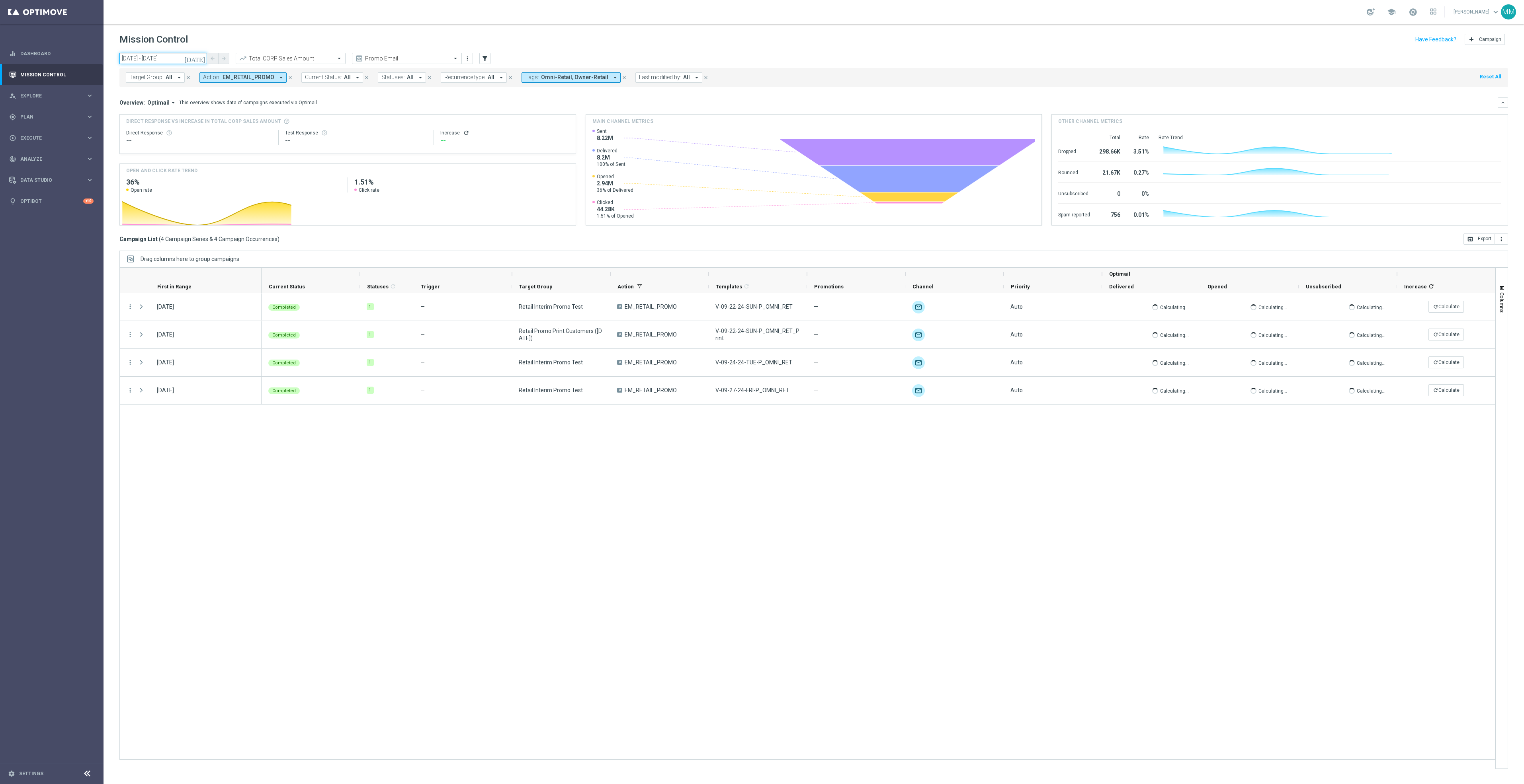
click at [189, 60] on input "[DATE] - [DATE]" at bounding box center [163, 59] width 88 height 11
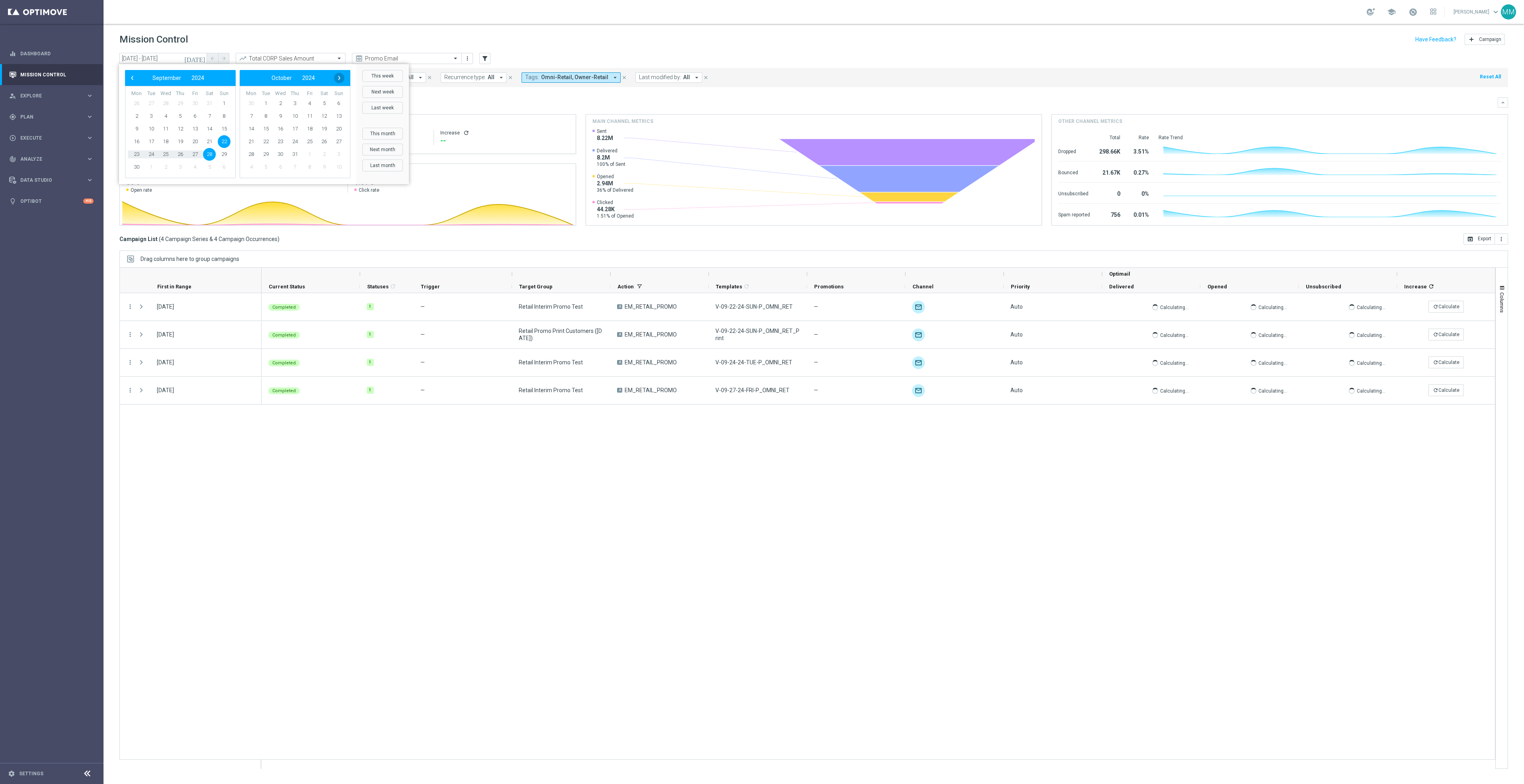
click at [338, 77] on span "›" at bounding box center [339, 77] width 10 height 10
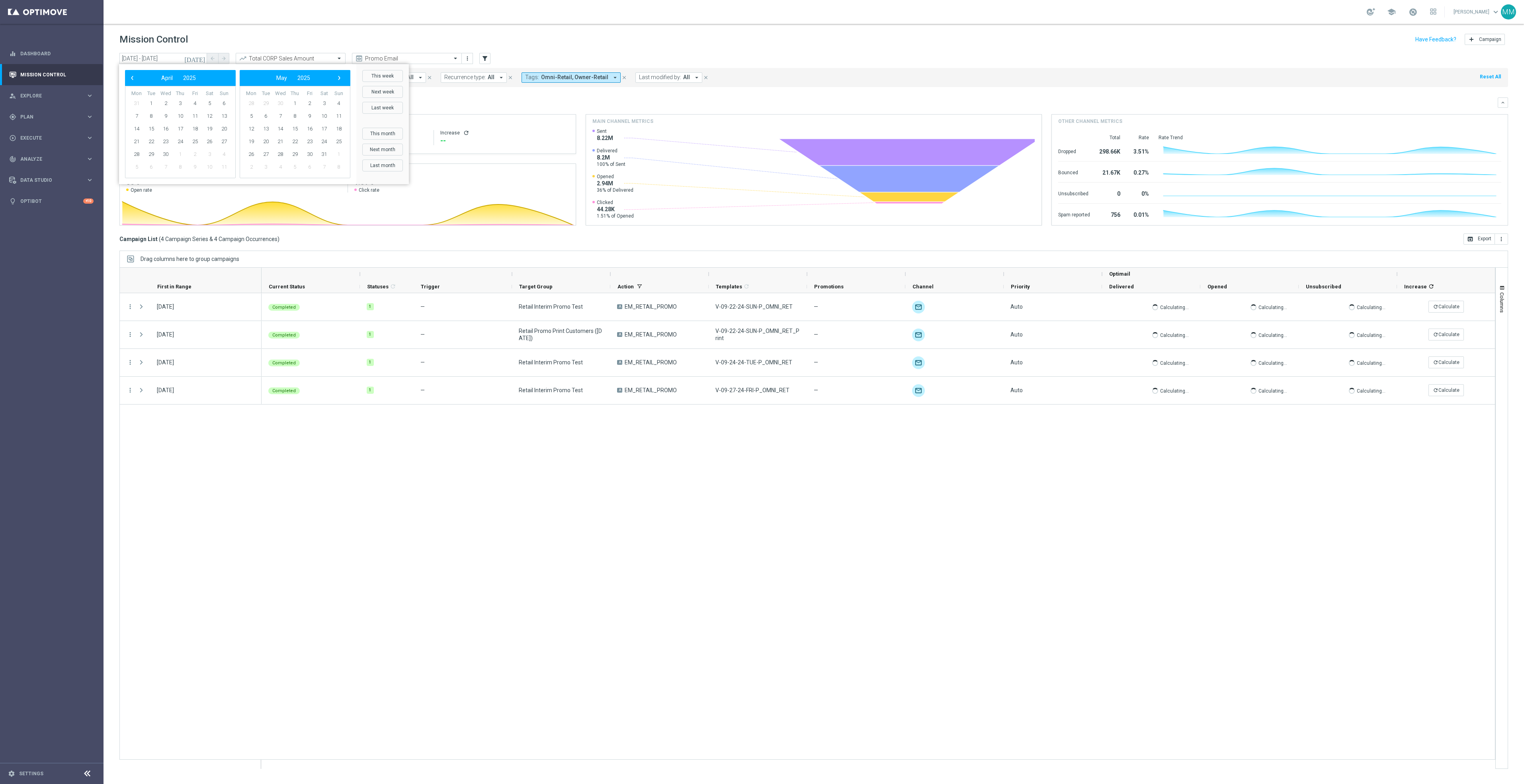
click at [338, 77] on span "›" at bounding box center [339, 77] width 10 height 10
click at [252, 142] on span "22" at bounding box center [251, 142] width 13 height 13
click at [224, 129] on span "21" at bounding box center [224, 129] width 13 height 13
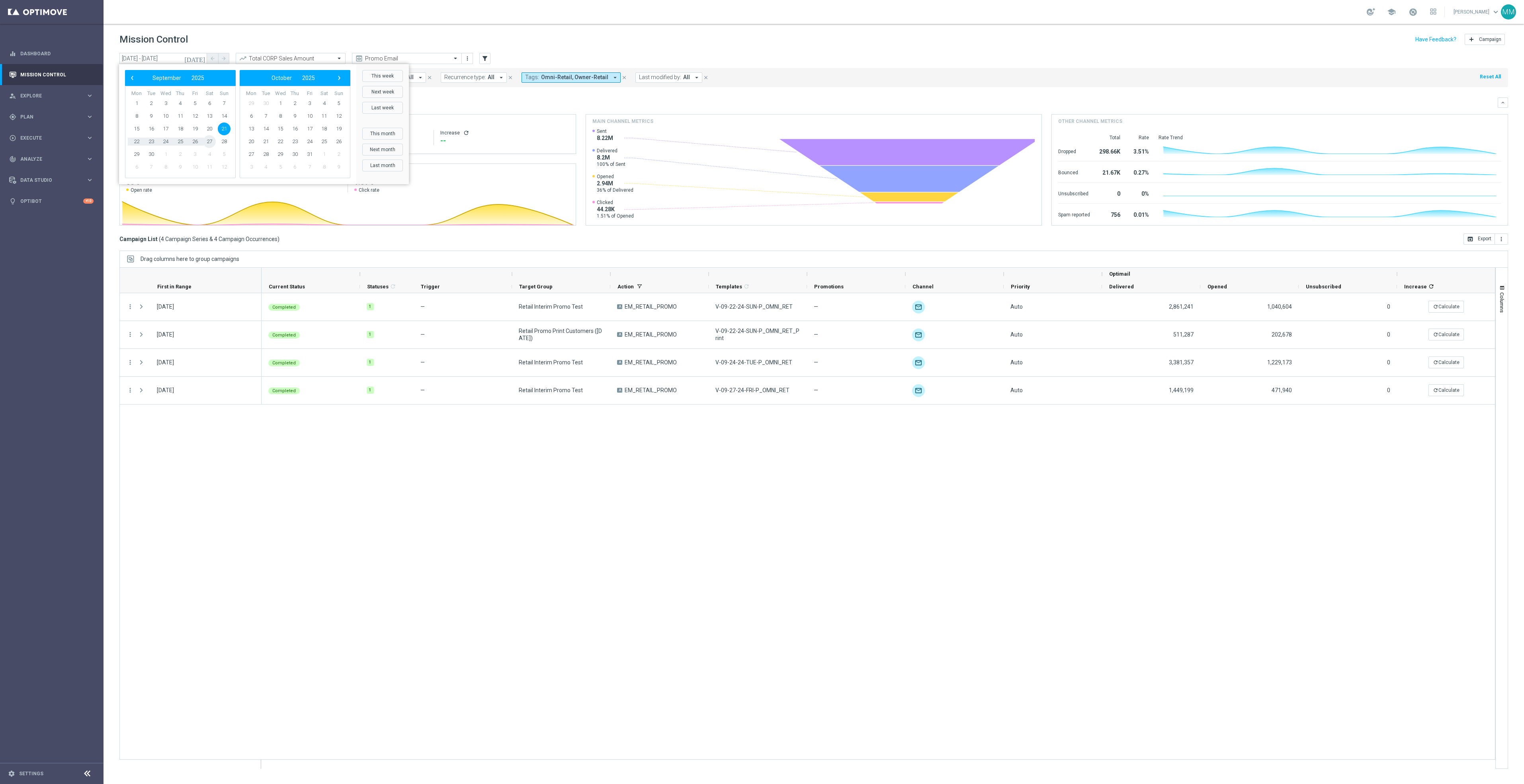
click at [212, 141] on span "27" at bounding box center [209, 142] width 13 height 13
type input "[DATE] - [DATE]"
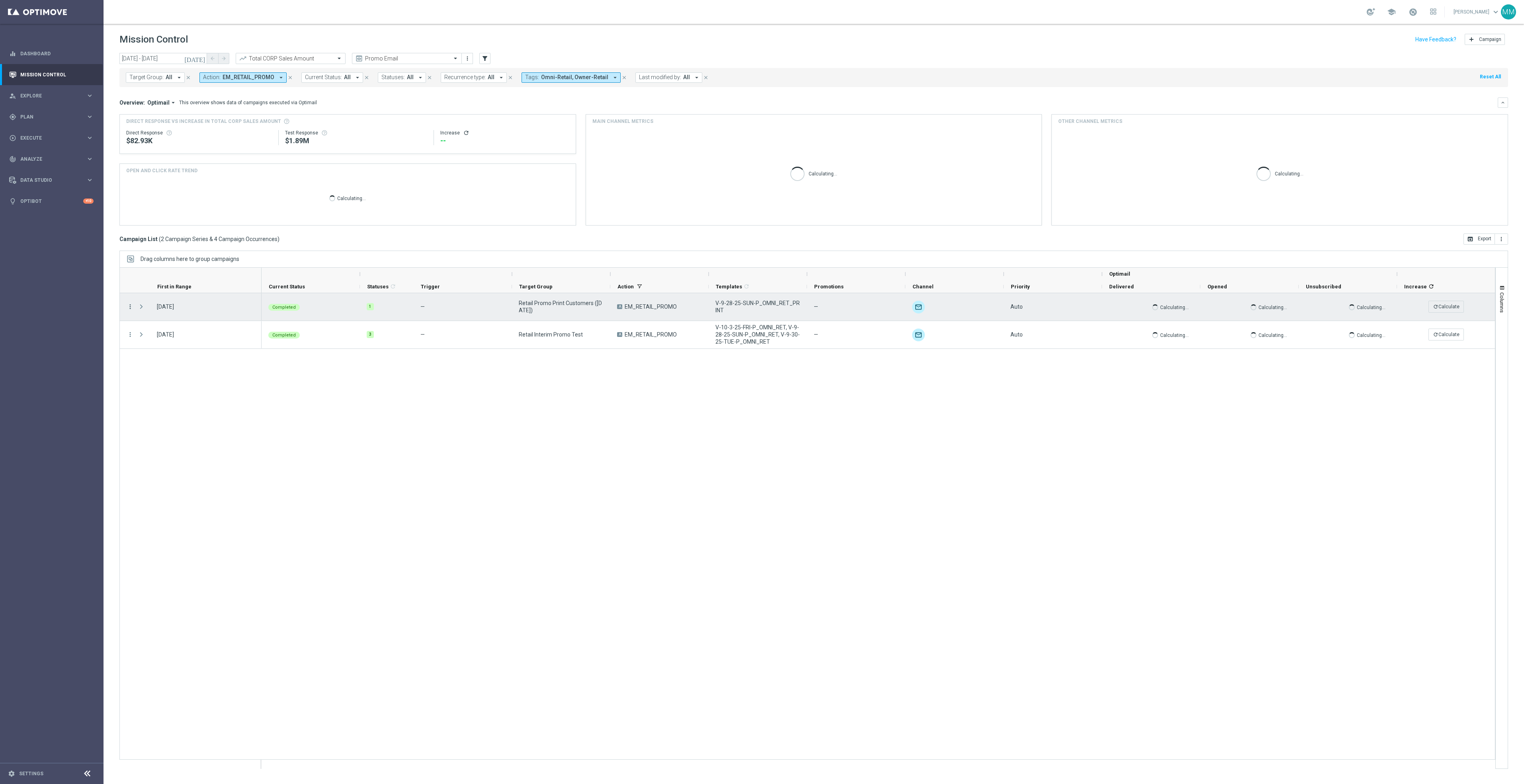
click at [130, 304] on icon "more_vert" at bounding box center [130, 307] width 7 height 7
click at [179, 325] on span "Campaign Metrics" at bounding box center [167, 323] width 41 height 5
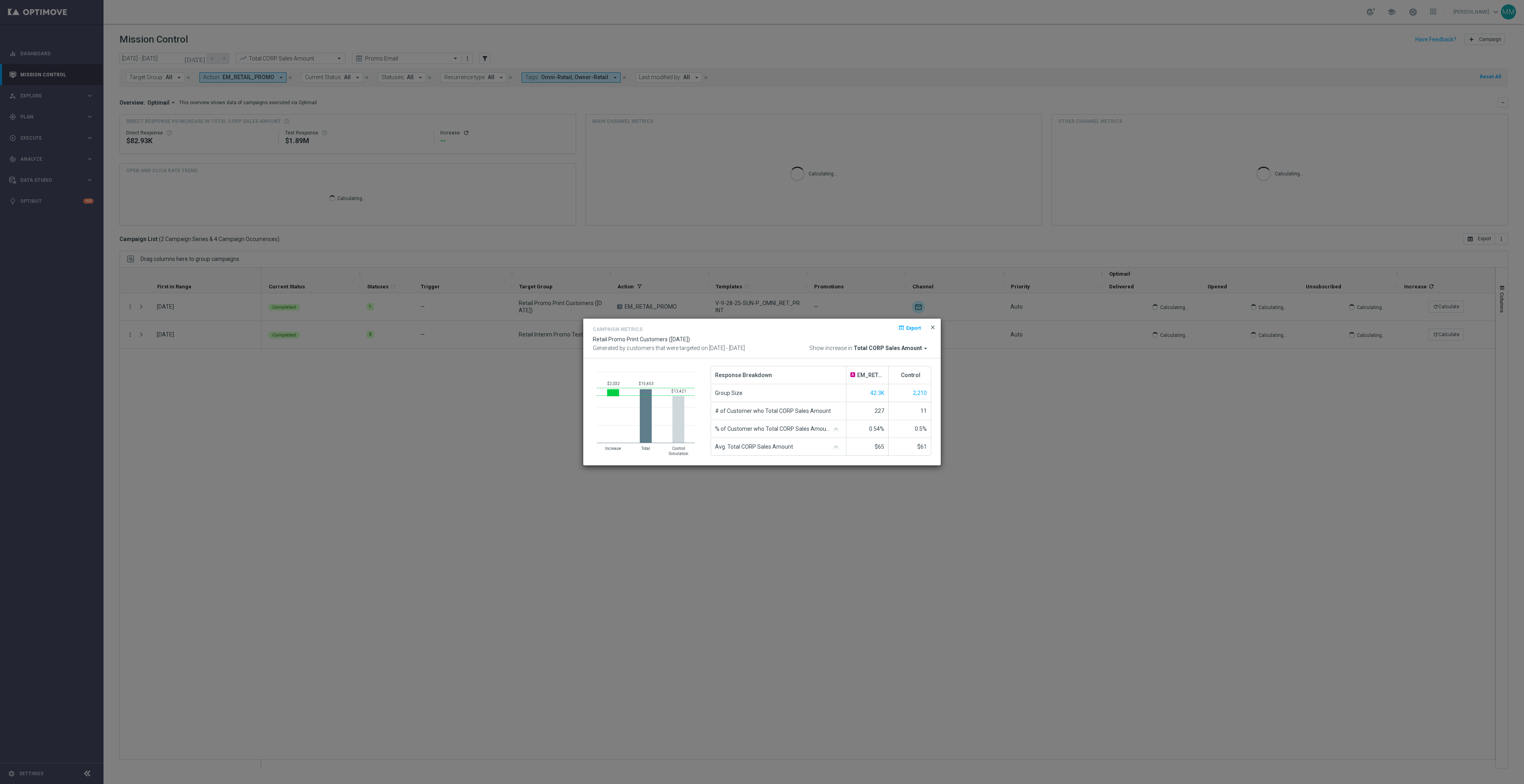
click at [934, 326] on span "close" at bounding box center [932, 327] width 7 height 7
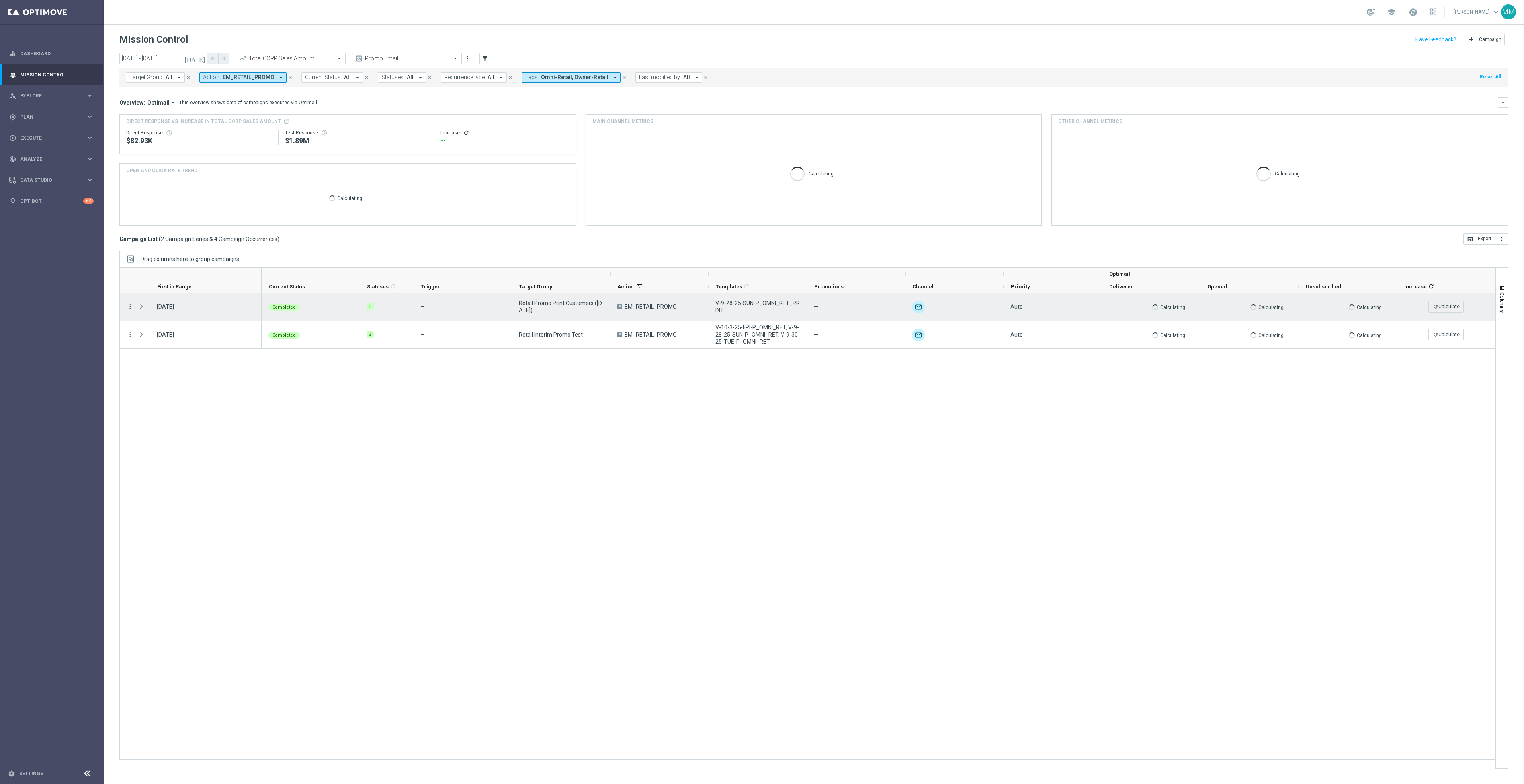
click at [130, 309] on icon "more_vert" at bounding box center [130, 307] width 7 height 7
click at [166, 338] on div "send Channel Metrics" at bounding box center [179, 335] width 89 height 11
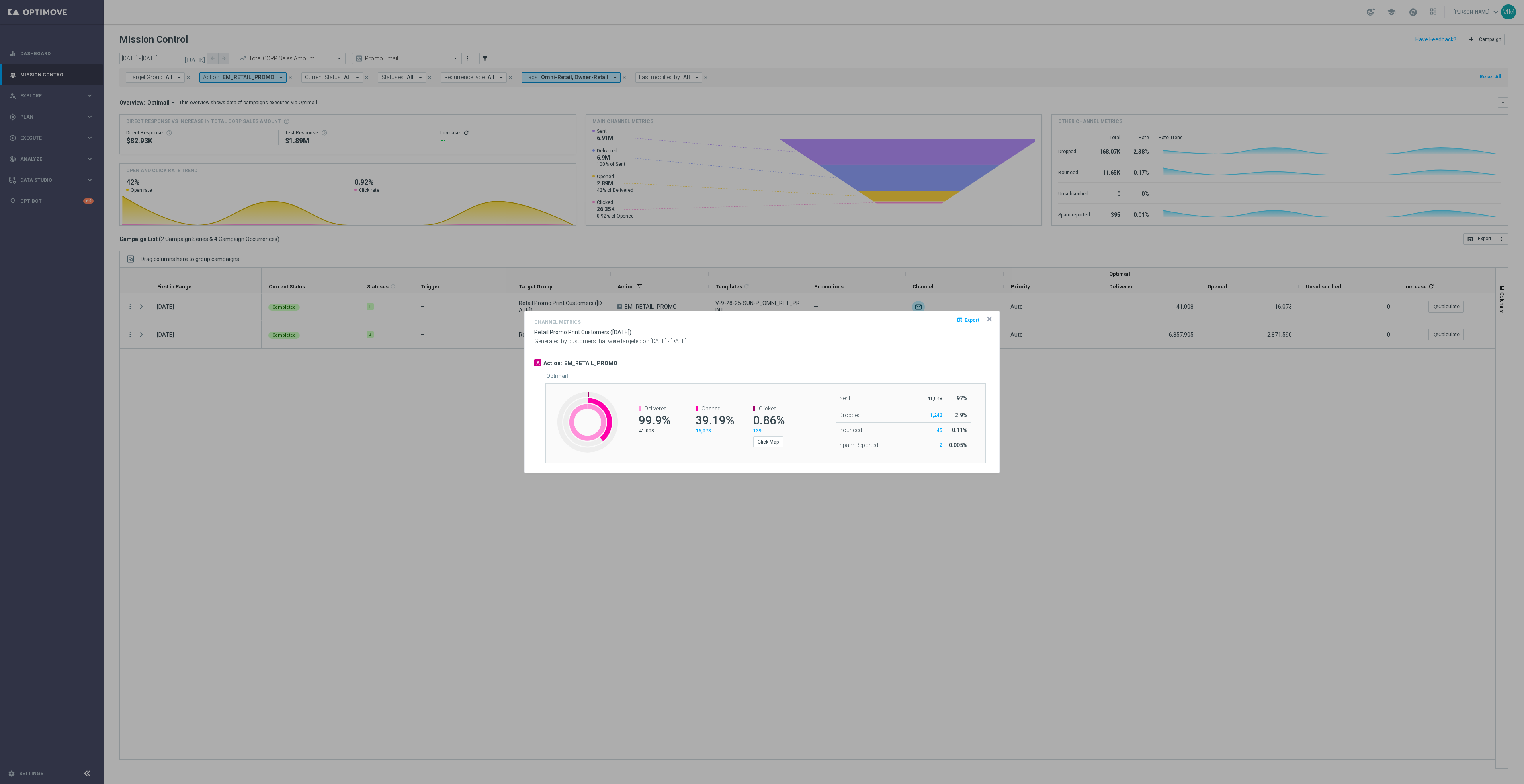
click at [779, 449] on div "Clicked 0.86% 139 Click Map" at bounding box center [768, 426] width 57 height 59
click at [776, 443] on button "Click Map" at bounding box center [768, 442] width 30 height 11
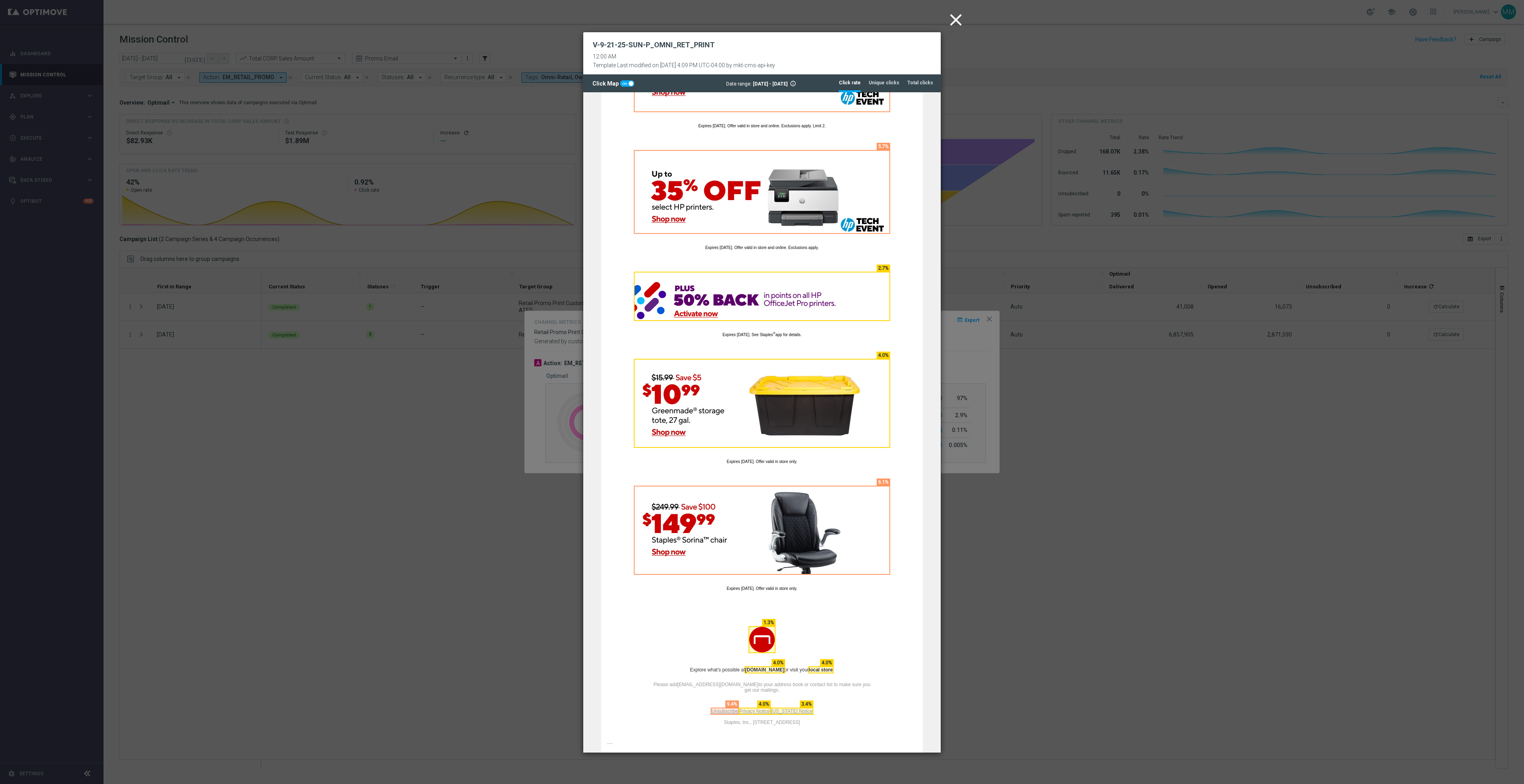
scroll to position [786, 0]
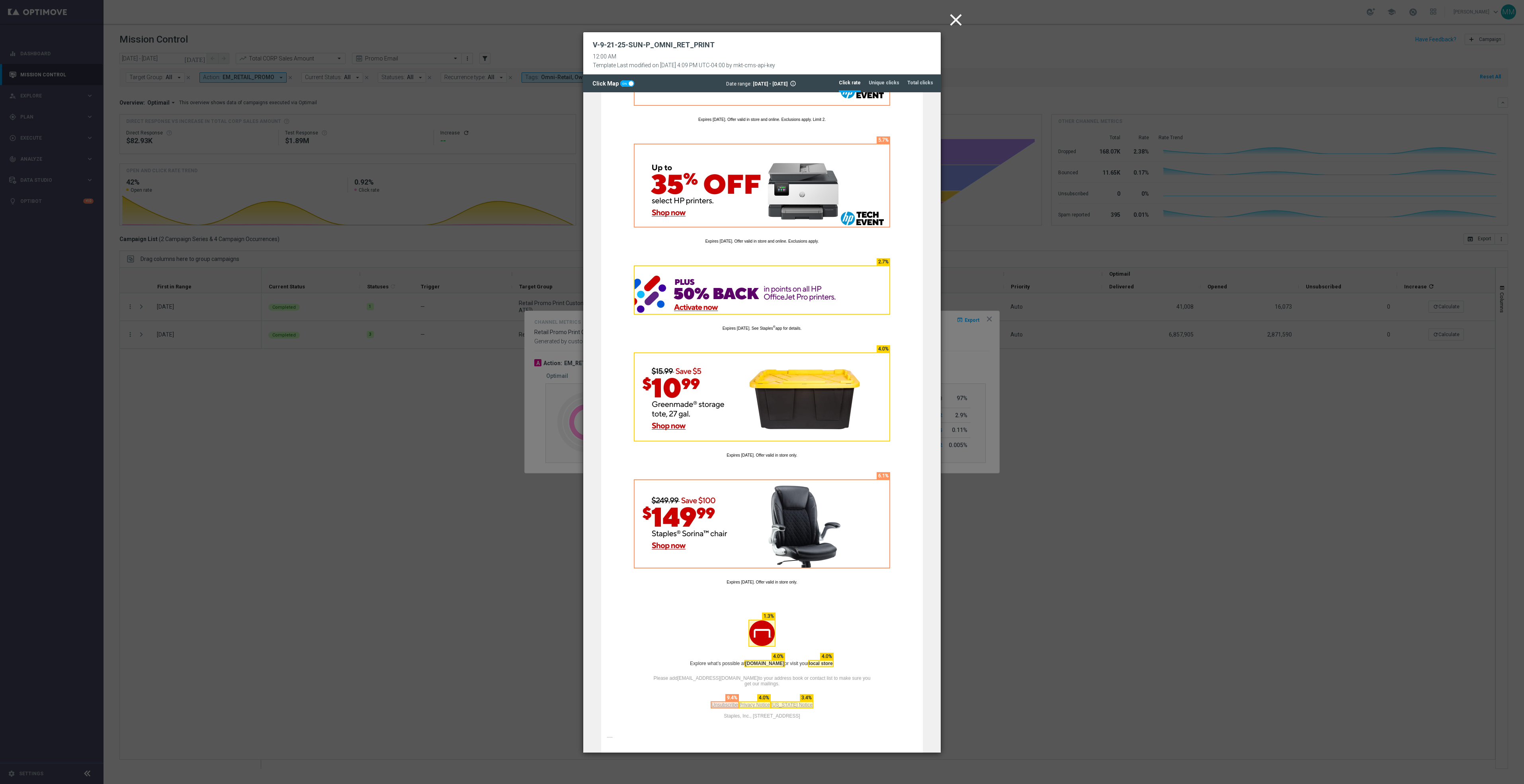
click at [958, 18] on icon "close" at bounding box center [956, 20] width 20 height 20
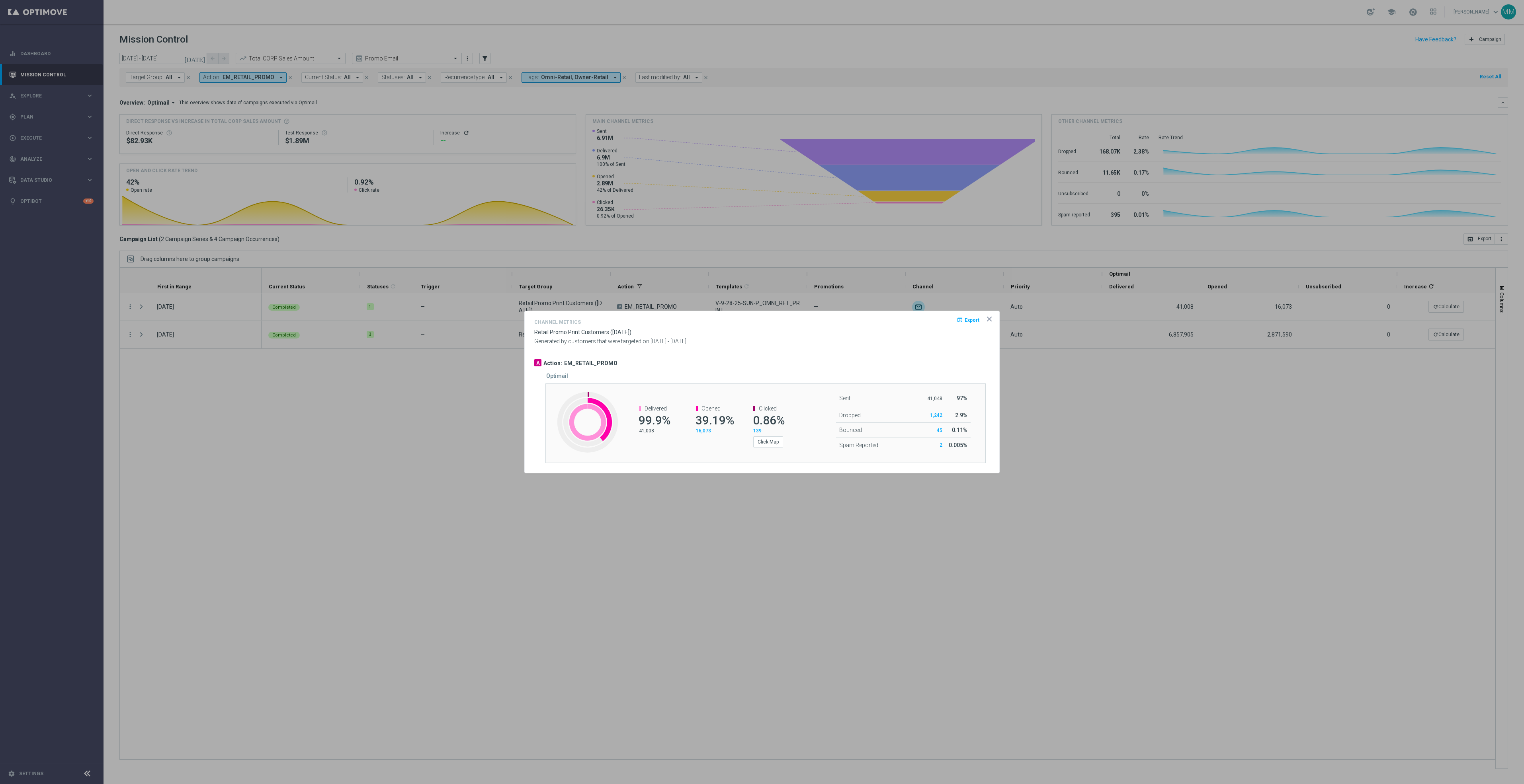
click at [1051, 568] on div at bounding box center [762, 392] width 1524 height 784
click at [986, 319] on icon "icon" at bounding box center [989, 319] width 8 height 8
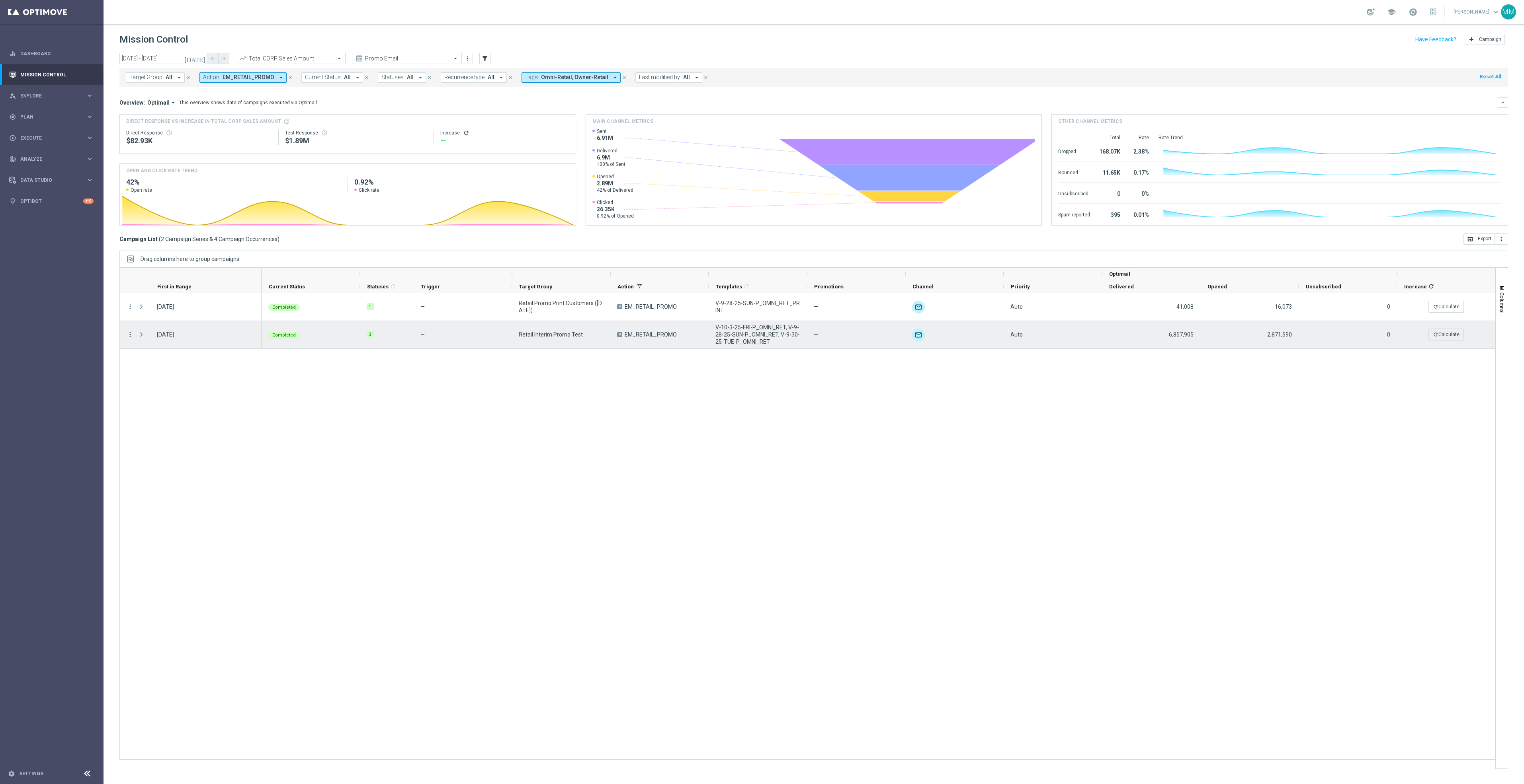
click at [128, 334] on icon "more_vert" at bounding box center [130, 335] width 7 height 7
click at [175, 361] on span "Channel Metrics" at bounding box center [164, 362] width 37 height 5
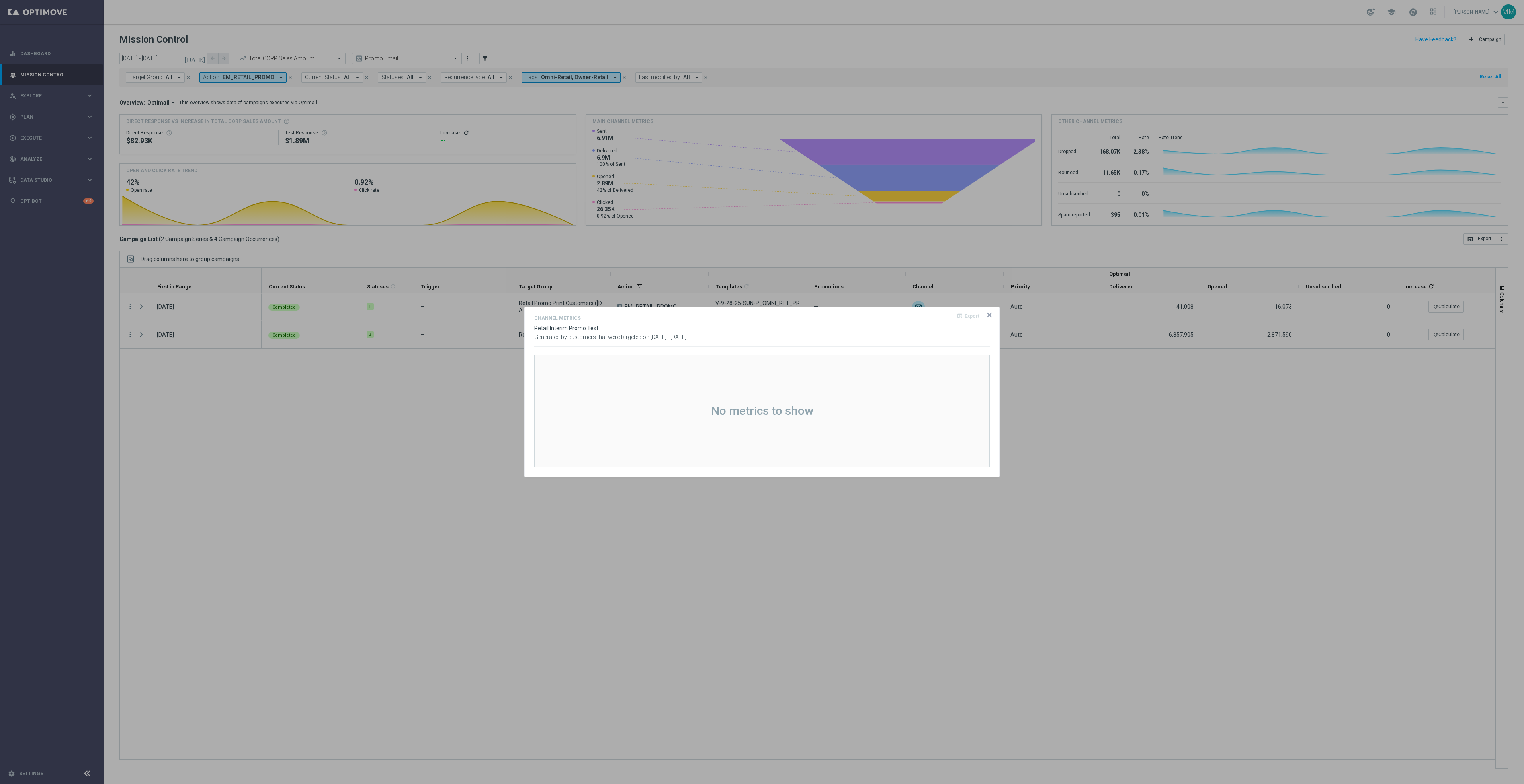
click at [990, 316] on icon "icon" at bounding box center [989, 315] width 8 height 8
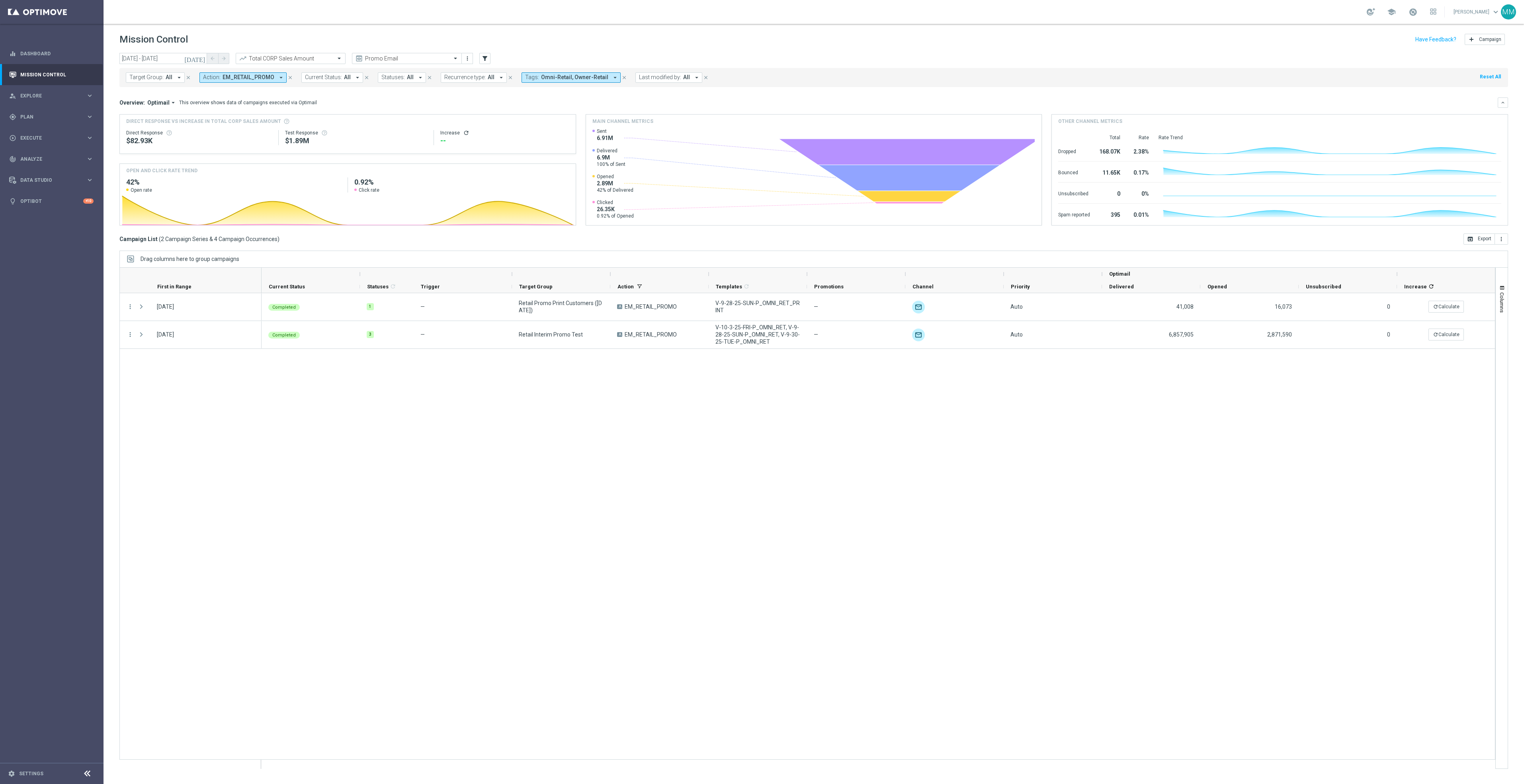
click at [386, 375] on div "Completed 1 — Retail Promo Print Customers ([DATE]) A EM_RETAIL_PROMO V-9-28-25…" at bounding box center [878, 531] width 1234 height 475
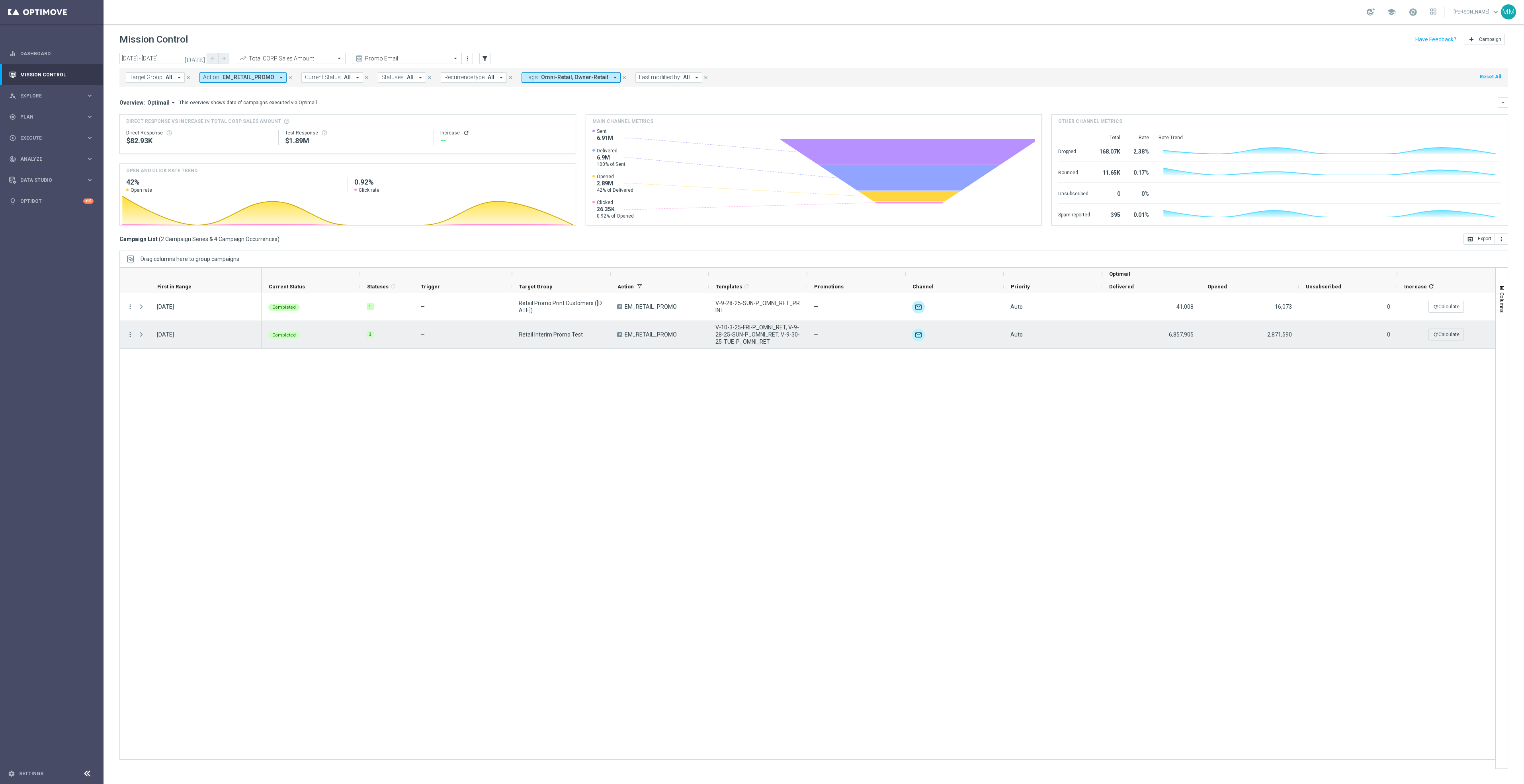
click at [132, 332] on icon "more_vert" at bounding box center [130, 335] width 7 height 7
click at [399, 383] on div "Completed 1 — Retail Promo Print Customers ([DATE]) A EM_RETAIL_PROMO V-9-28-25…" at bounding box center [878, 531] width 1234 height 475
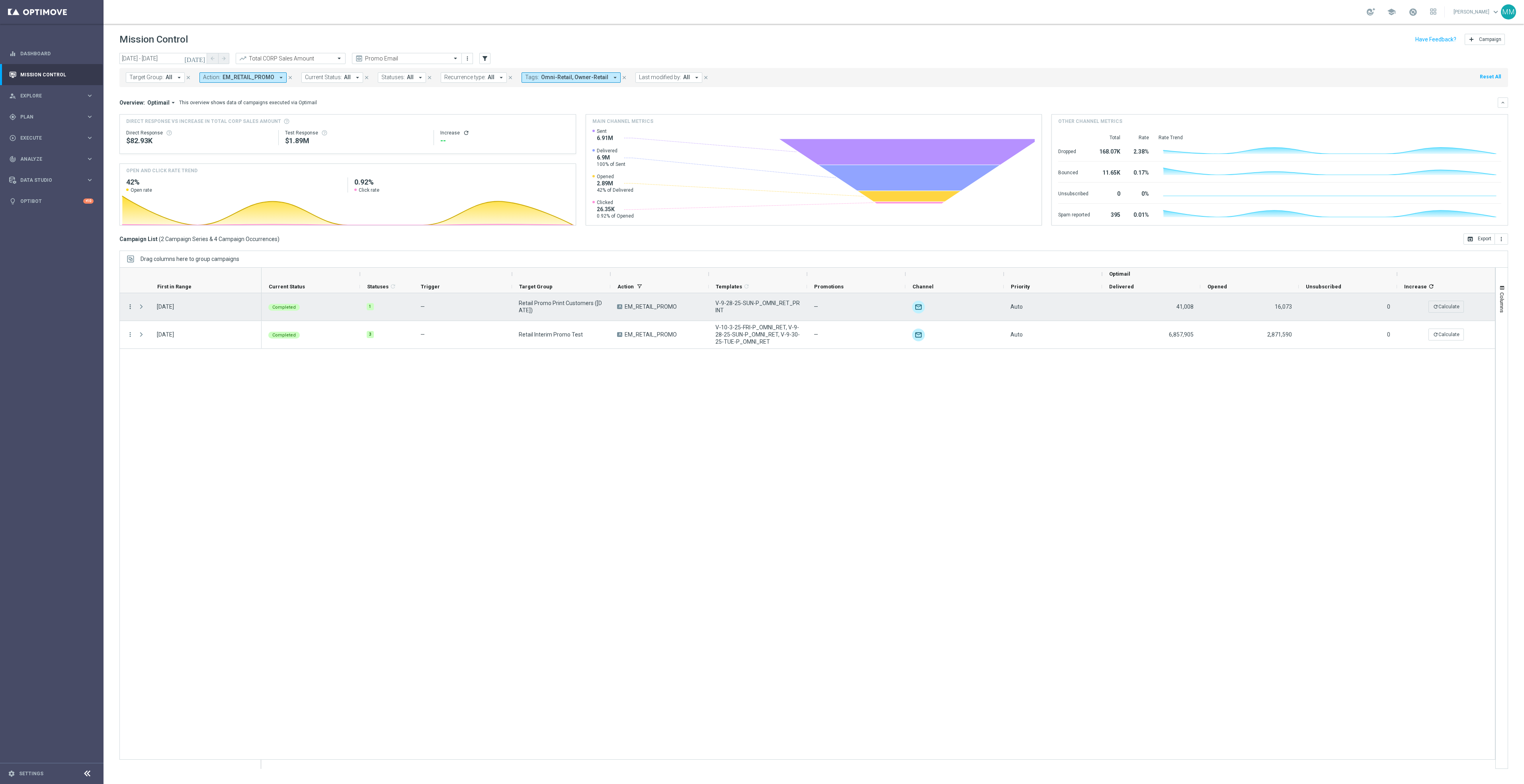
click at [133, 308] on icon "more_vert" at bounding box center [130, 307] width 7 height 7
click at [186, 335] on div "Channel Metrics" at bounding box center [183, 334] width 74 height 5
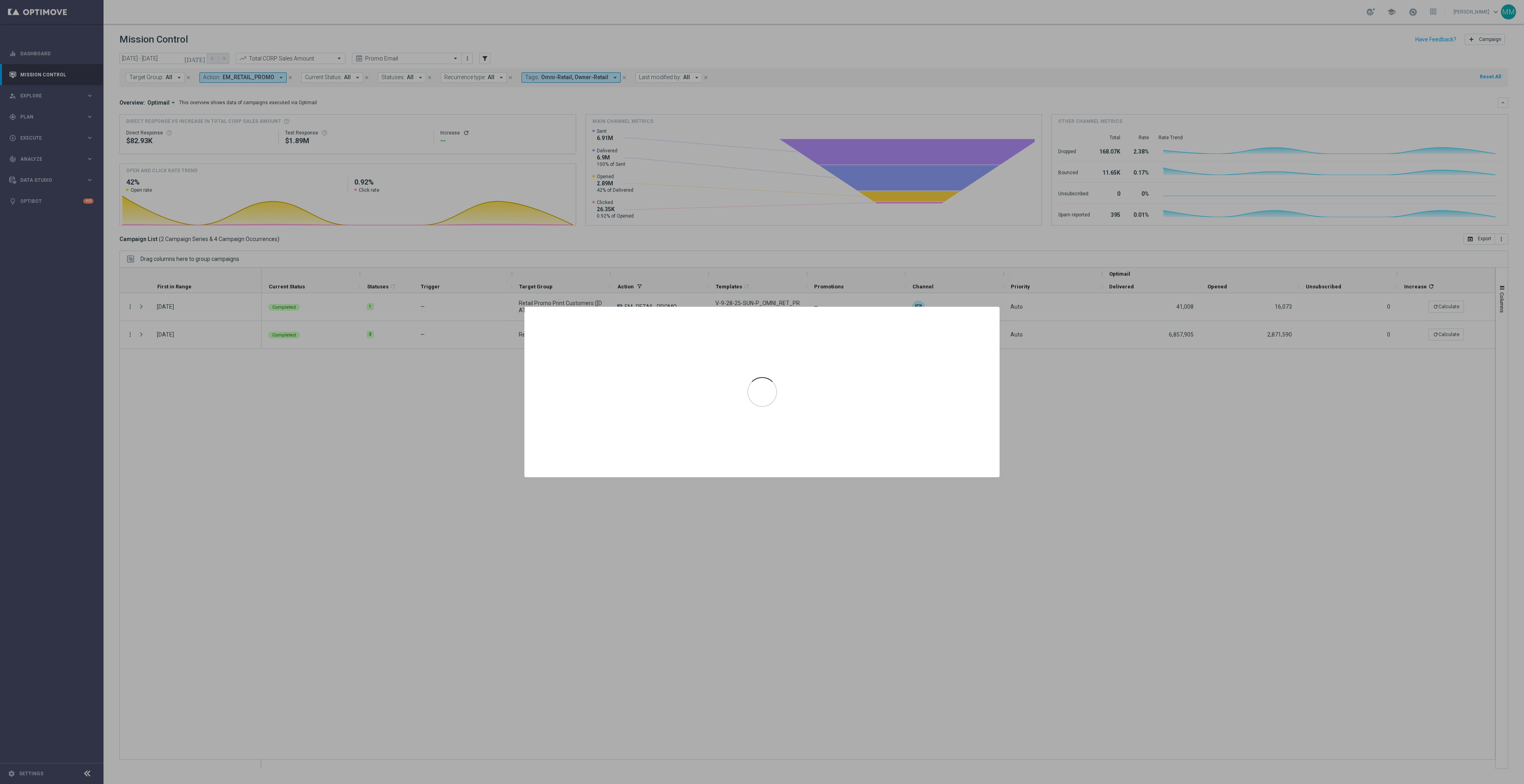
click at [450, 517] on div at bounding box center [762, 392] width 1524 height 784
click at [312, 528] on div at bounding box center [762, 392] width 1524 height 784
click at [356, 437] on div at bounding box center [762, 392] width 1524 height 784
click at [357, 437] on div at bounding box center [762, 392] width 1524 height 784
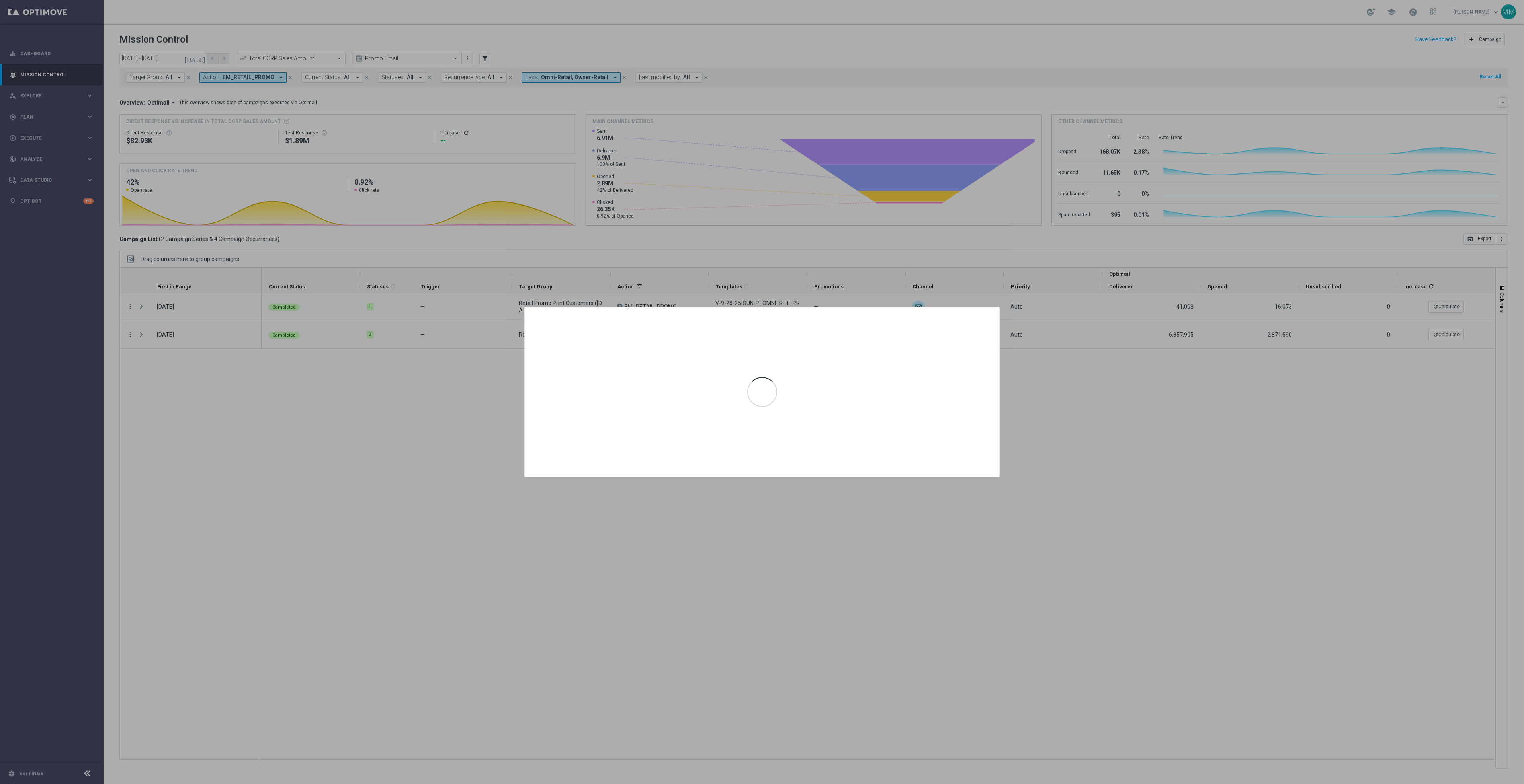
click at [357, 437] on div at bounding box center [762, 392] width 1524 height 784
click at [394, 440] on div at bounding box center [762, 392] width 1524 height 784
click at [993, 314] on icon "icon" at bounding box center [989, 315] width 8 height 8
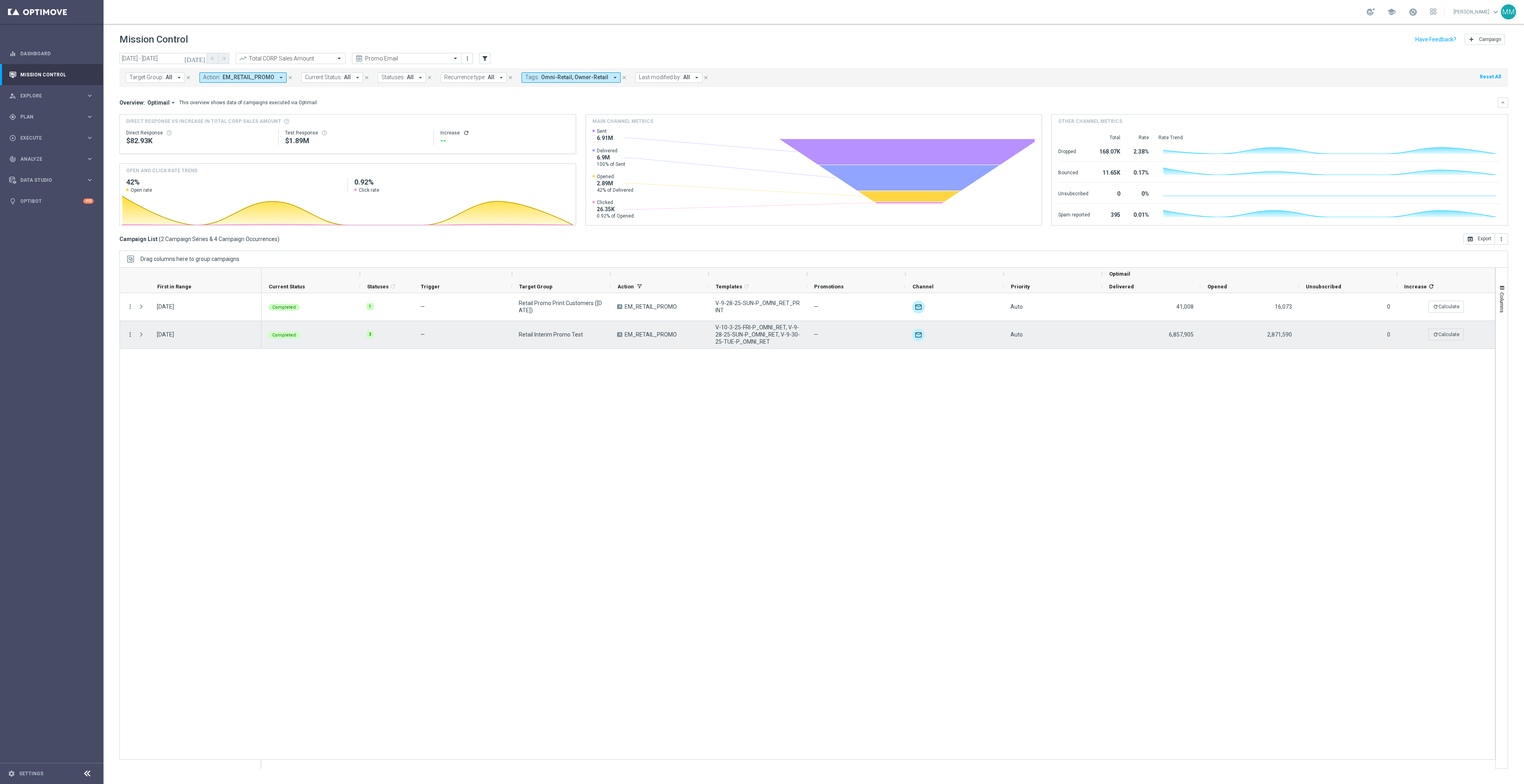
click at [131, 334] on icon "more_vert" at bounding box center [130, 335] width 7 height 7
click at [181, 364] on span "Channel Metrics" at bounding box center [164, 362] width 37 height 5
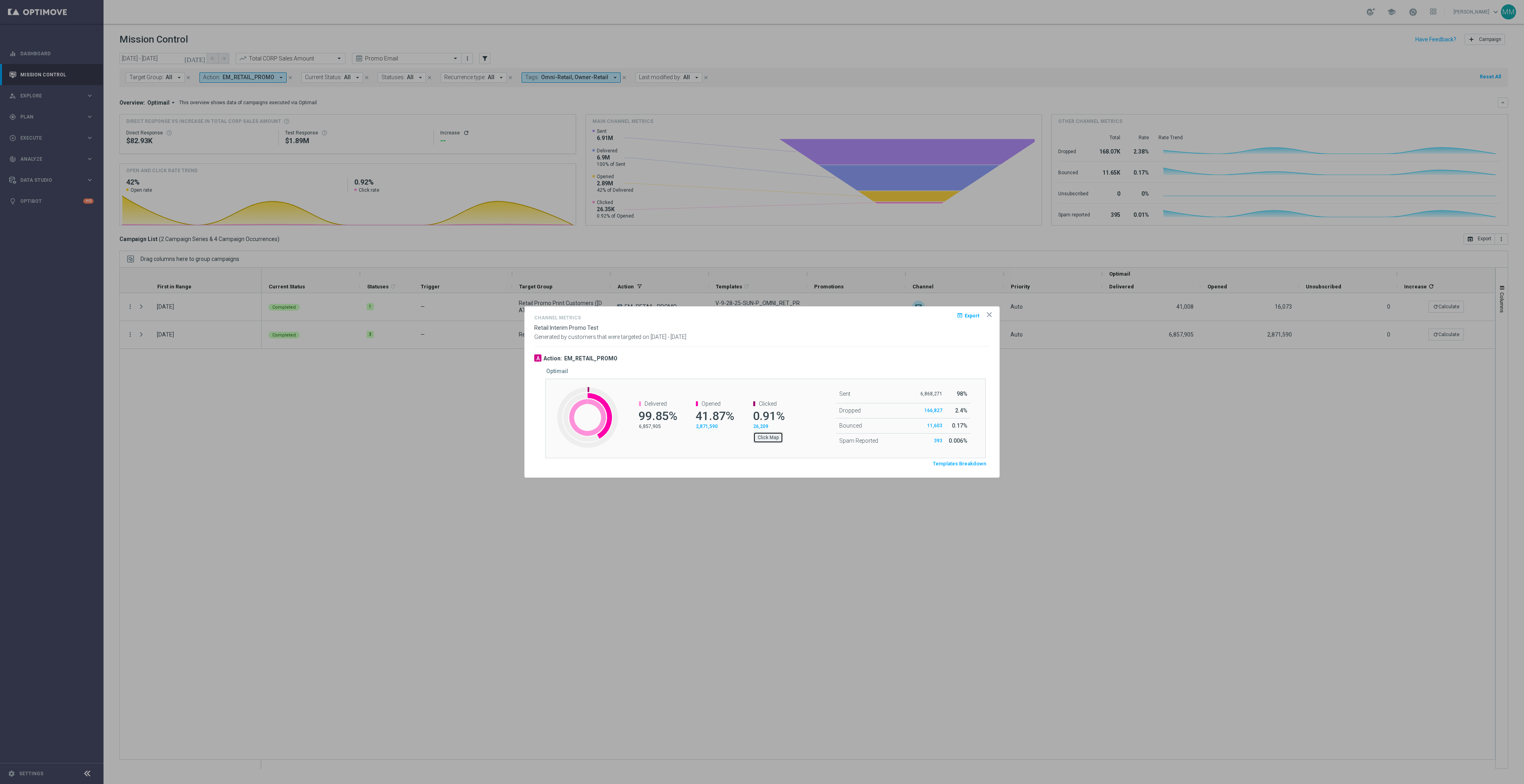
click at [781, 440] on button "Click Map" at bounding box center [768, 438] width 30 height 11
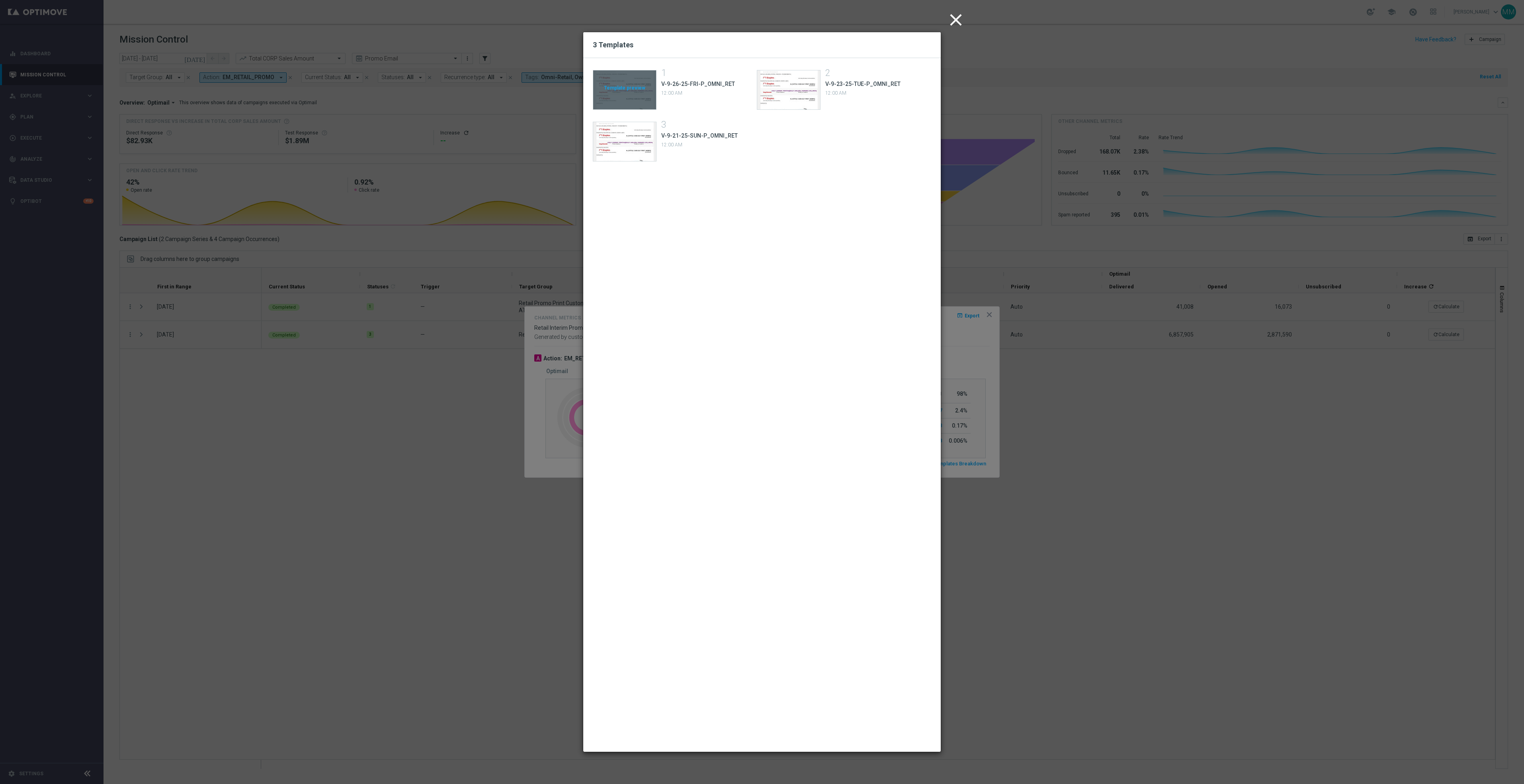
click at [619, 85] on div "Template preview" at bounding box center [625, 90] width 63 height 39
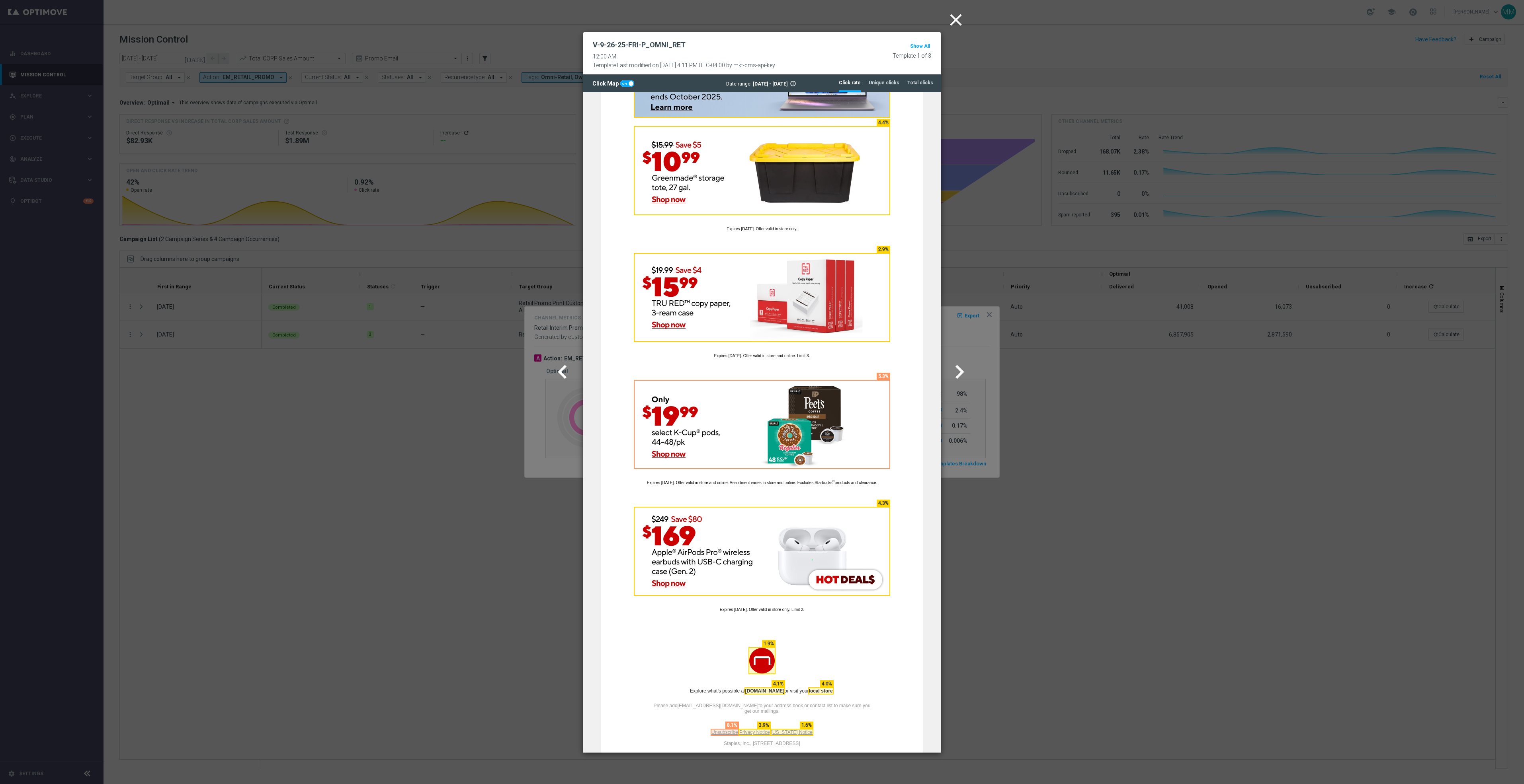
scroll to position [656, 0]
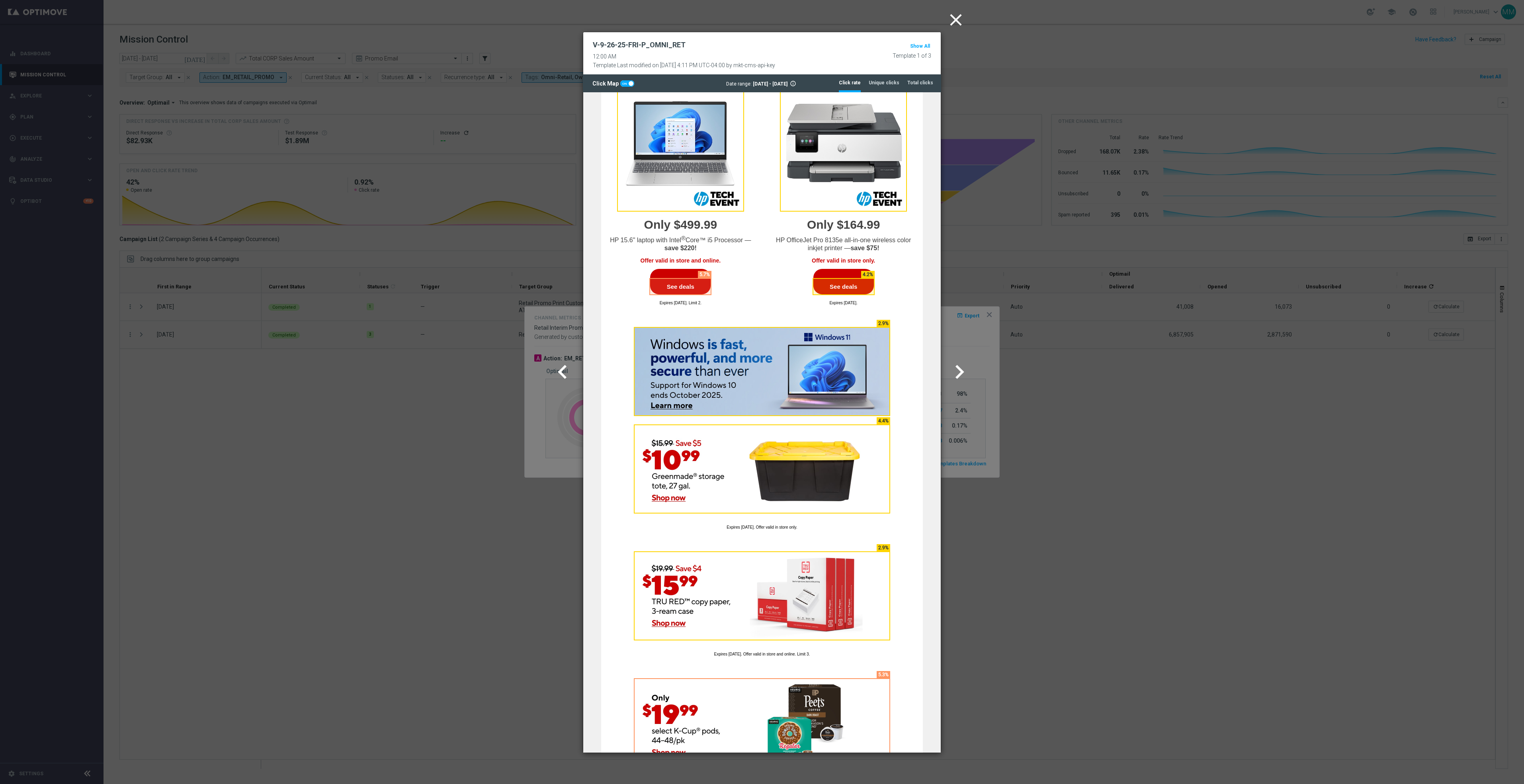
click at [955, 374] on icon "chevron_right" at bounding box center [959, 372] width 28 height 28
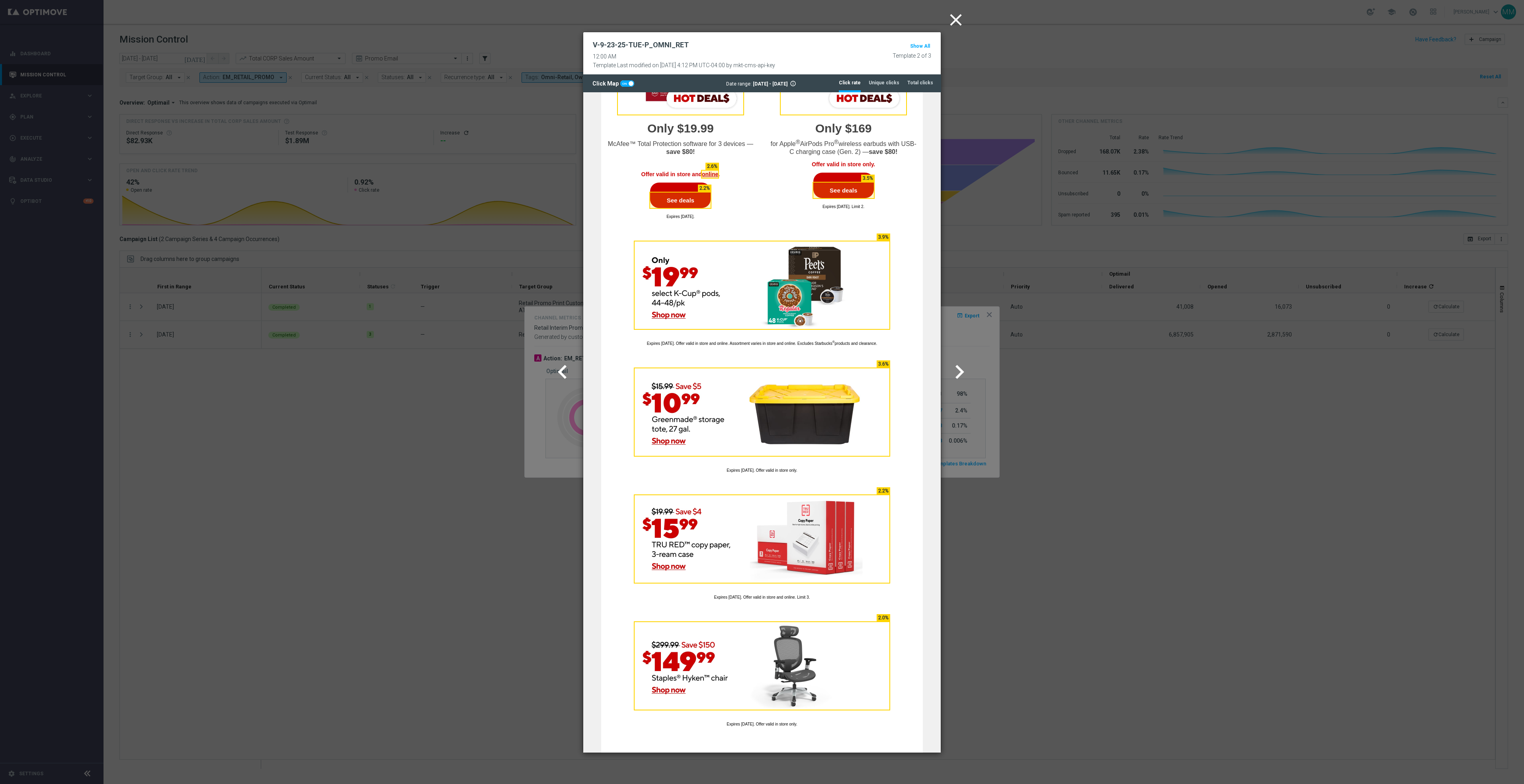
scroll to position [1151, 0]
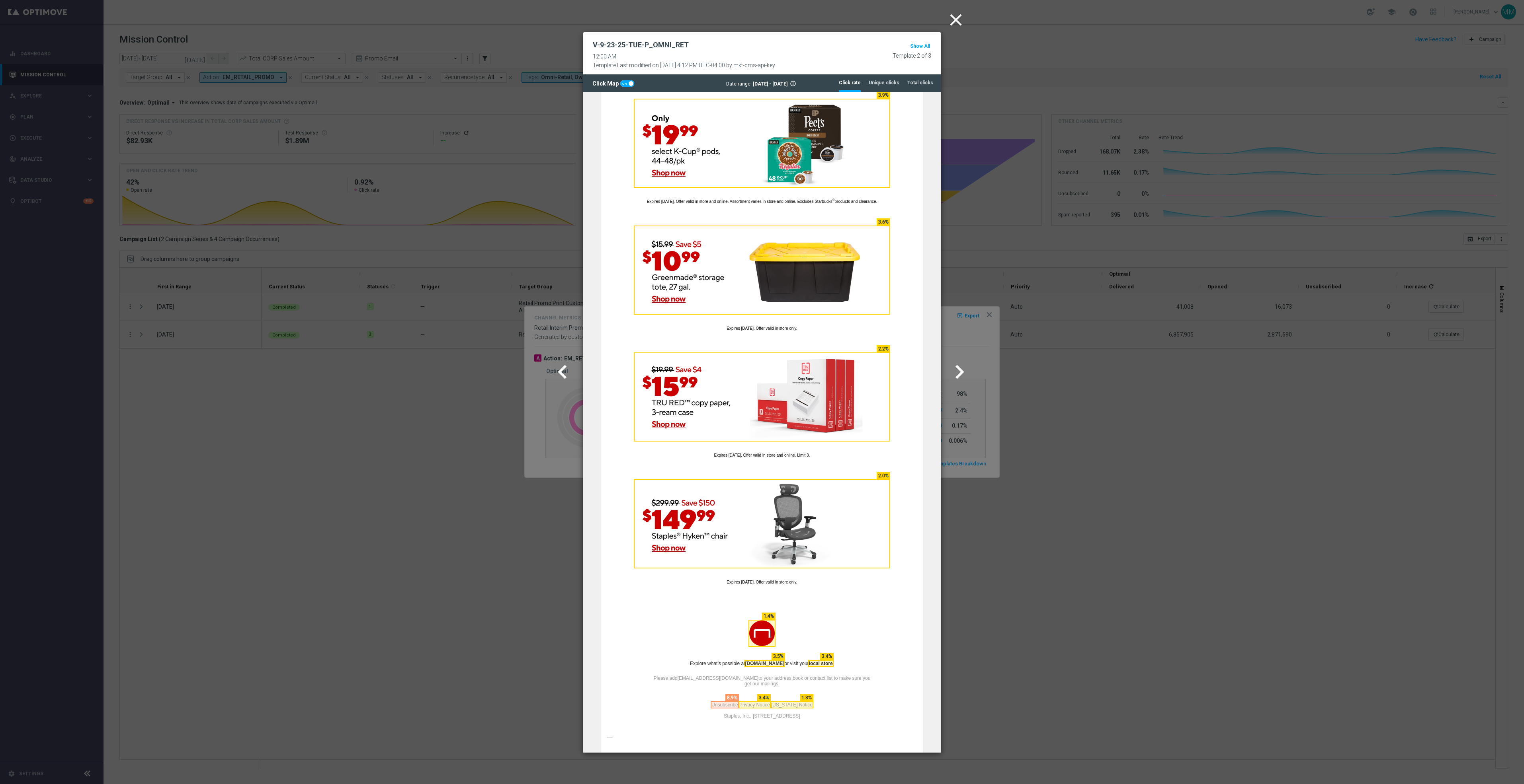
click at [963, 369] on icon "chevron_right" at bounding box center [959, 372] width 28 height 28
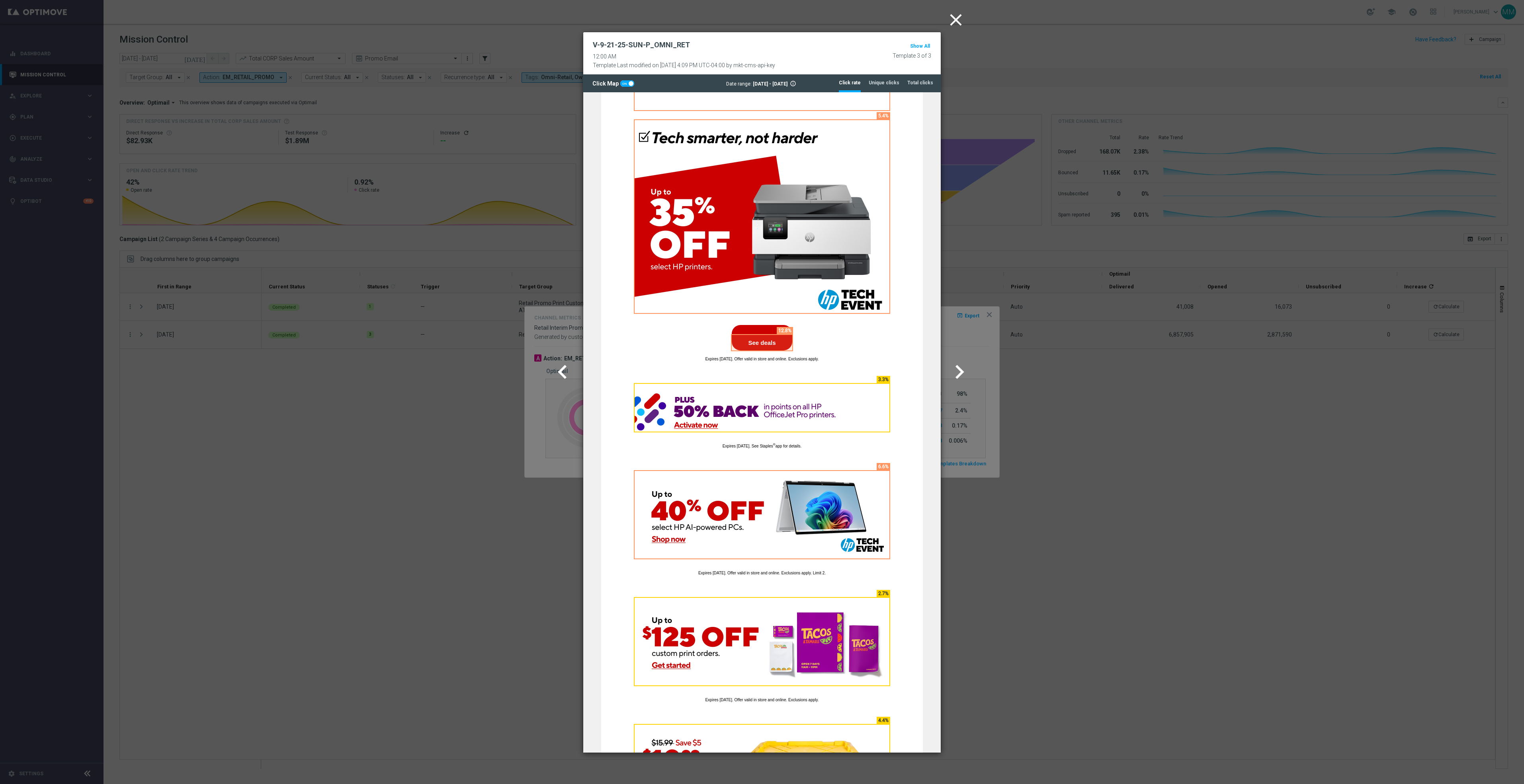
scroll to position [597, 0]
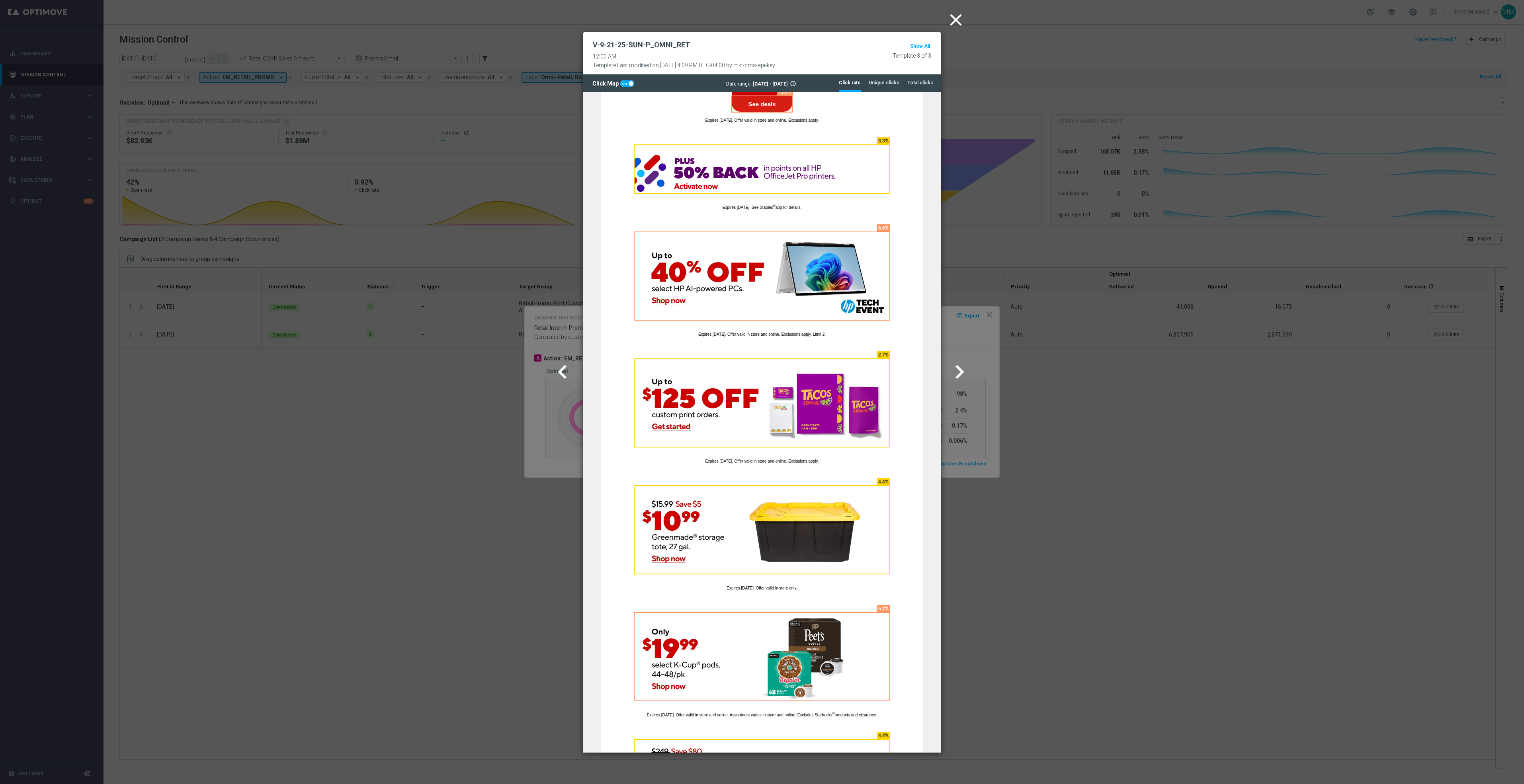
click at [952, 24] on icon "close" at bounding box center [956, 20] width 20 height 20
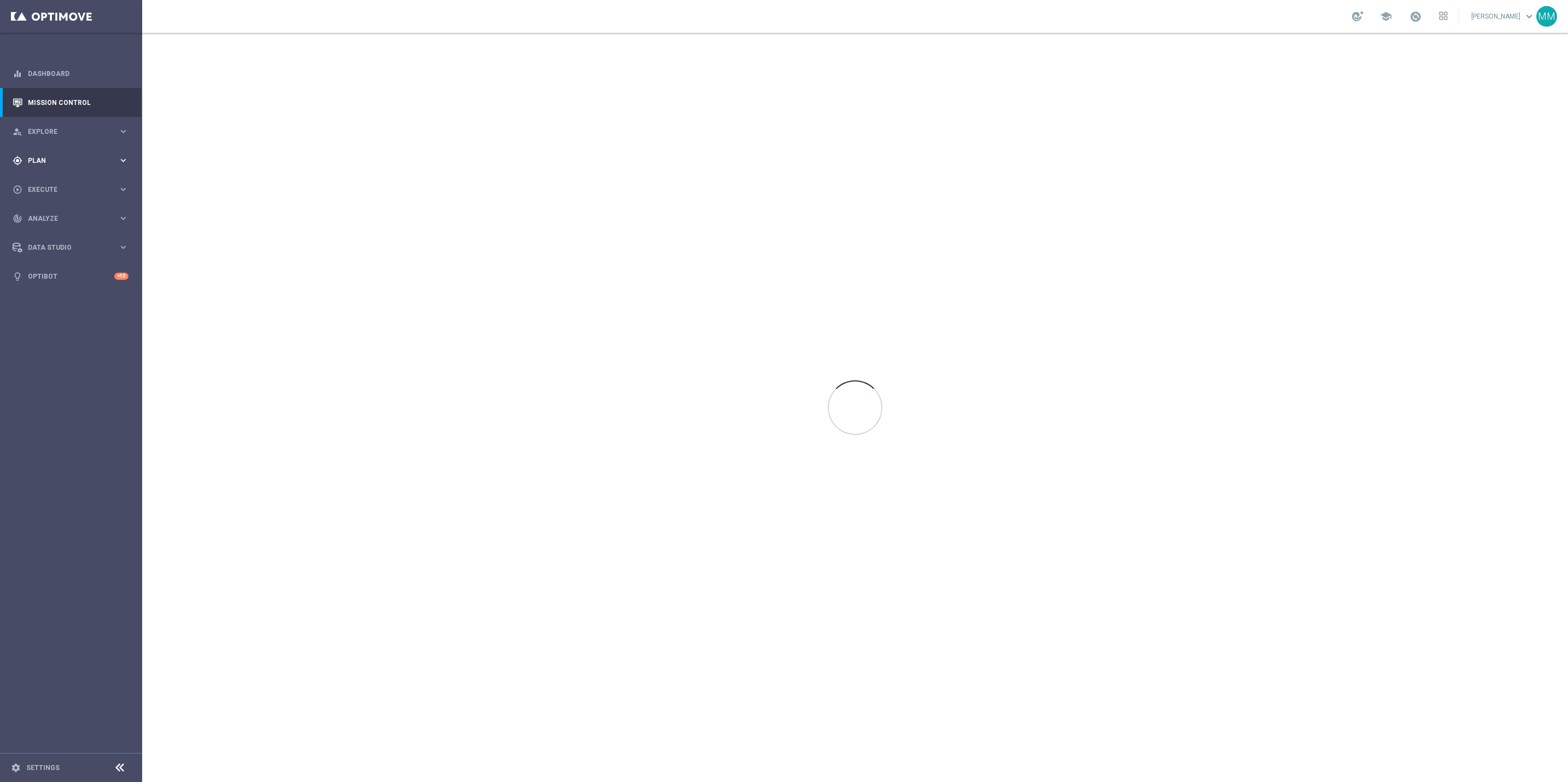
click at [85, 159] on span "Plan" at bounding box center [72, 161] width 90 height 6
click at [63, 216] on span "Templates" at bounding box center [68, 216] width 78 height 6
click at [63, 266] on link "OptiMobile Push" at bounding box center [74, 265] width 80 height 9
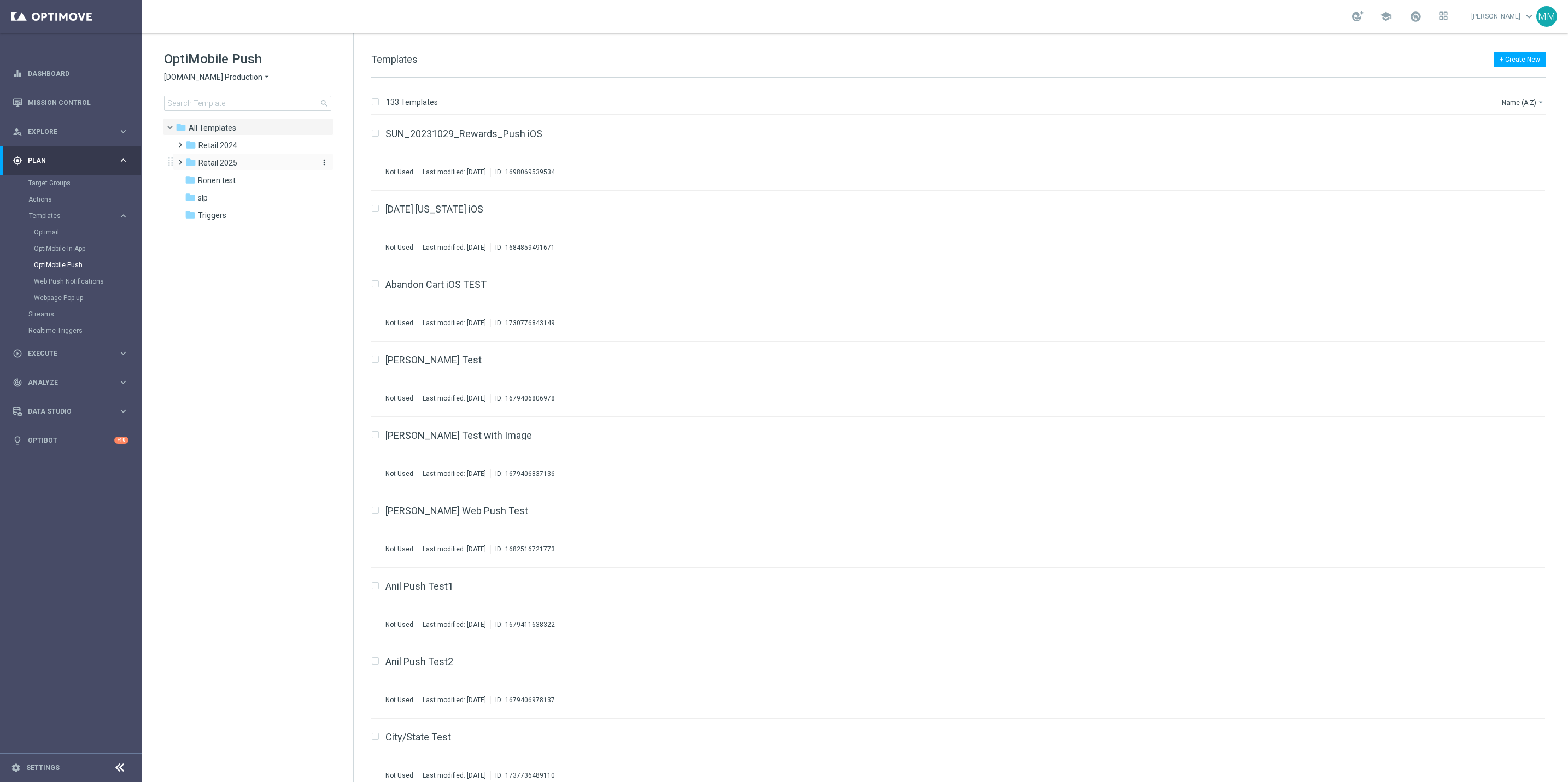
click at [230, 166] on span "Retail 2025" at bounding box center [218, 162] width 39 height 10
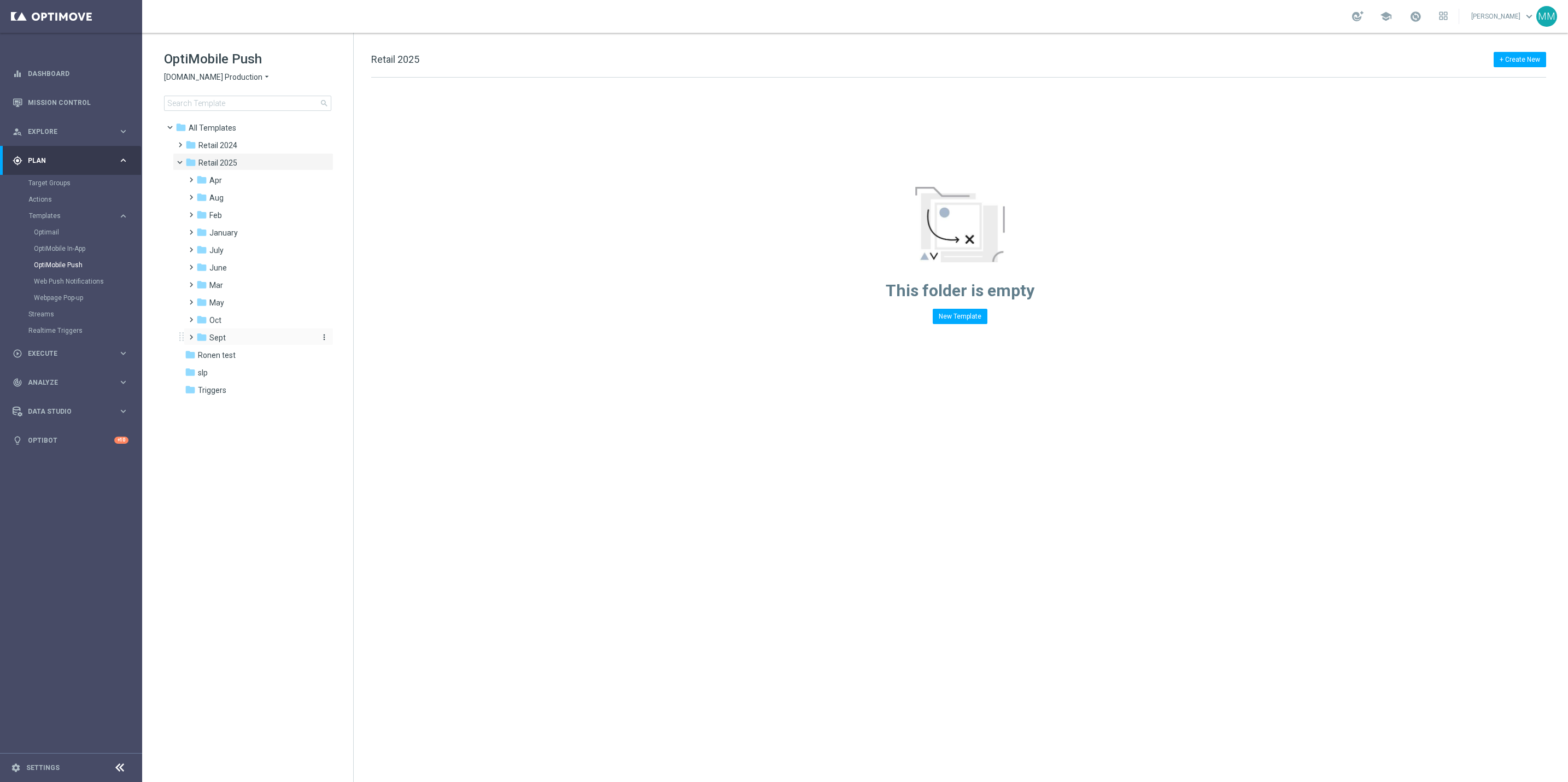
click at [222, 333] on span "Sept" at bounding box center [218, 338] width 16 height 10
click at [252, 370] on div "folder WO 9.21" at bounding box center [260, 373] width 108 height 12
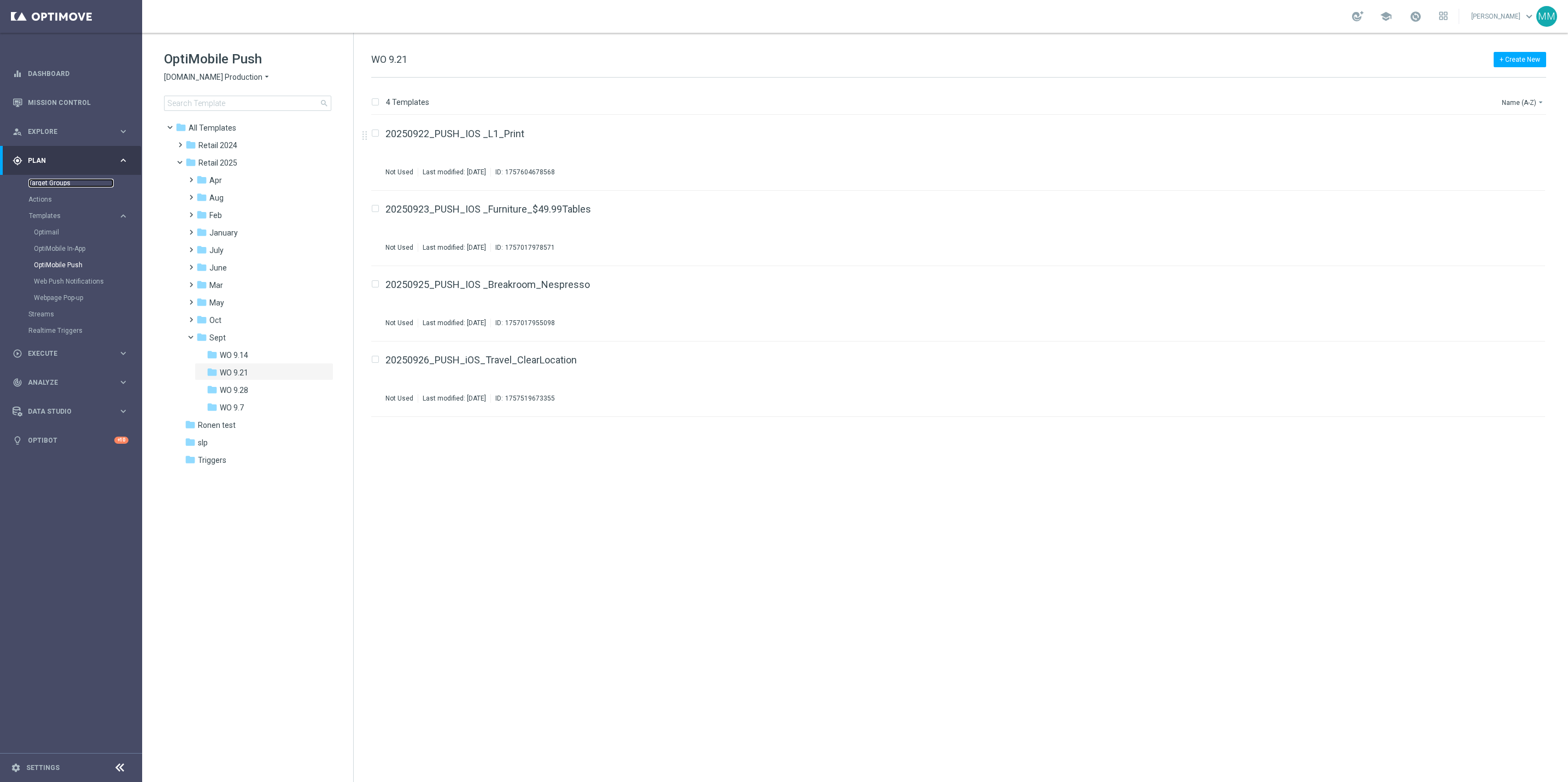
click at [64, 180] on link "Target Groups" at bounding box center [71, 183] width 85 height 9
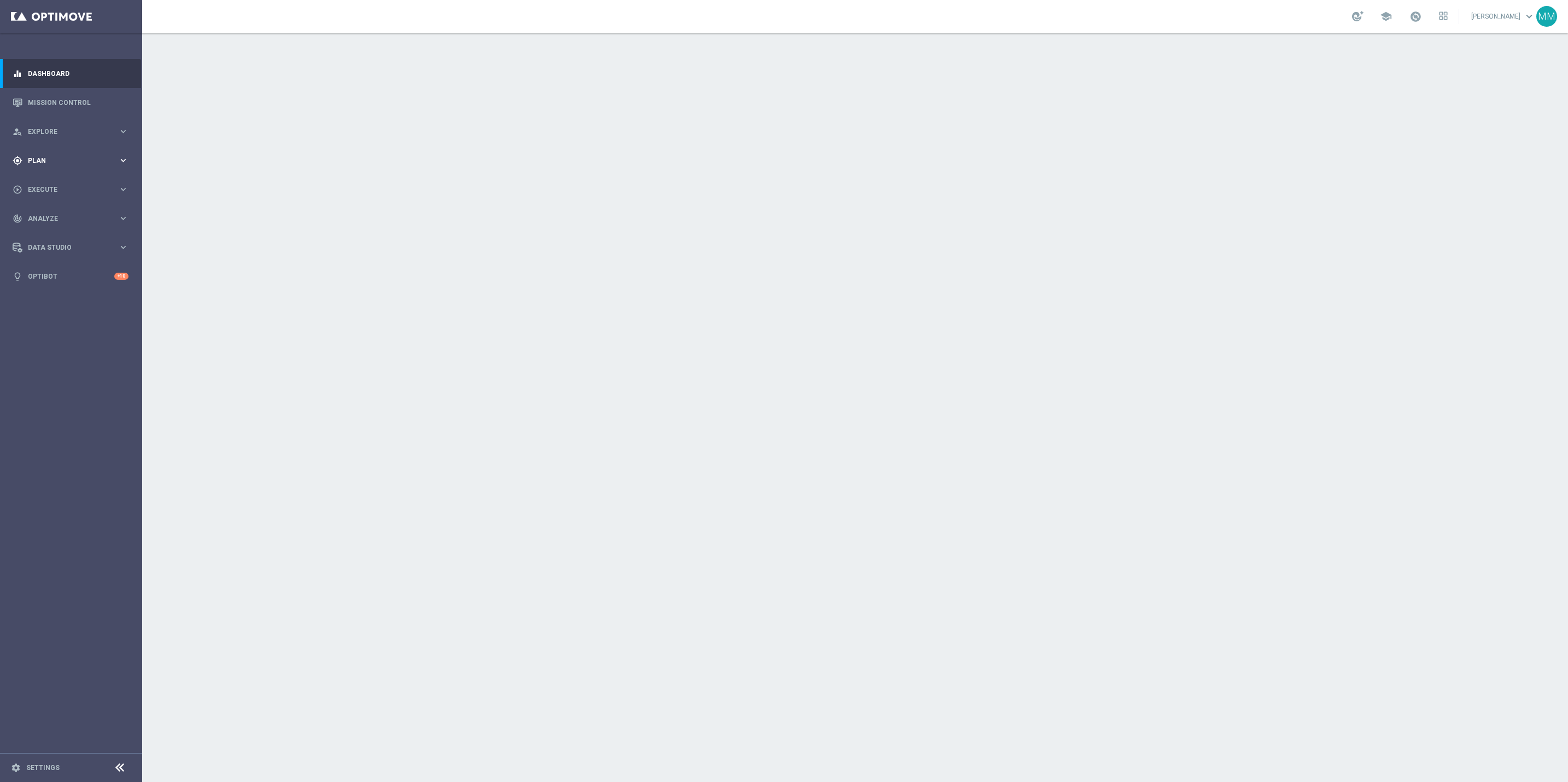
click at [50, 156] on div "gps_fixed Plan" at bounding box center [65, 161] width 106 height 10
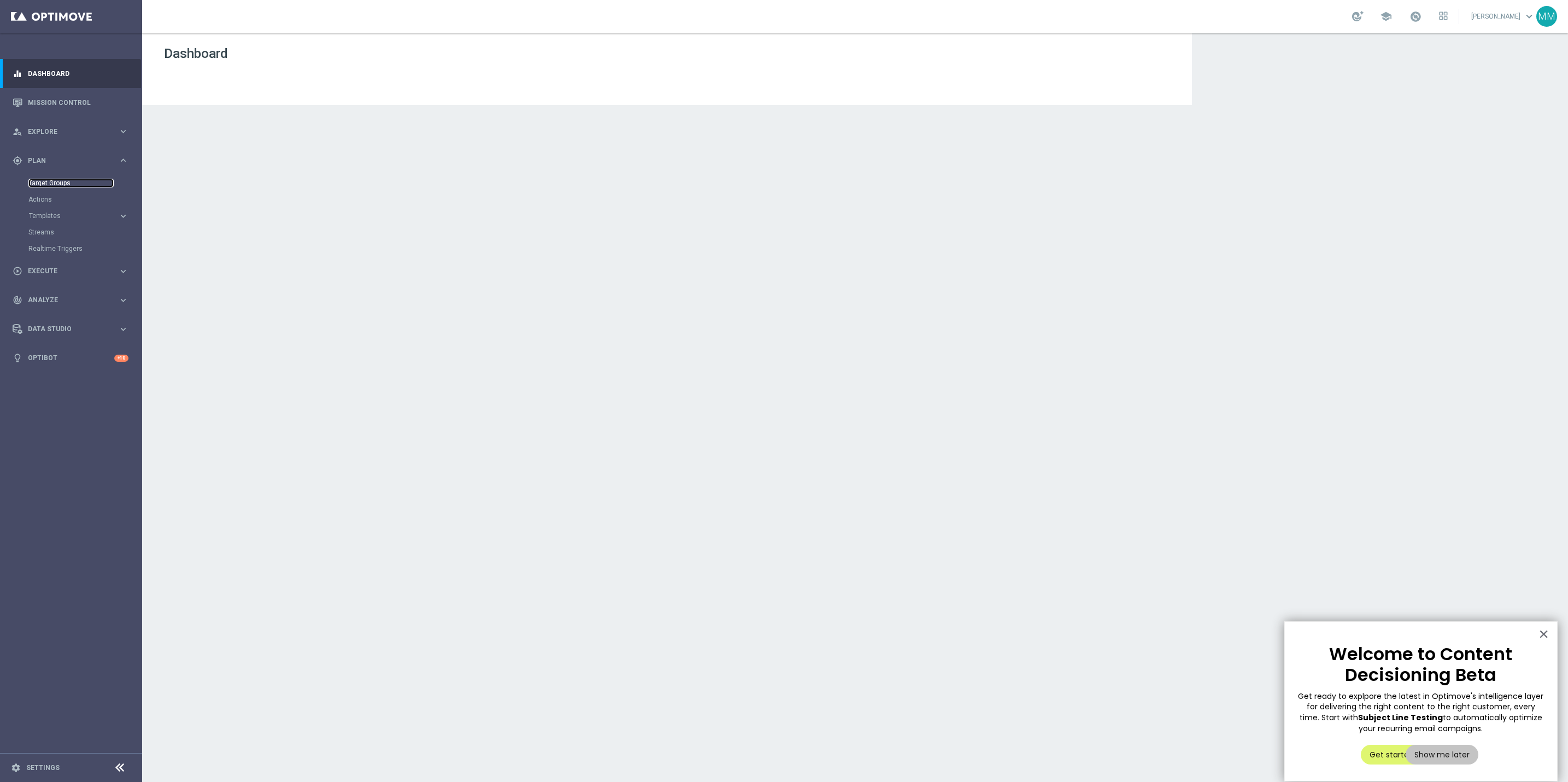
click at [54, 182] on link "Target Groups" at bounding box center [71, 183] width 85 height 9
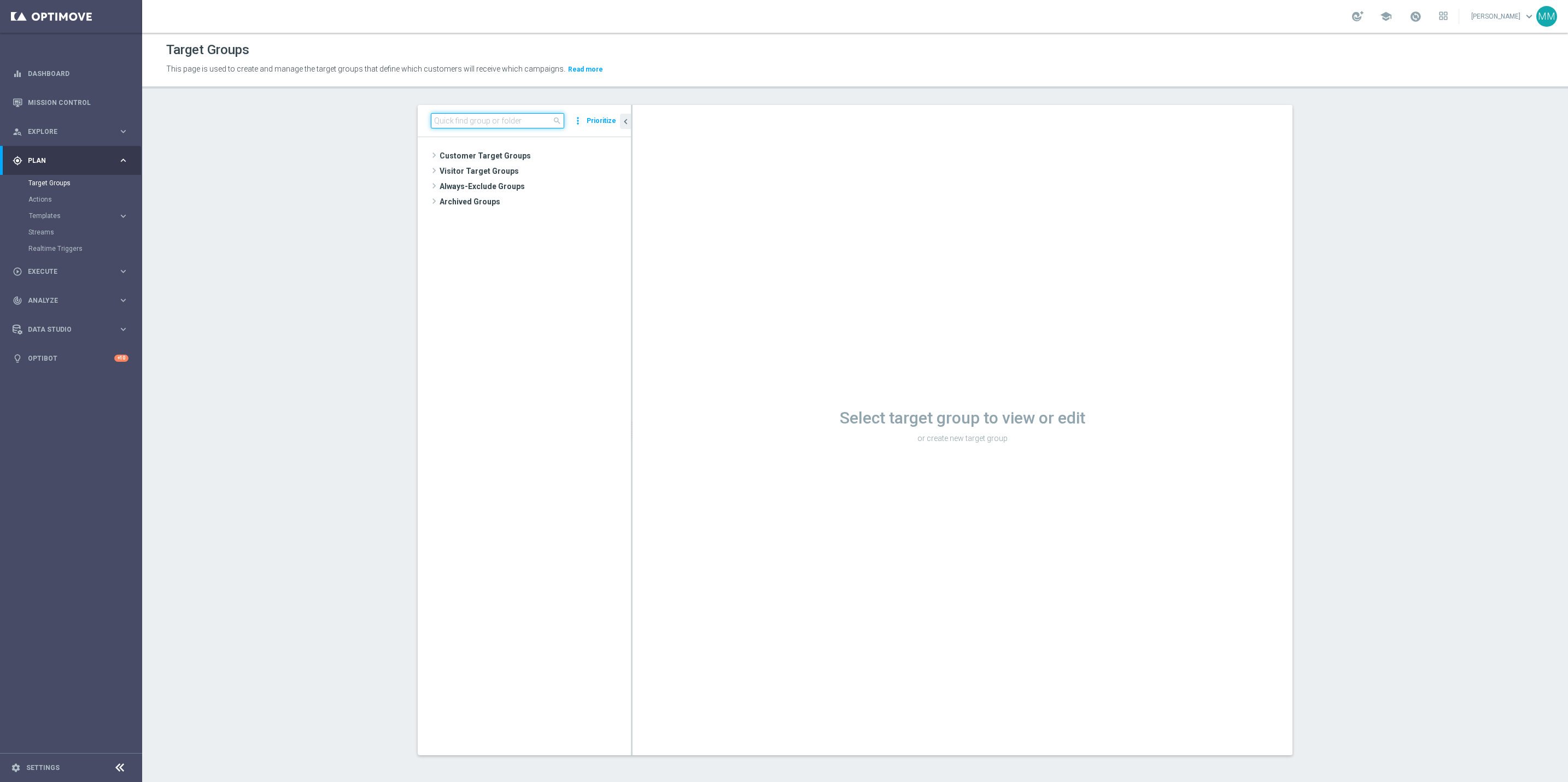
click at [525, 123] on input at bounding box center [497, 120] width 133 height 15
type input "20250922"
click at [520, 246] on span "20250922_PUSH_Android_L1_Print" at bounding box center [544, 248] width 121 height 9
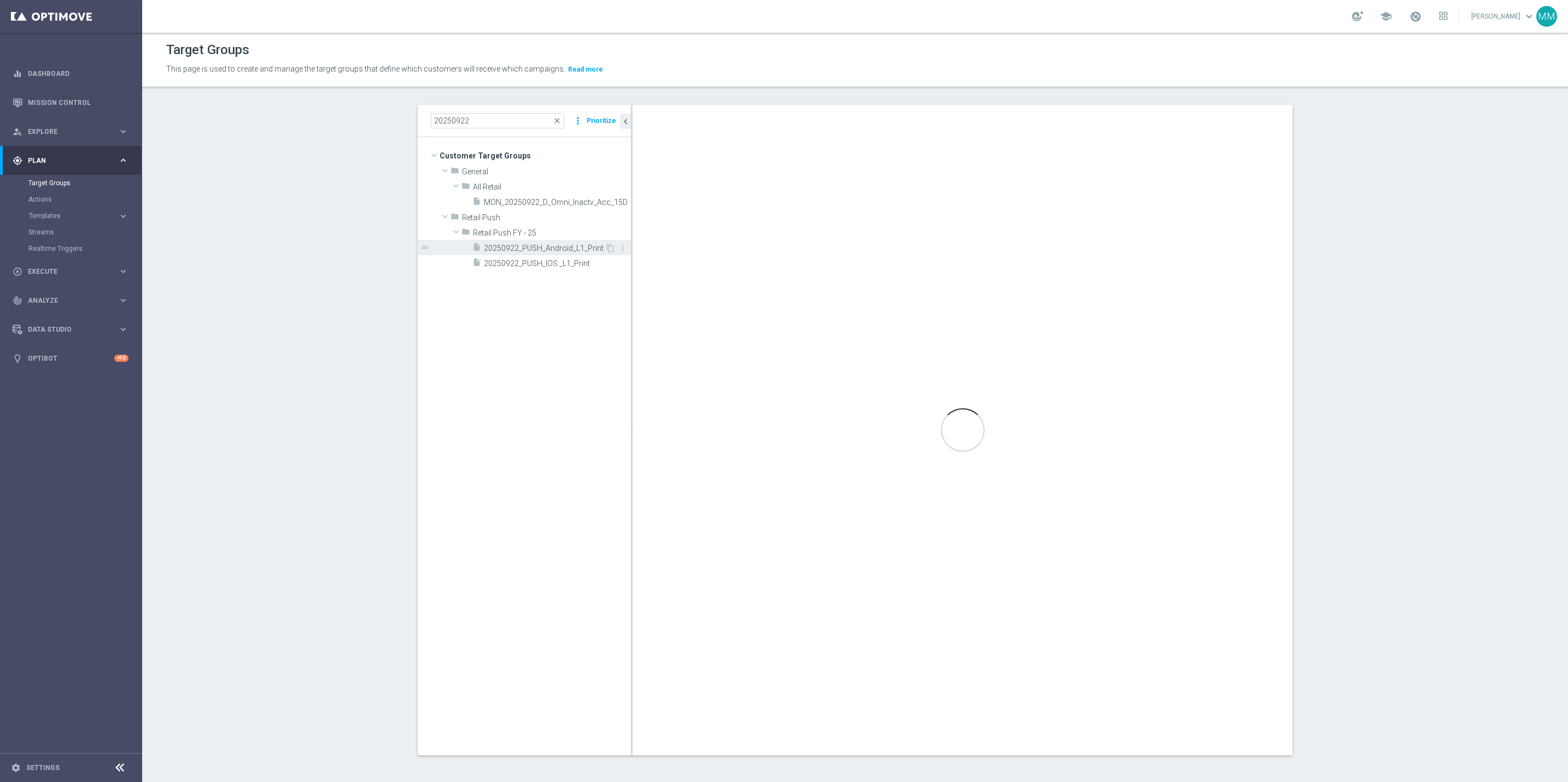
click at [568, 244] on span "20250922_PUSH_Android_L1_Print" at bounding box center [544, 248] width 121 height 9
click at [549, 253] on div "insert_drive_file 20250922_PUSH_Android_L1_Print" at bounding box center [538, 247] width 132 height 15
click at [527, 250] on span "20250922_PUSH_Android_L1_Print" at bounding box center [544, 248] width 121 height 9
click at [532, 248] on span "20250922_PUSH_Android_L1_Print" at bounding box center [544, 248] width 121 height 9
click at [563, 252] on span "20250922_PUSH_Android_L1_Print" at bounding box center [544, 248] width 121 height 9
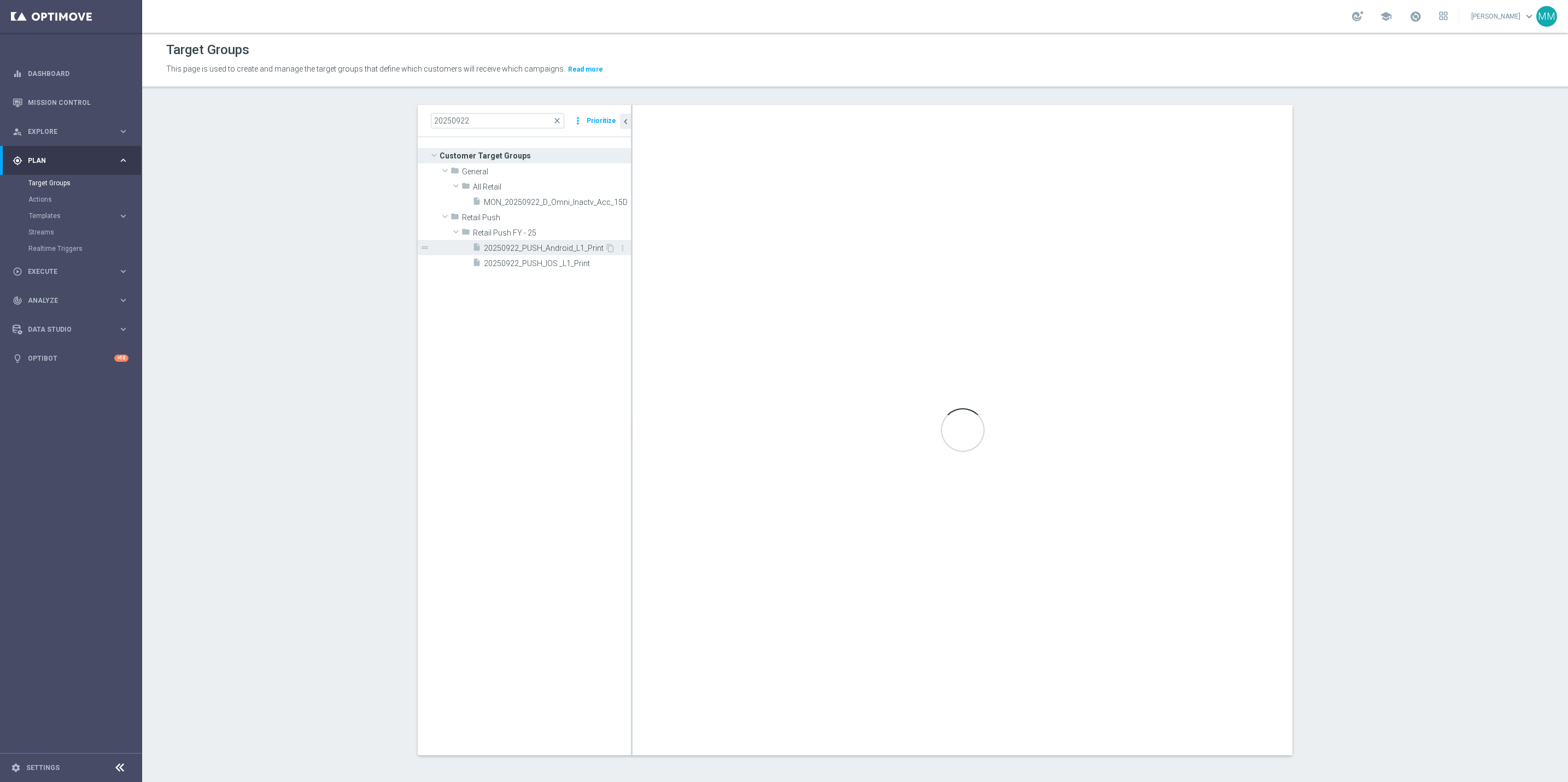
click at [541, 246] on span "20250922_PUSH_Android_L1_Print" at bounding box center [544, 248] width 121 height 9
click at [531, 243] on div "insert_drive_file 20250922_PUSH_Android_L1_Print" at bounding box center [538, 247] width 132 height 15
click at [528, 251] on span "20250922_PUSH_Android_L1_Print" at bounding box center [544, 248] width 121 height 9
click at [557, 251] on span "20250922_PUSH_Android_L1_Print" at bounding box center [544, 248] width 121 height 9
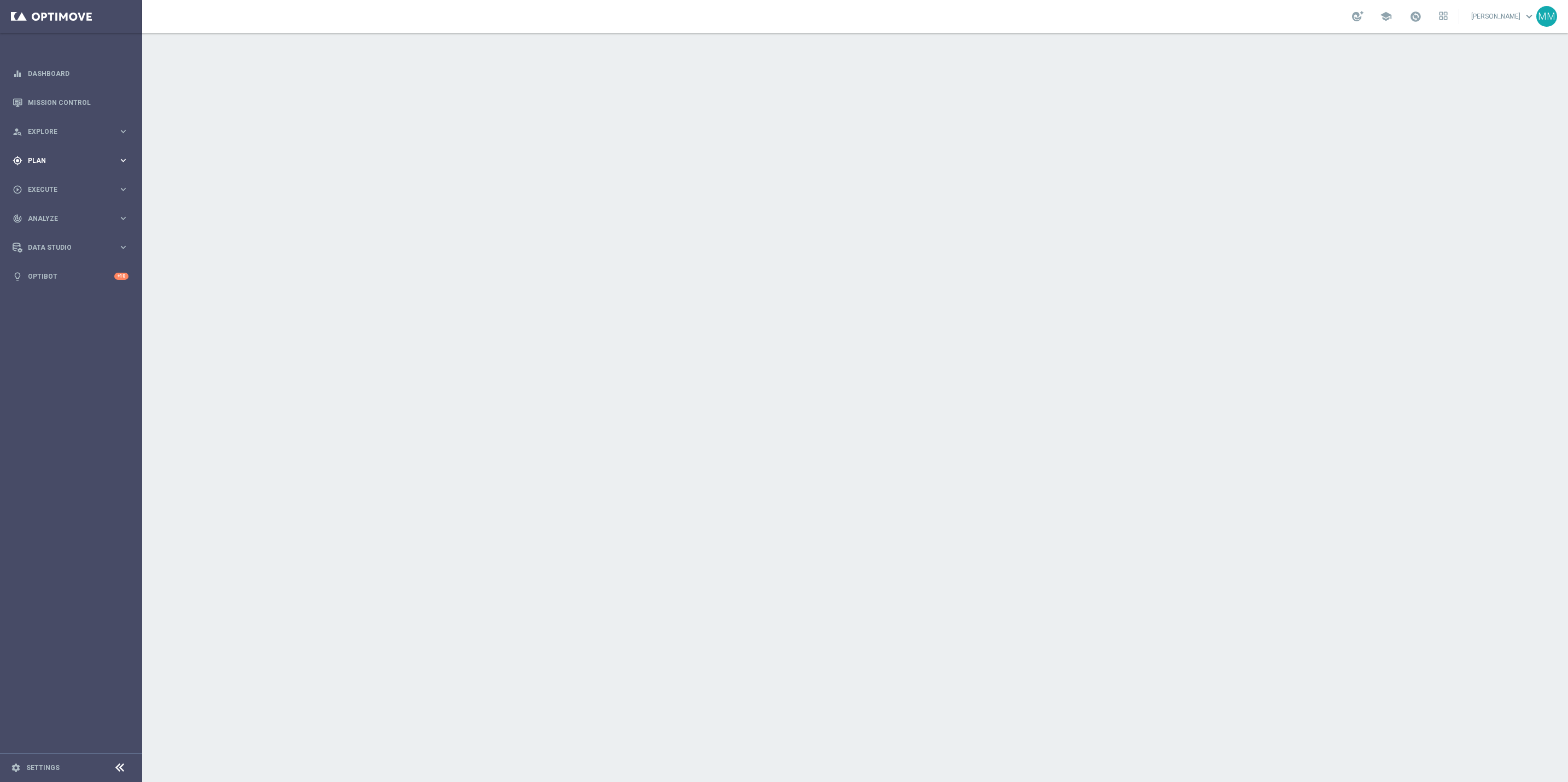
click at [91, 162] on span "Plan" at bounding box center [72, 161] width 90 height 6
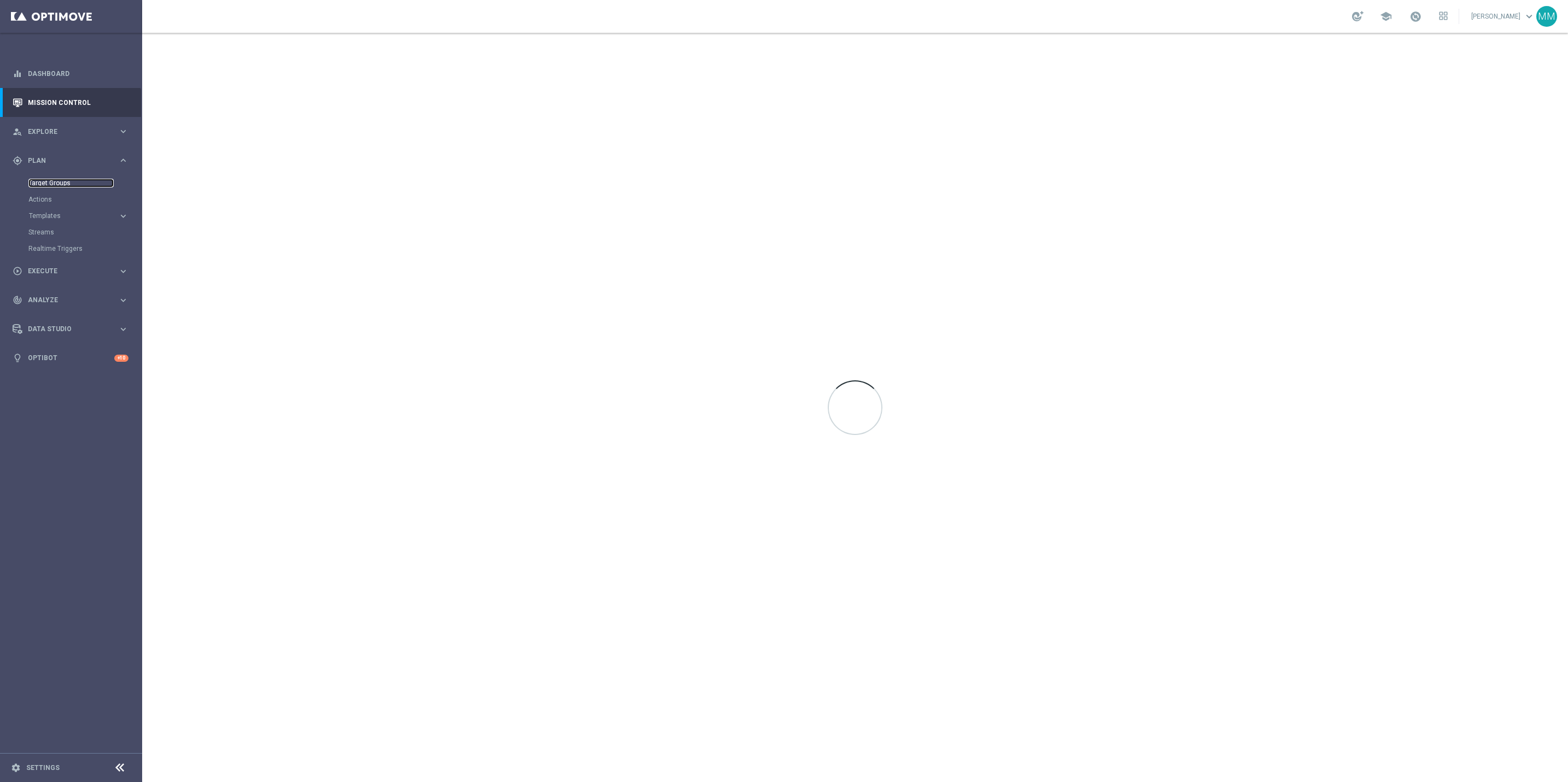
click at [58, 181] on link "Target Groups" at bounding box center [71, 183] width 85 height 9
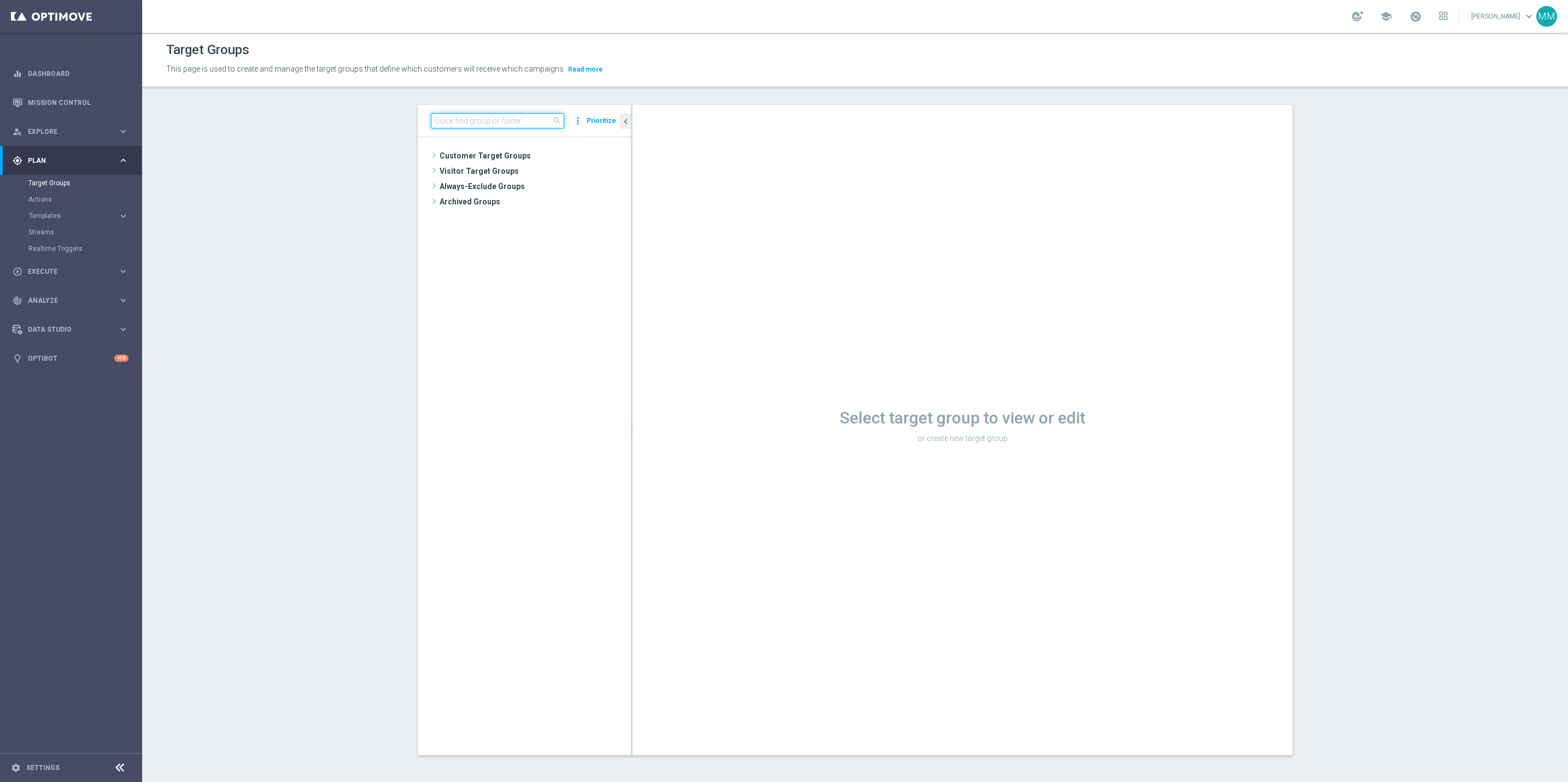
click at [511, 123] on input at bounding box center [497, 120] width 133 height 15
click at [439, 123] on input "2020922" at bounding box center [497, 120] width 133 height 15
type input "20250922"
click at [550, 248] on span "20250922_PUSH_Android_L1_Print" at bounding box center [544, 248] width 121 height 9
